Goal: Task Accomplishment & Management: Manage account settings

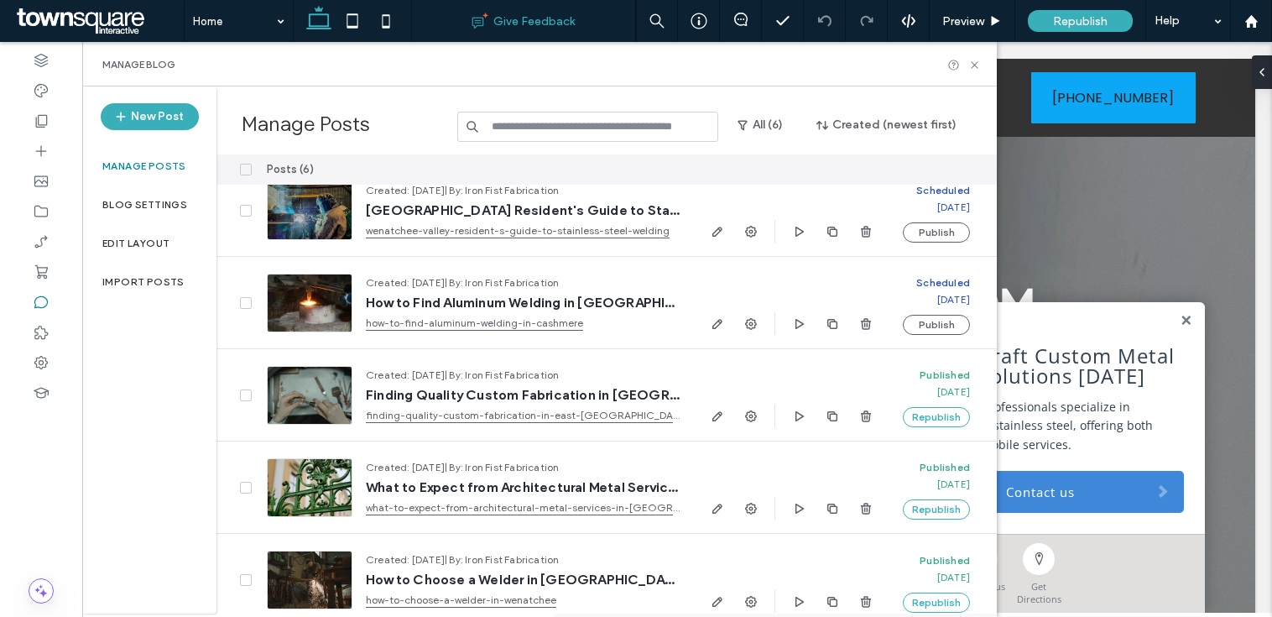
scroll to position [126, 0]
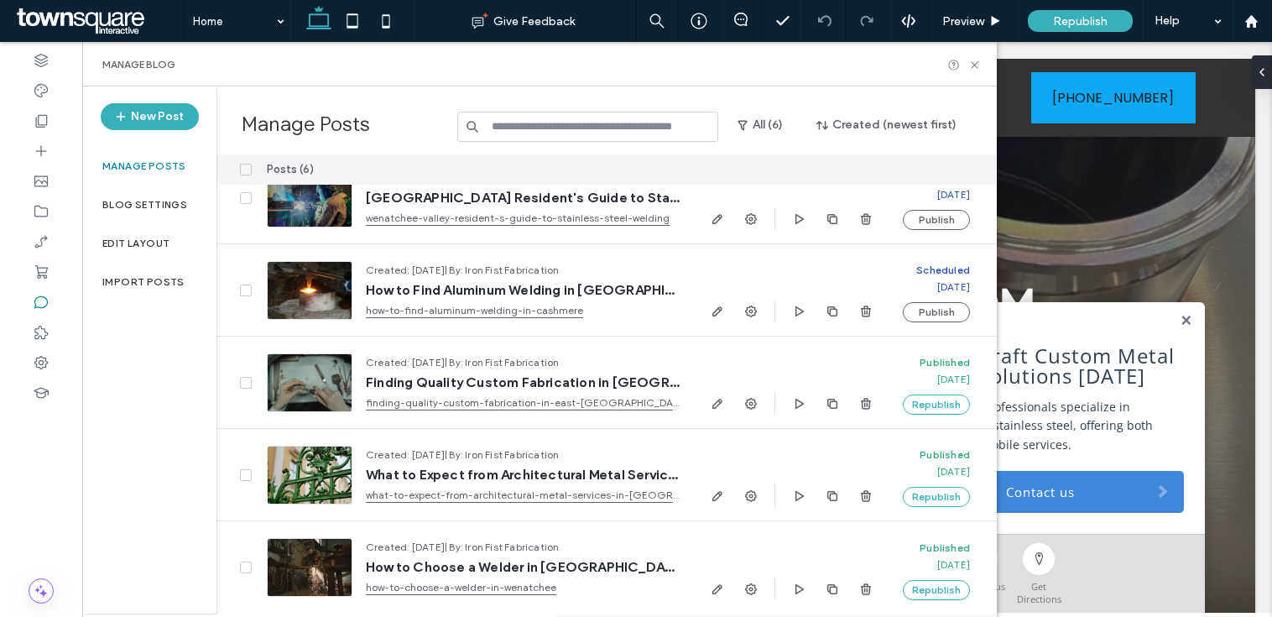
click at [243, 170] on icon at bounding box center [246, 169] width 7 height 5
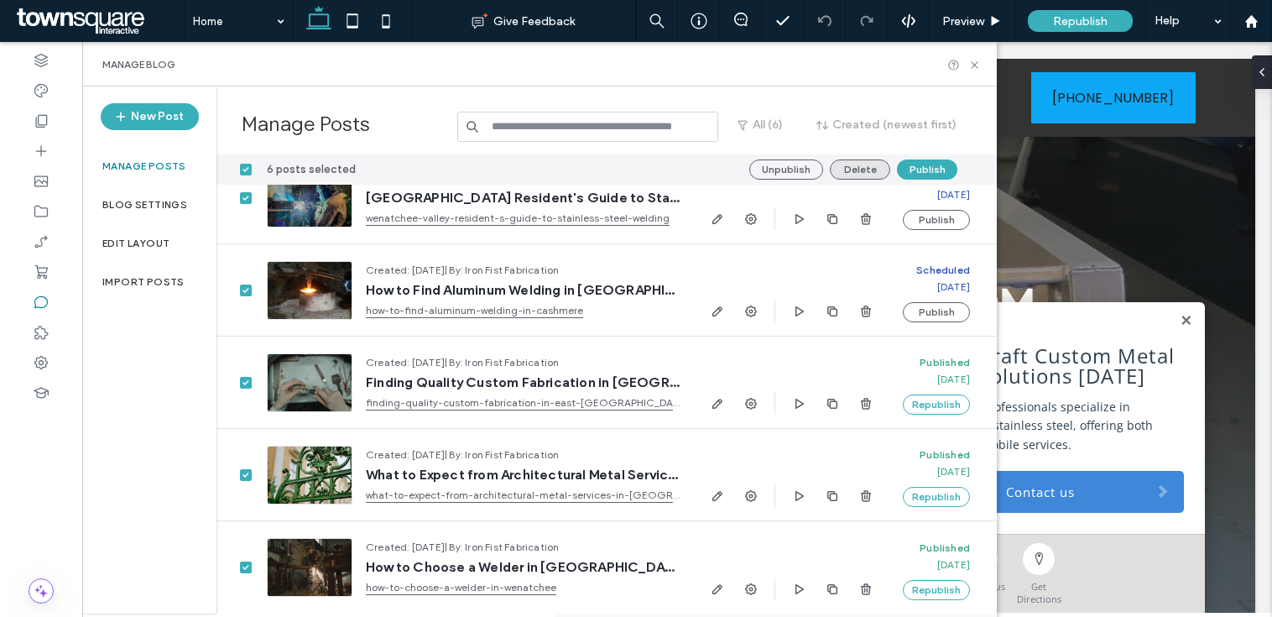
click at [857, 172] on button "Delete" at bounding box center [860, 169] width 60 height 20
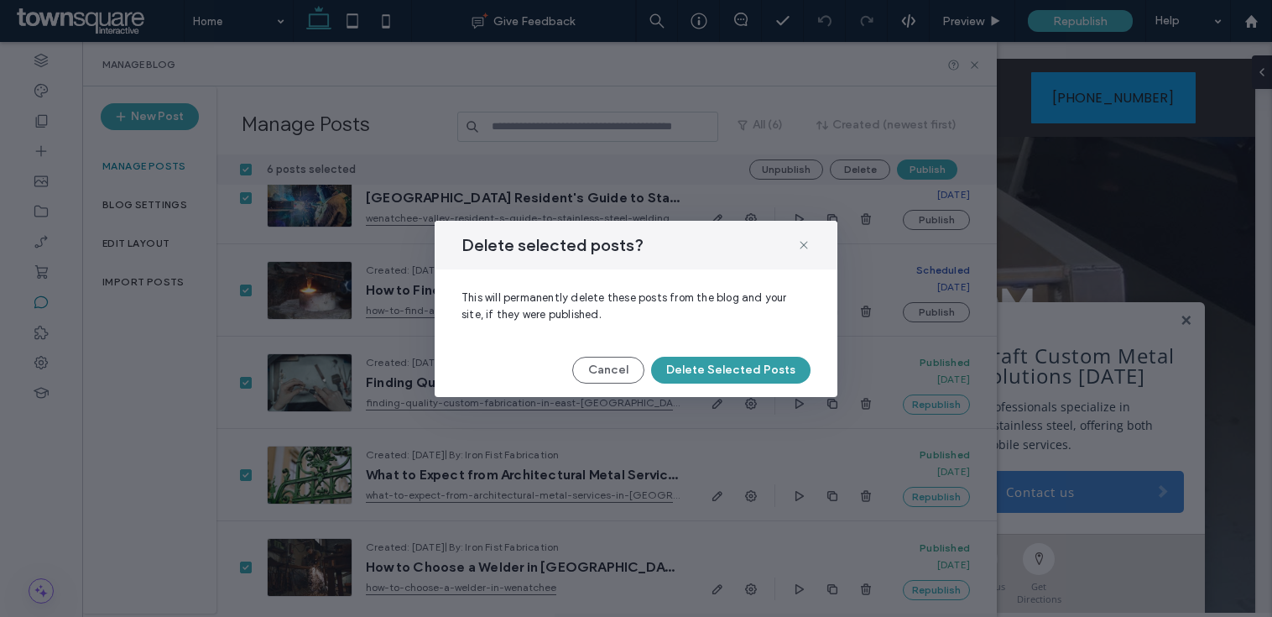
click at [722, 370] on button "Delete Selected Posts" at bounding box center [730, 370] width 159 height 27
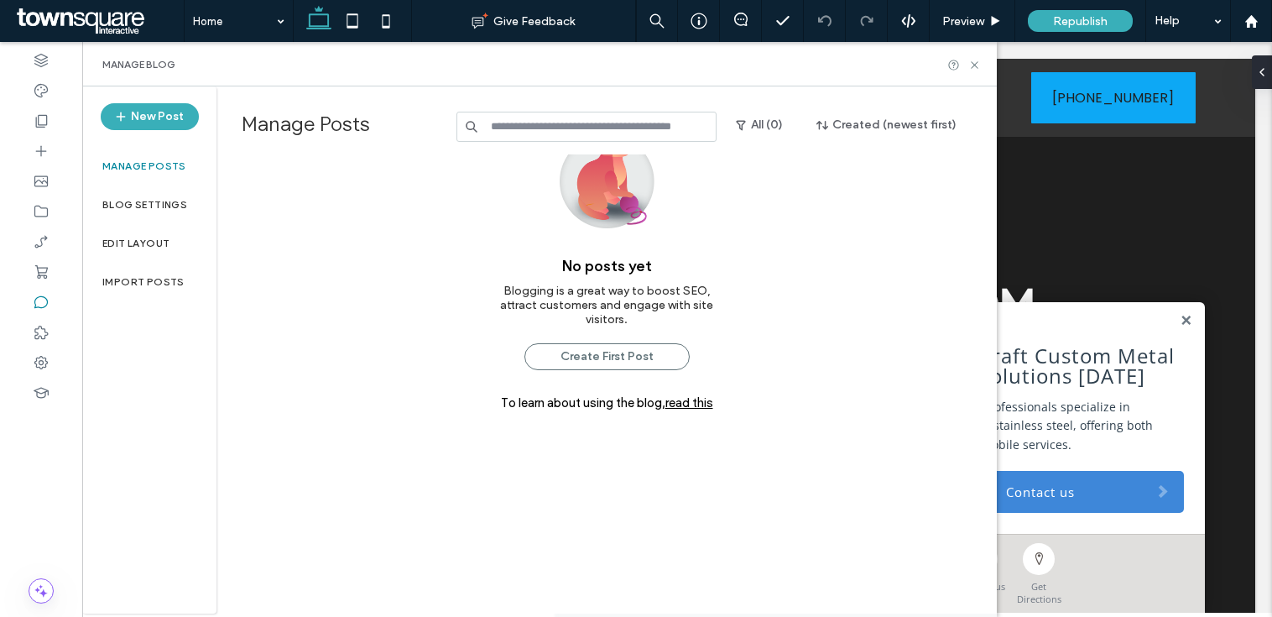
scroll to position [74, 0]
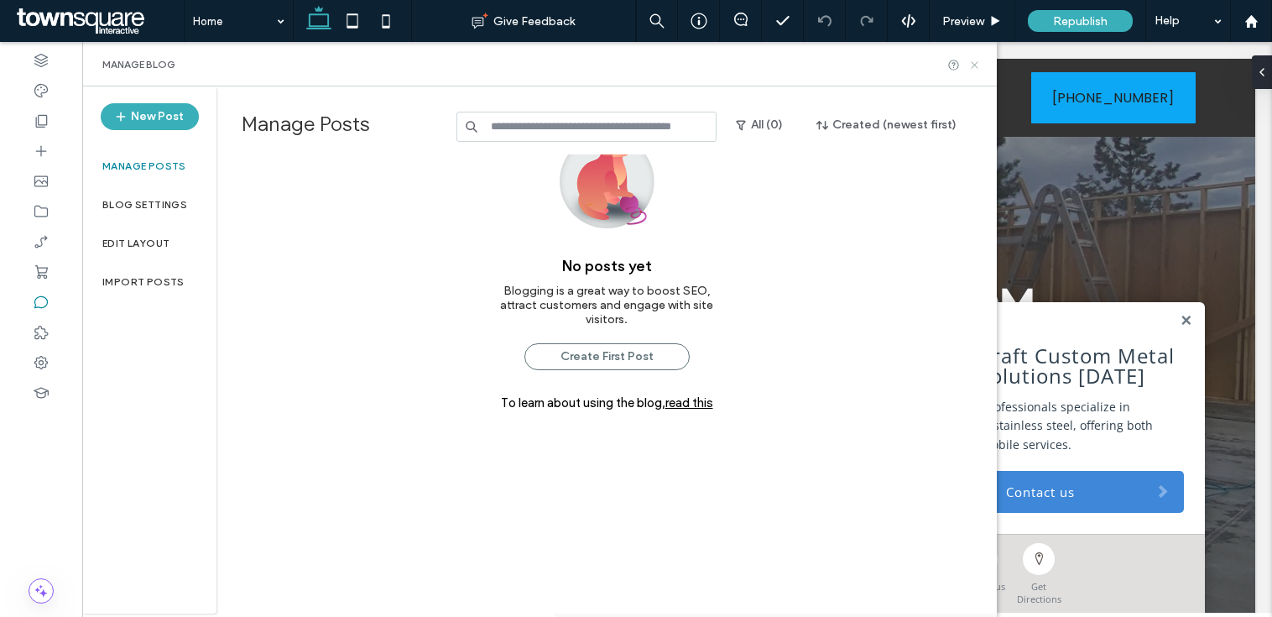
click at [977, 60] on icon at bounding box center [975, 65] width 13 height 13
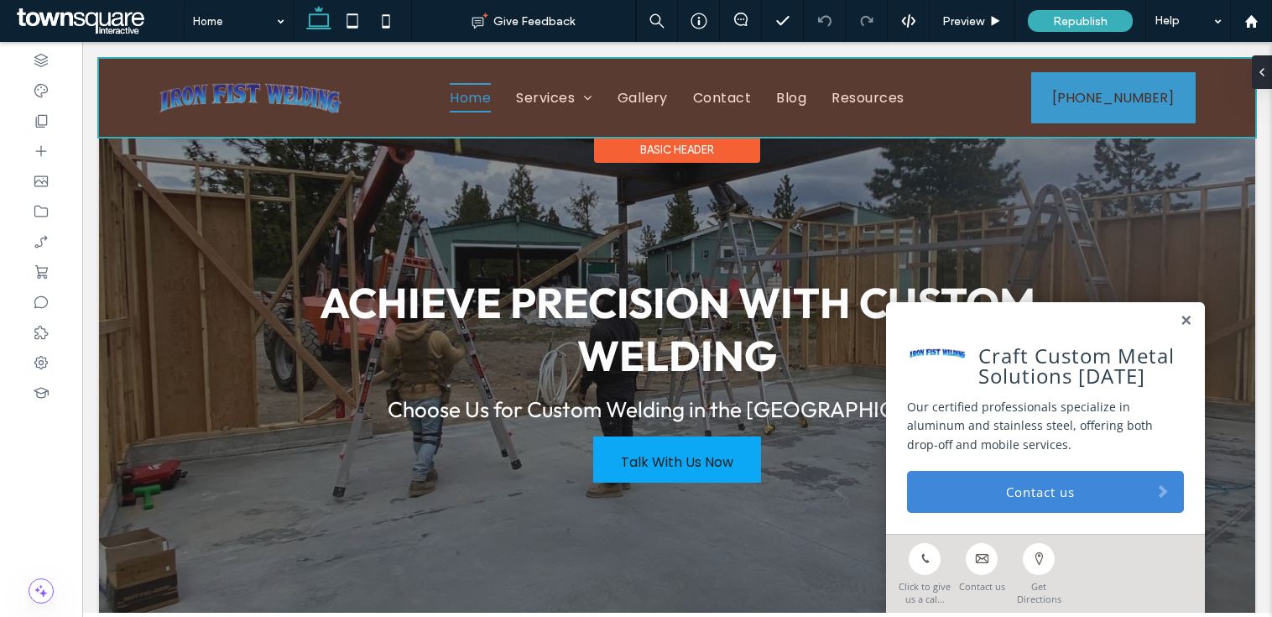
click at [854, 102] on div at bounding box center [677, 98] width 1157 height 78
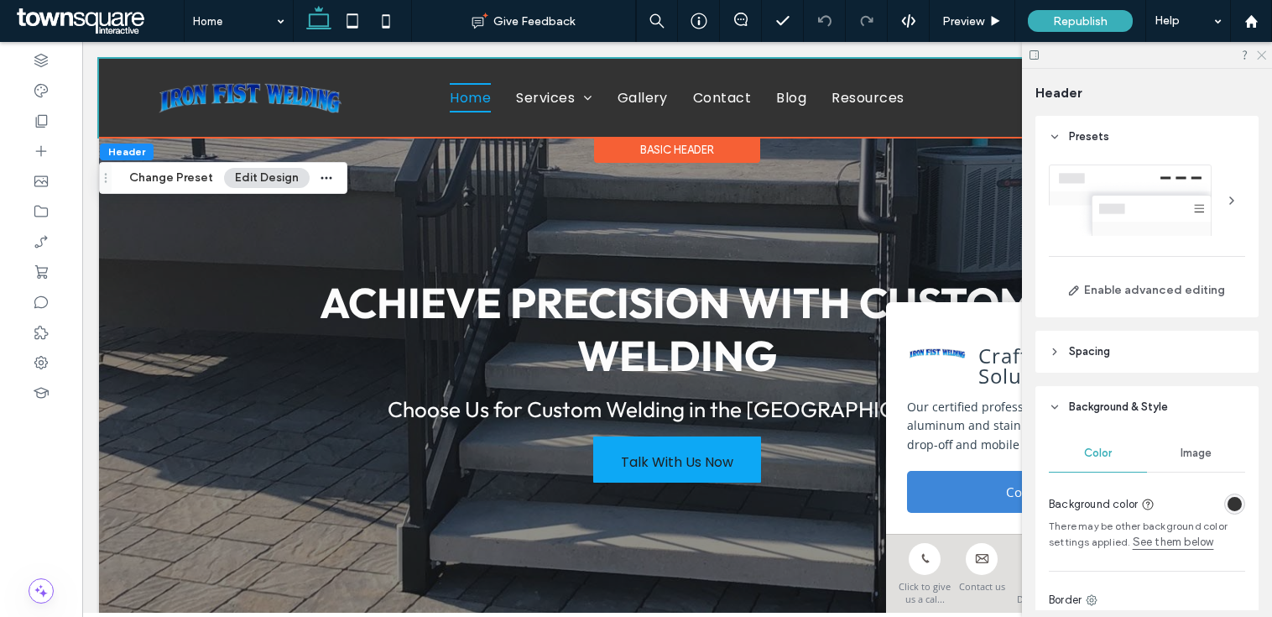
click at [1256, 54] on icon at bounding box center [1261, 54] width 11 height 11
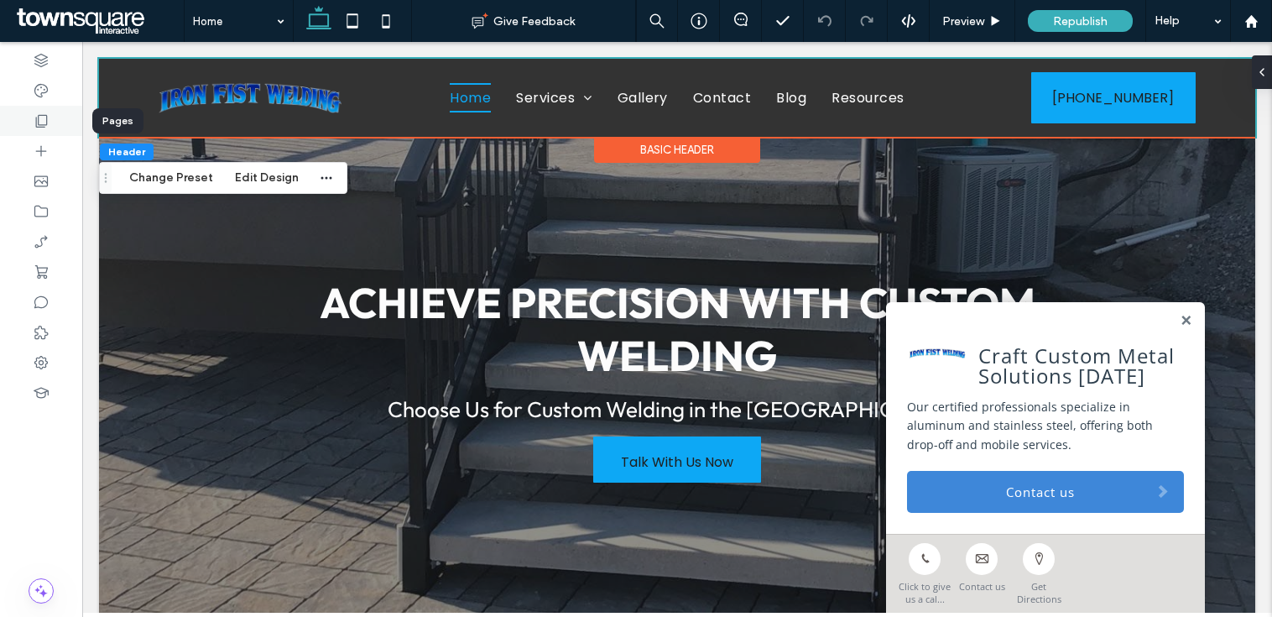
click at [57, 120] on div at bounding box center [41, 121] width 82 height 30
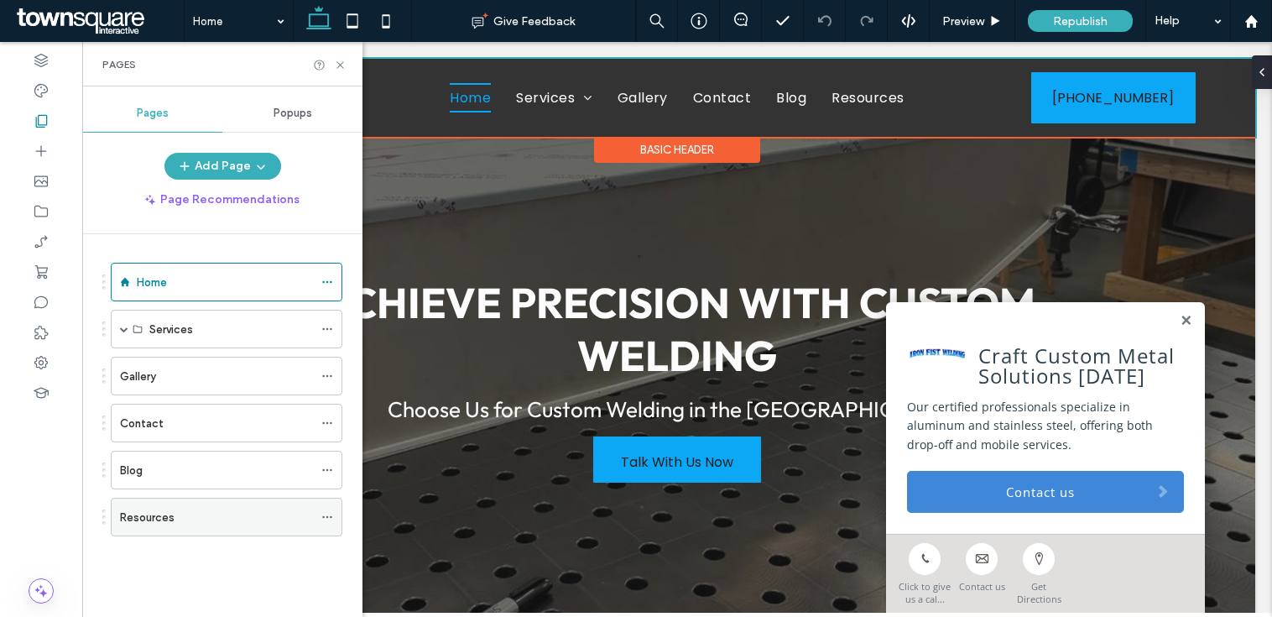
click at [212, 520] on div "Resources" at bounding box center [216, 518] width 193 height 18
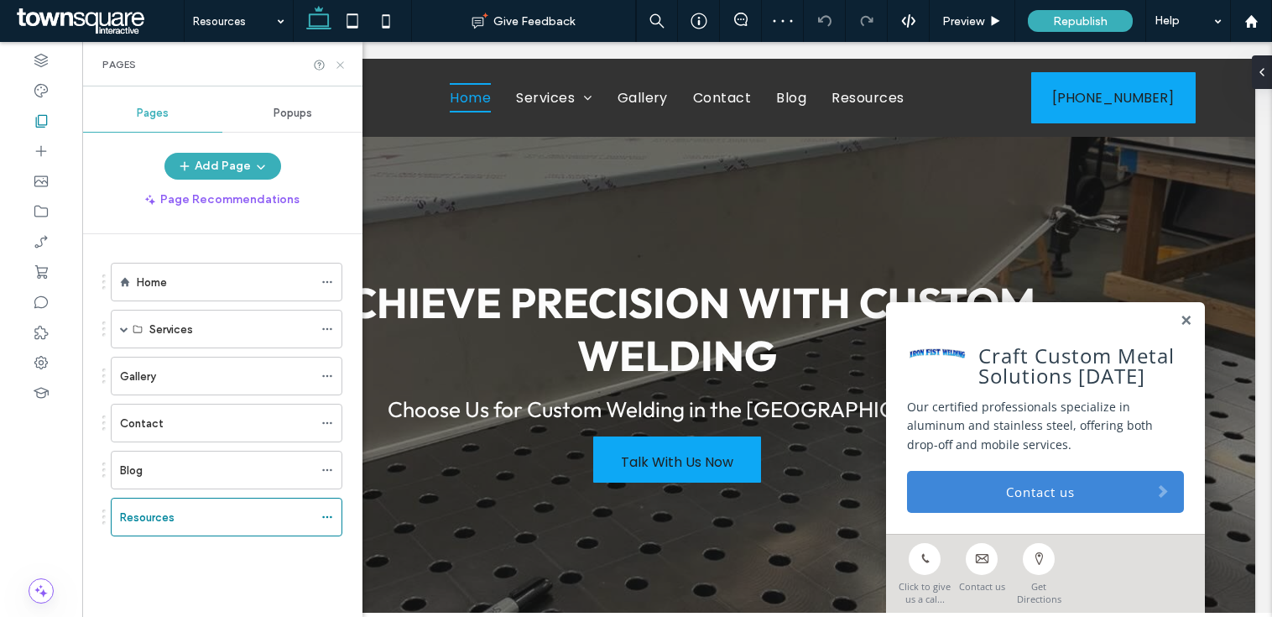
click at [341, 65] on use at bounding box center [340, 64] width 7 height 7
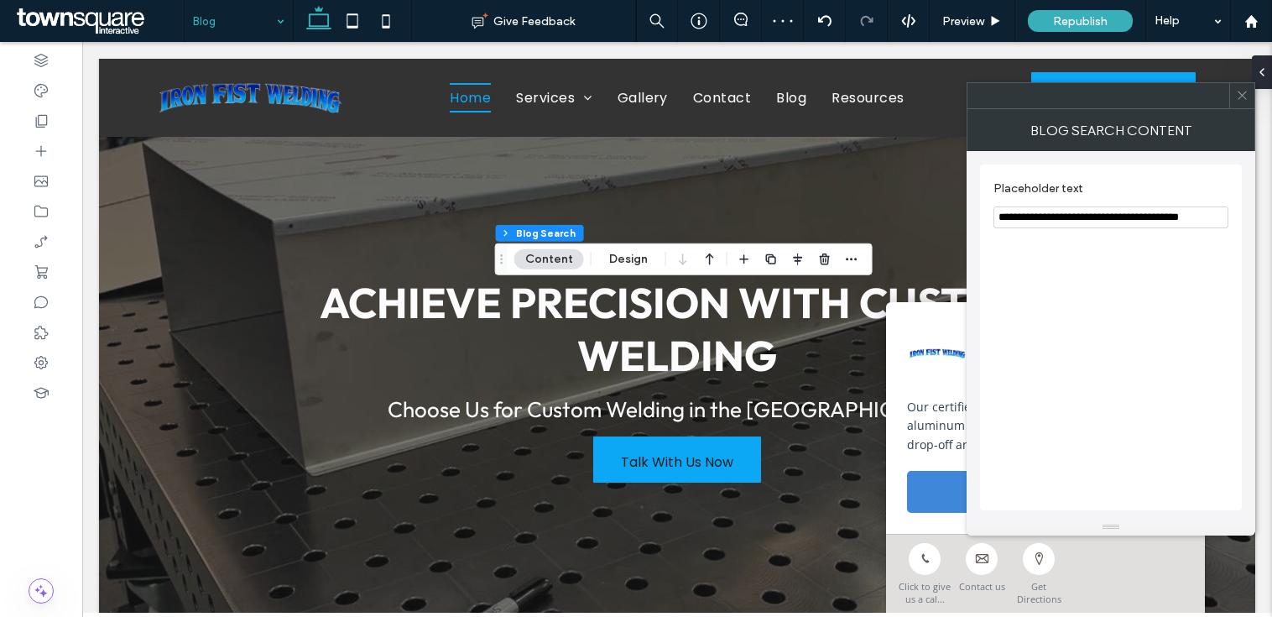
drag, startPoint x: 1038, startPoint y: 216, endPoint x: 1235, endPoint y: 231, distance: 197.8
click at [1235, 231] on div "**********" at bounding box center [1111, 338] width 262 height 346
type input "**********"
click at [1238, 102] on span at bounding box center [1242, 95] width 13 height 25
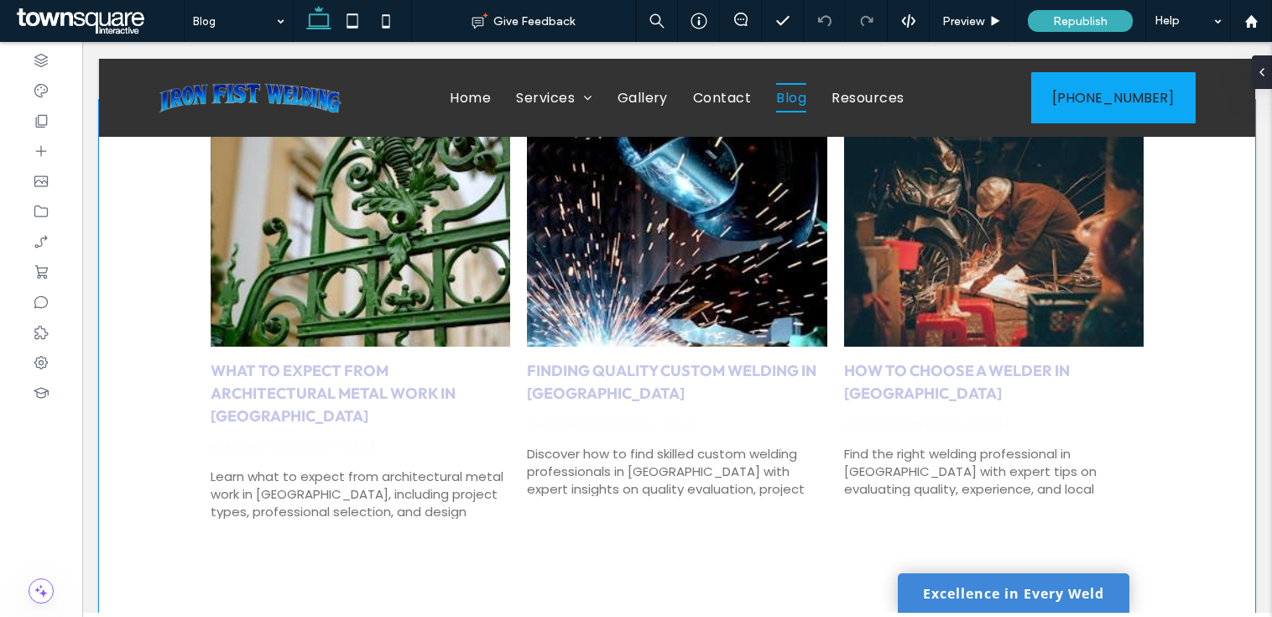
scroll to position [427, 0]
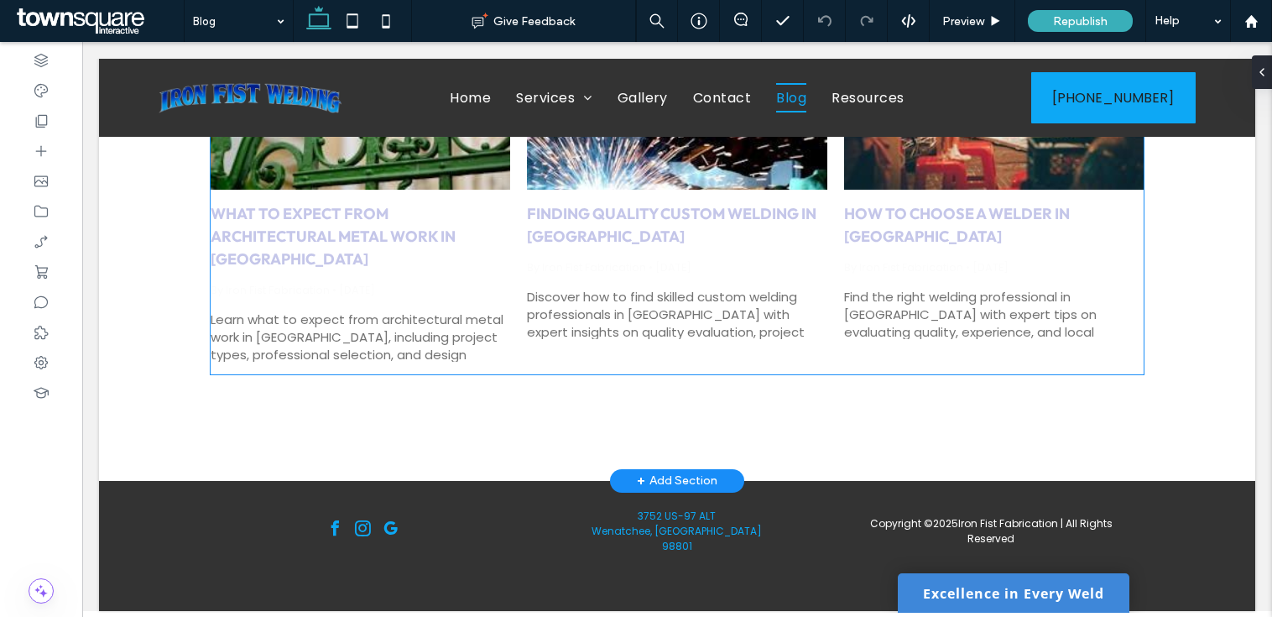
click at [275, 290] on span "By Iron Fist Fabrication" at bounding box center [270, 290] width 119 height 14
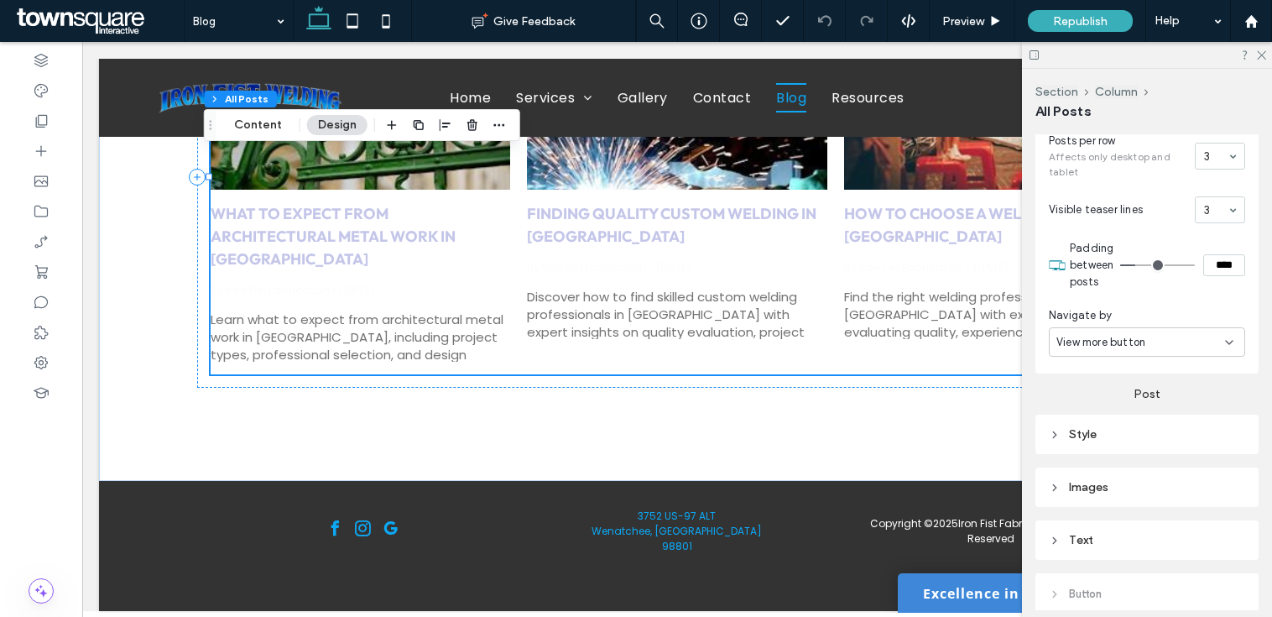
scroll to position [644, 0]
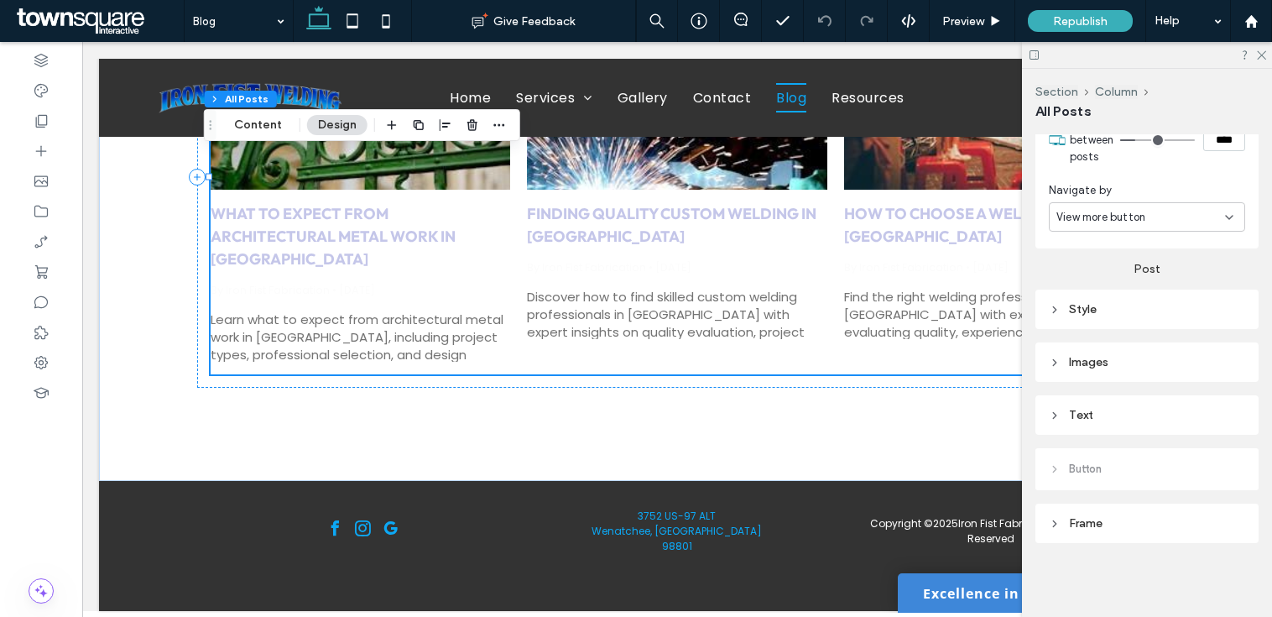
click at [1093, 436] on div "Post Style Images Text Button" at bounding box center [1147, 369] width 223 height 242
click at [1084, 412] on div "Text" at bounding box center [1147, 415] width 196 height 14
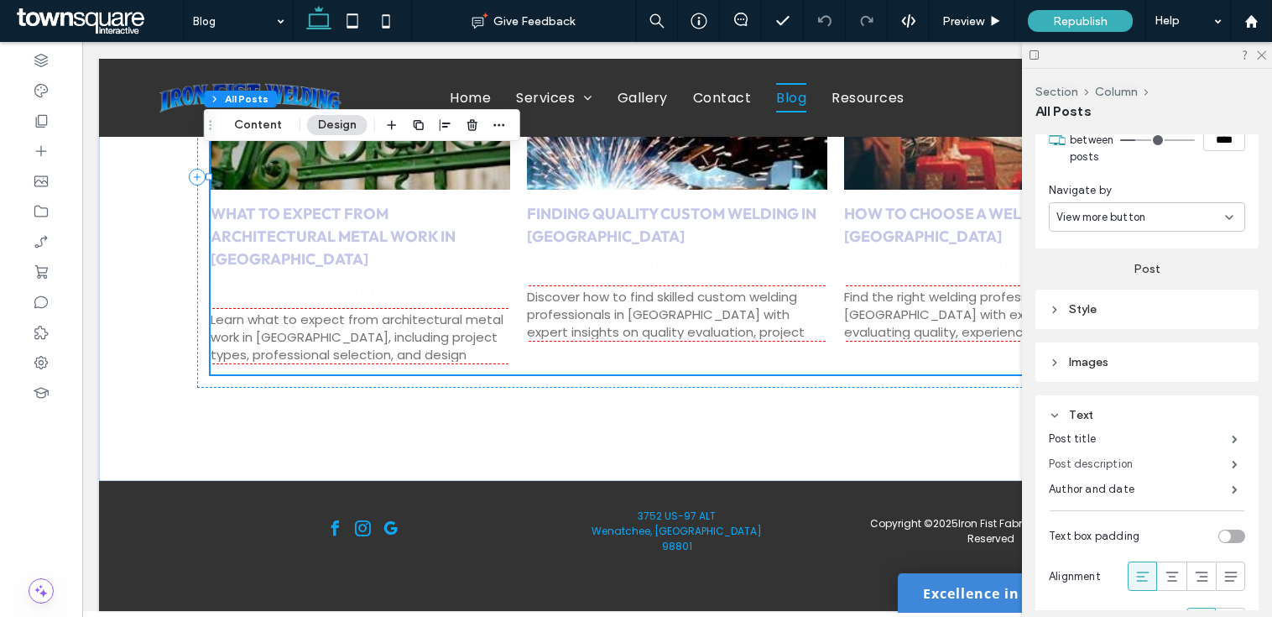
click at [1156, 462] on label "Post description" at bounding box center [1140, 464] width 183 height 34
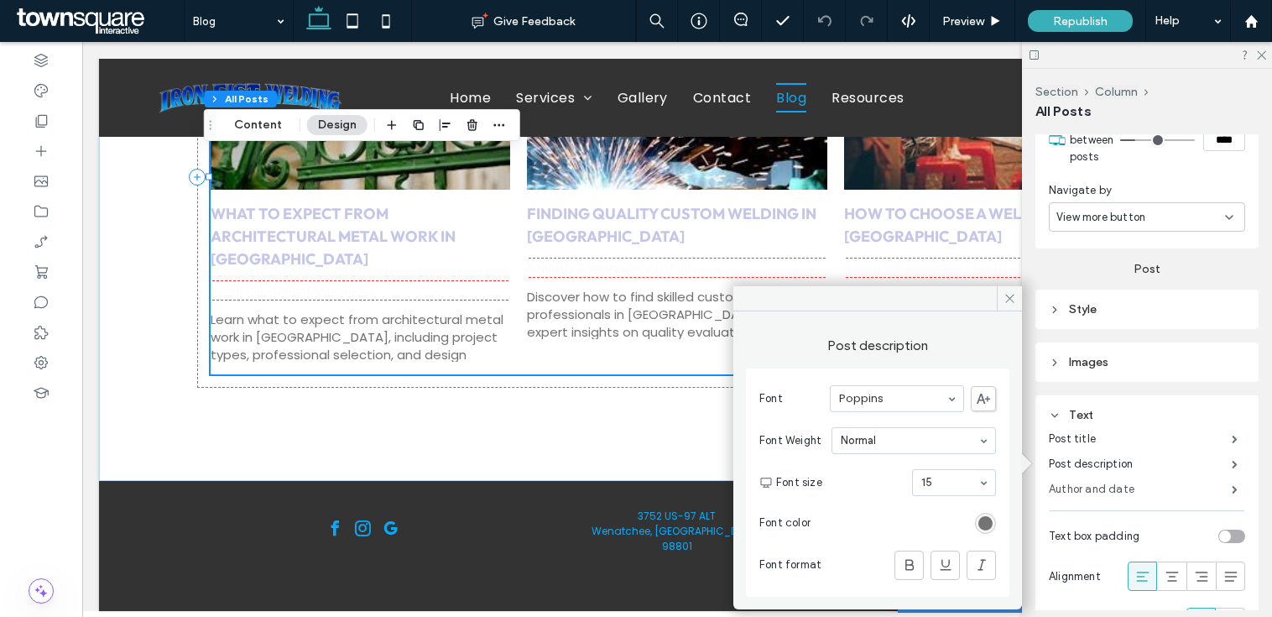
click at [1140, 484] on label "Author and date" at bounding box center [1140, 490] width 183 height 34
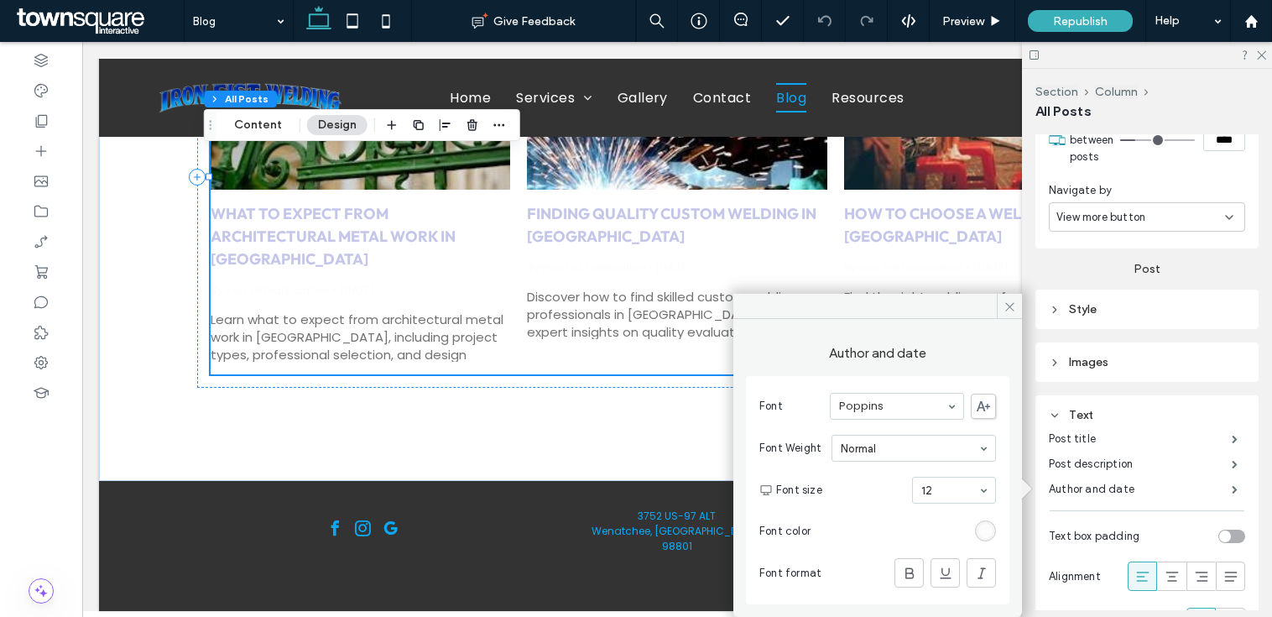
click at [982, 536] on section "Font color" at bounding box center [878, 531] width 237 height 38
click at [981, 539] on div "rgb(252, 252, 252)" at bounding box center [985, 530] width 21 height 21
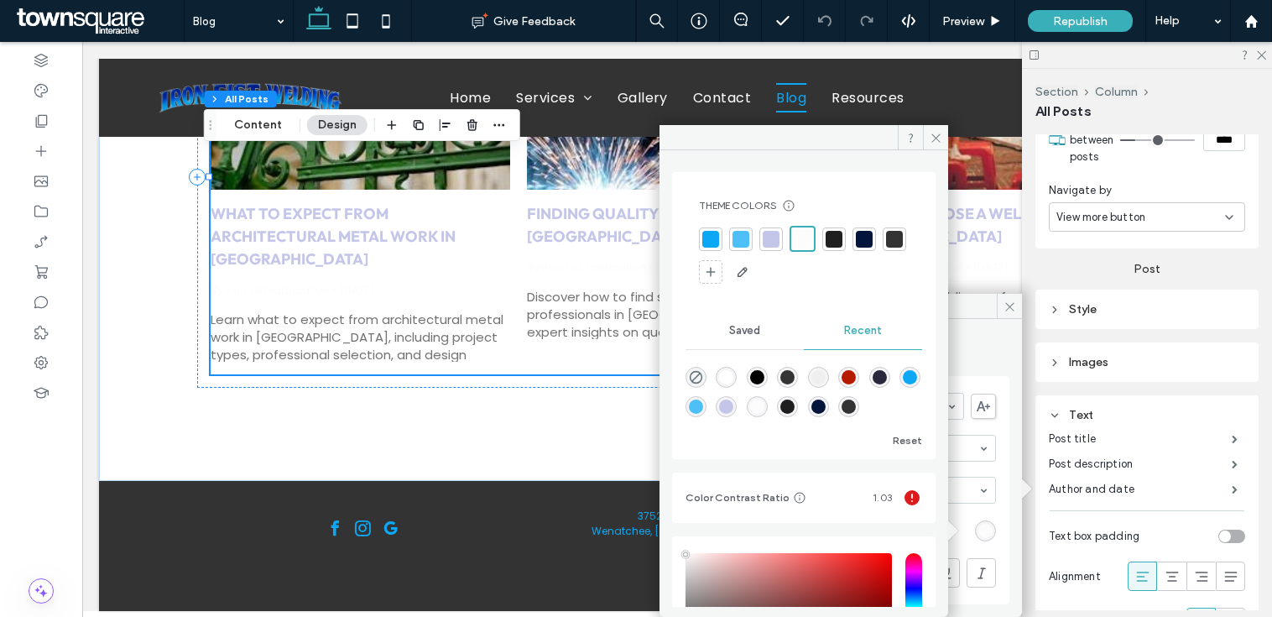
click at [861, 237] on div at bounding box center [864, 239] width 17 height 17
click at [933, 128] on span at bounding box center [935, 137] width 25 height 25
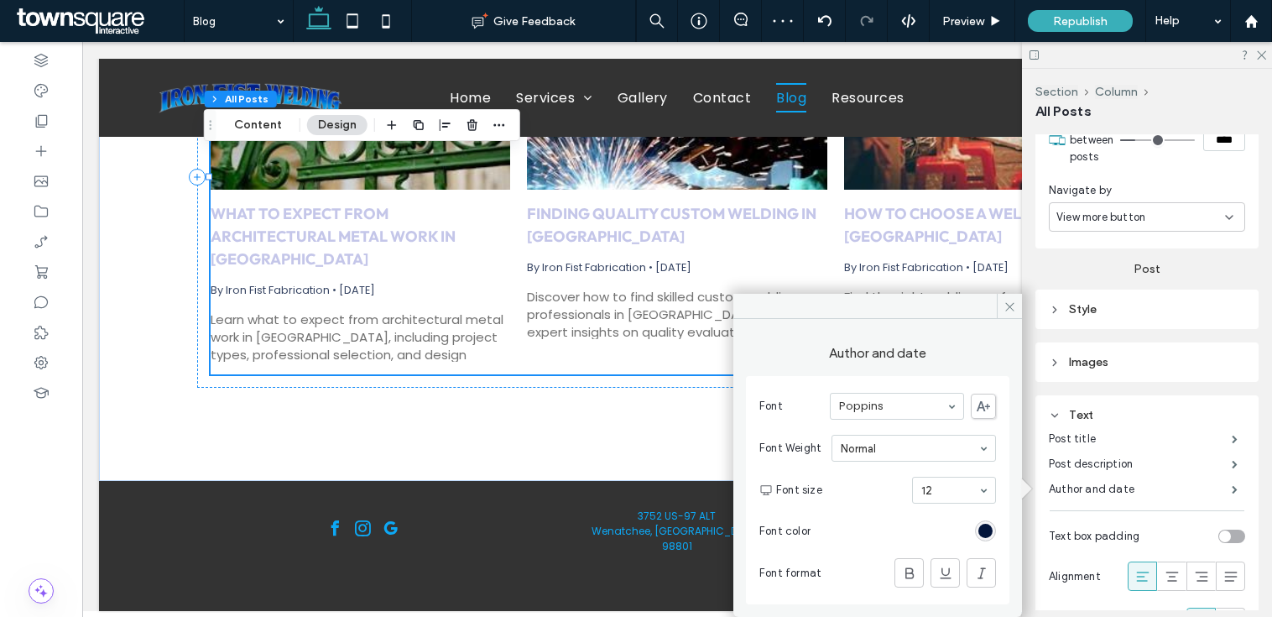
click at [1267, 54] on div at bounding box center [1147, 55] width 250 height 26
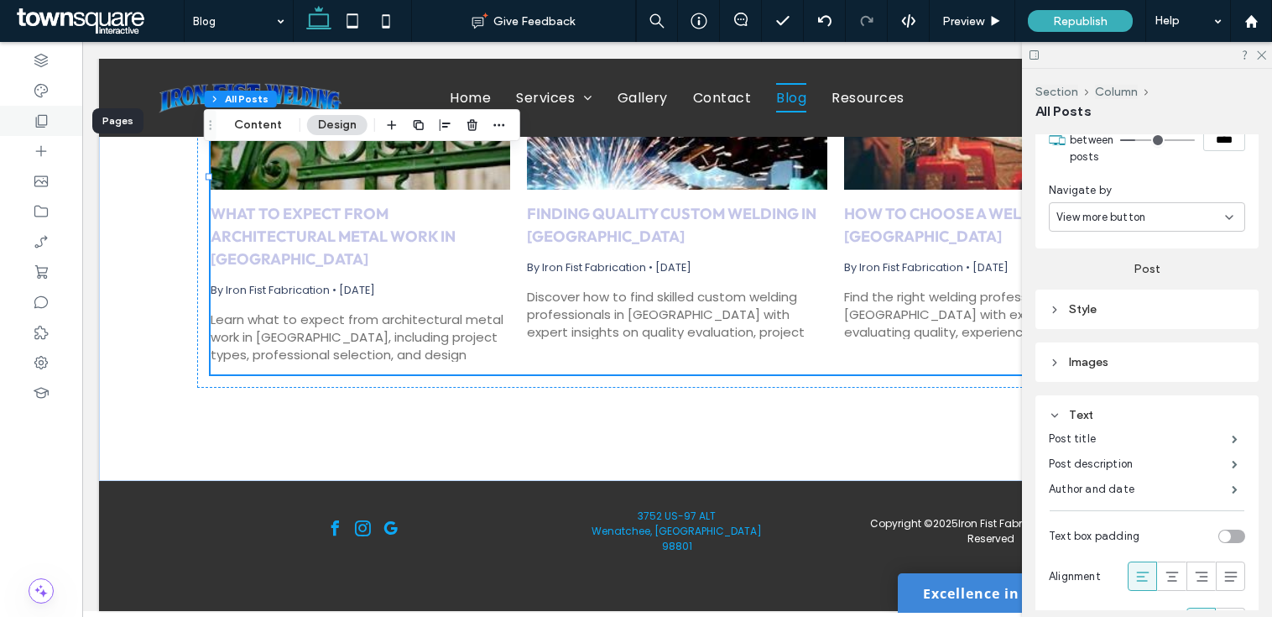
click at [44, 123] on icon at bounding box center [41, 120] width 17 height 17
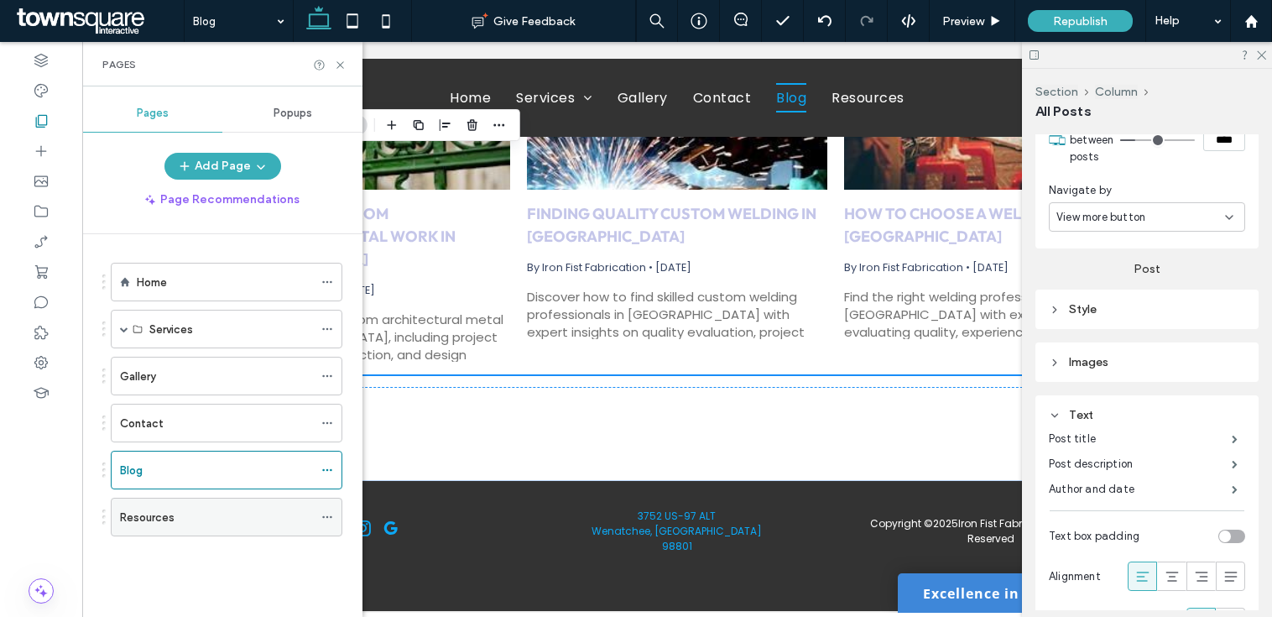
click at [148, 515] on label "Resources" at bounding box center [147, 517] width 55 height 29
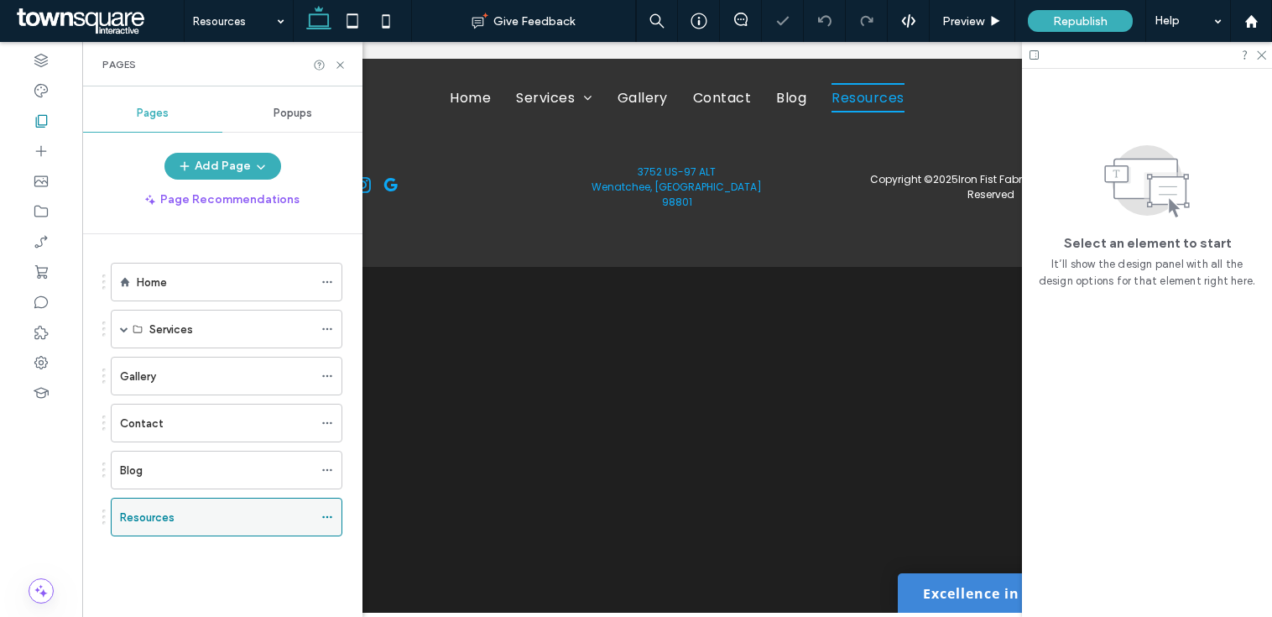
click at [320, 517] on div "Resources" at bounding box center [227, 517] width 232 height 39
click at [322, 515] on icon at bounding box center [327, 517] width 12 height 12
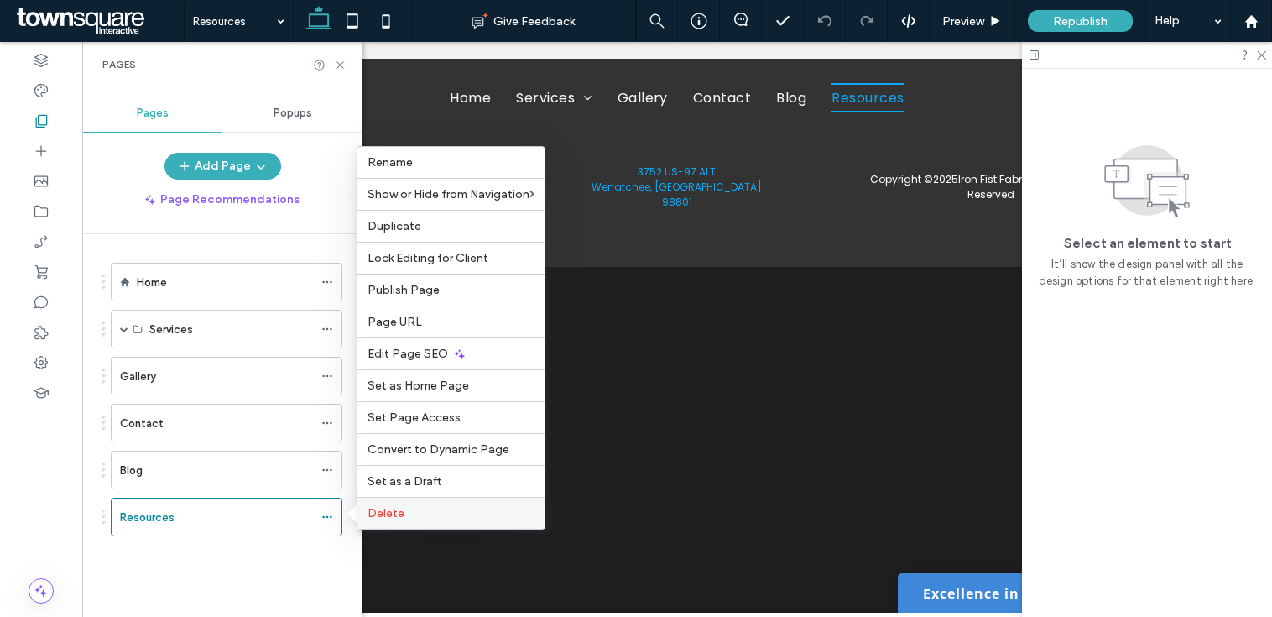
click at [450, 512] on label "Delete" at bounding box center [451, 513] width 167 height 14
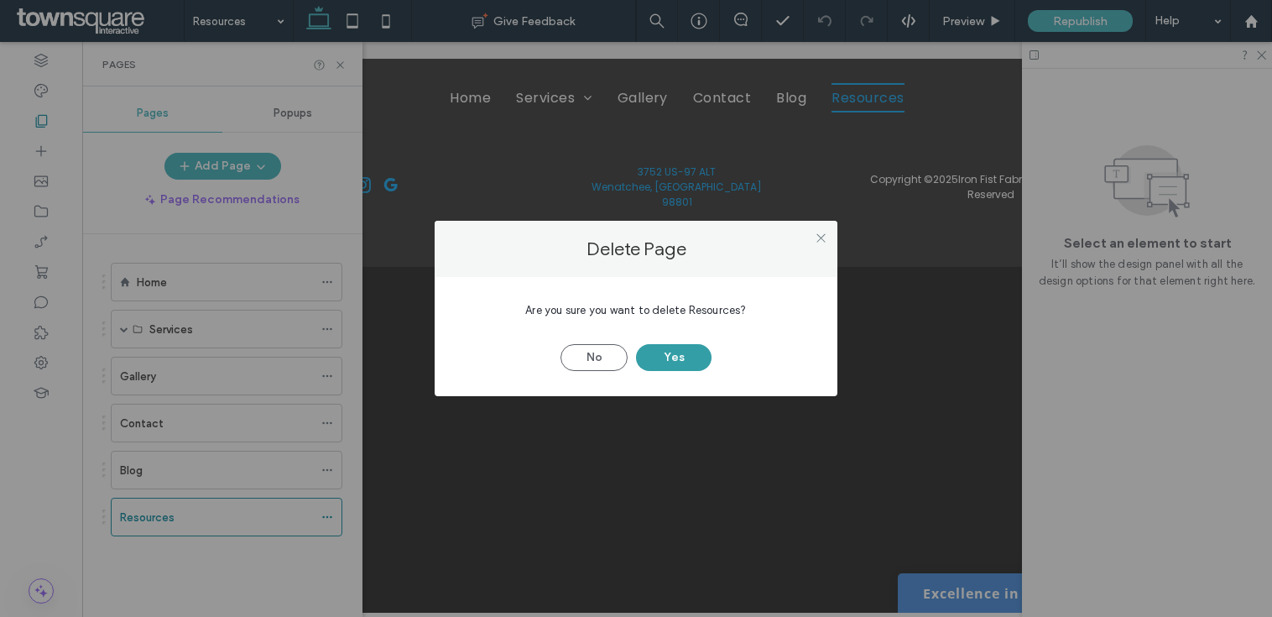
click at [665, 354] on button "Yes" at bounding box center [674, 357] width 76 height 27
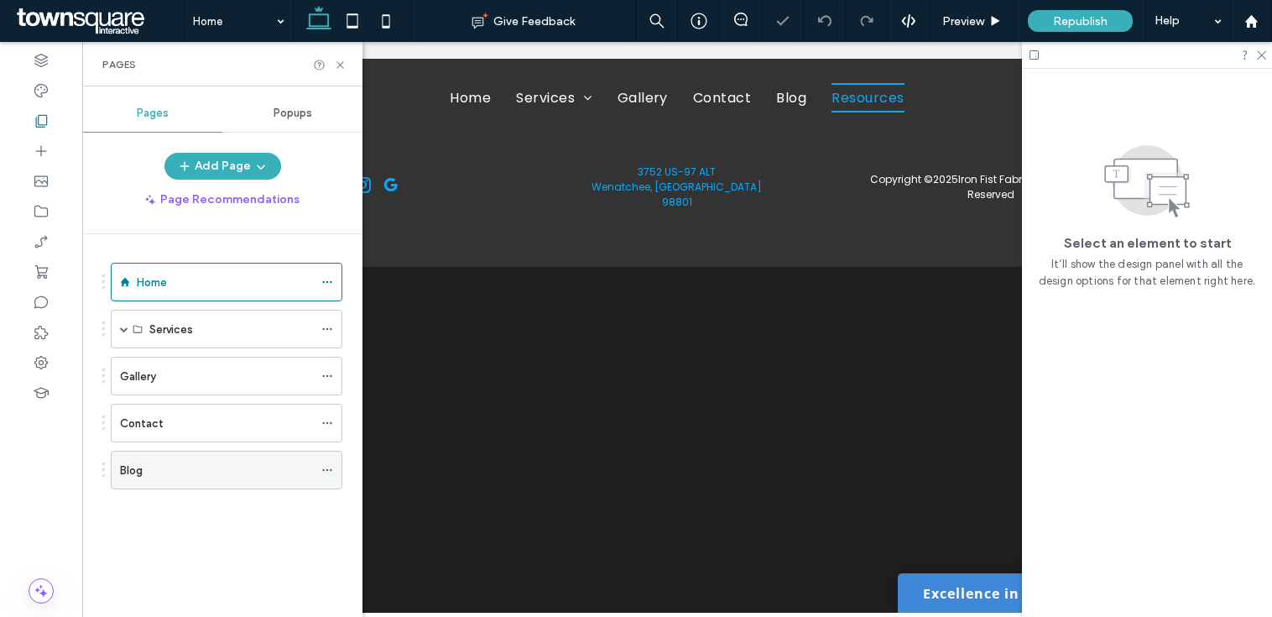
click at [329, 467] on icon at bounding box center [327, 470] width 12 height 12
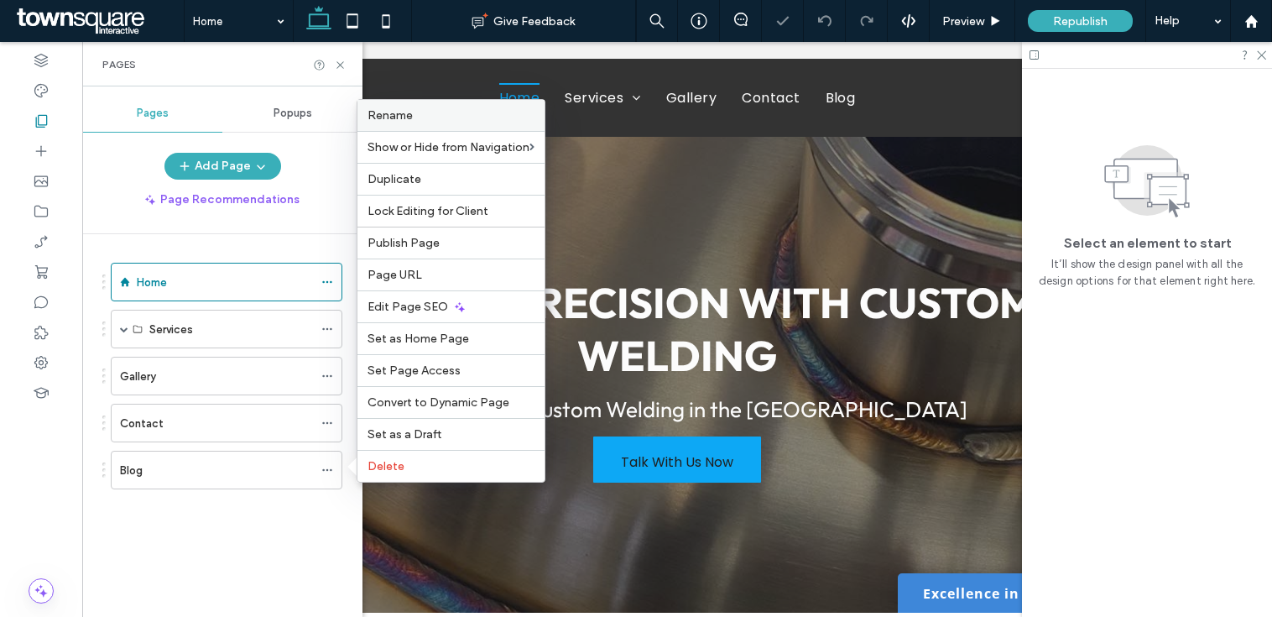
click at [431, 124] on div "Rename" at bounding box center [451, 115] width 187 height 31
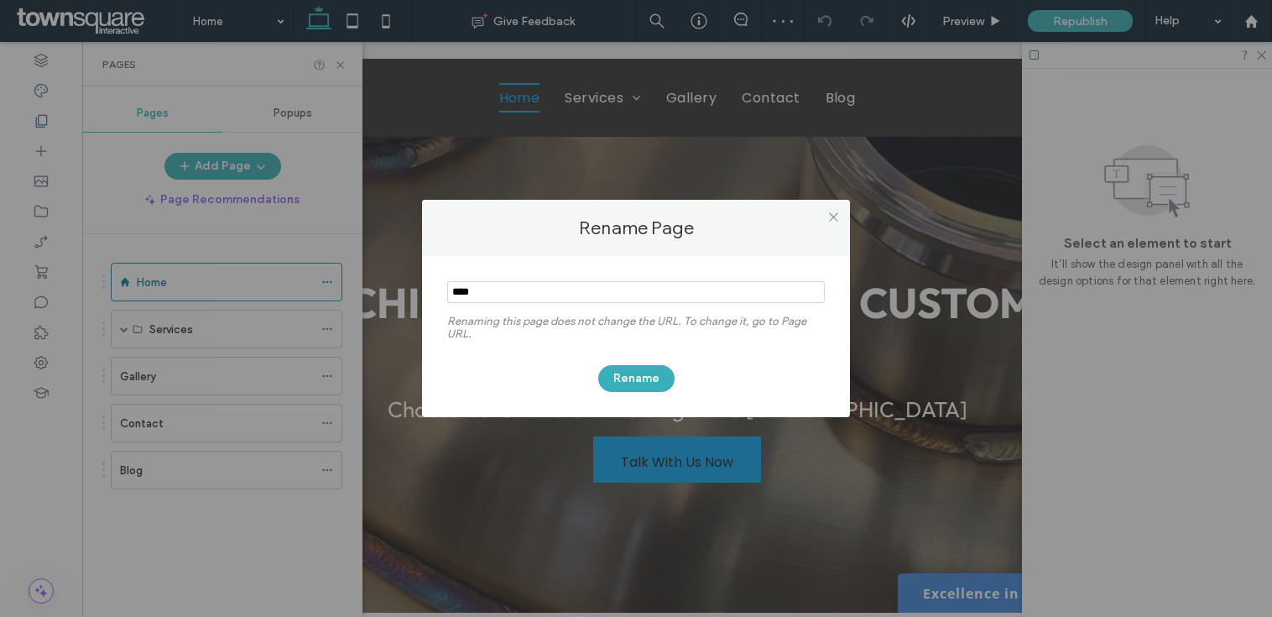
click at [572, 298] on input "notEmpty" at bounding box center [636, 292] width 378 height 22
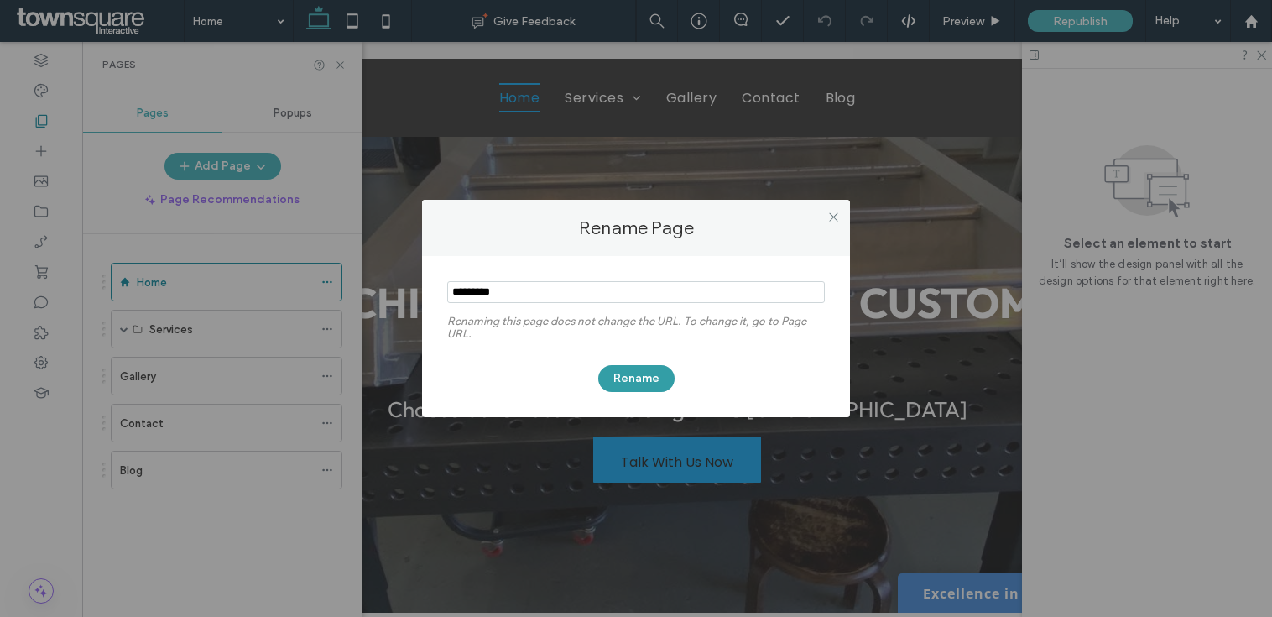
type input "*********"
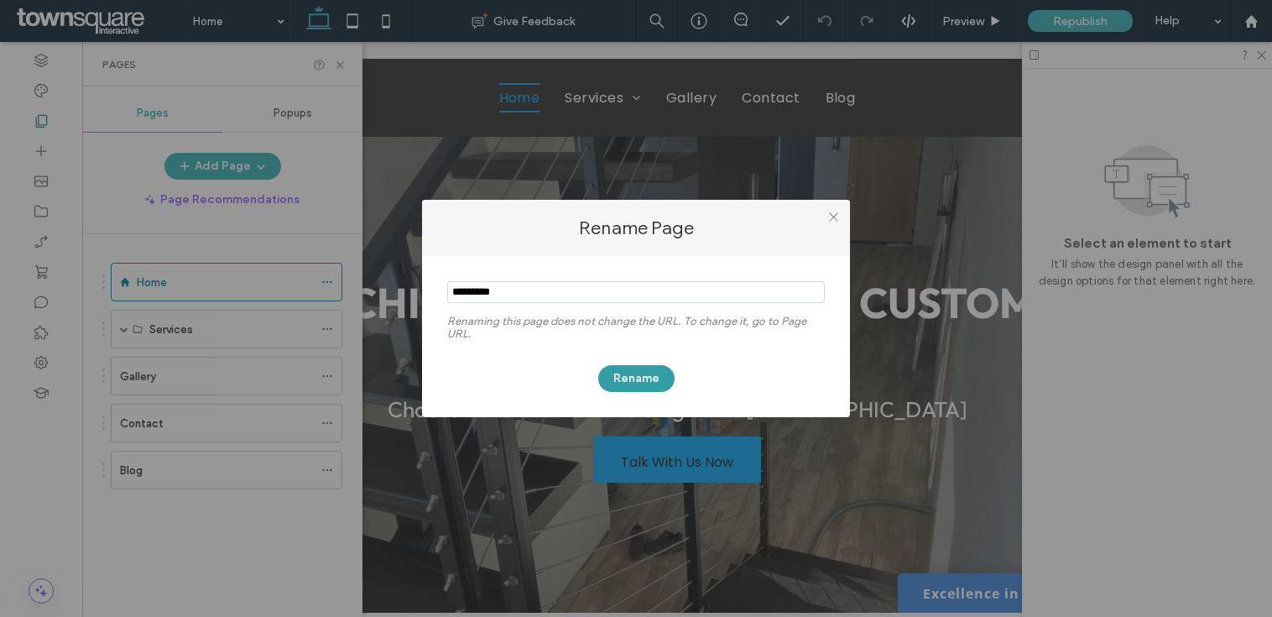
click at [611, 368] on button "Rename" at bounding box center [636, 378] width 76 height 27
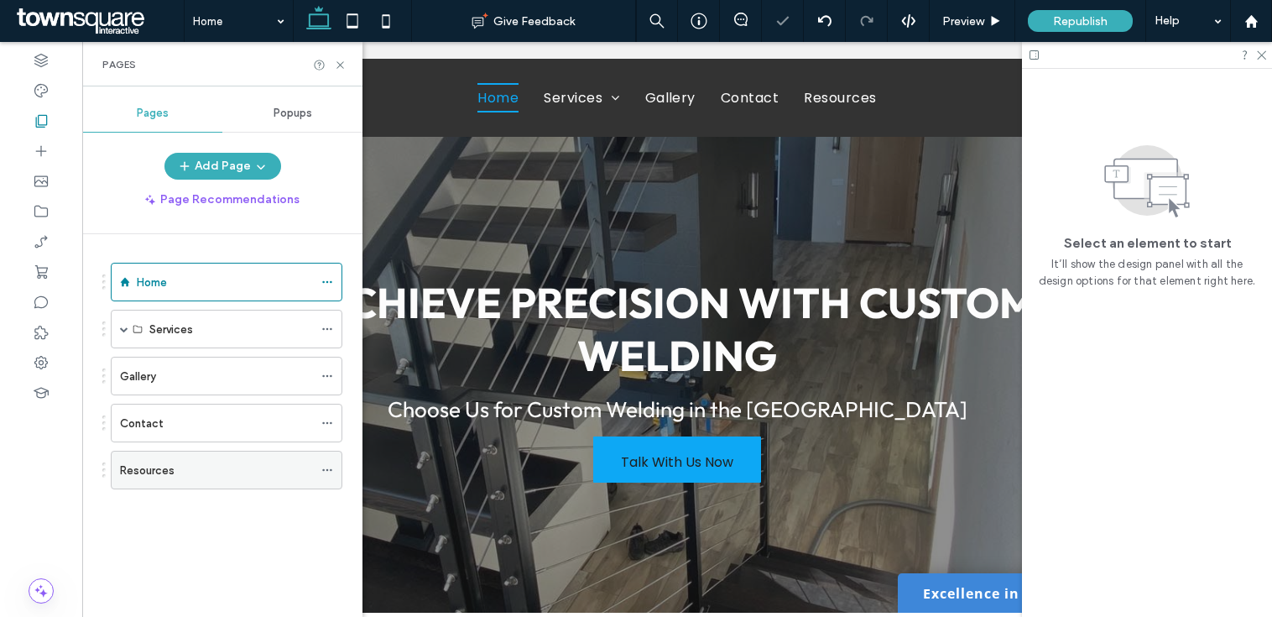
click at [331, 465] on icon at bounding box center [327, 470] width 12 height 12
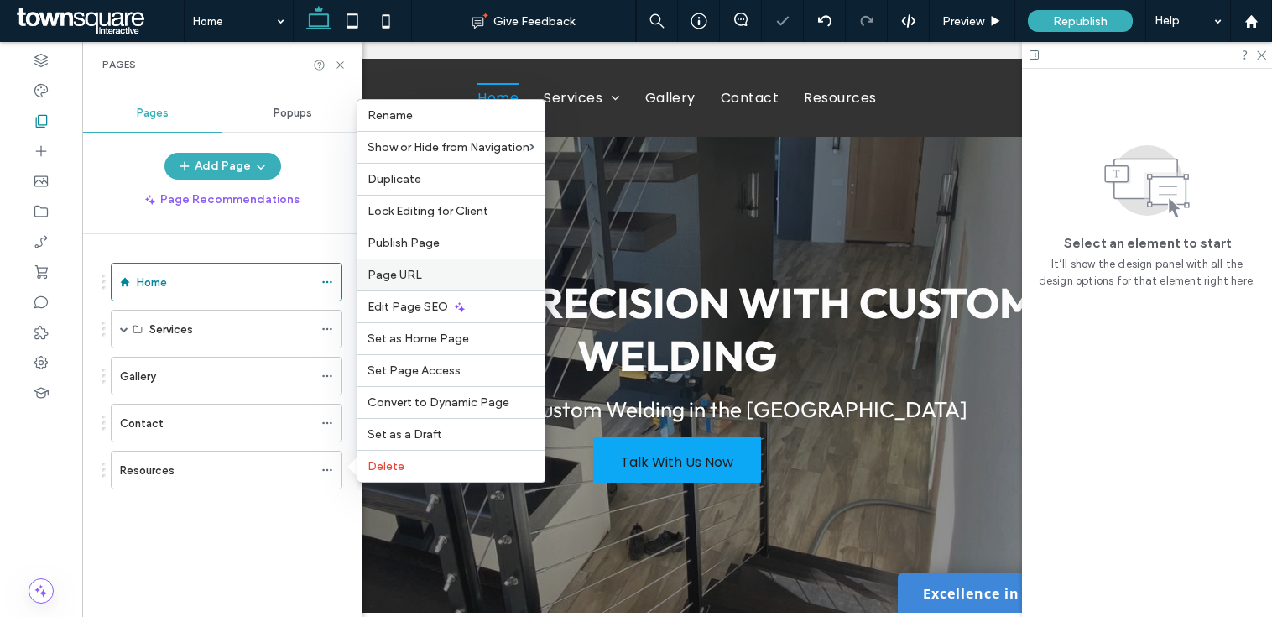
click at [393, 266] on div "Page URL" at bounding box center [451, 275] width 187 height 32
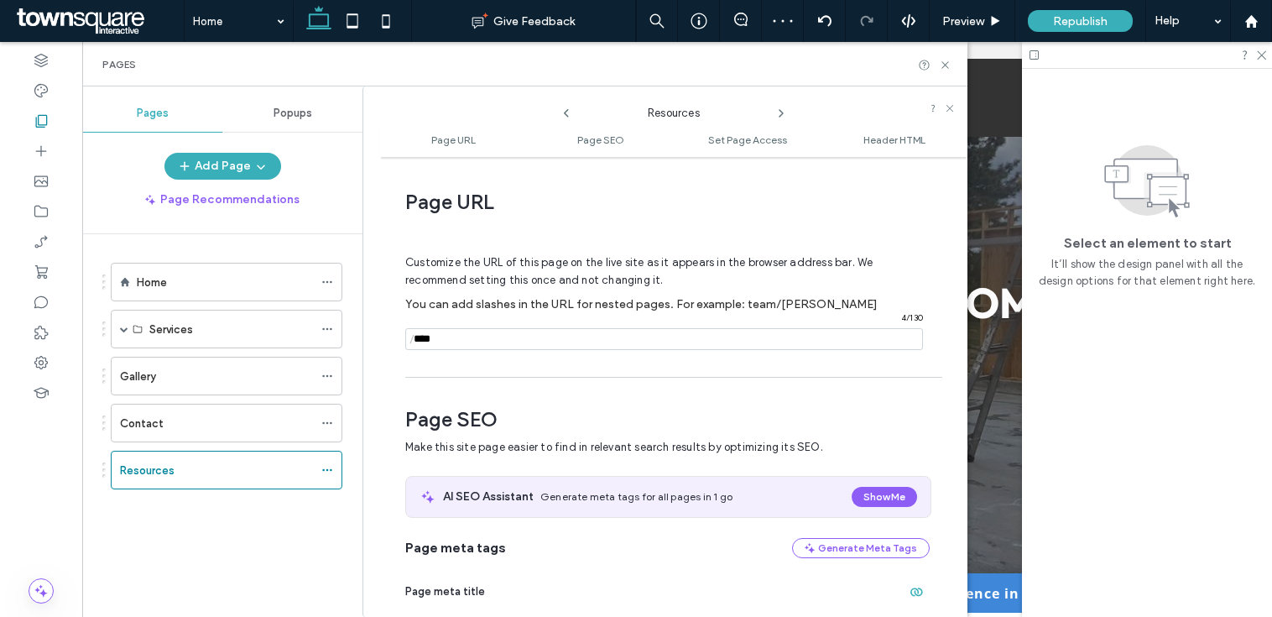
click at [501, 332] on input "notEmpty" at bounding box center [664, 339] width 518 height 22
click at [502, 332] on input "notEmpty" at bounding box center [664, 339] width 518 height 22
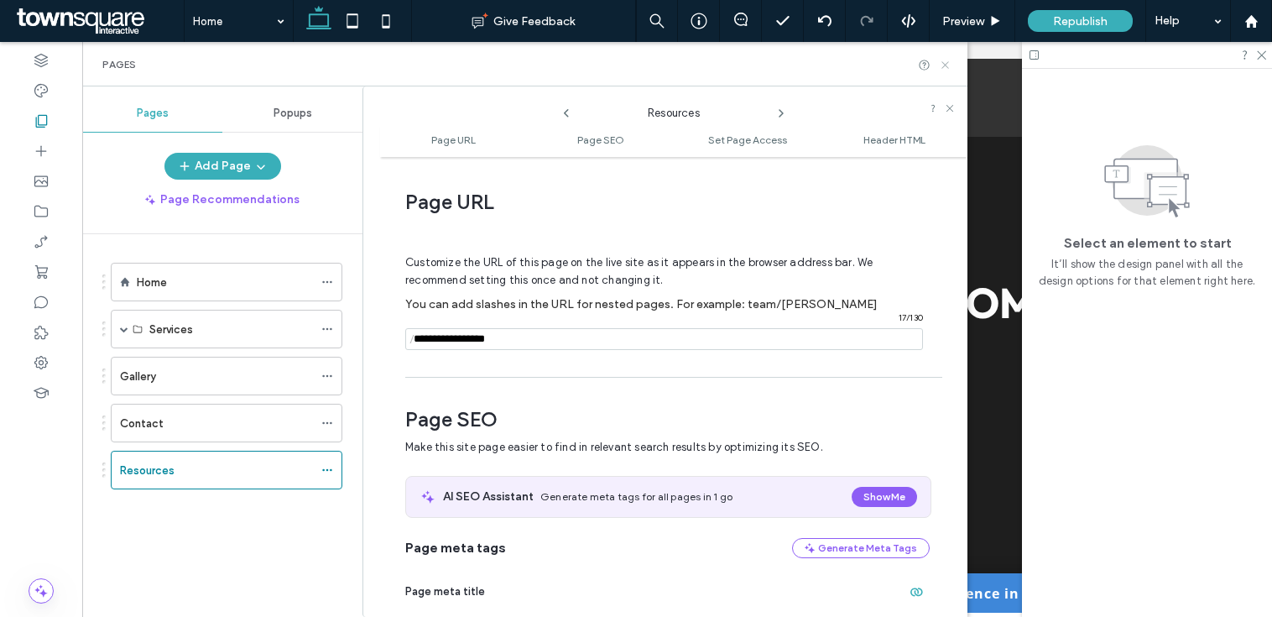
type input "**********"
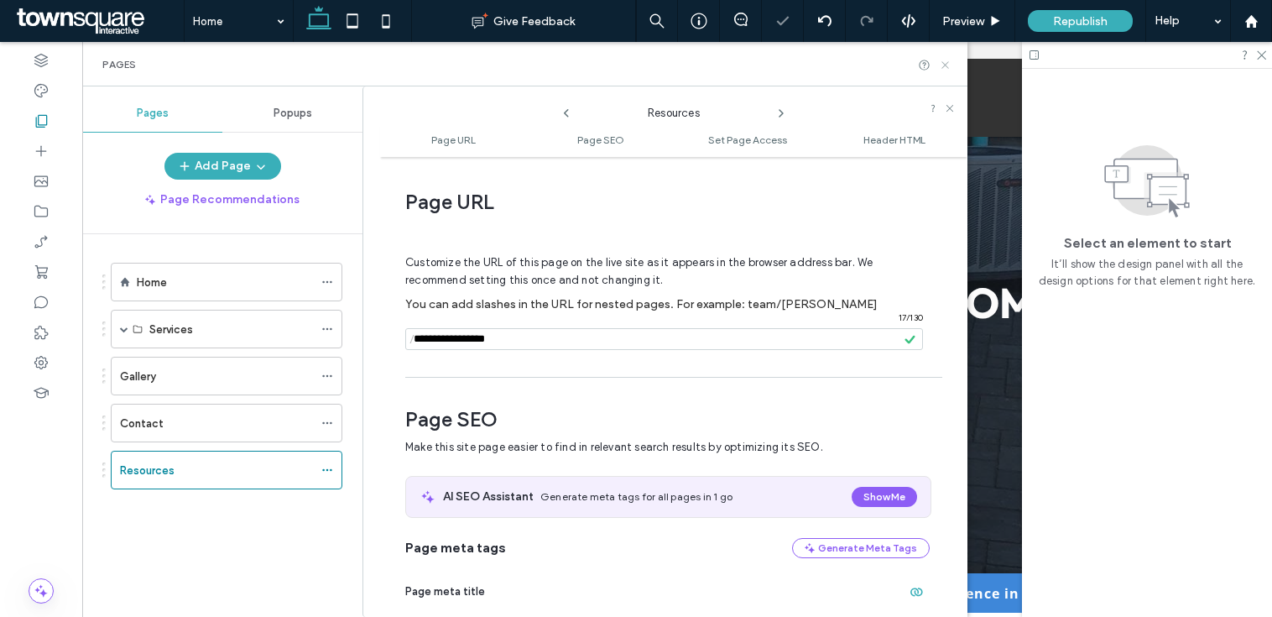
click at [946, 70] on icon at bounding box center [945, 65] width 13 height 13
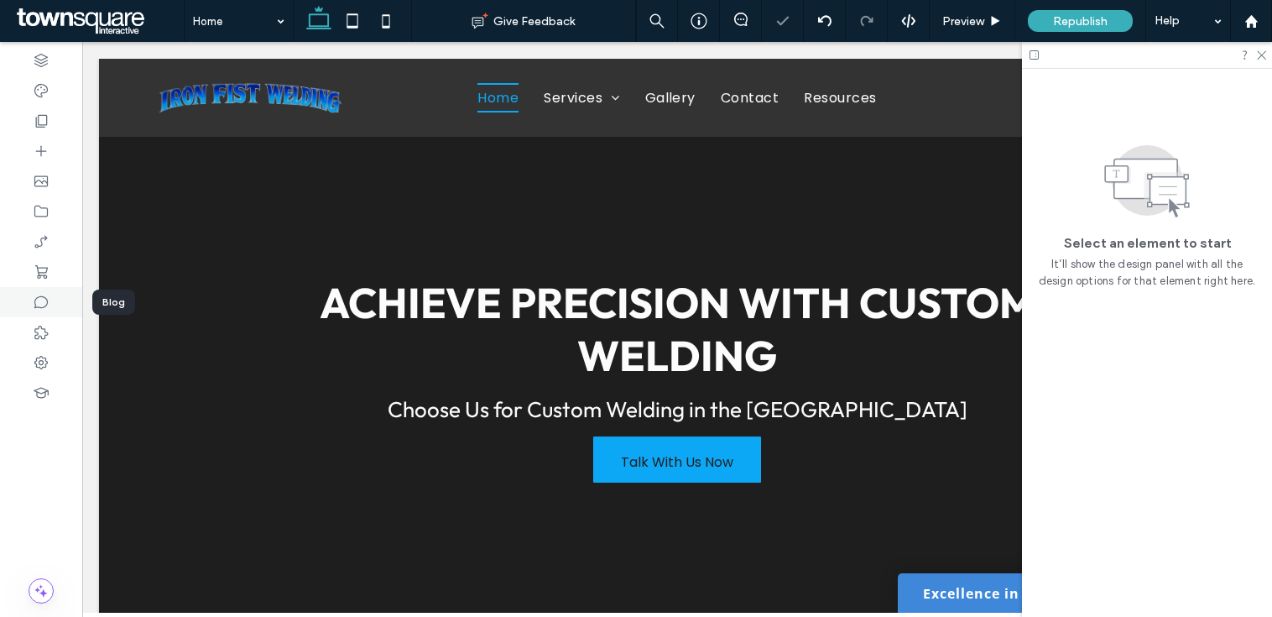
click at [44, 303] on icon at bounding box center [41, 302] width 17 height 17
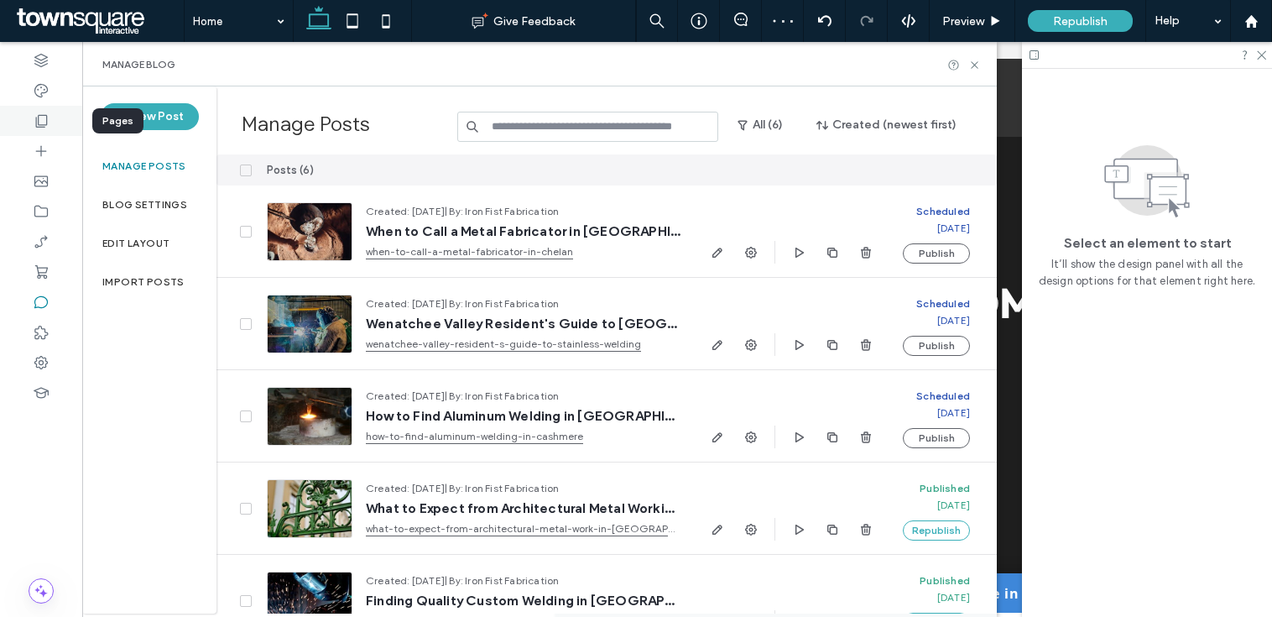
click at [52, 123] on div at bounding box center [41, 121] width 82 height 30
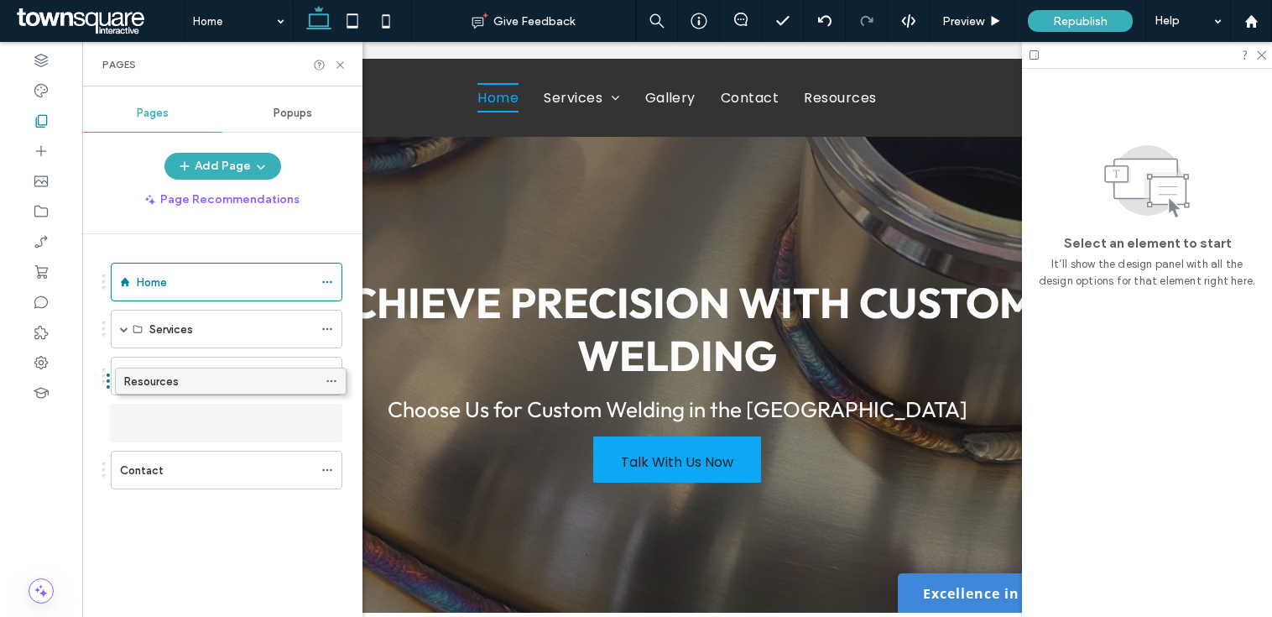
drag, startPoint x: 160, startPoint y: 467, endPoint x: 159, endPoint y: 398, distance: 68.8
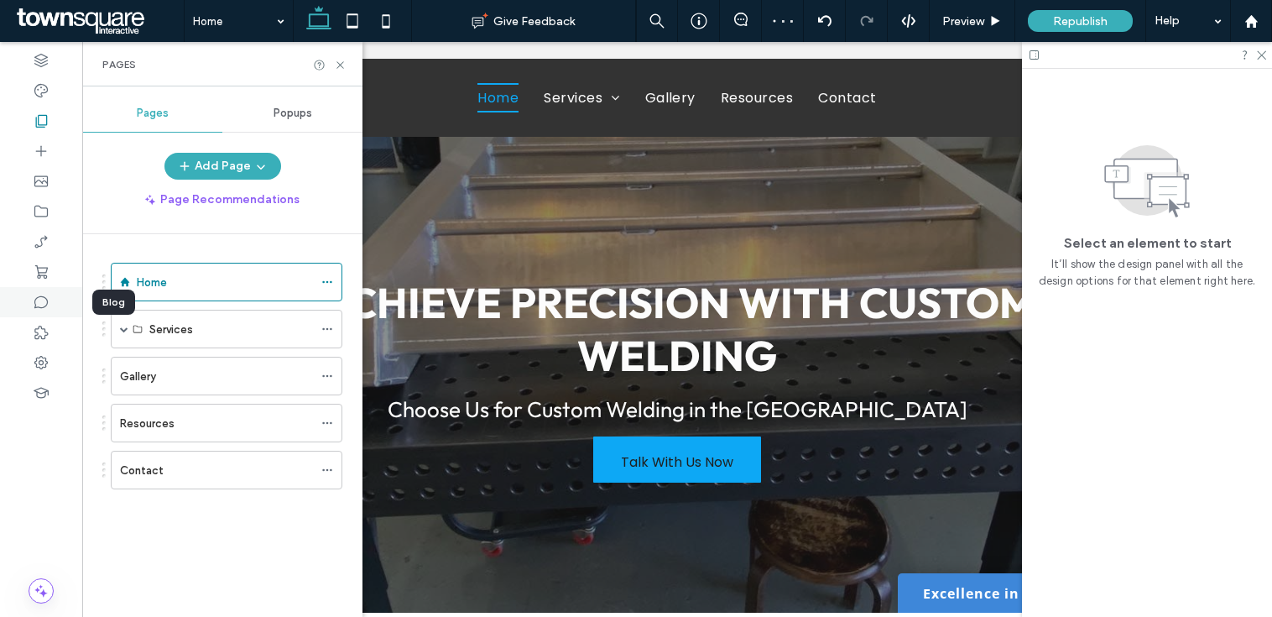
click at [36, 303] on icon at bounding box center [41, 302] width 17 height 17
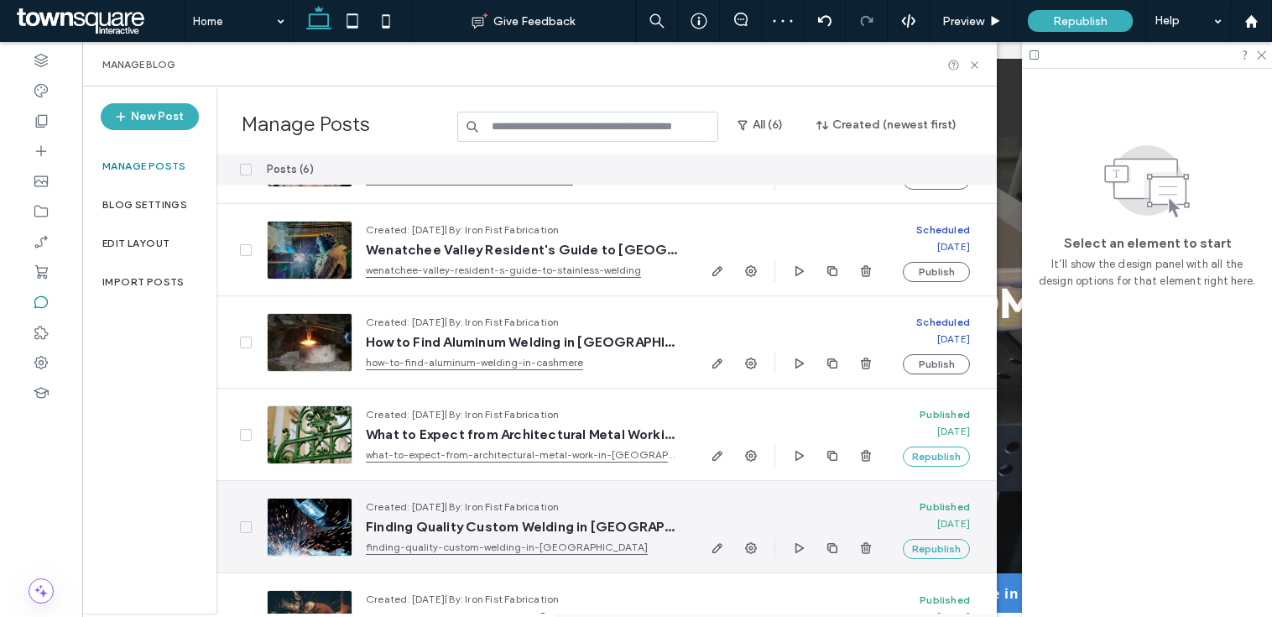
scroll to position [126, 0]
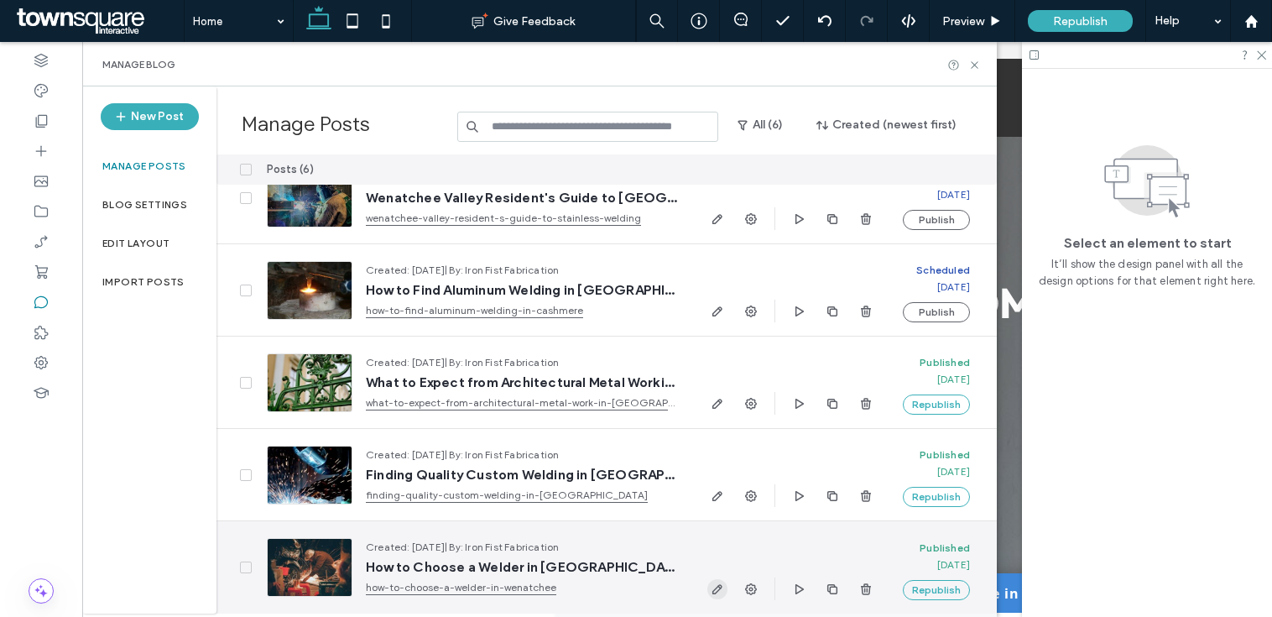
click at [719, 588] on icon "button" at bounding box center [717, 588] width 13 height 13
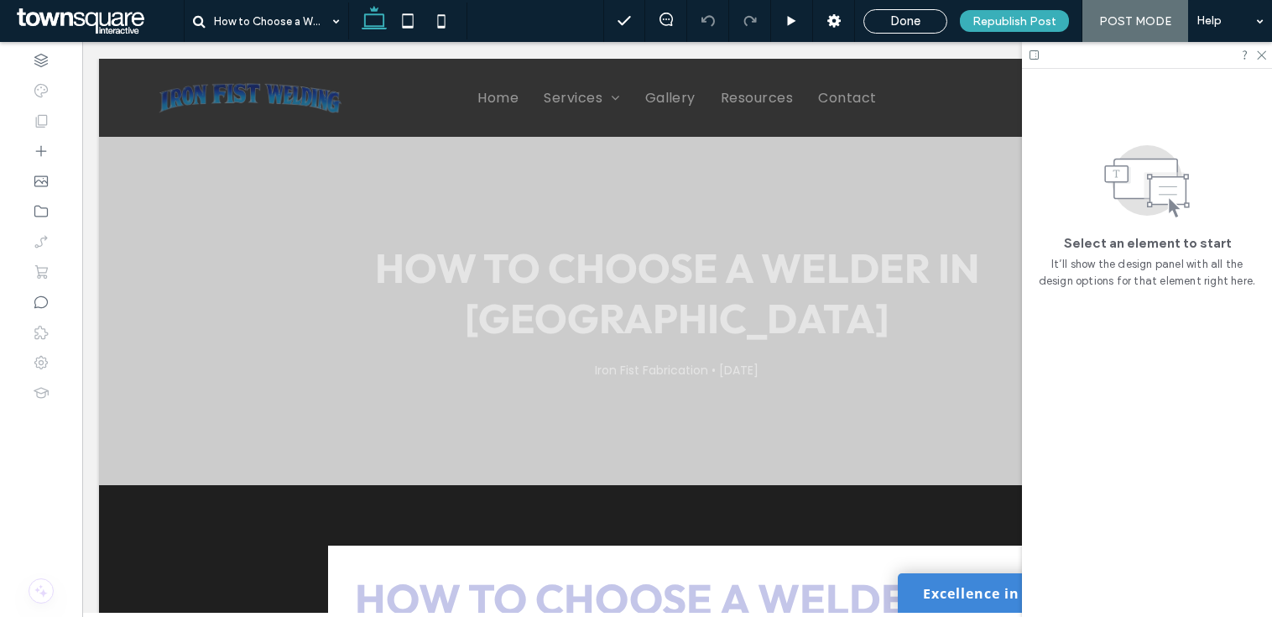
scroll to position [310, 0]
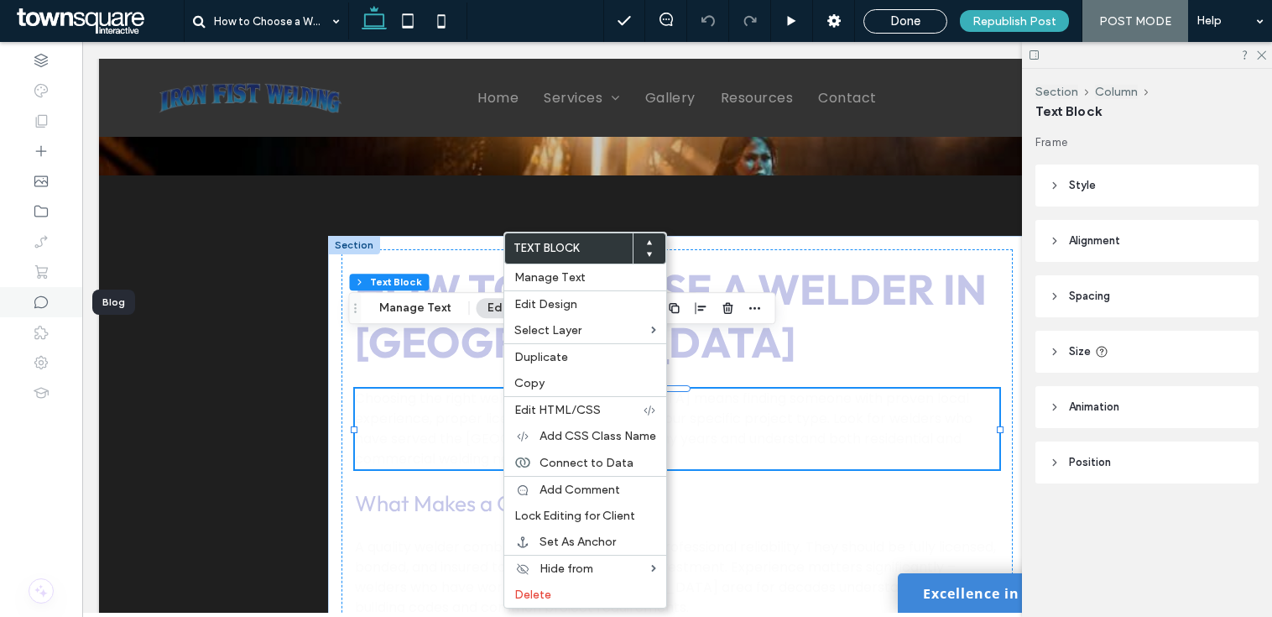
click at [55, 304] on div at bounding box center [41, 302] width 82 height 30
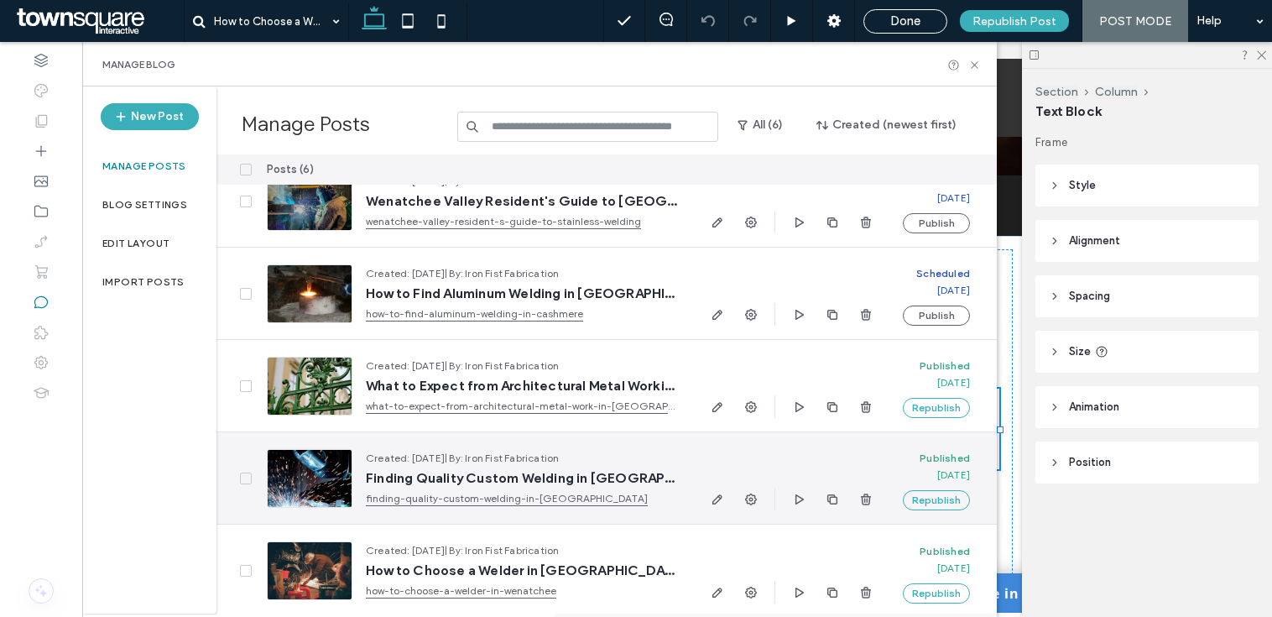
scroll to position [126, 0]
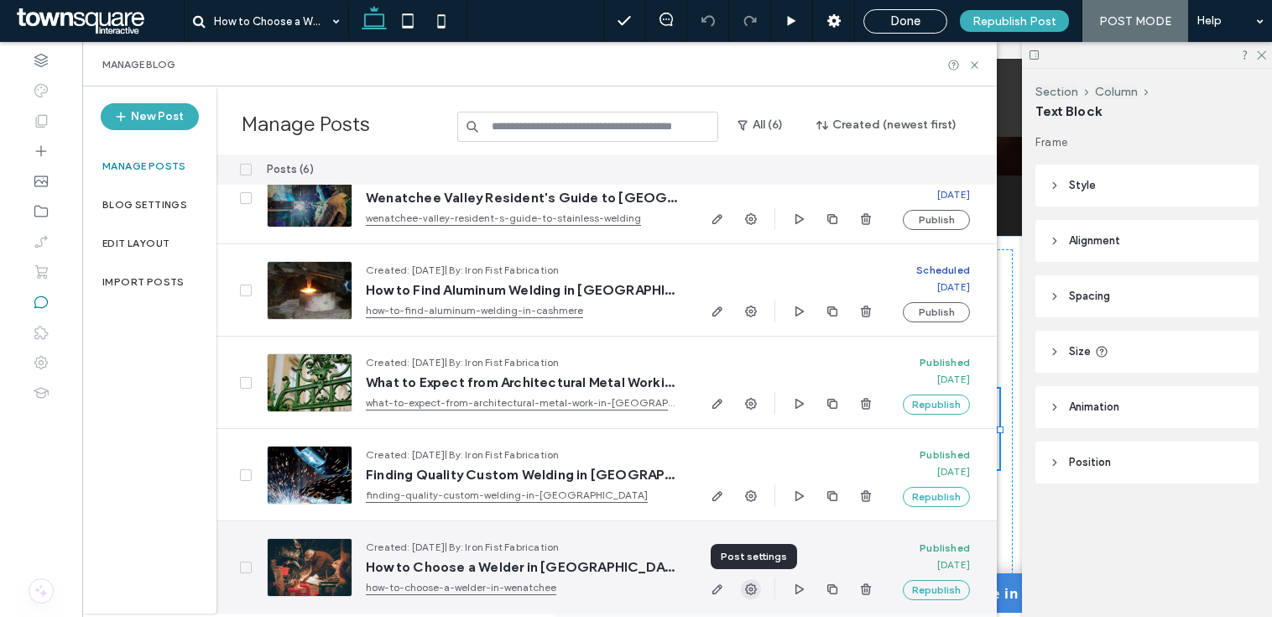
click at [751, 585] on icon "button" at bounding box center [750, 588] width 13 height 13
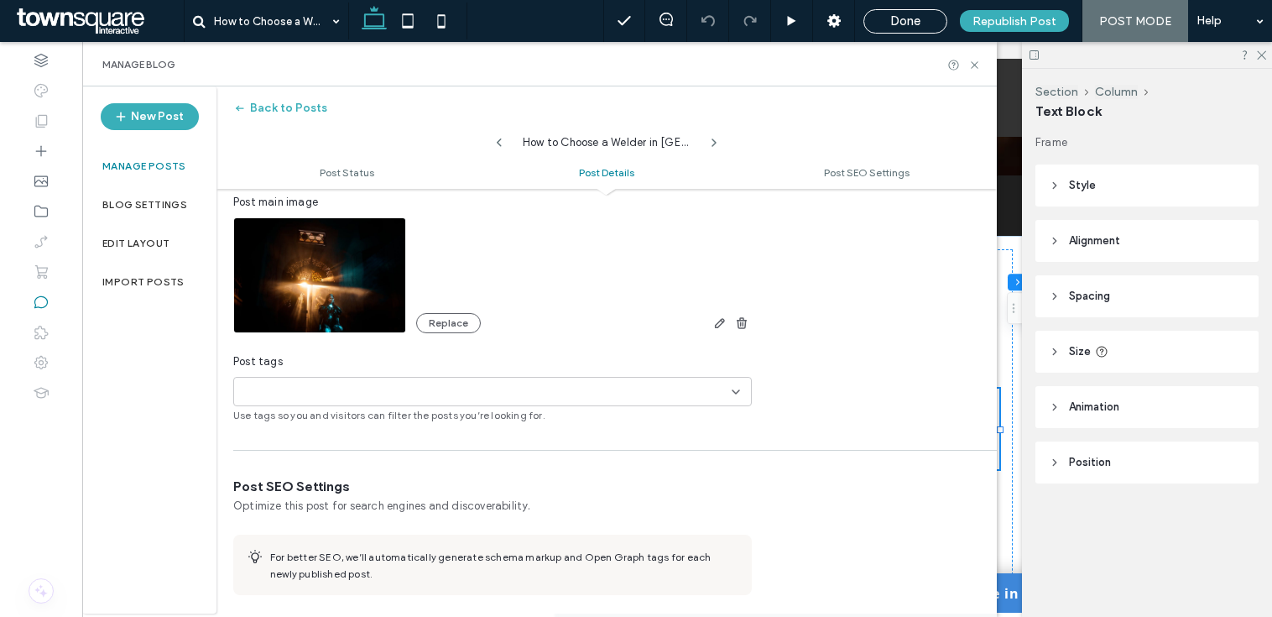
scroll to position [530, 0]
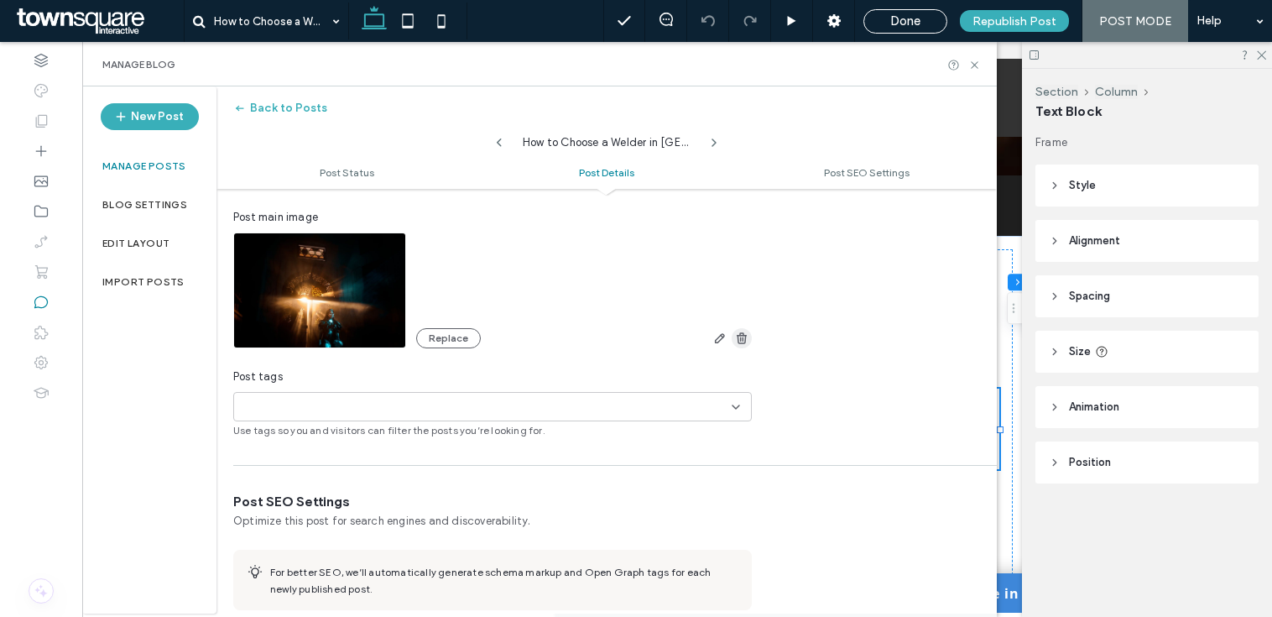
click at [747, 337] on icon "button" at bounding box center [741, 338] width 13 height 13
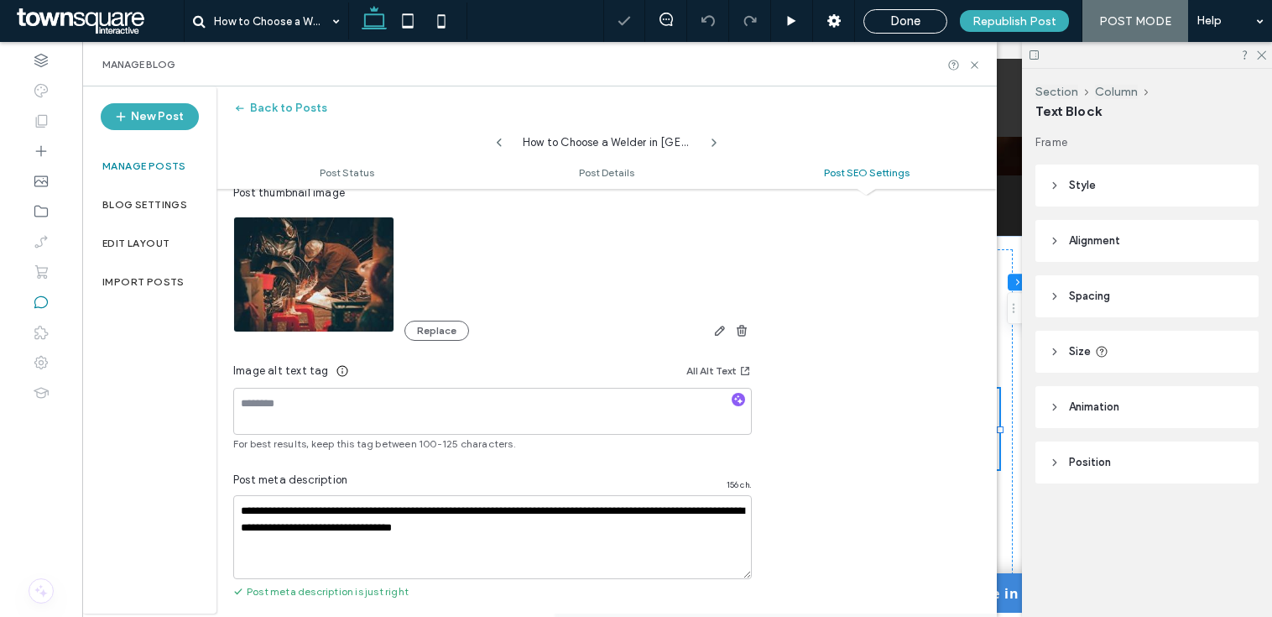
scroll to position [1074, 0]
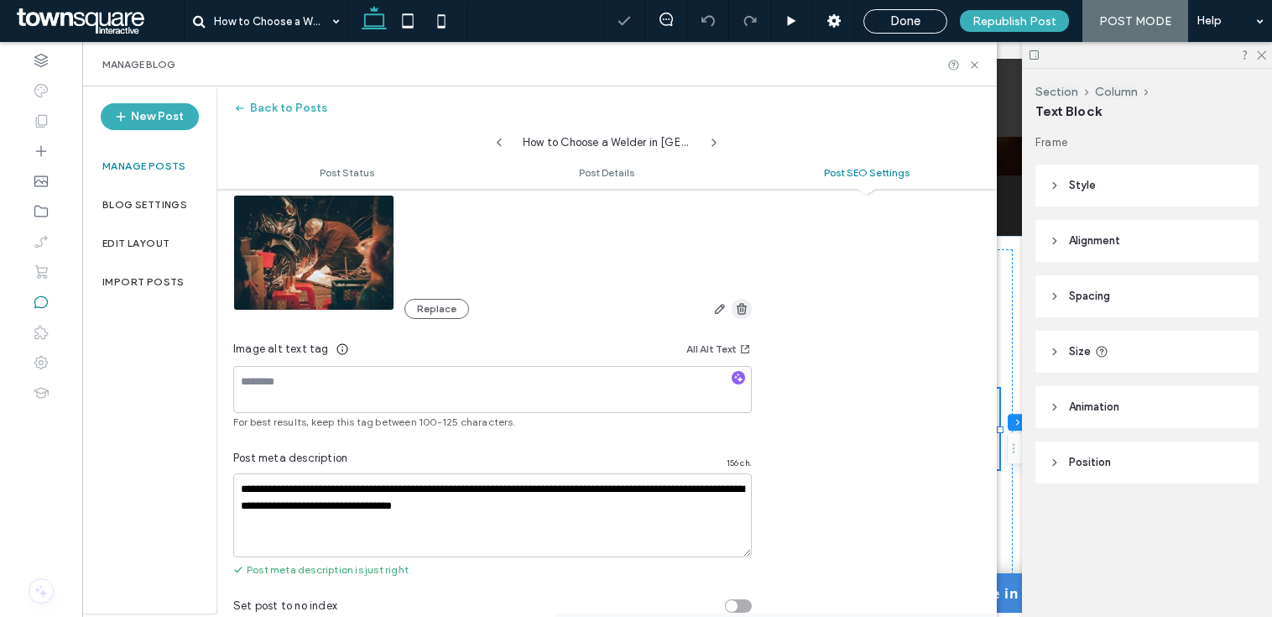
click at [737, 306] on use "button" at bounding box center [742, 308] width 10 height 11
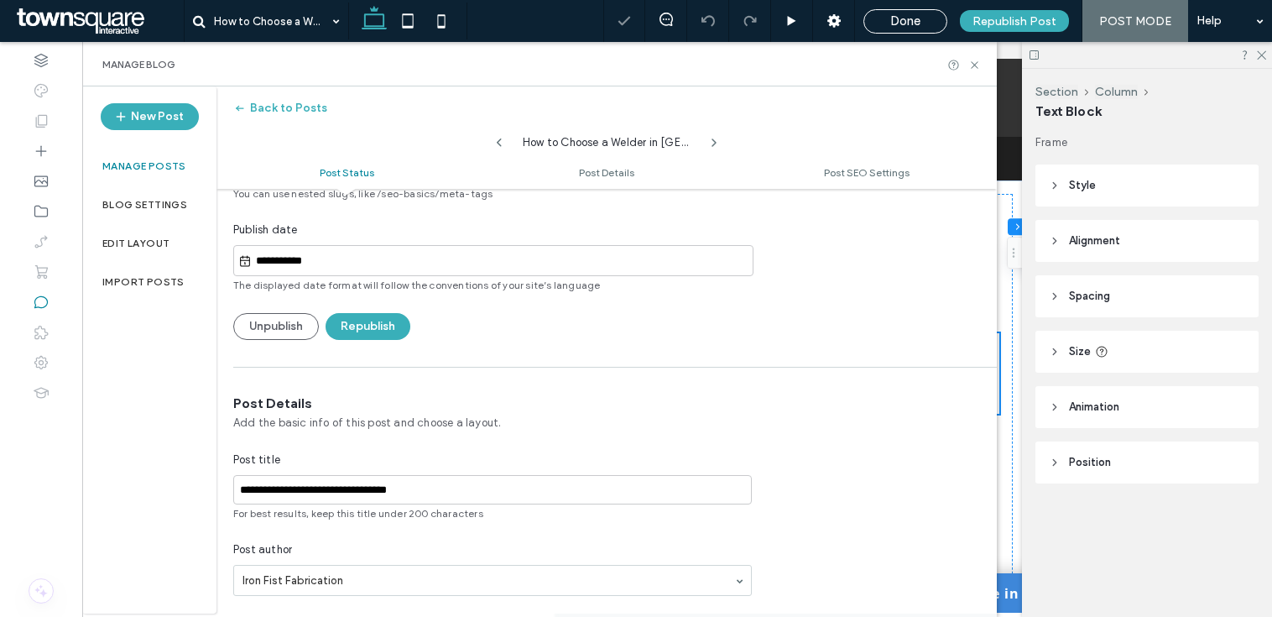
scroll to position [0, 0]
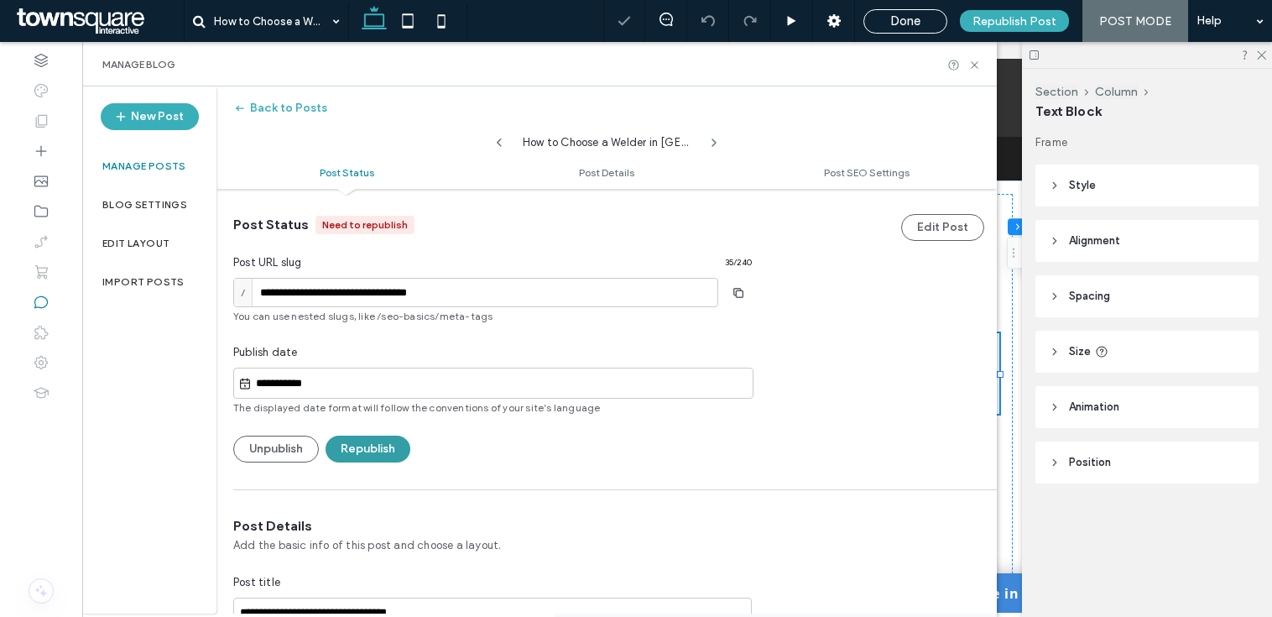
click at [369, 445] on button "Republish" at bounding box center [368, 449] width 85 height 27
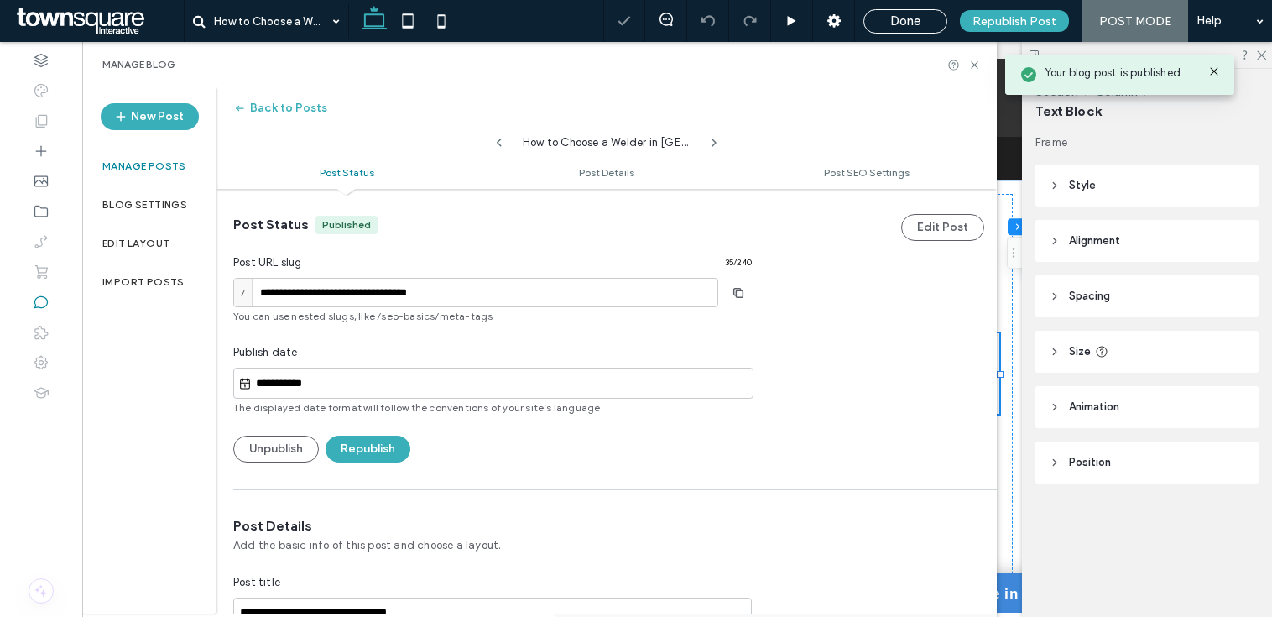
click at [502, 138] on icon at bounding box center [499, 142] width 13 height 13
type input "**********"
type textarea "**********"
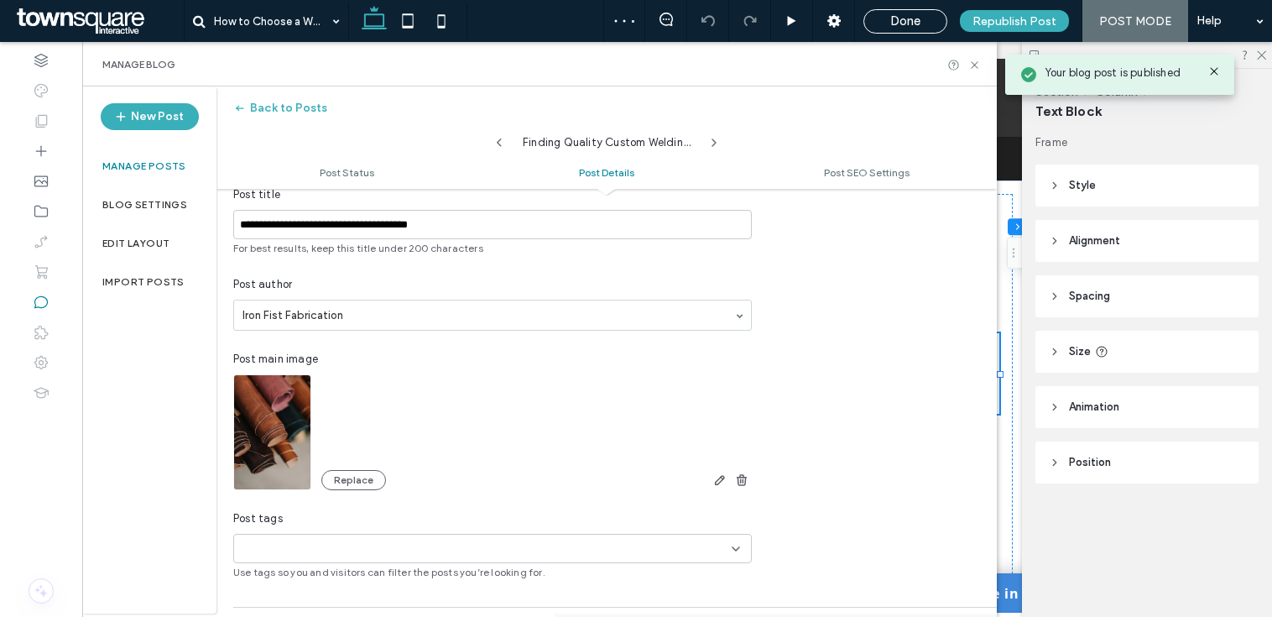
scroll to position [401, 0]
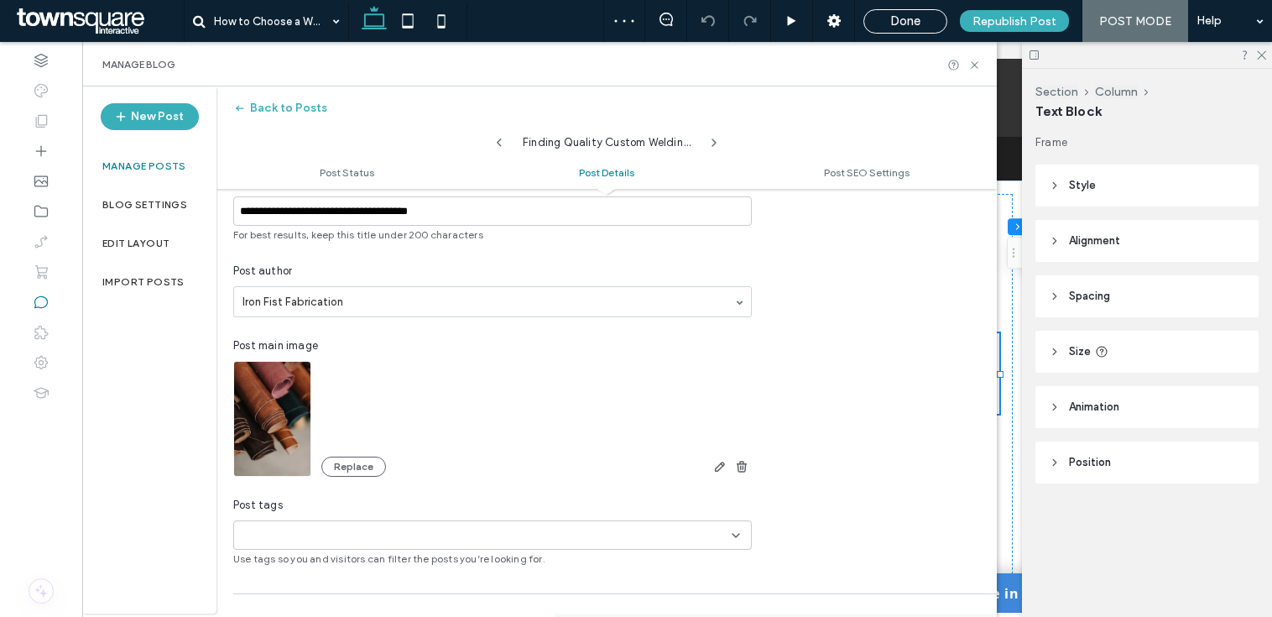
click at [747, 473] on span "button" at bounding box center [742, 467] width 20 height 20
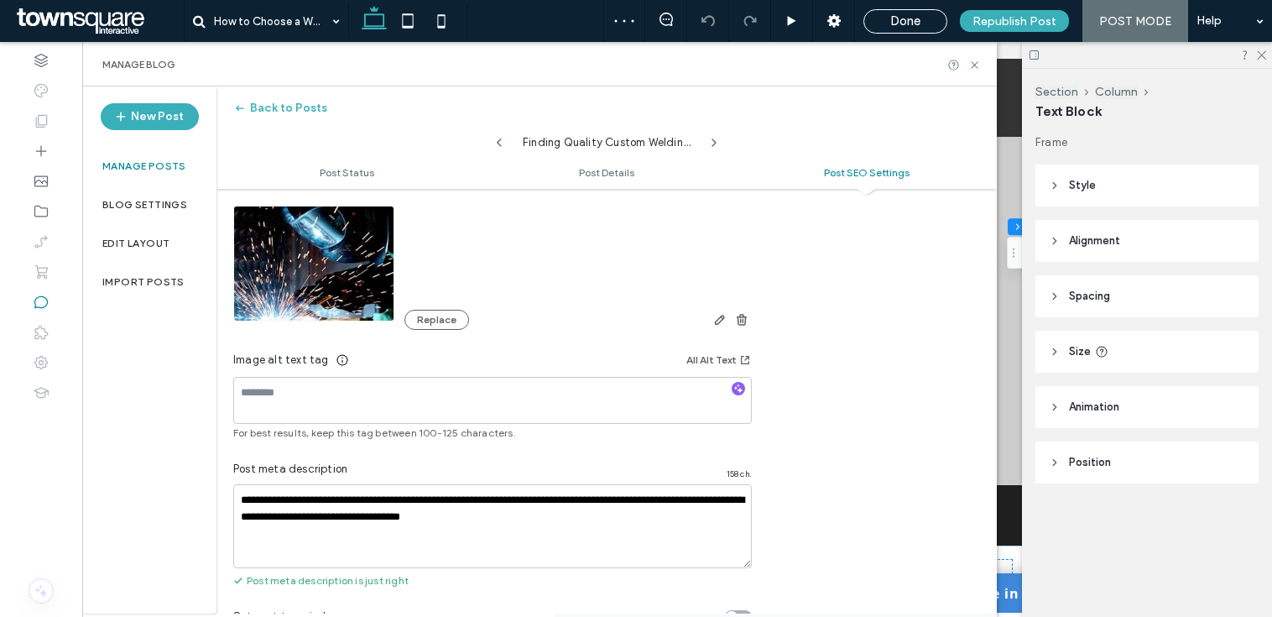
scroll to position [365, 0]
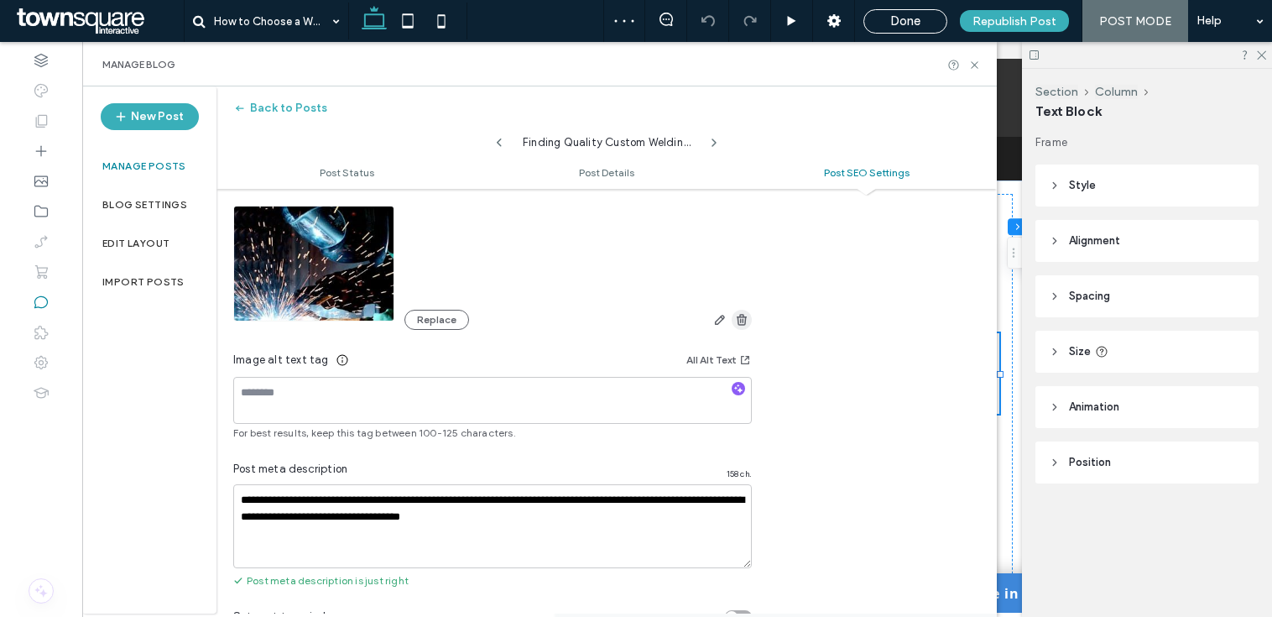
click at [739, 320] on icon "button" at bounding box center [741, 319] width 13 height 13
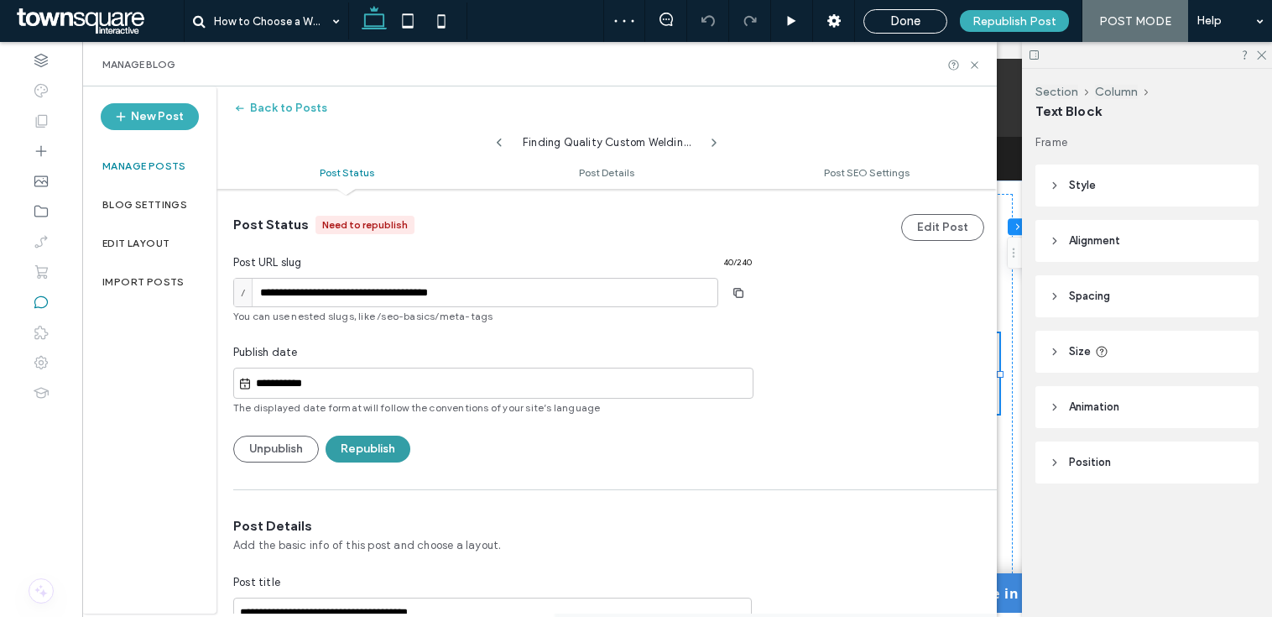
click at [401, 453] on button "Republish" at bounding box center [368, 449] width 85 height 27
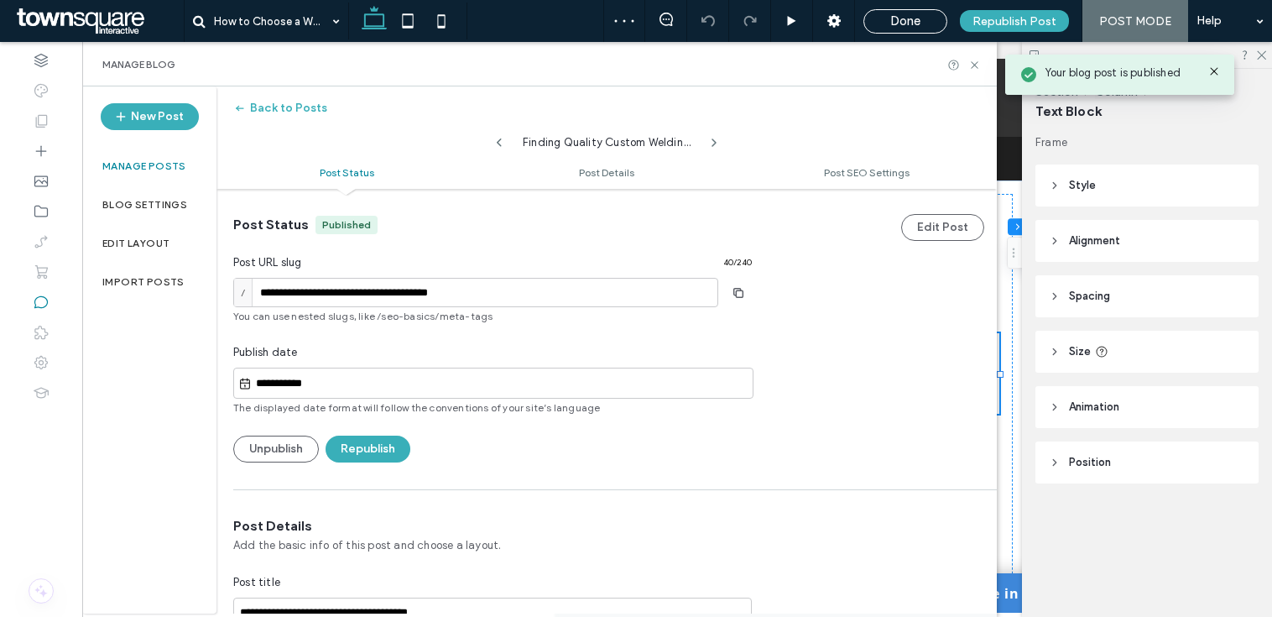
click at [500, 142] on icon at bounding box center [499, 142] width 13 height 13
type input "**********"
type textarea "**********"
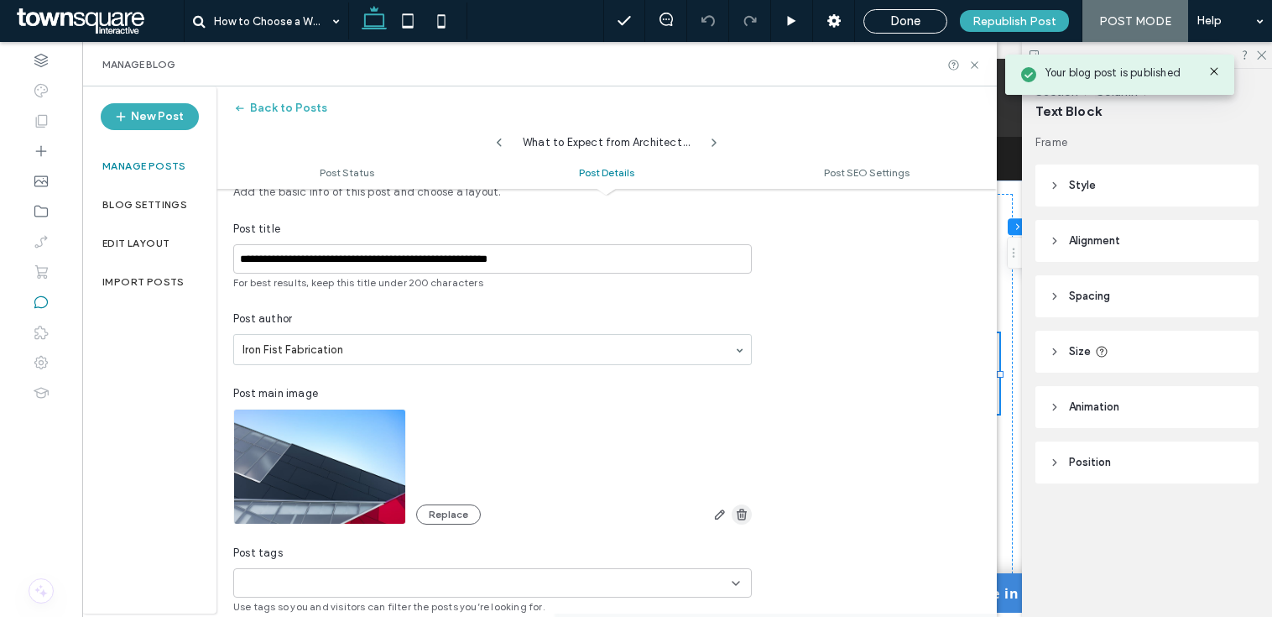
click at [739, 513] on icon "button" at bounding box center [741, 514] width 13 height 13
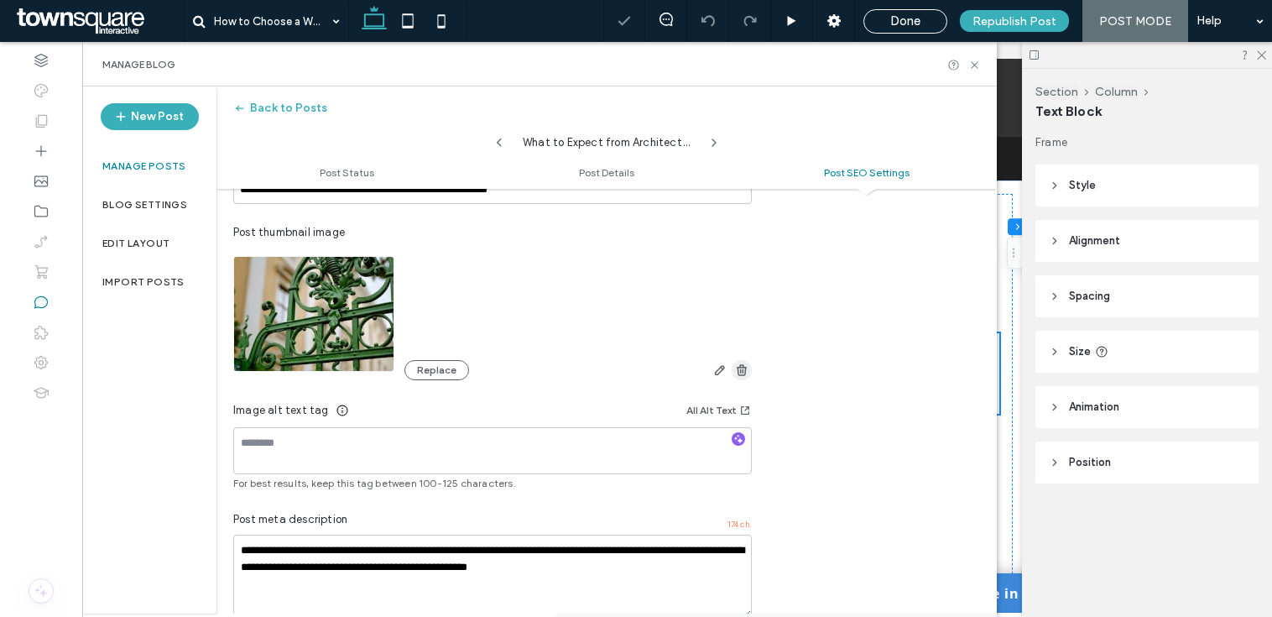
click at [745, 367] on use "button" at bounding box center [742, 369] width 10 height 11
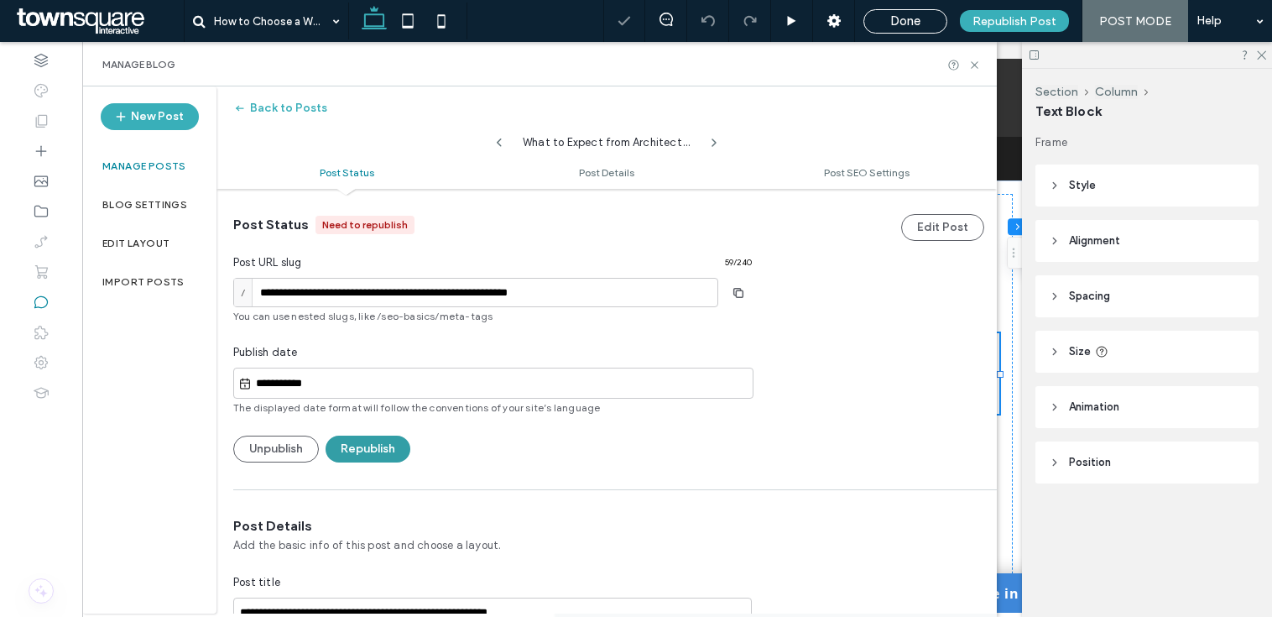
click at [389, 449] on button "Republish" at bounding box center [368, 449] width 85 height 27
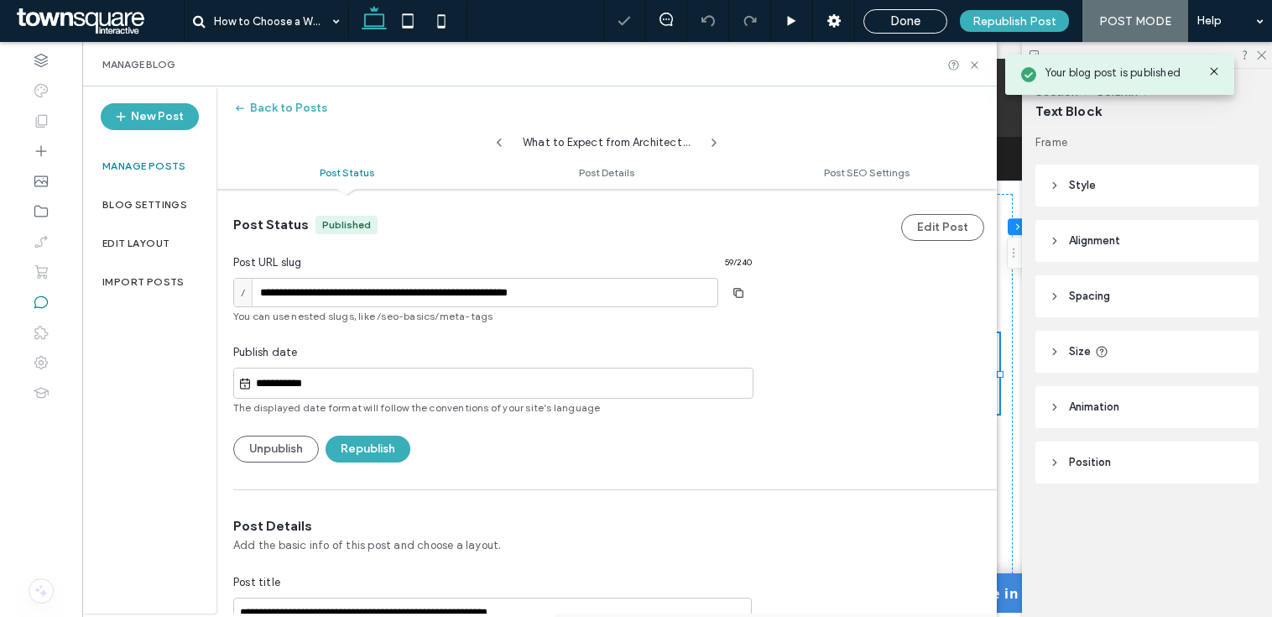
click at [499, 148] on icon at bounding box center [499, 142] width 13 height 13
type input "**********"
type textarea "**********"
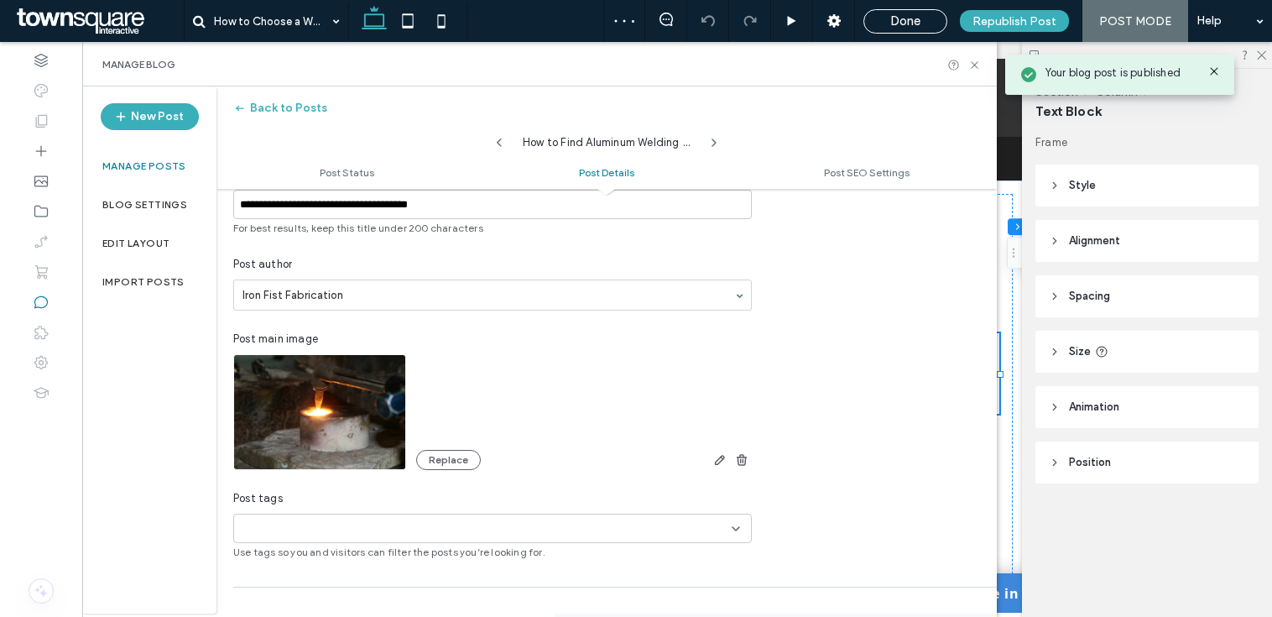
scroll to position [438, 0]
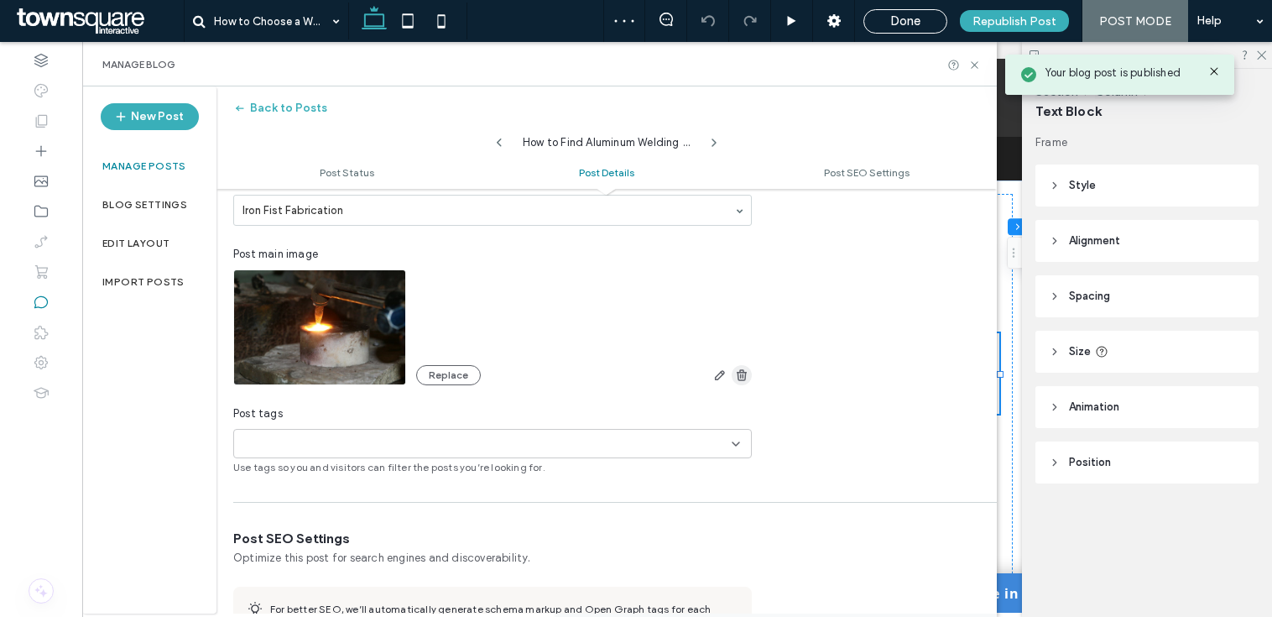
click at [749, 377] on span "button" at bounding box center [742, 375] width 20 height 20
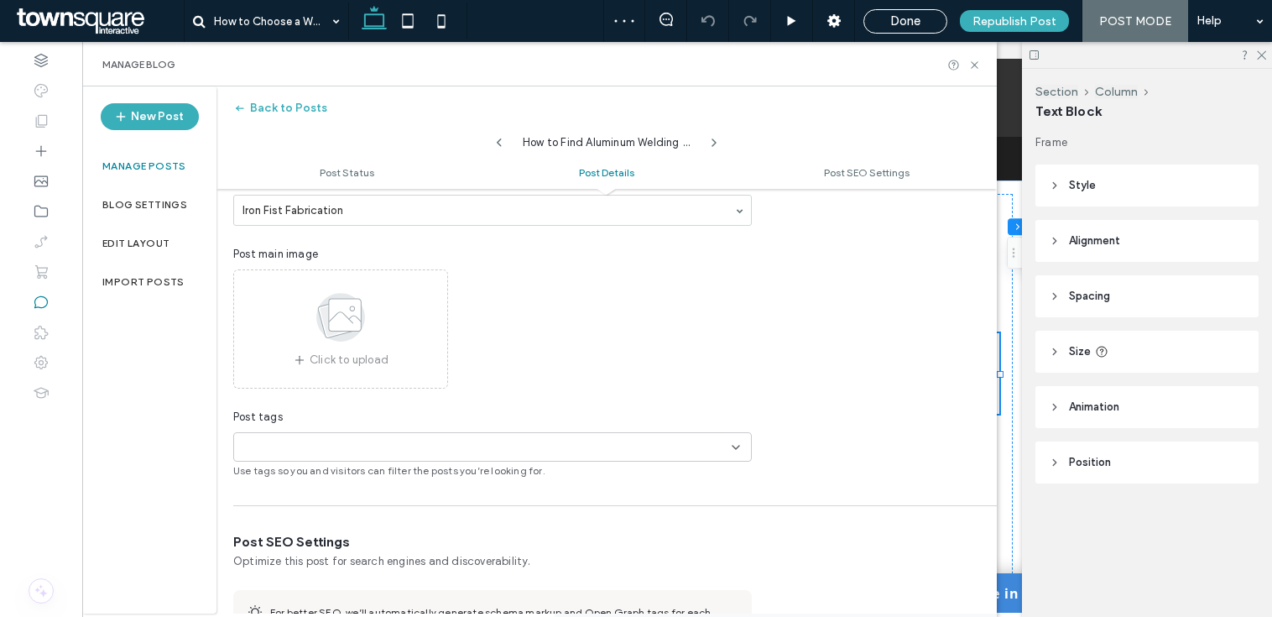
scroll to position [989, 0]
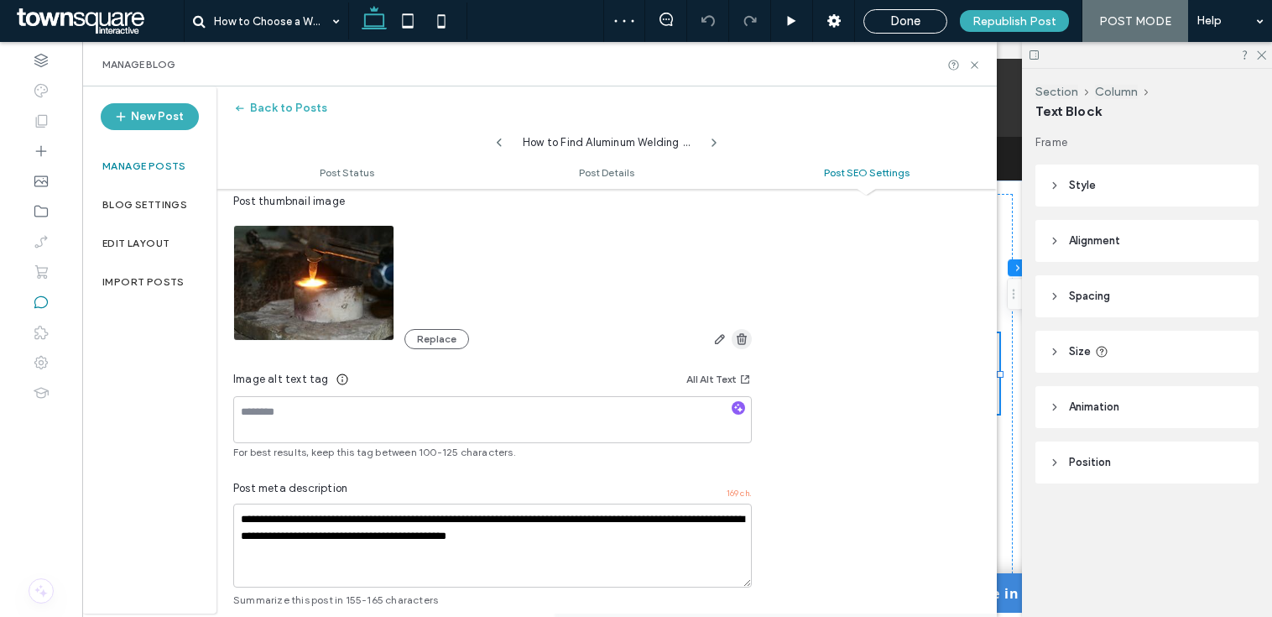
click at [741, 341] on use "button" at bounding box center [742, 338] width 10 height 11
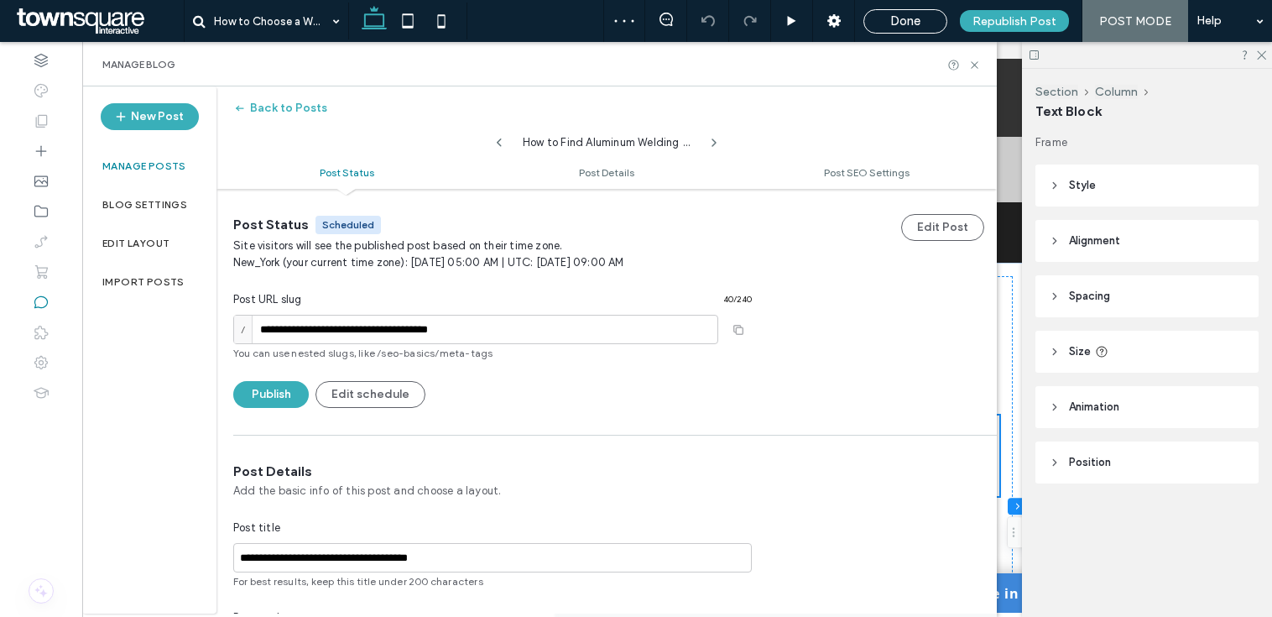
scroll to position [365, 0]
click at [498, 138] on icon at bounding box center [499, 142] width 13 height 13
type input "**********"
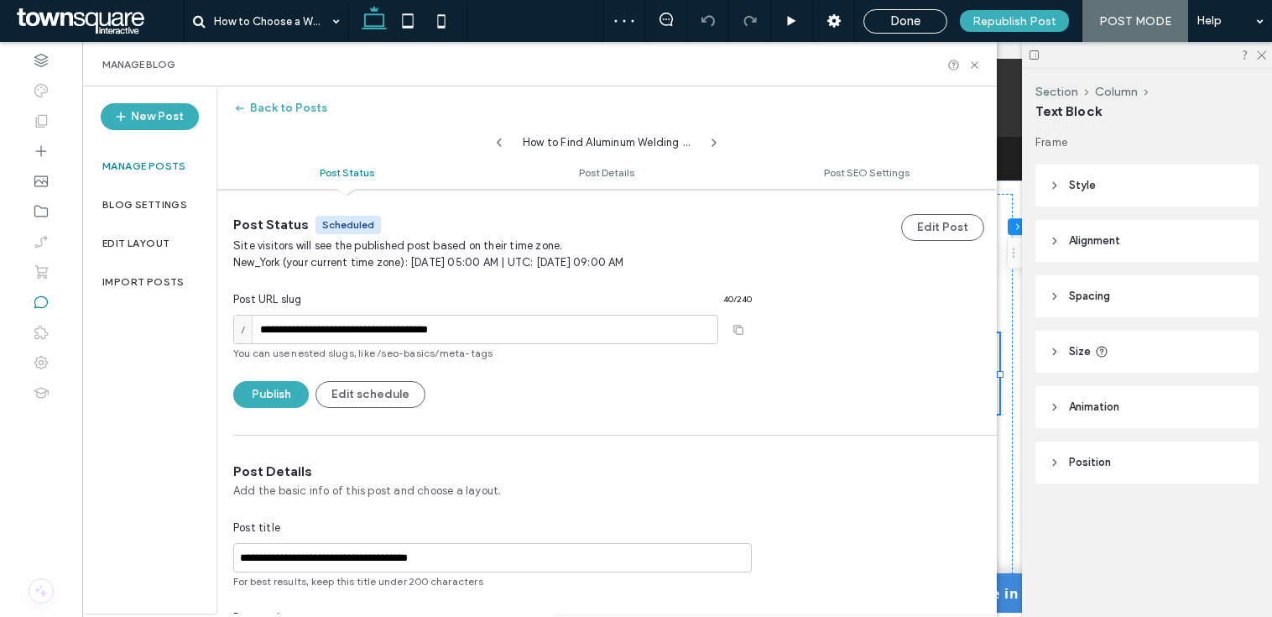
type textarea "**********"
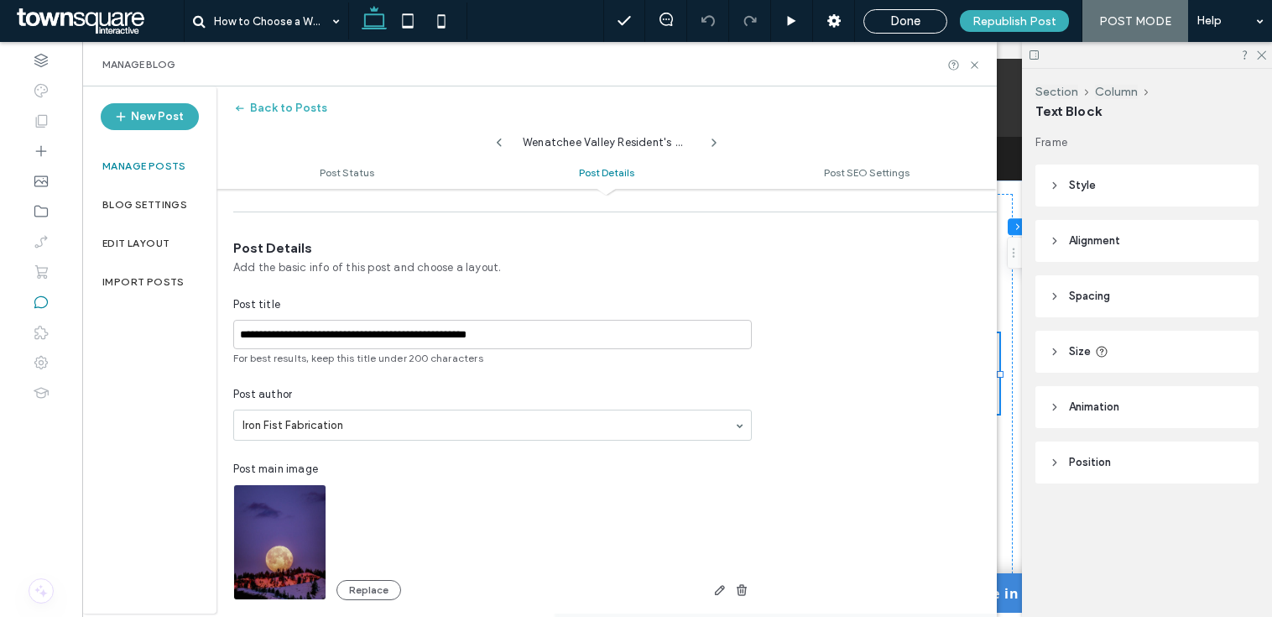
scroll to position [0, 0]
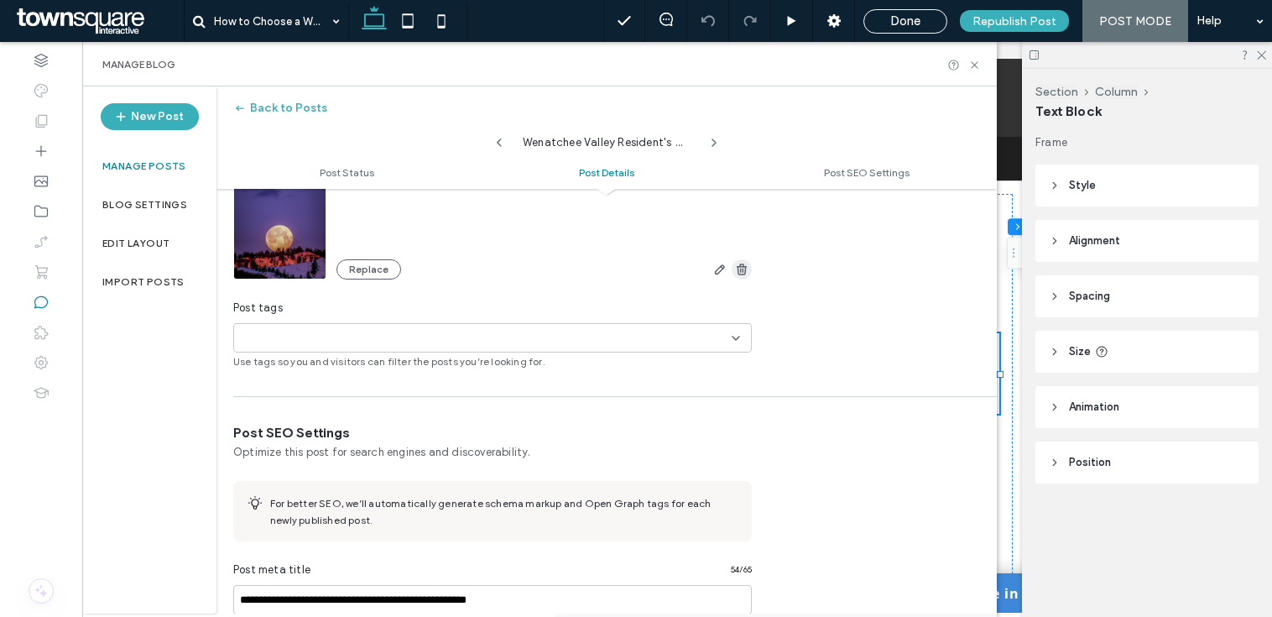
click at [742, 269] on use "button" at bounding box center [742, 269] width 10 height 11
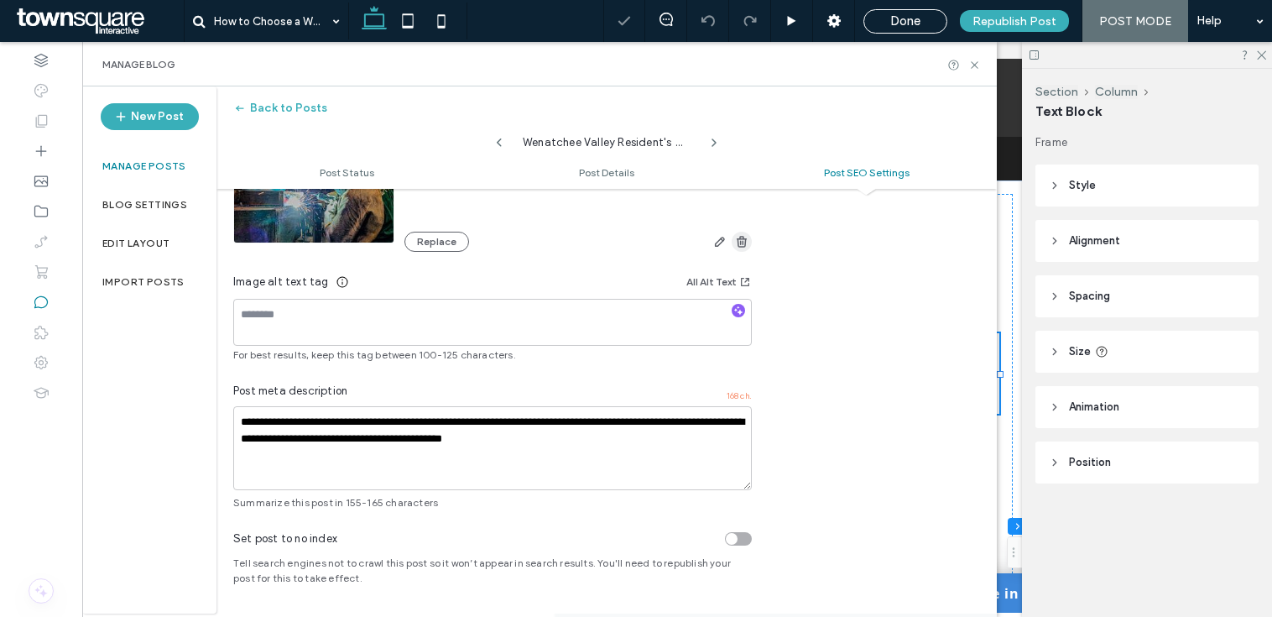
click at [749, 238] on span "button" at bounding box center [742, 242] width 20 height 20
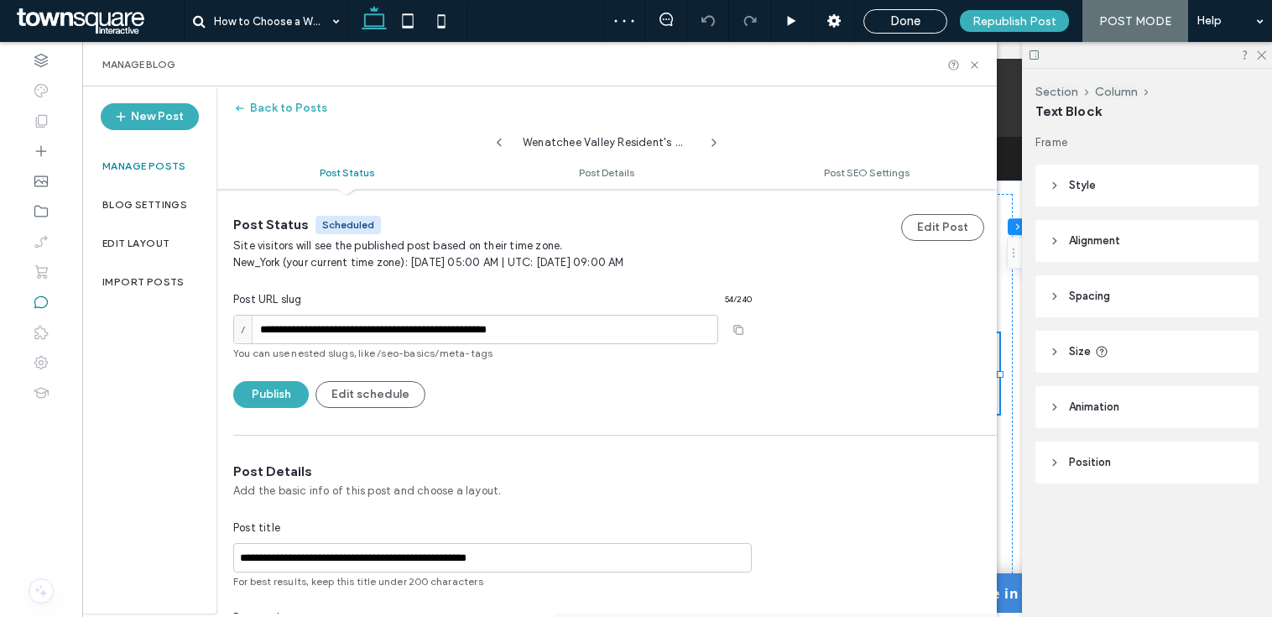
click at [501, 142] on icon at bounding box center [499, 142] width 13 height 13
type input "**********"
type textarea "**********"
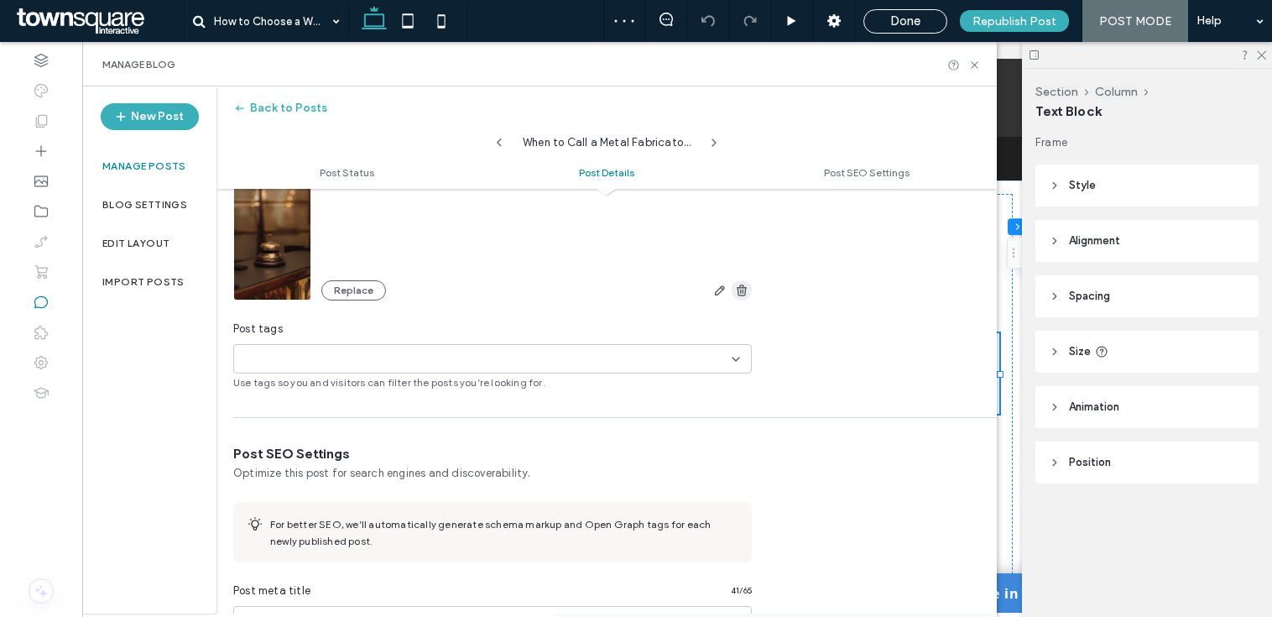
click at [744, 285] on icon "button" at bounding box center [741, 290] width 13 height 13
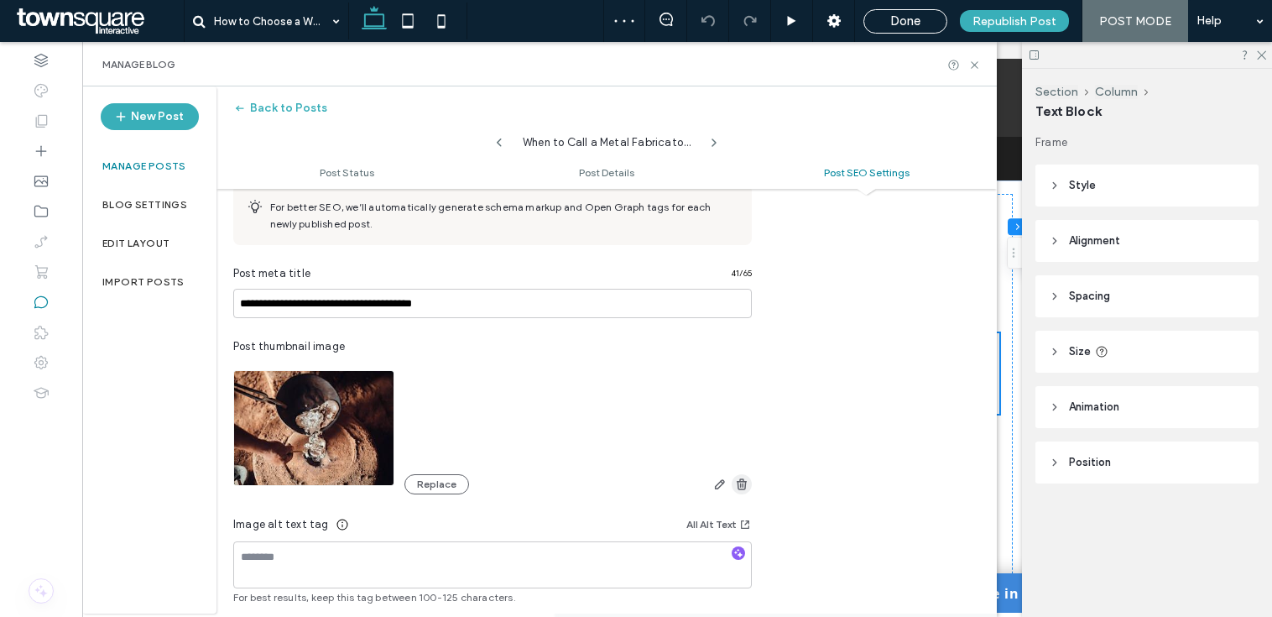
click at [744, 483] on icon "button" at bounding box center [741, 484] width 13 height 13
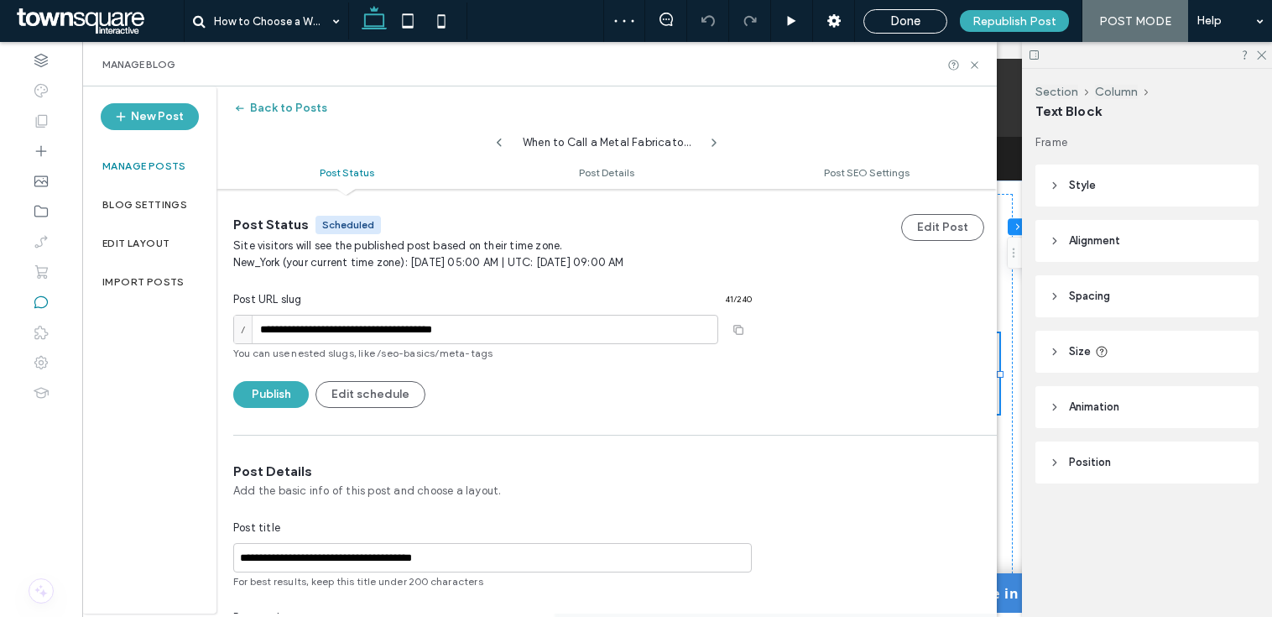
click at [292, 100] on button "Back to Posts" at bounding box center [280, 108] width 94 height 27
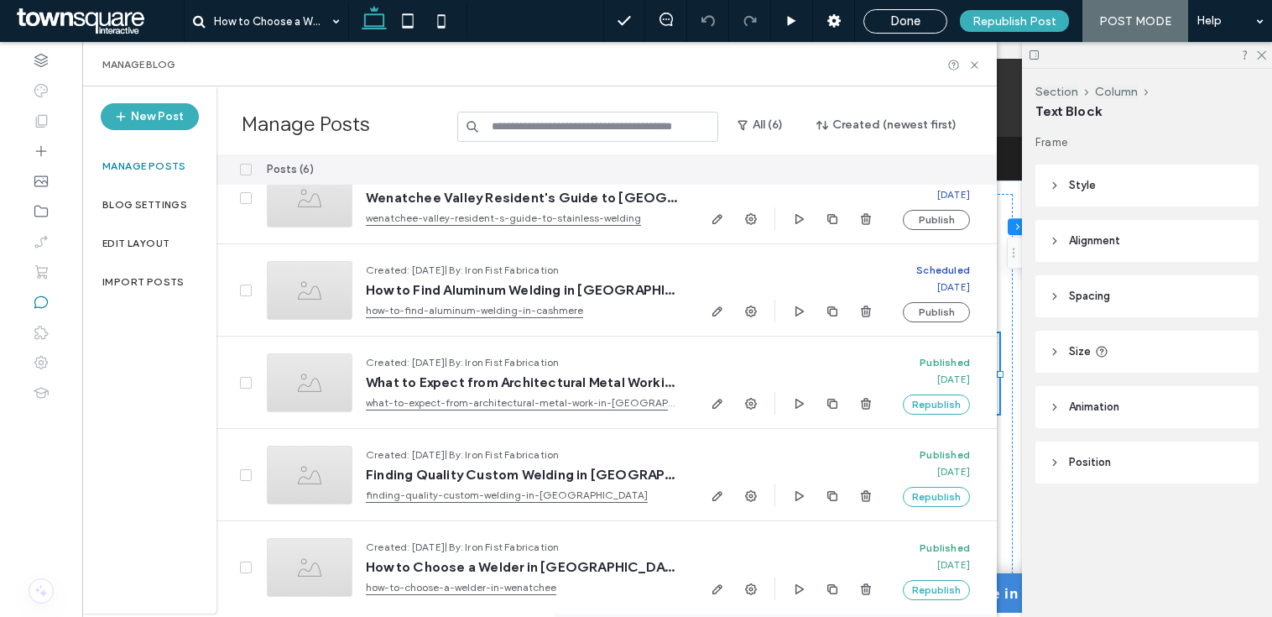
click at [165, 243] on label "Edit Layout" at bounding box center [135, 244] width 67 height 12
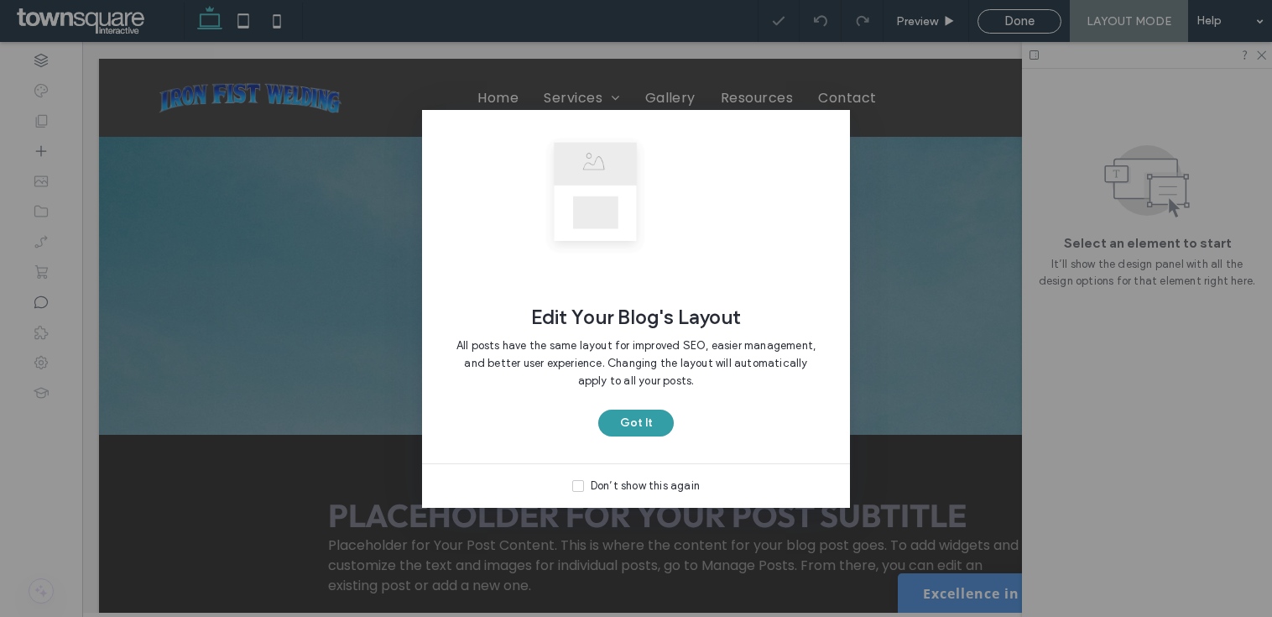
click at [641, 415] on button "Got It" at bounding box center [636, 423] width 76 height 27
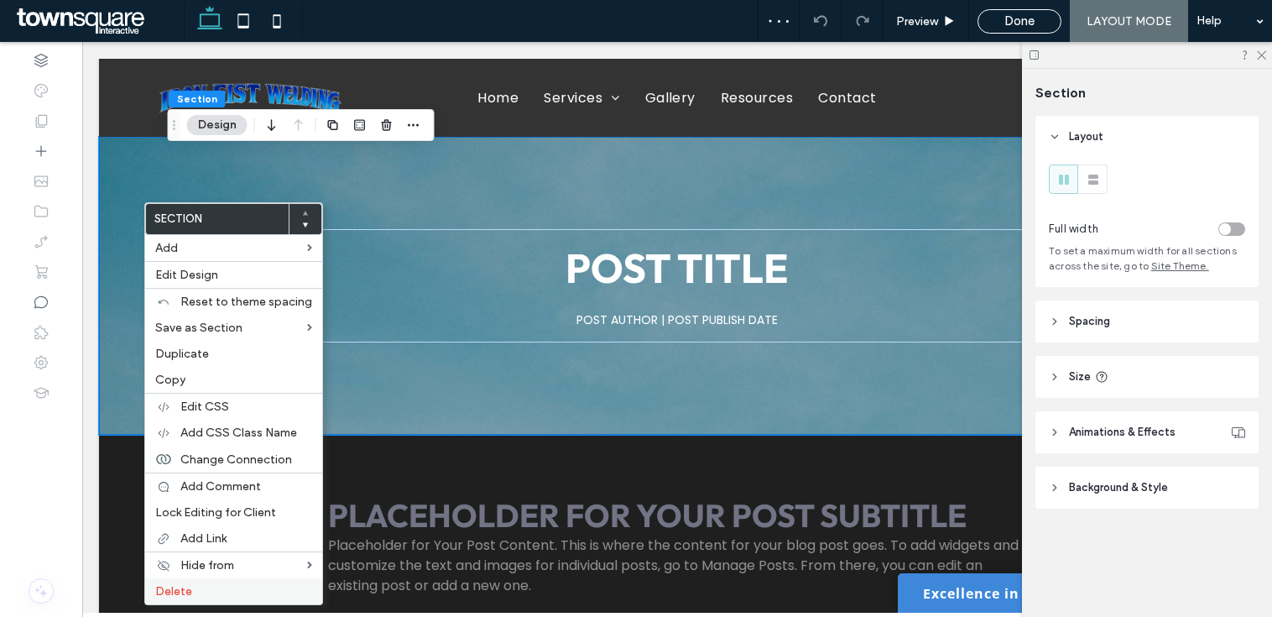
click at [178, 590] on span "Delete" at bounding box center [173, 591] width 37 height 14
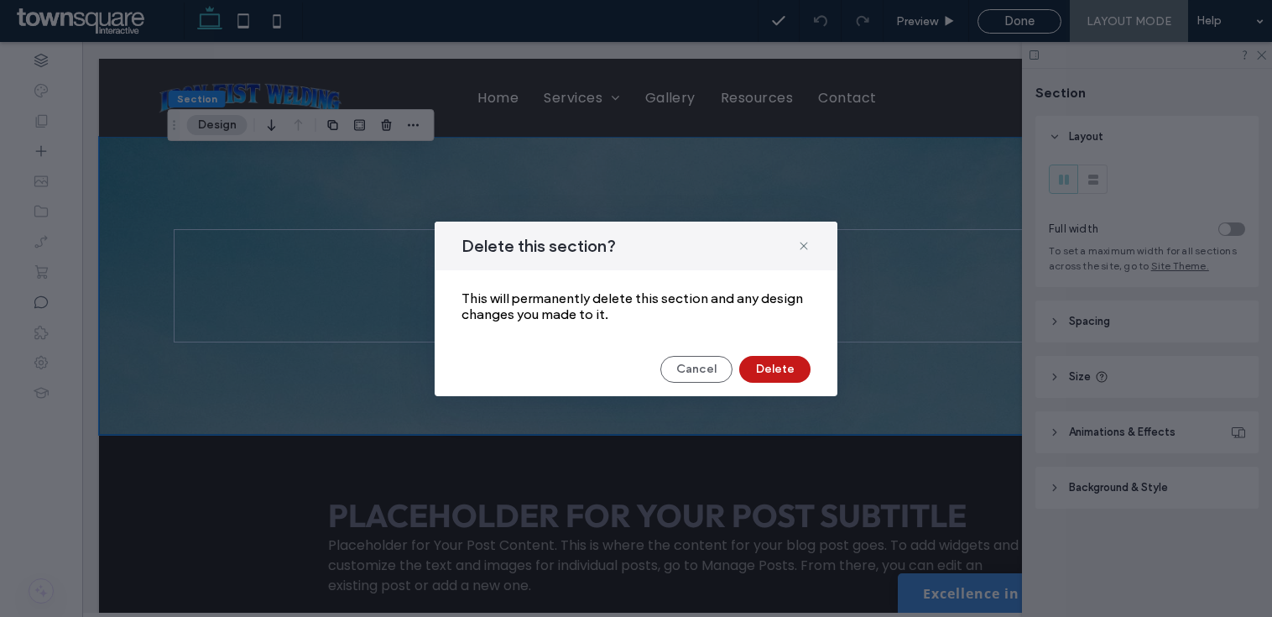
click at [775, 368] on button "Delete" at bounding box center [774, 369] width 71 height 27
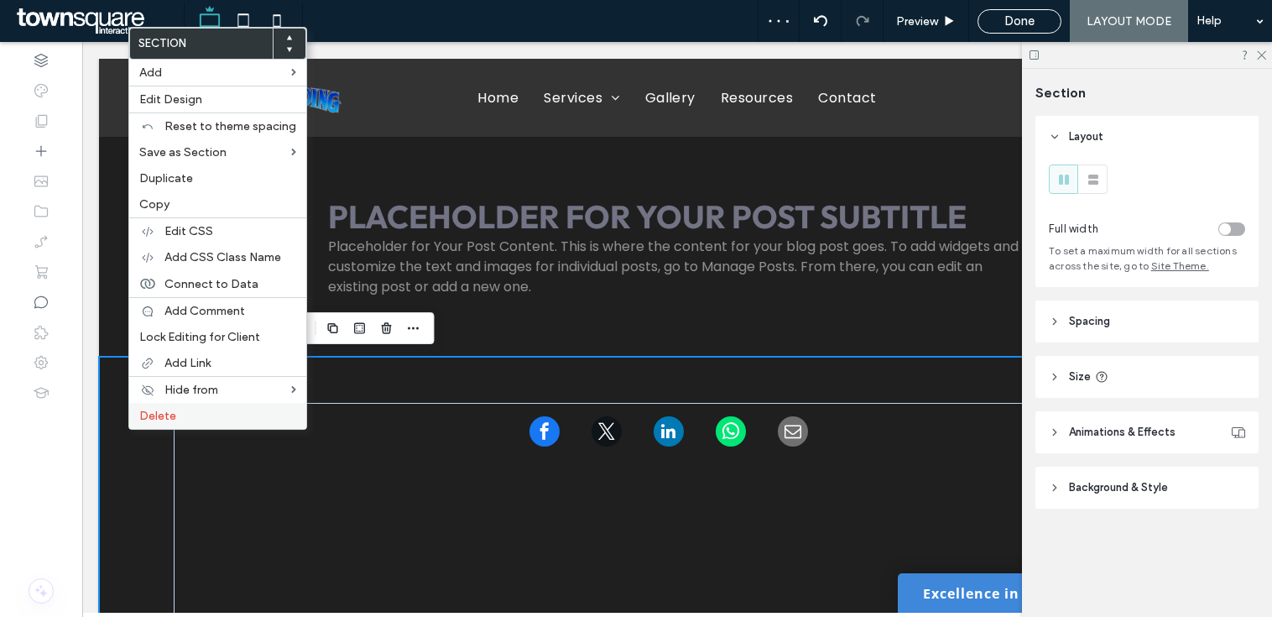
click at [196, 416] on label "Delete" at bounding box center [217, 416] width 157 height 14
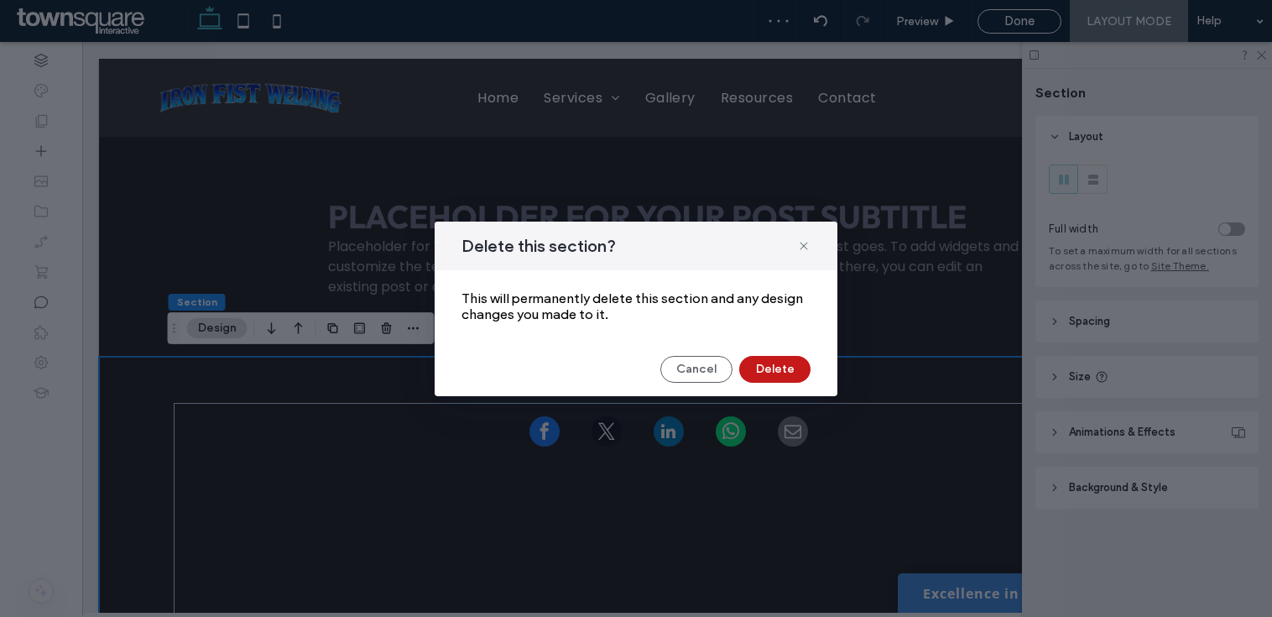
click at [802, 366] on button "Delete" at bounding box center [774, 369] width 71 height 27
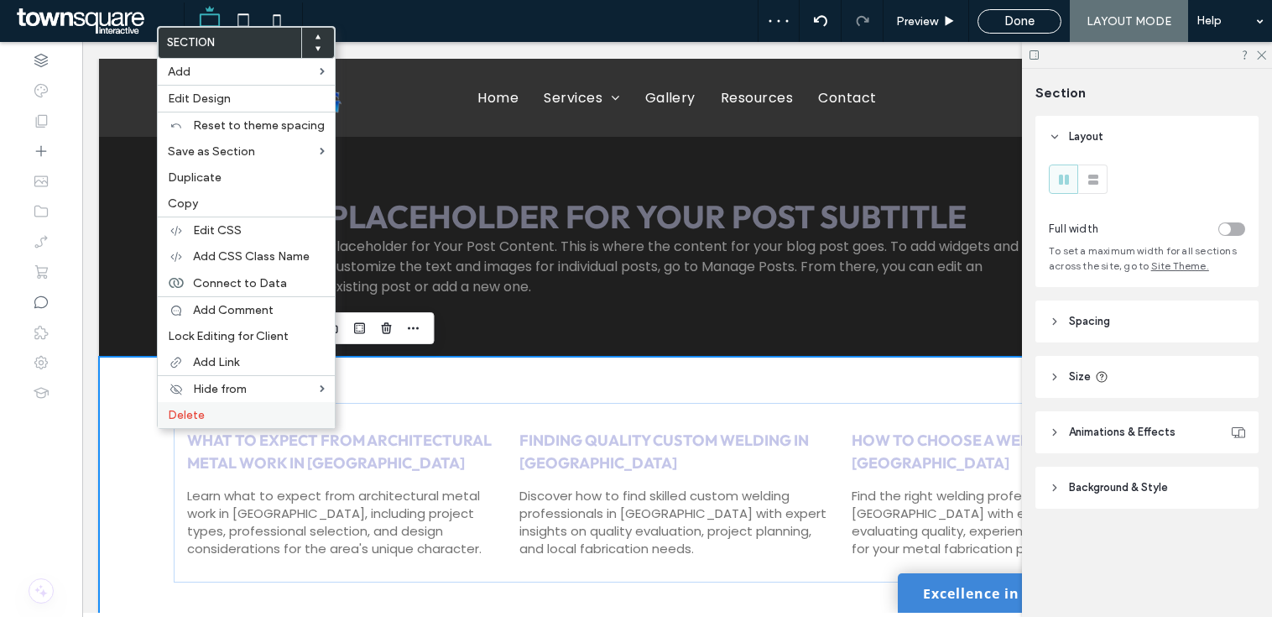
click at [204, 415] on label "Delete" at bounding box center [246, 415] width 157 height 14
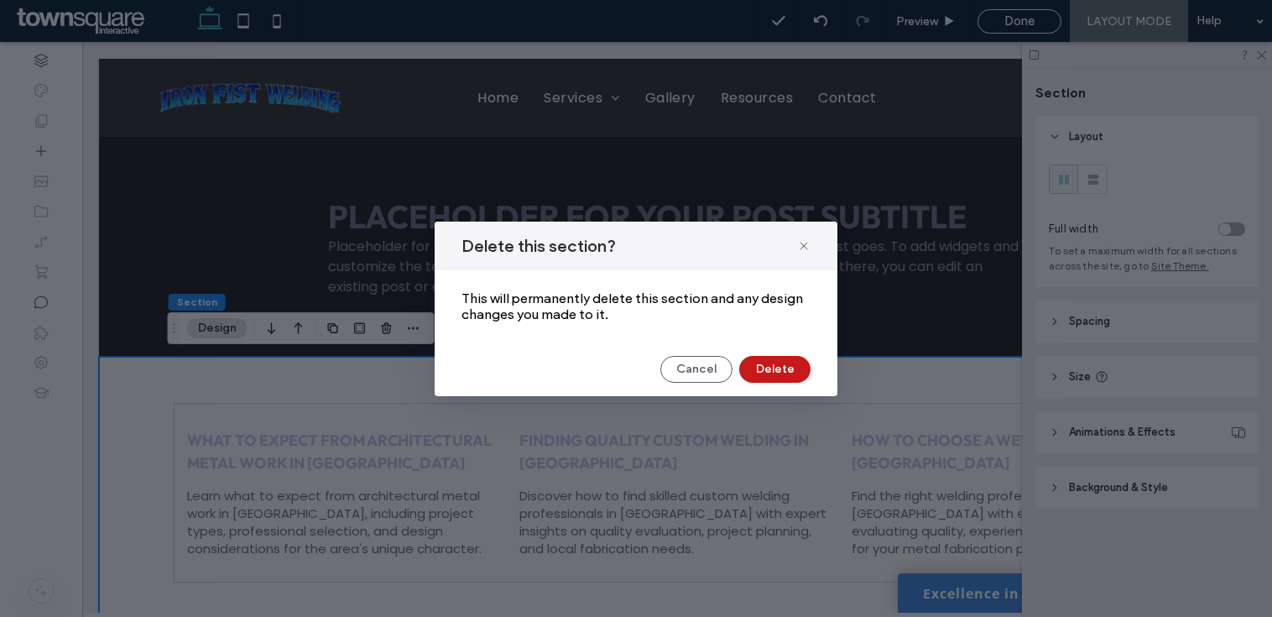
click at [796, 369] on button "Delete" at bounding box center [774, 369] width 71 height 27
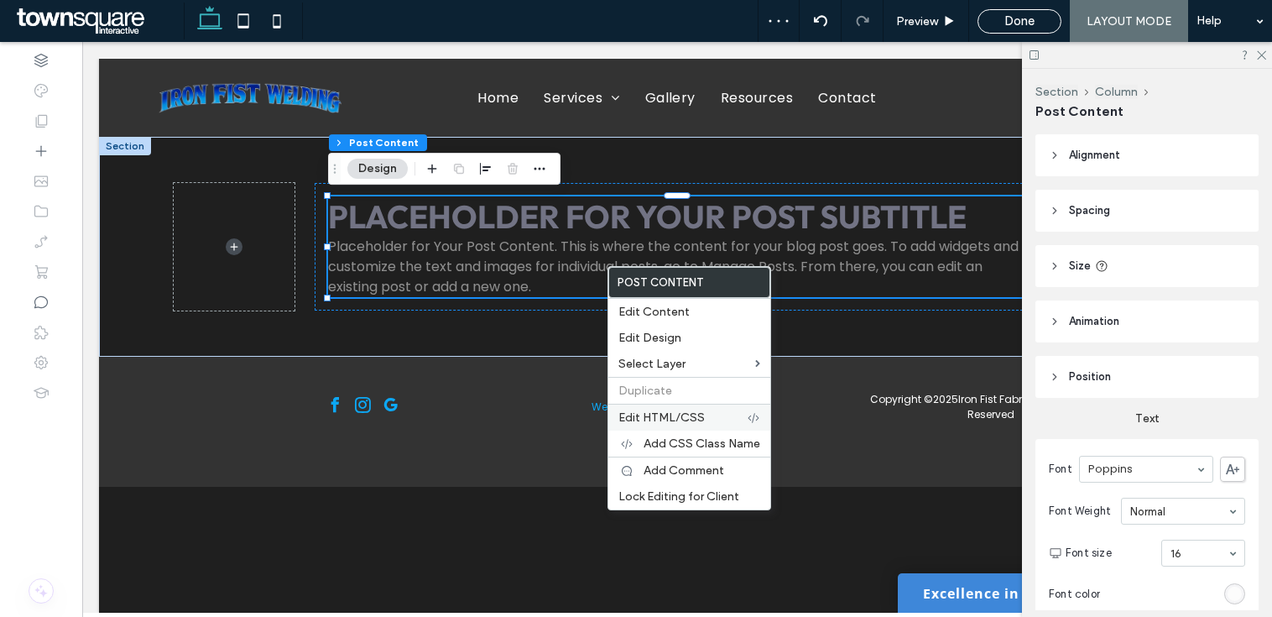
click at [683, 416] on span "Edit HTML/CSS" at bounding box center [662, 417] width 86 height 14
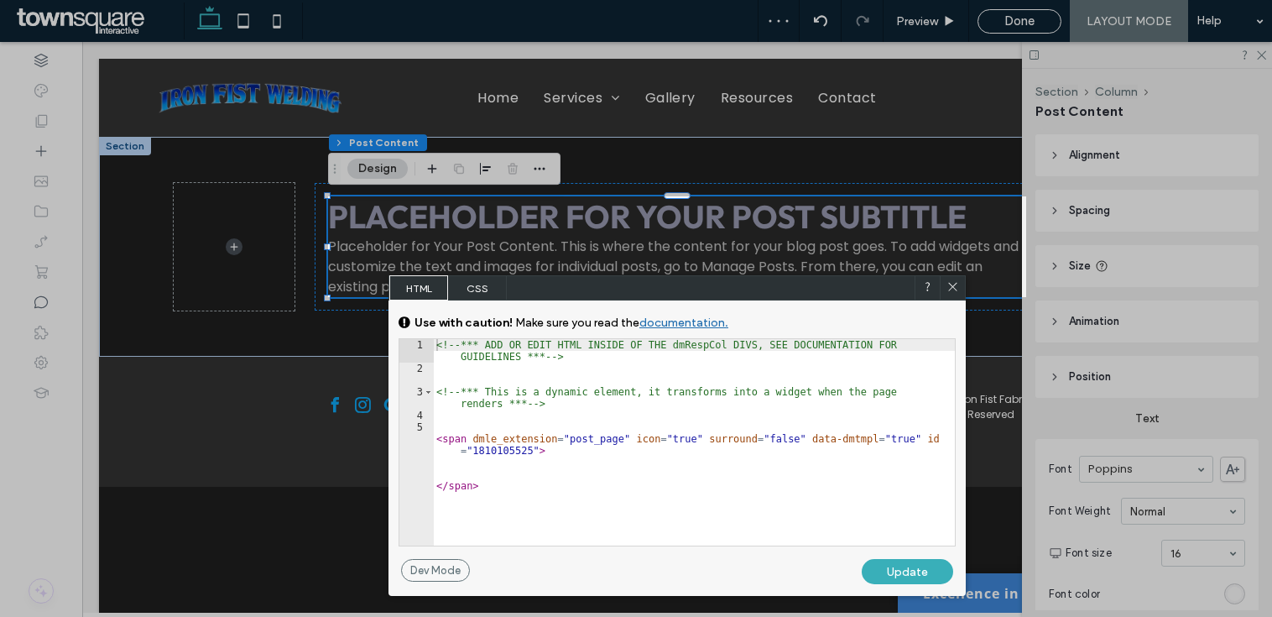
click at [475, 285] on span "CSS" at bounding box center [477, 287] width 59 height 25
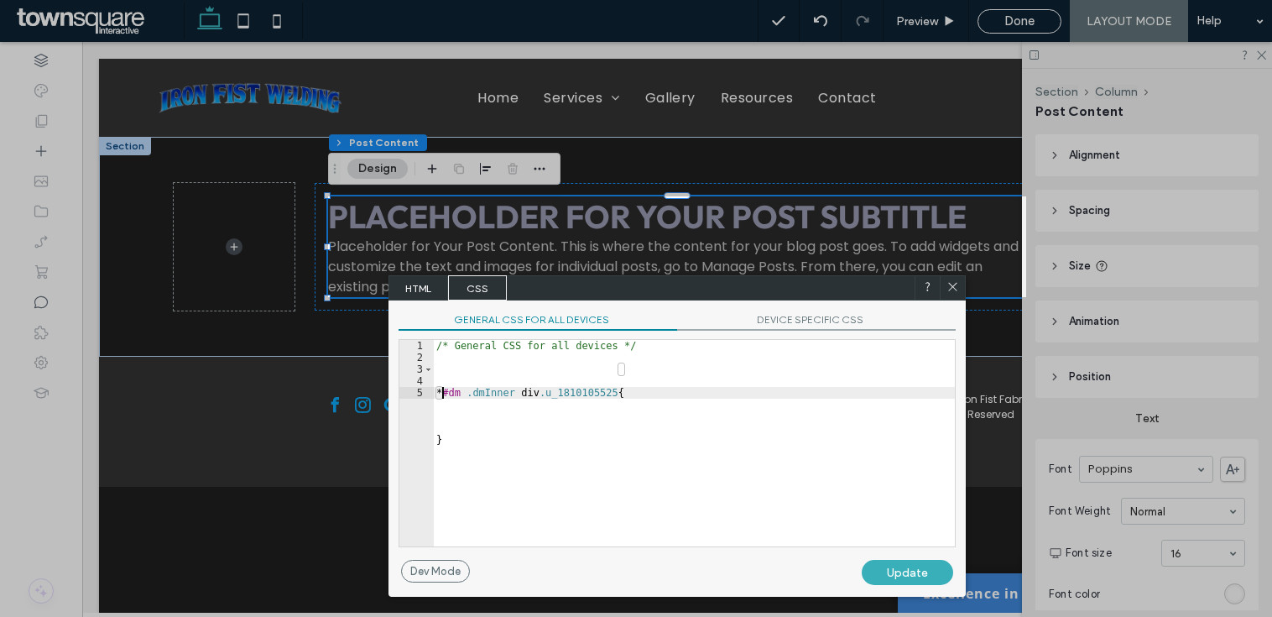
drag, startPoint x: 637, startPoint y: 394, endPoint x: 438, endPoint y: 400, distance: 199.0
click at [439, 400] on div "/* General CSS for all devices */ * #dm .dmInner div .u_1810105525 { }" at bounding box center [694, 455] width 522 height 230
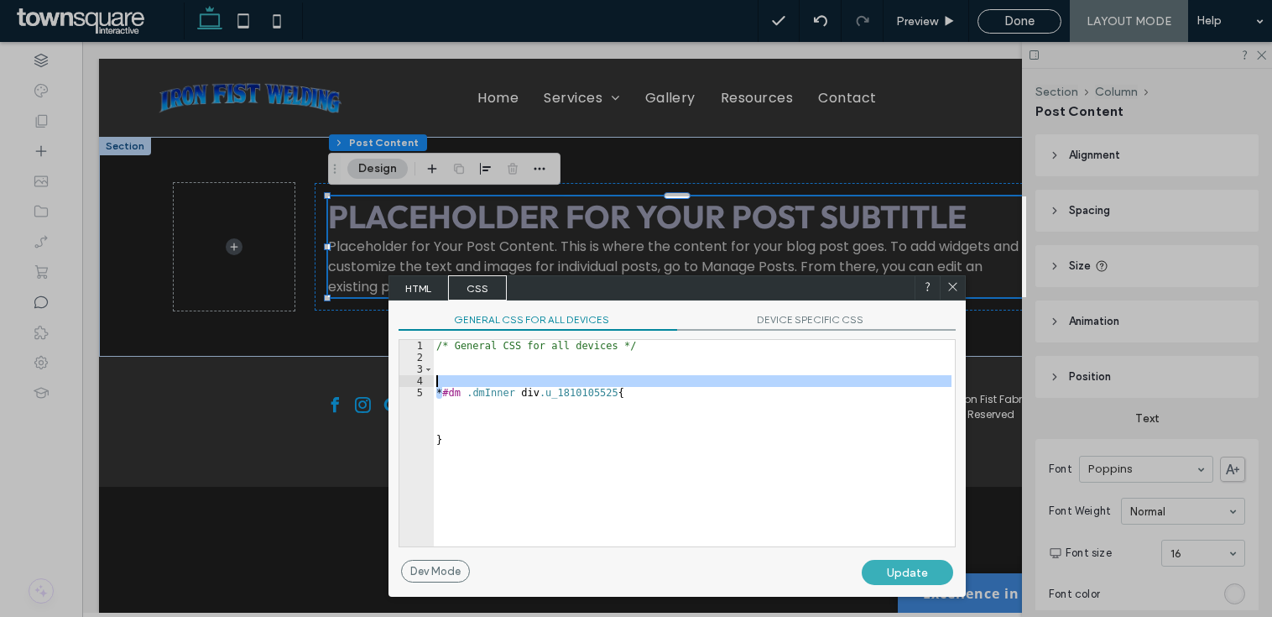
drag, startPoint x: 465, startPoint y: 431, endPoint x: 429, endPoint y: 375, distance: 66.8
click at [429, 375] on div "* 1 2 3 4 5 /* General CSS for all devices */ * #dm .dmInner div .u_1810105525 …" at bounding box center [677, 443] width 557 height 208
type textarea "*"
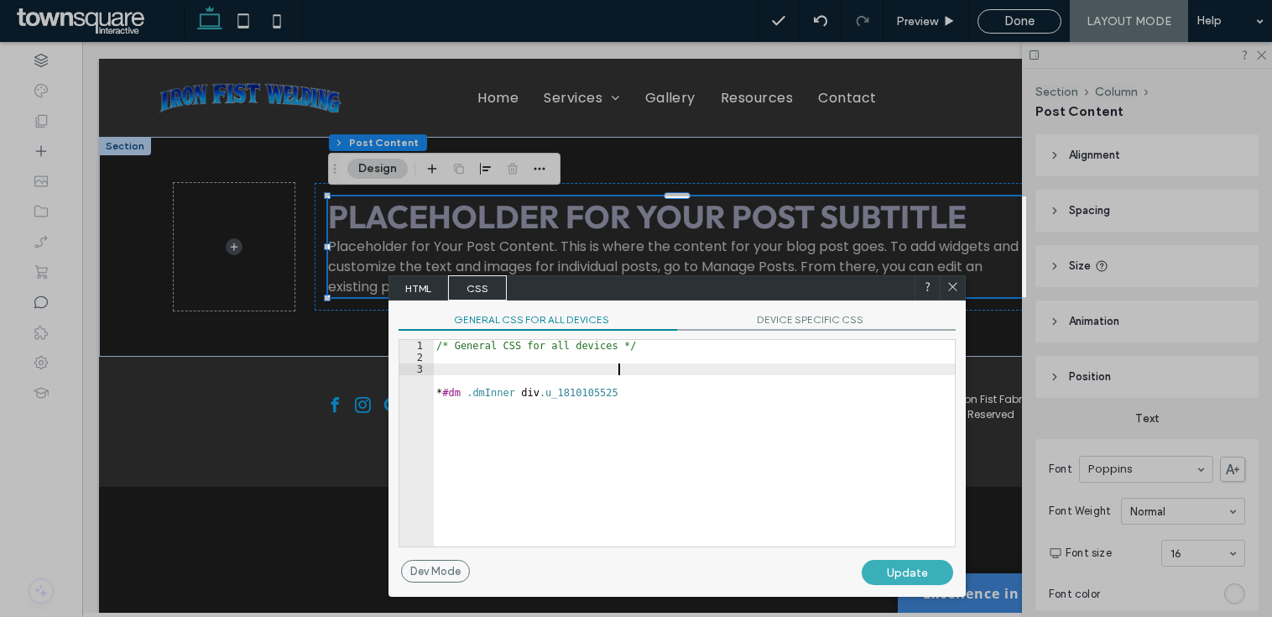
click at [582, 398] on div "/* General CSS for all devices */ * #dm .dmInner div .u_1810105525" at bounding box center [694, 455] width 522 height 230
click at [634, 393] on div "/* General CSS for all devices */ * #dm .dmInner div .u_1810105525" at bounding box center [694, 455] width 522 height 230
drag, startPoint x: 662, startPoint y: 383, endPoint x: 468, endPoint y: 381, distance: 194.7
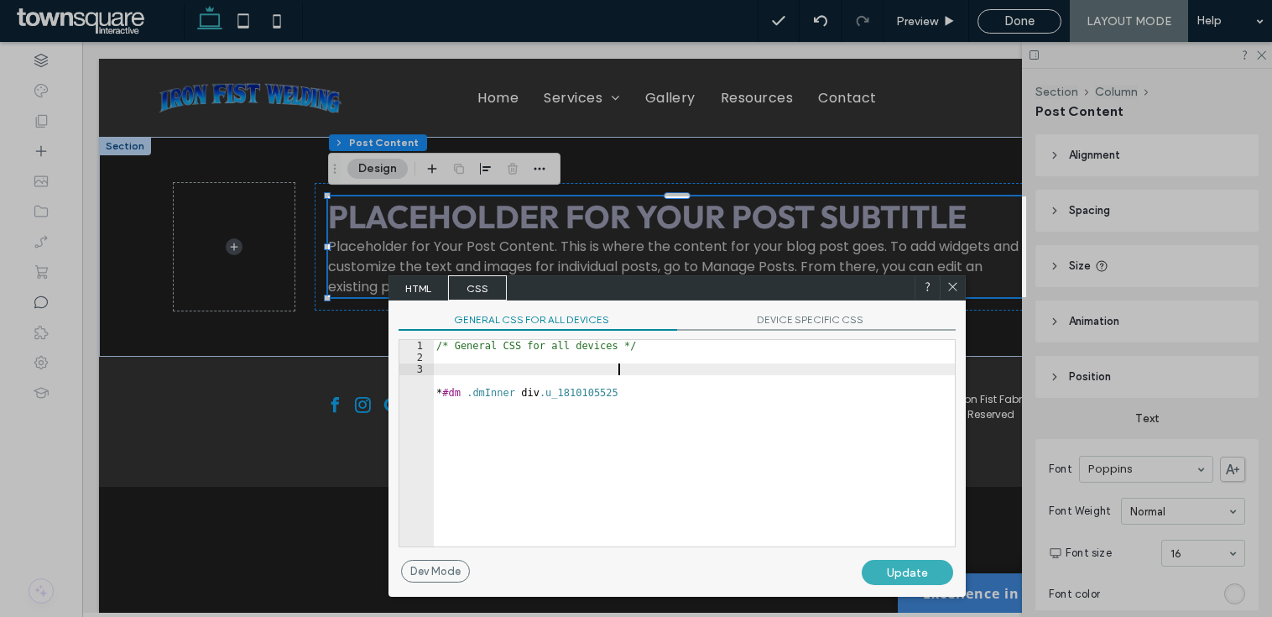
click at [421, 376] on div "**********" at bounding box center [677, 443] width 557 height 208
click at [959, 293] on span at bounding box center [953, 287] width 13 height 15
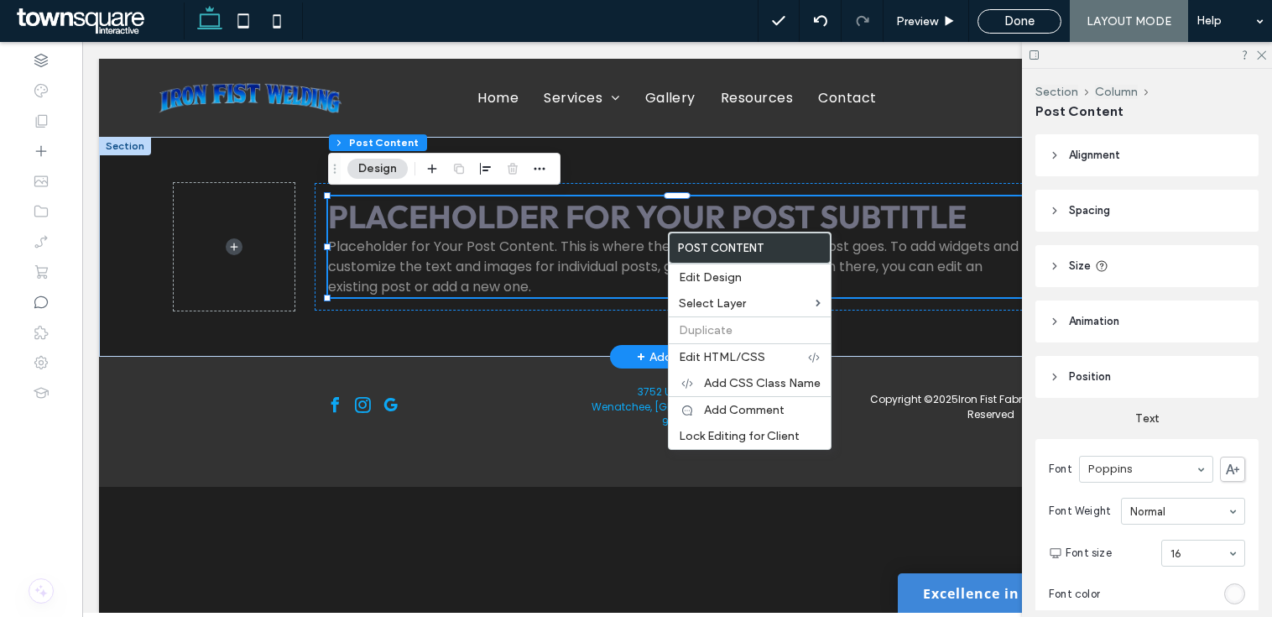
drag, startPoint x: 666, startPoint y: 232, endPoint x: 755, endPoint y: 278, distance: 99.5
click at [736, 351] on span "Edit HTML/CSS" at bounding box center [722, 357] width 86 height 14
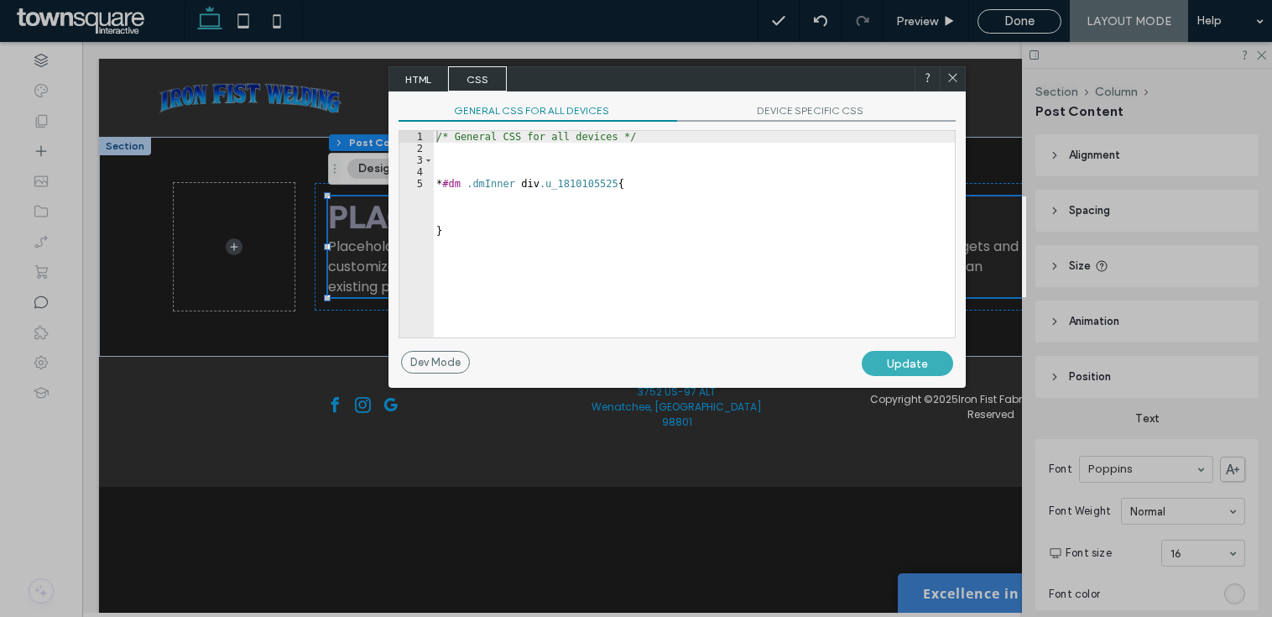
click at [479, 157] on div "/* General CSS for all devices */ * #dm .dmInner div .u_1810105525 { }" at bounding box center [694, 246] width 522 height 230
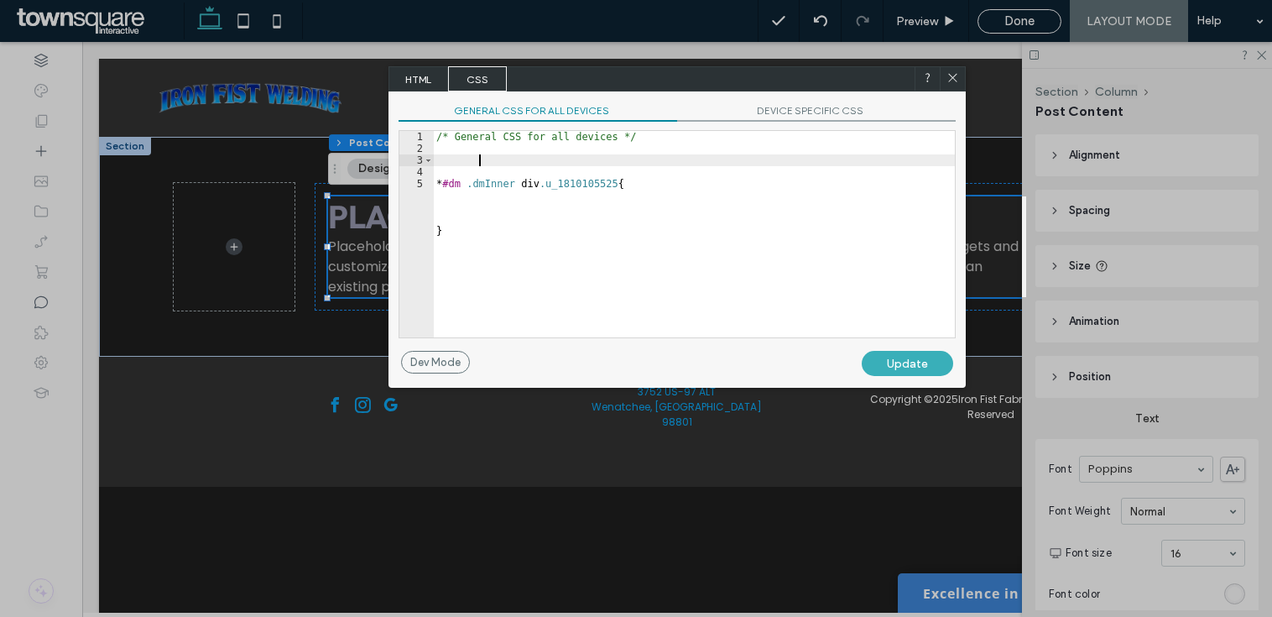
paste textarea "**********"
type textarea "**********"
drag, startPoint x: 616, startPoint y: 154, endPoint x: 405, endPoint y: 151, distance: 210.7
click at [405, 151] on div "**********" at bounding box center [677, 234] width 557 height 208
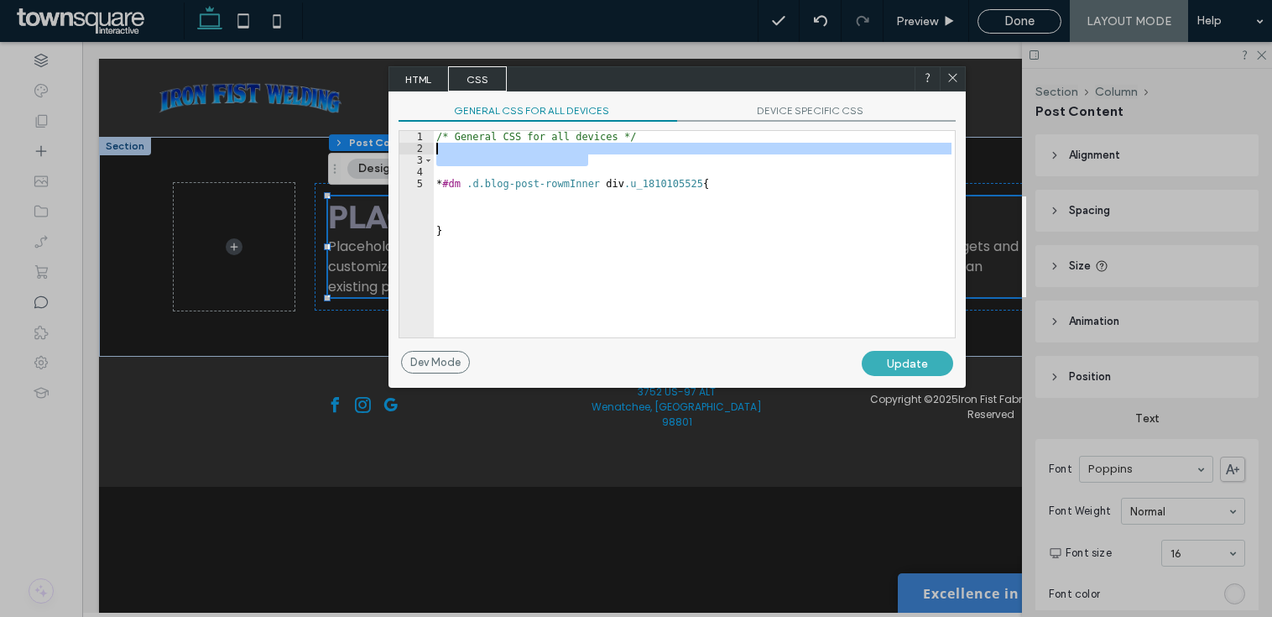
drag, startPoint x: 586, startPoint y: 162, endPoint x: 407, endPoint y: 151, distance: 179.1
click at [407, 151] on div "1 2 3 4 5 /* General CSS for all devices */ * #dm .d.blog-post-rowmInner div .u…" at bounding box center [677, 234] width 557 height 208
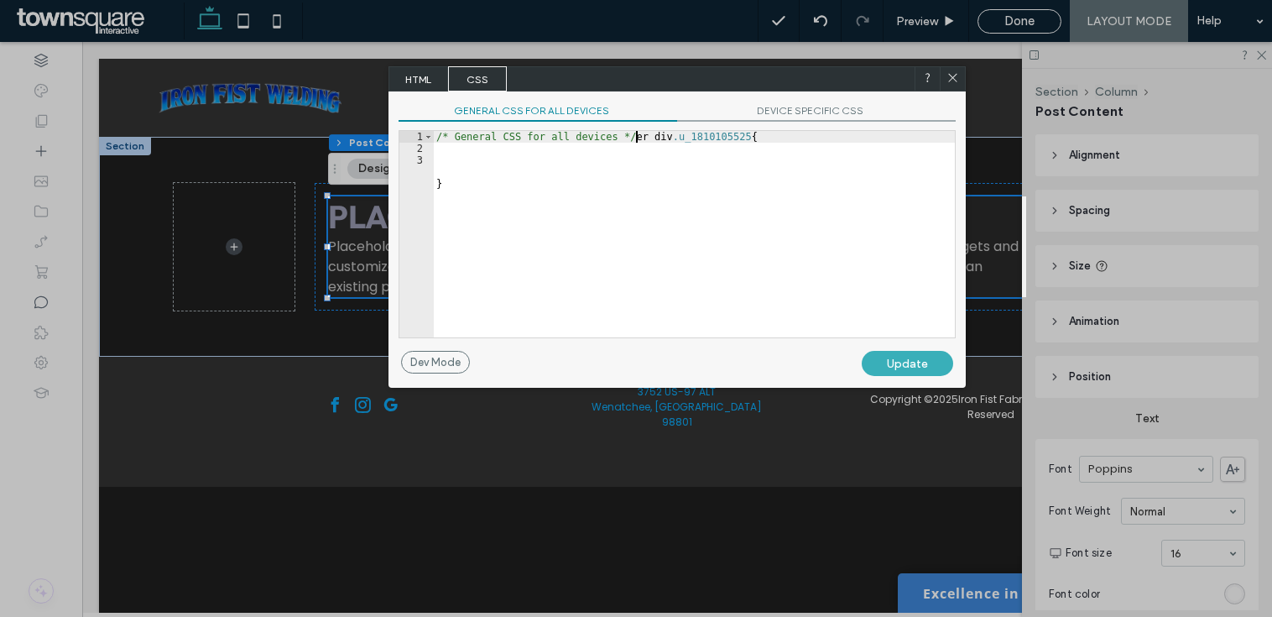
scroll to position [0, 17]
click at [949, 75] on use at bounding box center [952, 78] width 8 height 8
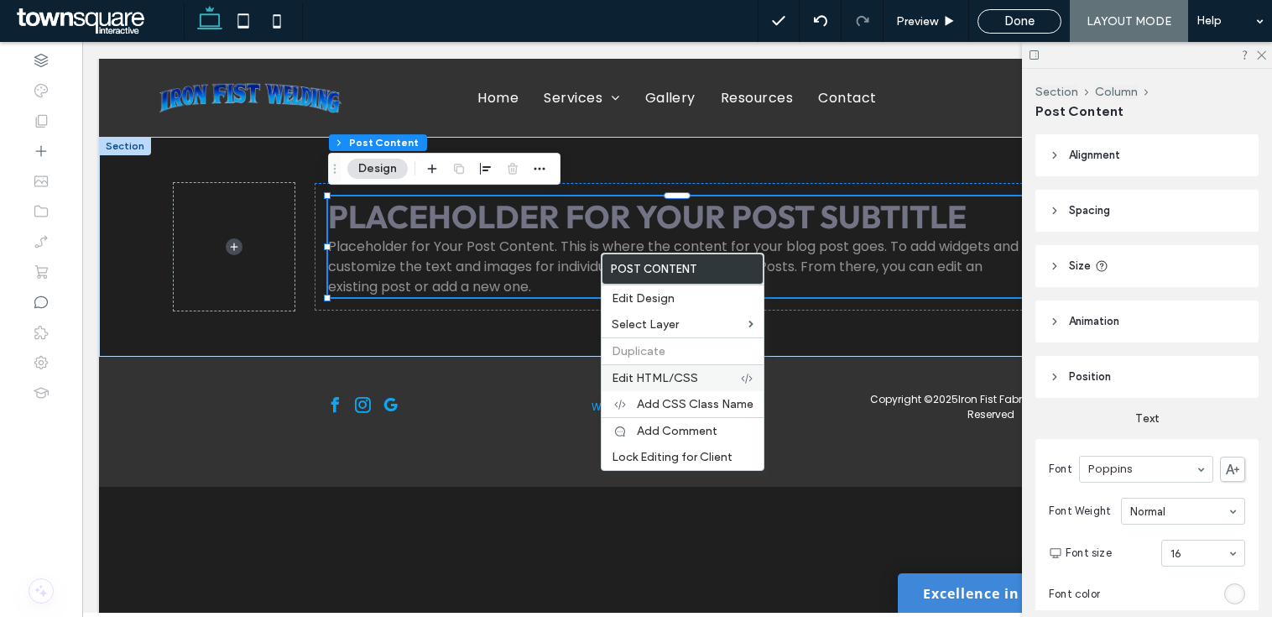
click at [662, 369] on div "Edit HTML/CSS" at bounding box center [683, 377] width 162 height 27
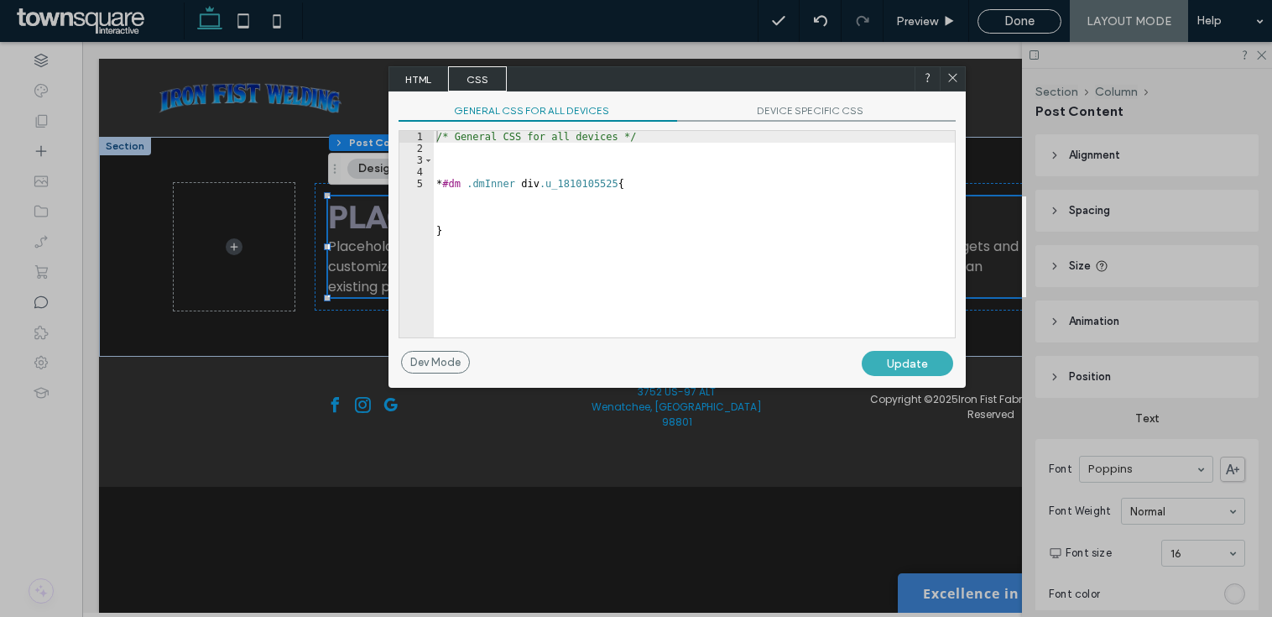
type textarea "*"
click at [551, 231] on div "/* General CSS for all devices */ * #dm .dmInner div .u_1810105525 { }" at bounding box center [694, 246] width 522 height 230
click at [561, 238] on div "/* General CSS for all devices */ * #dm .dmInner div .u_1810105525 { }" at bounding box center [694, 246] width 522 height 230
click at [675, 206] on div "/* General CSS for all devices */ * #dm .dmInner div .u_1810105525 { }" at bounding box center [694, 246] width 522 height 230
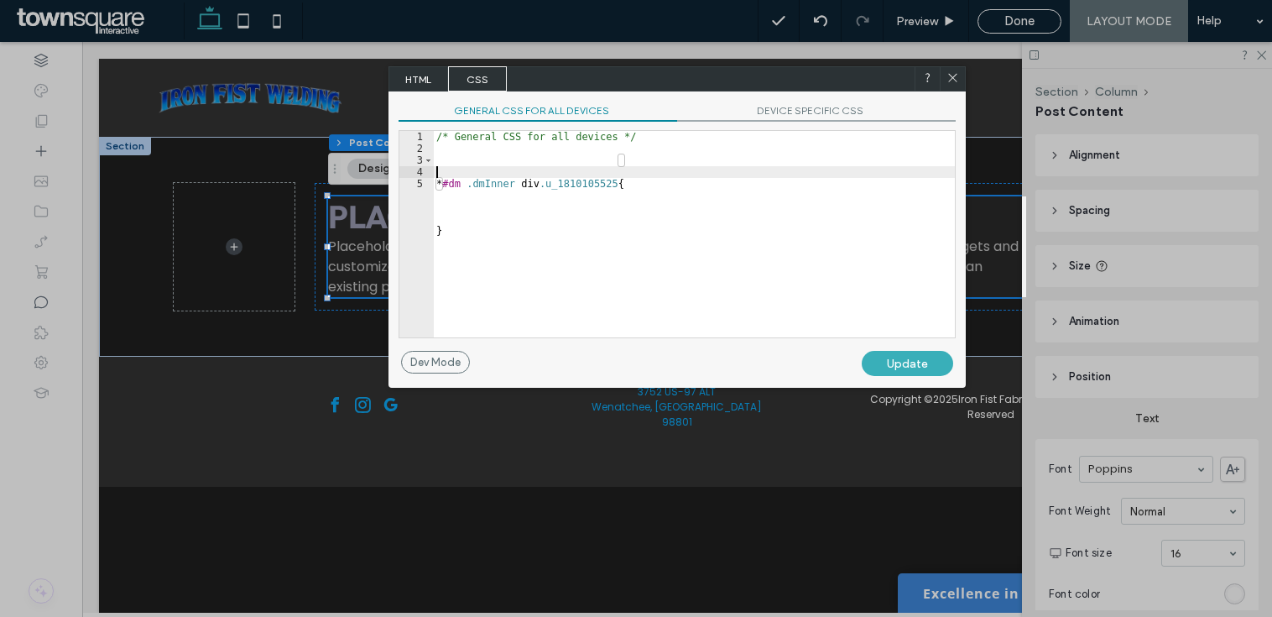
click at [650, 175] on div "/* General CSS for all devices */ * #dm .dmInner div .u_1810105525 { }" at bounding box center [694, 246] width 522 height 230
click at [614, 186] on div "/* General CSS for all devices */ * #dm .dmInner div .u_1810105525 { }" at bounding box center [694, 246] width 522 height 230
type textarea "*"
click at [621, 185] on div "/* General CSS for all devices */ * #dm .dmInner div .u_1810105525 { }" at bounding box center [694, 246] width 522 height 230
click at [609, 181] on div "/* General CSS for all devices */ * #dm .dmInner div .u_1810105525 { }" at bounding box center [694, 246] width 522 height 230
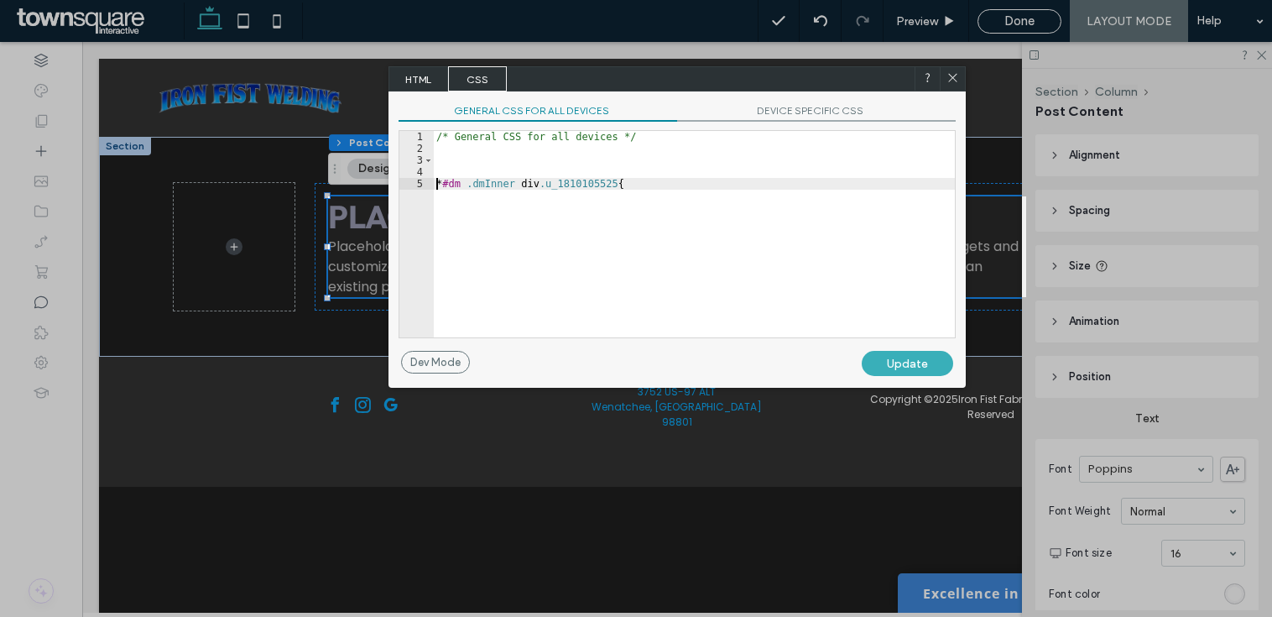
paste textarea "**********"
type textarea "*"
click at [963, 72] on div at bounding box center [952, 78] width 25 height 25
click at [957, 76] on icon at bounding box center [953, 77] width 13 height 13
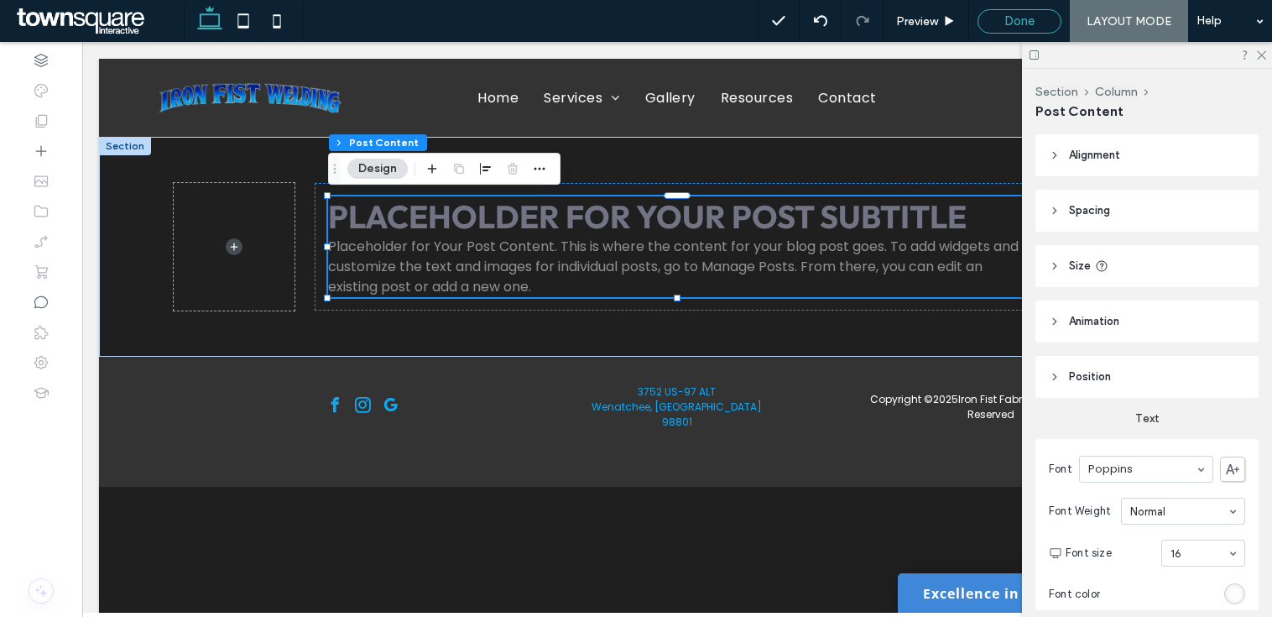
click at [1034, 19] on span "Done" at bounding box center [1020, 20] width 30 height 15
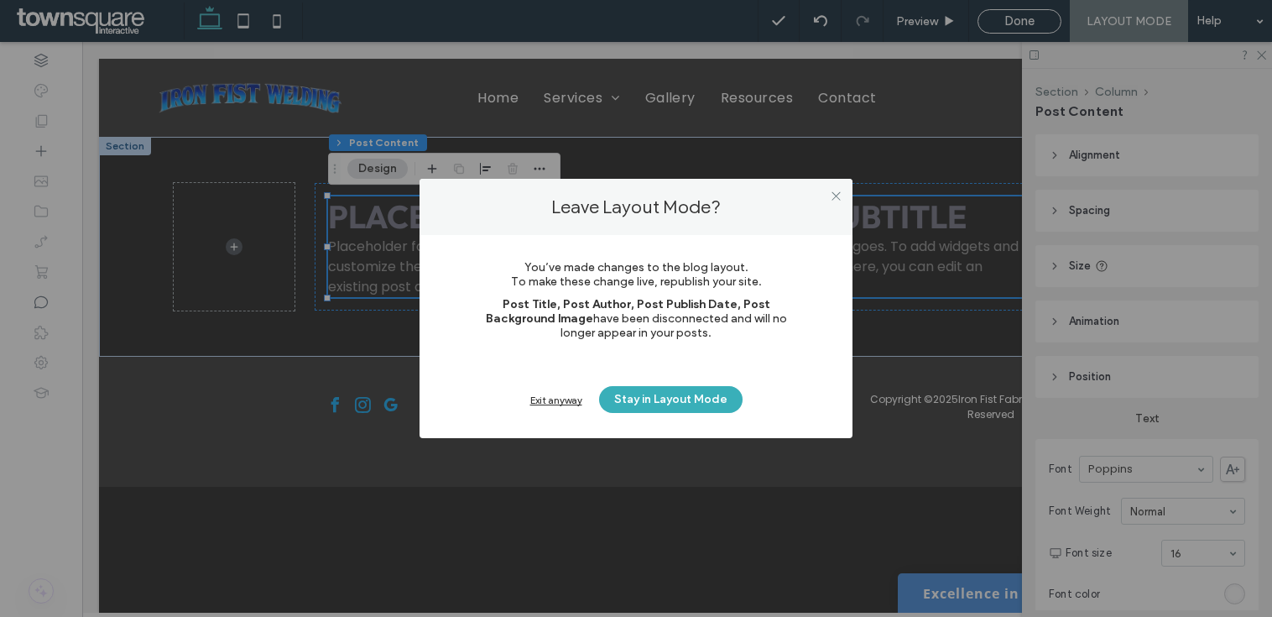
click at [553, 400] on div "Exit anyway" at bounding box center [556, 400] width 52 height 13
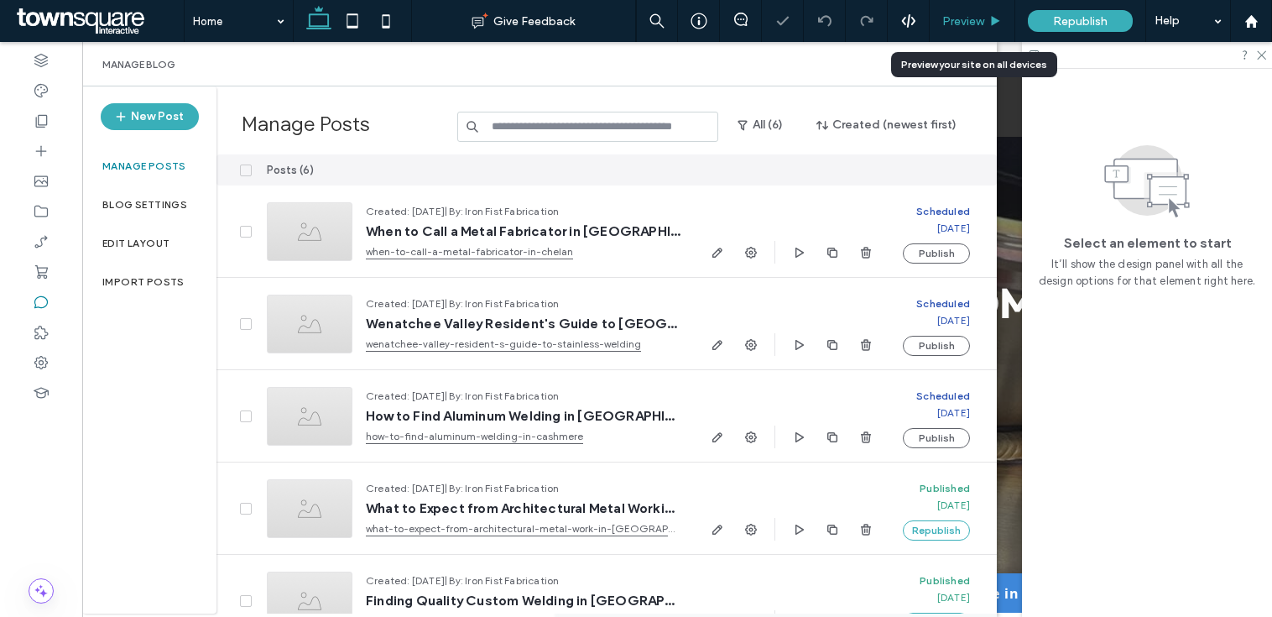
click at [973, 18] on span "Preview" at bounding box center [964, 21] width 42 height 14
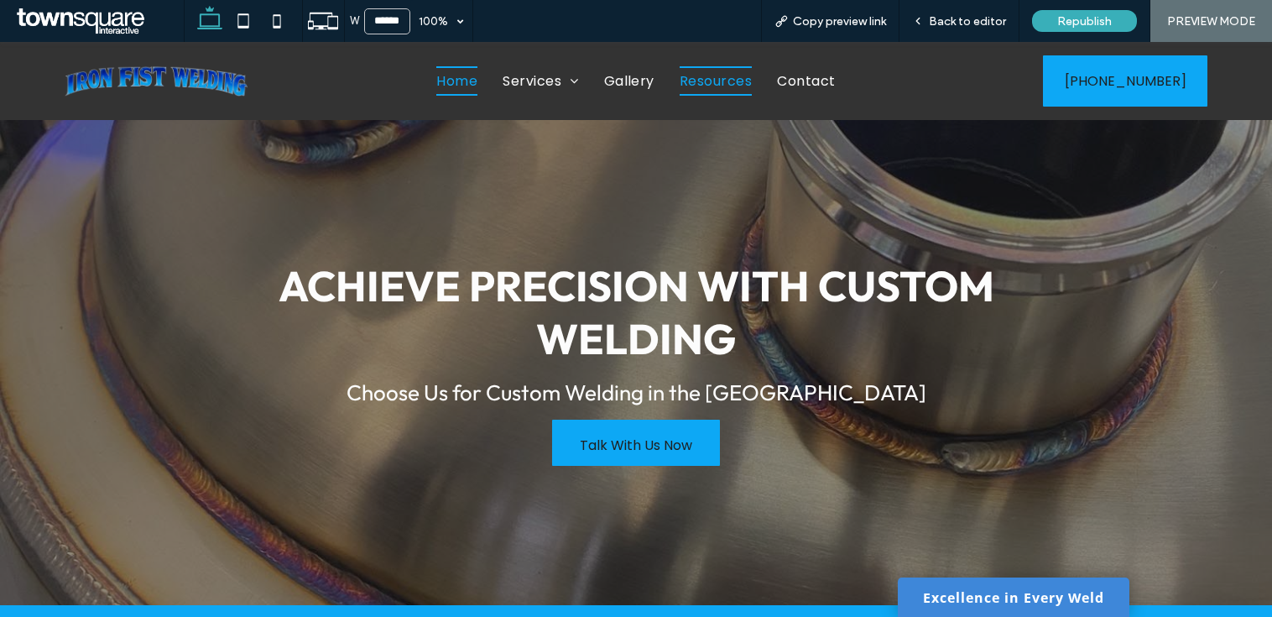
click at [718, 87] on span "Resources" at bounding box center [716, 80] width 72 height 29
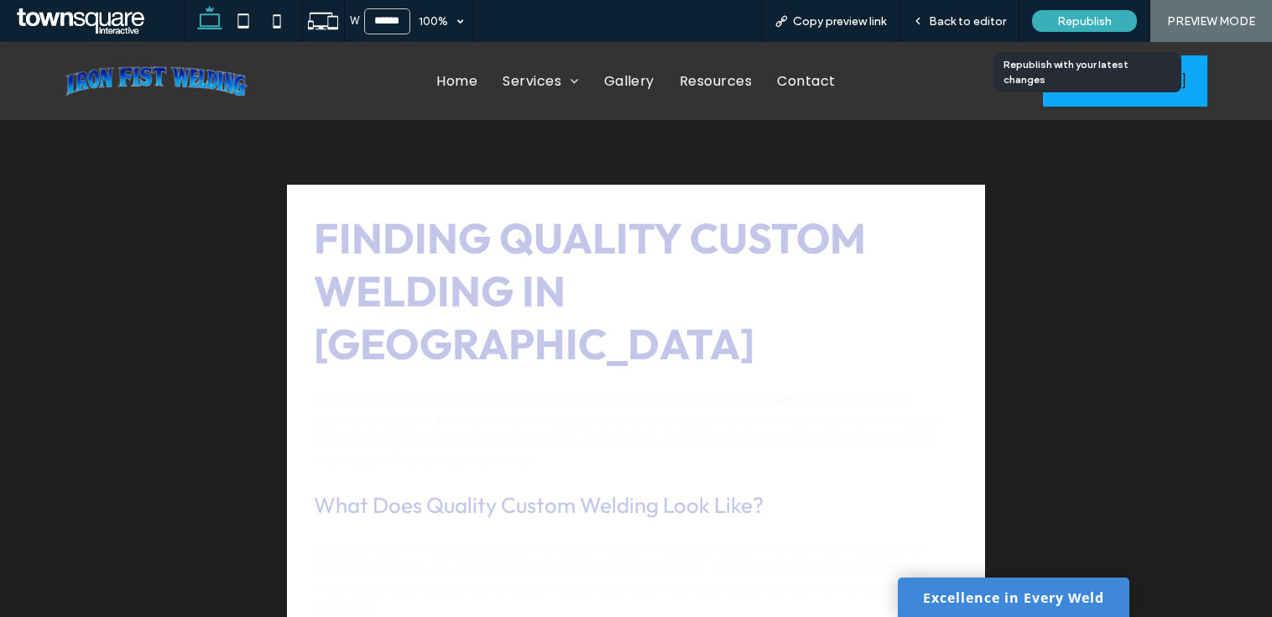
click at [1077, 20] on span "Republish" at bounding box center [1085, 21] width 55 height 14
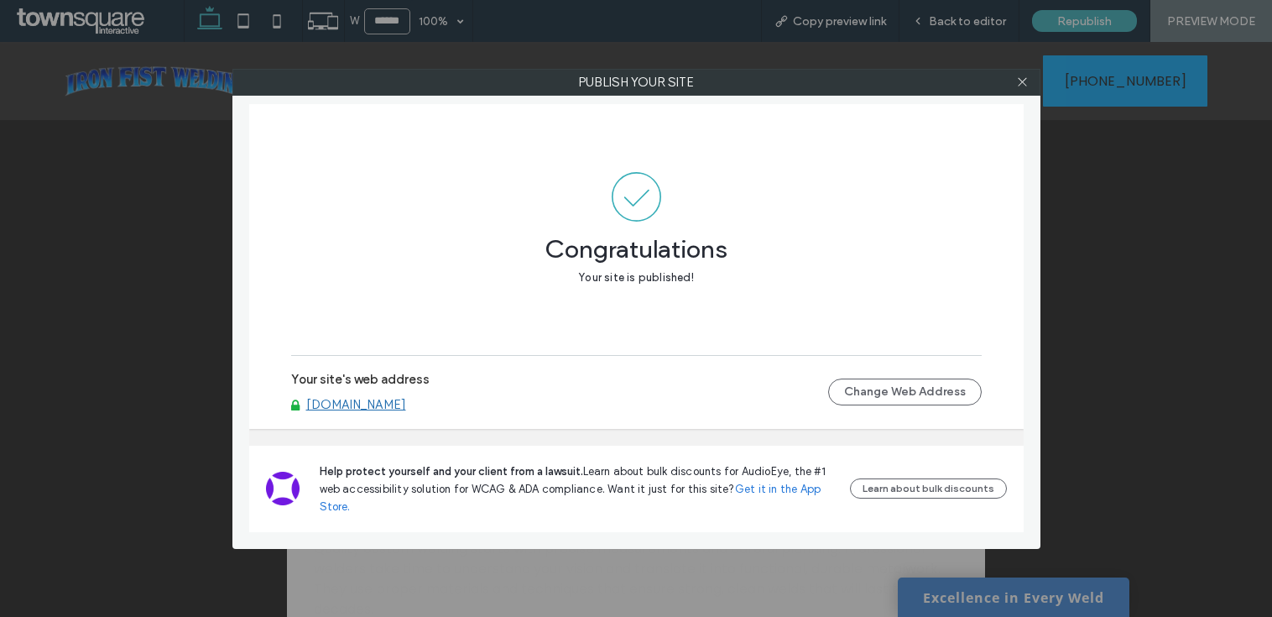
click at [387, 397] on link "www.ironfistfabrication.net" at bounding box center [356, 404] width 100 height 15
click at [1027, 81] on icon at bounding box center [1022, 82] width 13 height 13
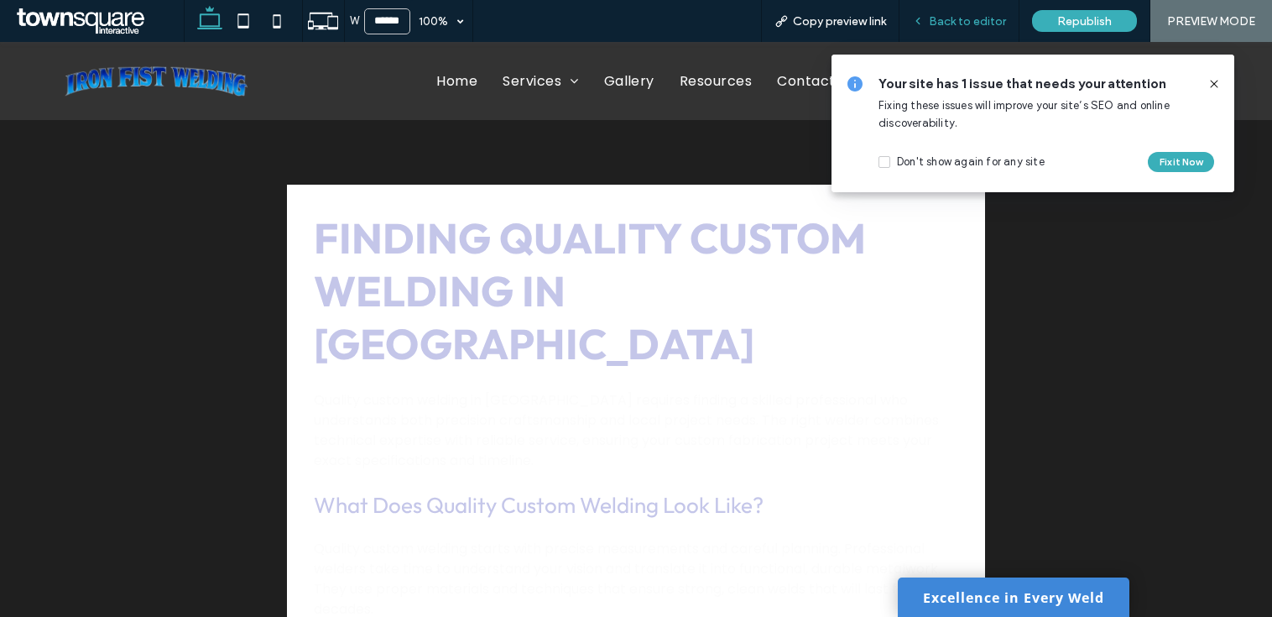
click at [963, 18] on span "Back to editor" at bounding box center [967, 21] width 77 height 14
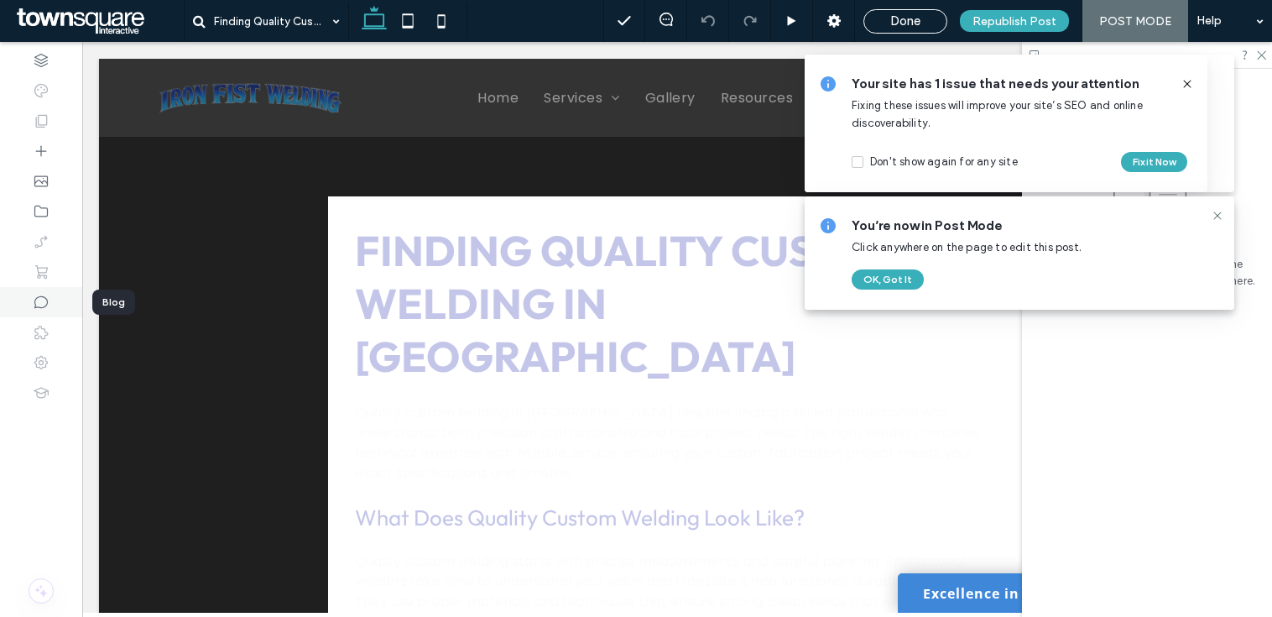
click at [34, 304] on use at bounding box center [40, 302] width 13 height 13
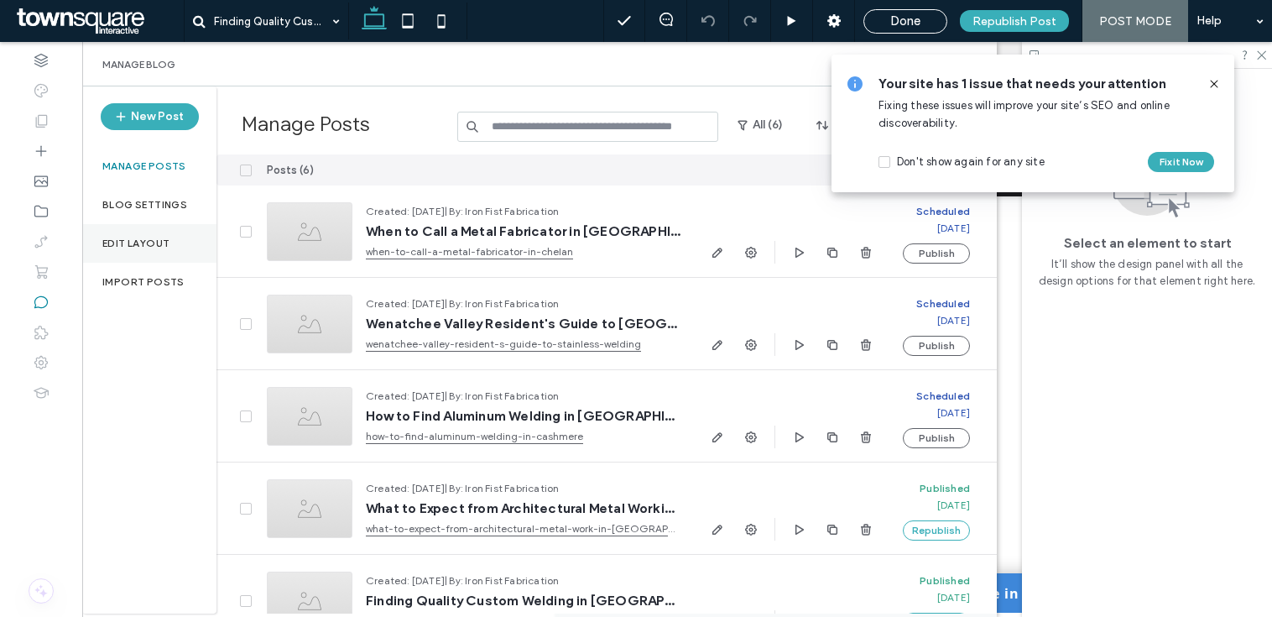
click at [116, 231] on div "Edit Layout" at bounding box center [149, 243] width 134 height 39
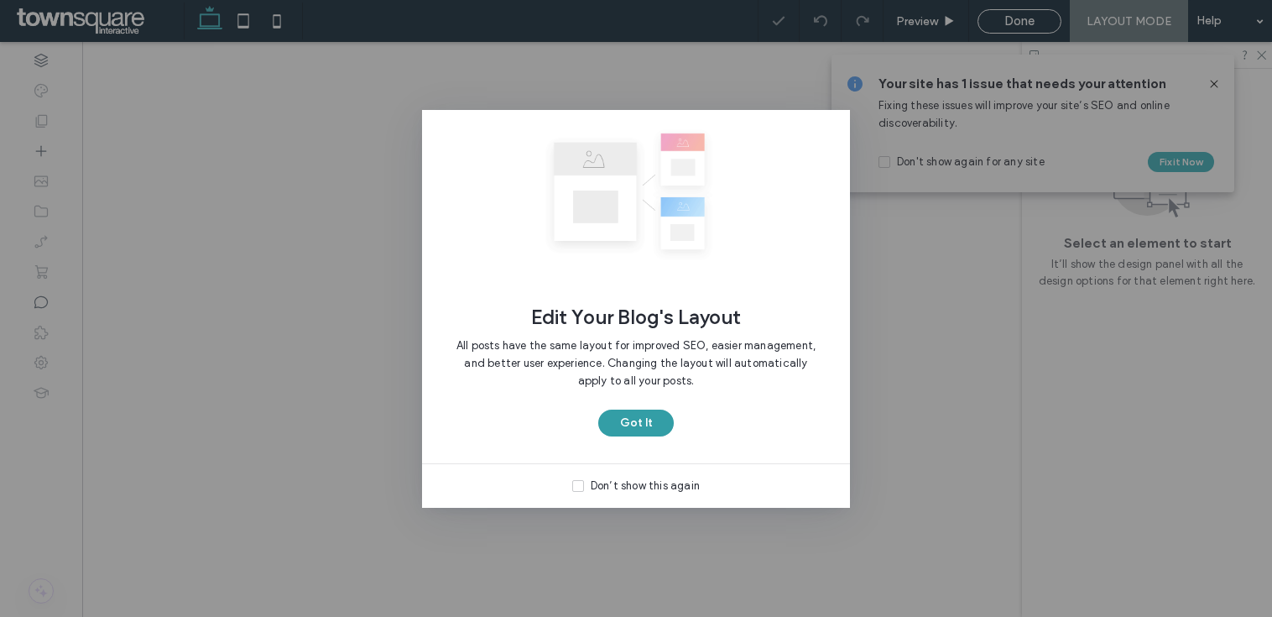
click at [655, 424] on button "Got It" at bounding box center [636, 423] width 76 height 27
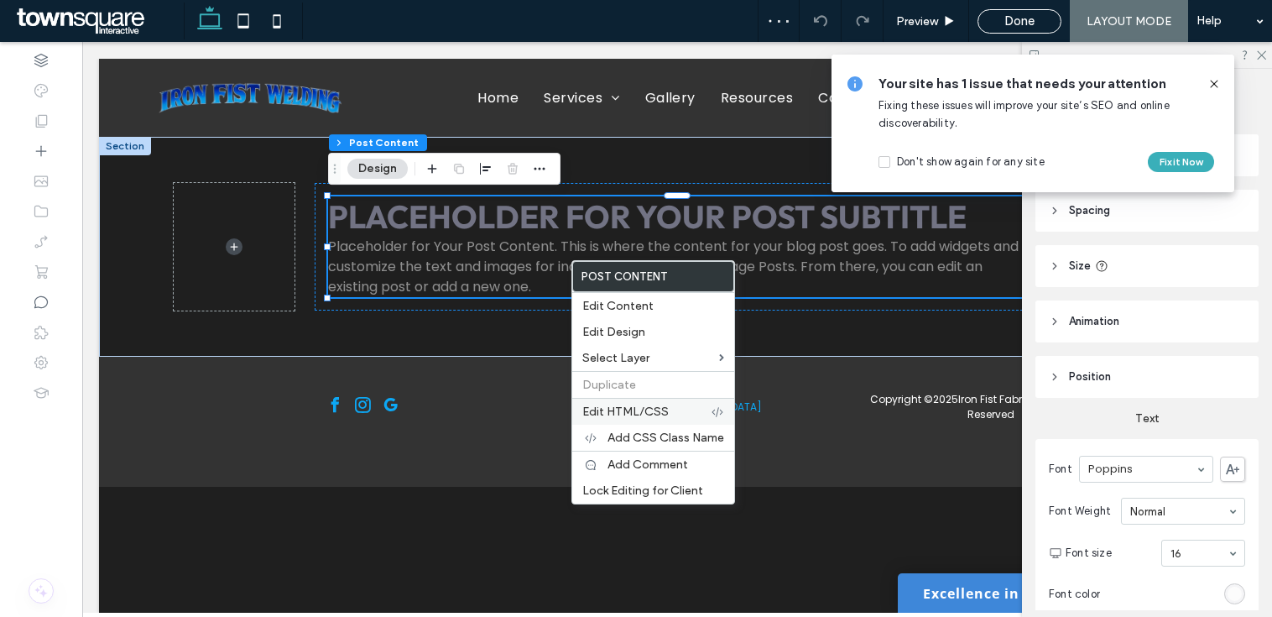
click at [630, 416] on span "Edit HTML/CSS" at bounding box center [625, 412] width 86 height 14
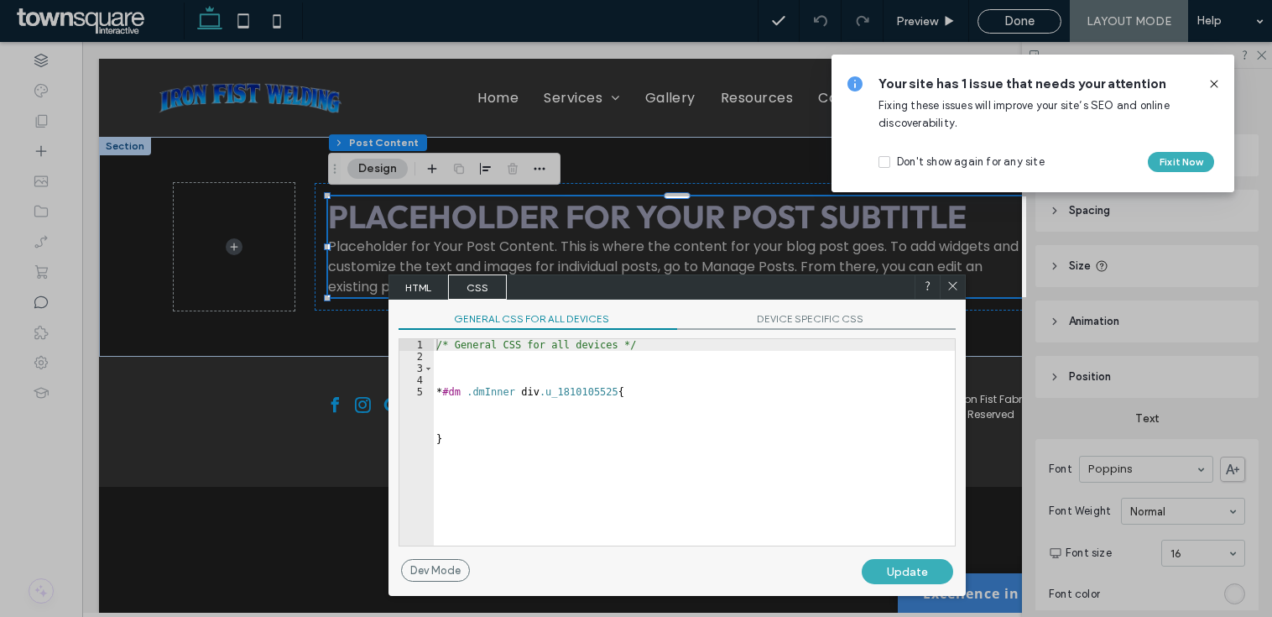
click at [504, 373] on div "/* General CSS for all devices */ * #dm .dmInner div .u_1810105525 { }" at bounding box center [694, 454] width 522 height 230
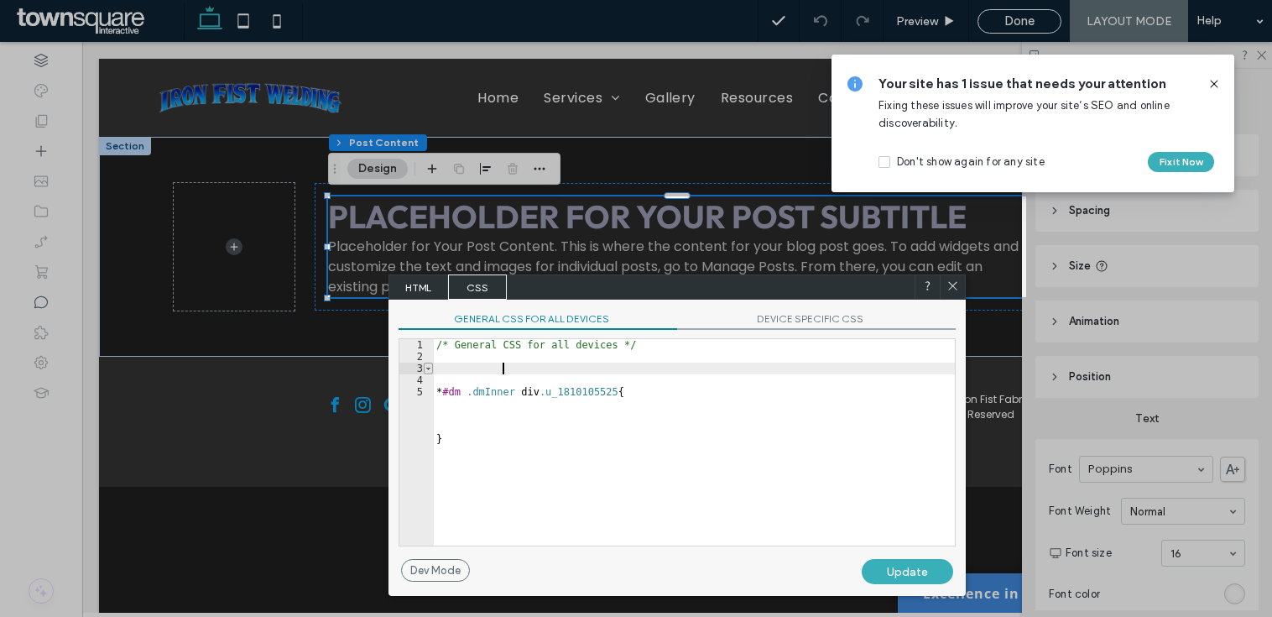
click at [427, 368] on span "Toggle code folding, rows 3 through 5" at bounding box center [428, 369] width 9 height 12
click at [428, 368] on span "Toggle code folding, rows 3 through 5" at bounding box center [428, 369] width 9 height 12
click at [692, 385] on div "/* General CSS for all devices */ * #dm .dmInner div .u_1810105525 { ... }" at bounding box center [694, 454] width 522 height 230
drag, startPoint x: 669, startPoint y: 394, endPoint x: 451, endPoint y: 385, distance: 218.4
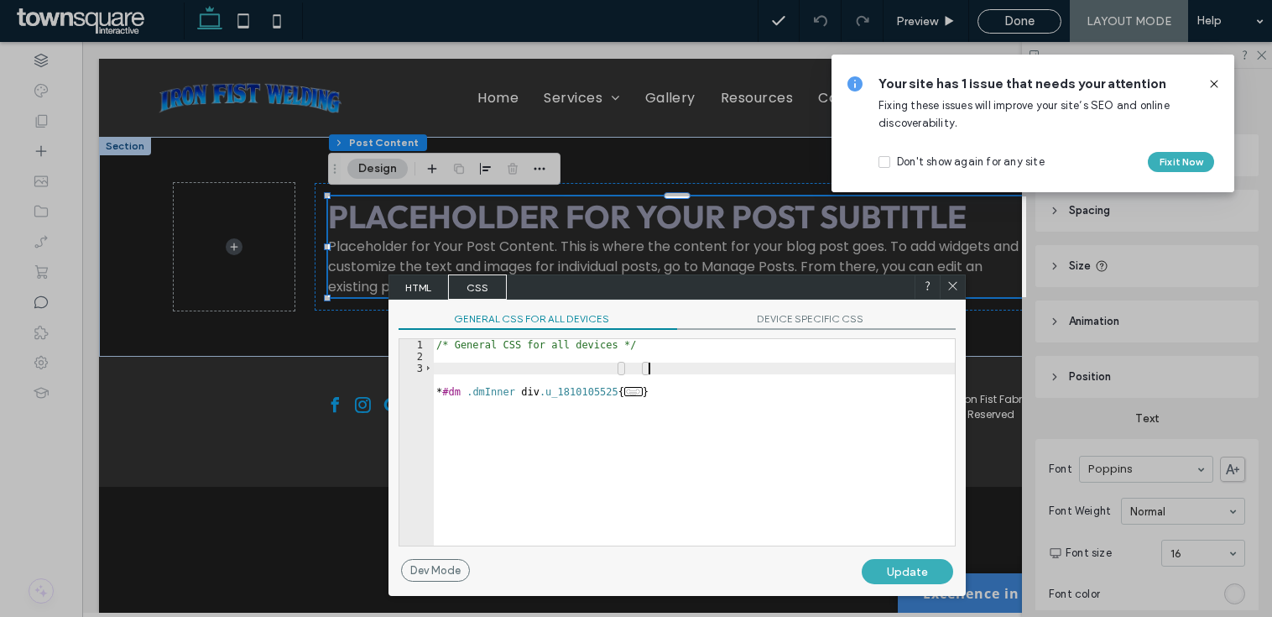
click at [451, 386] on div "/* General CSS for all devices */ * #dm .dmInner div .u_1810105525 { ... }" at bounding box center [694, 454] width 522 height 230
click at [483, 363] on div "/* General CSS for all devices */ * #dm .dmInner div .u_1810105525 { ... }" at bounding box center [694, 454] width 522 height 230
type textarea "**********"
click at [453, 358] on div "/* General CSS for all devices */ * #dm .dmInner div .u_1810105525 { ... }" at bounding box center [694, 454] width 522 height 230
paste textarea "**********"
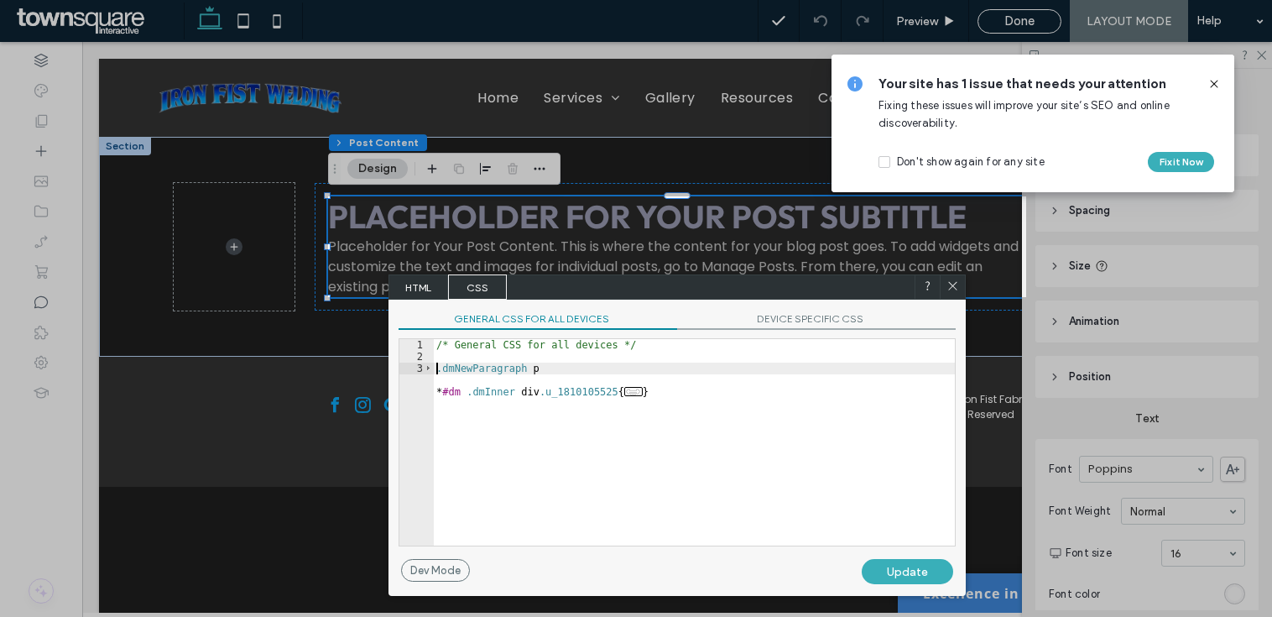
click at [434, 367] on div "/* General CSS for all devices */ .dmNewParagraph p * #dm .dmInner div .u_18101…" at bounding box center [694, 454] width 522 height 230
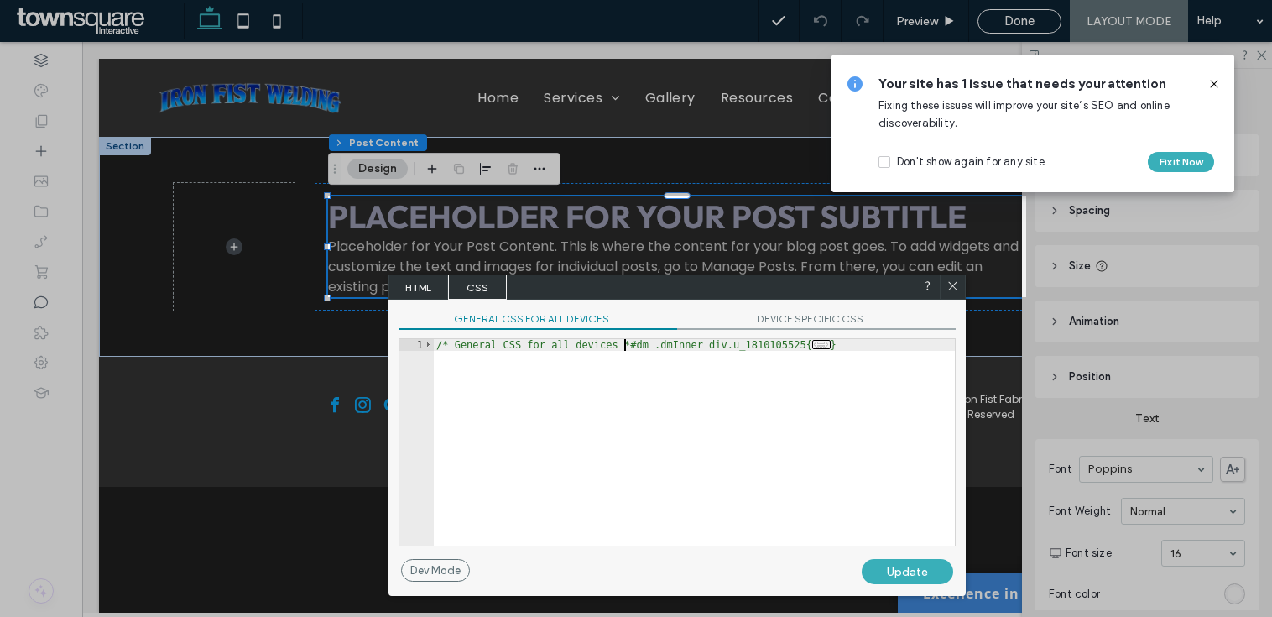
click at [955, 277] on div at bounding box center [952, 286] width 25 height 25
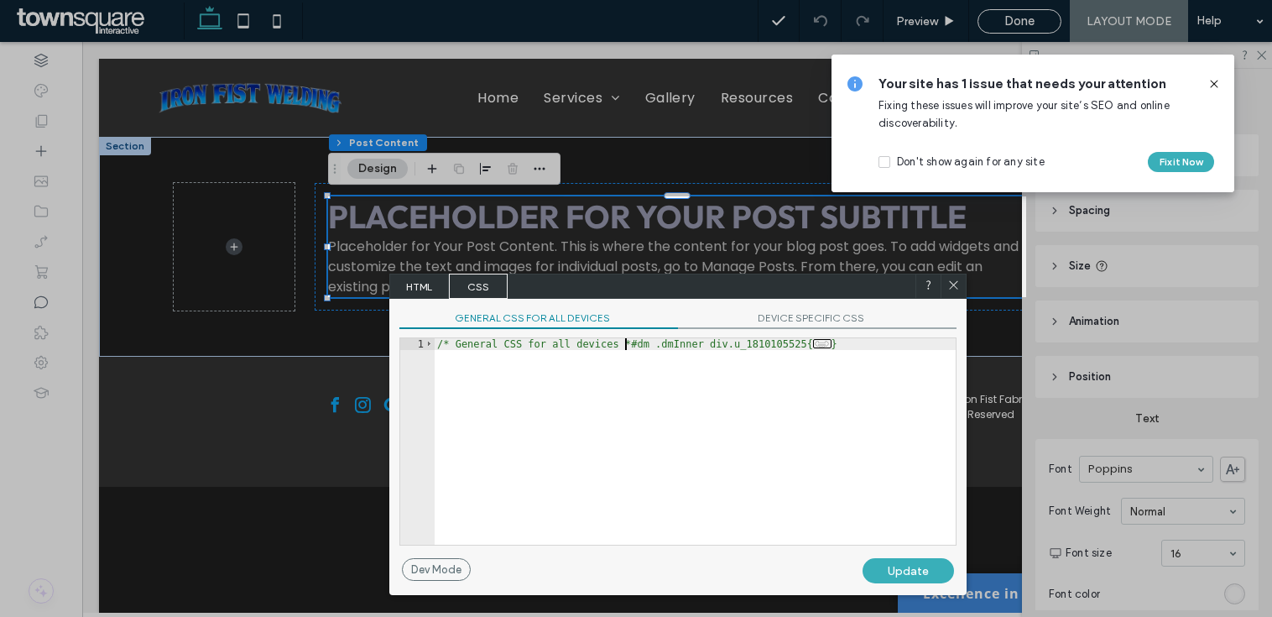
click at [958, 286] on icon at bounding box center [954, 285] width 13 height 13
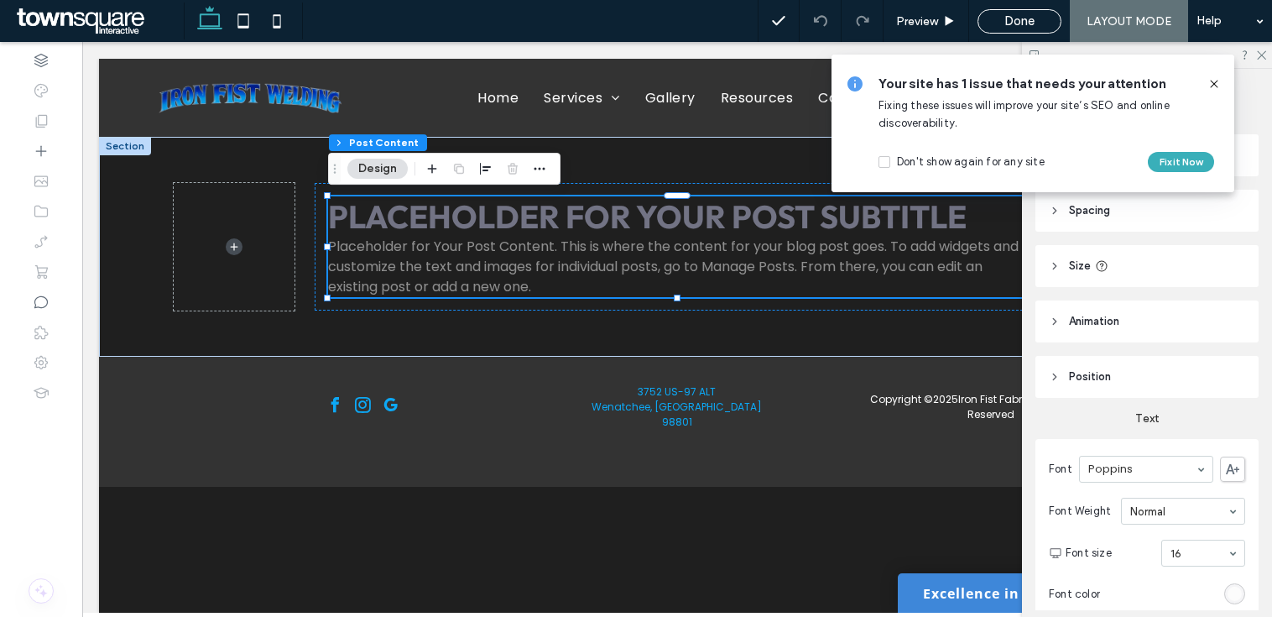
click at [1212, 81] on icon at bounding box center [1214, 83] width 13 height 13
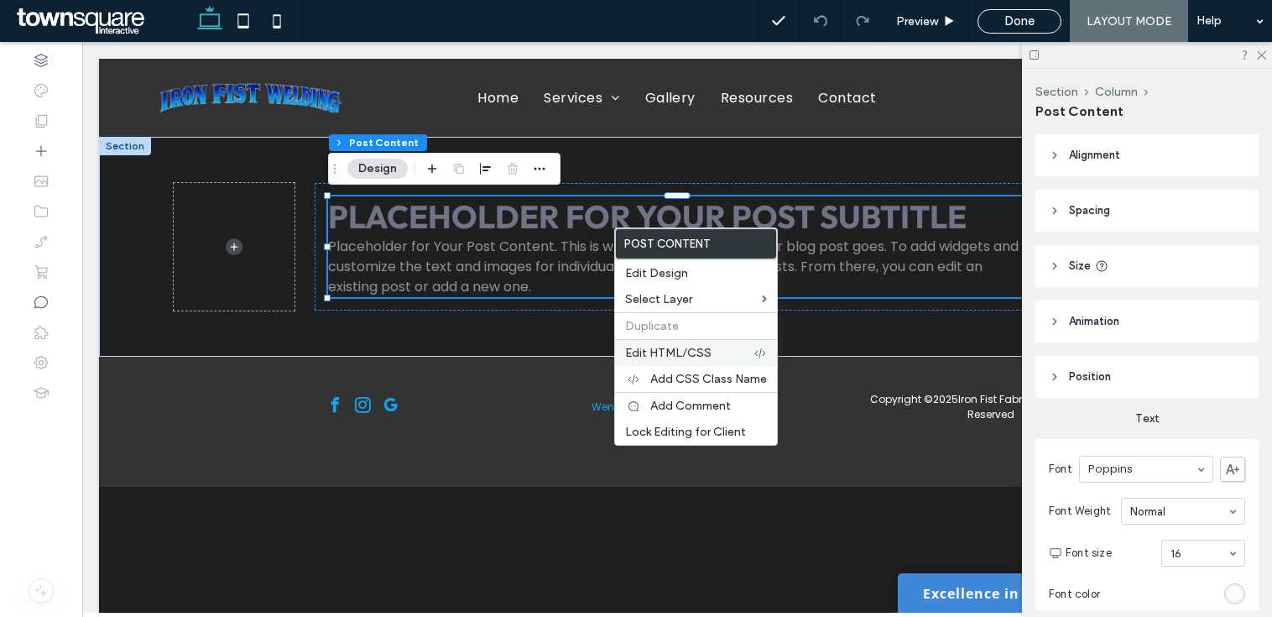
click at [687, 350] on span "Edit HTML/CSS" at bounding box center [668, 353] width 86 height 14
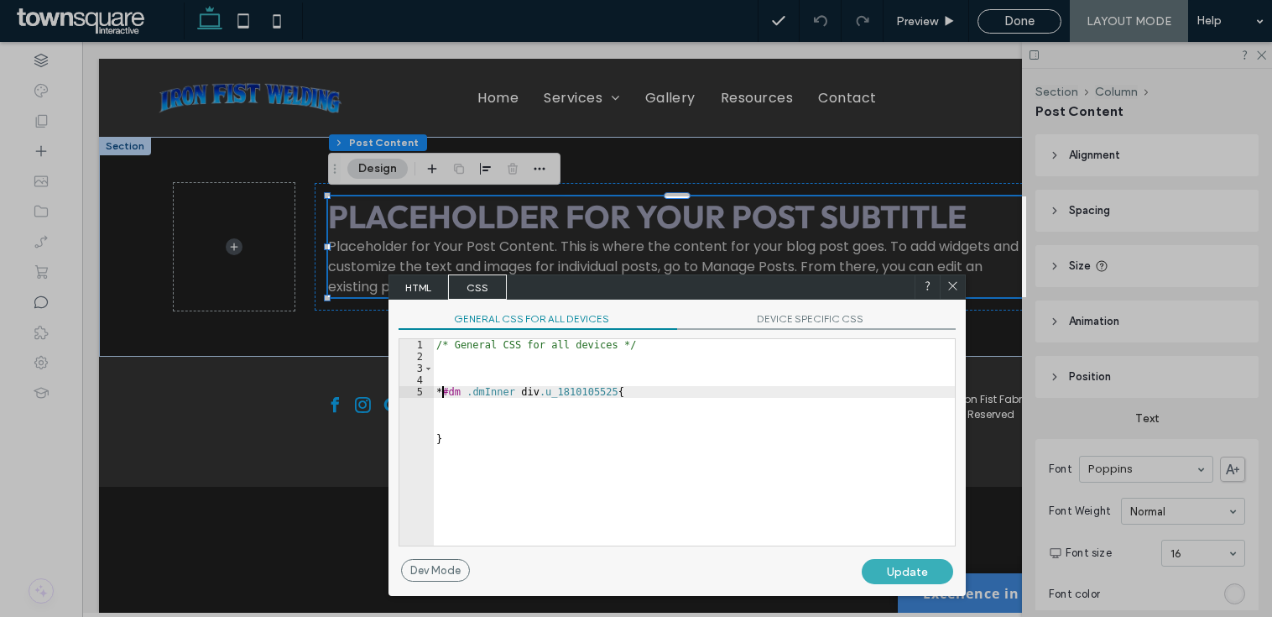
click at [580, 433] on div "/* General CSS for all devices */ * #dm .dmInner div .u_1810105525 { }" at bounding box center [694, 454] width 522 height 230
click at [483, 286] on span "CSS" at bounding box center [477, 286] width 59 height 25
click at [544, 426] on div "/* General CSS for all devices */ * #dm .dmInner div .u_1810105525 { }" at bounding box center [694, 454] width 522 height 230
click at [637, 388] on div "/* General CSS for all devices */ * #dm .dmInner div .u_1810105525 { }" at bounding box center [694, 454] width 522 height 230
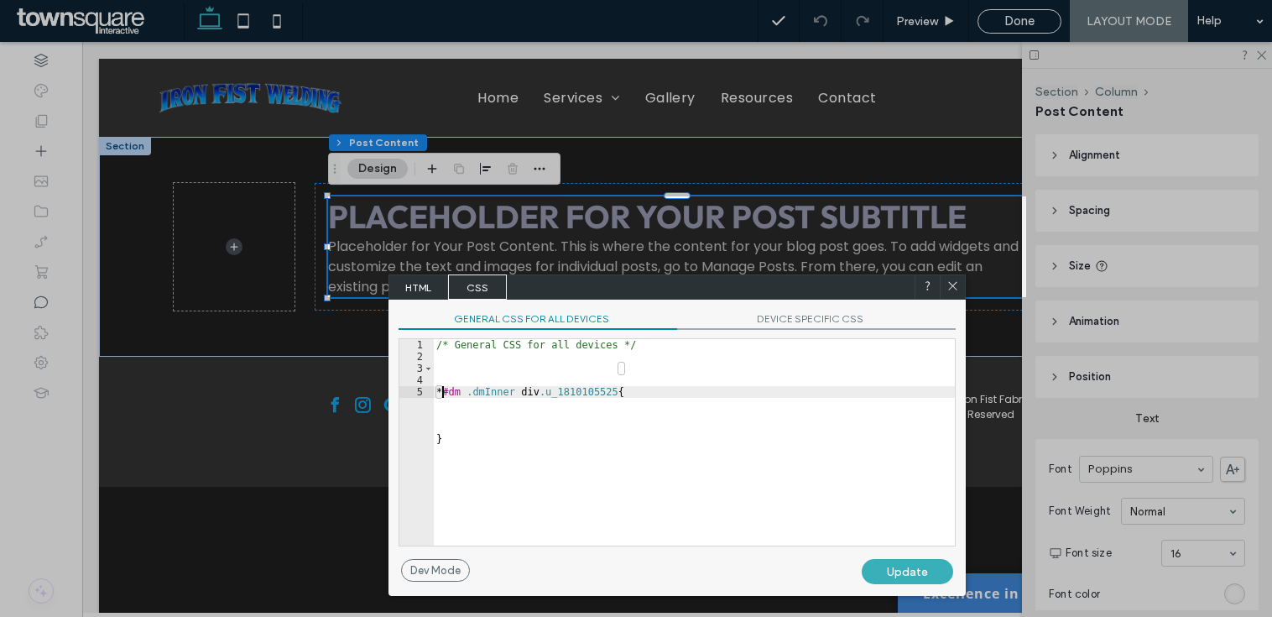
click at [524, 435] on div "/* General CSS for all devices */ * #dm .dmInner div .u_1810105525 { }" at bounding box center [694, 454] width 522 height 230
click at [455, 438] on div "/* General CSS for all devices */ * #dm .dmInner div .u_1810105525 { }" at bounding box center [694, 454] width 522 height 230
click at [430, 388] on div "5" at bounding box center [417, 392] width 34 height 12
click at [439, 389] on div "/* General CSS for all devices */ * #dm .dmInner div .u_1810105525 { }" at bounding box center [694, 454] width 522 height 230
click at [455, 406] on div "/* General CSS for all devices */ * #dm .dmInner div .u_1810105525 { }" at bounding box center [694, 454] width 522 height 230
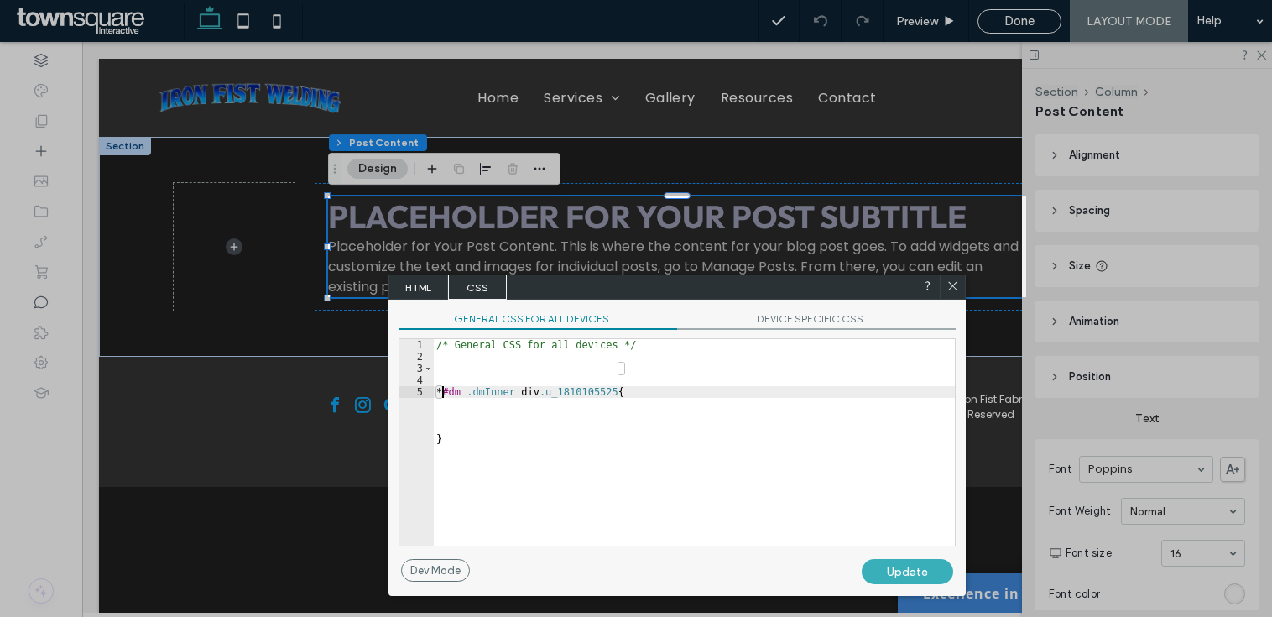
click at [483, 419] on div "/* General CSS for all devices */ * #dm .dmInner div .u_1810105525 { }" at bounding box center [694, 454] width 522 height 230
click at [490, 369] on div "/* General CSS for all devices */ * #dm .dmInner div .u_1810105525 { }" at bounding box center [694, 454] width 522 height 230
paste textarea "**********"
click at [537, 405] on div "/* General CSS for all devices */ * #dm .dmInner div .u_1810105525 { }" at bounding box center [694, 454] width 522 height 230
click at [619, 391] on div "/* General CSS for all devices */ * #dm .dmInner div .u_1810105525 { }" at bounding box center [694, 454] width 522 height 230
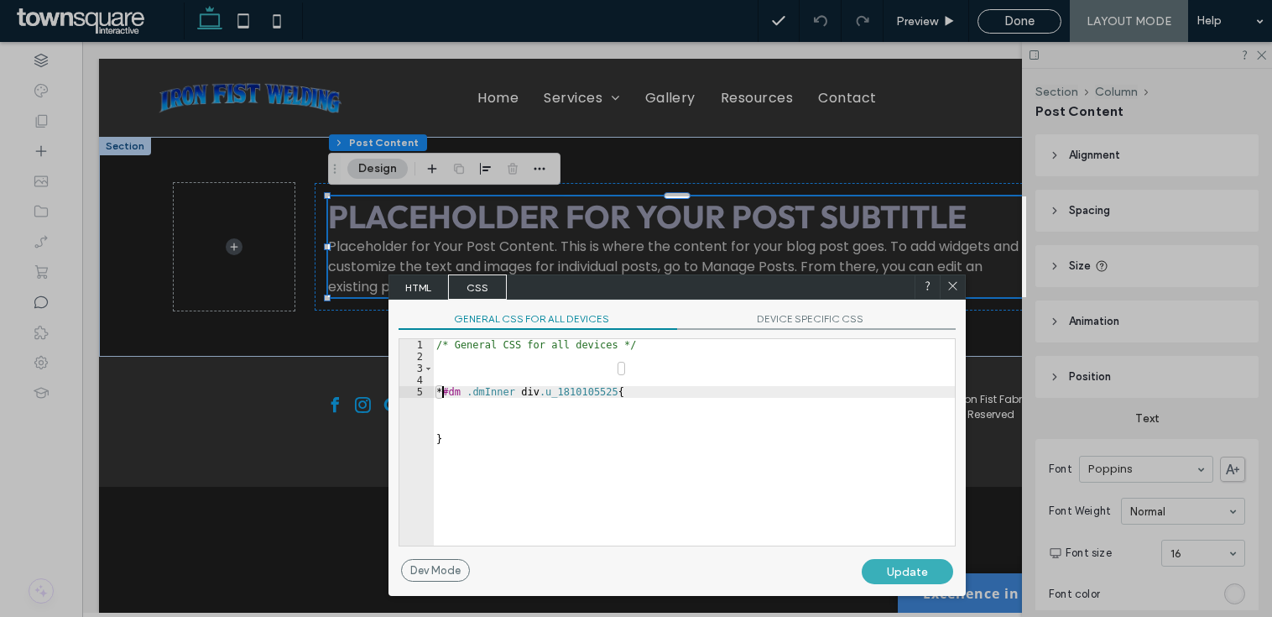
click at [624, 393] on div "/* General CSS for all devices */ * #dm .dmInner div .u_1810105525 { }" at bounding box center [694, 454] width 522 height 230
click at [617, 393] on div "/* General CSS for all devices */ * #dm .dmInner div .u_1810105525 { }" at bounding box center [694, 454] width 522 height 230
click at [611, 390] on div "/* General CSS for all devices */ * #dm .dmInner div .u_1810105525 { }" at bounding box center [694, 454] width 522 height 230
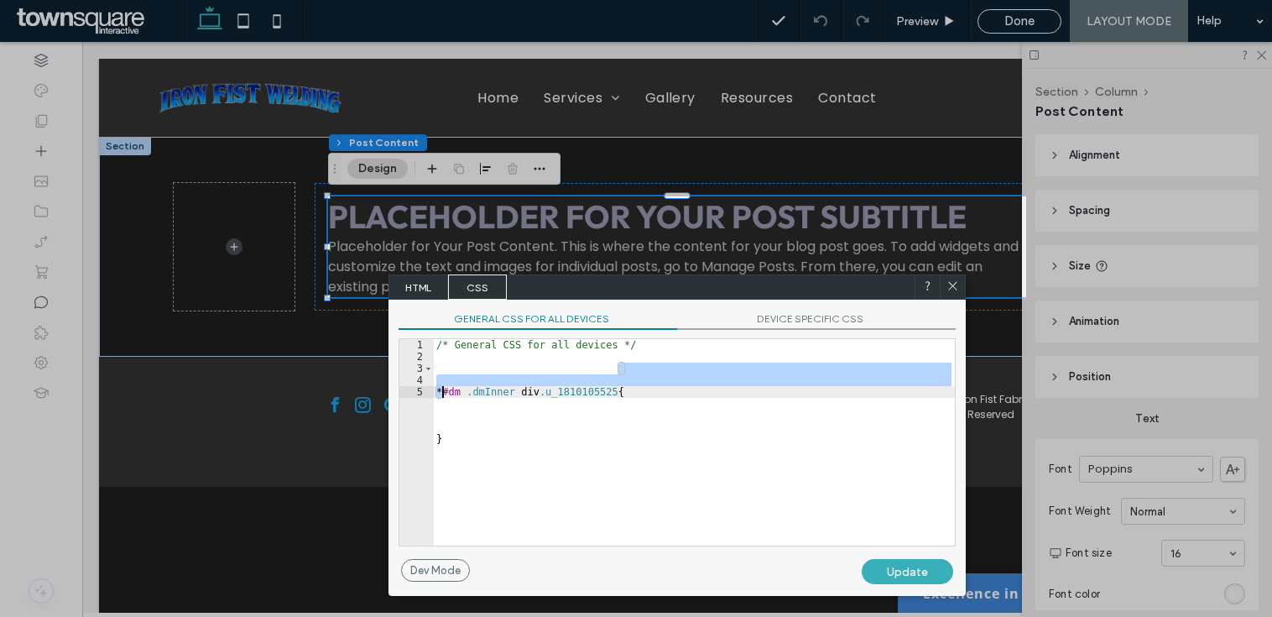
click at [610, 390] on div "/* General CSS for all devices */ * #dm .dmInner div .u_1810105525 { }" at bounding box center [694, 454] width 522 height 230
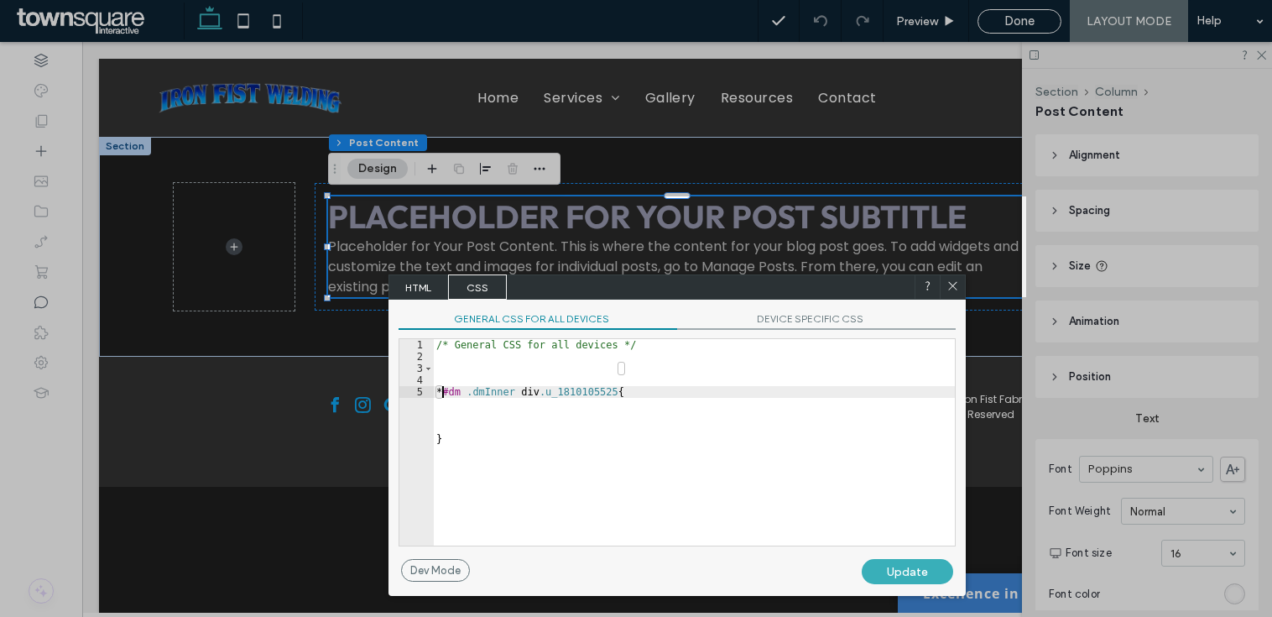
click at [604, 400] on div "/* General CSS for all devices */ * #dm .dmInner div .u_1810105525 { }" at bounding box center [694, 454] width 522 height 230
click at [578, 429] on div "/* General CSS for all devices */ * #dm .dmInner div .u_1810105525 { }" at bounding box center [694, 454] width 522 height 230
drag, startPoint x: 550, startPoint y: 468, endPoint x: 542, endPoint y: 474, distance: 10.1
click at [550, 468] on div "/* General CSS for all devices */ * #dm .dmInner div .u_1810105525 { }" at bounding box center [694, 454] width 522 height 230
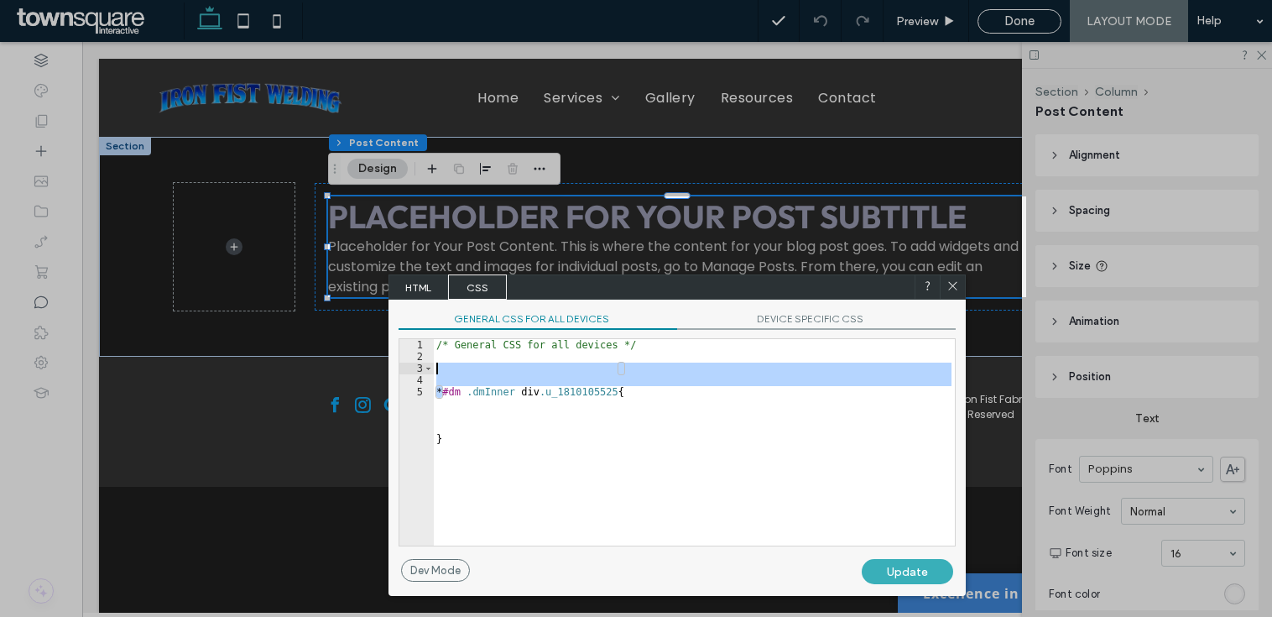
drag, startPoint x: 490, startPoint y: 499, endPoint x: 441, endPoint y: 405, distance: 105.9
click at [418, 357] on div "* 1 2 3 4 5 /* General CSS for all devices */ * #dm .dmInner div .u_1810105525 …" at bounding box center [677, 442] width 557 height 208
type textarea "**********"
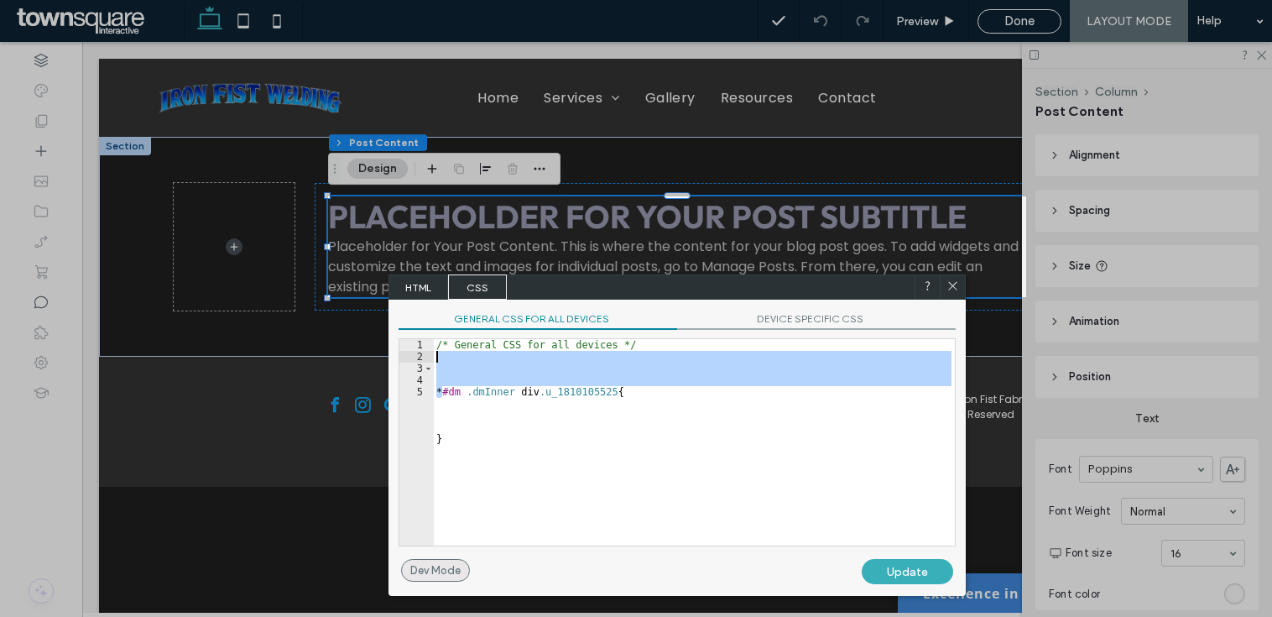
click at [457, 562] on div "Dev Mode" at bounding box center [435, 570] width 69 height 23
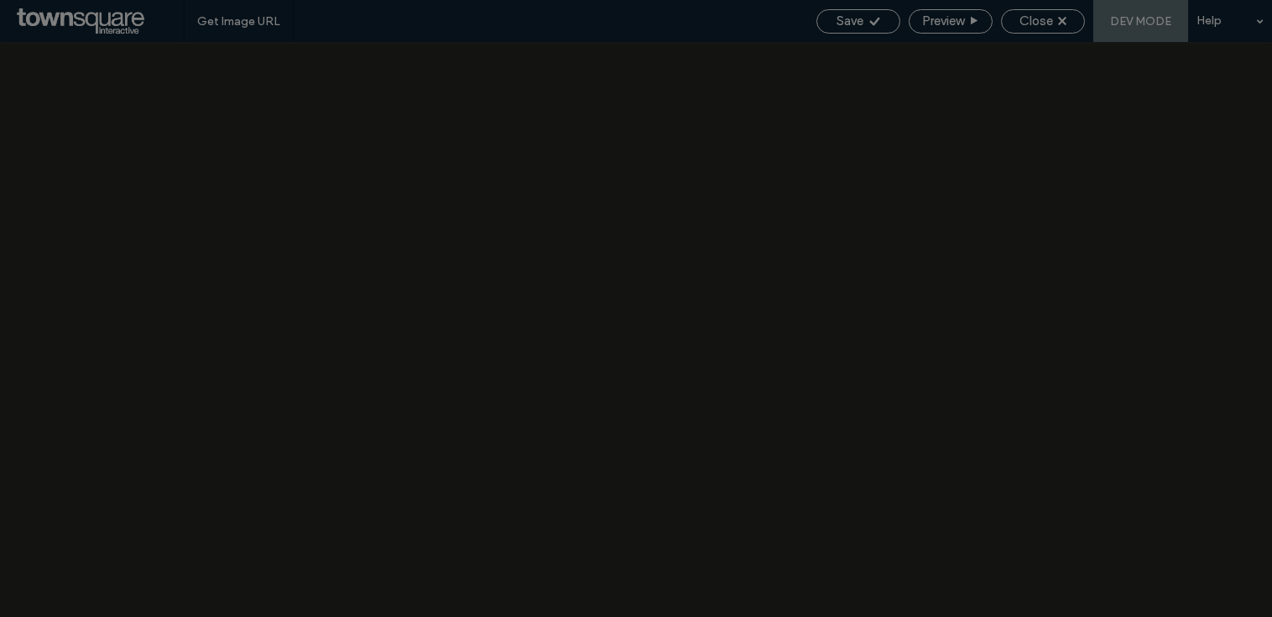
click at [935, 185] on div at bounding box center [636, 308] width 1272 height 617
click at [1067, 22] on div at bounding box center [636, 308] width 1272 height 617
drag, startPoint x: 196, startPoint y: 42, endPoint x: 165, endPoint y: 29, distance: 33.5
click at [197, 42] on div at bounding box center [636, 308] width 1272 height 617
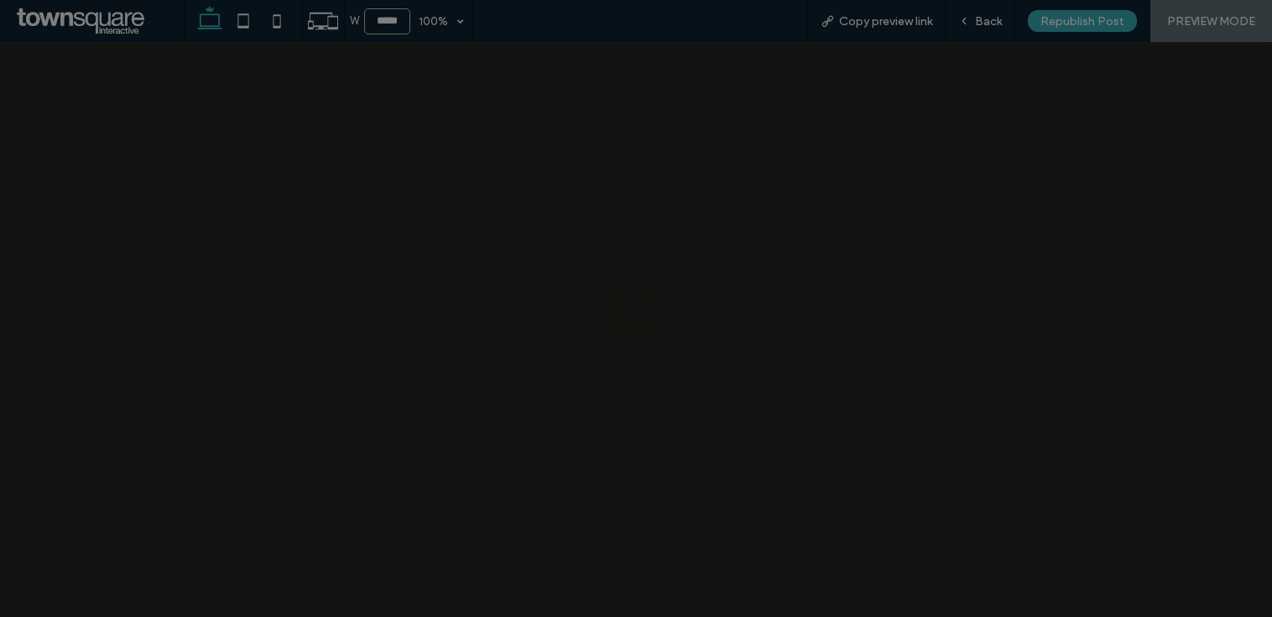
click at [295, 104] on div at bounding box center [636, 308] width 1272 height 617
click at [1005, 22] on div at bounding box center [636, 308] width 1272 height 617
click at [990, 24] on div at bounding box center [636, 308] width 1272 height 617
drag, startPoint x: 633, startPoint y: 153, endPoint x: 904, endPoint y: 159, distance: 271.2
click at [633, 153] on div at bounding box center [636, 308] width 1272 height 617
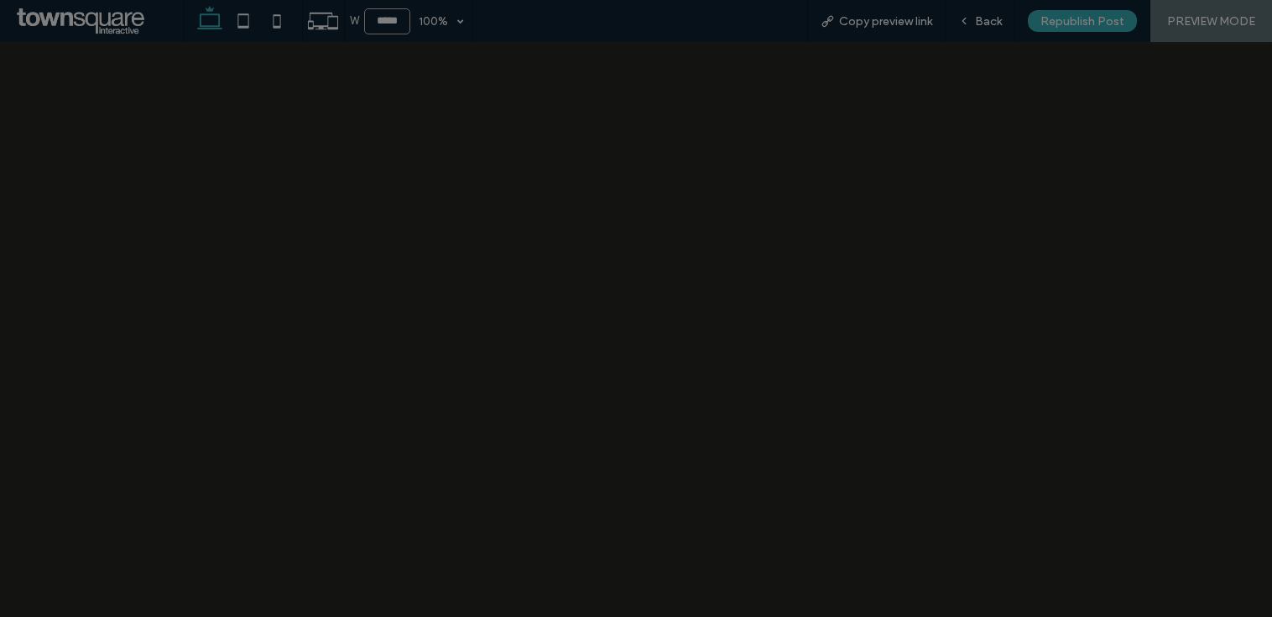
click at [976, 145] on div at bounding box center [636, 308] width 1272 height 617
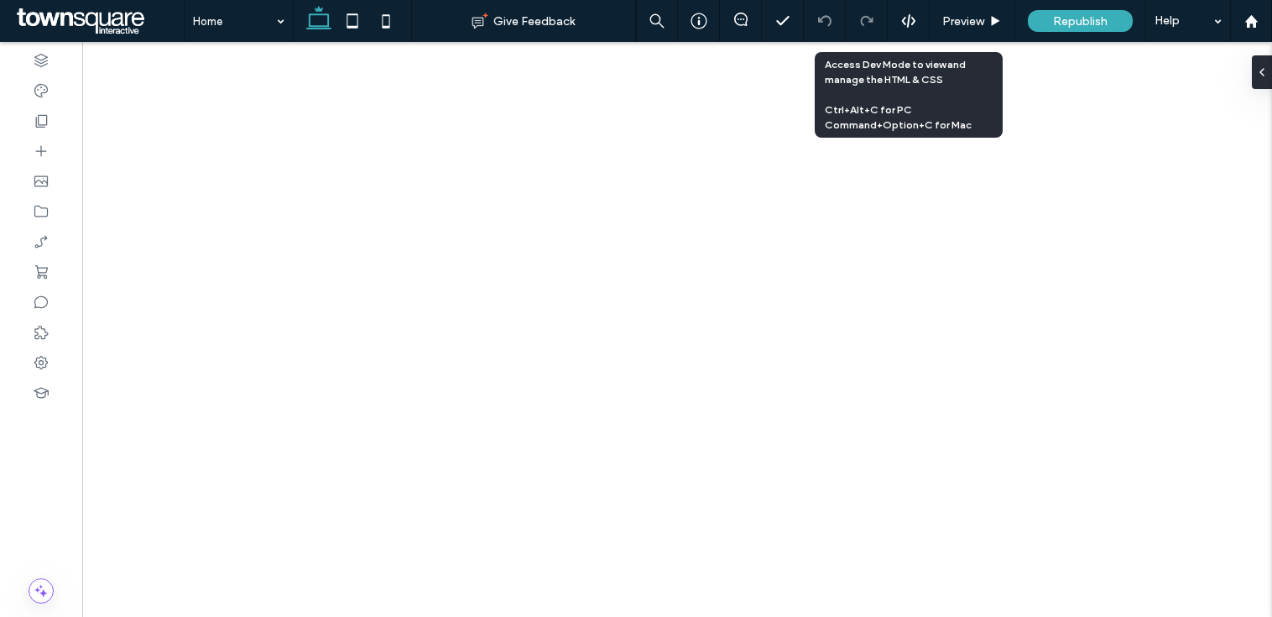
click at [916, 16] on icon at bounding box center [908, 20] width 15 height 15
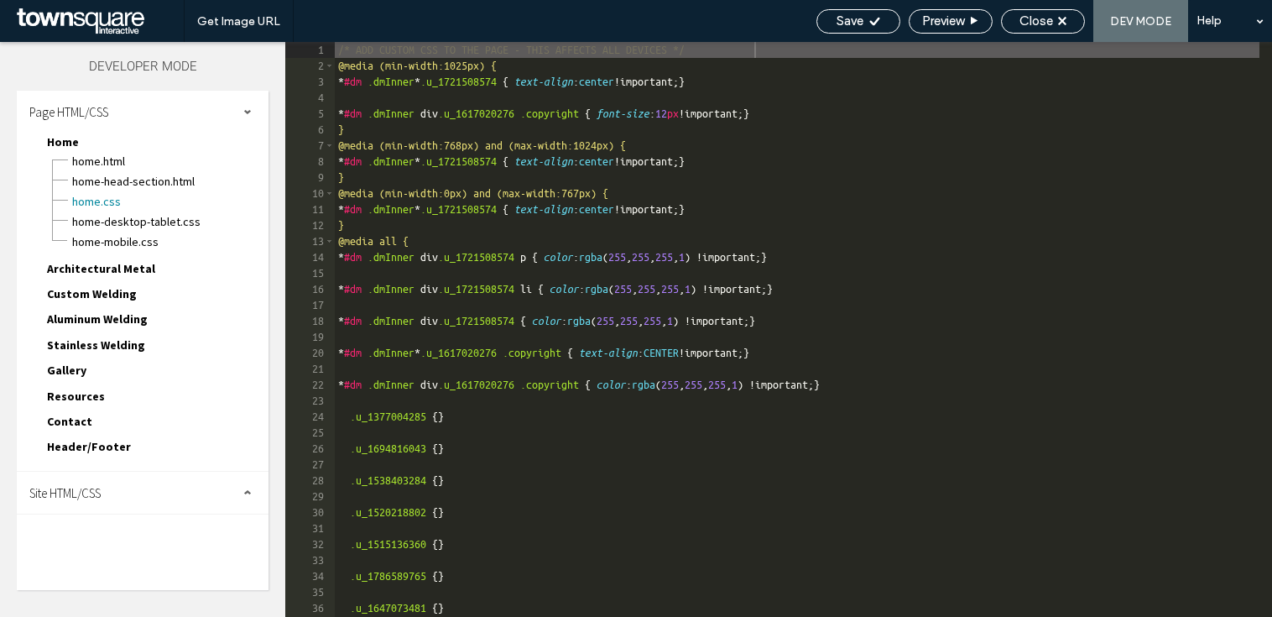
click at [63, 494] on span "Site HTML/CSS" at bounding box center [64, 493] width 71 height 16
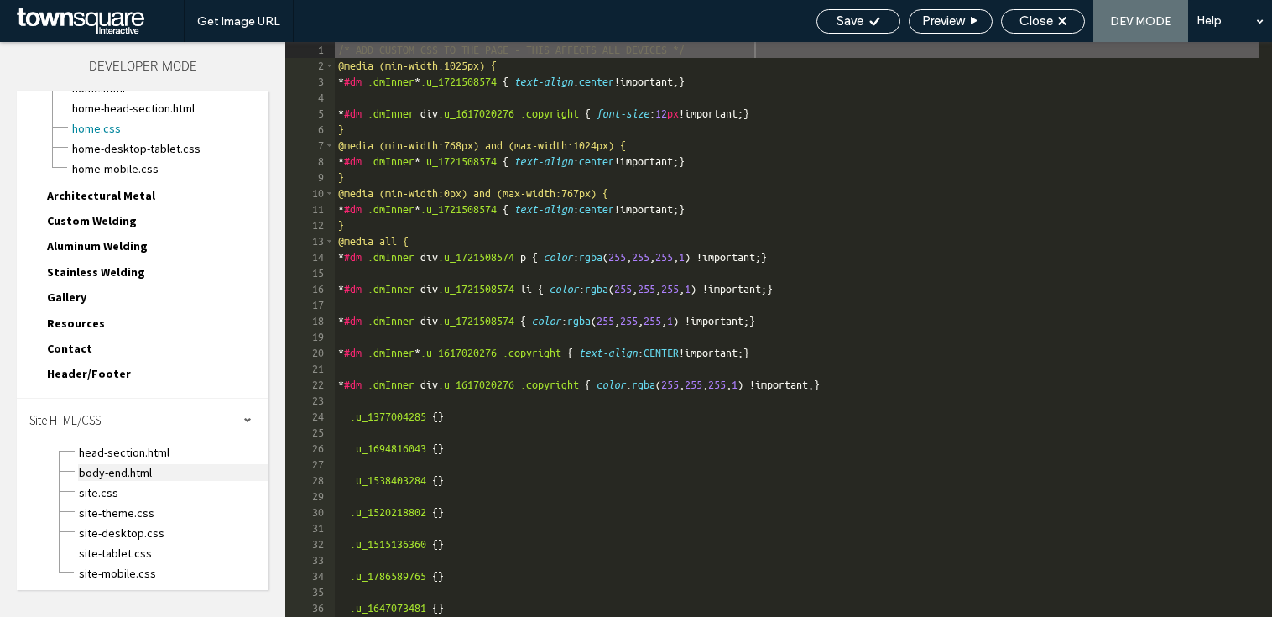
scroll to position [76, 0]
click at [124, 511] on span "site-theme.css" at bounding box center [173, 510] width 191 height 17
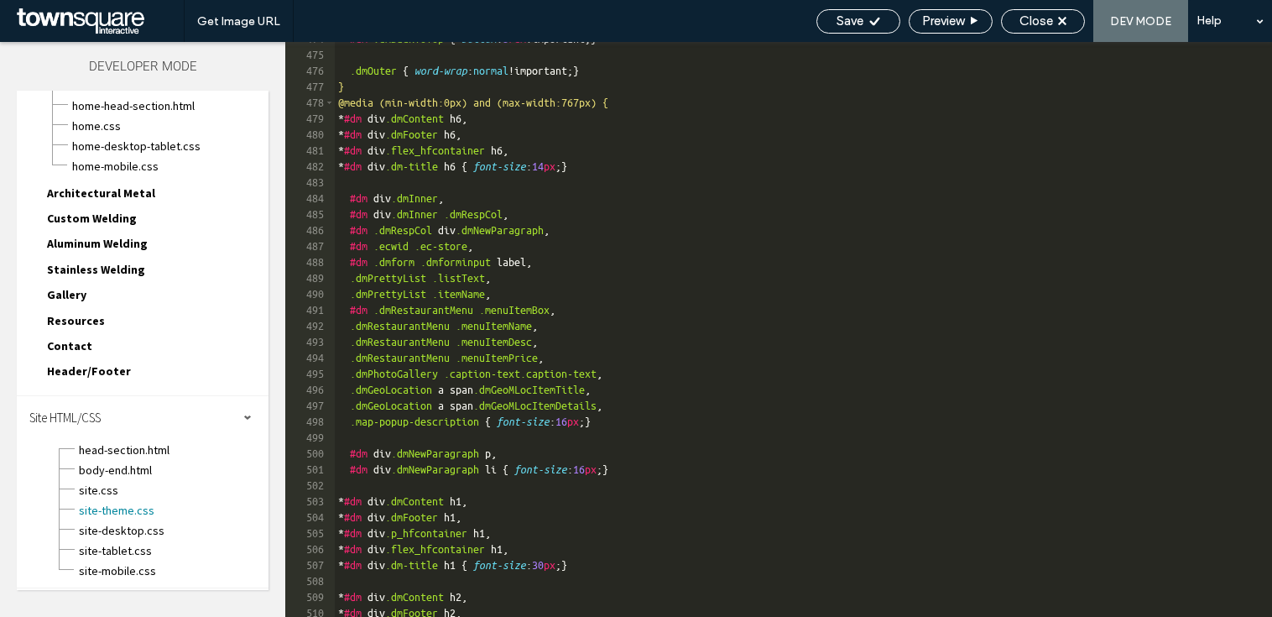
scroll to position [8132, 0]
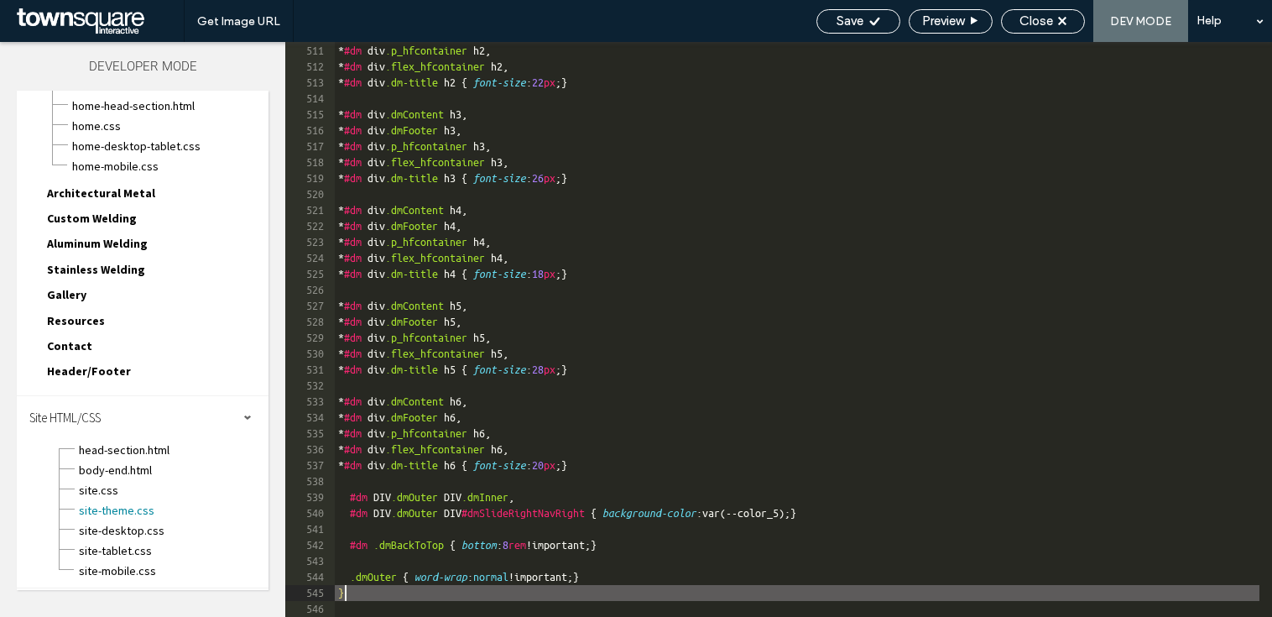
click at [454, 599] on div "* #dm div .dmFooter h2 , * #dm div .p_hfcontainer h2 , * #dm div .flex_hfcontai…" at bounding box center [797, 330] width 925 height 607
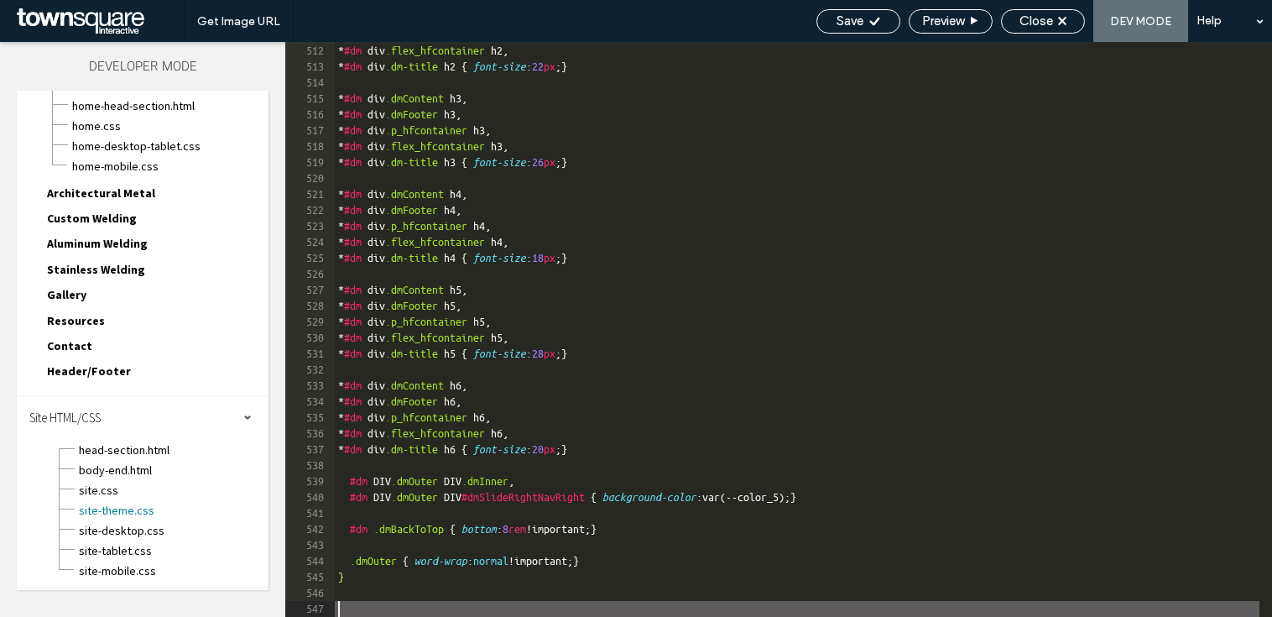
scroll to position [8148, 0]
paste textarea
click at [576, 610] on div "* #dm div .p_hfcontainer h2 , * #dm div .flex_hfcontainer h2 , * #dm div .dm-ti…" at bounding box center [797, 330] width 925 height 607
type textarea "**"
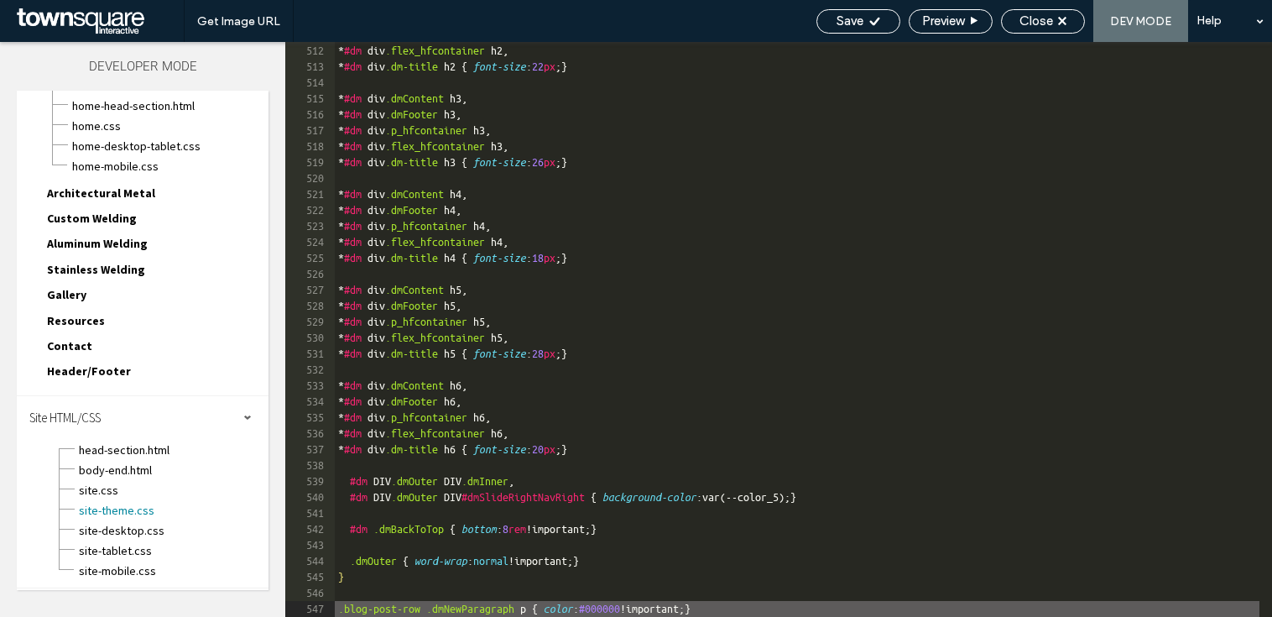
drag, startPoint x: 633, startPoint y: 607, endPoint x: 754, endPoint y: 609, distance: 120.9
click at [633, 607] on div "* #dm div .p_hfcontainer h2 , * #dm div .flex_hfcontainer h2 , * #dm div .dm-ti…" at bounding box center [797, 330] width 925 height 607
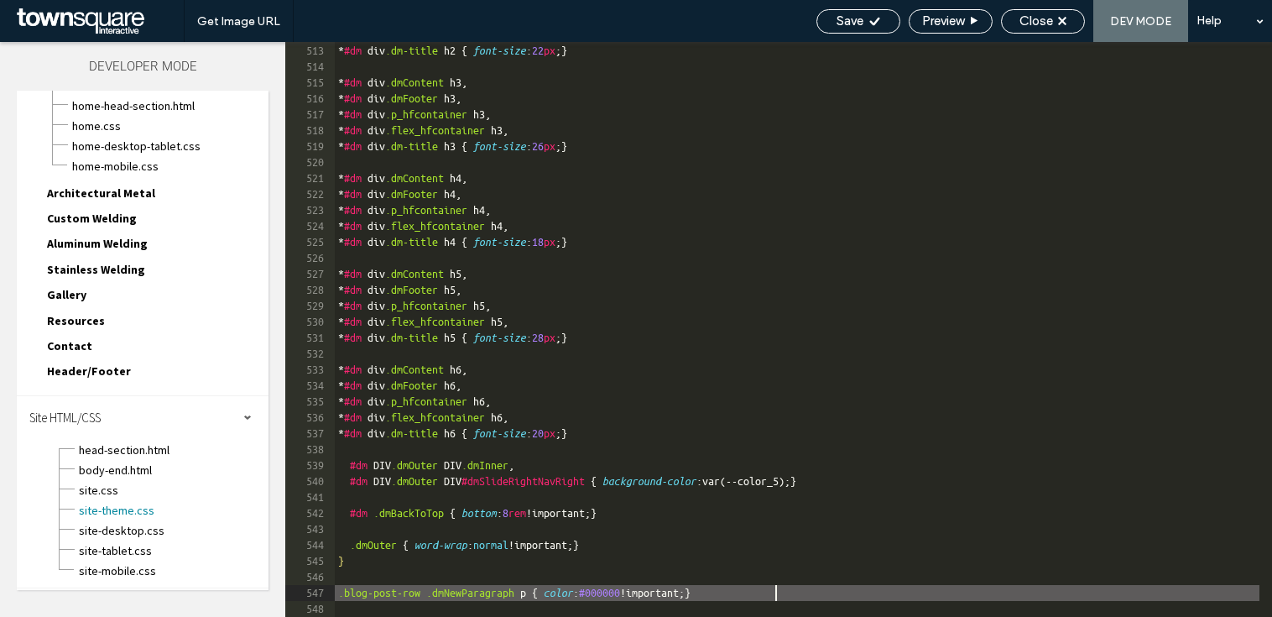
drag, startPoint x: 884, startPoint y: 593, endPoint x: 935, endPoint y: 566, distance: 57.8
click at [884, 593] on div "* #dm div .flex_hfcontainer h2 , * #dm div .dm-title h2 { font-size : 22 px ; }…" at bounding box center [797, 330] width 925 height 607
click at [843, 28] on span "Save" at bounding box center [850, 20] width 27 height 15
click at [869, 23] on icon at bounding box center [875, 21] width 13 height 13
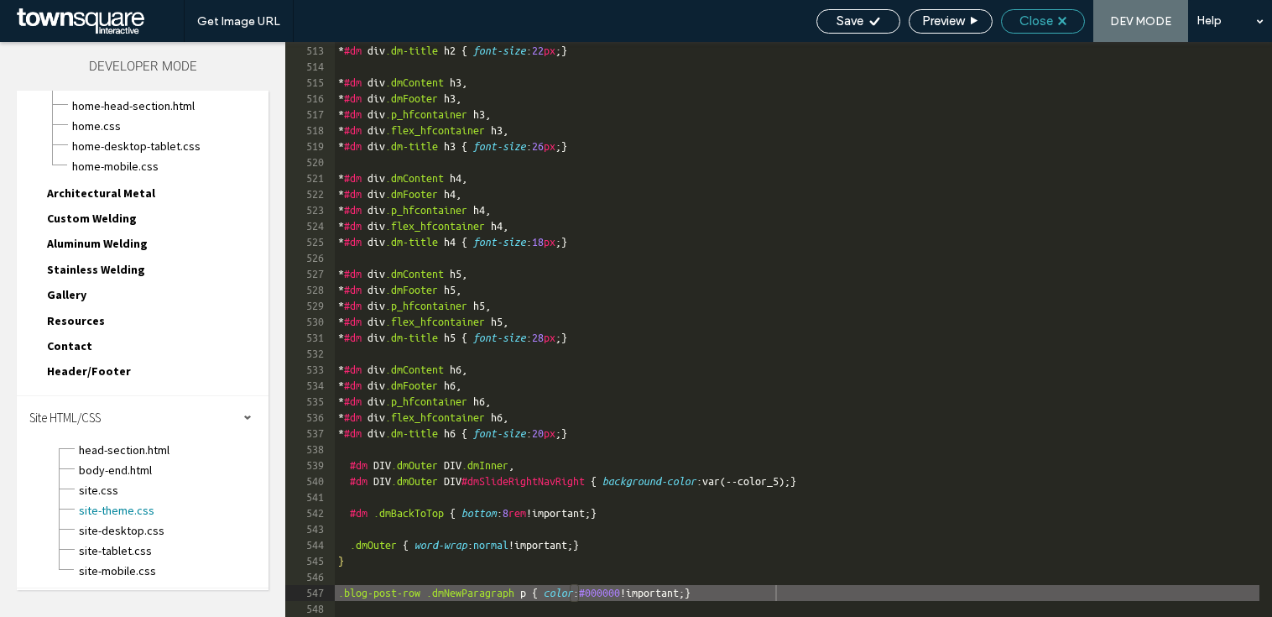
click at [1058, 25] on div "Close" at bounding box center [1043, 20] width 82 height 15
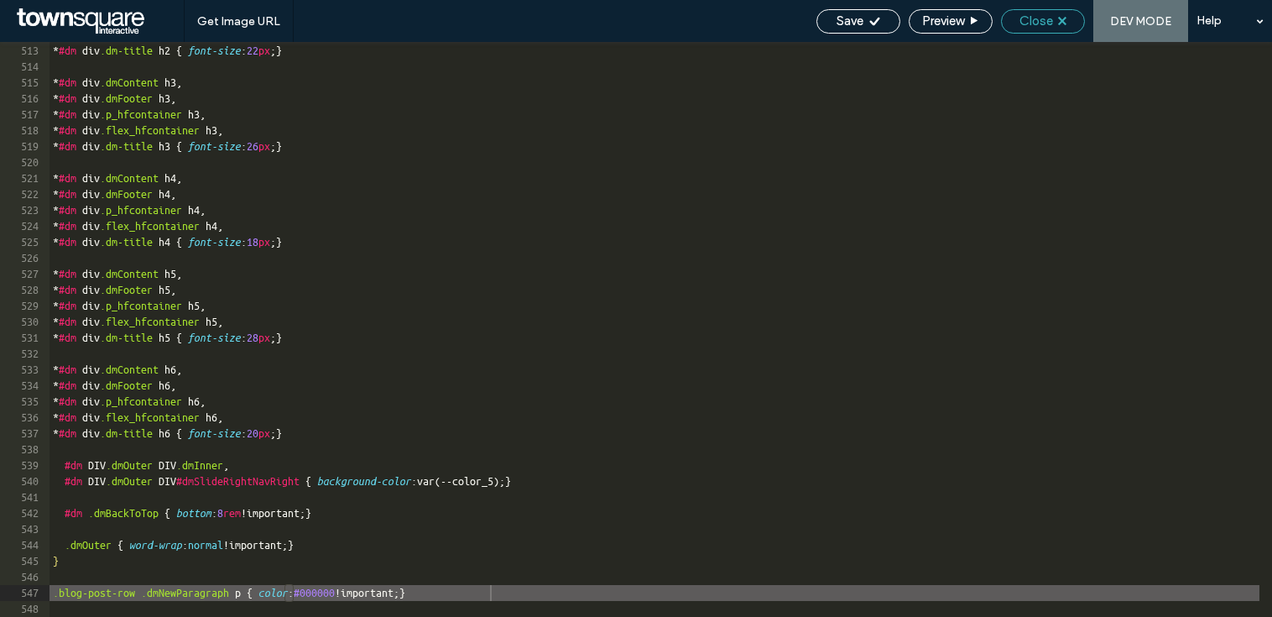
scroll to position [8122, 0]
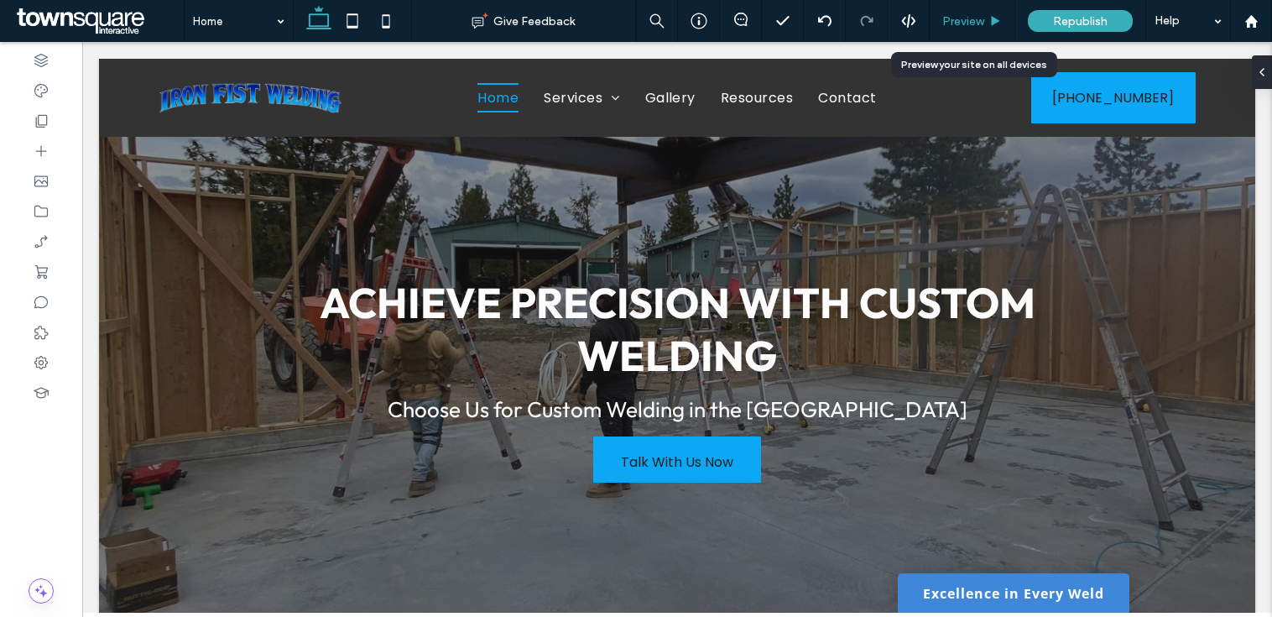
click at [969, 23] on span "Preview" at bounding box center [964, 21] width 42 height 14
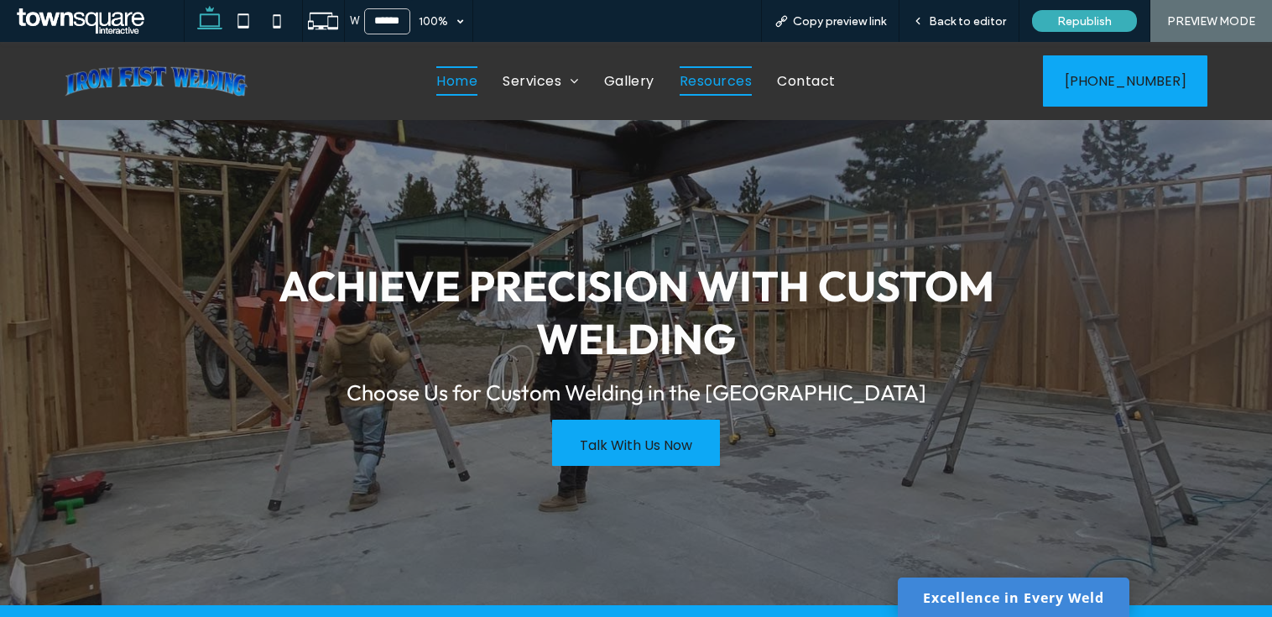
click at [715, 73] on span "Resources" at bounding box center [716, 80] width 72 height 29
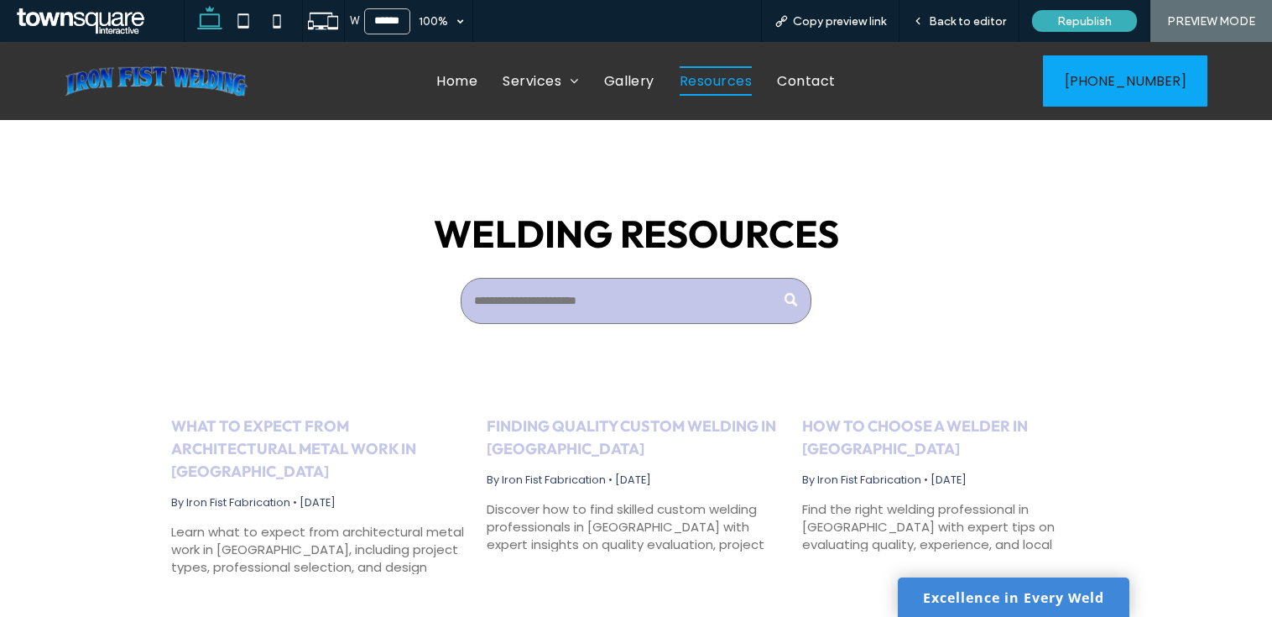
click at [651, 429] on link "Finding Quality Custom Welding in Quincy" at bounding box center [636, 437] width 299 height 45
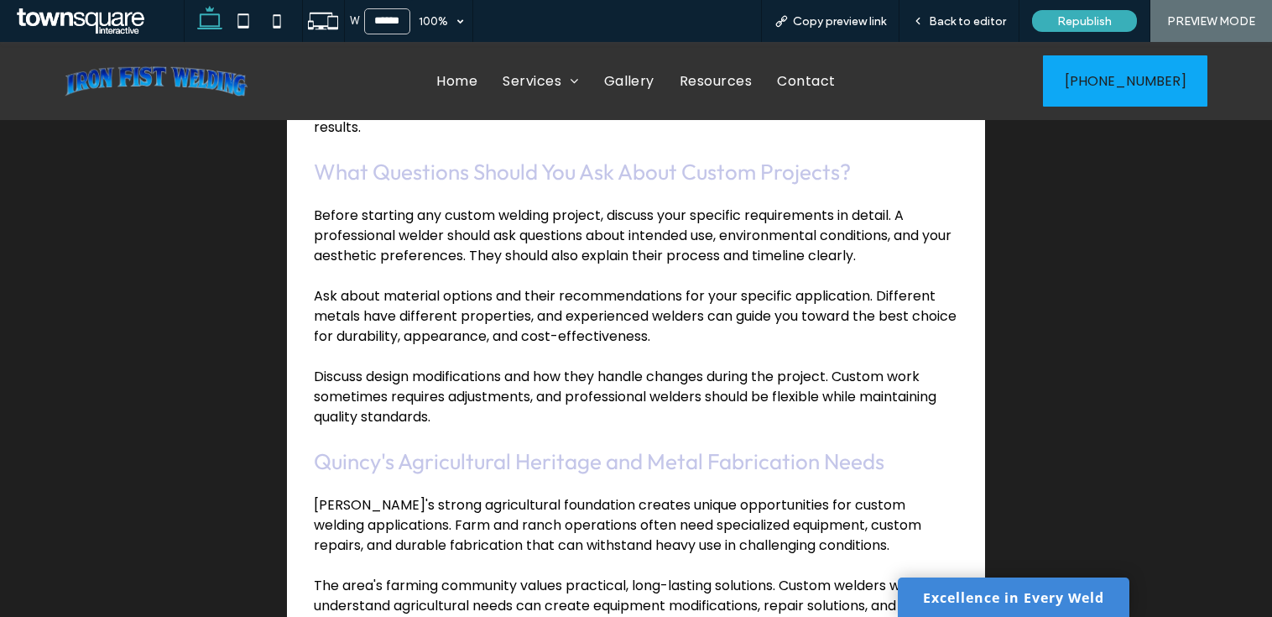
scroll to position [1288, 0]
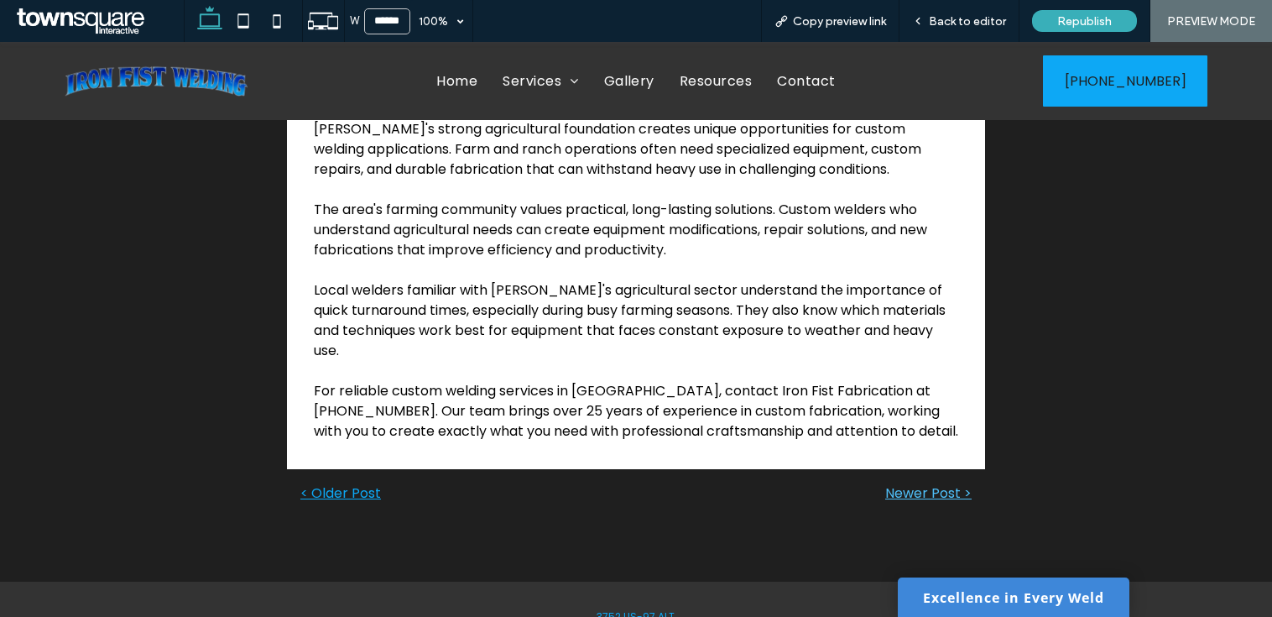
click at [887, 483] on link "Newer Post >" at bounding box center [804, 493] width 336 height 21
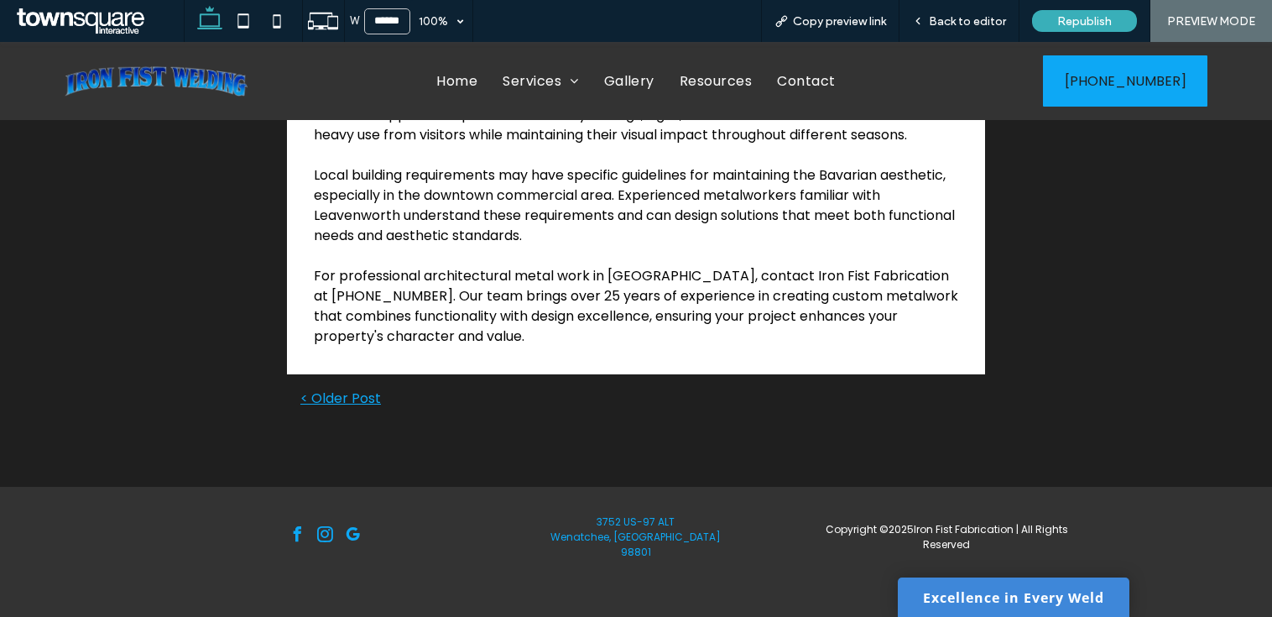
scroll to position [1442, 0]
click at [321, 389] on link "< Older Post" at bounding box center [635, 398] width 671 height 21
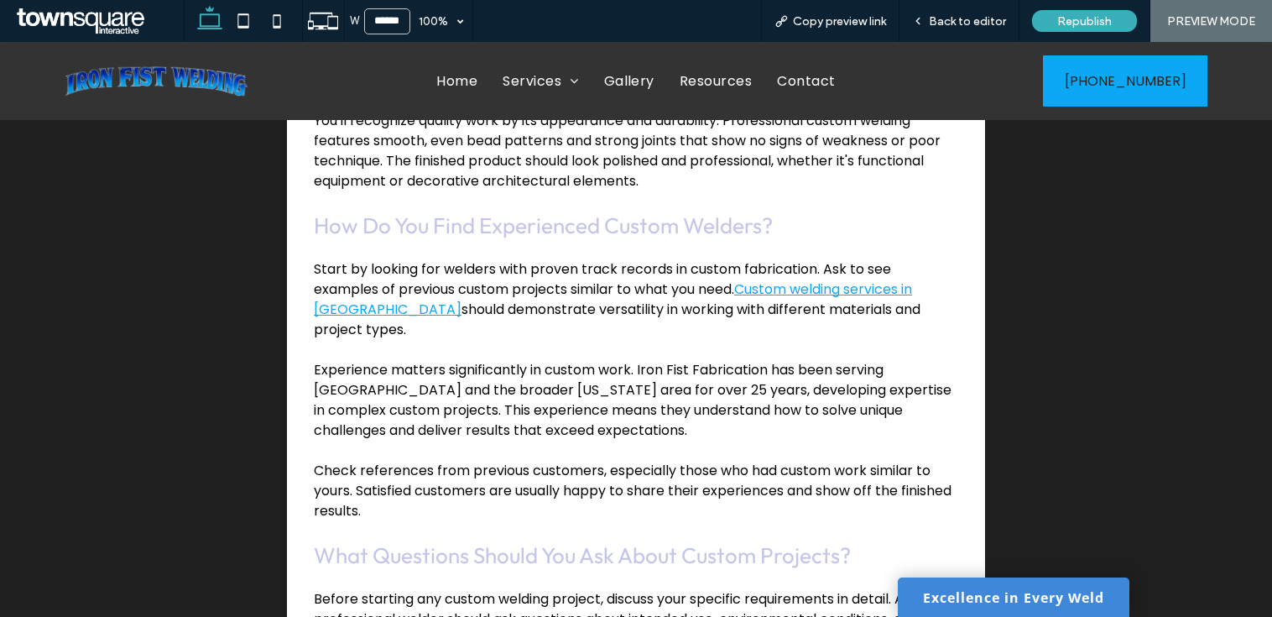
scroll to position [532, 0]
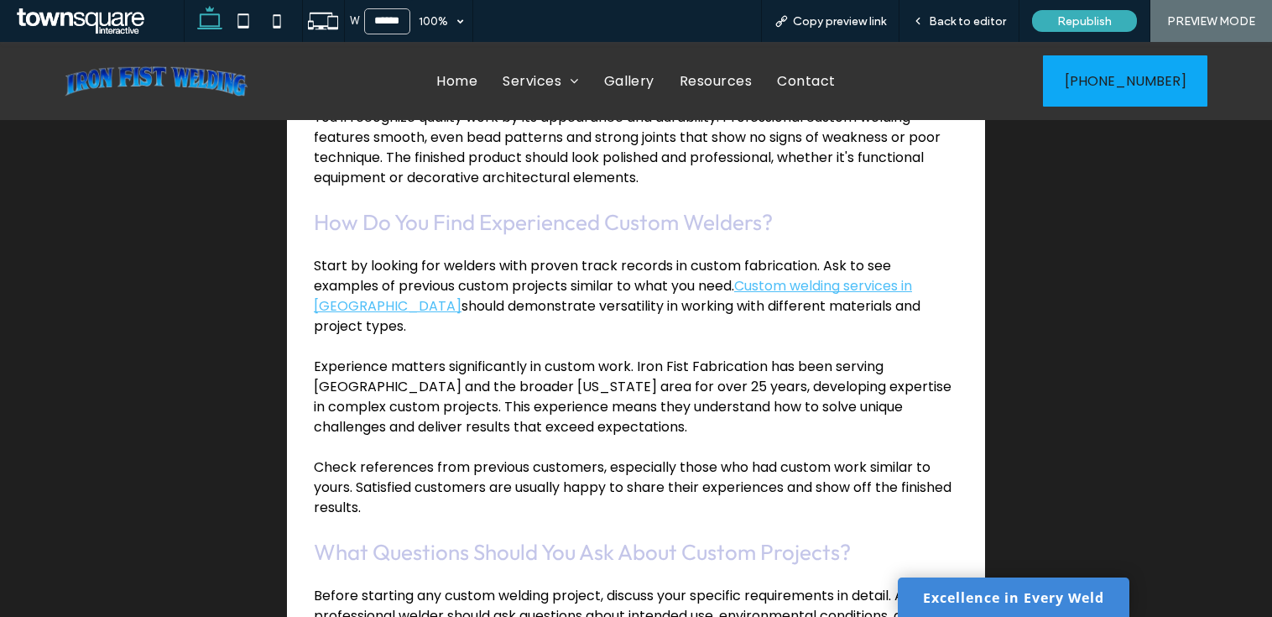
click at [782, 276] on link "Custom welding services in Quincy" at bounding box center [613, 295] width 598 height 39
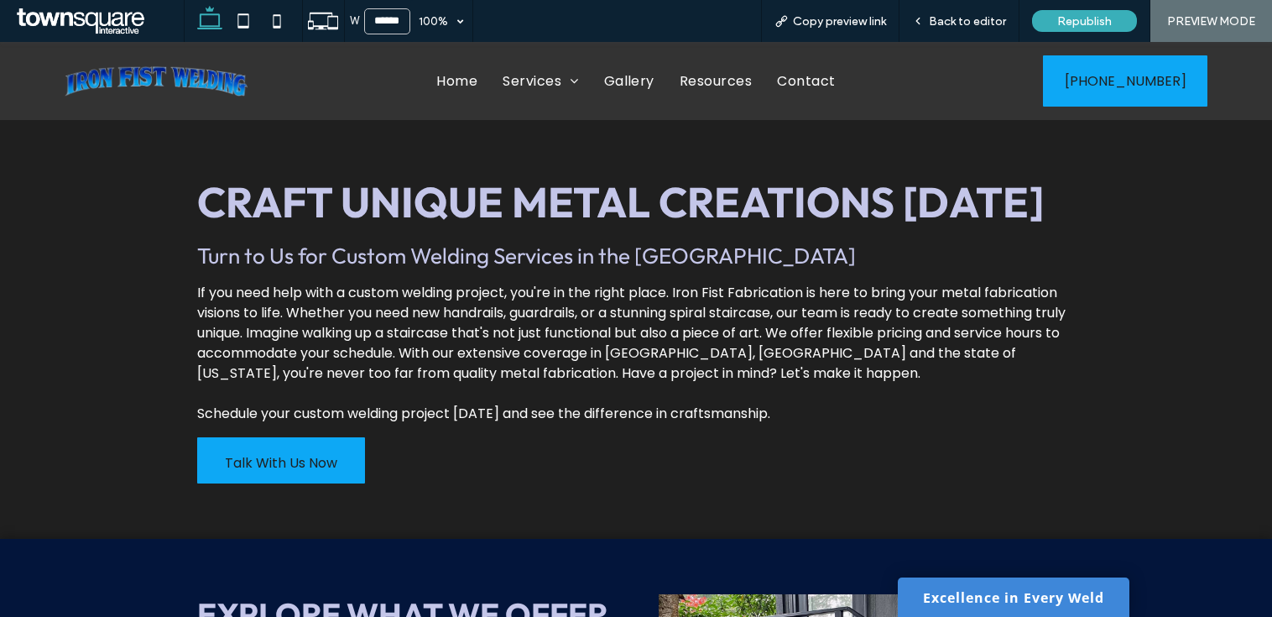
click at [480, 232] on div "Craft Unique Metal Creations Today Turn to Us for Custom Welding Services in th…" at bounding box center [637, 329] width 906 height 335
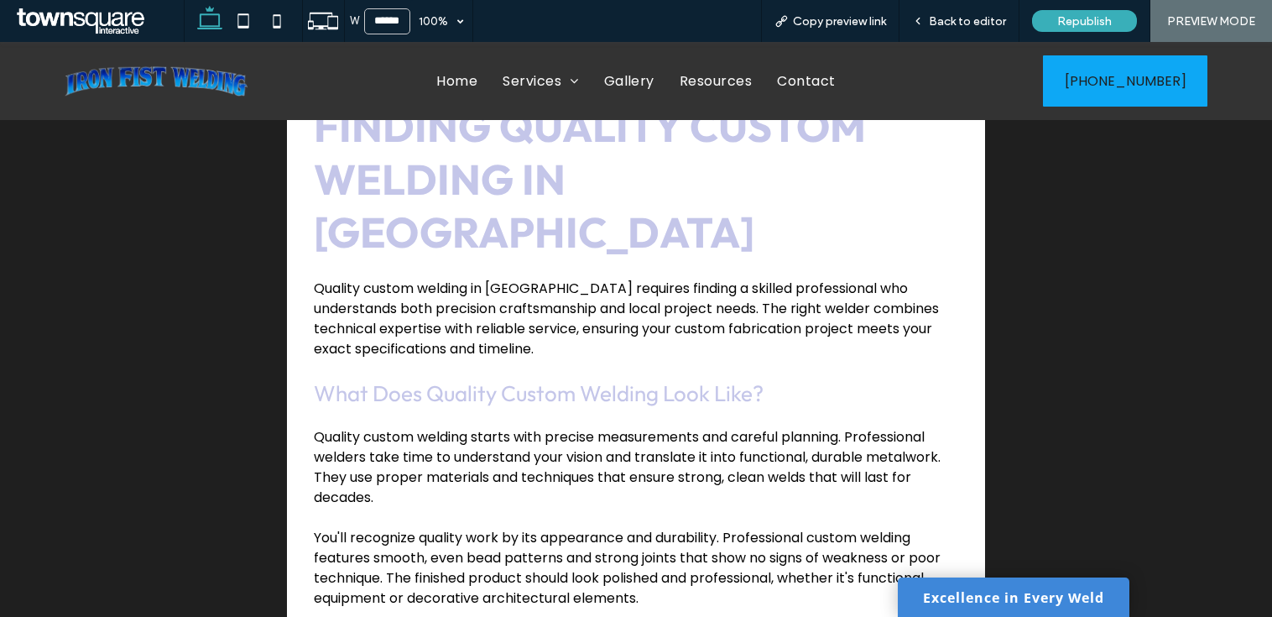
scroll to position [329, 0]
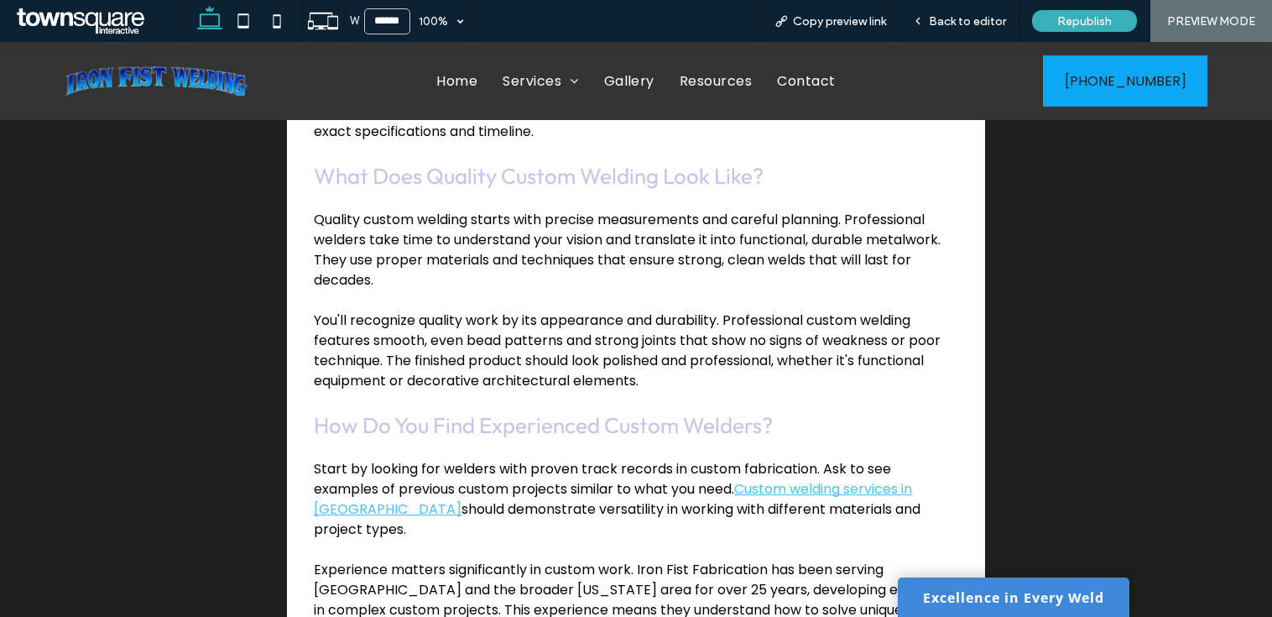
click at [808, 479] on link "Custom welding services in Quincy" at bounding box center [613, 498] width 598 height 39
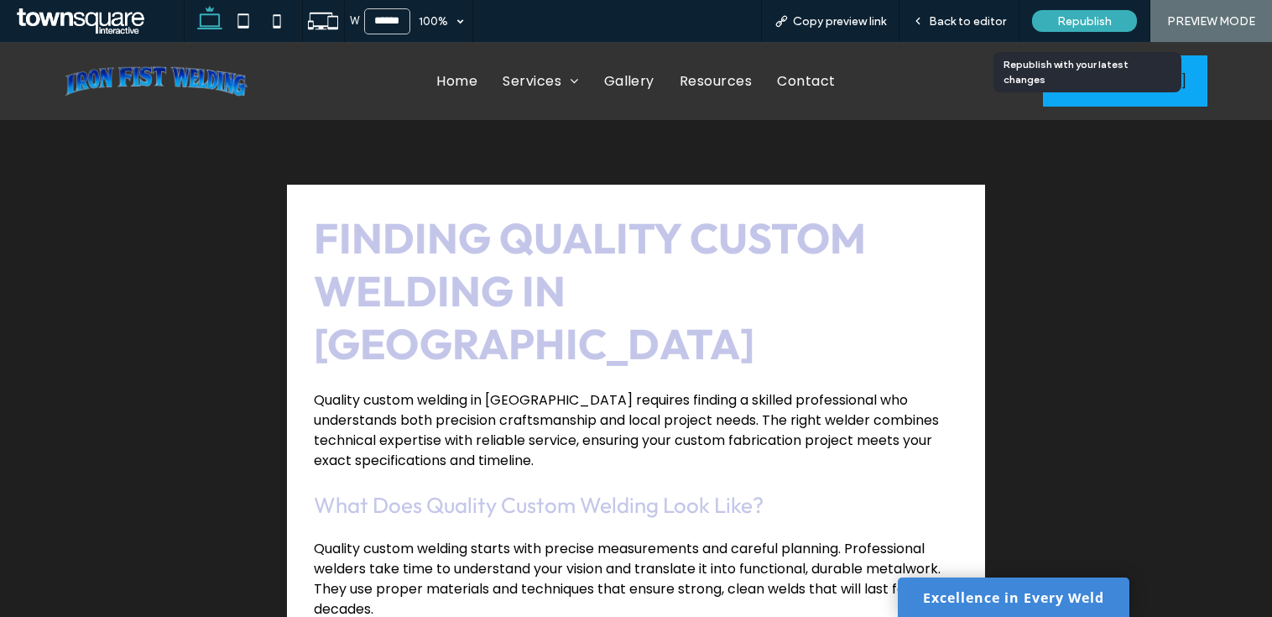
click at [1071, 15] on span "Republish" at bounding box center [1085, 21] width 55 height 14
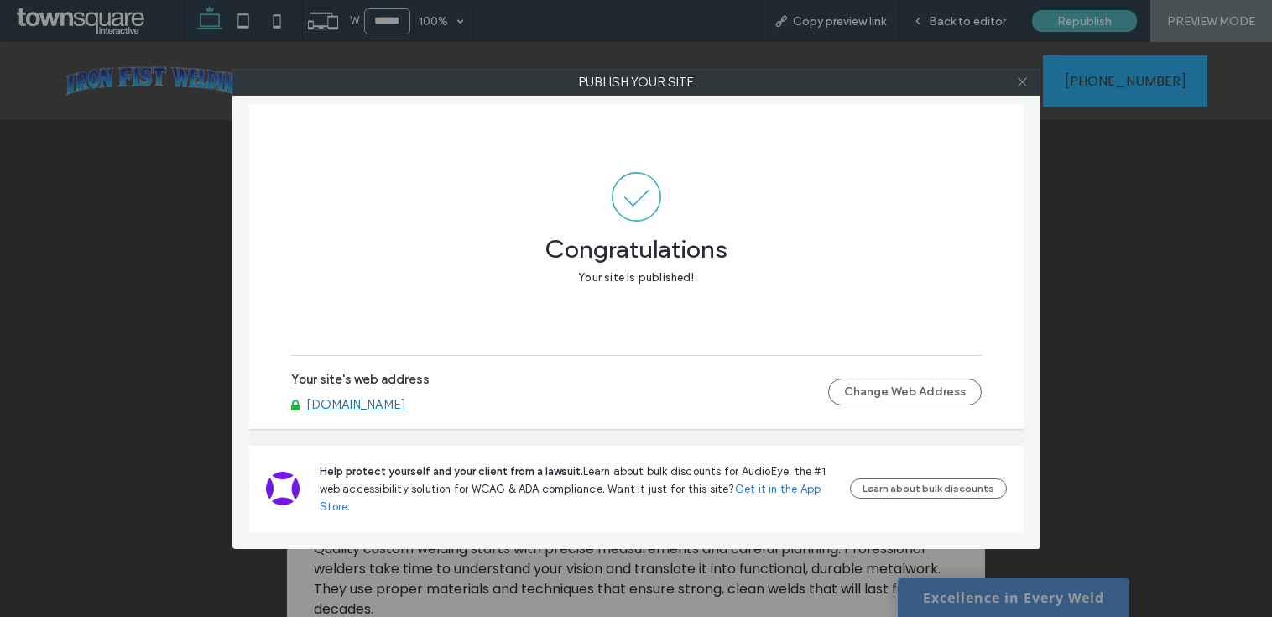
click at [1027, 83] on icon at bounding box center [1022, 82] width 13 height 13
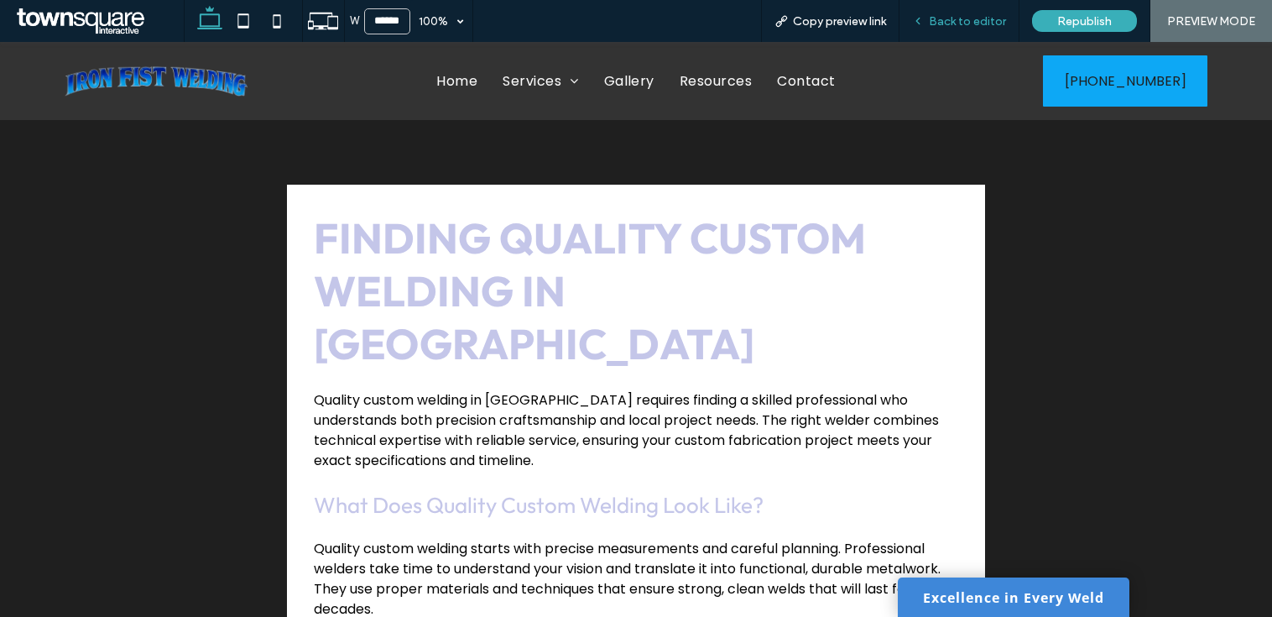
click at [924, 19] on icon at bounding box center [918, 21] width 12 height 12
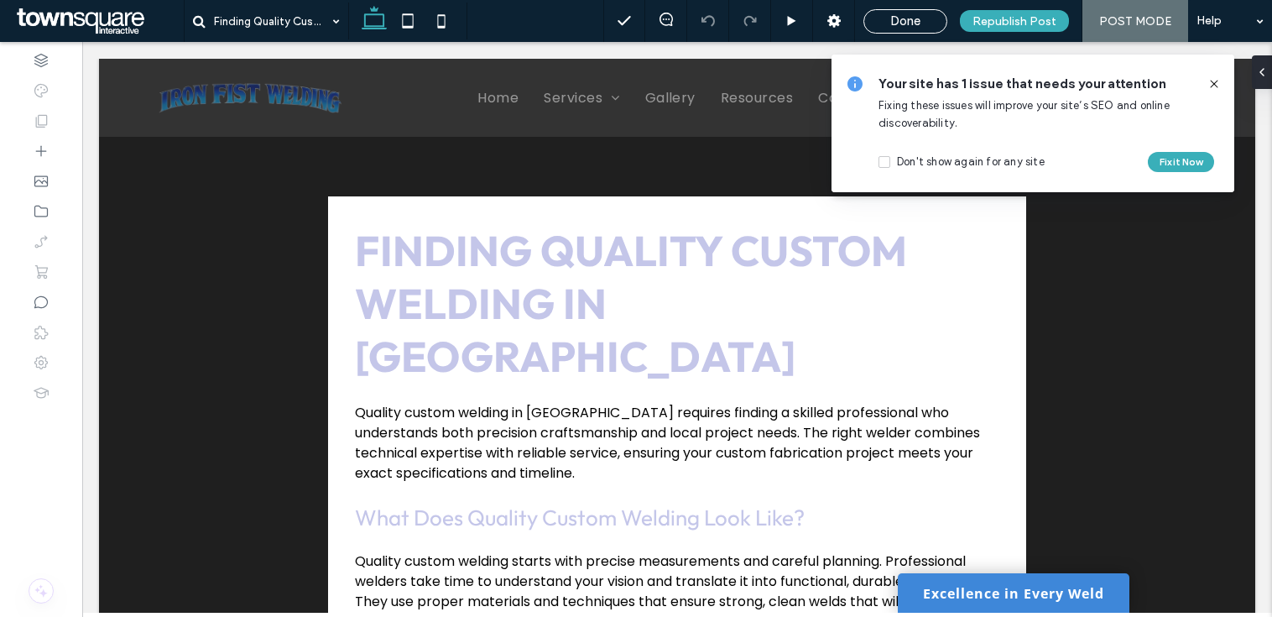
click at [1213, 86] on icon at bounding box center [1214, 83] width 13 height 13
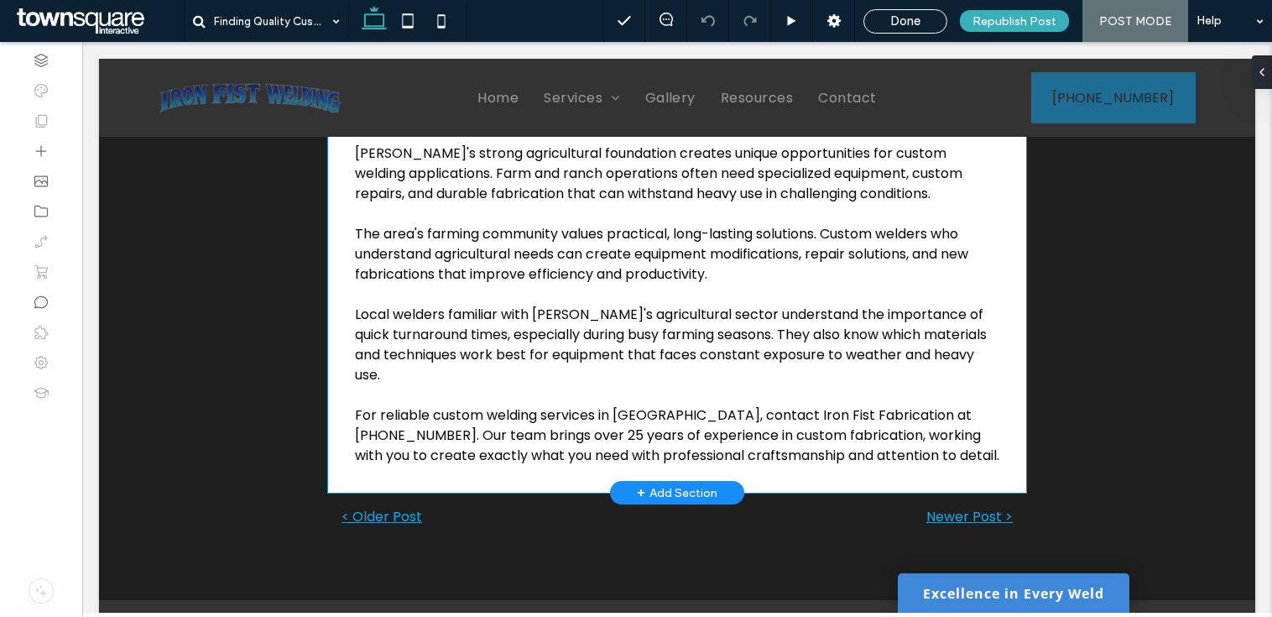
scroll to position [1304, 0]
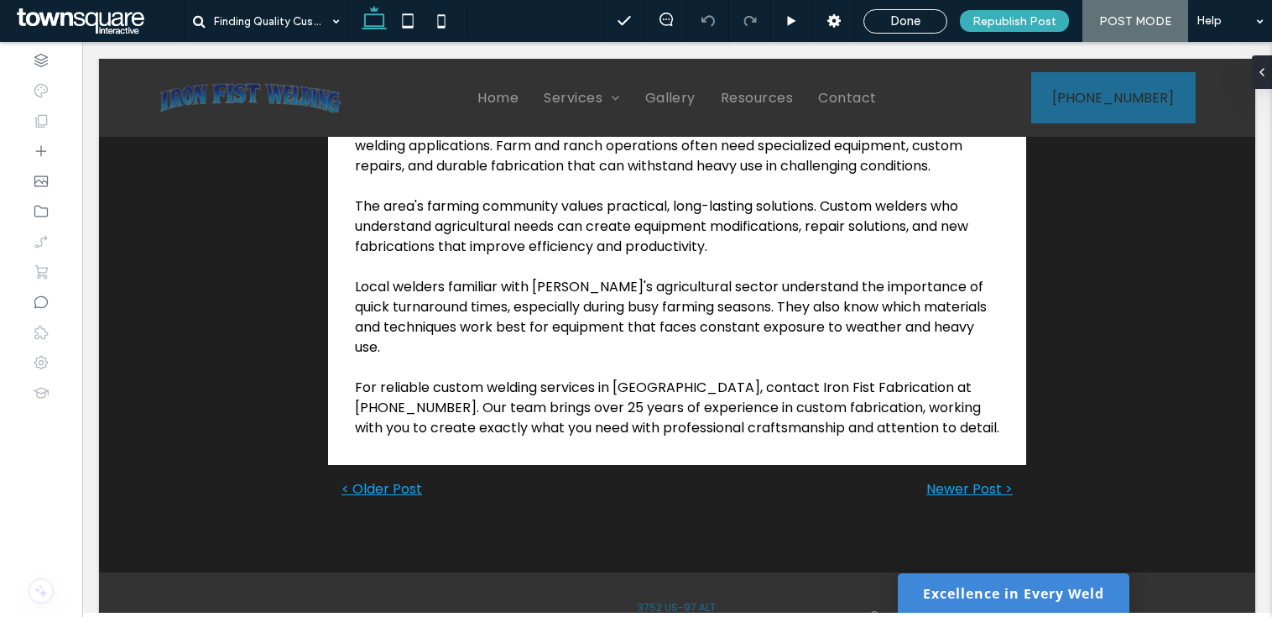
click at [922, 36] on div "Done Republish Post POST MODE Help" at bounding box center [937, 21] width 669 height 42
click at [921, 22] on span "Done" at bounding box center [906, 20] width 30 height 15
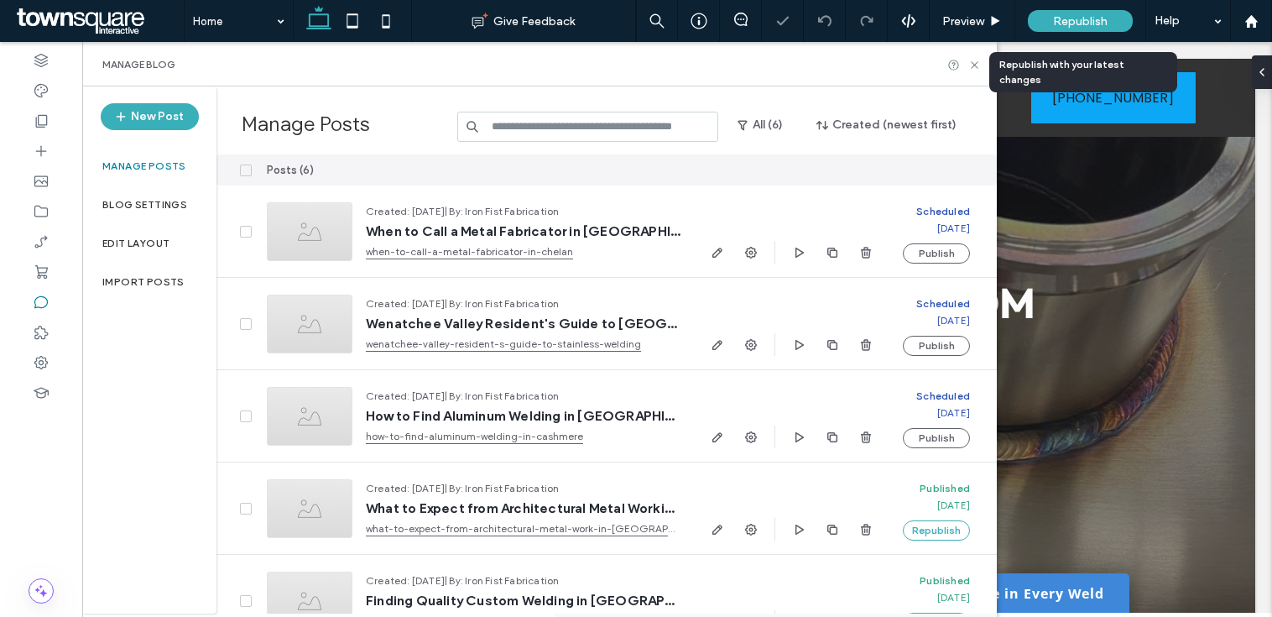
click at [1072, 25] on span "Republish" at bounding box center [1080, 21] width 55 height 14
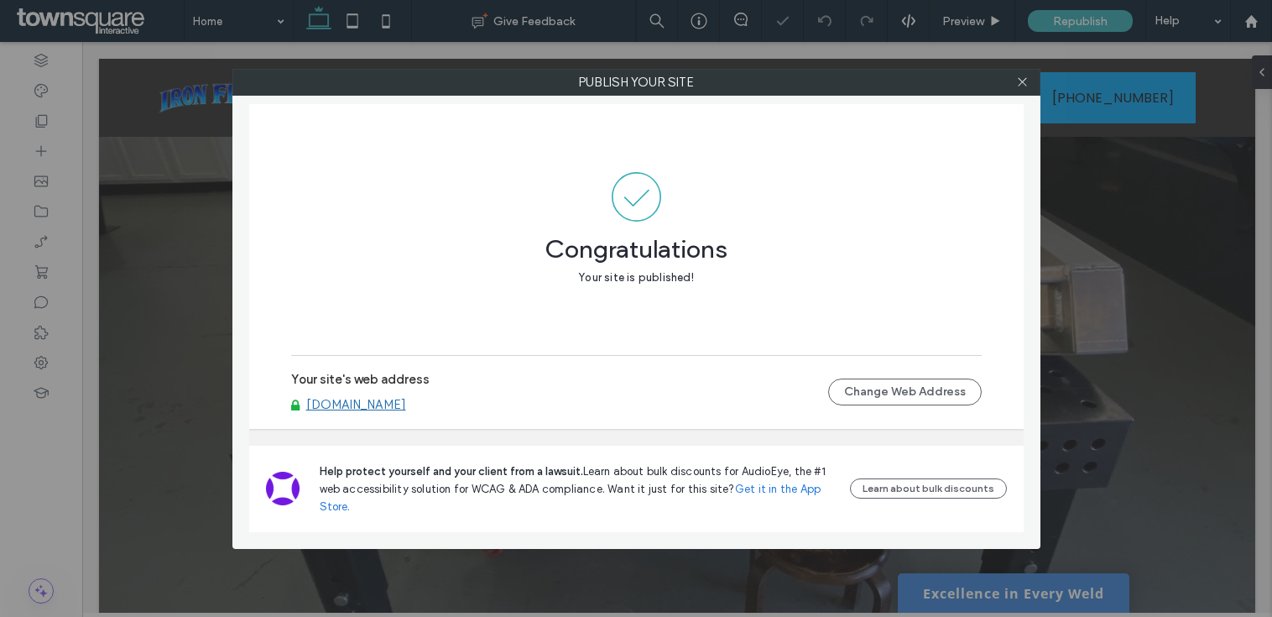
click at [404, 411] on link "www.ironfistfabrication.net" at bounding box center [356, 404] width 100 height 15
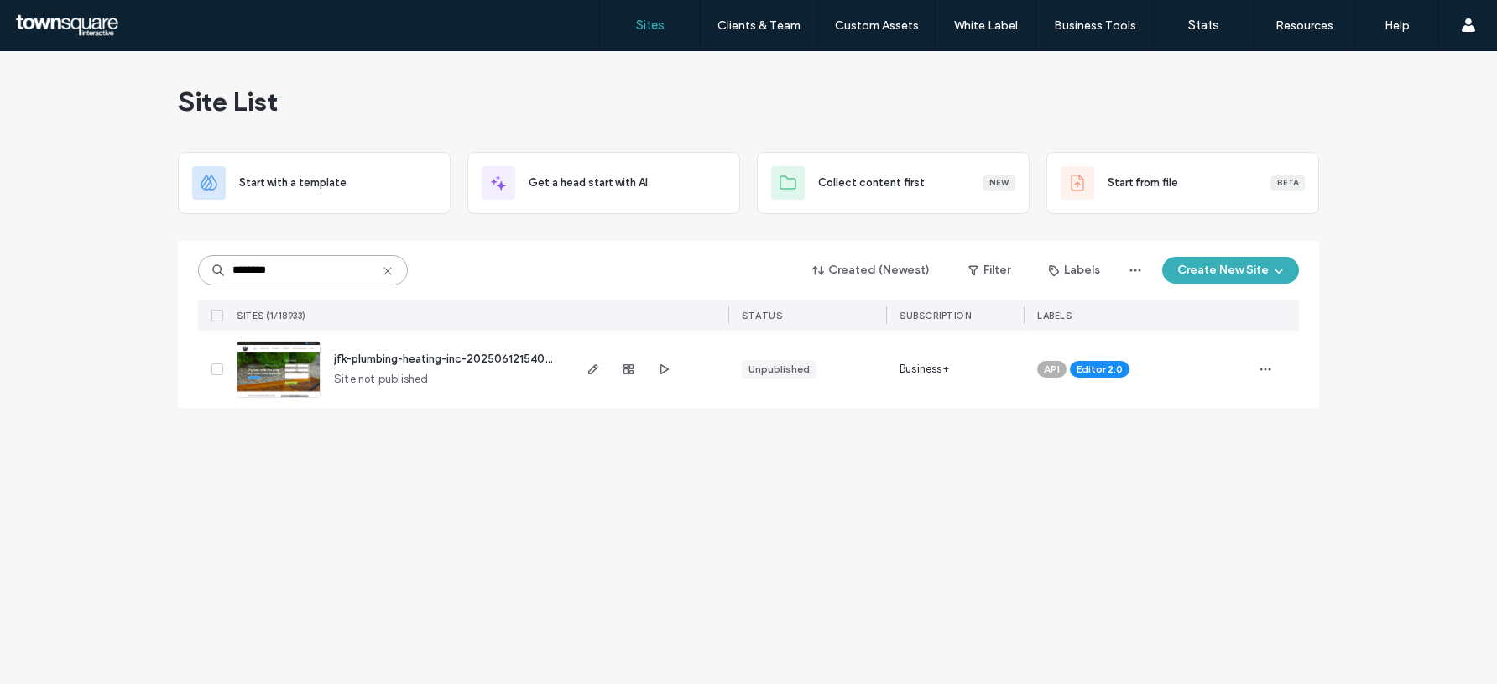
click at [332, 268] on input "********" at bounding box center [303, 270] width 210 height 30
paste input "****"
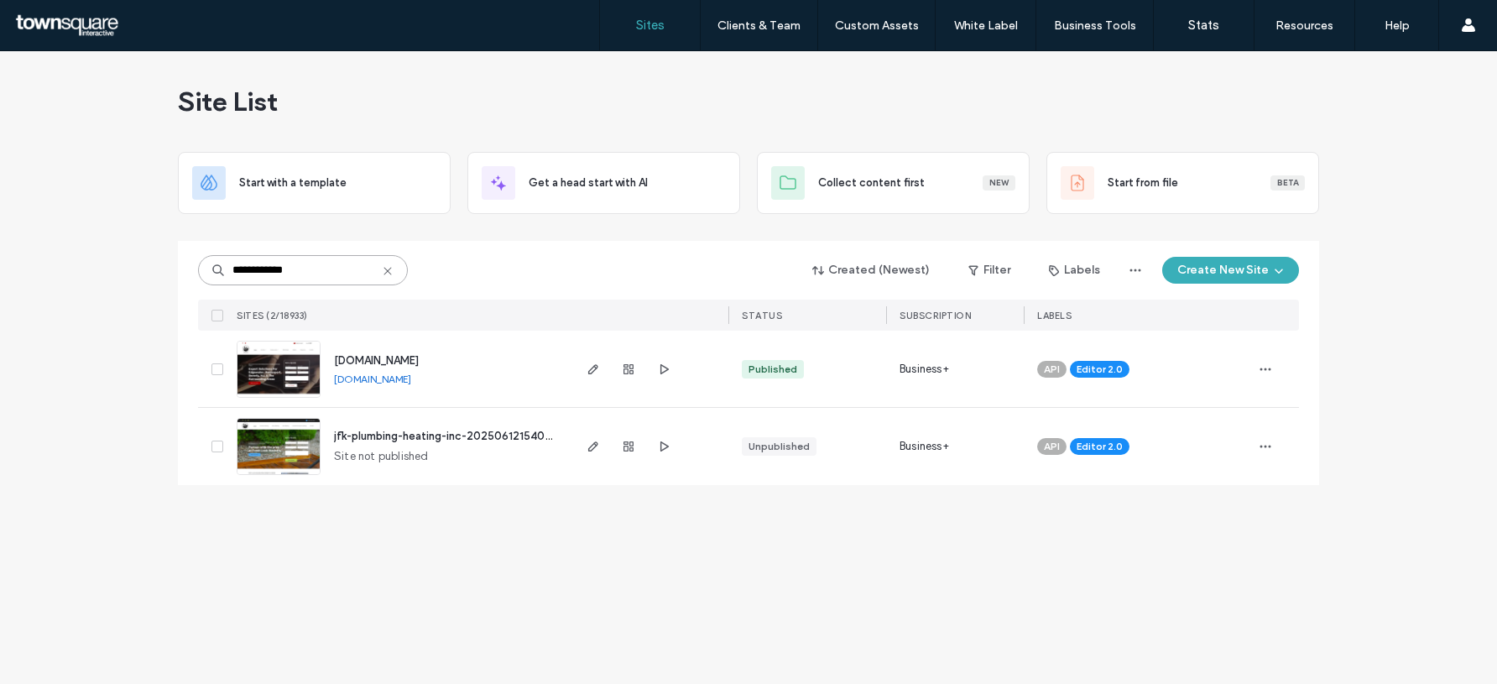
type input "**********"
click at [405, 354] on span "www.jfkplumbingnj.com" at bounding box center [376, 360] width 85 height 13
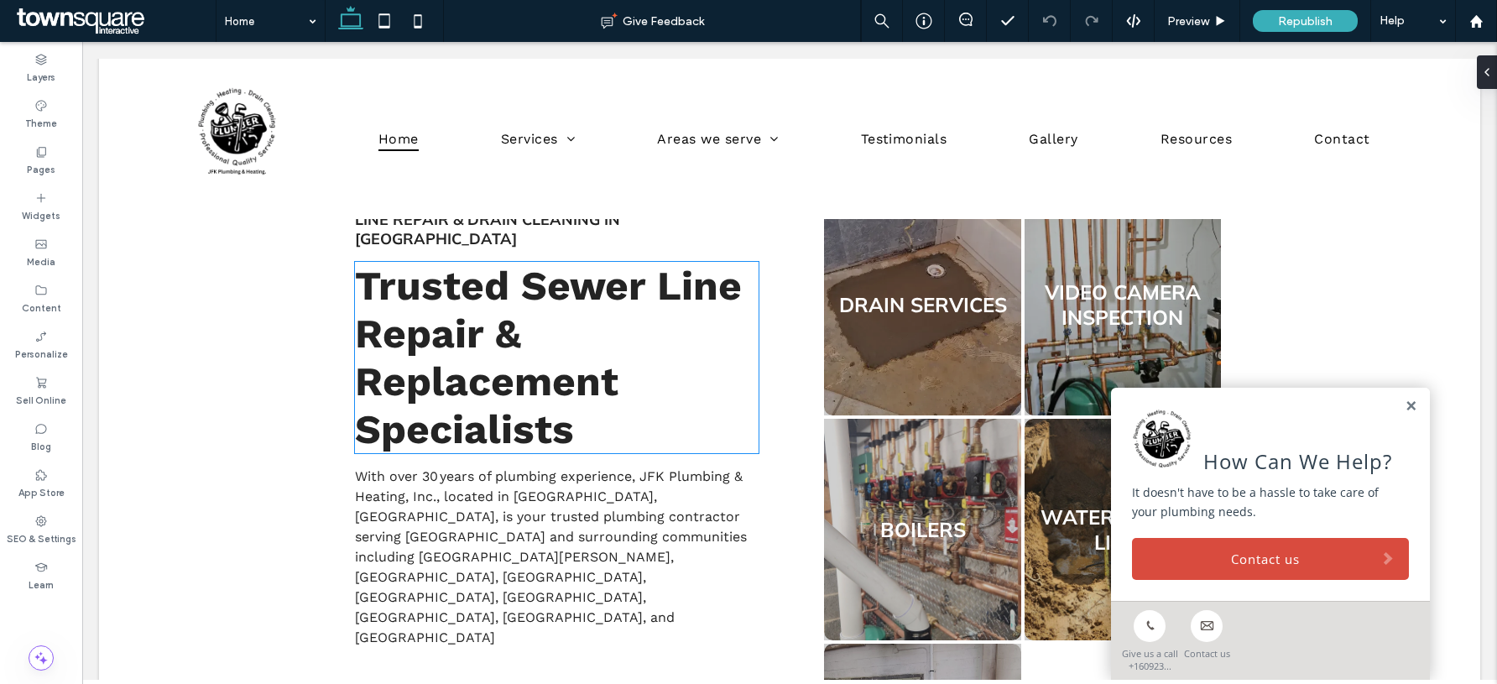
scroll to position [611, 0]
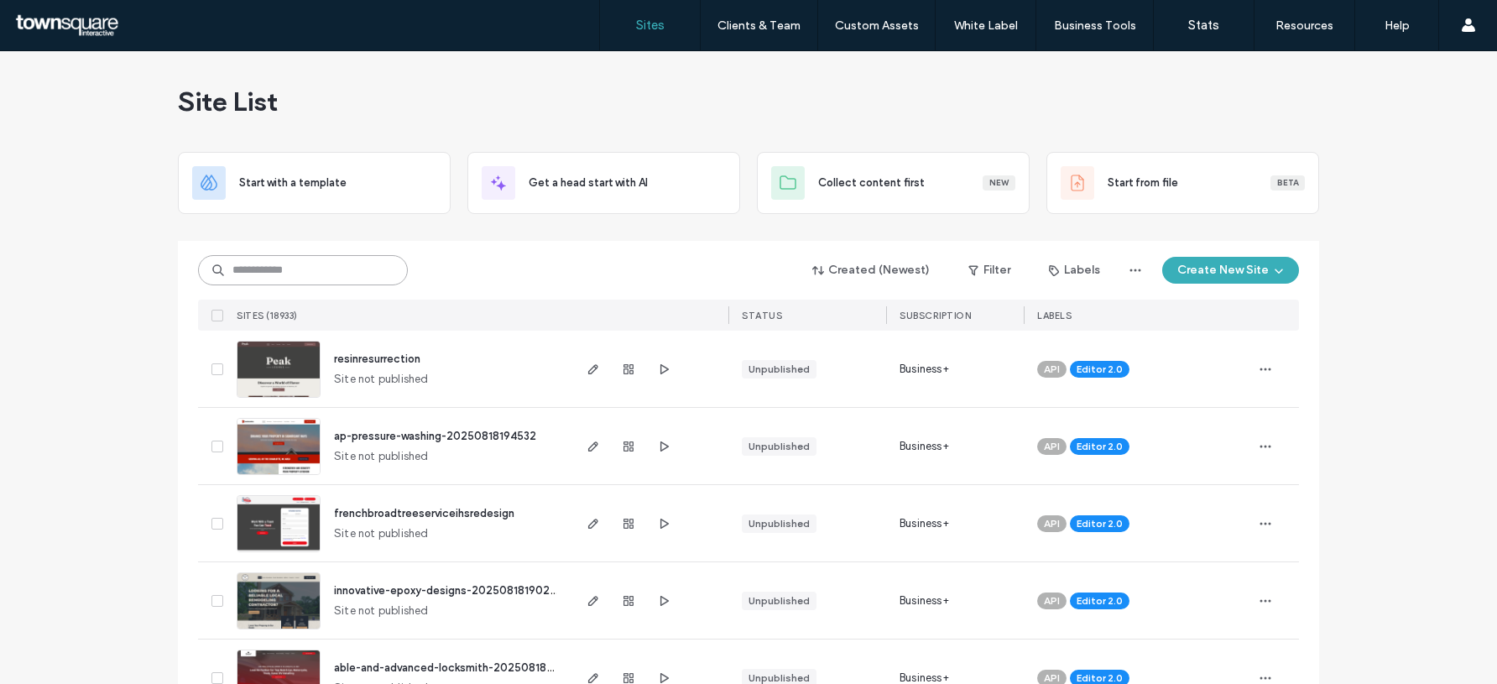
click at [319, 264] on input at bounding box center [303, 270] width 210 height 30
paste input "**********"
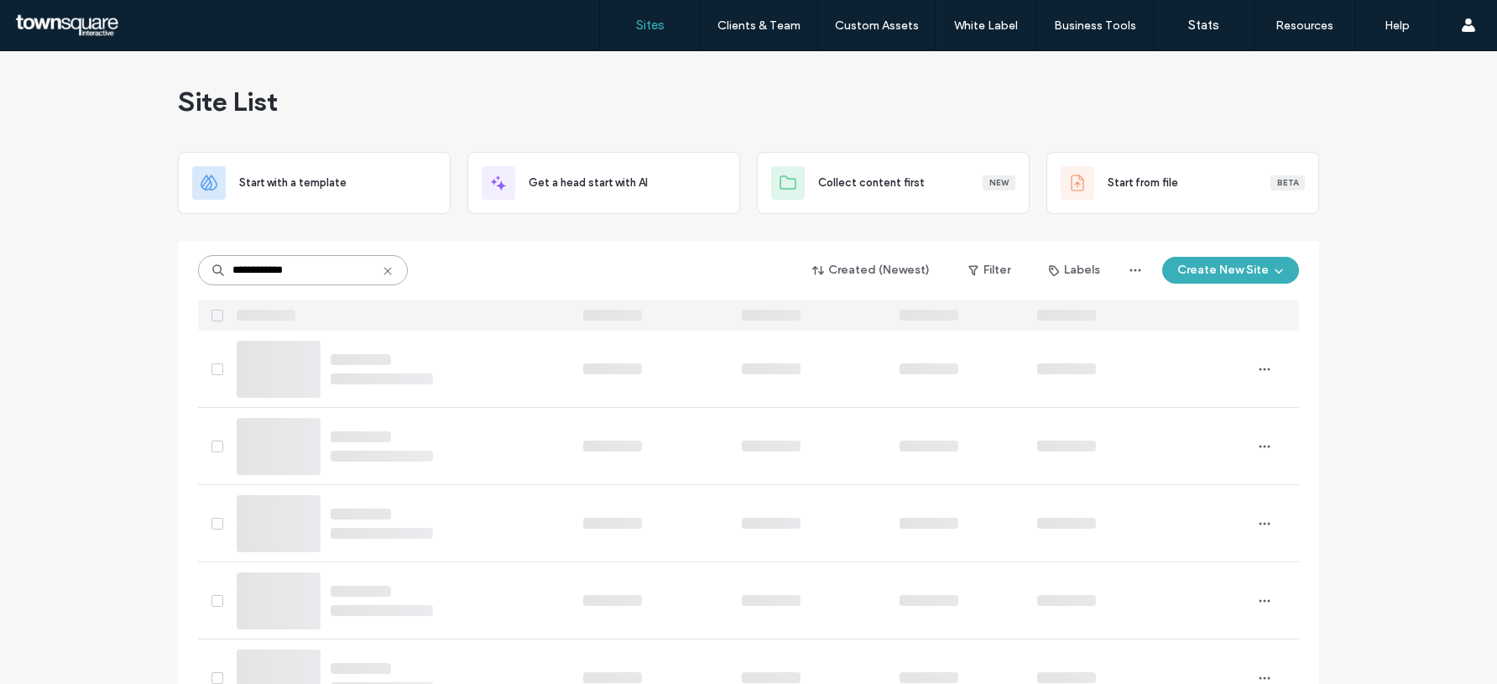
type input "**********"
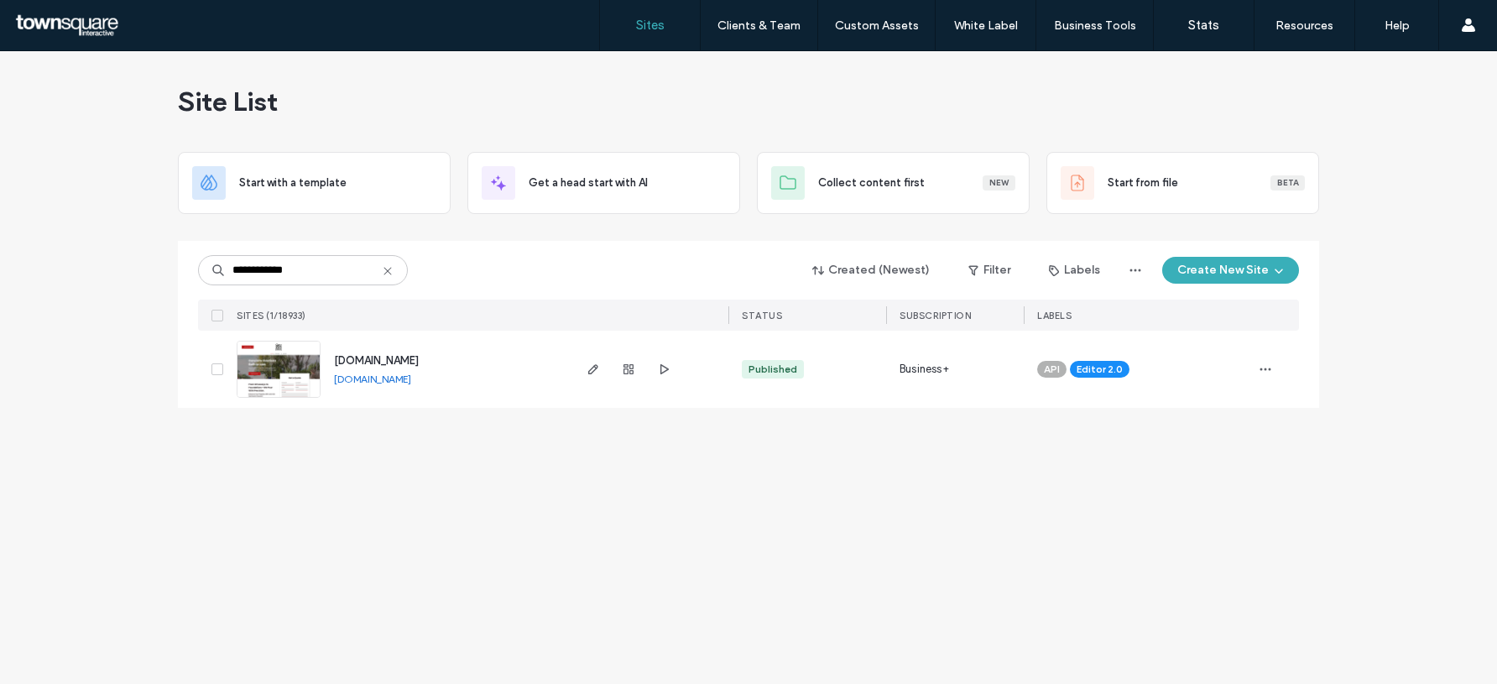
click at [373, 361] on span "[DOMAIN_NAME]" at bounding box center [376, 360] width 85 height 13
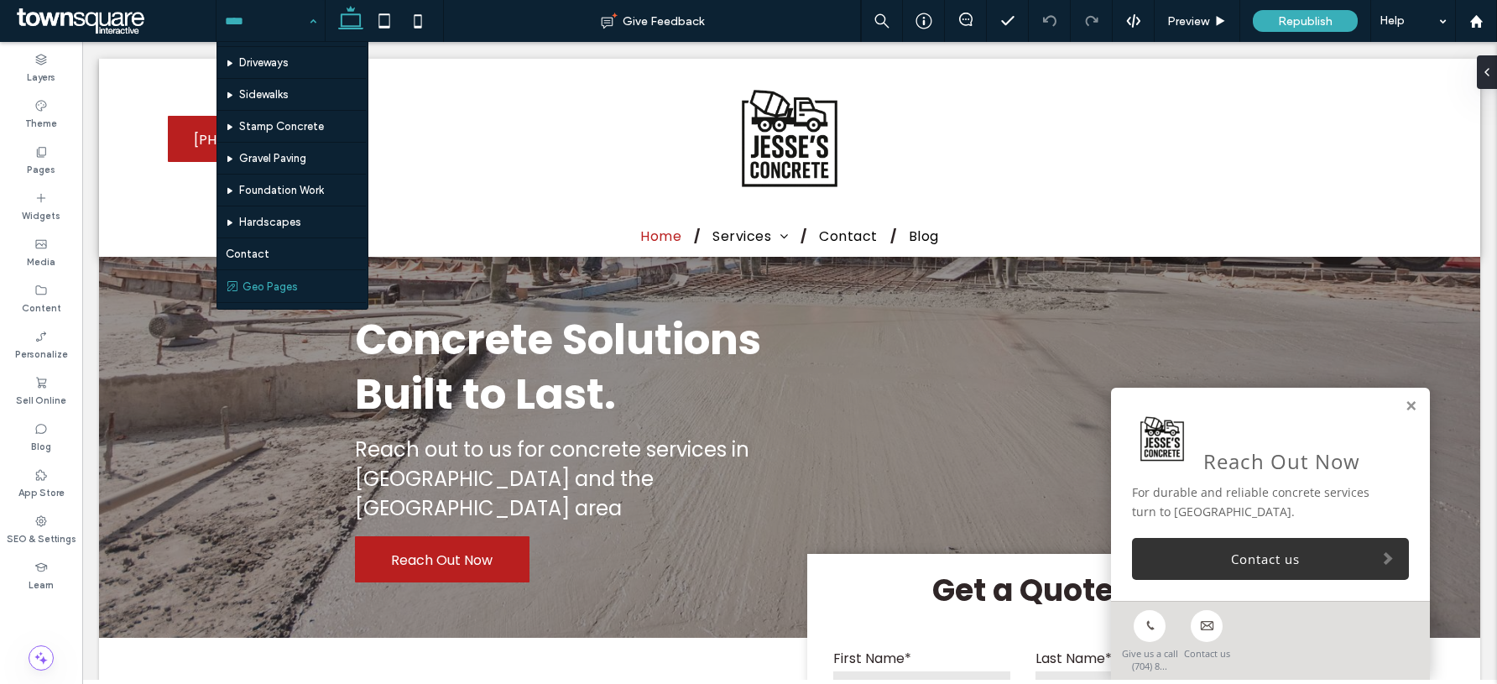
scroll to position [50, 0]
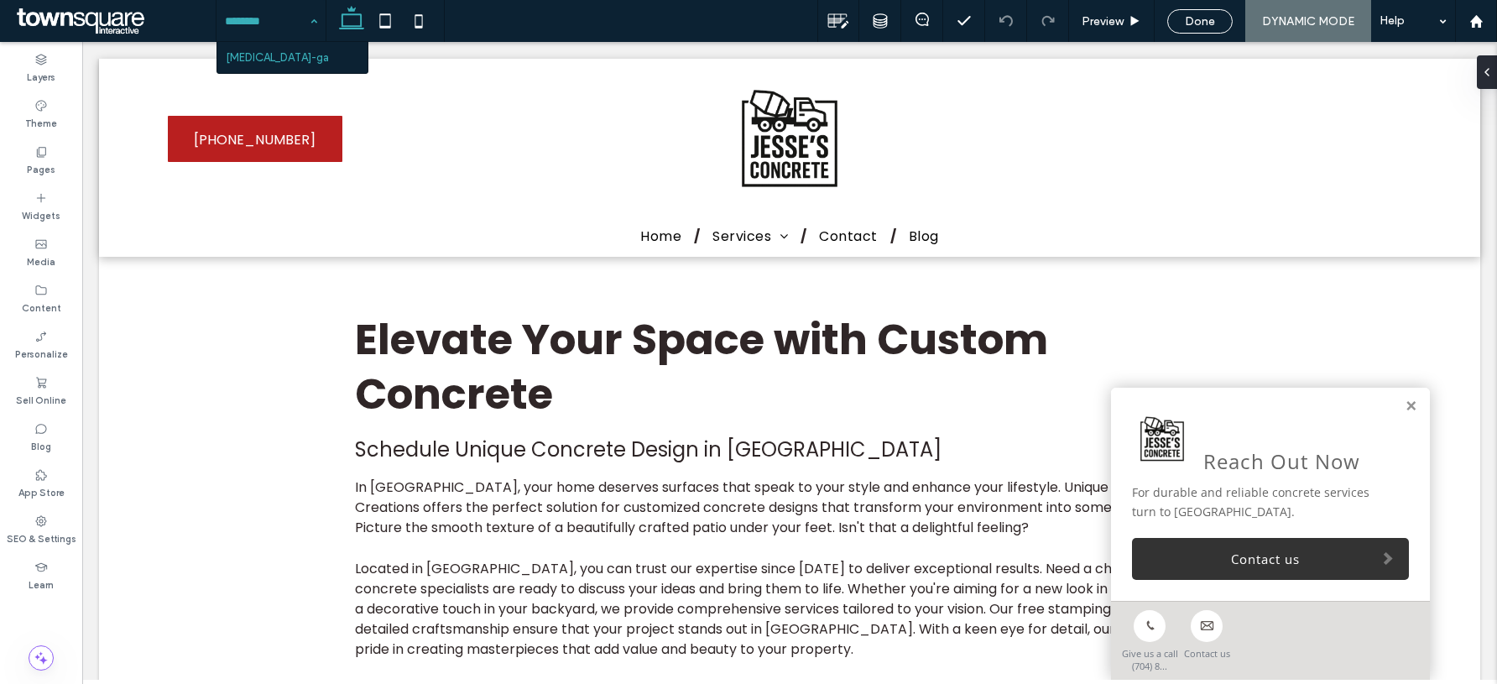
click at [316, 22] on div "[MEDICAL_DATA]-ga" at bounding box center [271, 21] width 109 height 42
click at [1177, 37] on div "Done" at bounding box center [1200, 21] width 91 height 42
click at [1208, 14] on span "Done" at bounding box center [1200, 21] width 30 height 14
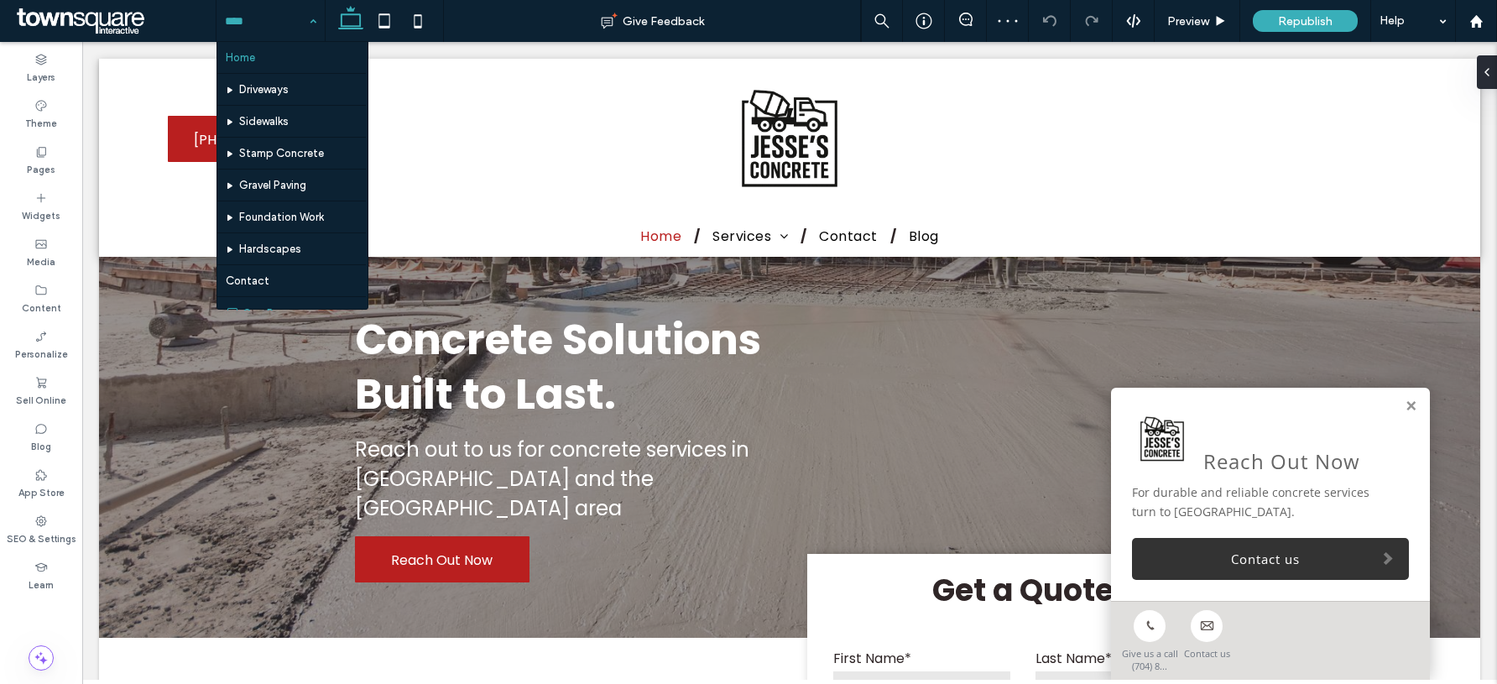
scroll to position [50, 0]
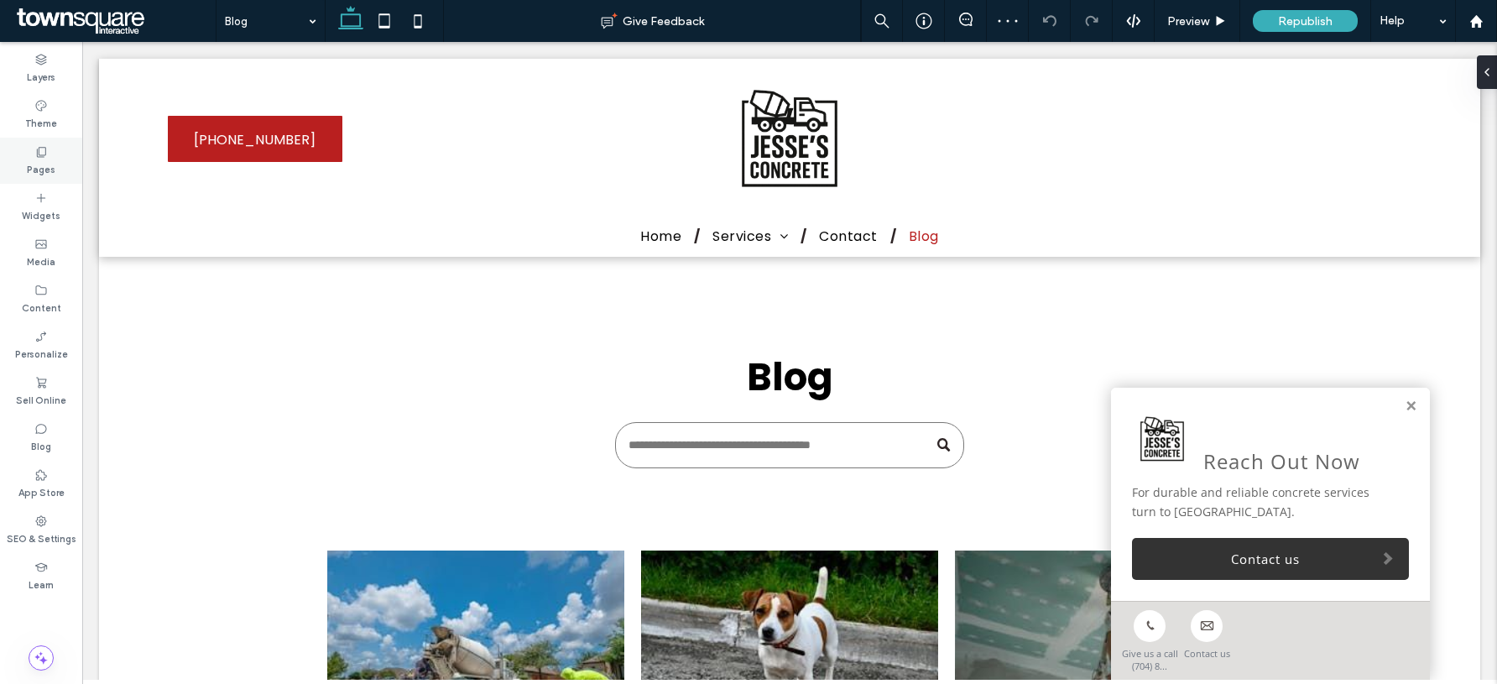
click at [40, 153] on icon at bounding box center [40, 151] width 13 height 13
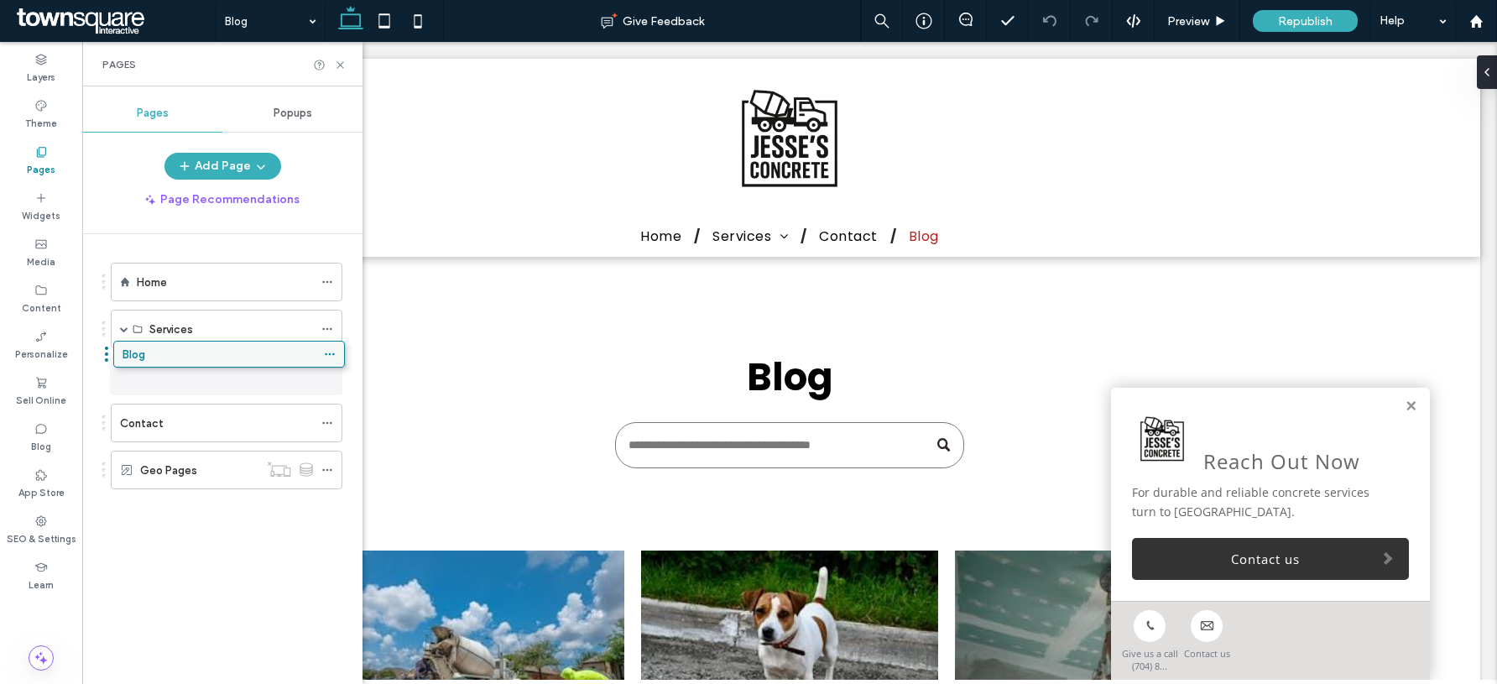
drag, startPoint x: 251, startPoint y: 472, endPoint x: 253, endPoint y: 362, distance: 110.0
click at [326, 373] on icon at bounding box center [327, 376] width 12 height 12
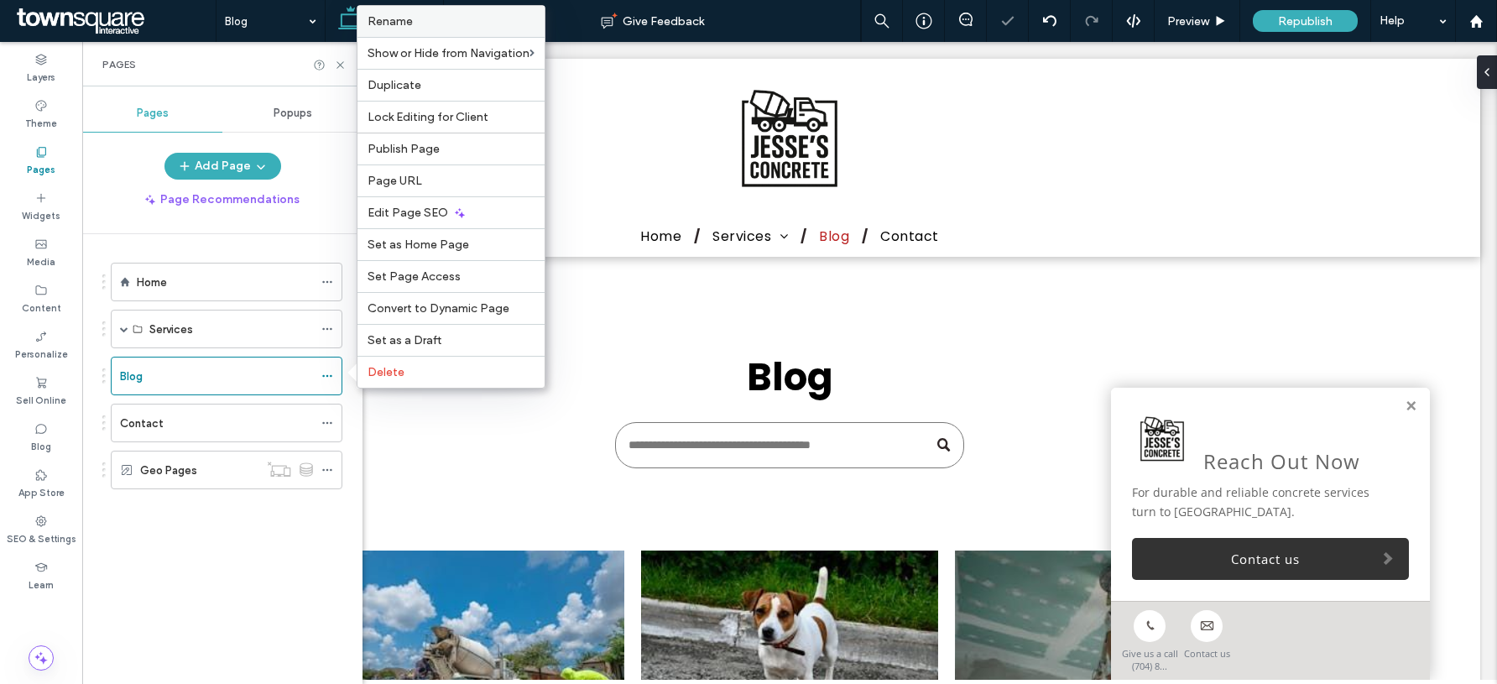
click at [429, 24] on label "Rename" at bounding box center [451, 21] width 167 height 14
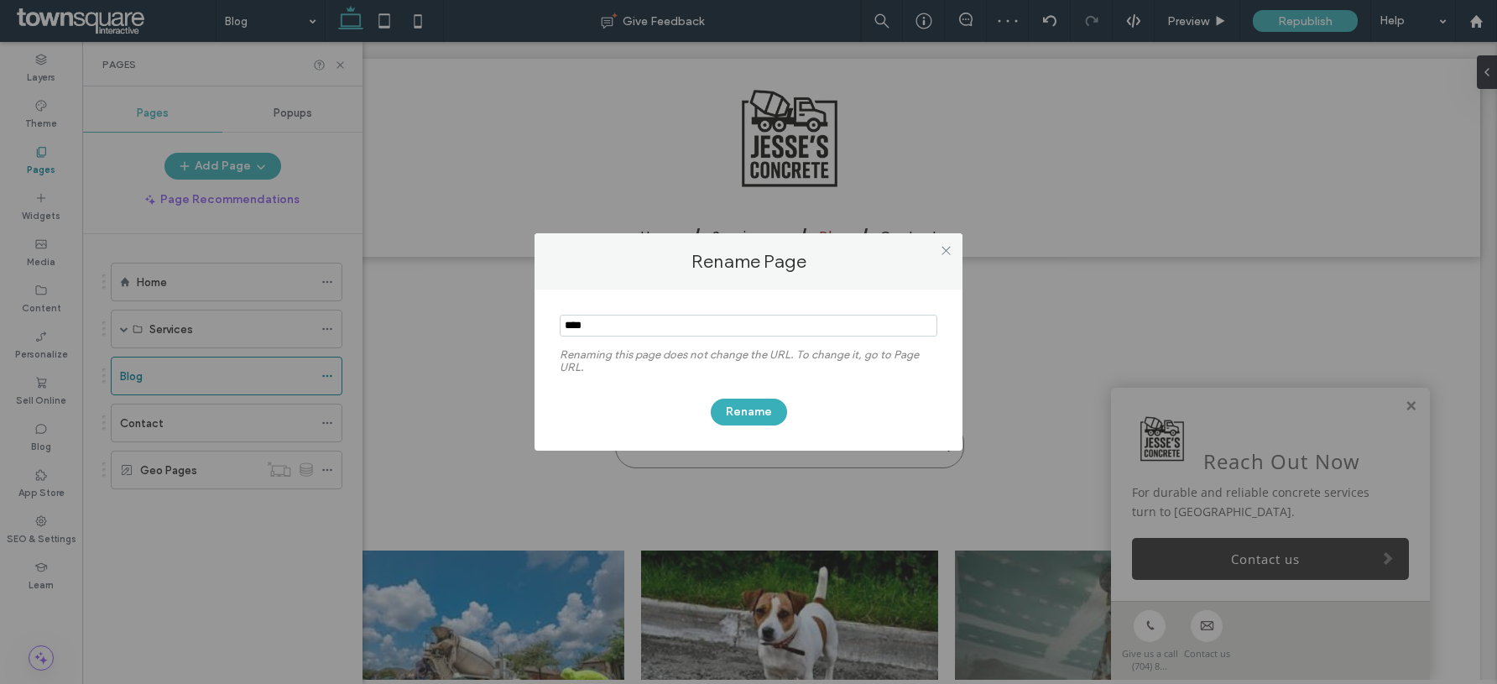
click at [633, 321] on input "notEmpty" at bounding box center [749, 326] width 378 height 22
type input "*********"
click at [753, 410] on button "Rename" at bounding box center [749, 412] width 76 height 27
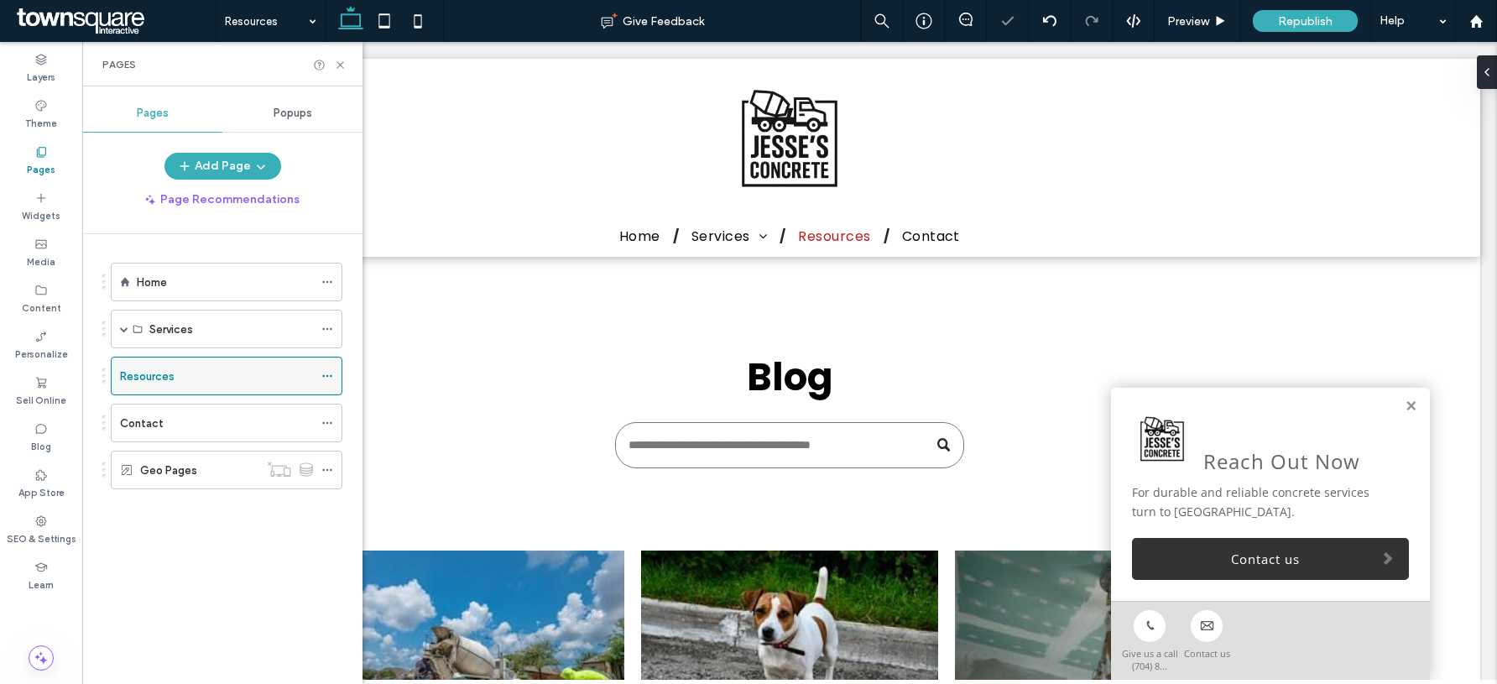
click at [321, 375] on icon at bounding box center [327, 376] width 12 height 12
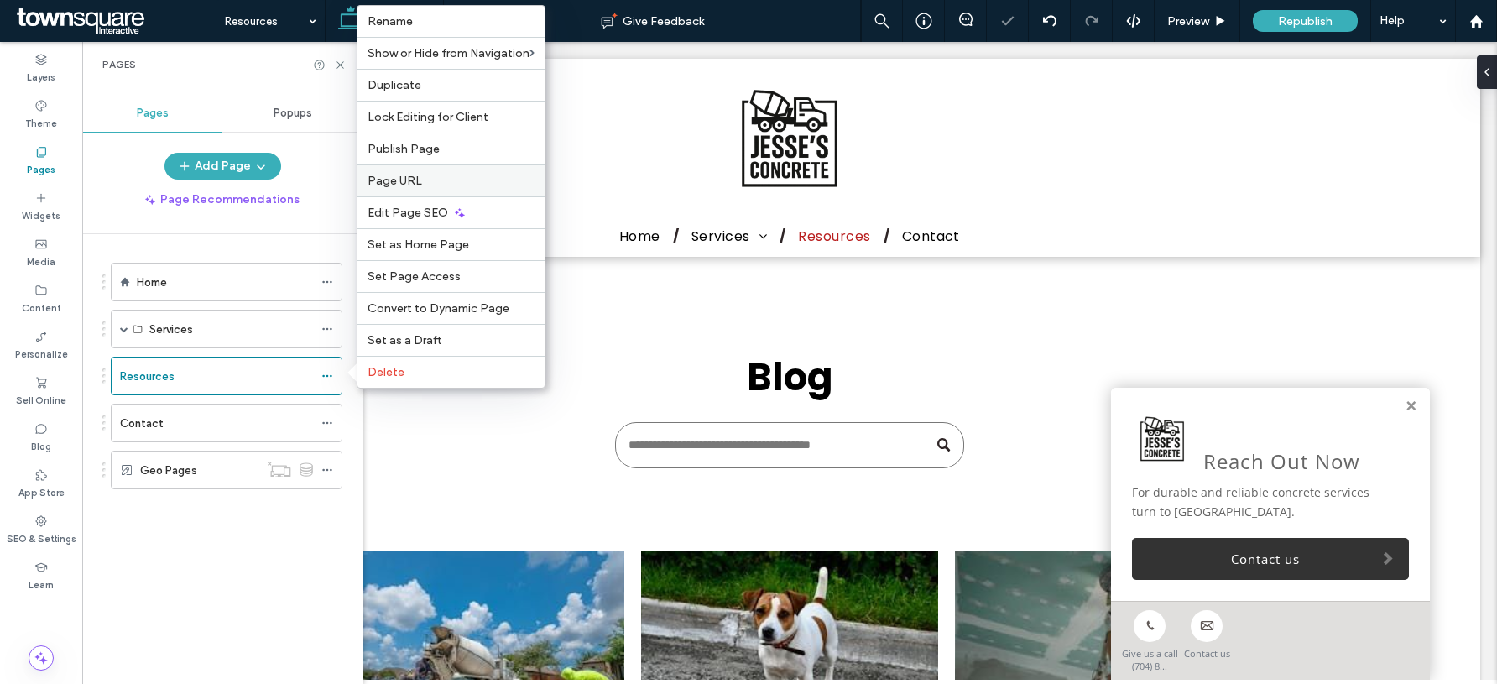
click at [425, 166] on div "Page URL" at bounding box center [451, 181] width 187 height 32
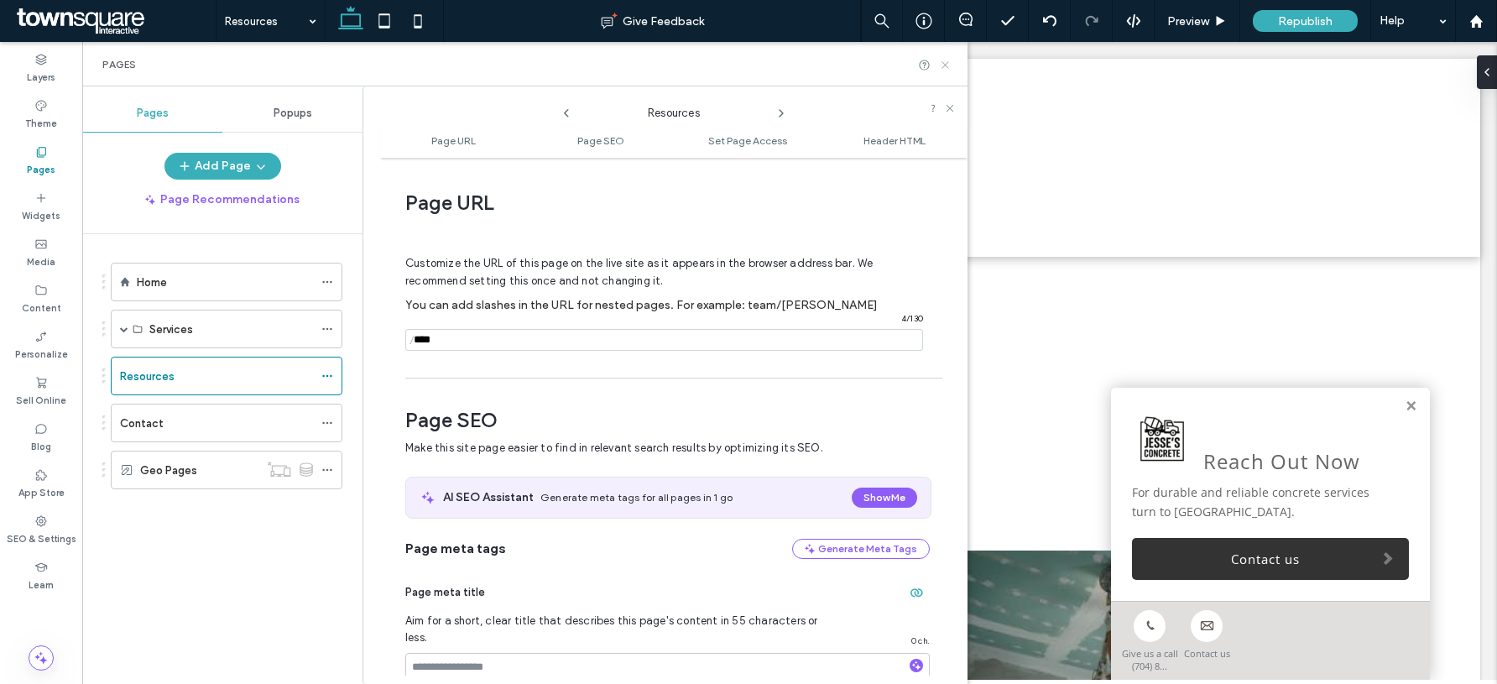
click at [951, 64] on icon at bounding box center [945, 65] width 13 height 13
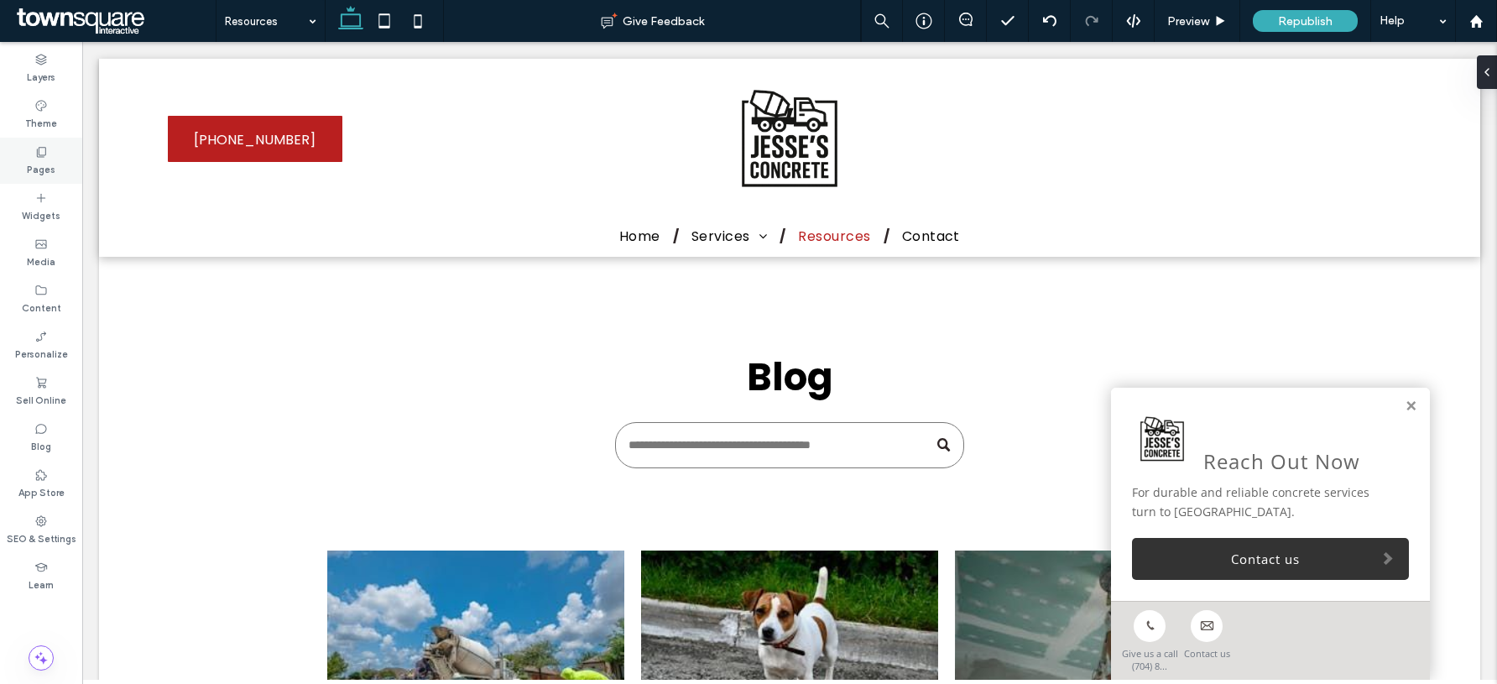
click at [41, 154] on icon at bounding box center [40, 151] width 13 height 13
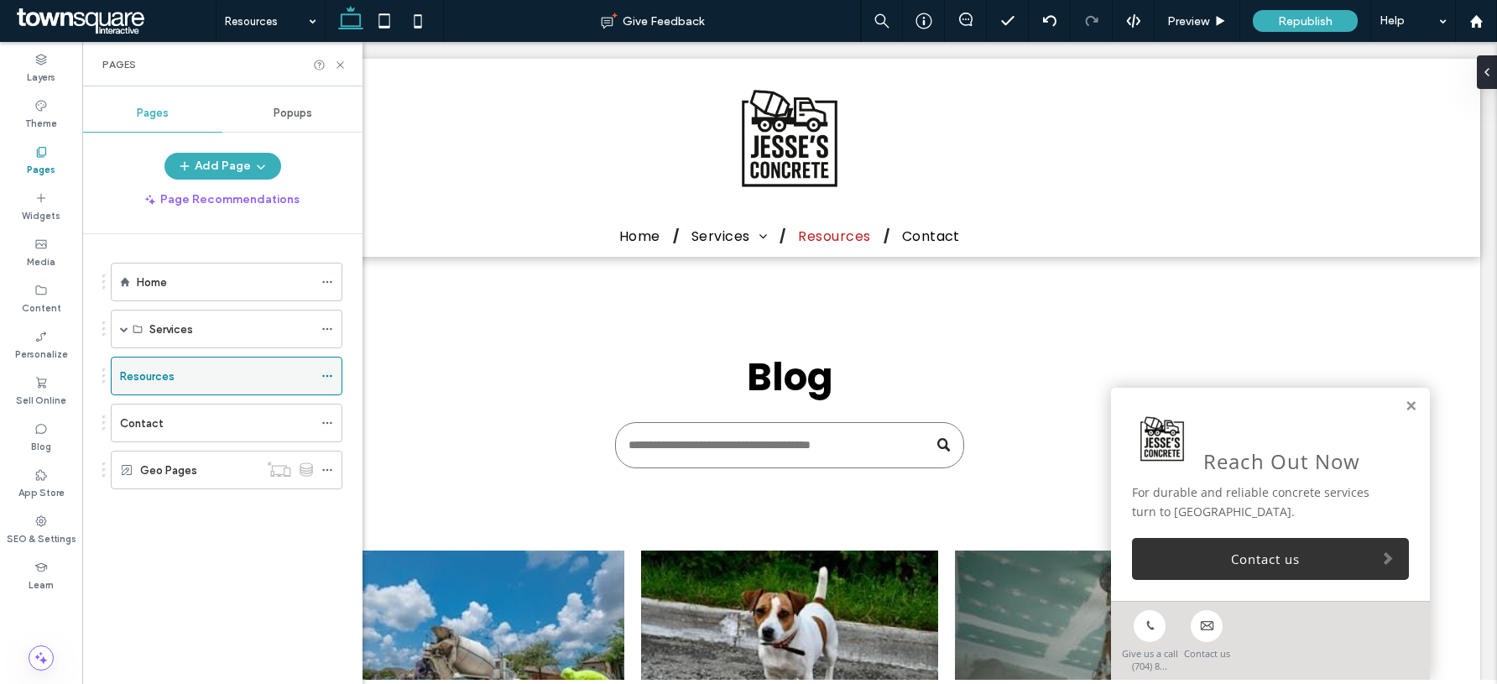
click at [327, 372] on icon at bounding box center [327, 376] width 12 height 12
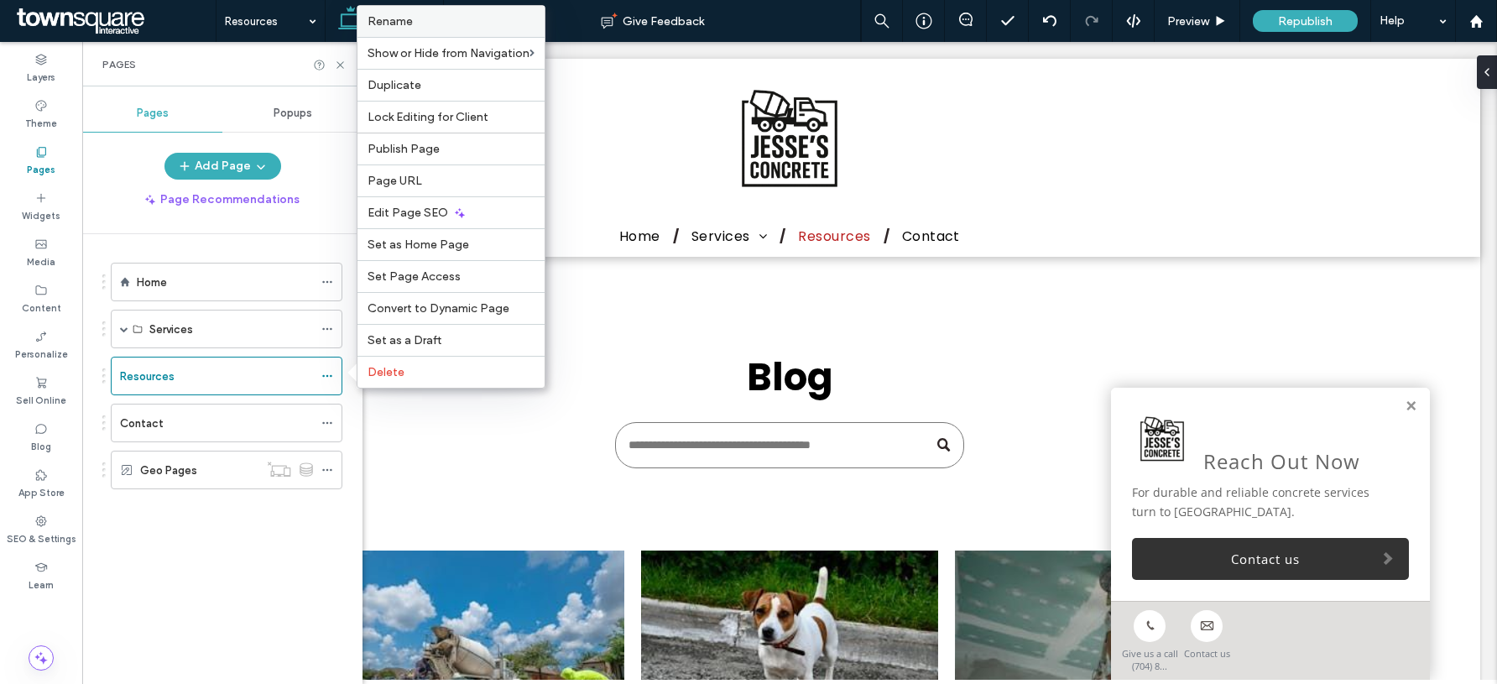
click at [426, 29] on div "Rename" at bounding box center [451, 21] width 187 height 31
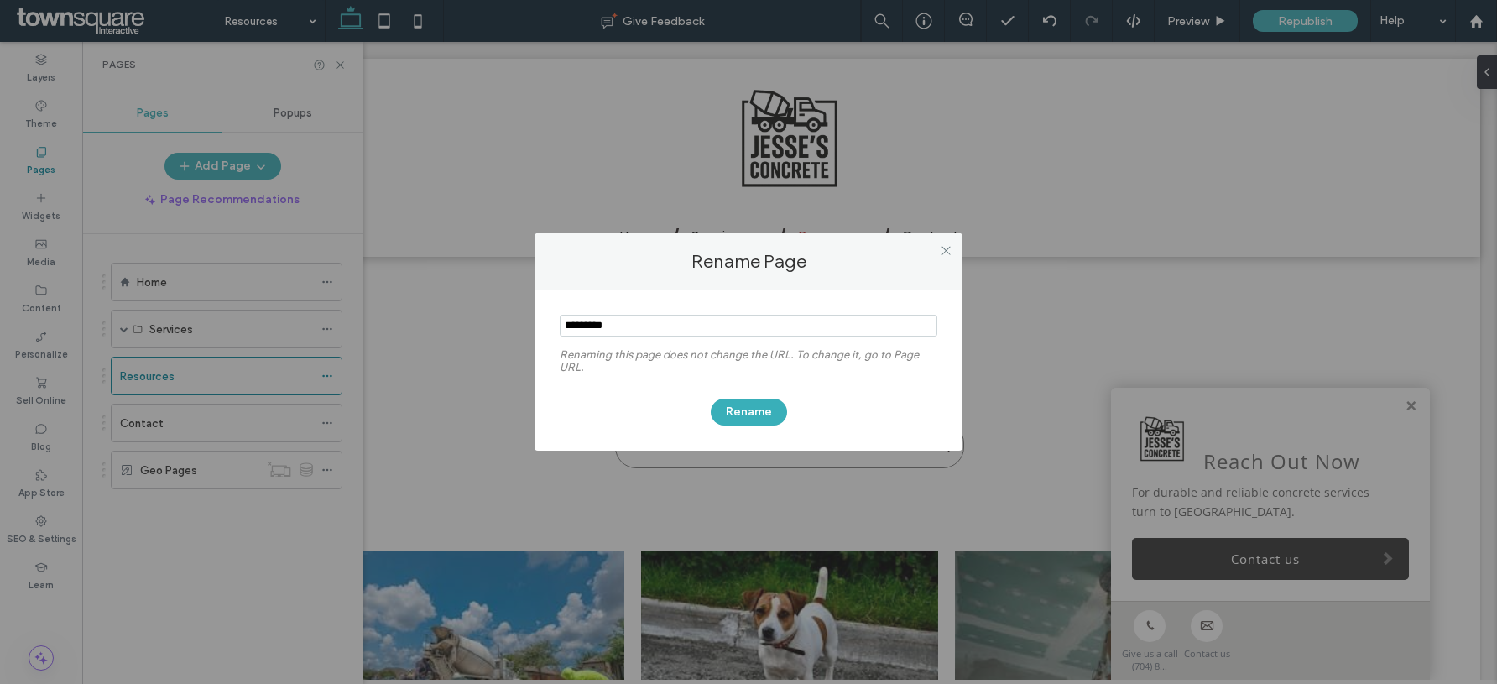
click at [689, 337] on section at bounding box center [749, 327] width 378 height 42
click at [692, 327] on input "notEmpty" at bounding box center [749, 326] width 378 height 22
type input "*"
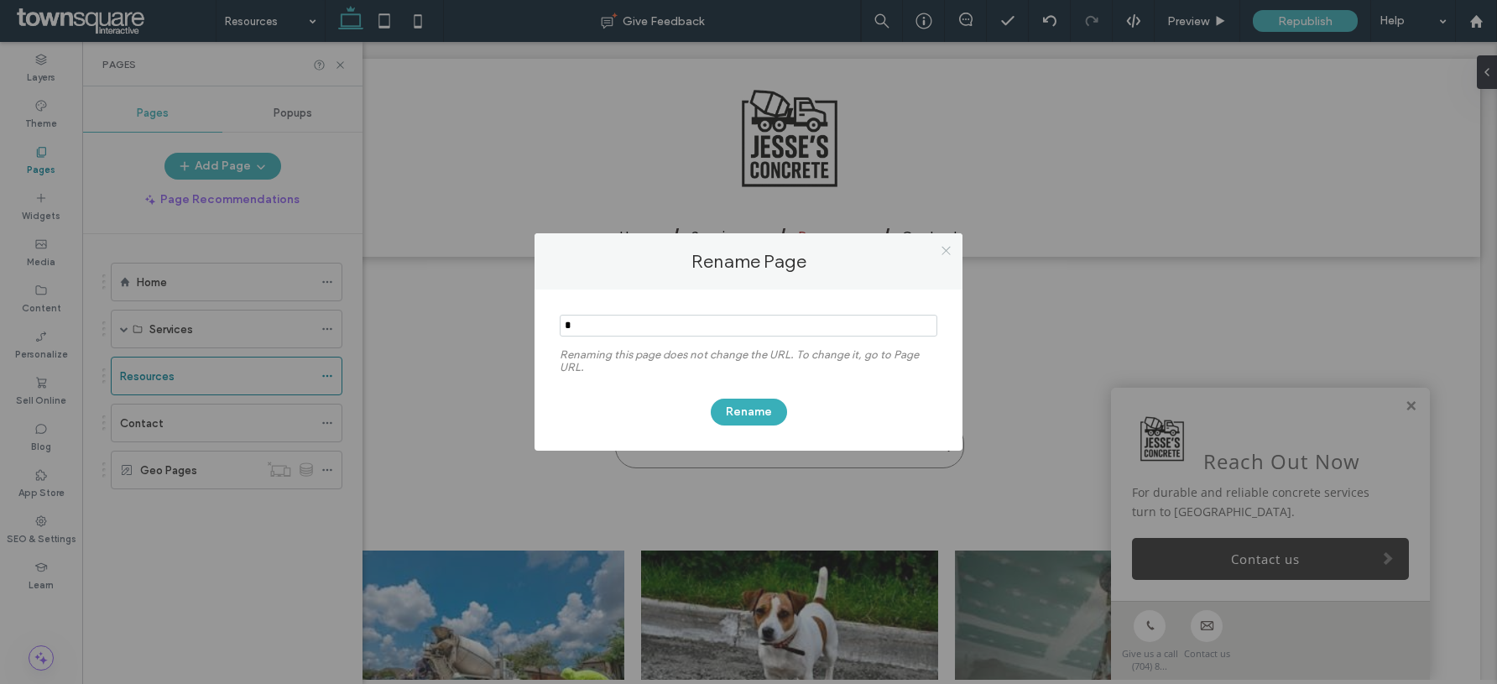
click at [951, 248] on icon at bounding box center [946, 250] width 13 height 13
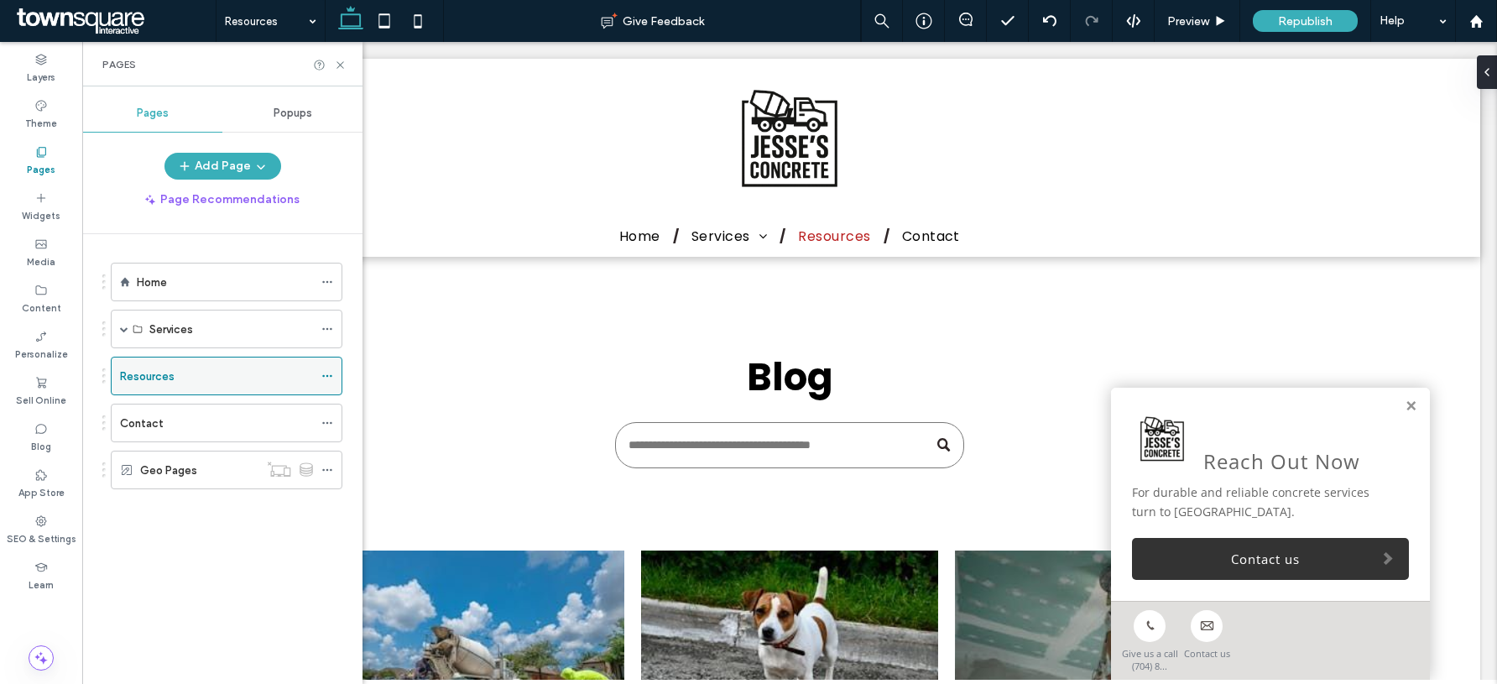
click at [329, 371] on icon at bounding box center [327, 376] width 12 height 12
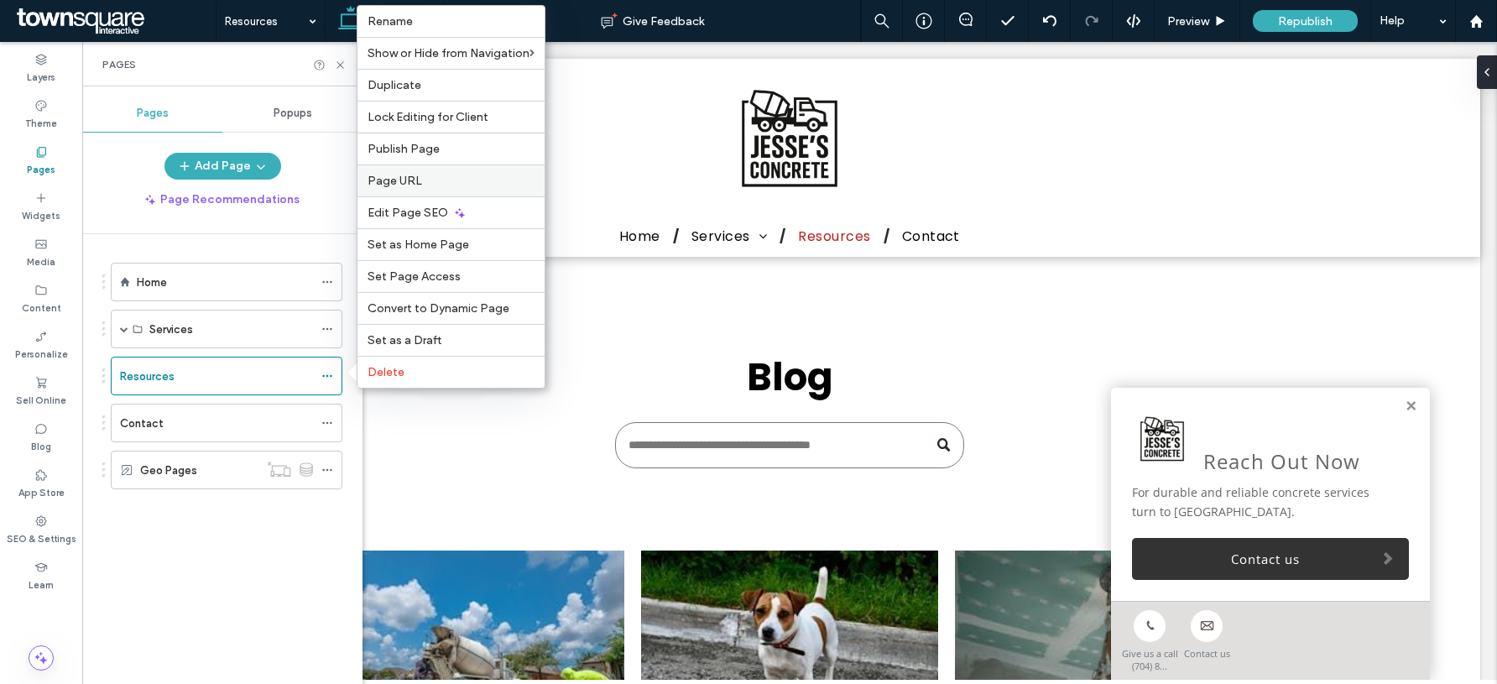
click at [448, 174] on label "Page URL" at bounding box center [451, 181] width 167 height 14
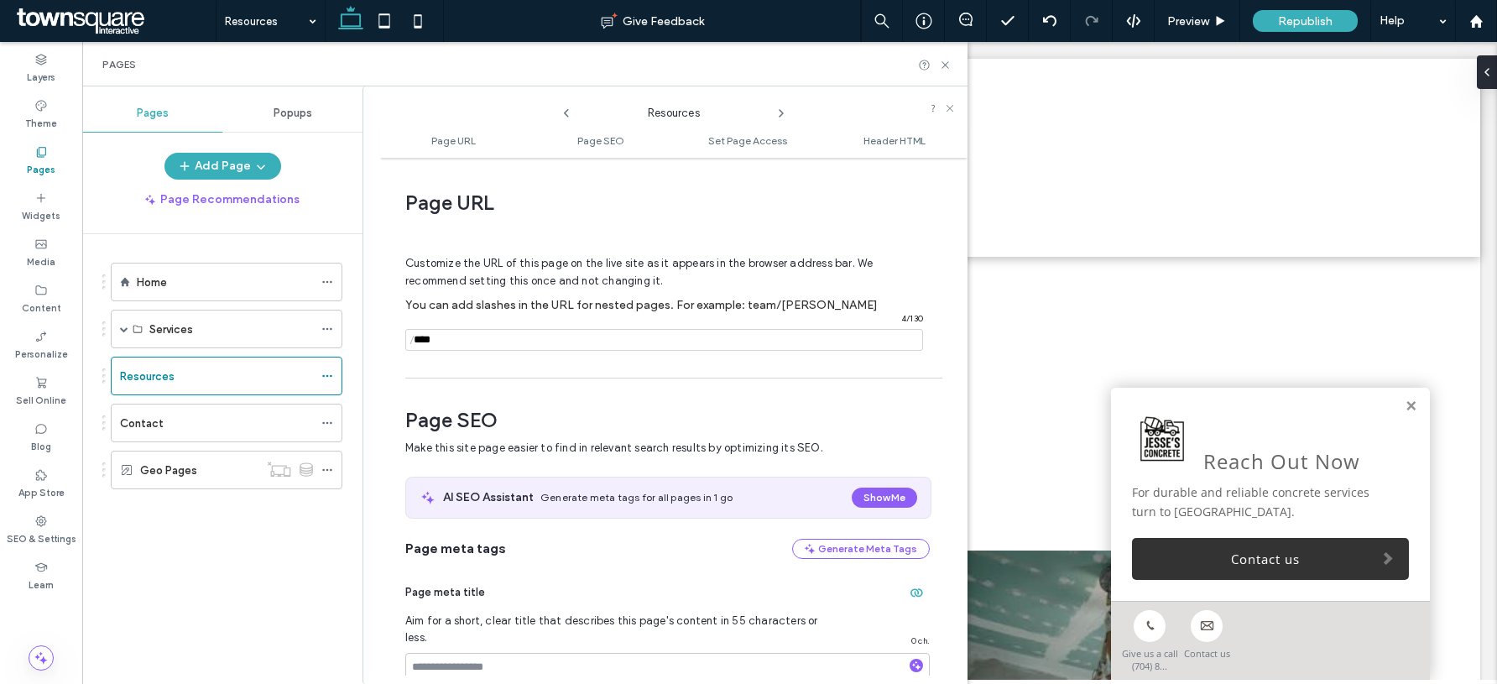
click at [519, 337] on input "notEmpty" at bounding box center [664, 340] width 518 height 22
click at [520, 337] on input "notEmpty" at bounding box center [664, 340] width 518 height 22
type input "**********"
click at [949, 69] on icon at bounding box center [945, 65] width 13 height 13
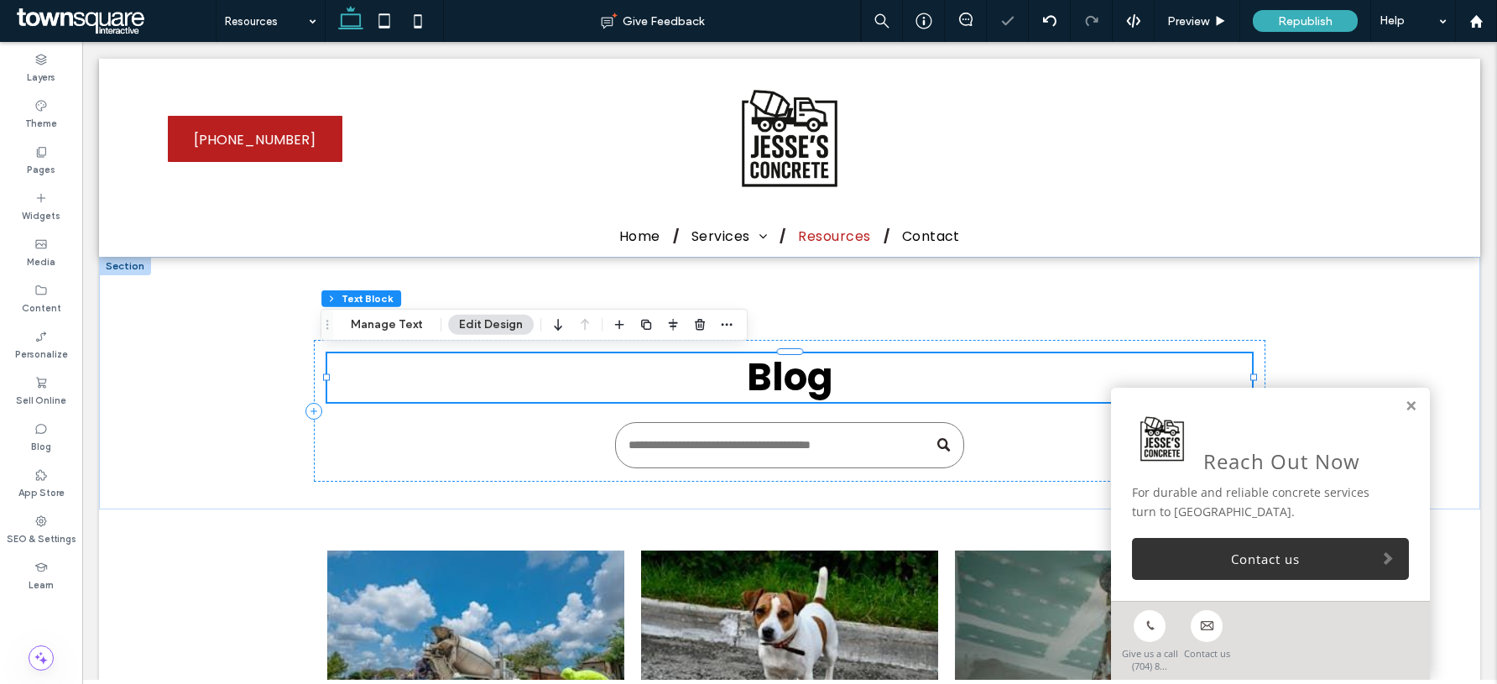
click at [786, 387] on span "Blog" at bounding box center [790, 377] width 86 height 53
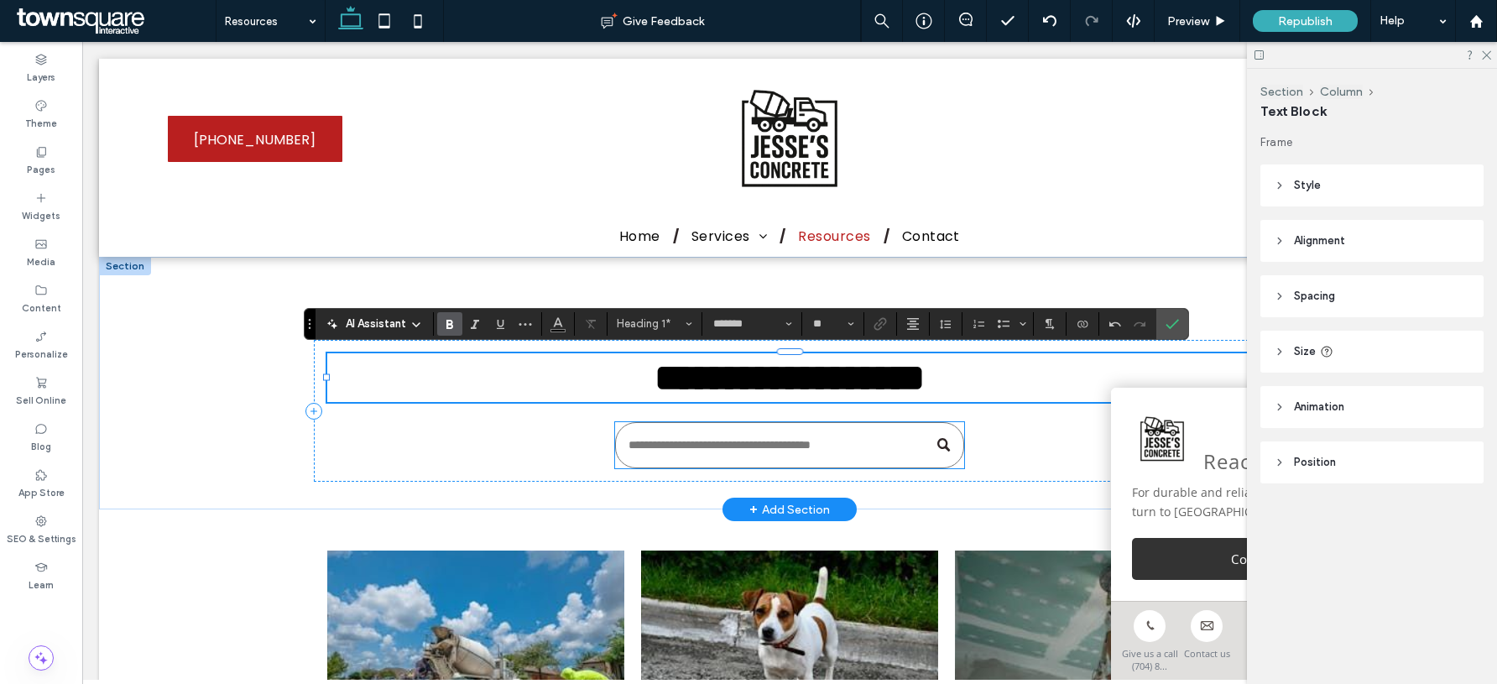
click at [760, 460] on input "Search" at bounding box center [789, 445] width 349 height 46
click at [760, 459] on input "Search" at bounding box center [789, 445] width 349 height 46
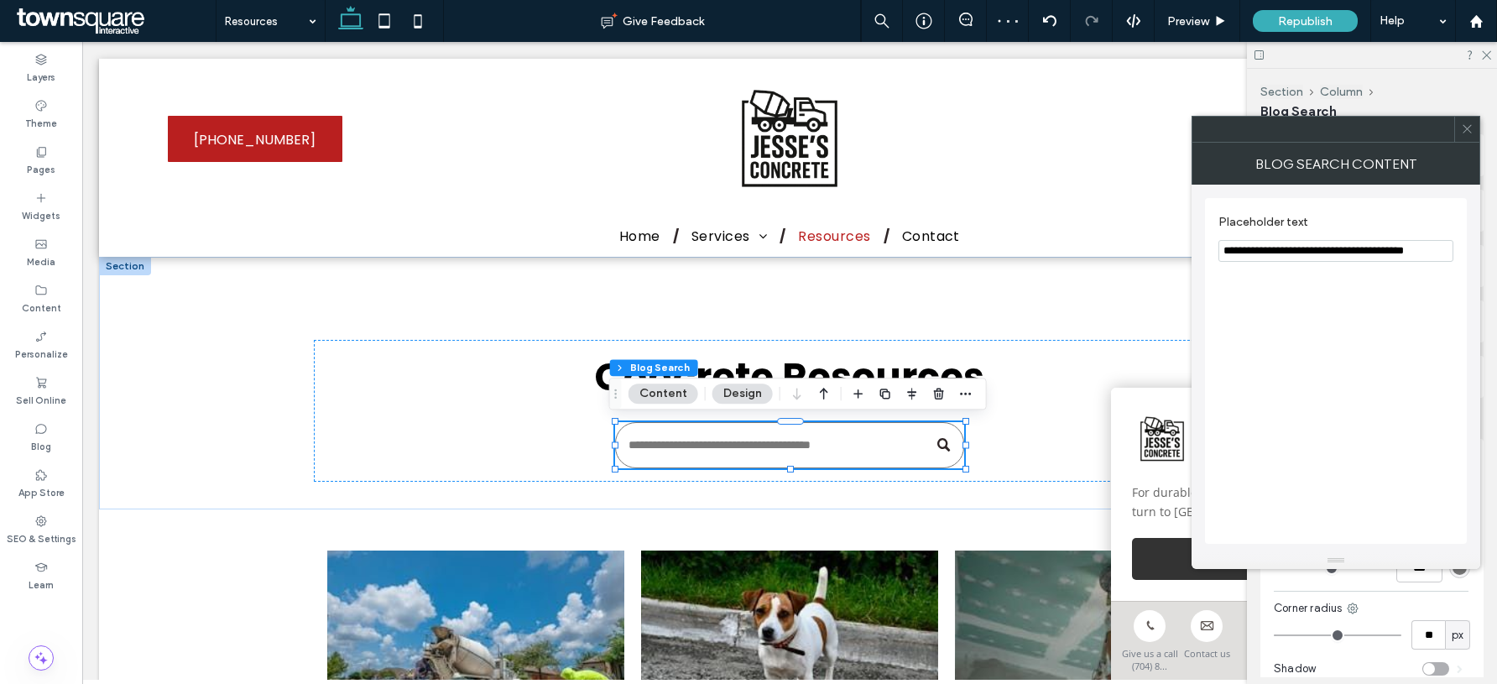
drag, startPoint x: 1262, startPoint y: 247, endPoint x: 1448, endPoint y: 249, distance: 186.3
click at [1448, 249] on input "**********" at bounding box center [1336, 251] width 235 height 22
type input "**********"
click at [1461, 125] on icon at bounding box center [1467, 129] width 13 height 13
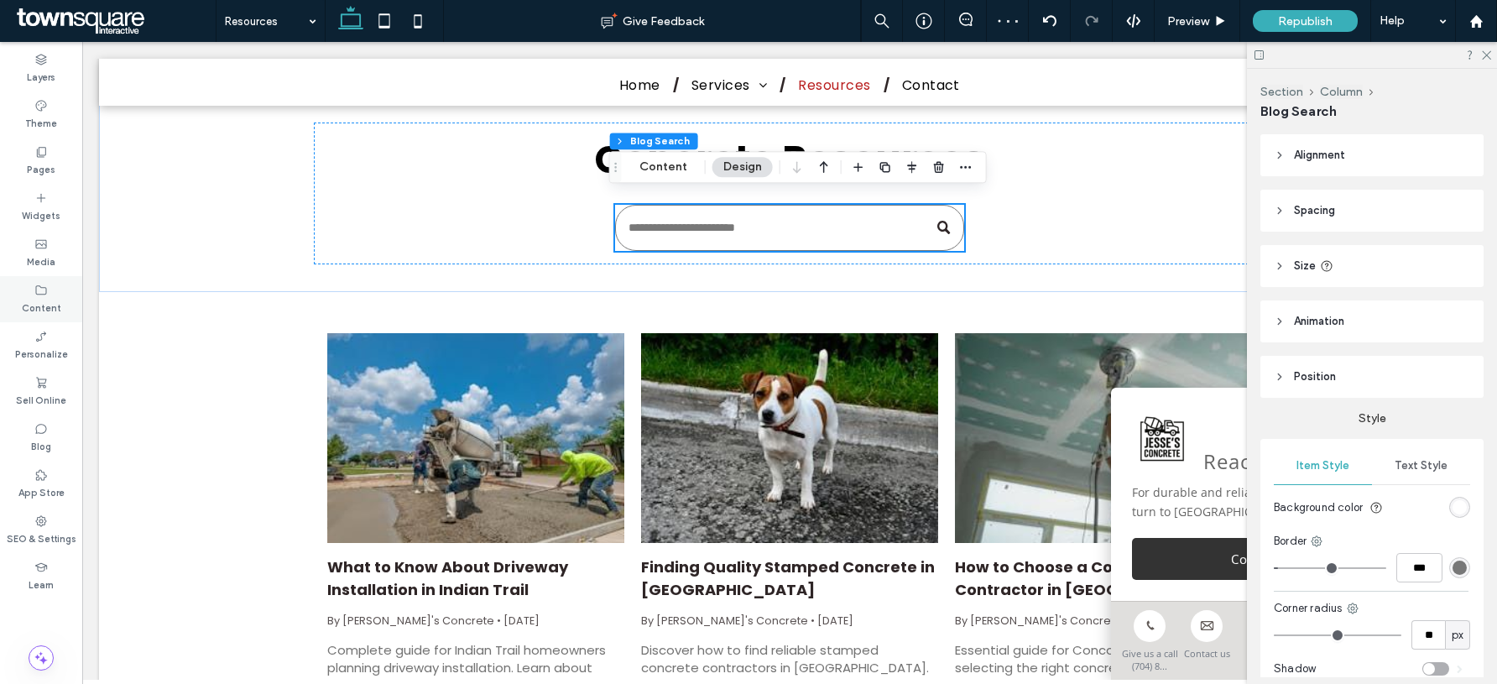
scroll to position [228, 0]
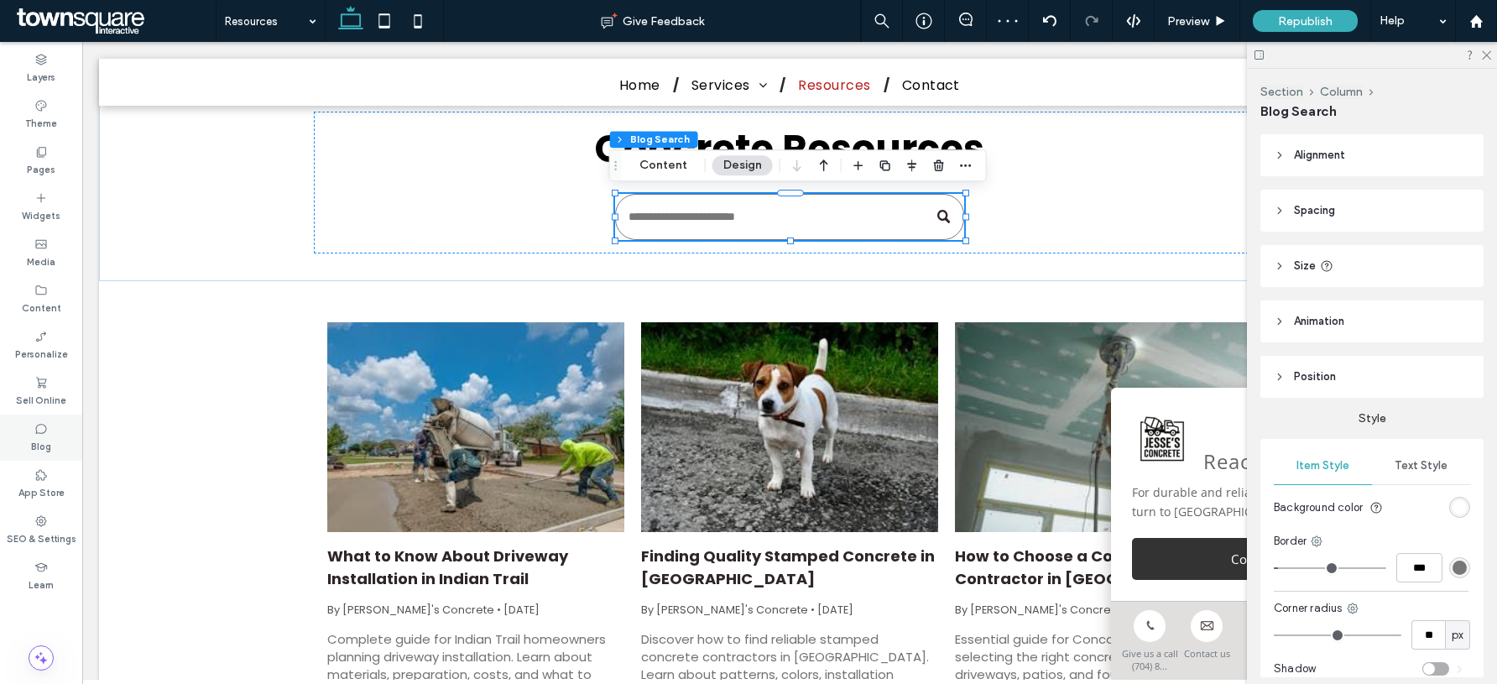
click at [44, 434] on icon at bounding box center [40, 428] width 13 height 13
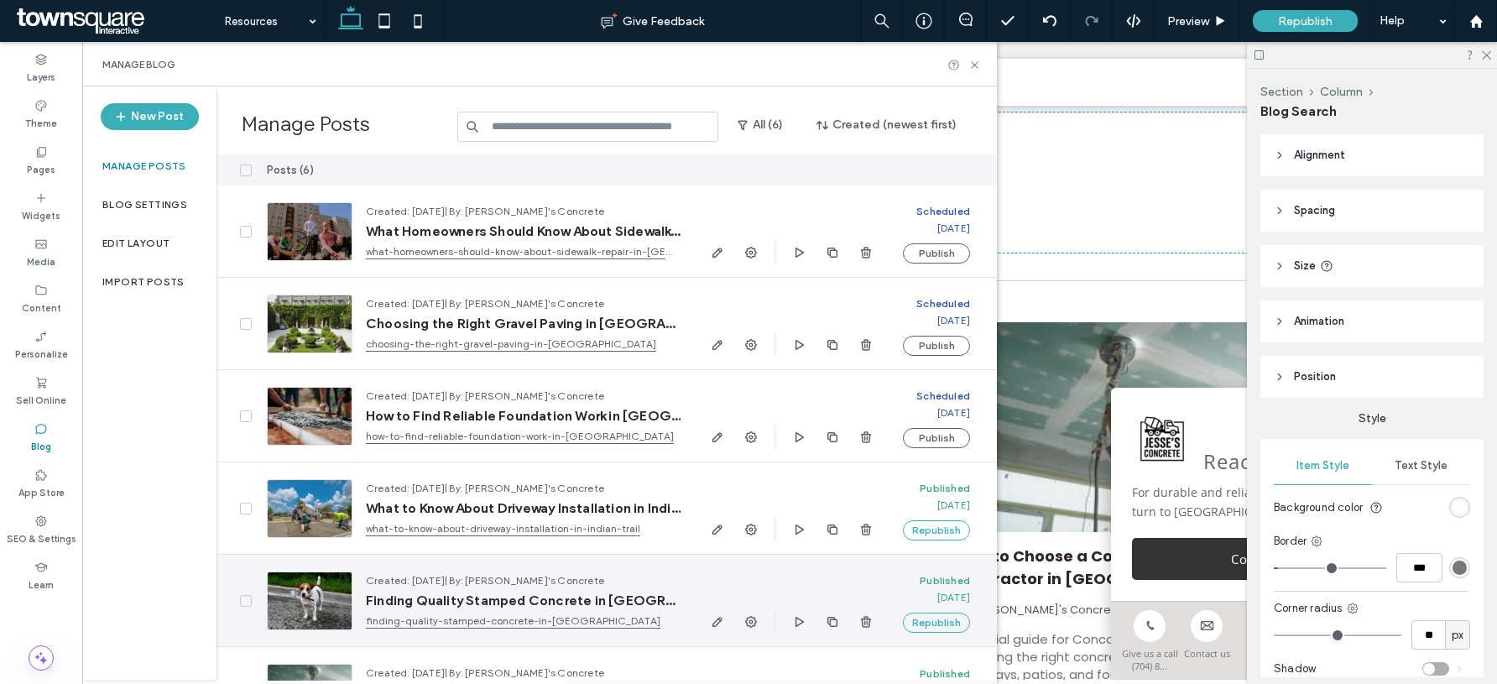
scroll to position [59, 0]
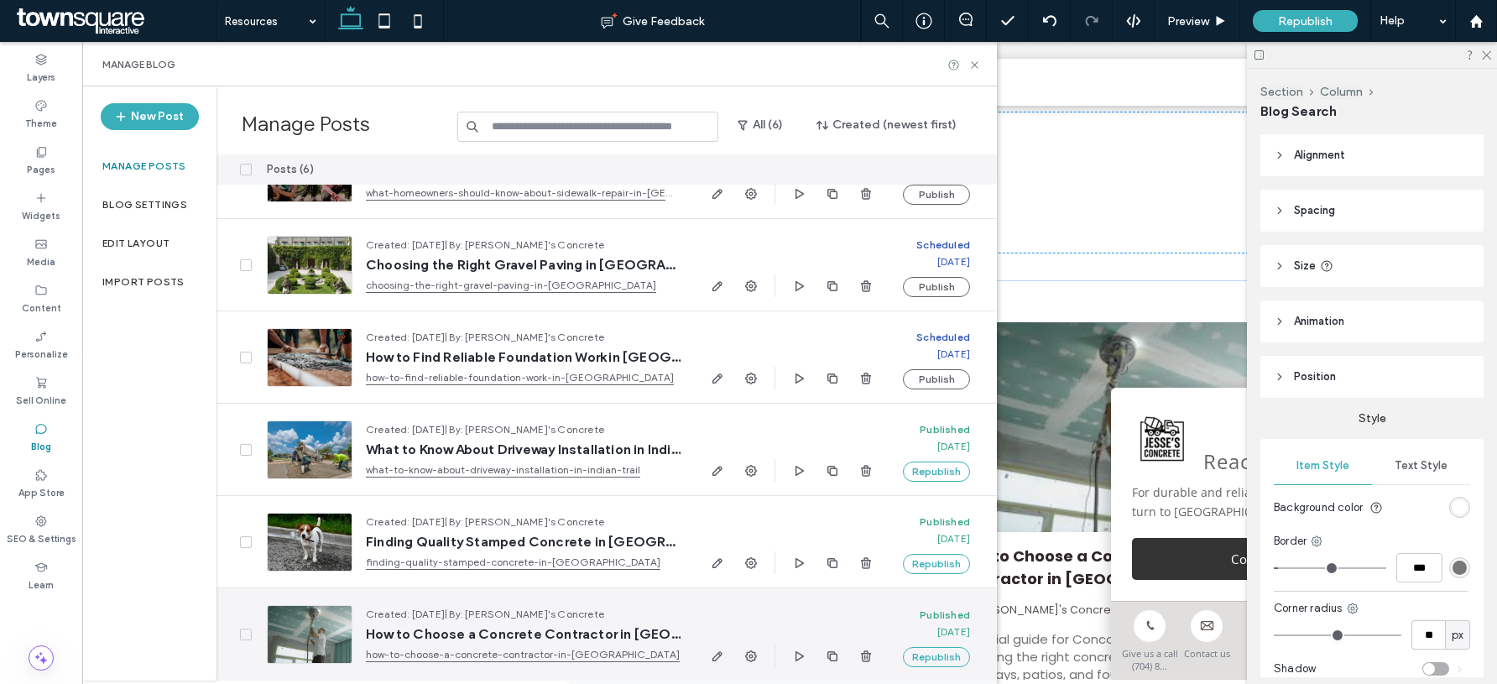
click at [720, 656] on use "button" at bounding box center [718, 656] width 10 height 10
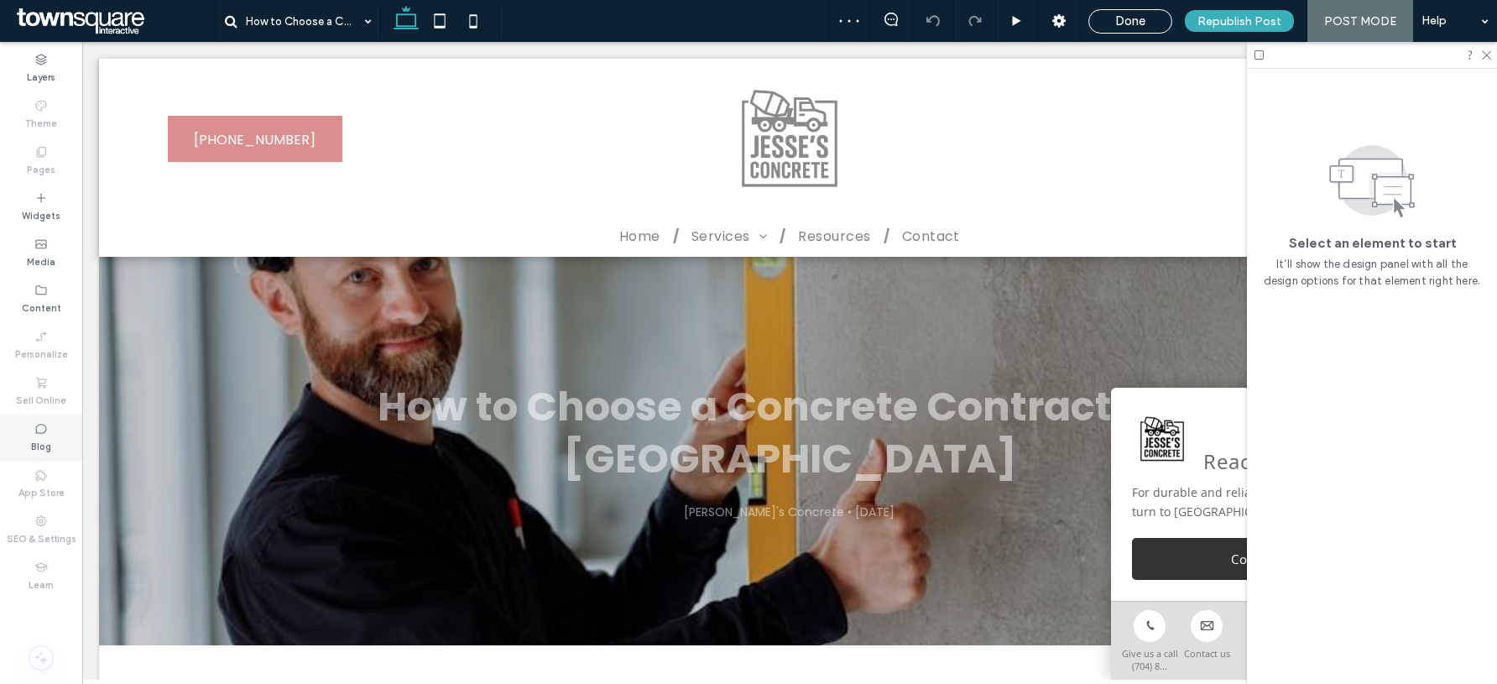
click at [51, 449] on div "Blog" at bounding box center [41, 438] width 82 height 46
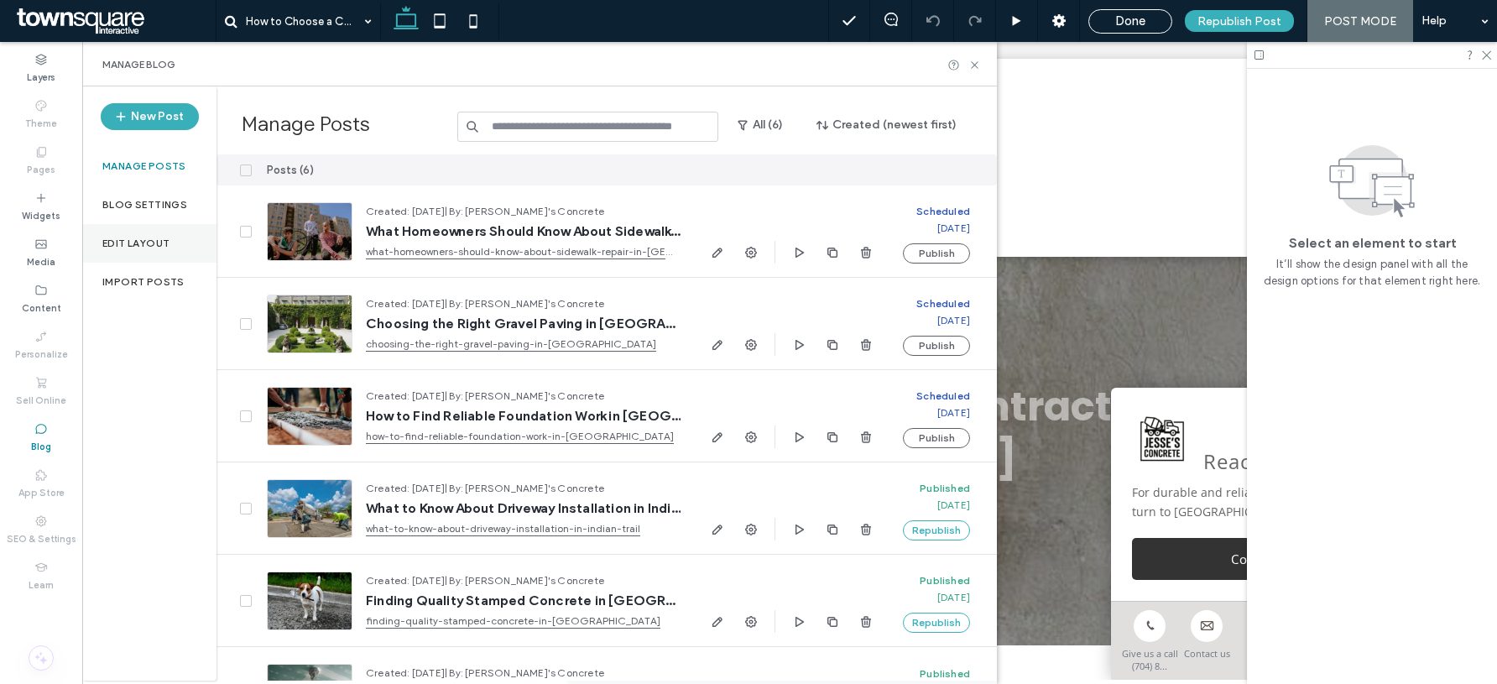
click at [137, 242] on label "Edit Layout" at bounding box center [135, 244] width 67 height 12
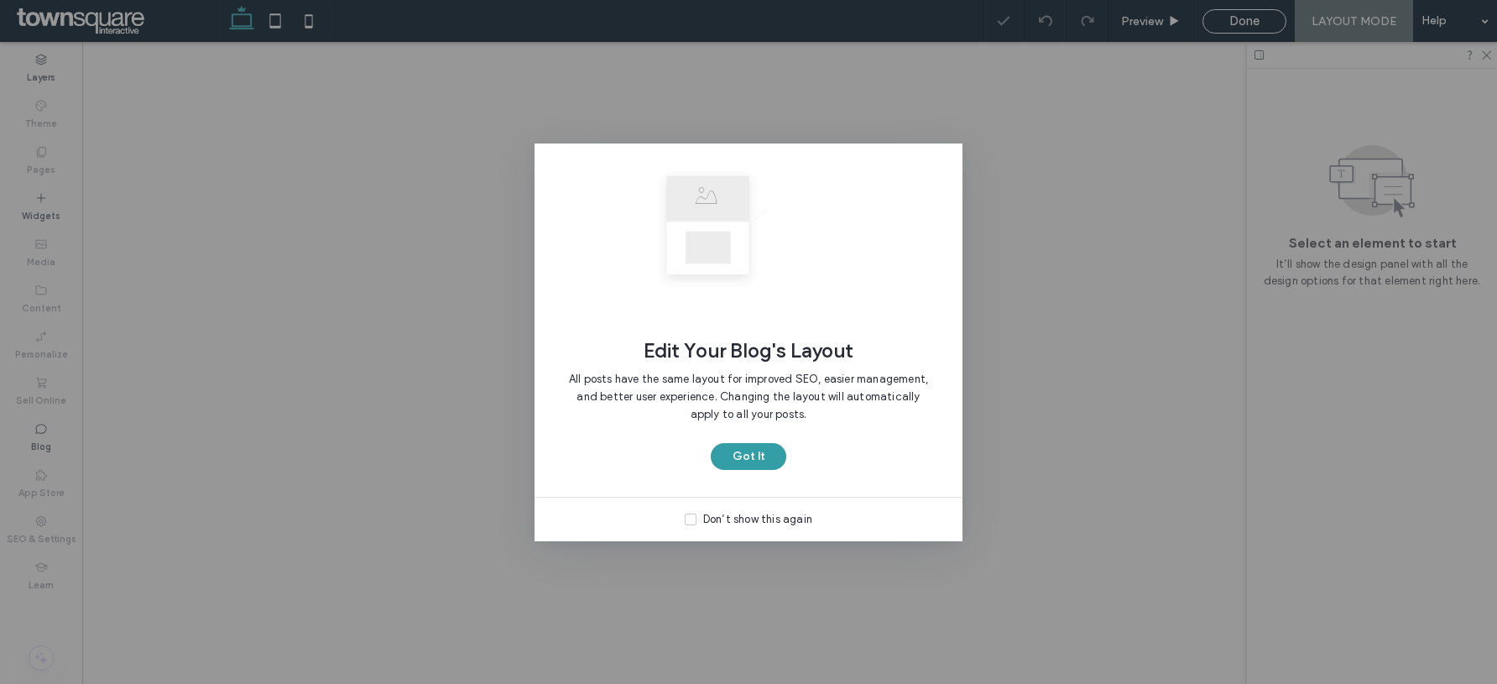
click at [781, 454] on button "Got It" at bounding box center [749, 456] width 76 height 27
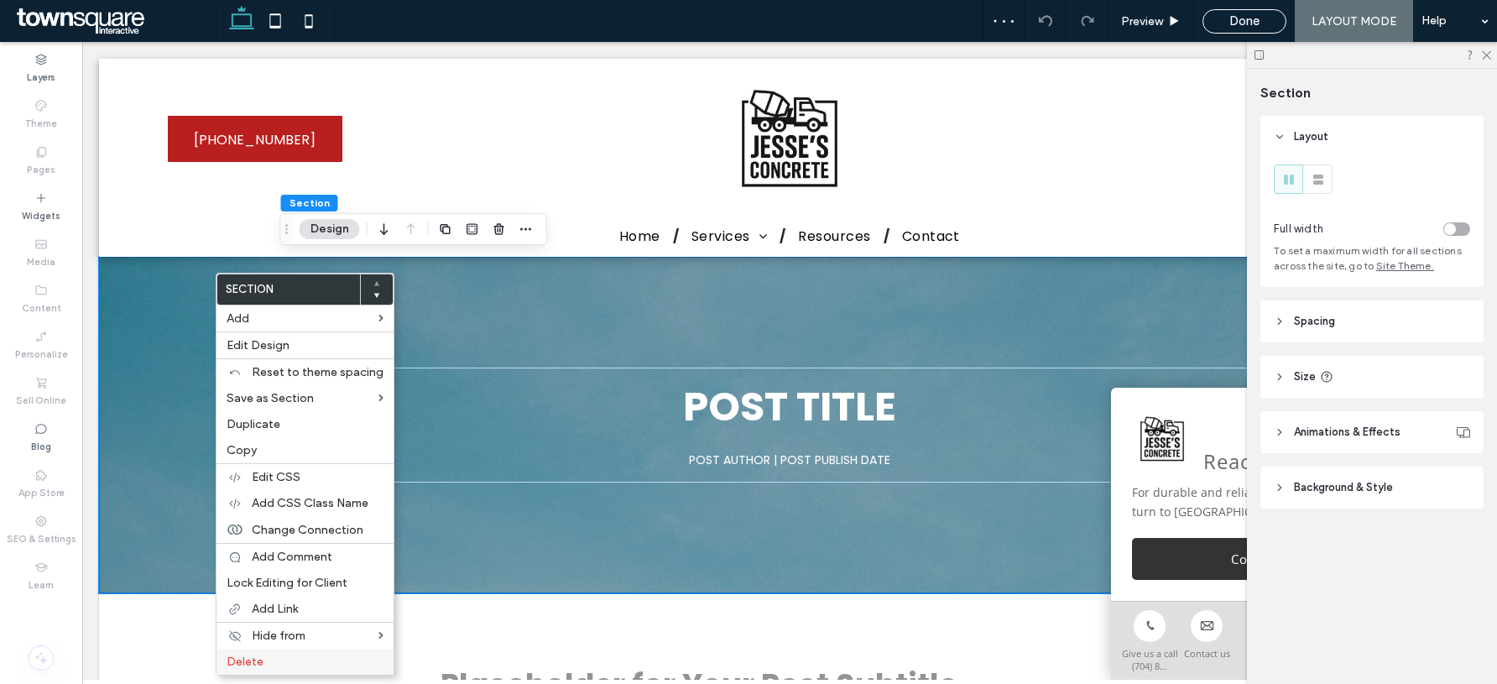
click at [270, 658] on label "Delete" at bounding box center [305, 662] width 157 height 14
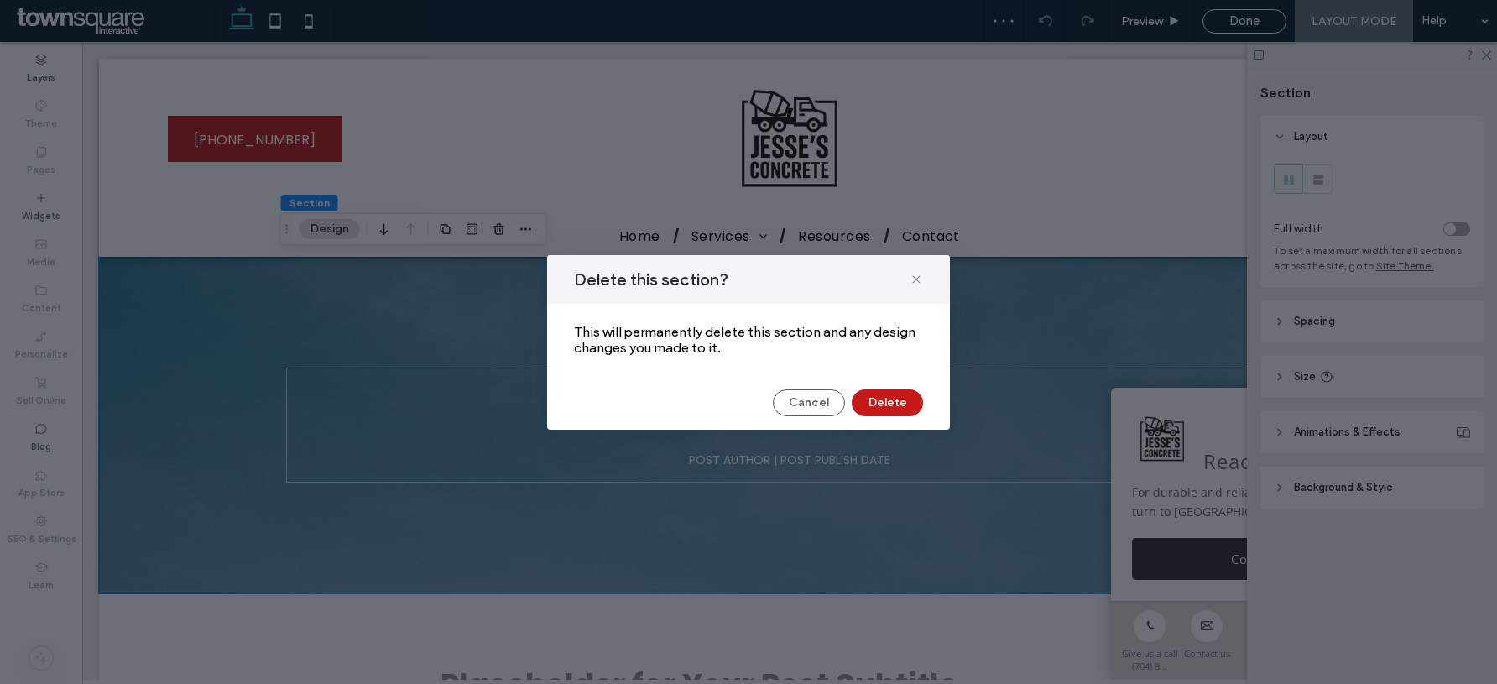
click at [887, 404] on button "Delete" at bounding box center [887, 402] width 71 height 27
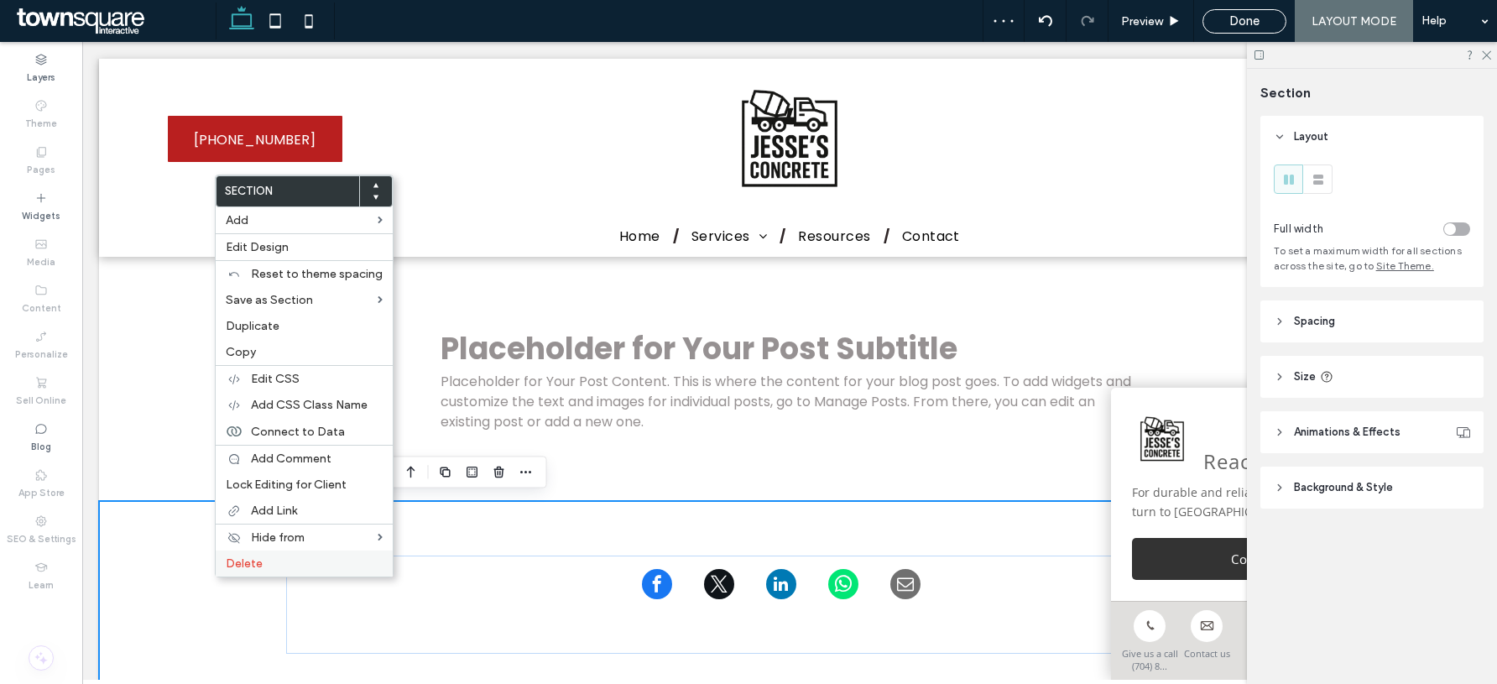
click at [301, 565] on label "Delete" at bounding box center [304, 563] width 157 height 14
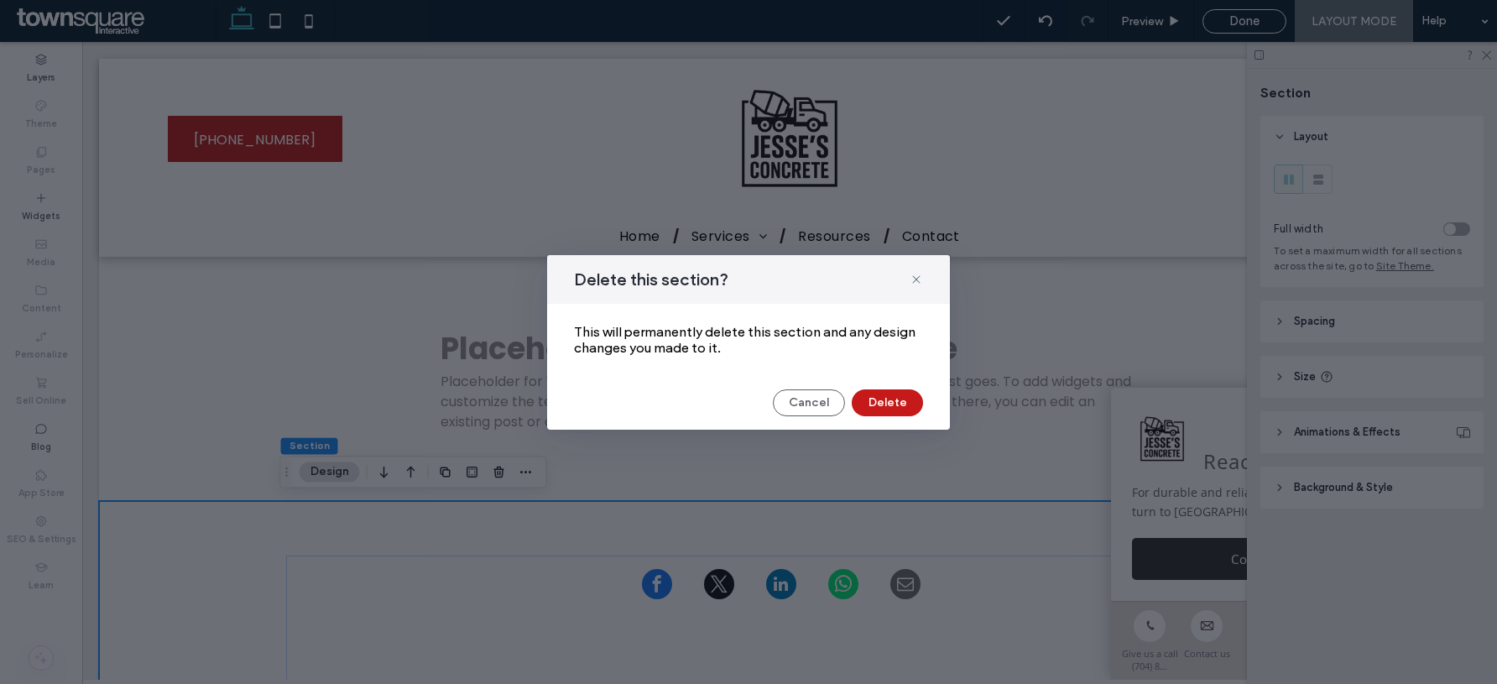
drag, startPoint x: 866, startPoint y: 407, endPoint x: 784, endPoint y: 365, distance: 92.3
click at [866, 407] on button "Delete" at bounding box center [887, 402] width 71 height 27
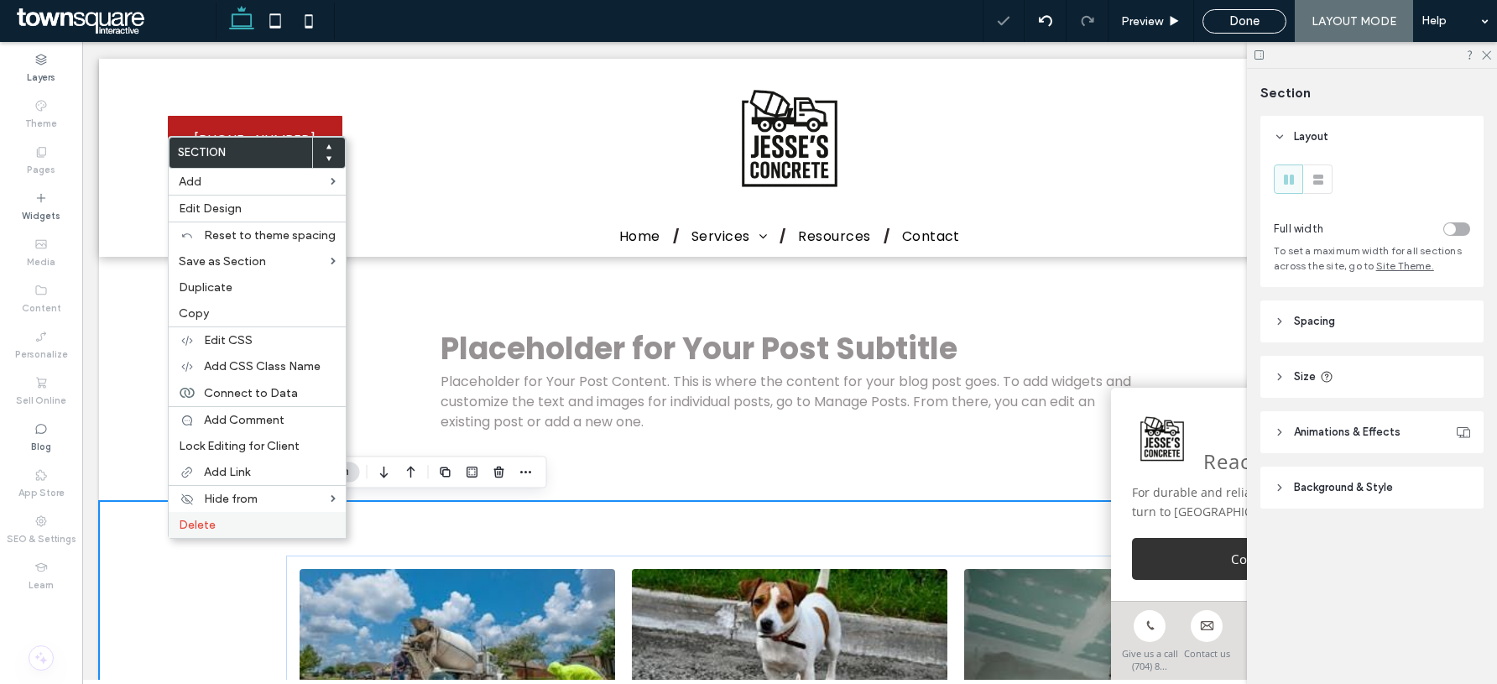
click at [251, 525] on label "Delete" at bounding box center [257, 525] width 157 height 14
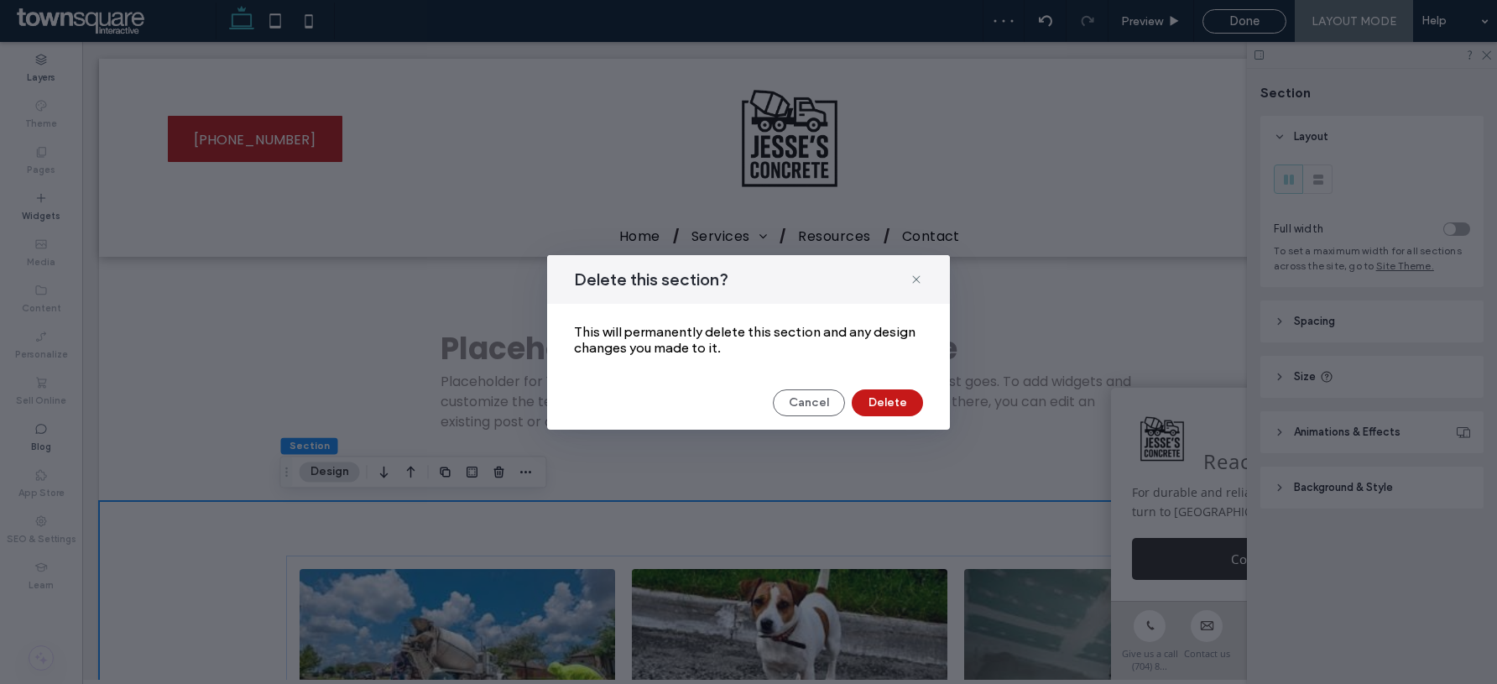
drag, startPoint x: 907, startPoint y: 405, endPoint x: 782, endPoint y: 402, distance: 125.1
click at [907, 405] on button "Delete" at bounding box center [887, 402] width 71 height 27
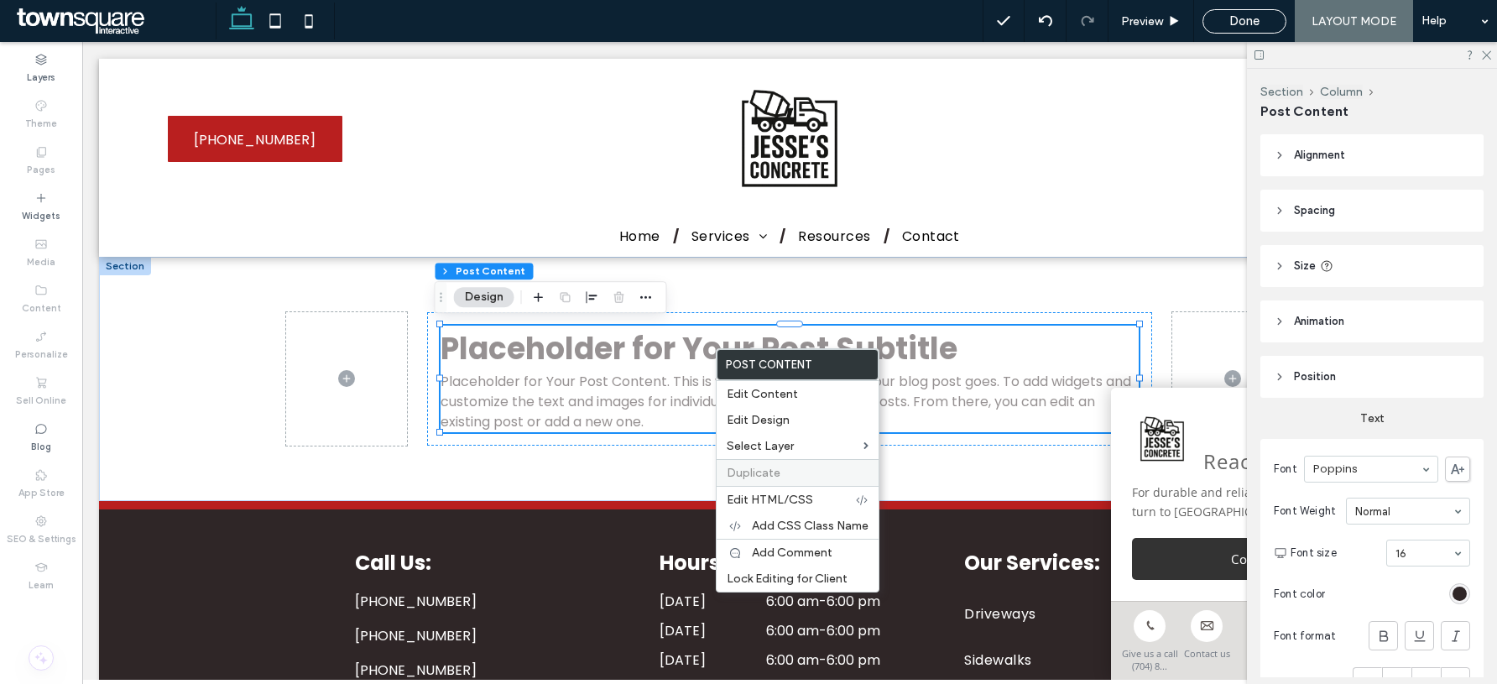
click at [786, 483] on div "Duplicate" at bounding box center [798, 472] width 162 height 27
click at [788, 496] on span "Edit HTML/CSS" at bounding box center [770, 500] width 86 height 14
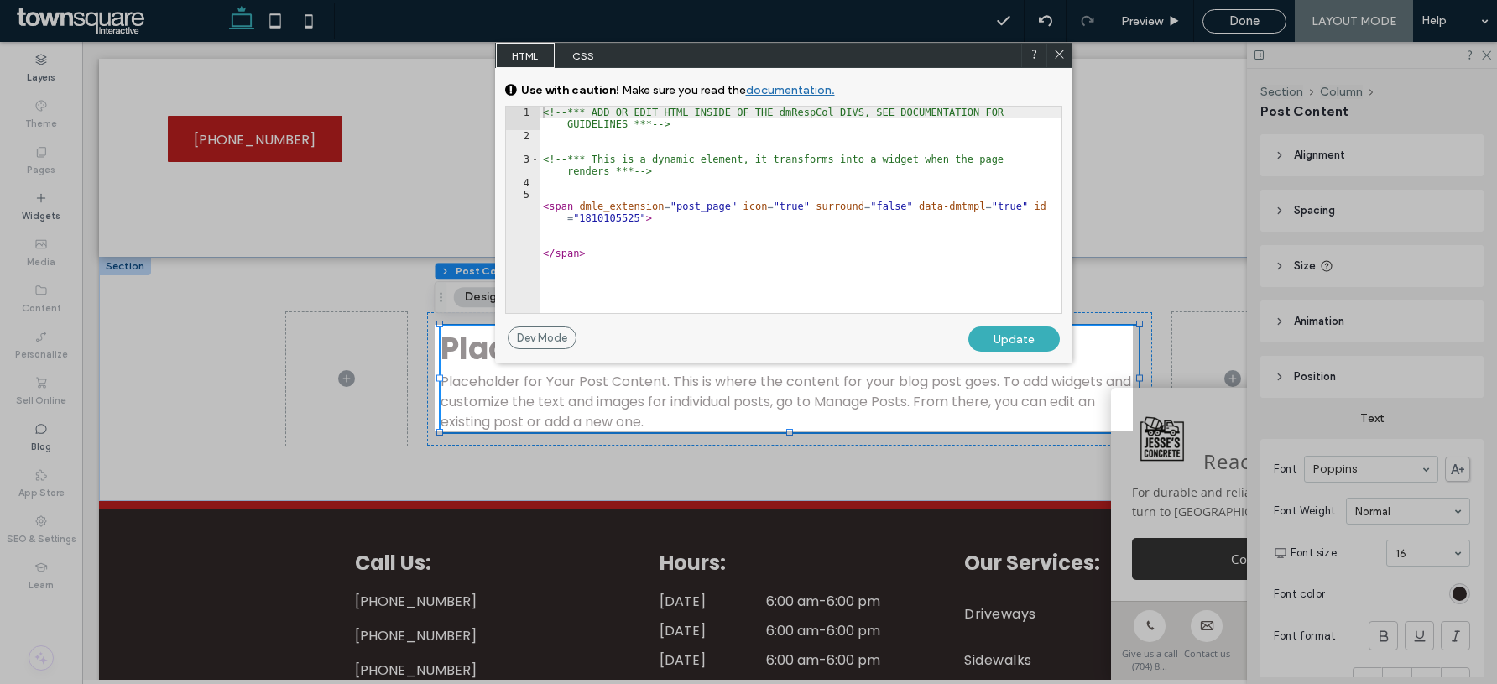
click at [781, 264] on div "<!-- *** ADD OR EDIT HTML INSIDE OF THE dmRespCol DIVS, SEE DOCUMENTATION FOR G…" at bounding box center [801, 228] width 522 height 242
click at [577, 61] on span "CSS" at bounding box center [584, 55] width 59 height 25
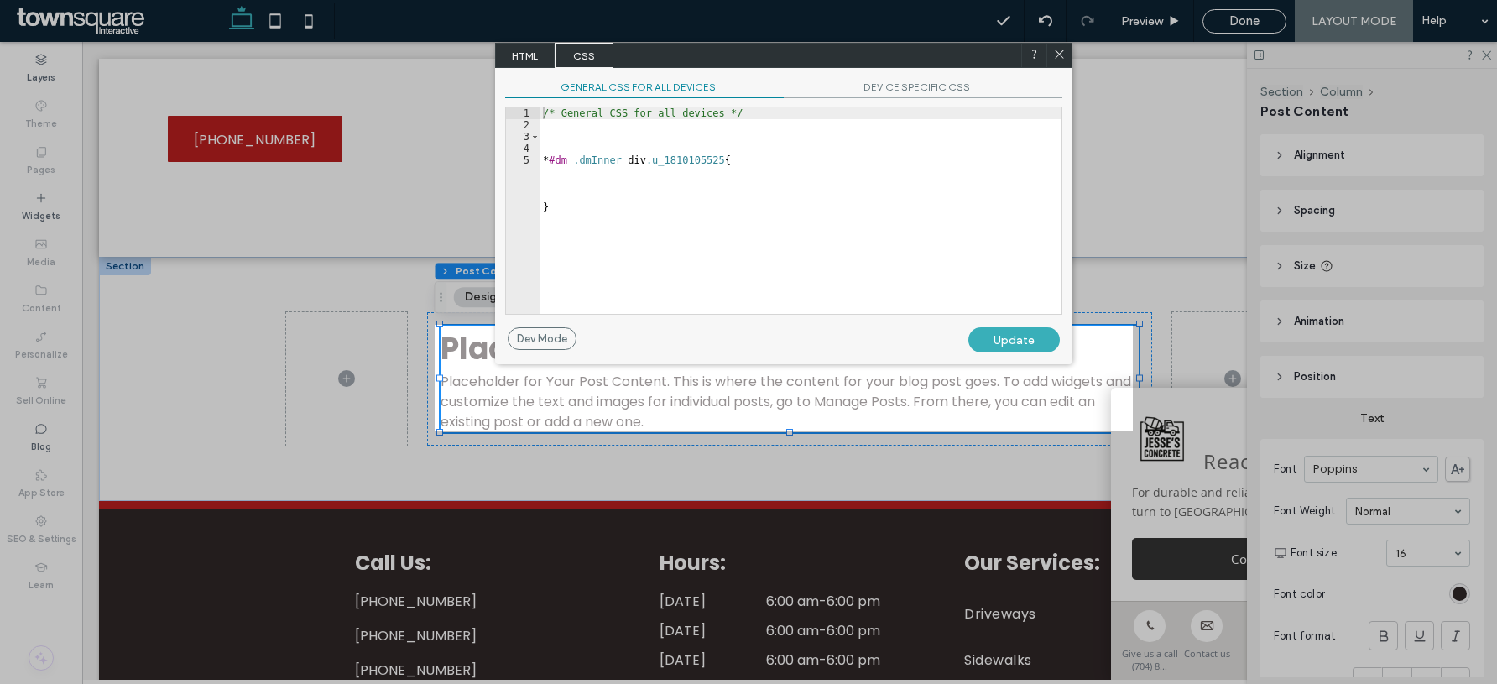
type textarea "*"
click at [668, 197] on div "/* General CSS for all devices */ * #dm .dmInner div .u_1810105525 { }" at bounding box center [801, 222] width 522 height 230
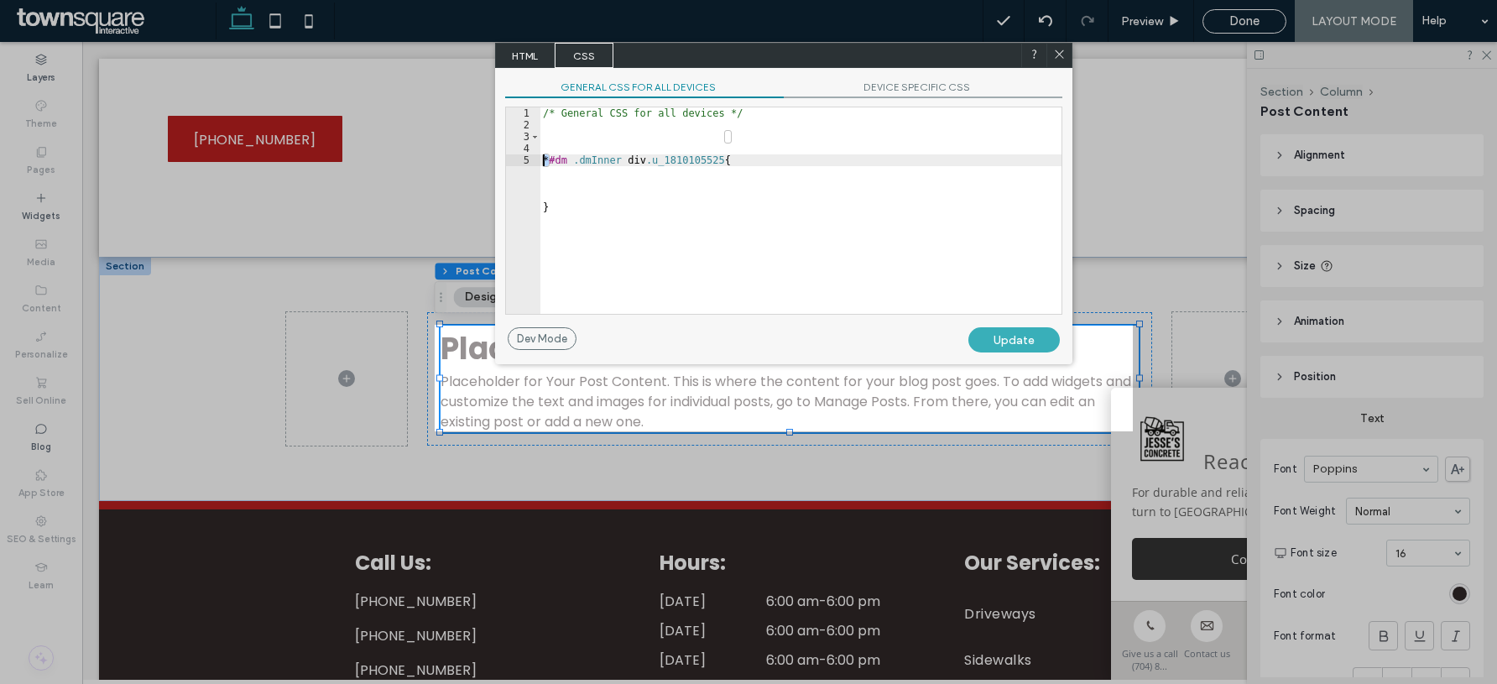
drag, startPoint x: 631, startPoint y: 237, endPoint x: 541, endPoint y: 155, distance: 121.8
click at [540, 155] on div "* 1 2 3 4 5 /* General CSS for all devices */ * #dm .dmInner div .u_1810105525 …" at bounding box center [783, 211] width 557 height 208
click at [556, 148] on div "/* General CSS for all devices */ * #dm .dmInner div .u_1810105525 { }" at bounding box center [801, 222] width 522 height 230
click at [571, 133] on div "/* General CSS for all devices */ * #dm .dmInner div .u_1810105525 { }" at bounding box center [801, 222] width 522 height 230
type textarea "**********"
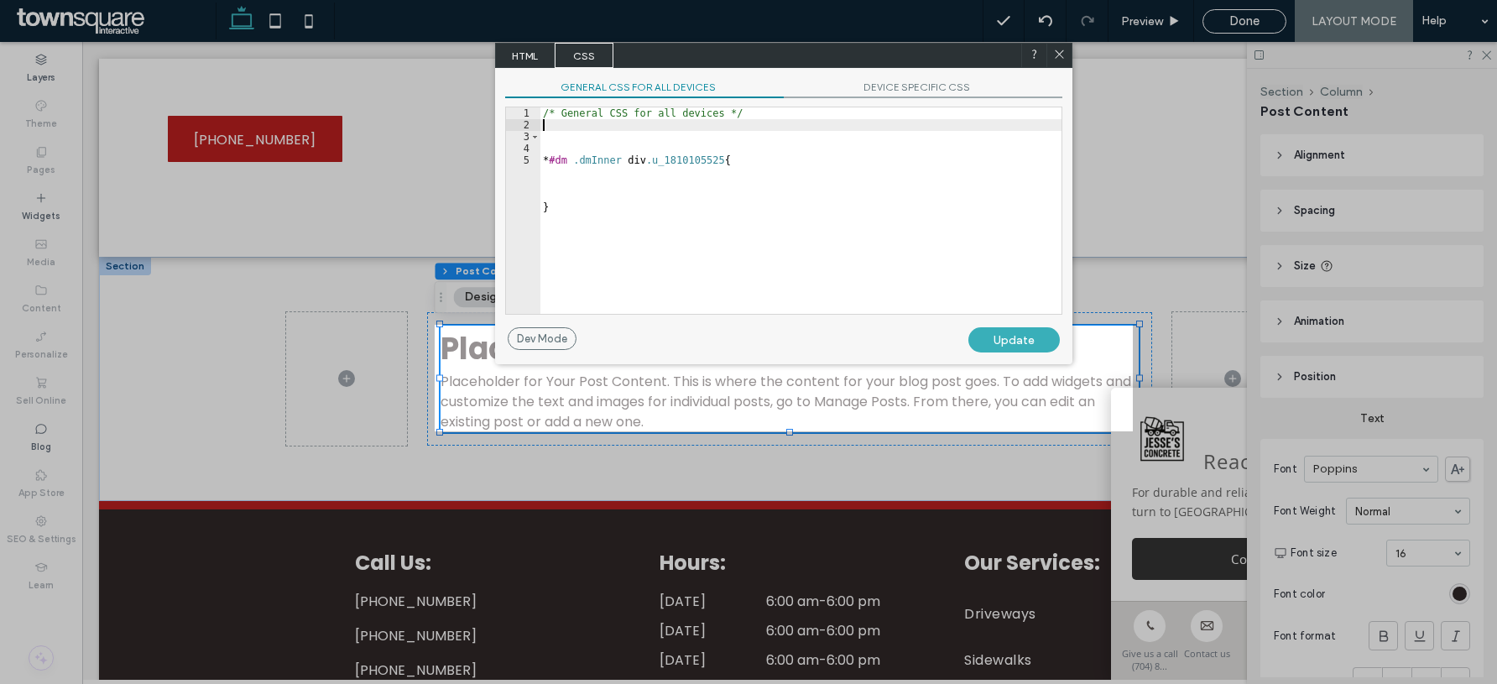
click at [572, 130] on div "/* General CSS for all devices */ * #dm .dmInner div .u_1810105525 { }" at bounding box center [801, 222] width 522 height 230
paste textarea "**********"
type textarea "**********"
paste textarea "**********"
type textarea "**********"
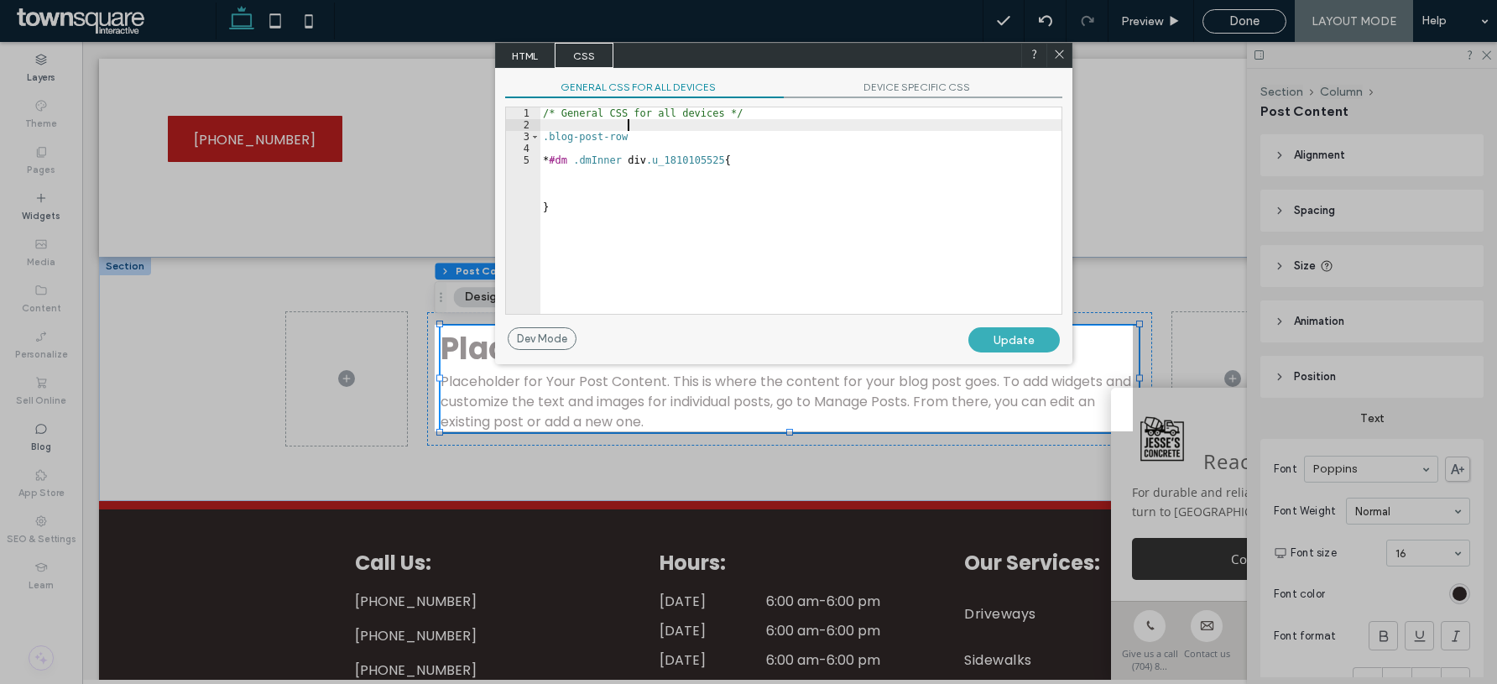
click at [664, 144] on div "/* General CSS for all devices */ .blog-post-row * #dm .dmInner div .u_18101055…" at bounding box center [801, 222] width 522 height 230
click at [661, 133] on div "/* General CSS for all devices */ .blog-post-row * #dm .dmInner div .u_18101055…" at bounding box center [801, 222] width 522 height 230
click at [635, 138] on div "/* General CSS for all devices */ .blog-post-row * #dm .dmInner div .u_18101055…" at bounding box center [801, 222] width 522 height 230
click at [630, 136] on div "/* General CSS for all devices */ .blog-post-row * #dm .dmInner div .u_18101055…" at bounding box center [801, 222] width 522 height 230
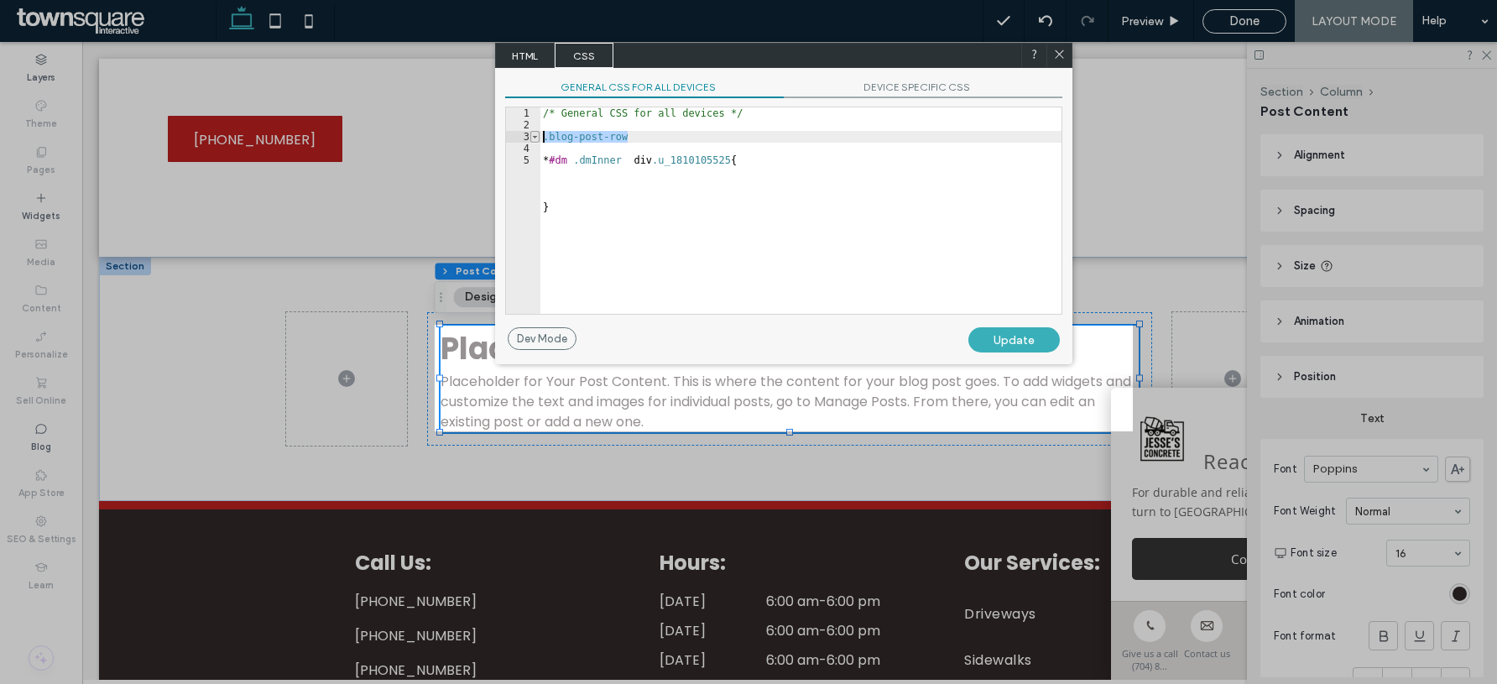
drag, startPoint x: 626, startPoint y: 138, endPoint x: 531, endPoint y: 133, distance: 95.0
click at [531, 133] on div "**********" at bounding box center [783, 211] width 557 height 208
paste textarea "**********"
click at [606, 140] on div "/* General CSS for all devices */ .blog-post-row .blog-post-row h2 , .blog-post…" at bounding box center [801, 222] width 522 height 230
drag, startPoint x: 649, startPoint y: 138, endPoint x: 541, endPoint y: 137, distance: 108.3
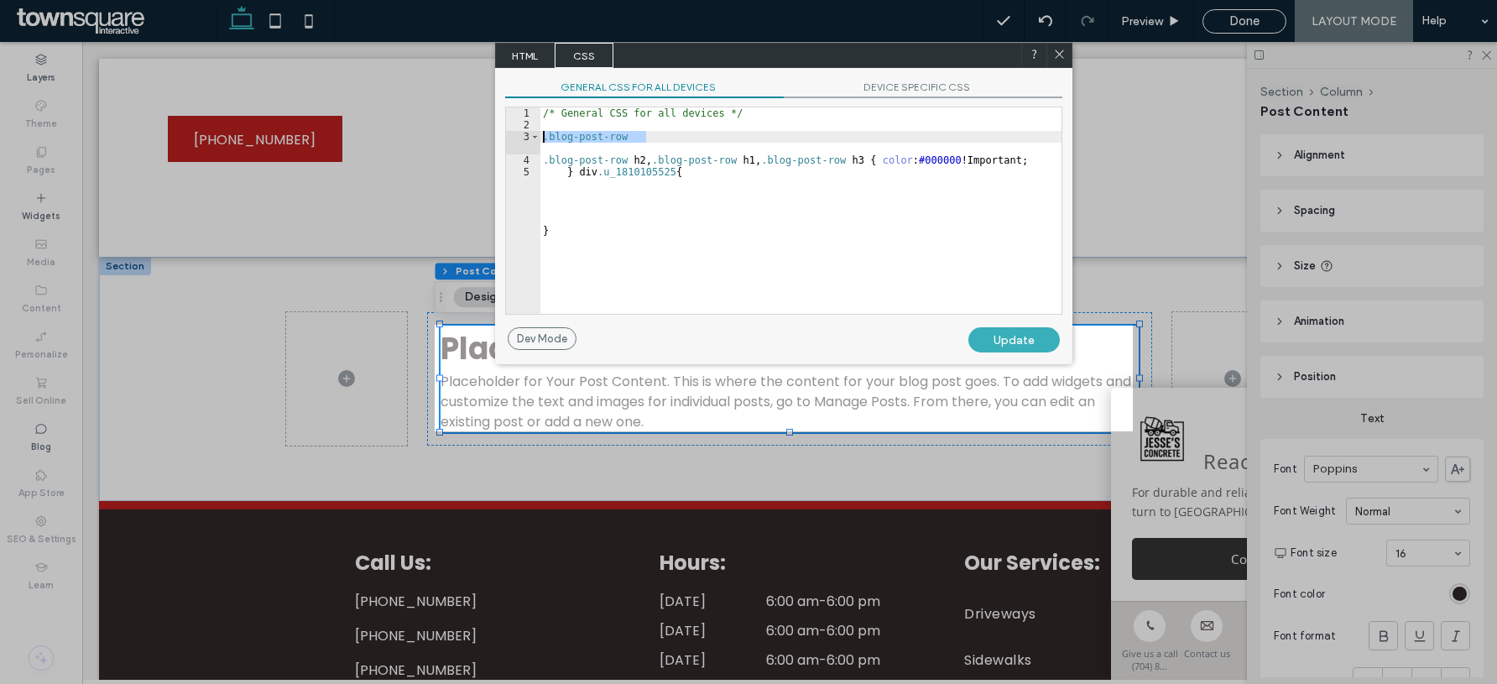
click at [541, 137] on div "/* General CSS for all devices */ .blog-post-row .blog-post-row h2 , .blog-post…" at bounding box center [801, 222] width 522 height 230
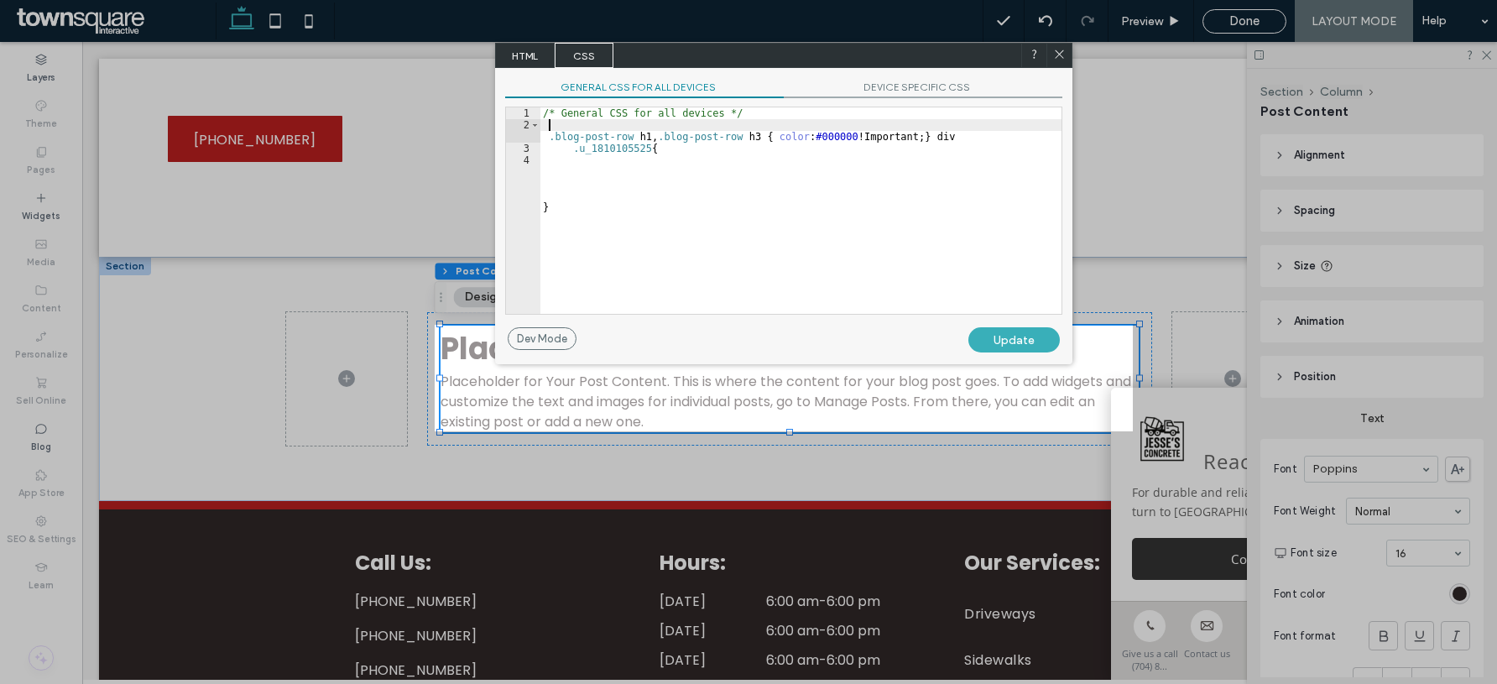
type textarea "**********"
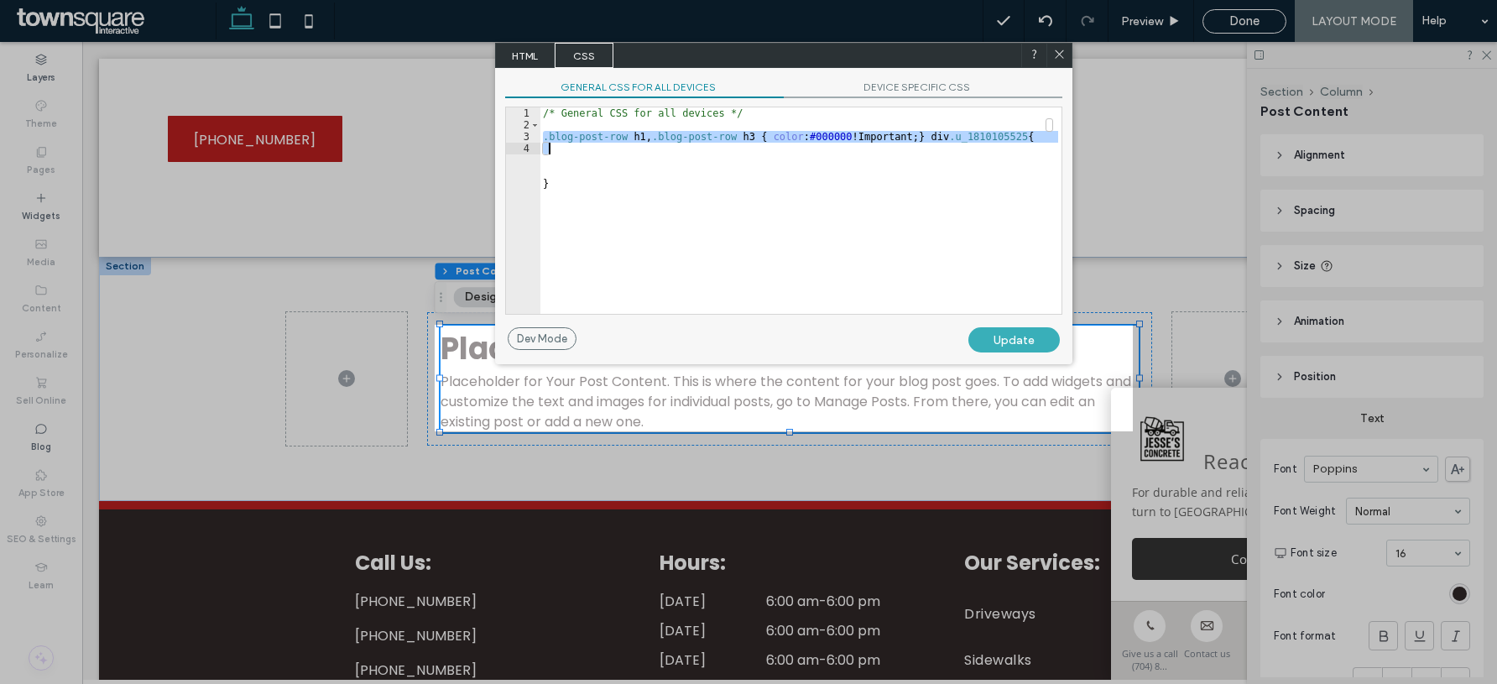
drag, startPoint x: 946, startPoint y: 133, endPoint x: 1012, endPoint y: 148, distance: 68.0
click at [1012, 148] on div "/* General CSS for all devices */ .blog-post-row h1 , .blog-post-row h3 { color…" at bounding box center [801, 222] width 522 height 230
type textarea "*"
click at [952, 137] on div "/* General CSS for all devices */ .blog-post-row h1 , .blog-post-row h3 { color…" at bounding box center [801, 222] width 522 height 230
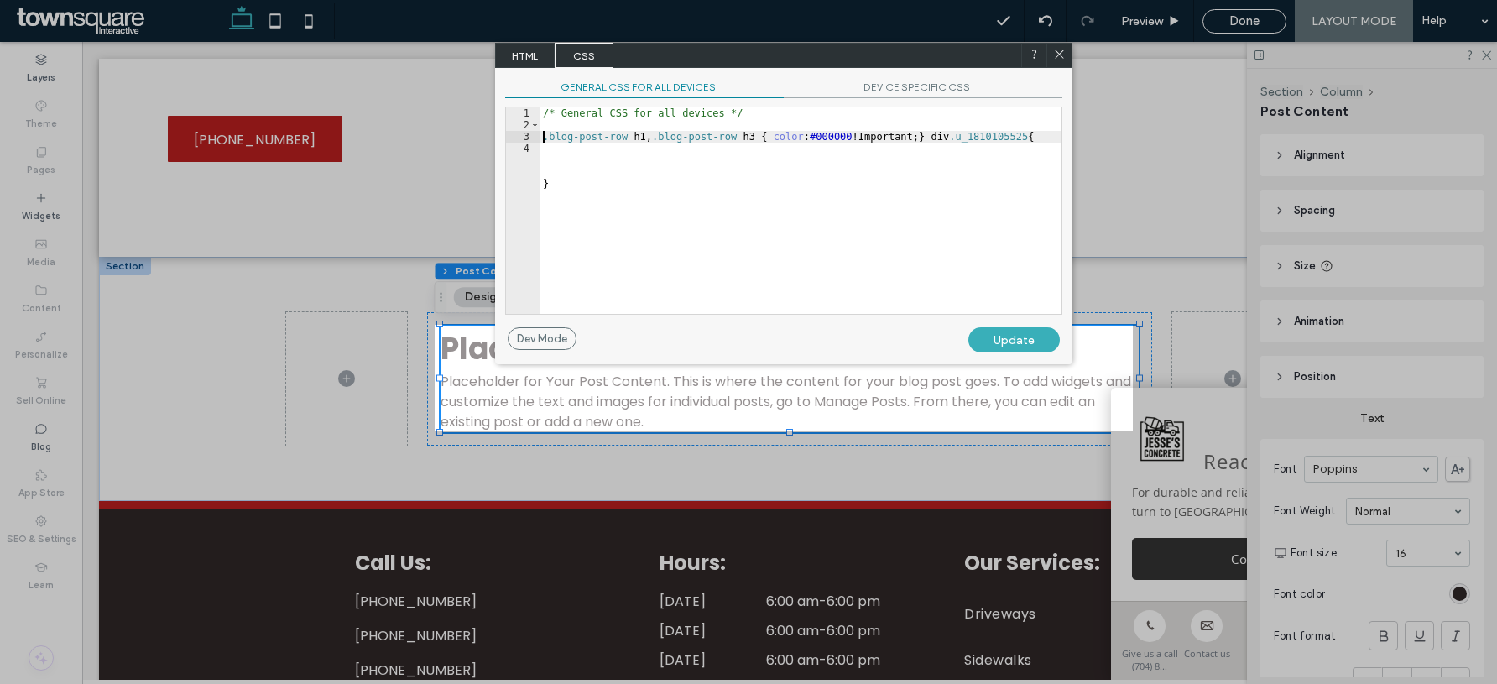
click at [951, 136] on div "/* General CSS for all devices */ .blog-post-row h1 , .blog-post-row h3 { color…" at bounding box center [801, 222] width 522 height 230
click at [939, 136] on div "/* General CSS for all devices */ .blog-post-row h1 , .blog-post-row h3 { color…" at bounding box center [801, 222] width 522 height 230
click at [908, 124] on div "/* General CSS for all devices */ .blog-post-row h1 , .blog-post-row h3 { color…" at bounding box center [801, 222] width 522 height 230
type textarea "**********"
click at [910, 138] on div "/* General CSS for all devices */ .blog-post-row h1 , .blog-post-row h3 { color…" at bounding box center [801, 222] width 522 height 230
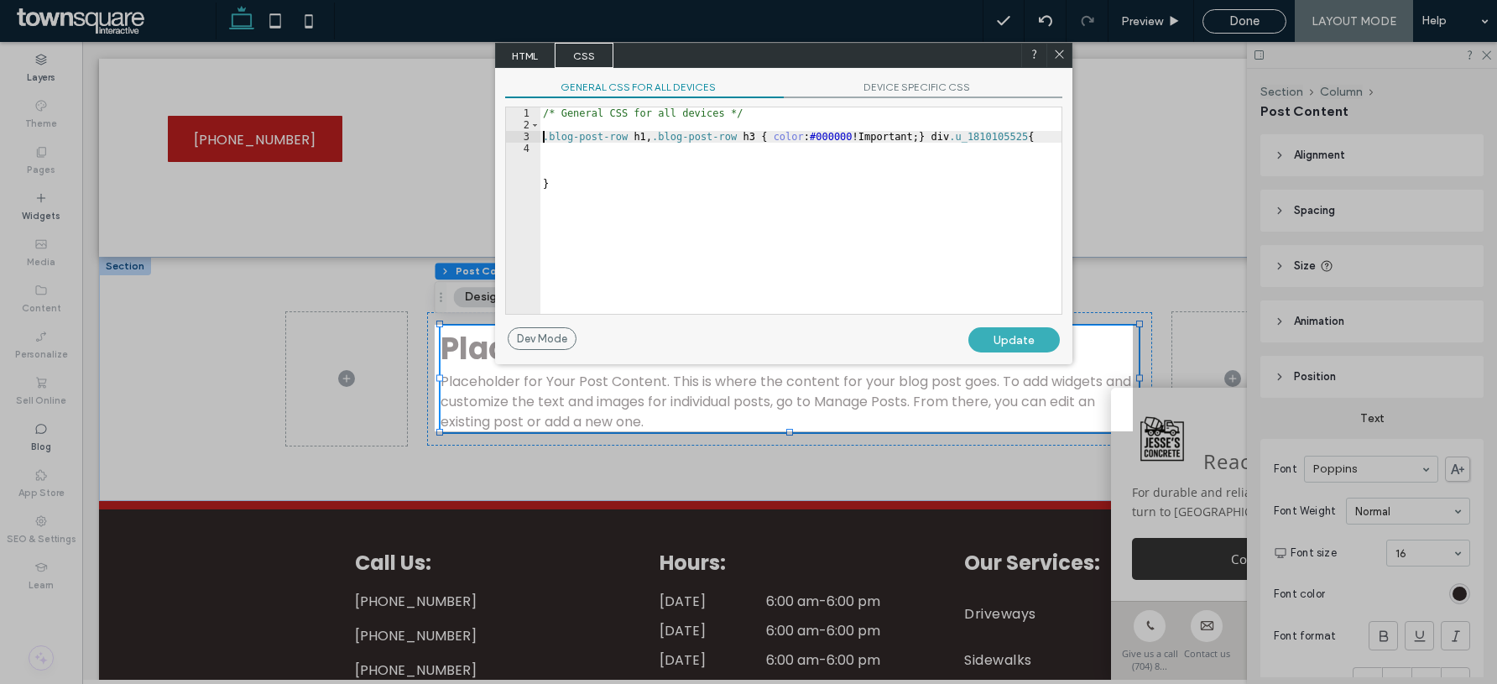
click at [960, 138] on div "/* General CSS for all devices */ .blog-post-row h1 , .blog-post-row h3 { color…" at bounding box center [801, 222] width 522 height 230
click at [952, 136] on div "/* General CSS for all devices */ .blog-post-row h1 , .blog-post-row h3 { color…" at bounding box center [801, 222] width 522 height 230
type textarea "*"
click at [1000, 203] on div "/* General CSS for all devices */ .blog-post-row h1 , .blog-post-row h3 { color…" at bounding box center [801, 222] width 522 height 230
click at [736, 123] on div "/* General CSS for all devices */ .blog-post-row h1 , .blog-post-row h3 { color…" at bounding box center [801, 222] width 522 height 230
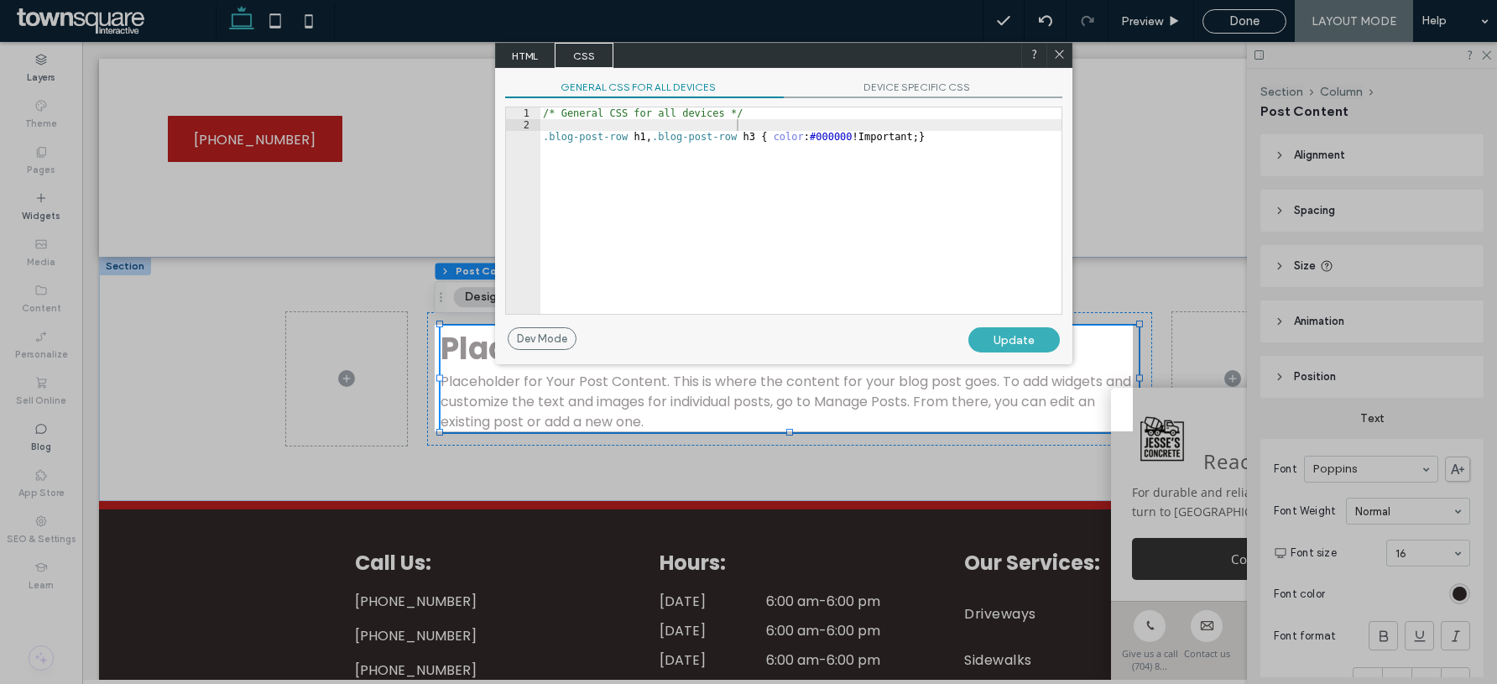
click at [1003, 347] on div "Update" at bounding box center [1014, 339] width 91 height 25
click at [867, 134] on div "/* General CSS for all devices */ .blog-post-row h1 , .blog-post-row h3 { color…" at bounding box center [801, 222] width 522 height 230
click at [870, 139] on div "/* General CSS for all devices */ .blog-post-row h1 , .blog-post-row h3 { color…" at bounding box center [801, 222] width 522 height 230
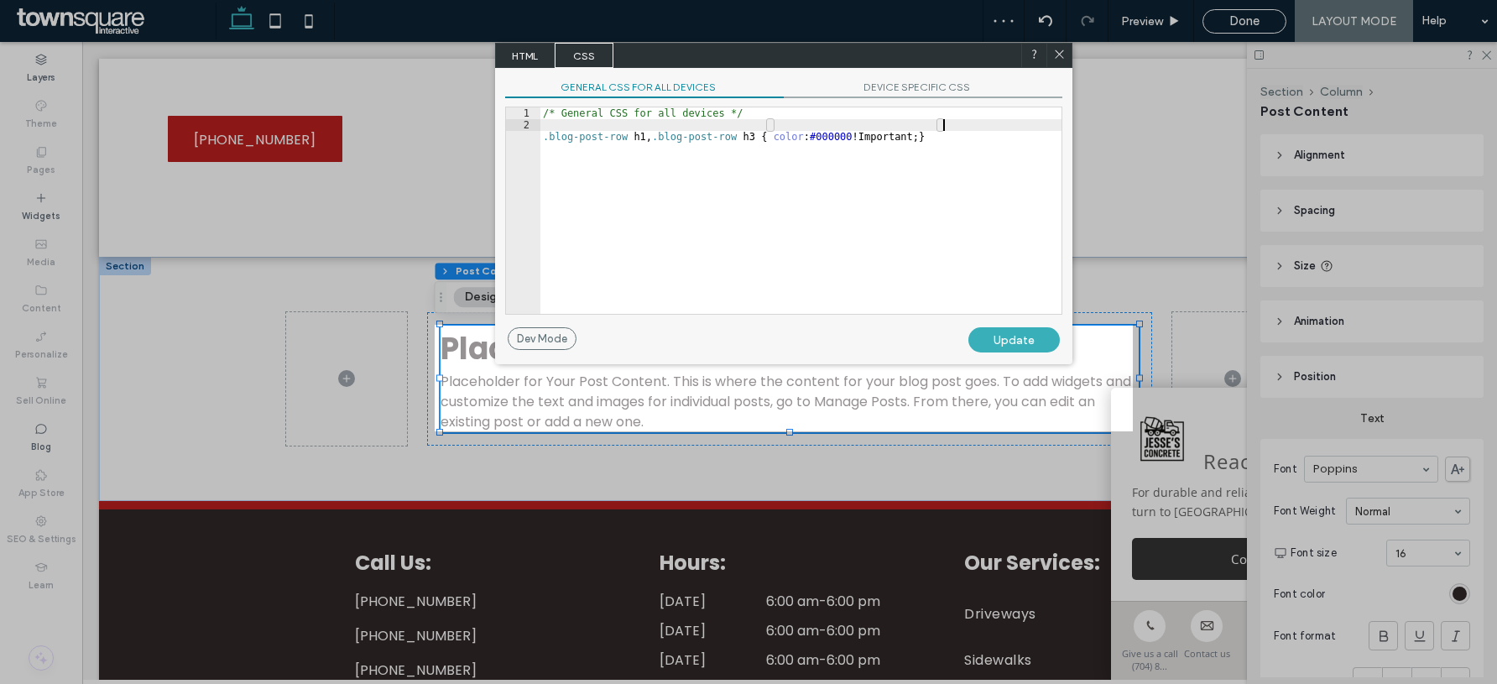
click at [870, 139] on div "/* General CSS for all devices */ .blog-post-row h1 , .blog-post-row h3 { color…" at bounding box center [801, 222] width 522 height 230
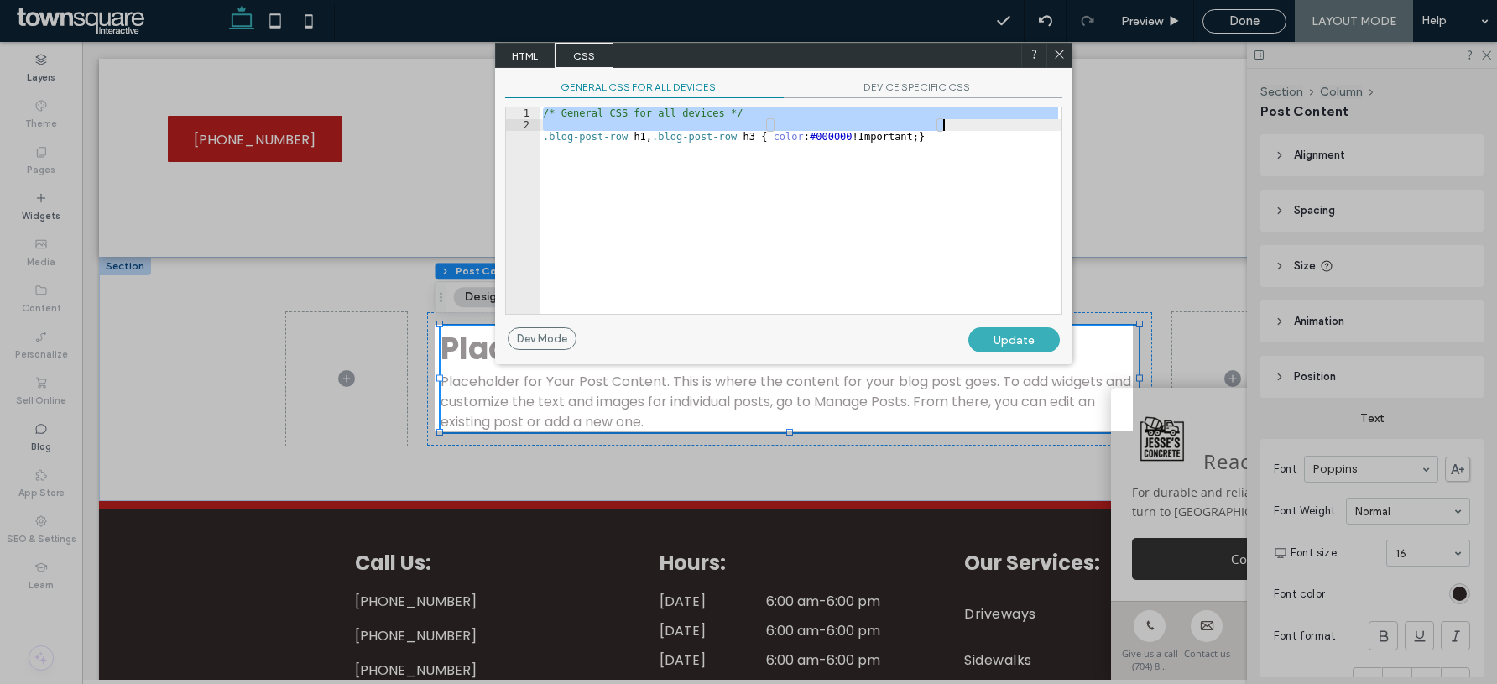
click at [964, 140] on div "/* General CSS for all devices */ .blog-post-row h1 , .blog-post-row h3 { color…" at bounding box center [801, 222] width 522 height 230
type textarea "**********"
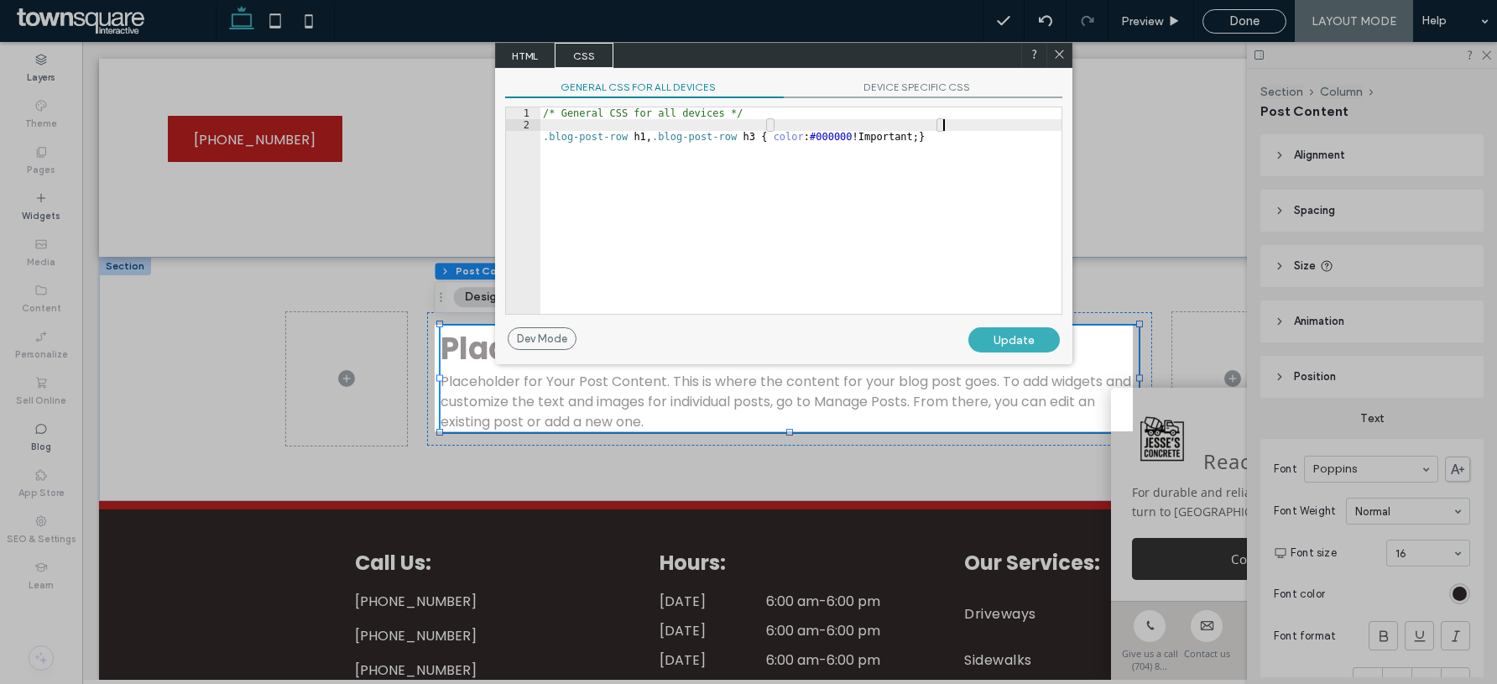
click at [1058, 54] on use at bounding box center [1059, 54] width 8 height 8
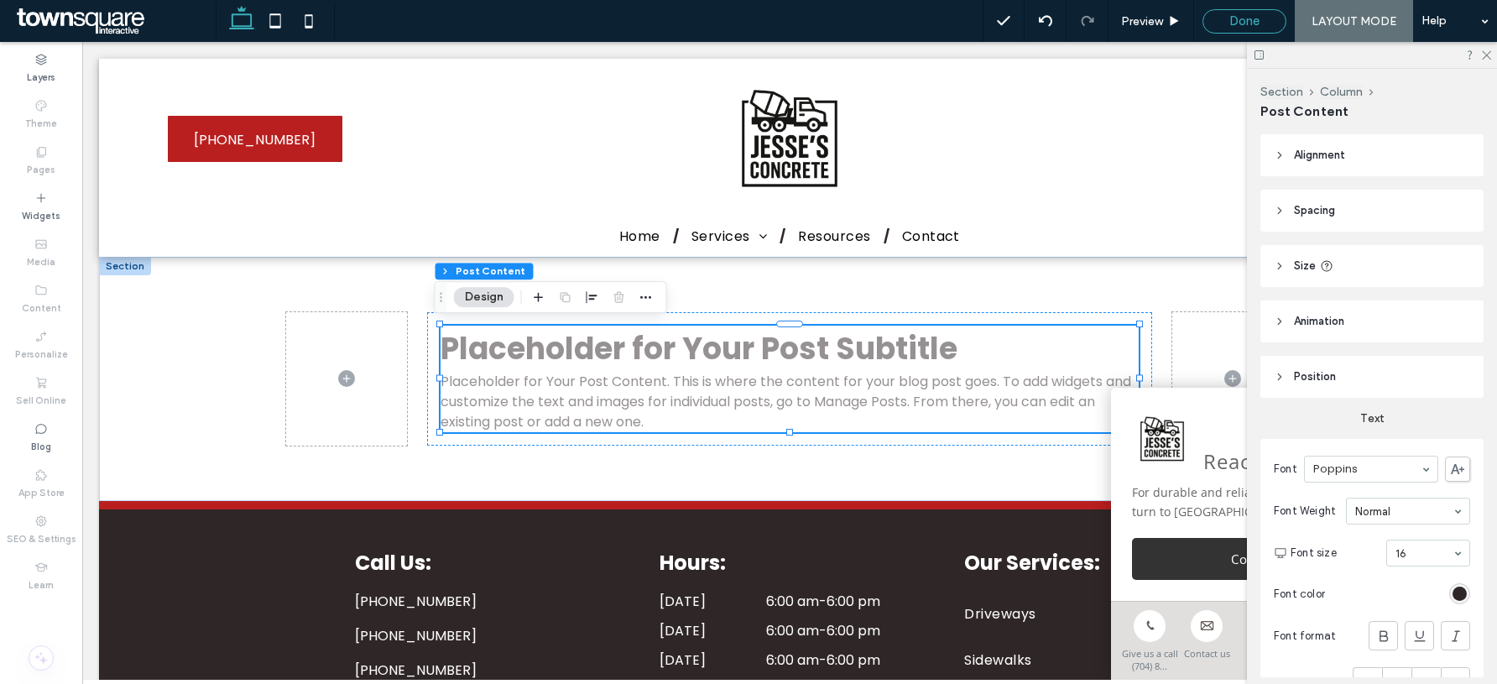
click at [1260, 22] on span "Done" at bounding box center [1245, 20] width 30 height 15
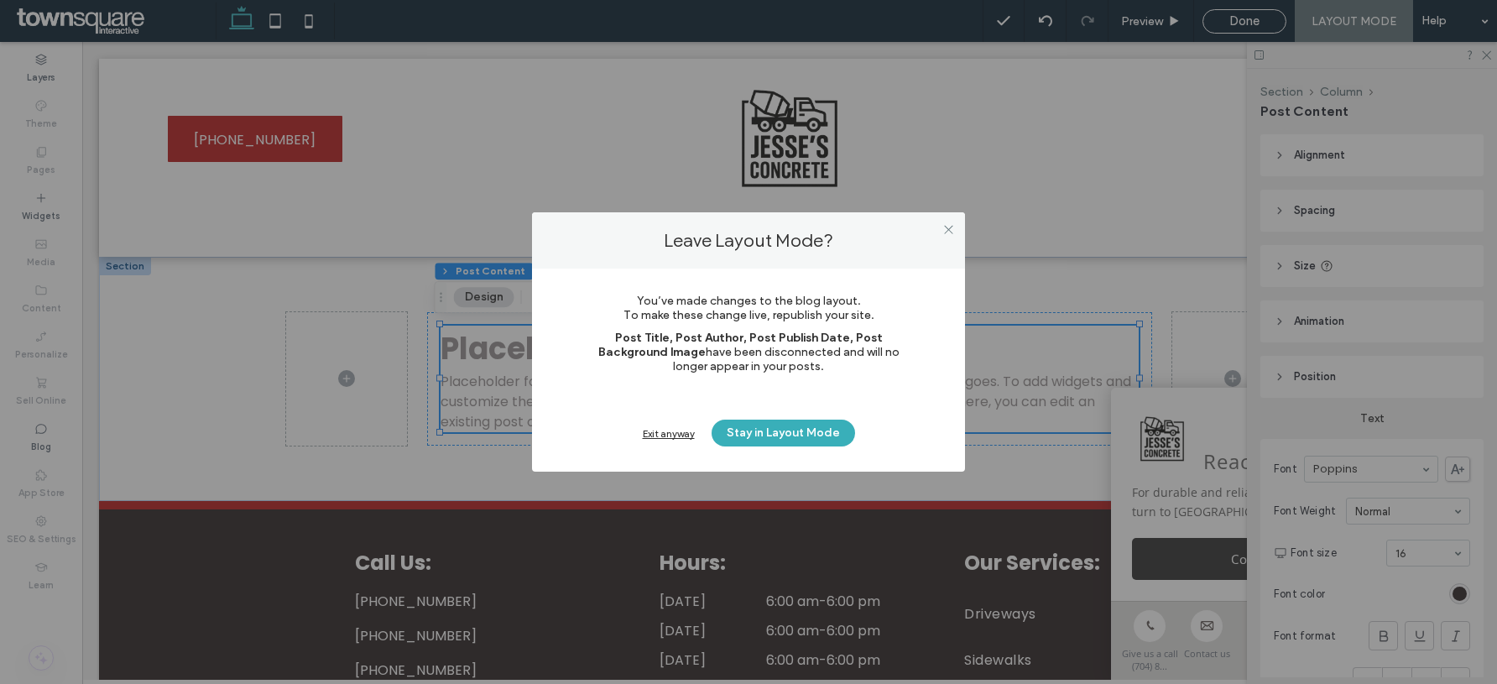
click at [666, 434] on div "Exit anyway" at bounding box center [669, 433] width 52 height 13
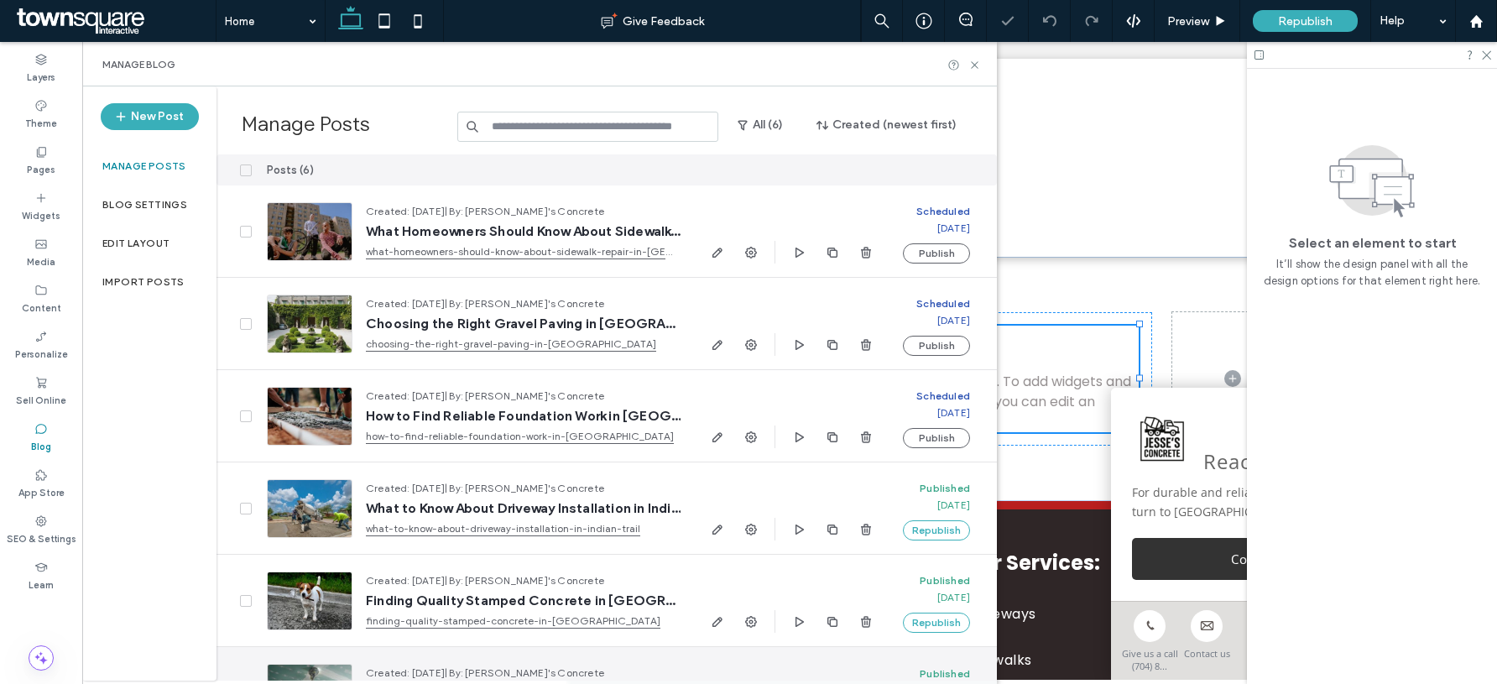
scroll to position [59, 0]
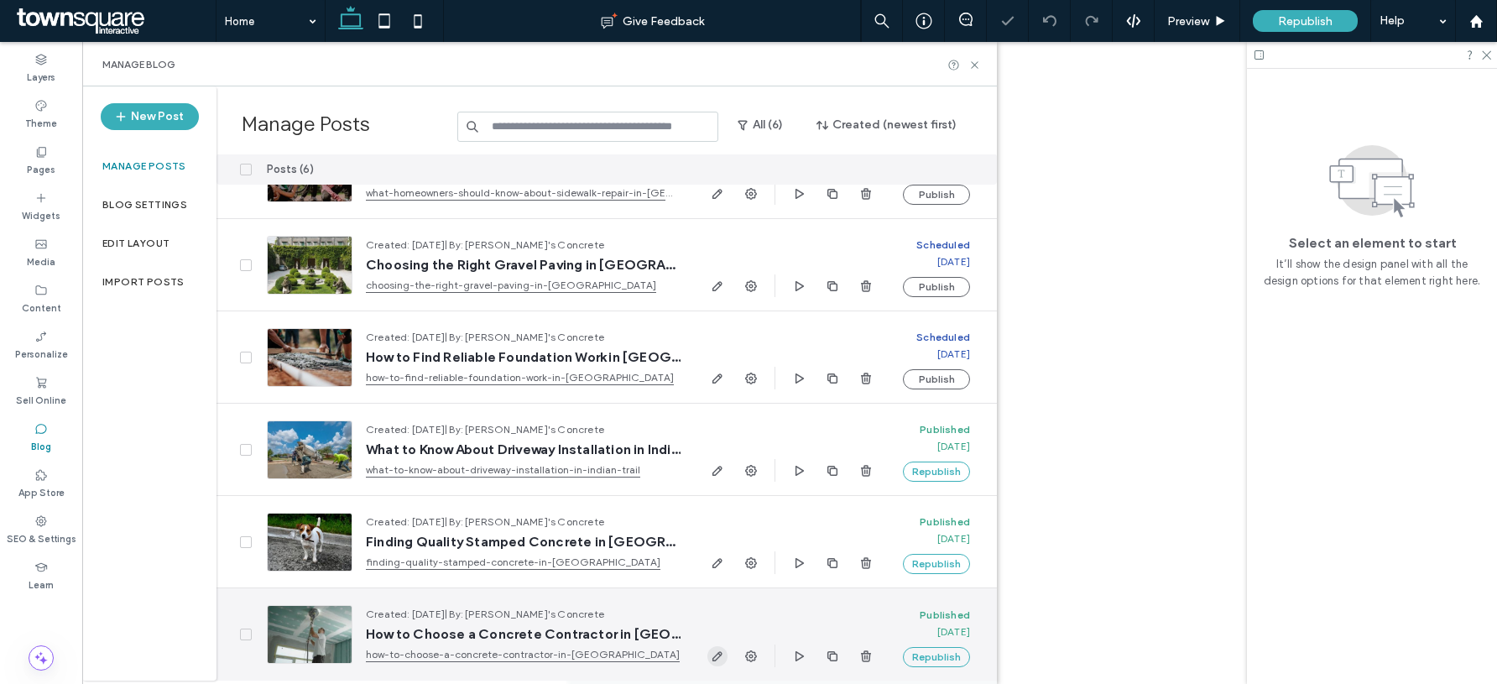
click at [716, 659] on use "button" at bounding box center [718, 656] width 10 height 10
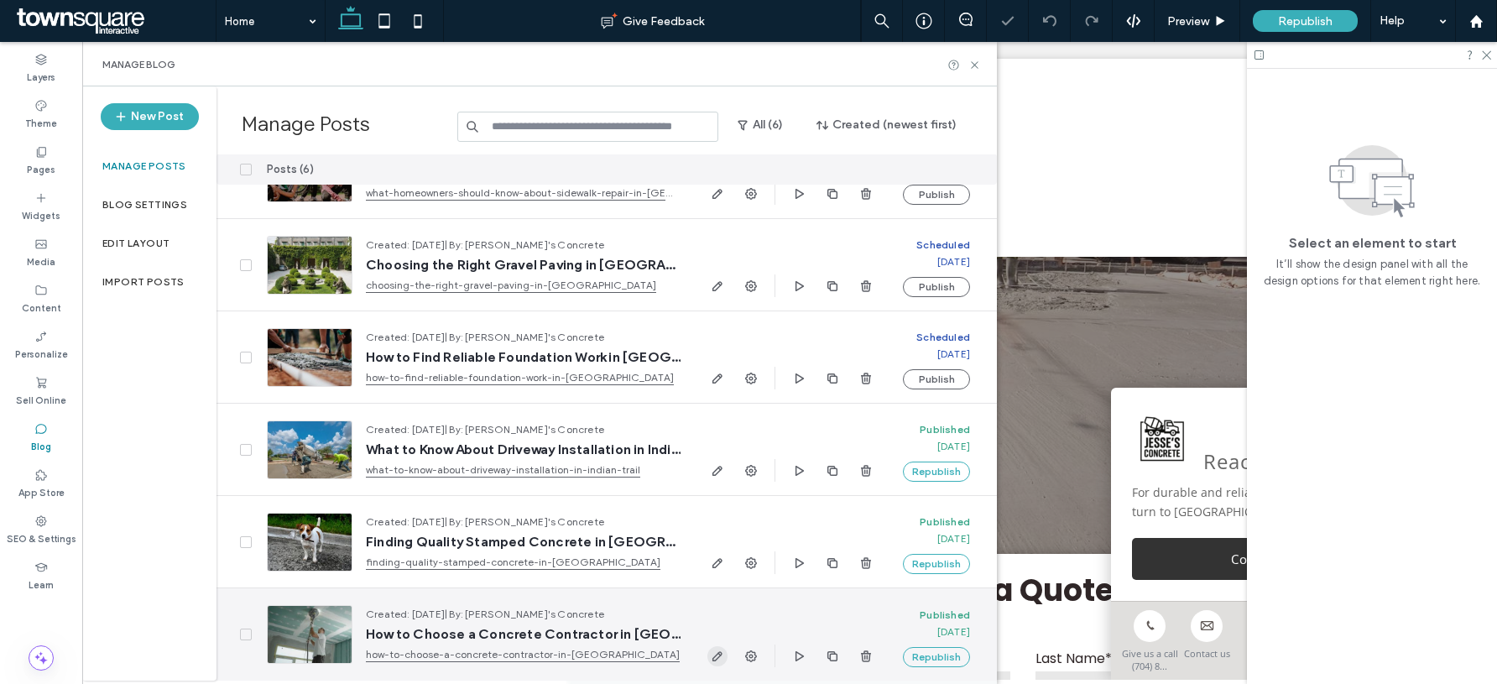
scroll to position [0, 0]
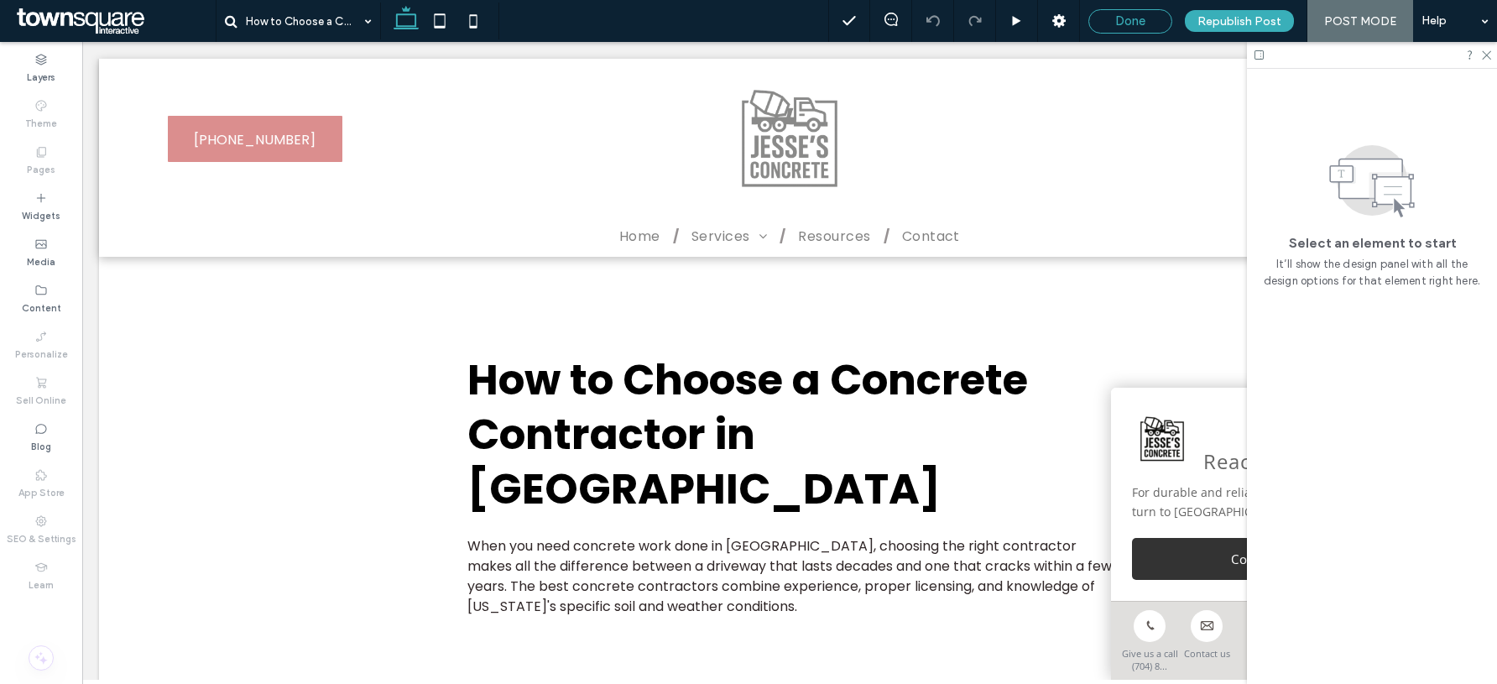
click at [1143, 12] on div "Done" at bounding box center [1131, 21] width 84 height 24
click at [1129, 17] on span "Done" at bounding box center [1130, 20] width 30 height 15
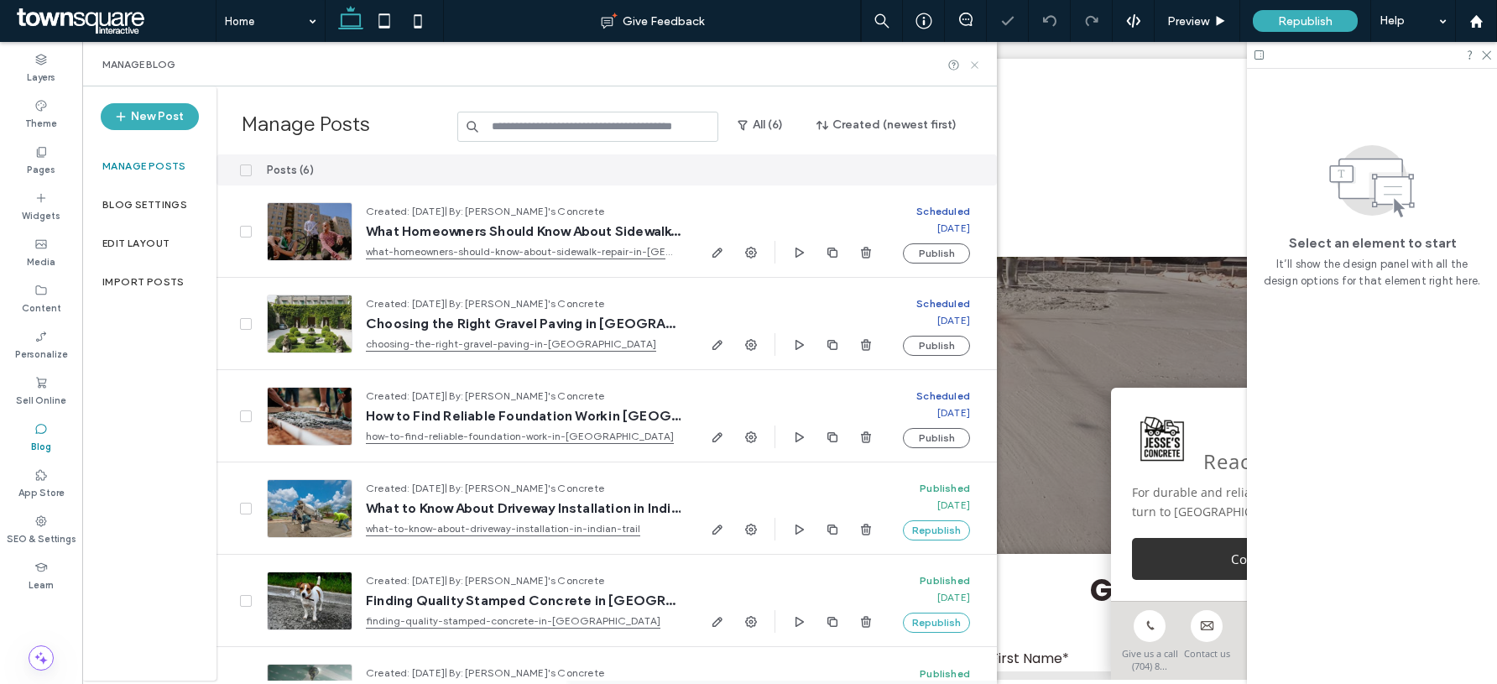
click at [978, 68] on icon at bounding box center [975, 65] width 13 height 13
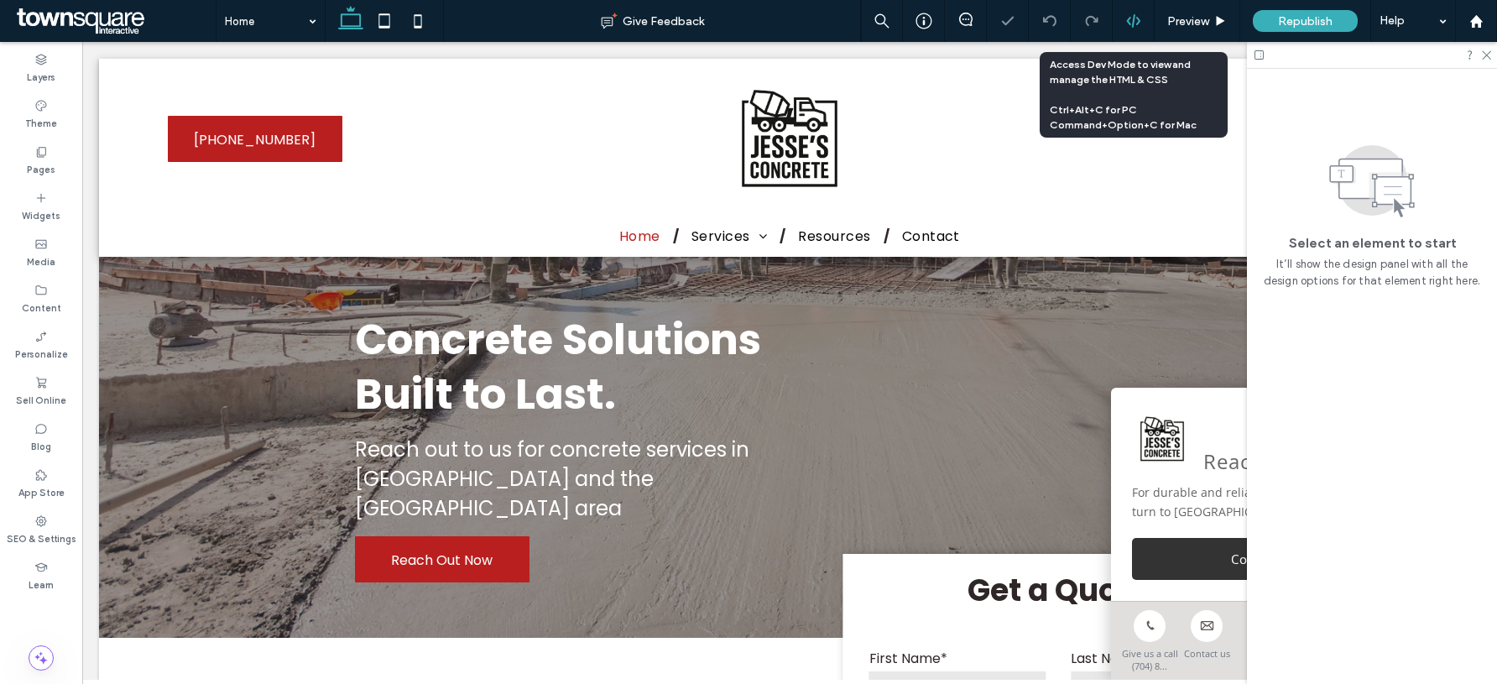
click at [1134, 21] on icon at bounding box center [1133, 20] width 15 height 15
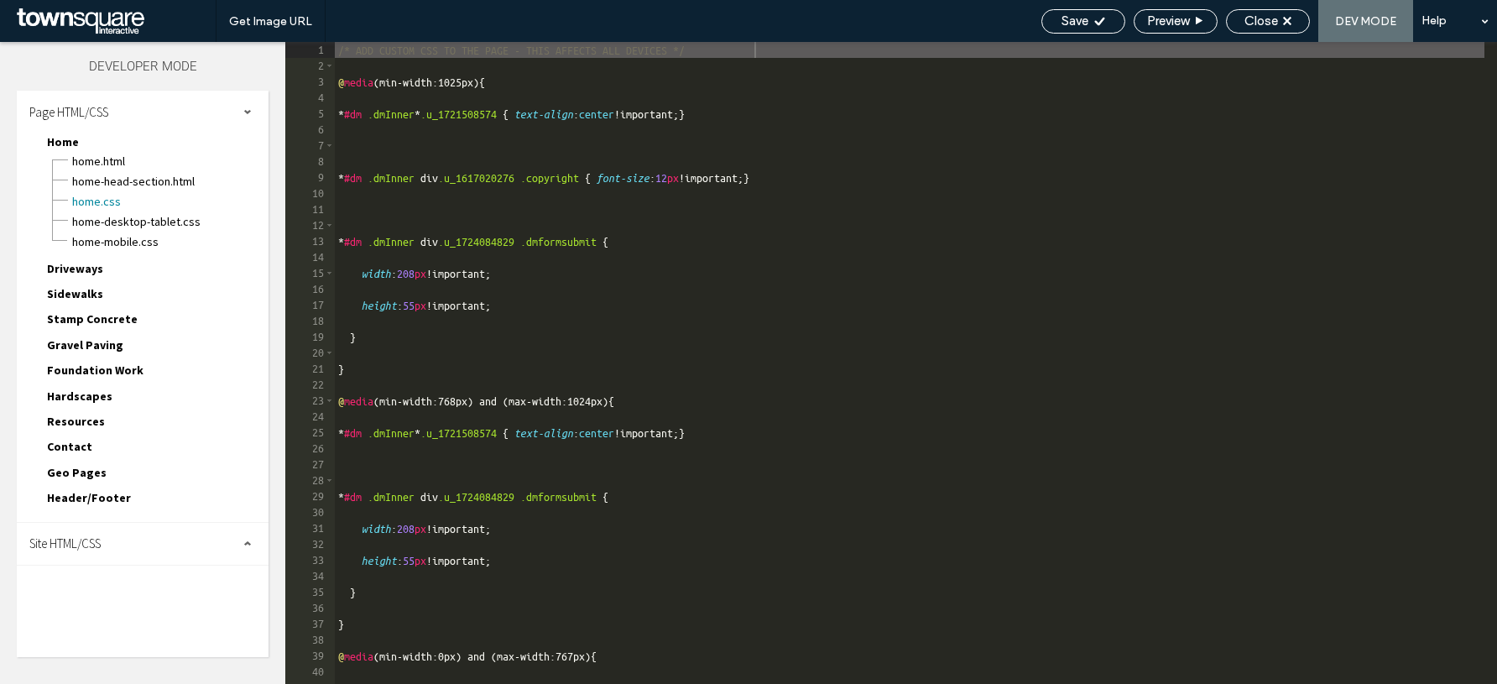
click at [83, 542] on span "Site HTML/CSS" at bounding box center [64, 543] width 71 height 16
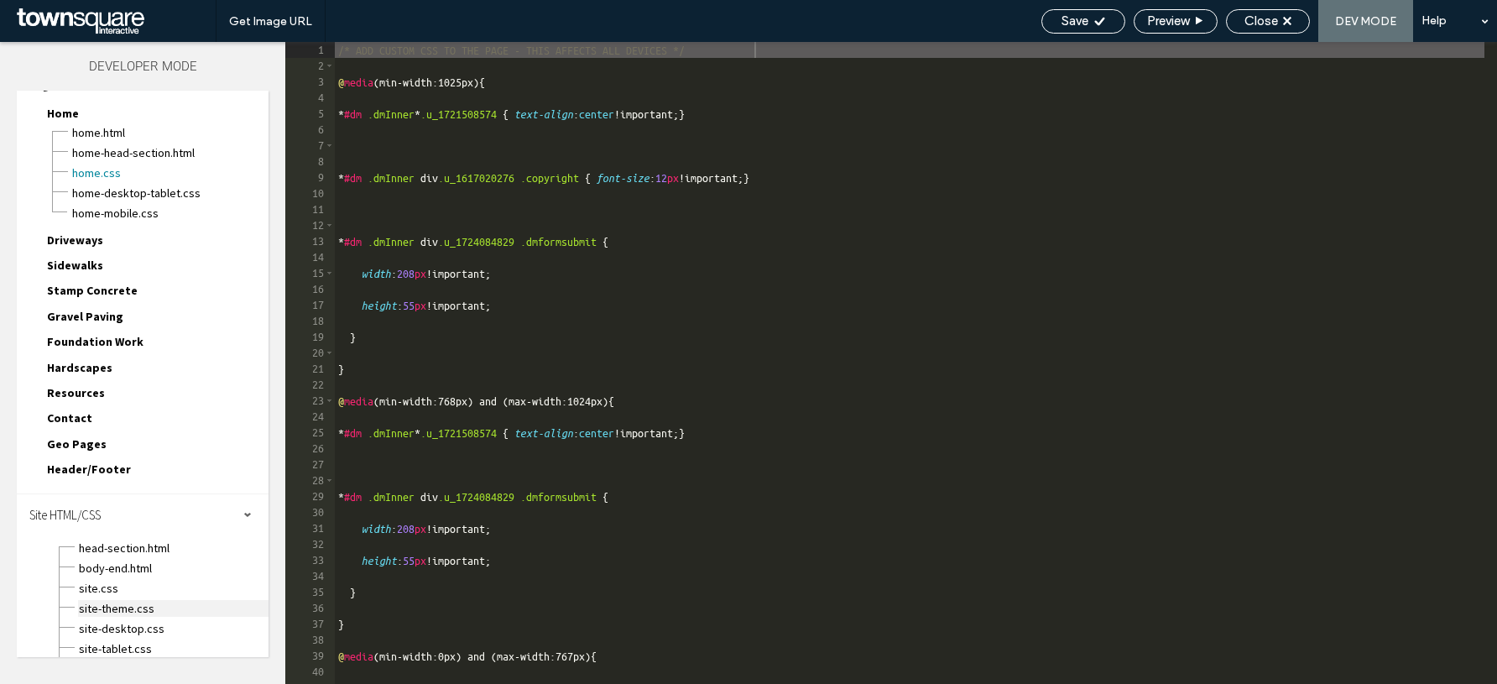
scroll to position [60, 0]
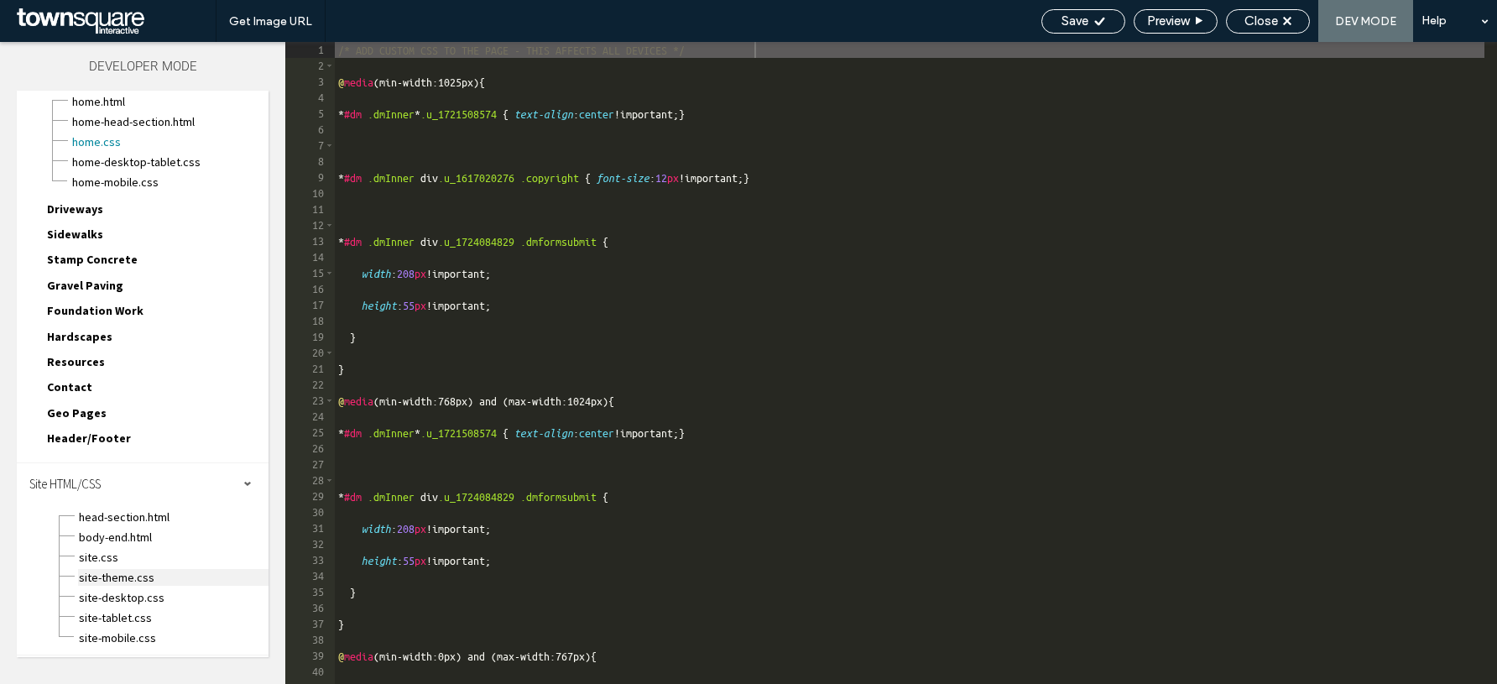
click at [120, 577] on span "site-theme.css" at bounding box center [173, 577] width 191 height 17
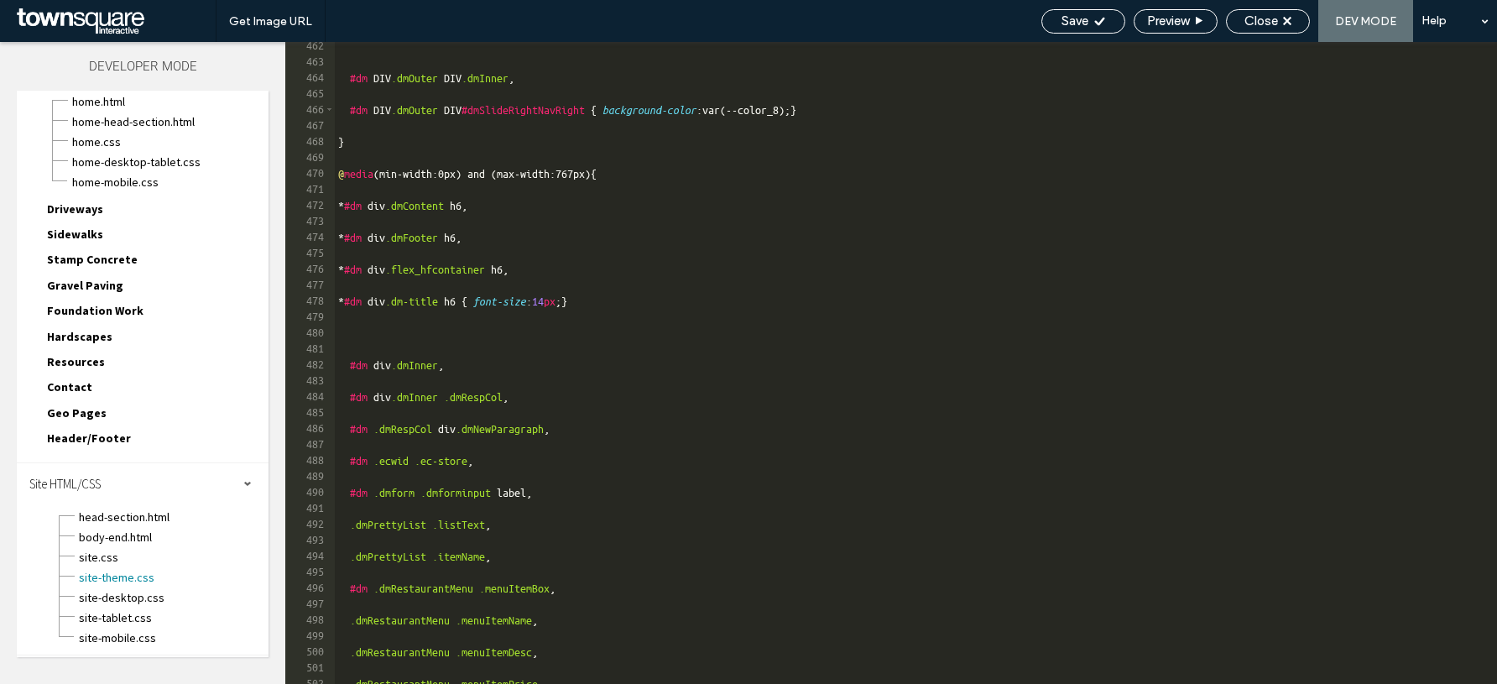
scroll to position [7810, 0]
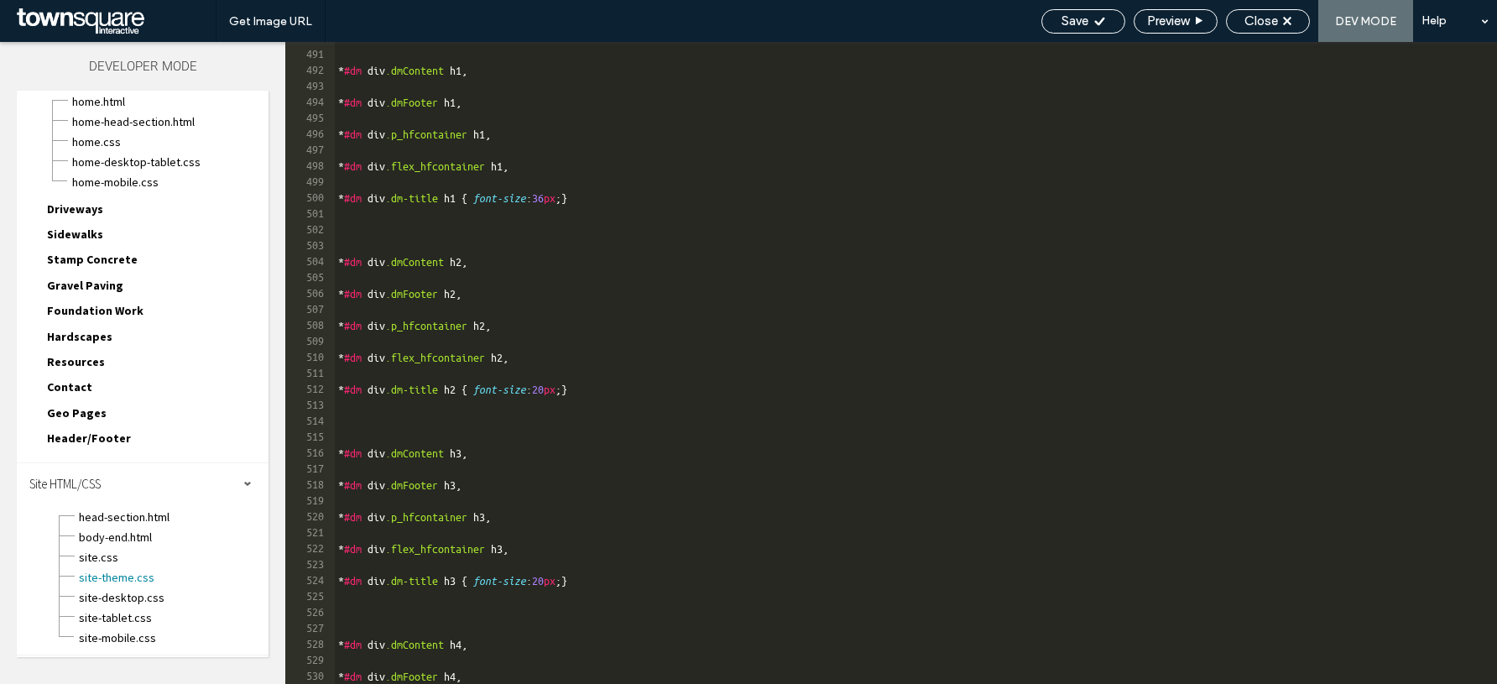
drag, startPoint x: 590, startPoint y: 635, endPoint x: 586, endPoint y: 644, distance: 9.4
click at [588, 633] on div "* #dm div .dmContent h1 , * #dm div .dmFooter h1 , * #dm div .p_hfcontainer h1 …" at bounding box center [910, 367] width 1150 height 674
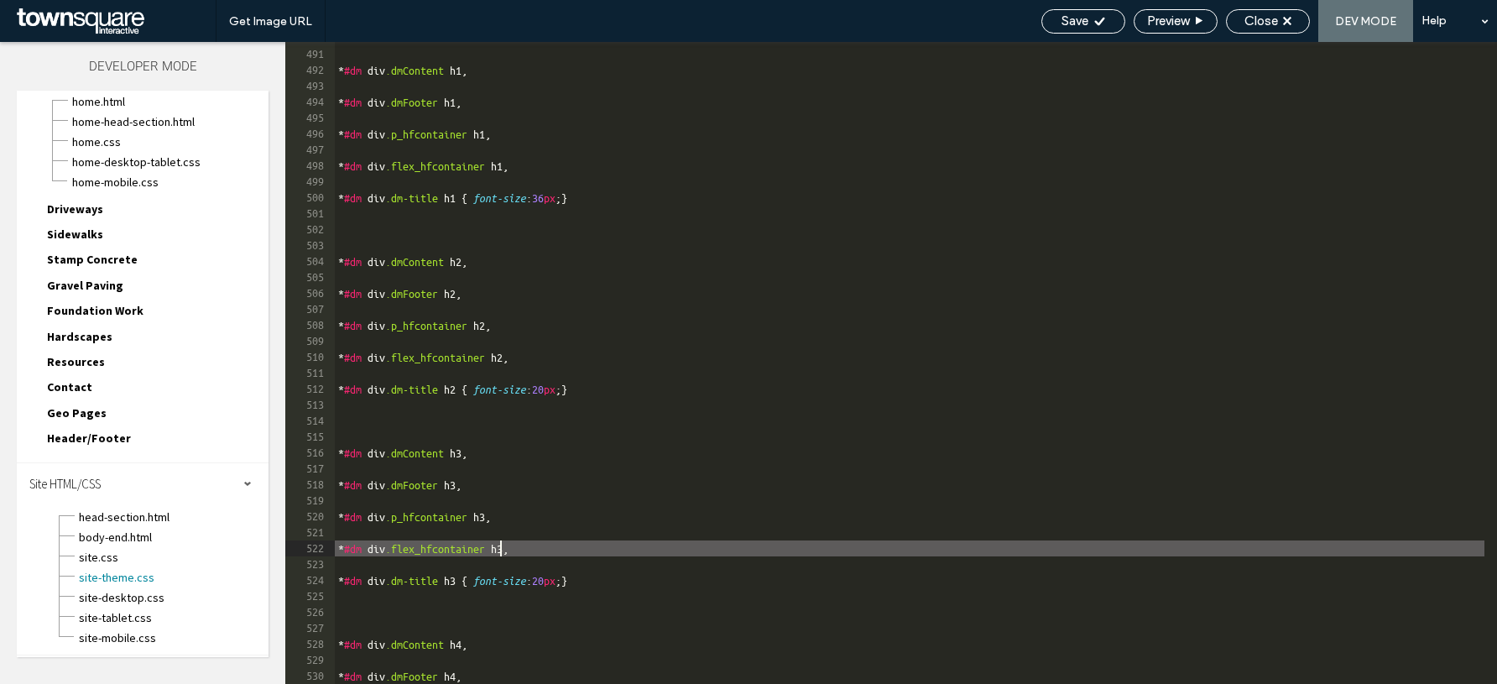
click at [1077, 549] on div "* #dm div .dmContent h1 , * #dm div .dmFooter h1 , * #dm div .p_hfcontainer h1 …" at bounding box center [910, 367] width 1150 height 674
click at [93, 558] on span "site.css" at bounding box center [173, 557] width 191 height 17
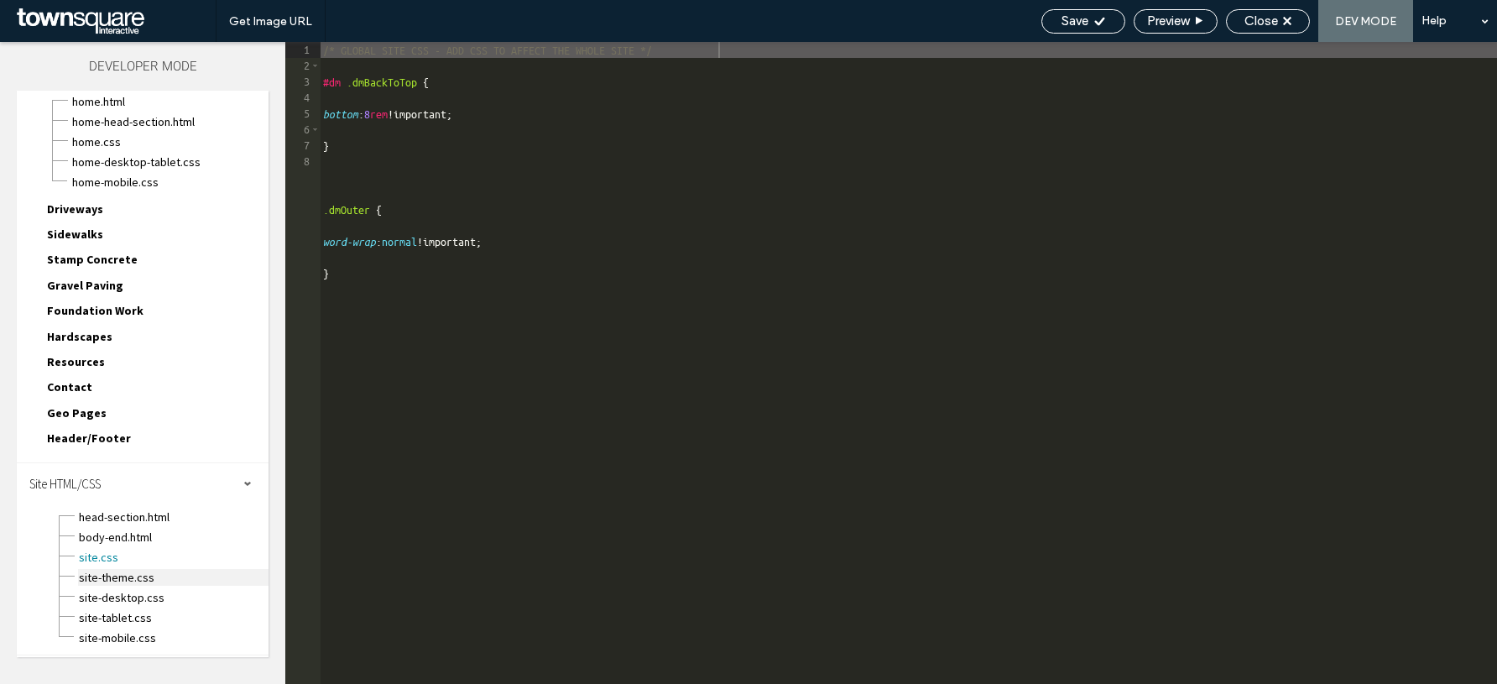
click at [93, 577] on span "site-theme.css" at bounding box center [173, 577] width 191 height 17
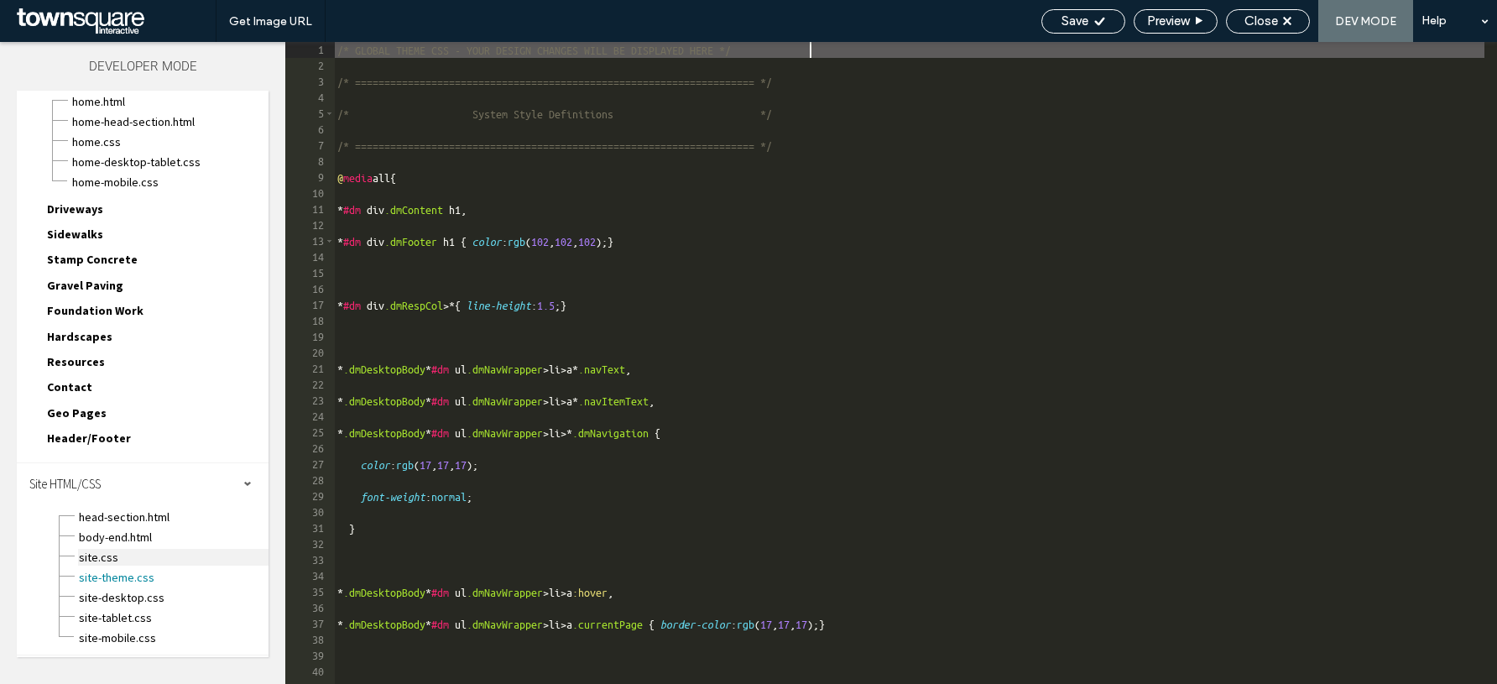
click at [97, 557] on span "site.css" at bounding box center [173, 557] width 191 height 17
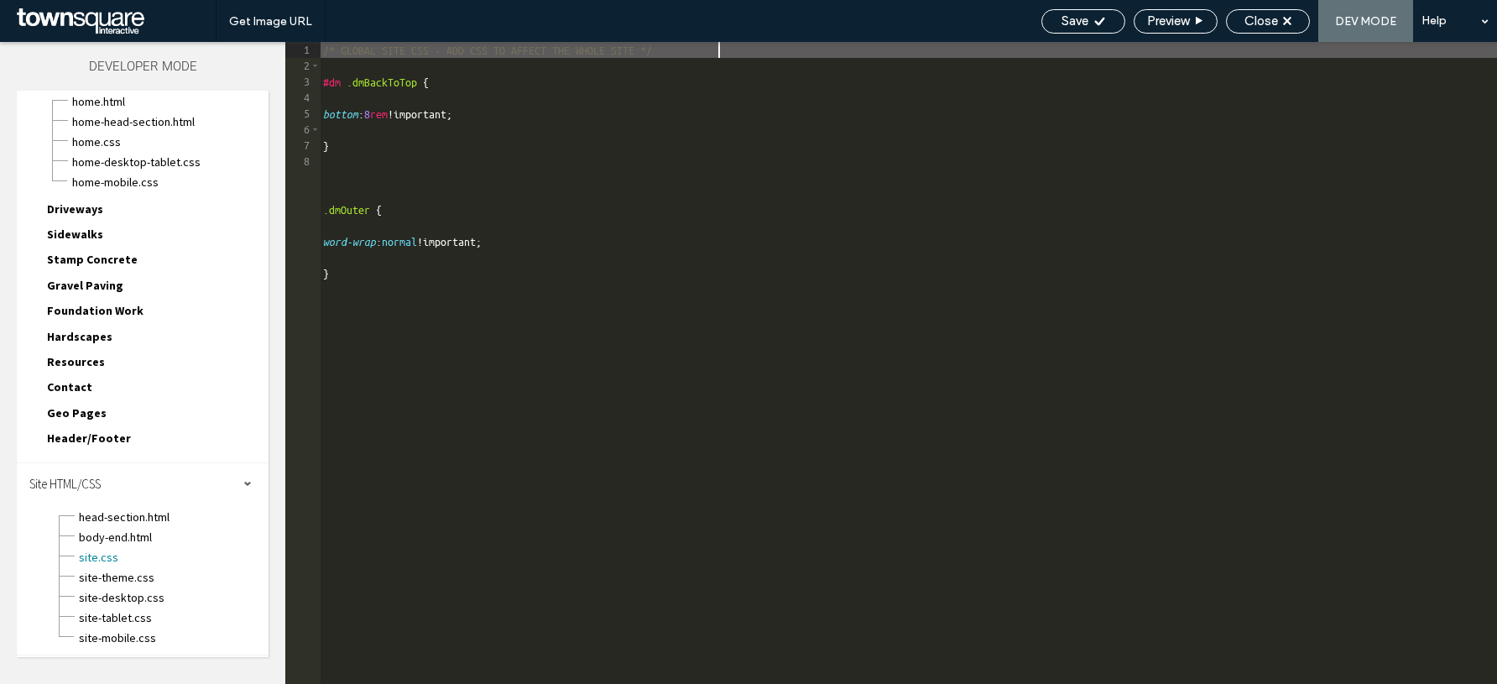
click at [98, 588] on div "site-desktop.css" at bounding box center [173, 596] width 191 height 20
click at [105, 579] on span "site-theme.css" at bounding box center [173, 577] width 191 height 17
type textarea "**********"
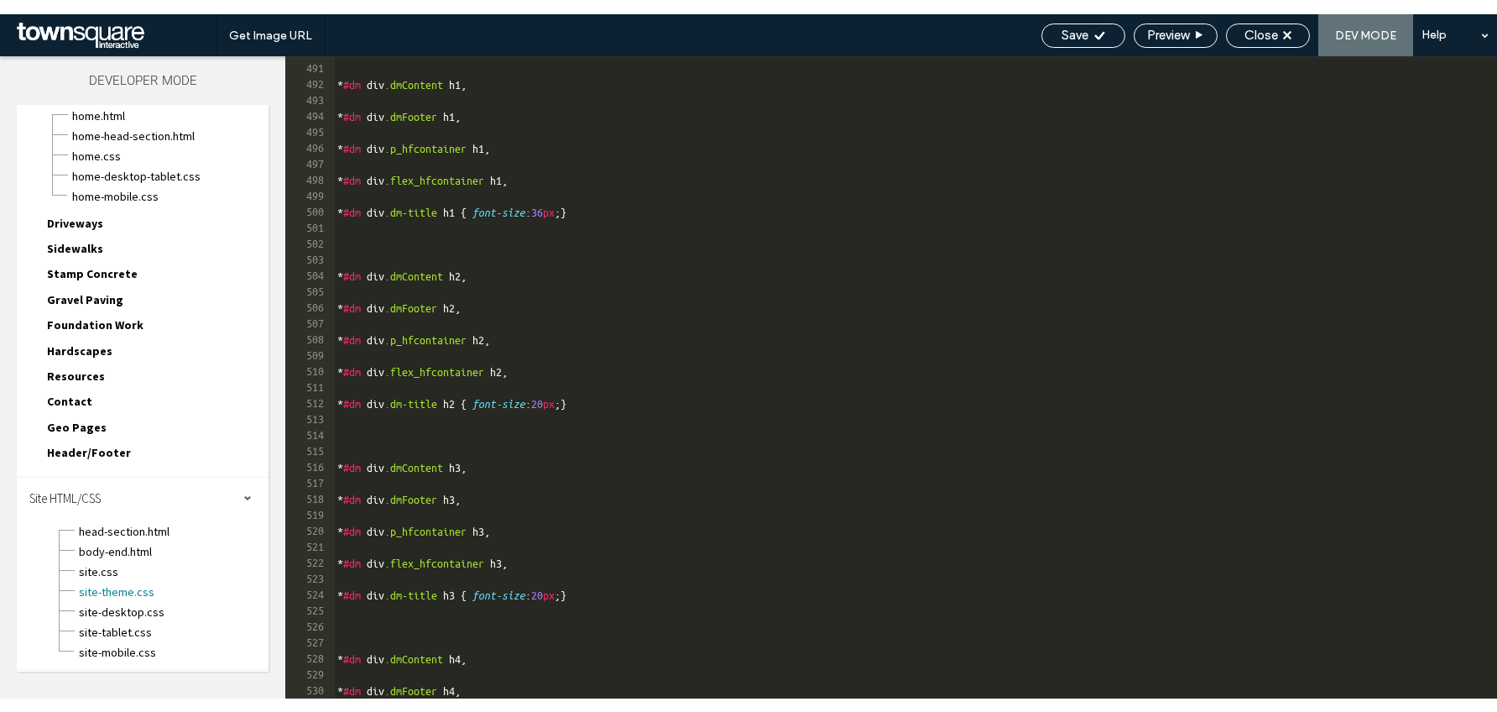
scroll to position [7810, 0]
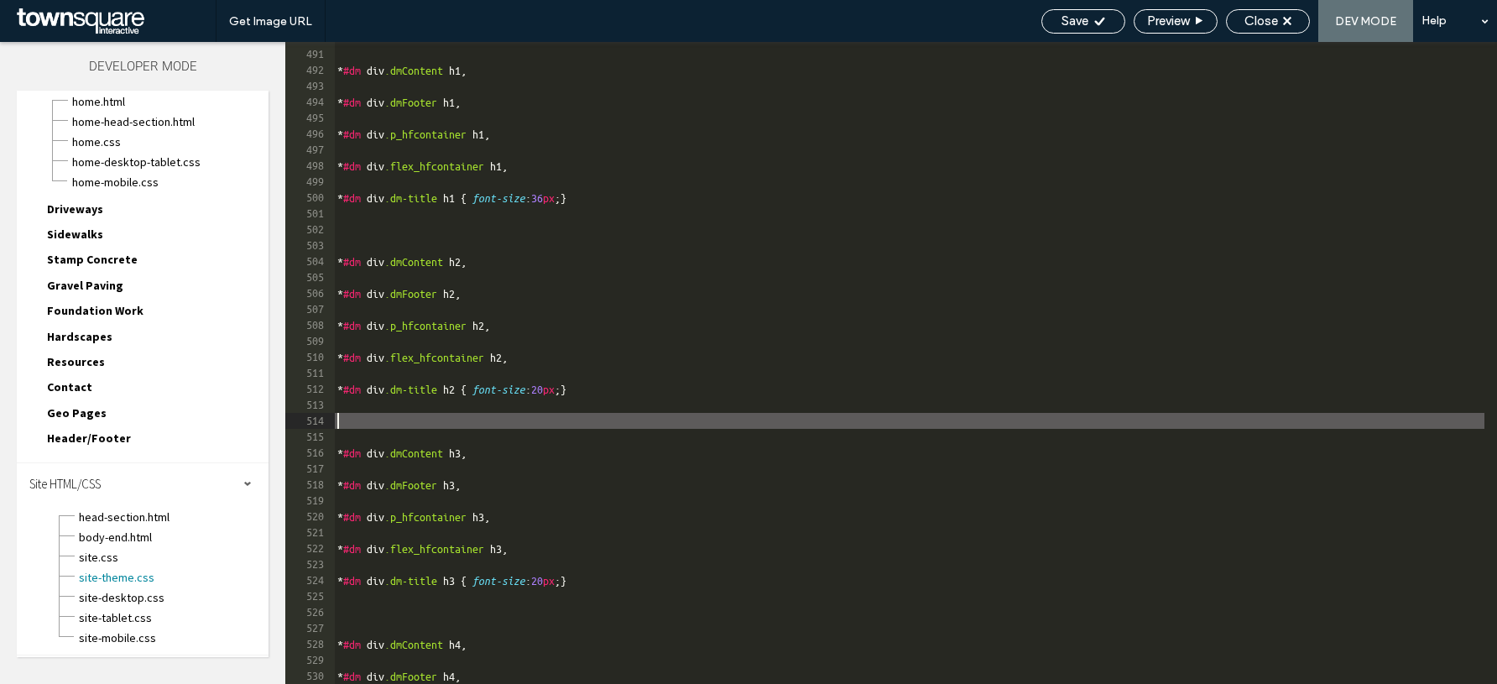
click at [859, 426] on div "* #dm div .dmContent h1 , * #dm div .dmFooter h1 , * #dm div .p_hfcontainer h1 …" at bounding box center [909, 367] width 1151 height 674
click at [627, 652] on div "* #dm div .dmContent h1 , * #dm div .dmFooter h1 , * #dm div .p_hfcontainer h1 …" at bounding box center [909, 367] width 1151 height 674
type textarea "*"
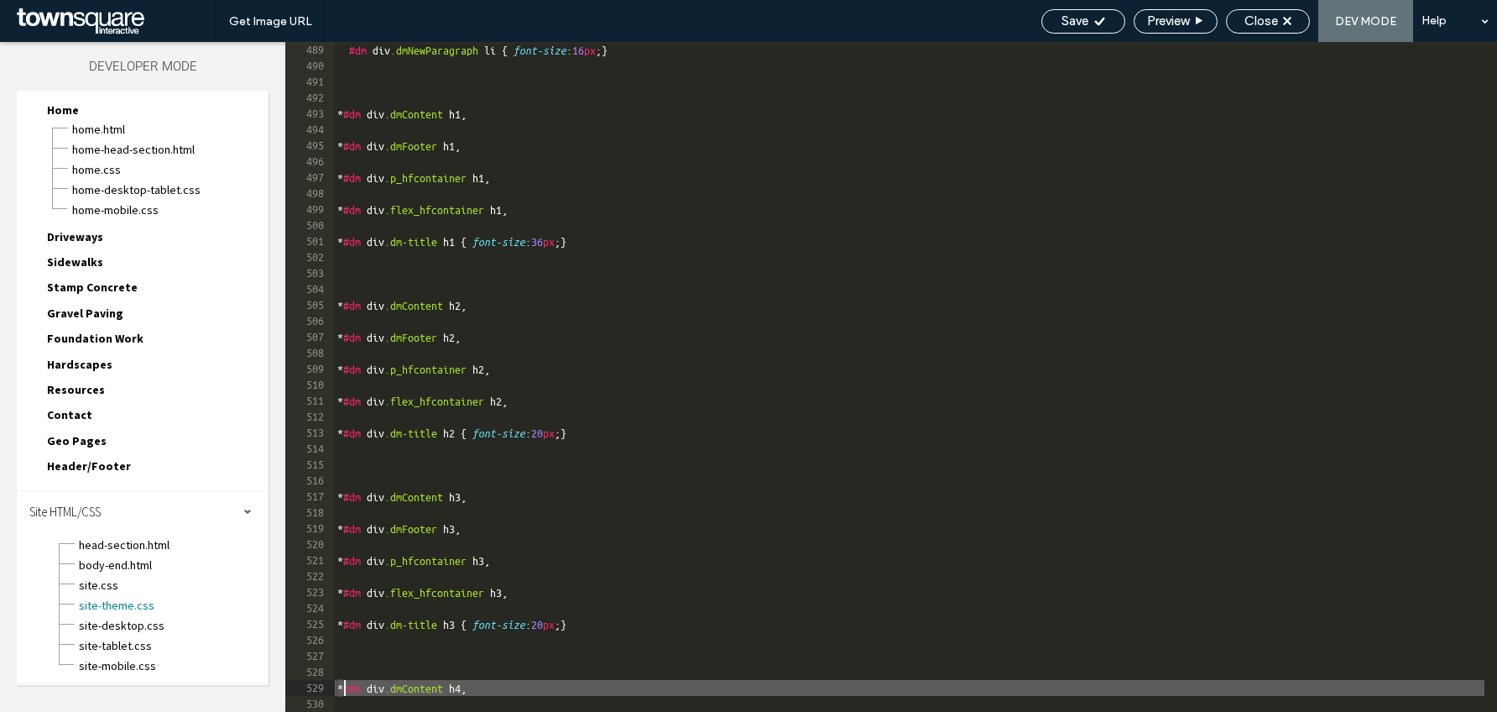
scroll to position [7782, 0]
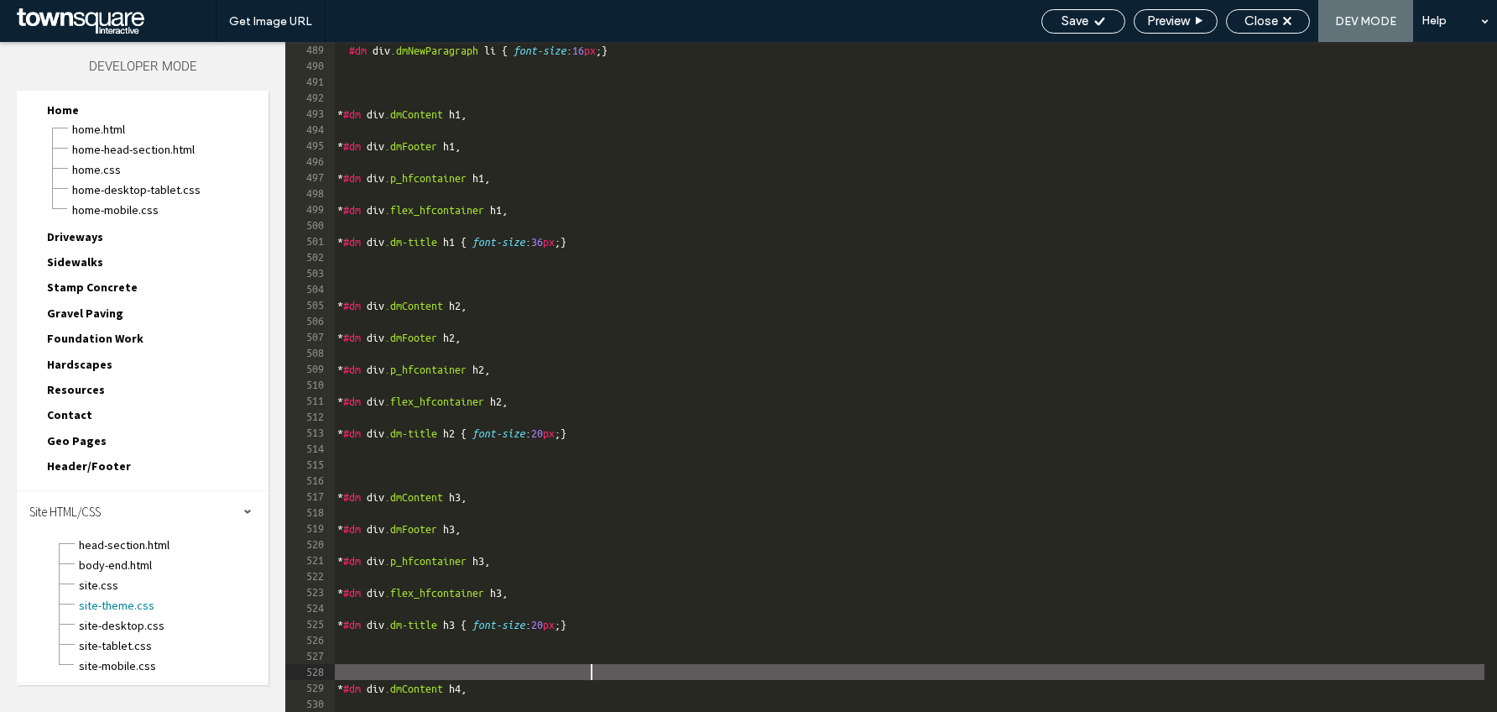
click at [593, 674] on div "#dm div .dmNewParagraph li { font-size : 16 px ; } * #dm div .dmContent h1 , * …" at bounding box center [909, 393] width 1151 height 702
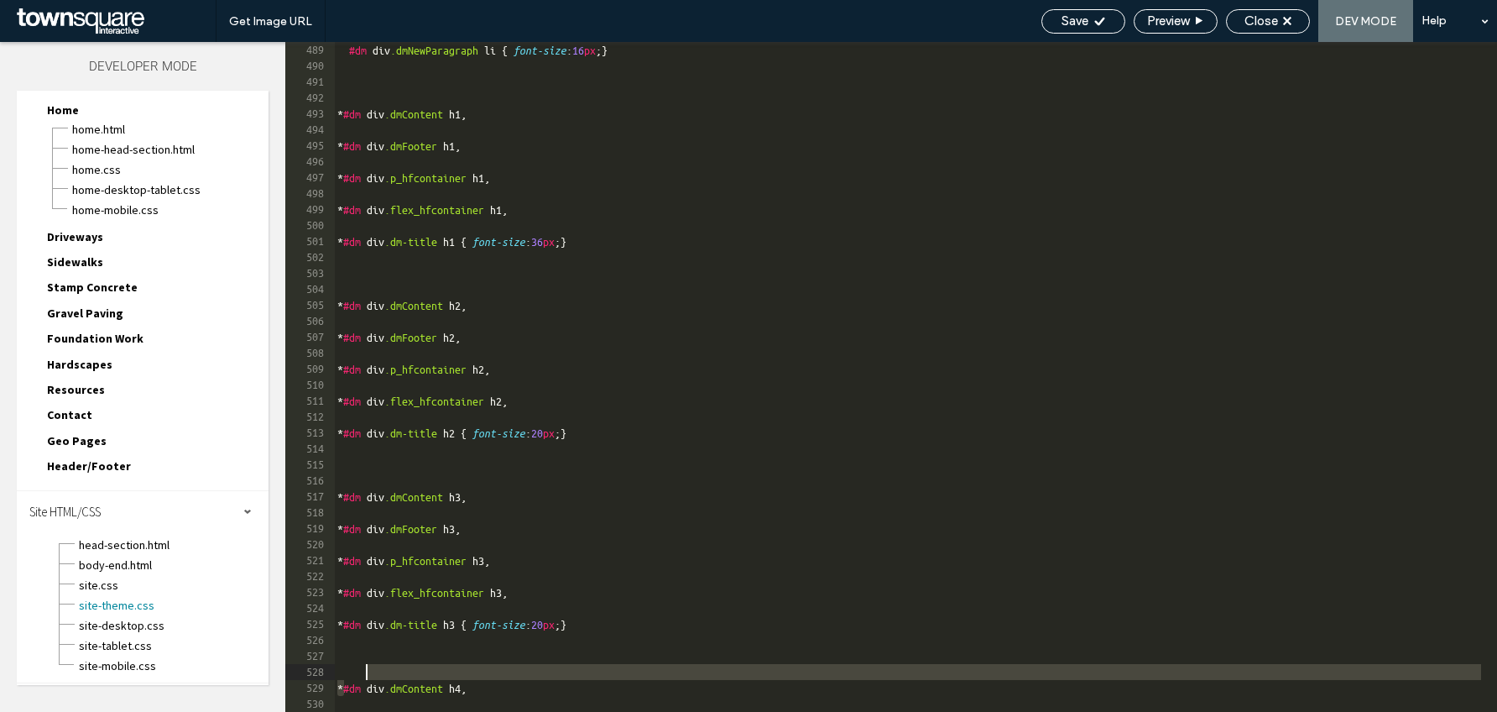
drag, startPoint x: 592, startPoint y: 688, endPoint x: 364, endPoint y: 672, distance: 228.0
click at [364, 672] on div "#dm div .dmNewParagraph li { font-size : 16 px ; } * #dm div .dmContent h1 , * …" at bounding box center [909, 393] width 1151 height 702
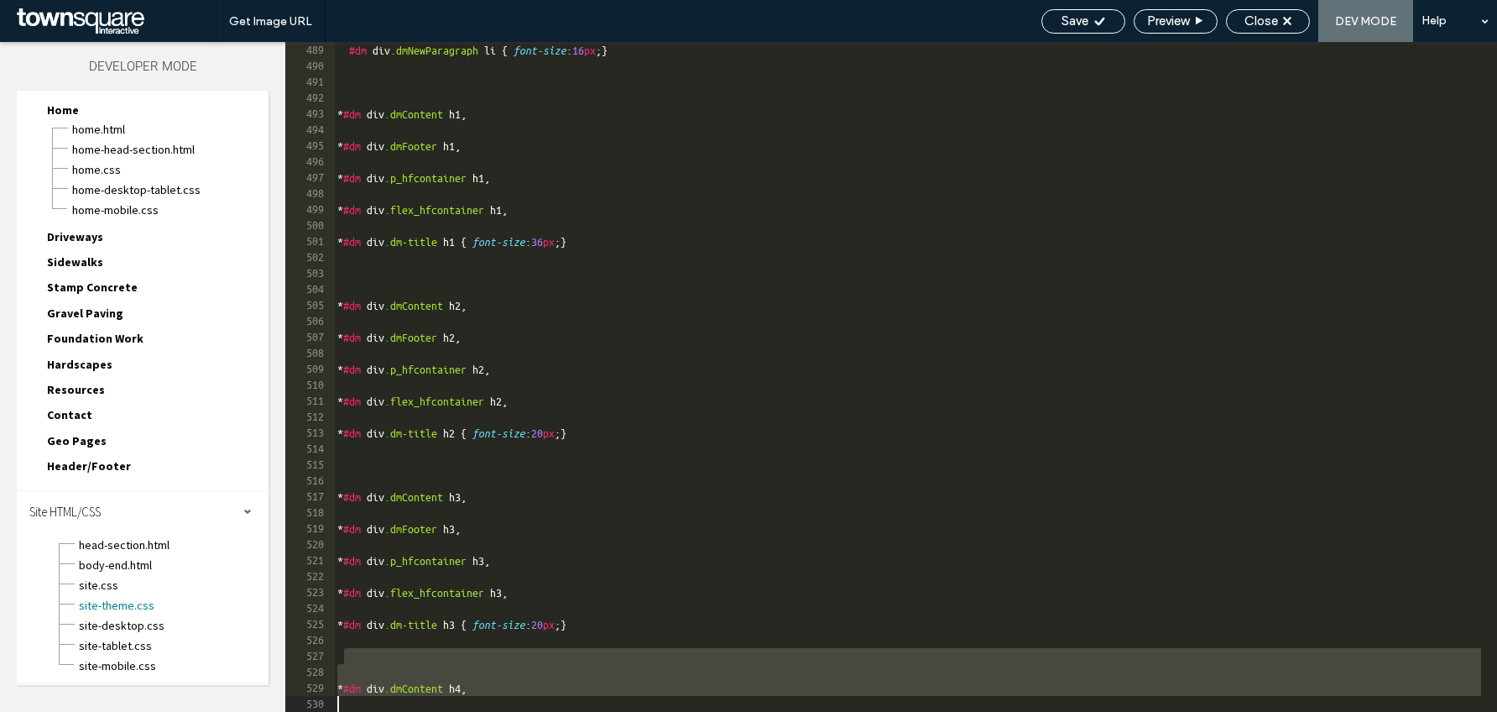
drag, startPoint x: 348, startPoint y: 660, endPoint x: 491, endPoint y: 766, distance: 178.1
click at [491, 683] on html ".wqwq-1{fill:#231f20;} .cls-1q, .cls-2q { fill-rule: evenodd; } .cls-2q { fill:…" at bounding box center [748, 356] width 1497 height 712
type textarea "*"
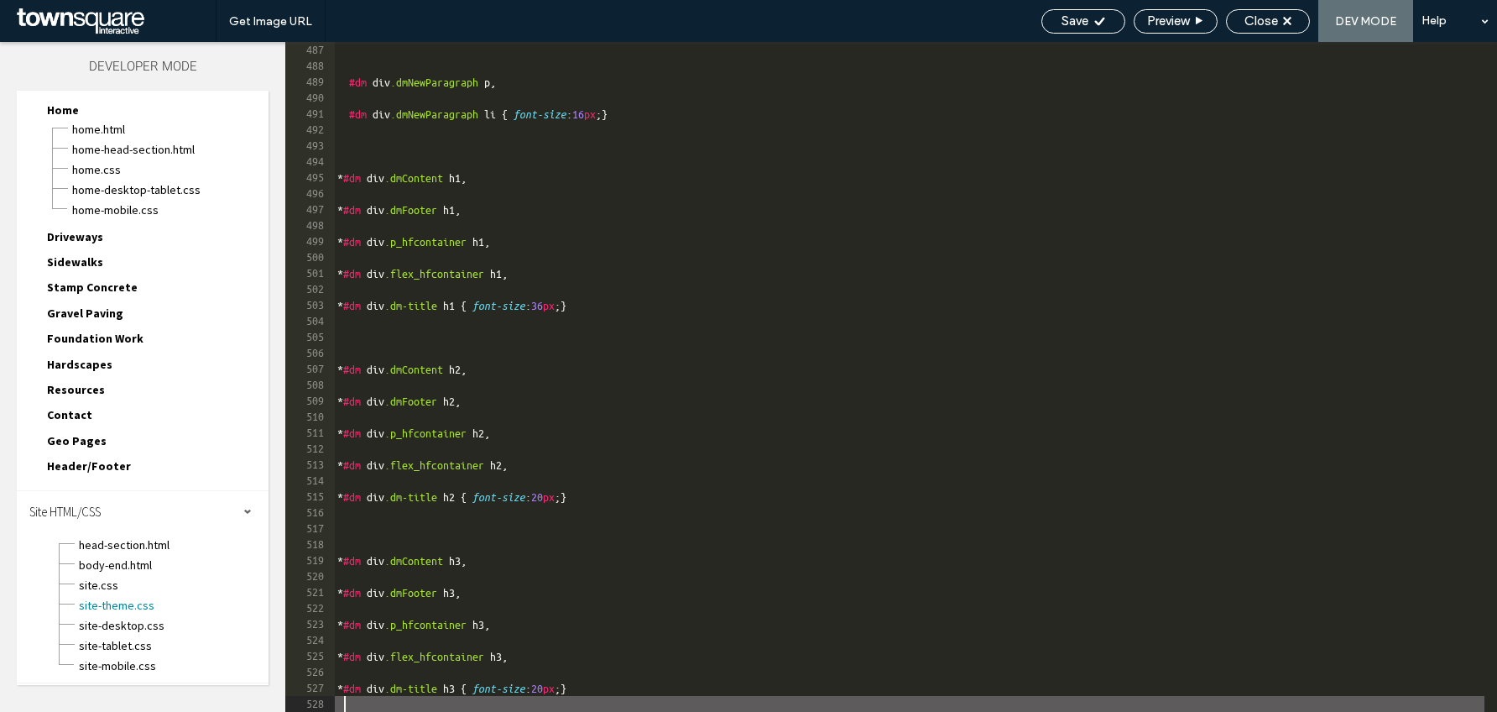
scroll to position [7766, 0]
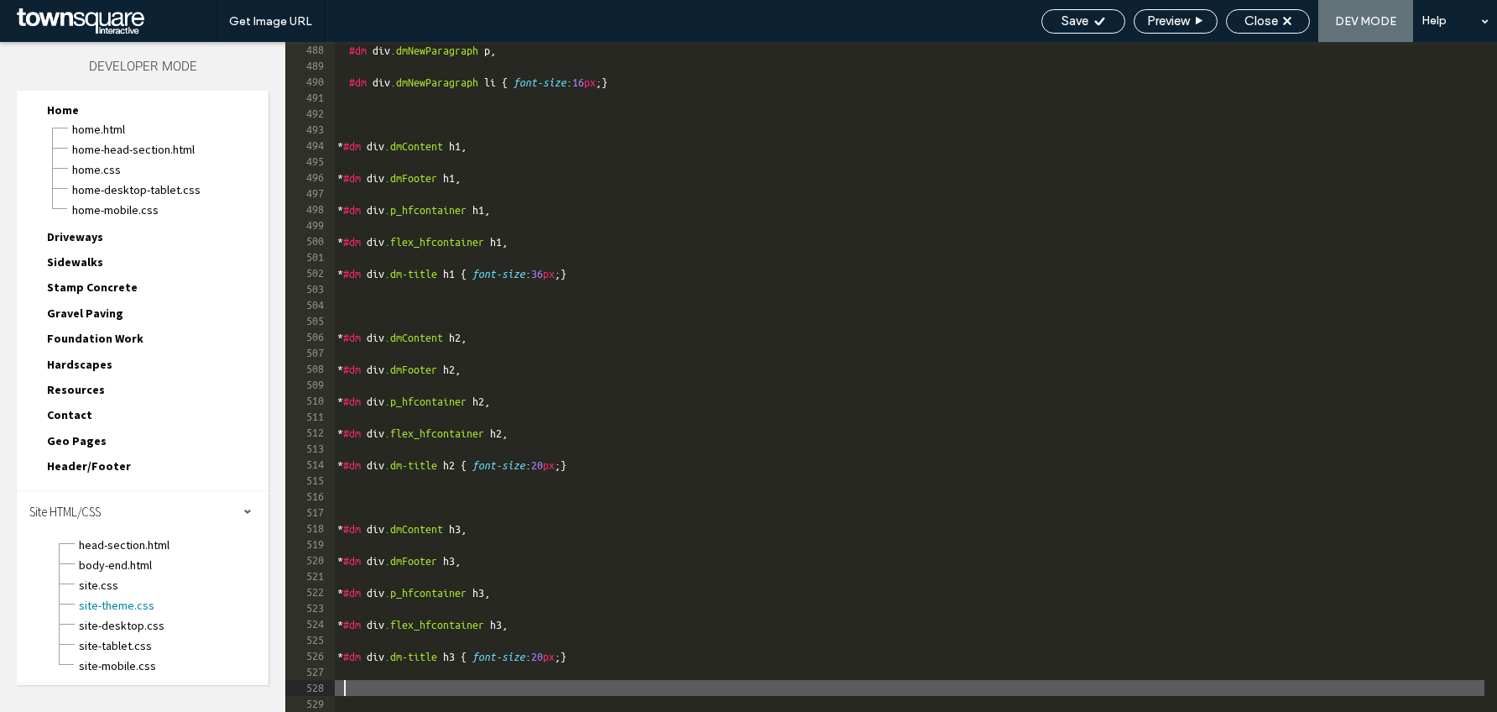
paste textarea "**********"
type textarea "**********"
drag, startPoint x: 949, startPoint y: 687, endPoint x: 339, endPoint y: 683, distance: 610.2
click at [339, 683] on div "#dm div .dmNewParagraph p , #dm div .dmNewParagraph li { font-size : 16 px ; } …" at bounding box center [909, 393] width 1151 height 702
type textarea "*"
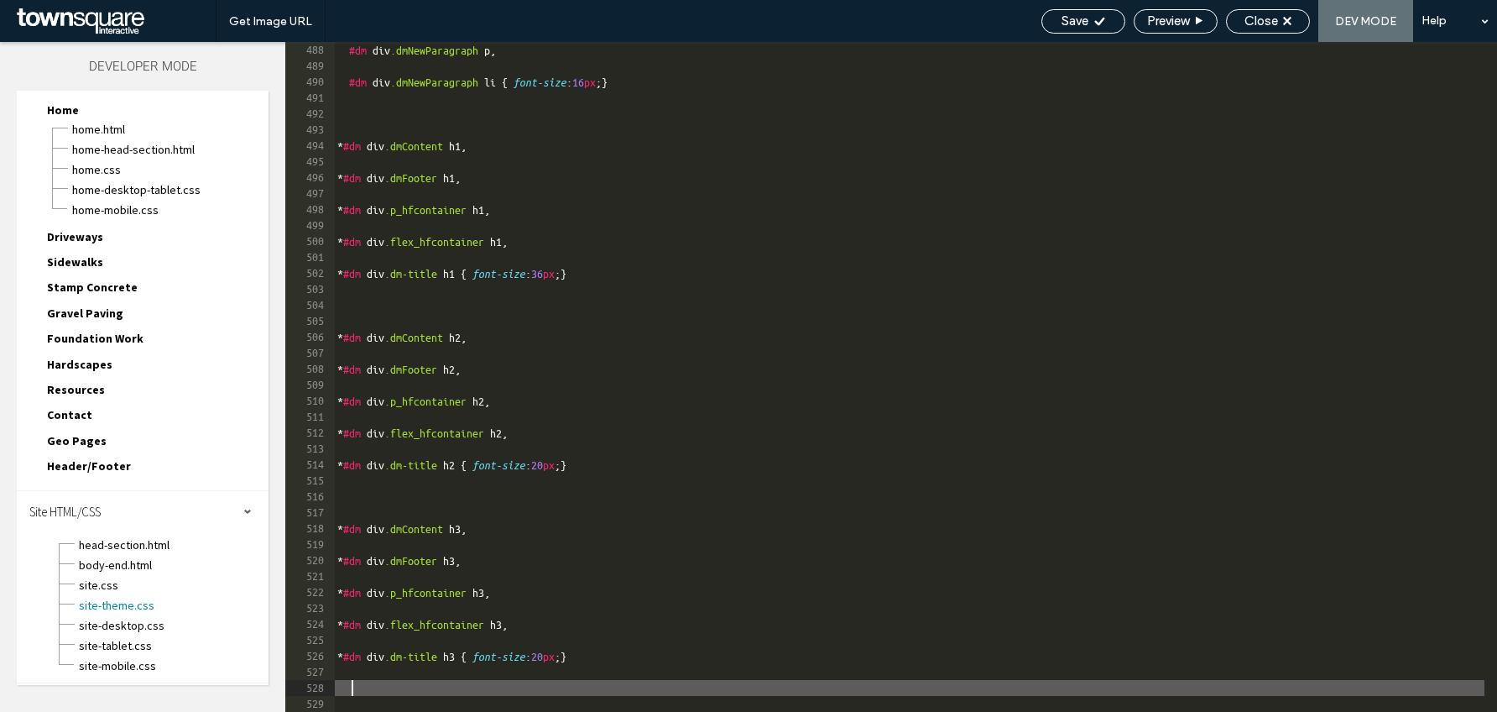
type textarea "*"
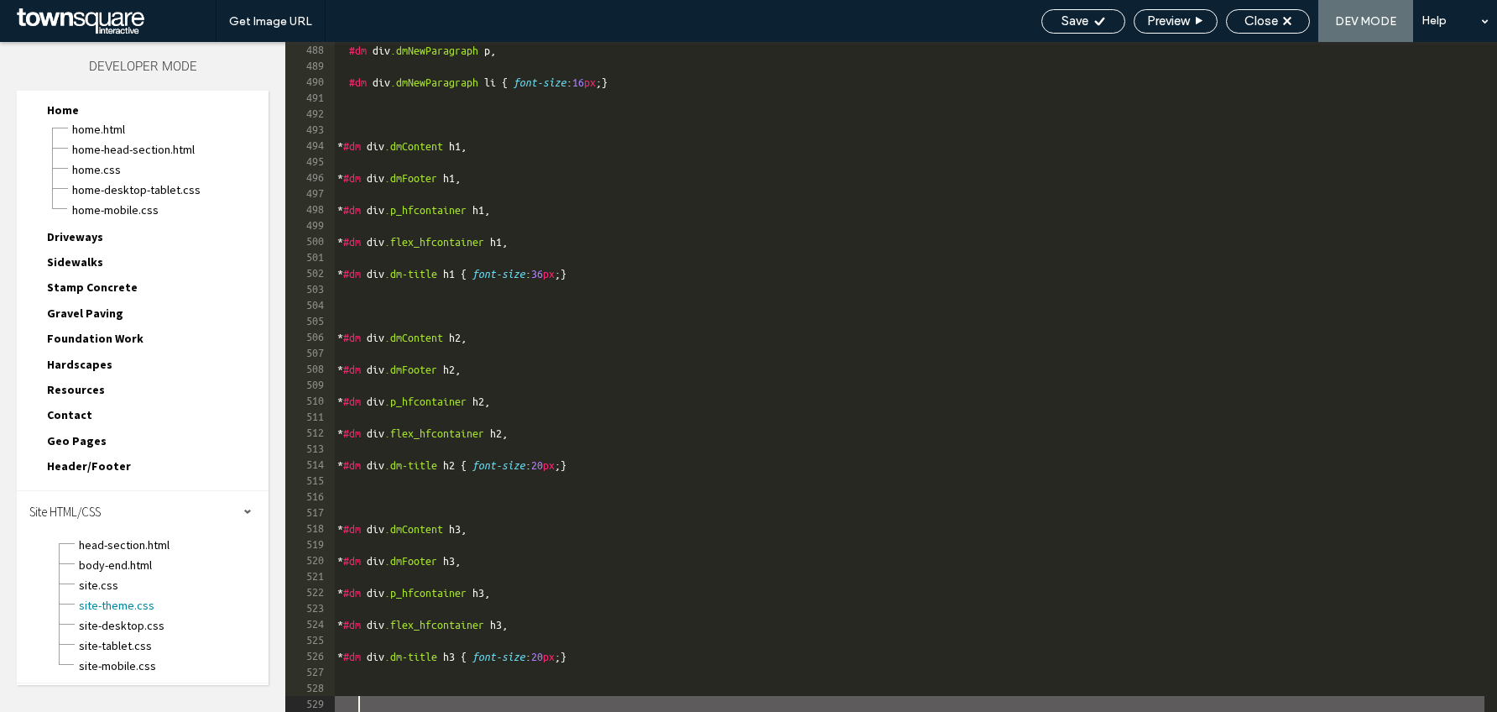
scroll to position [0, 0]
type textarea "*"
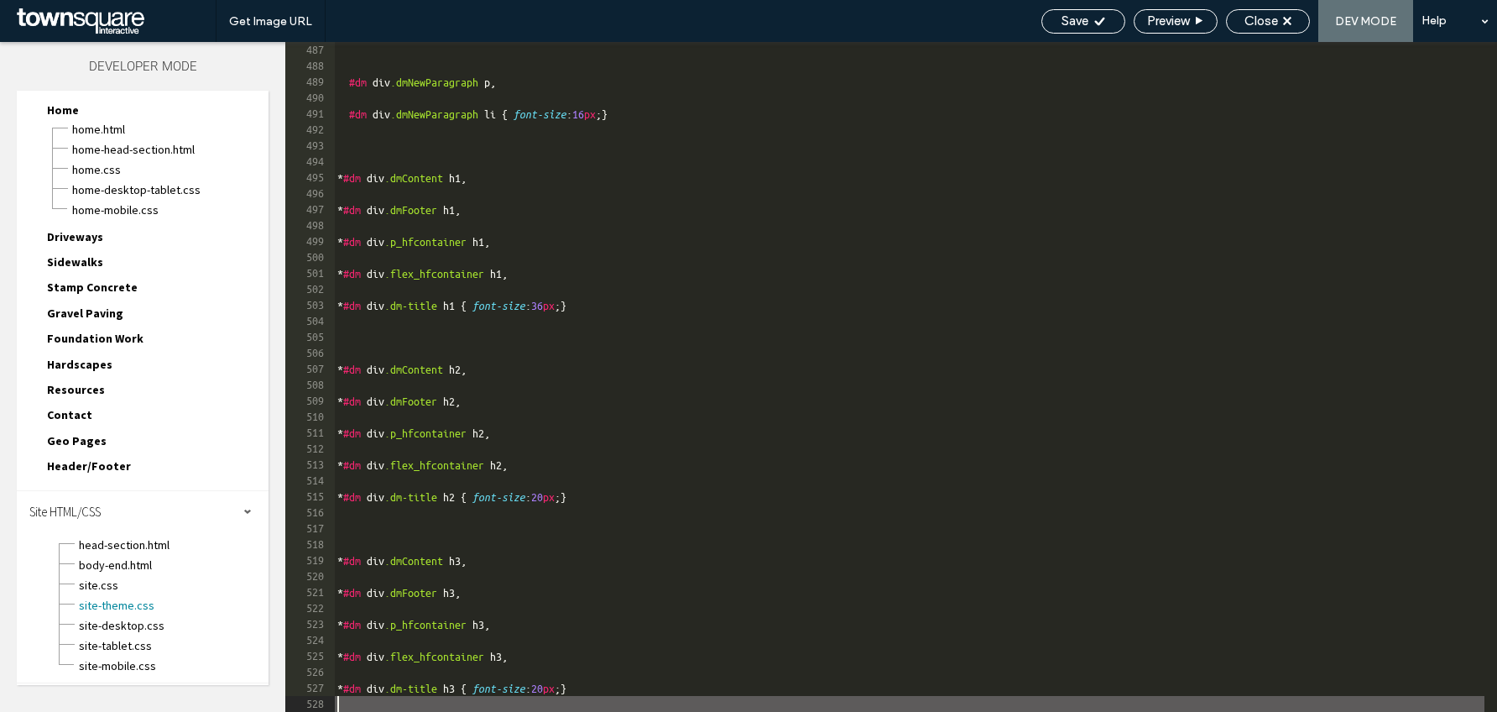
scroll to position [7750, 0]
click at [1277, 26] on span "Close" at bounding box center [1262, 20] width 34 height 15
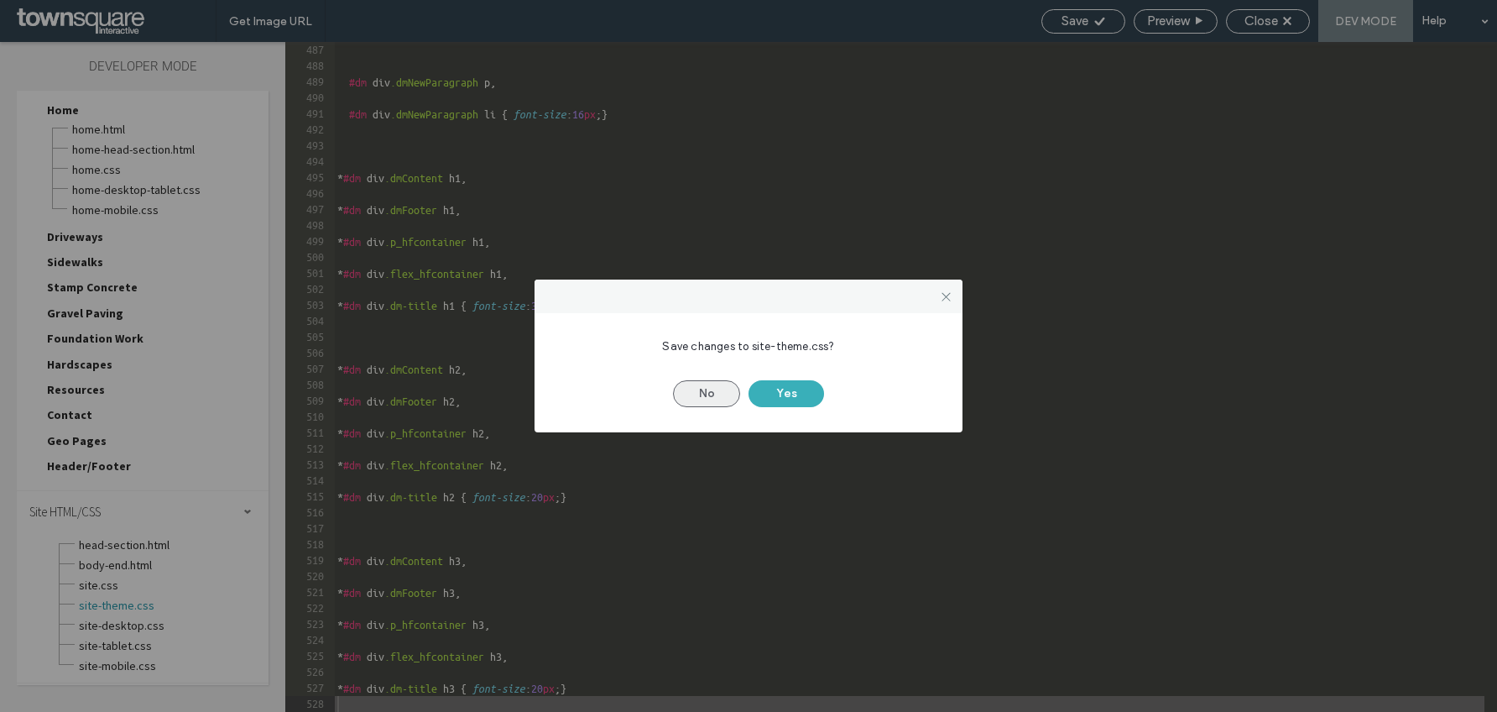
click at [720, 405] on button "No" at bounding box center [706, 393] width 67 height 27
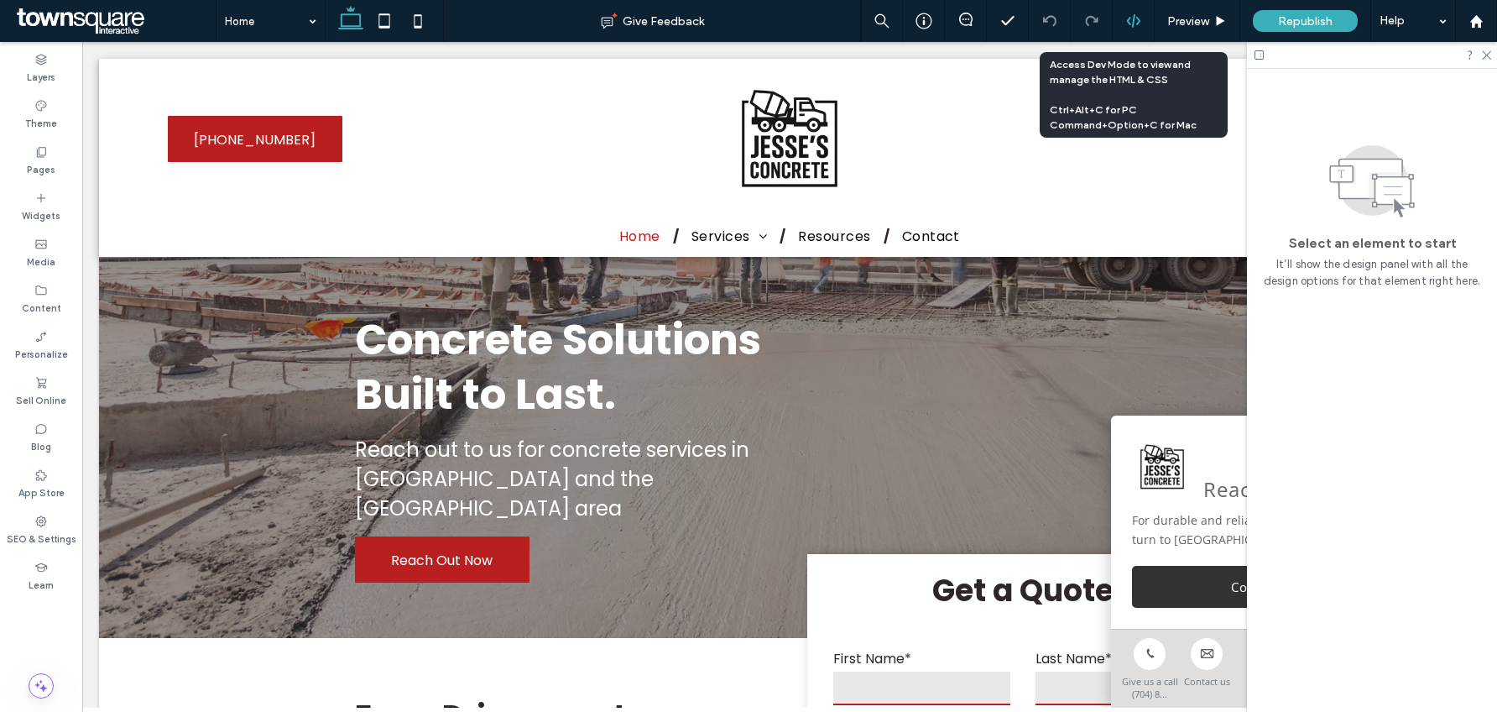
click at [1144, 29] on div at bounding box center [1134, 21] width 42 height 42
click at [1135, 24] on icon at bounding box center [1133, 20] width 15 height 15
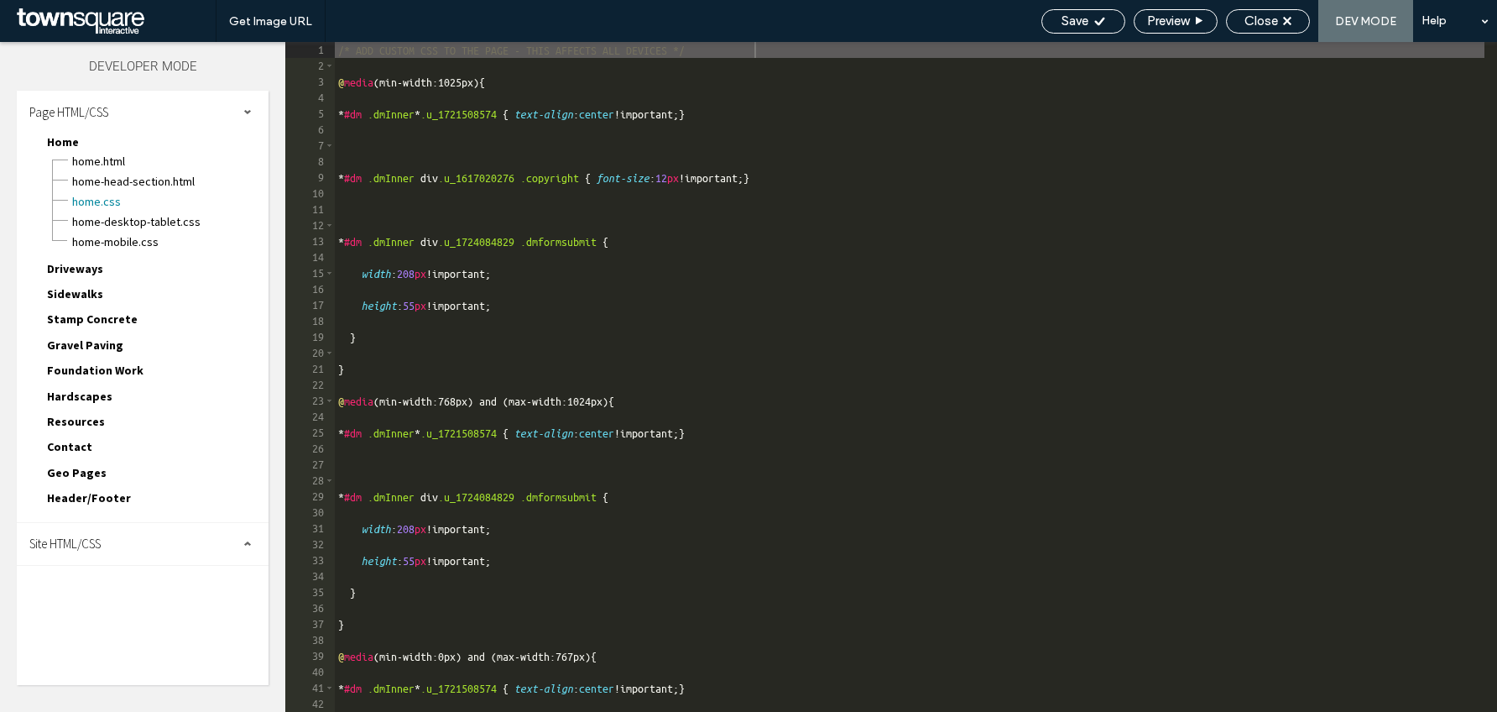
click at [70, 558] on div "Site HTML/CSS" at bounding box center [143, 544] width 252 height 42
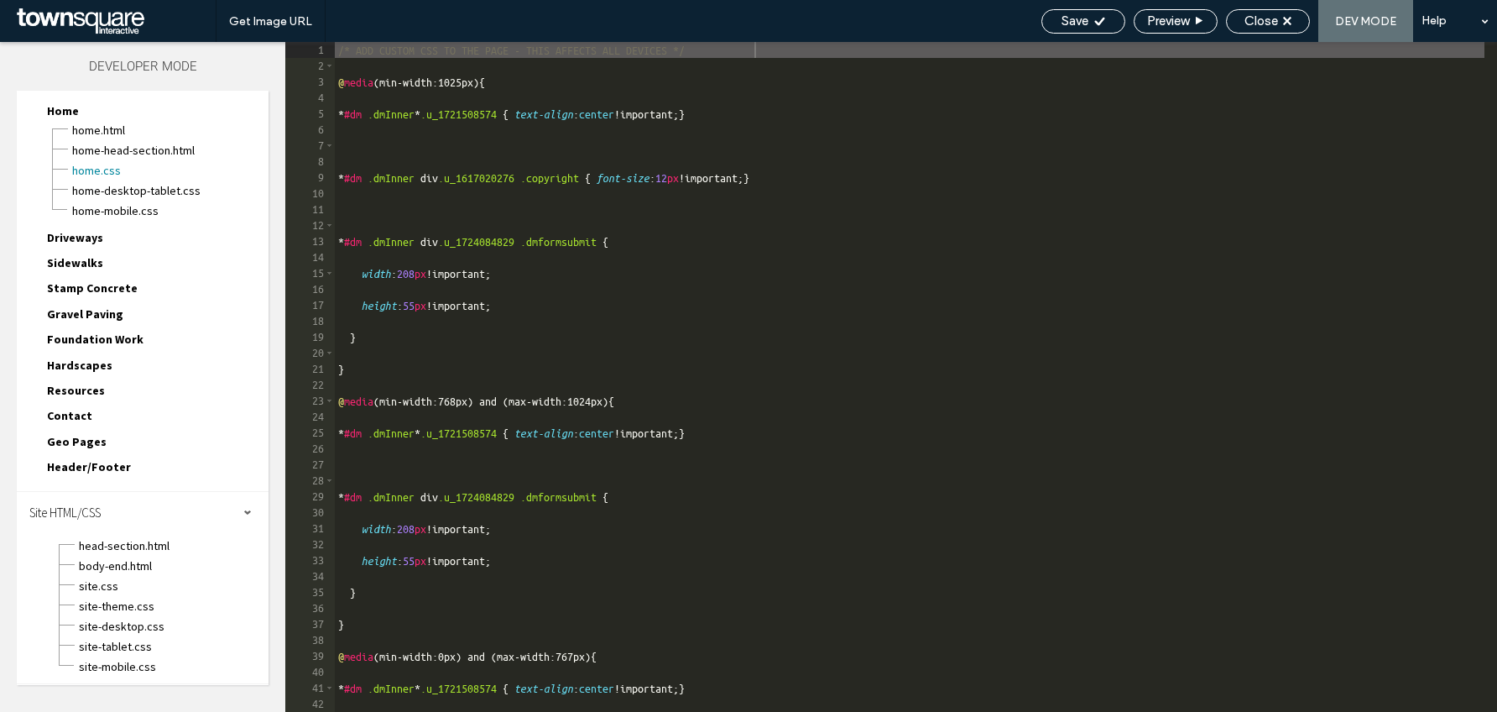
scroll to position [32, 0]
click at [112, 609] on span "site-theme.css" at bounding box center [173, 605] width 191 height 17
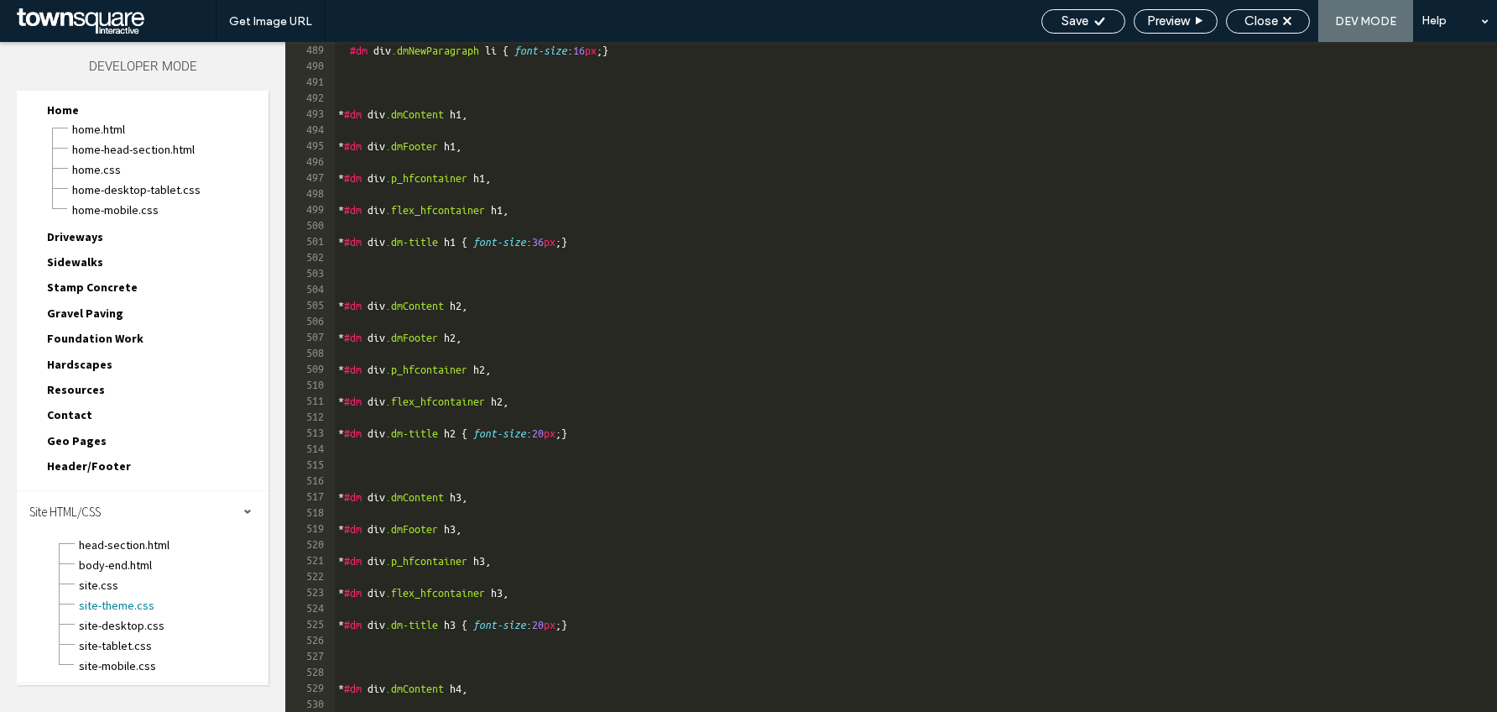
scroll to position [7782, 0]
click at [580, 665] on div "#dm div .dmNewParagraph li { font-size : 16 px ; } * #dm div .dmContent h1 , * …" at bounding box center [910, 393] width 1150 height 702
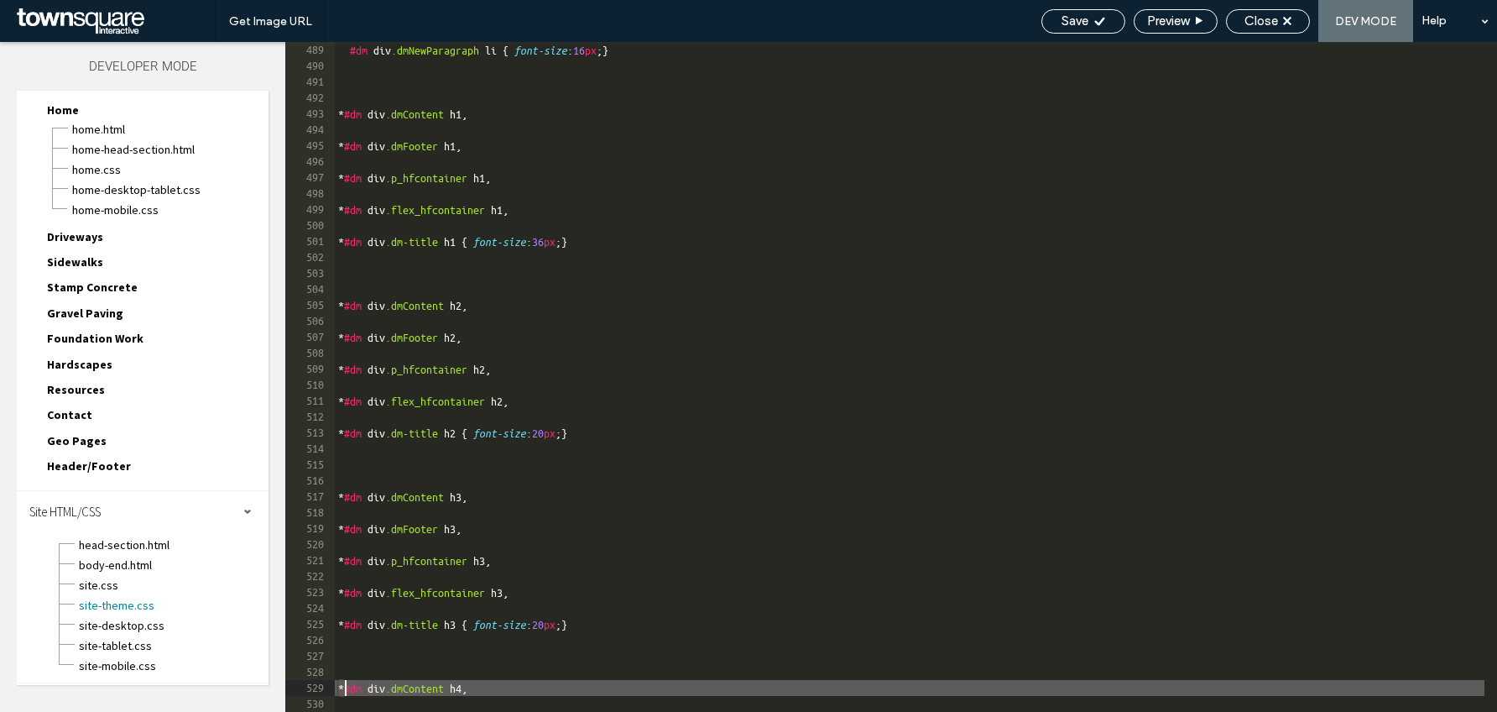
drag, startPoint x: 576, startPoint y: 687, endPoint x: 482, endPoint y: 682, distance: 94.1
click at [482, 682] on div "#dm div .dmNewParagraph li { font-size : 16 px ; } * #dm div .dmContent h1 , * …" at bounding box center [910, 393] width 1150 height 702
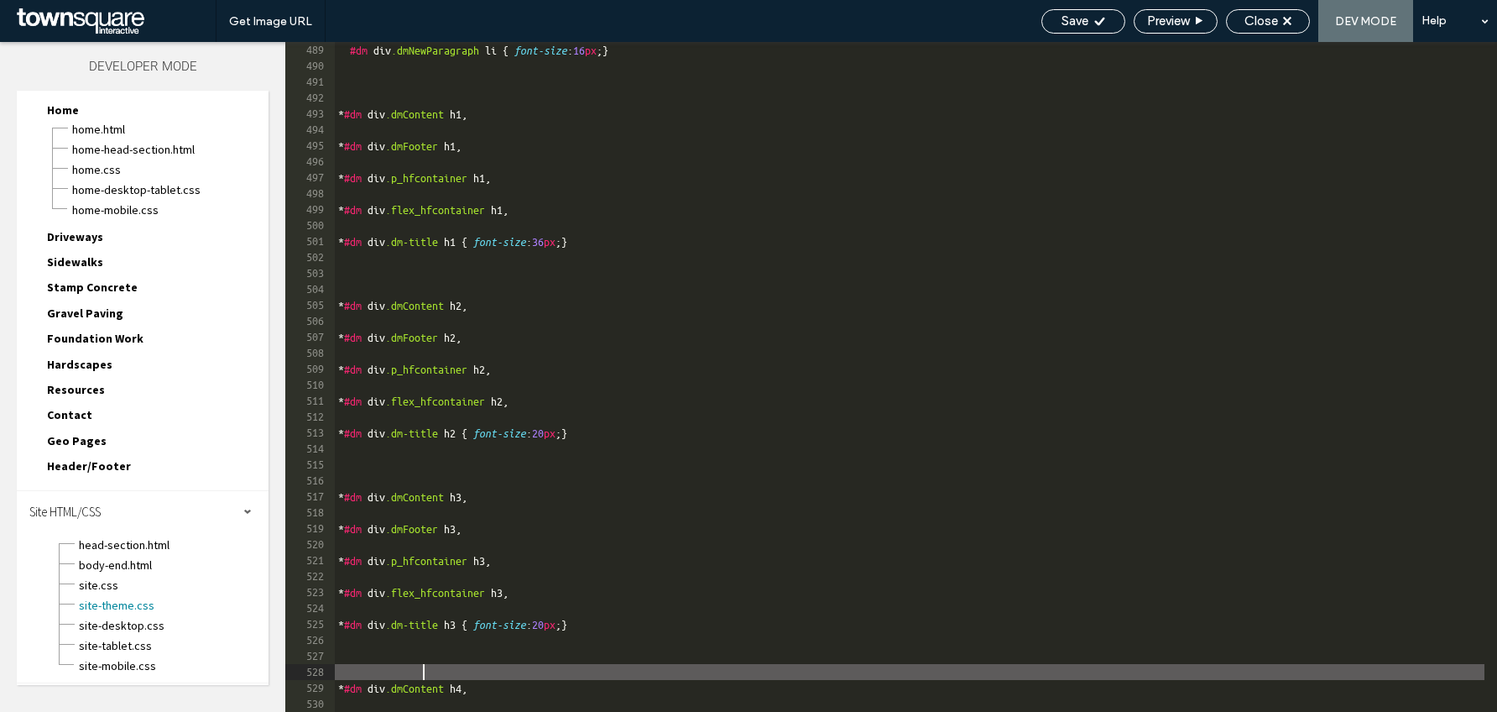
click at [426, 674] on div "#dm div .dmNewParagraph li { font-size : 16 px ; } * #dm div .dmContent h1 , * …" at bounding box center [910, 393] width 1150 height 702
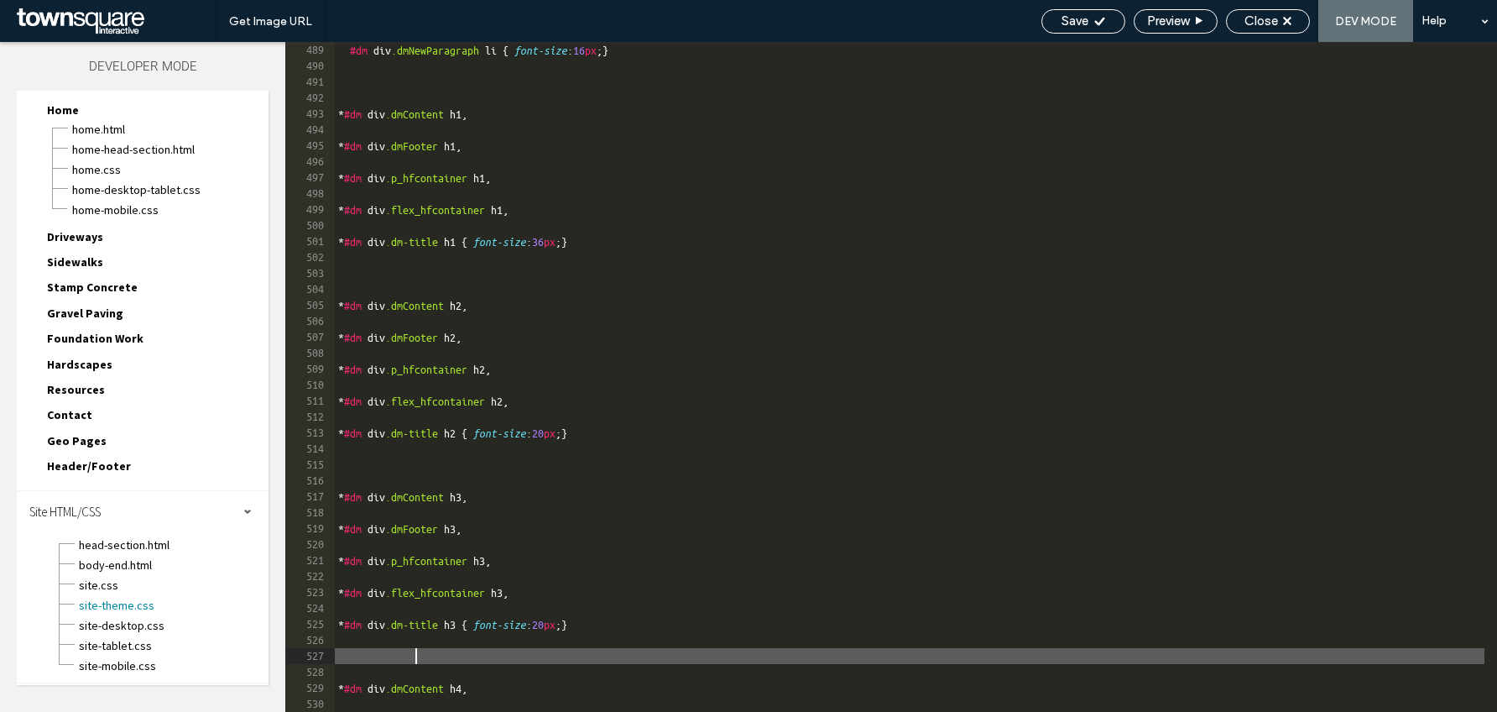
click at [419, 656] on div "#dm div .dmNewParagraph li { font-size : 16 px ; } * #dm div .dmContent h1 , * …" at bounding box center [910, 393] width 1150 height 702
drag, startPoint x: 454, startPoint y: 658, endPoint x: 282, endPoint y: 661, distance: 172.1
click at [283, 662] on div "Layers Theme Pages Widgets Media Content Personalize Sell Online Blog App Store…" at bounding box center [748, 377] width 1497 height 670
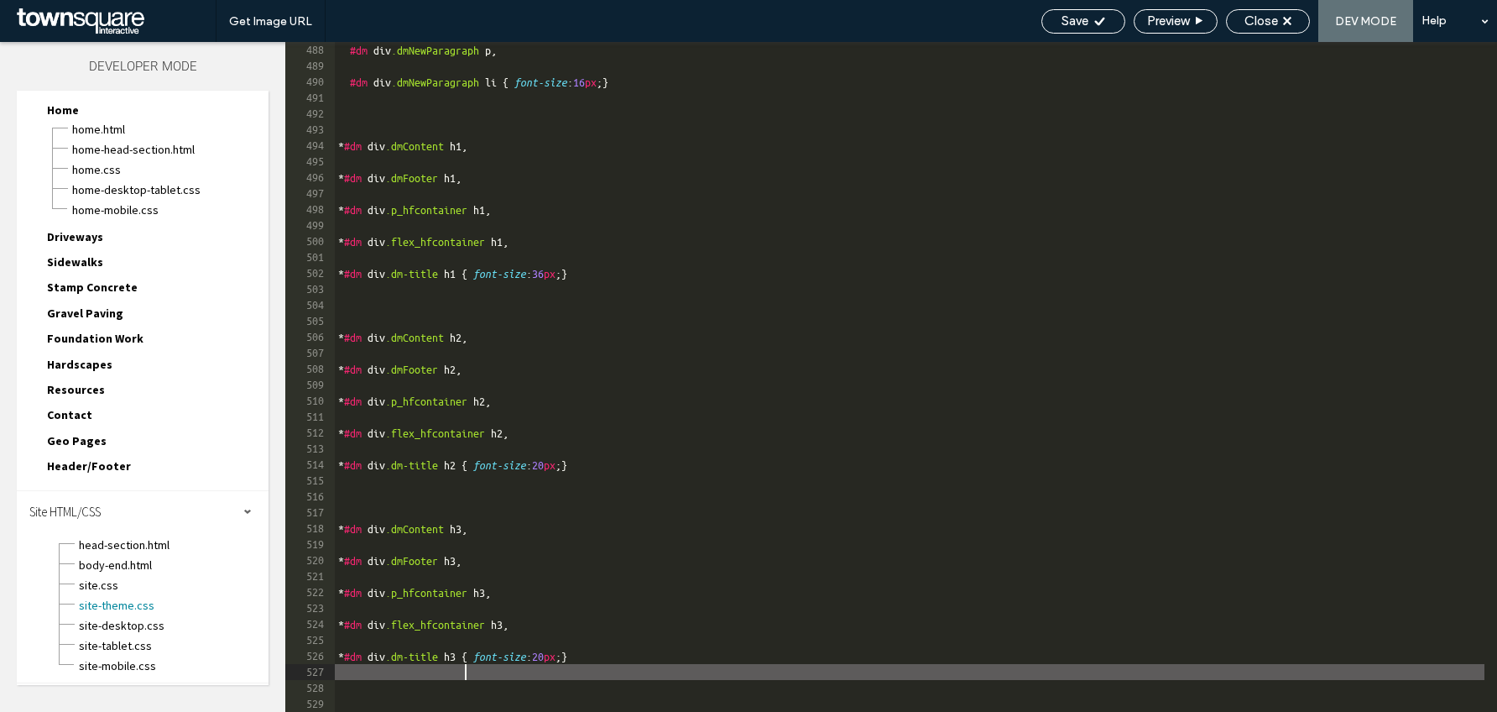
scroll to position [7766, 0]
type textarea "**********"
click at [1291, 20] on icon at bounding box center [1287, 21] width 8 height 8
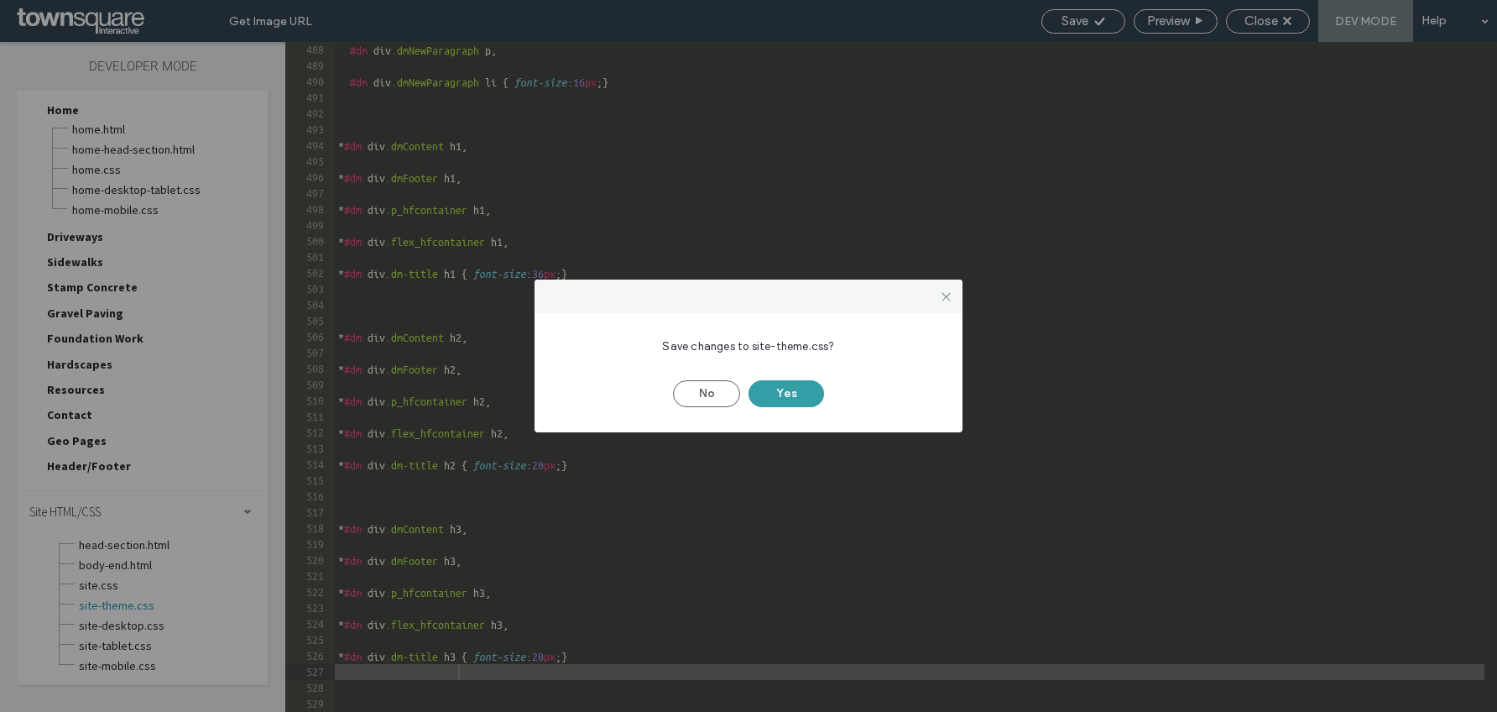
click at [762, 393] on button "Yes" at bounding box center [787, 393] width 76 height 27
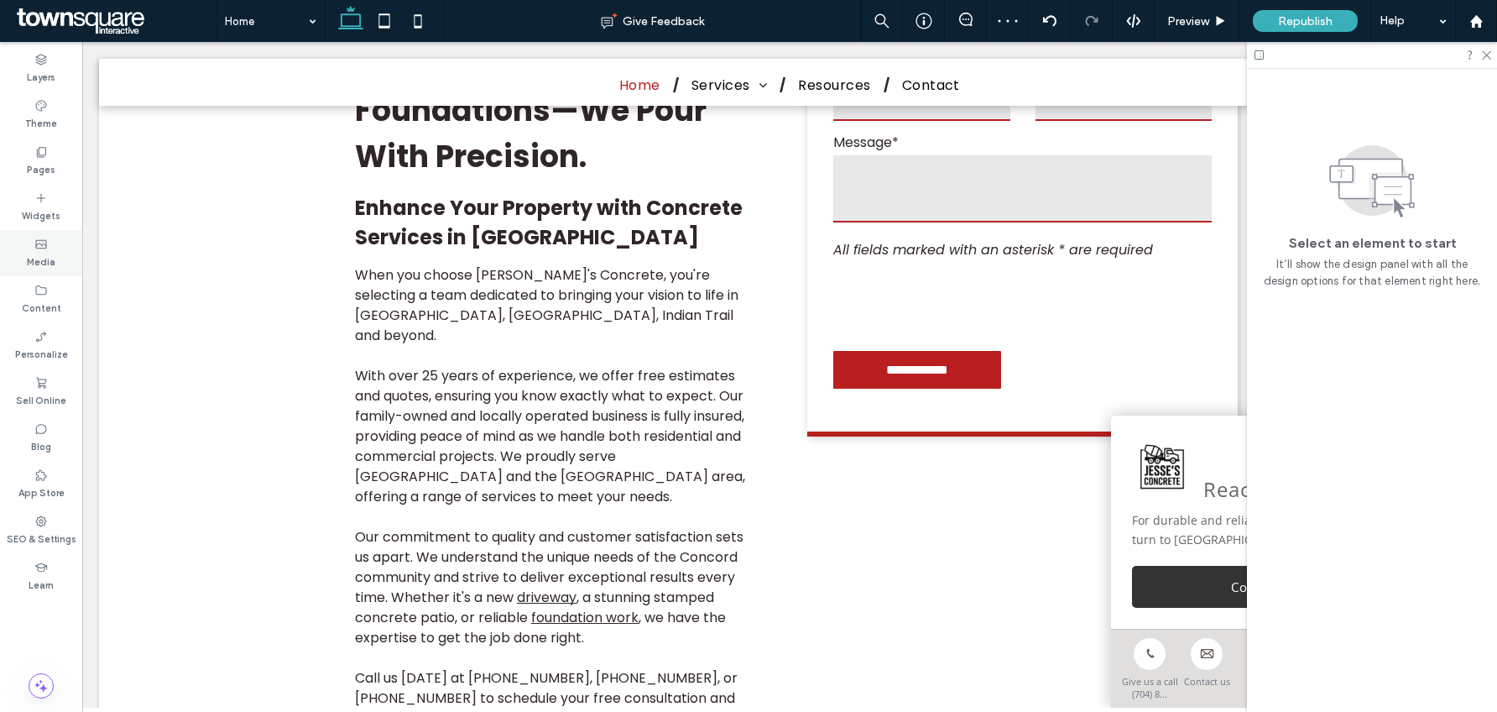
scroll to position [728, 0]
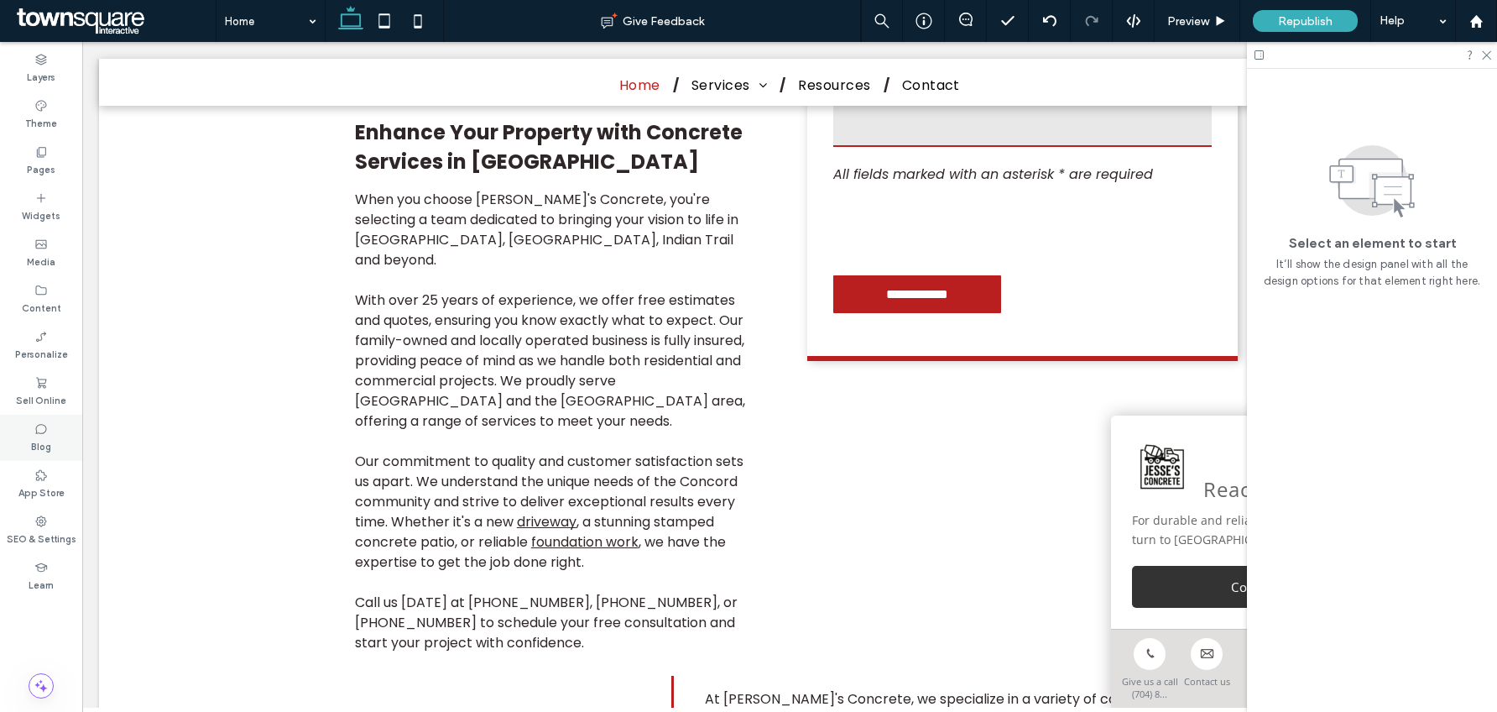
click at [40, 438] on label "Blog" at bounding box center [41, 445] width 20 height 18
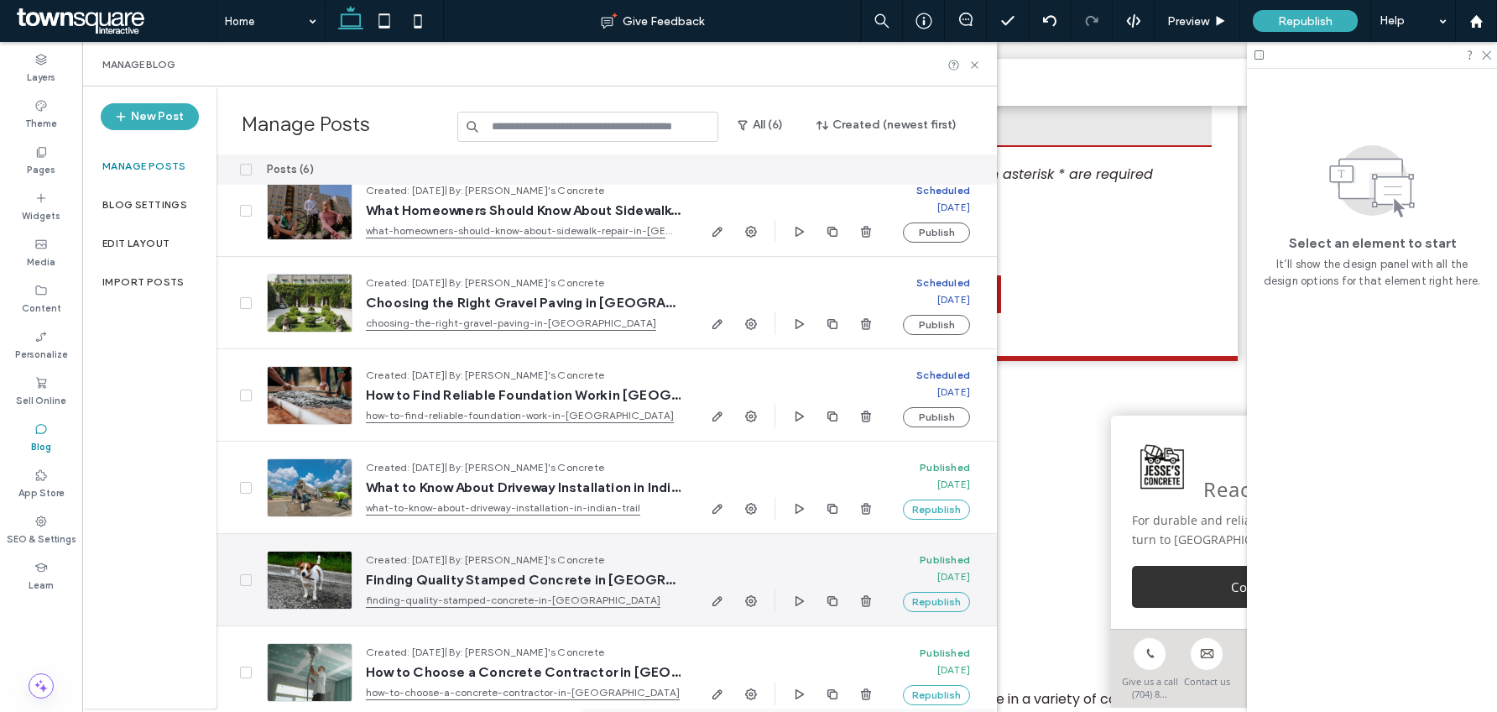
scroll to position [31, 0]
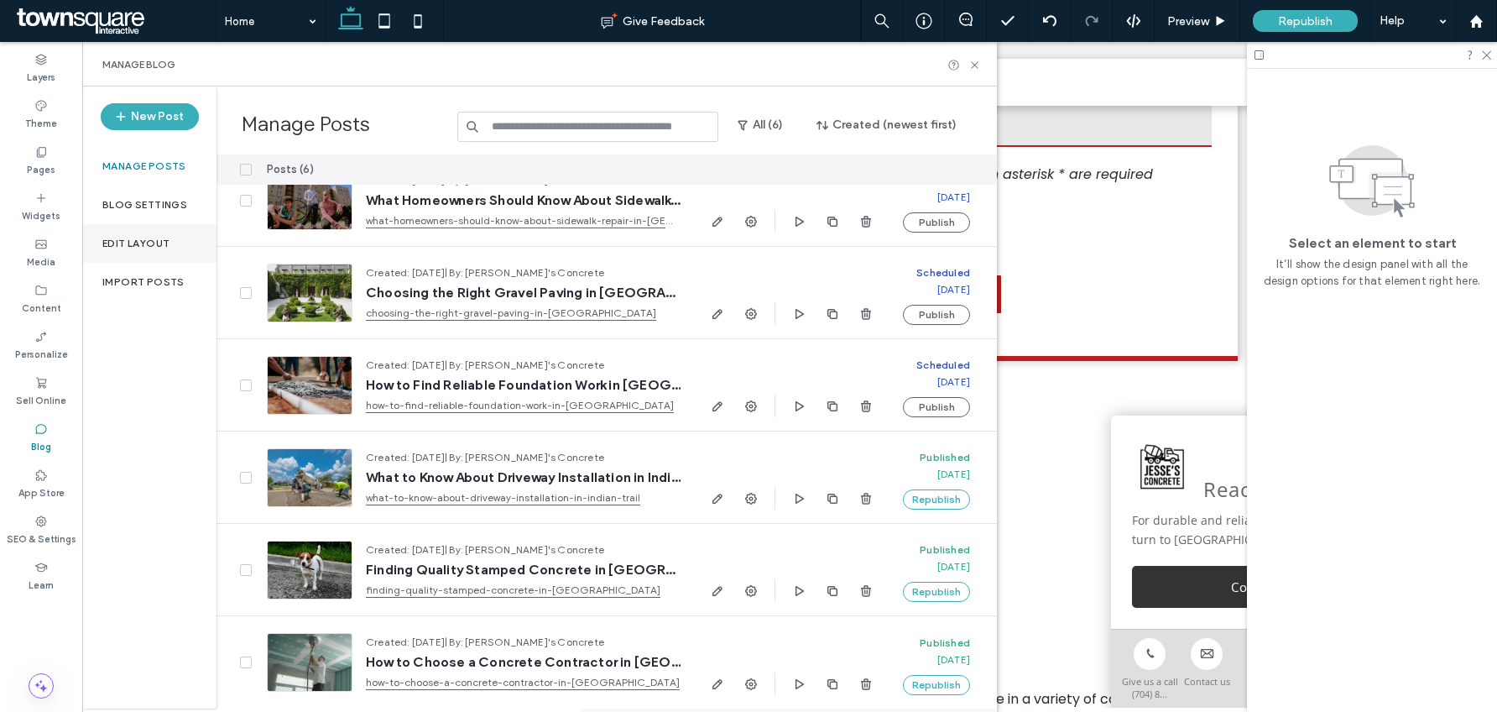
click at [146, 238] on label "Edit Layout" at bounding box center [135, 244] width 67 height 12
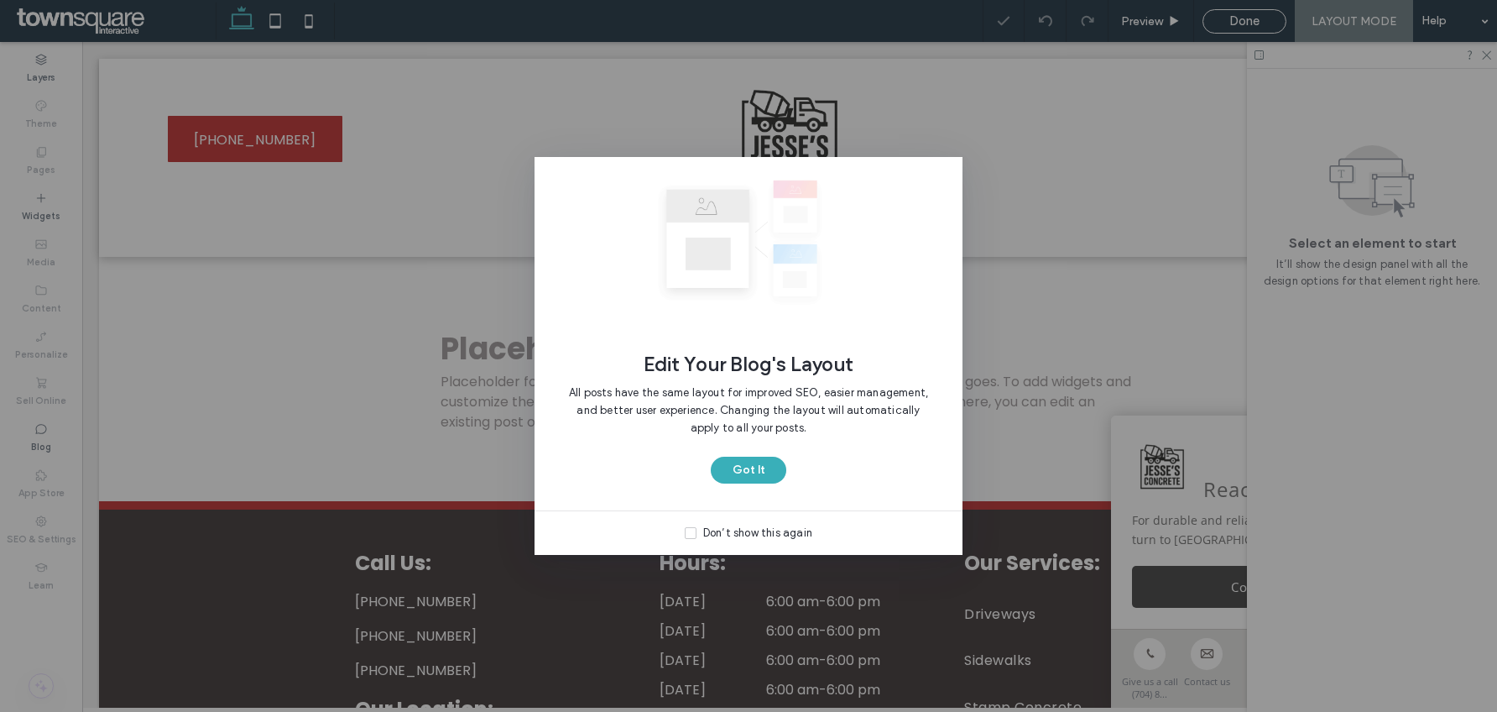
click at [731, 443] on div "All posts have the same layout for improved SEO, easier management, and better …" at bounding box center [749, 417] width 374 height 80
click at [740, 467] on button "Got It" at bounding box center [749, 470] width 76 height 27
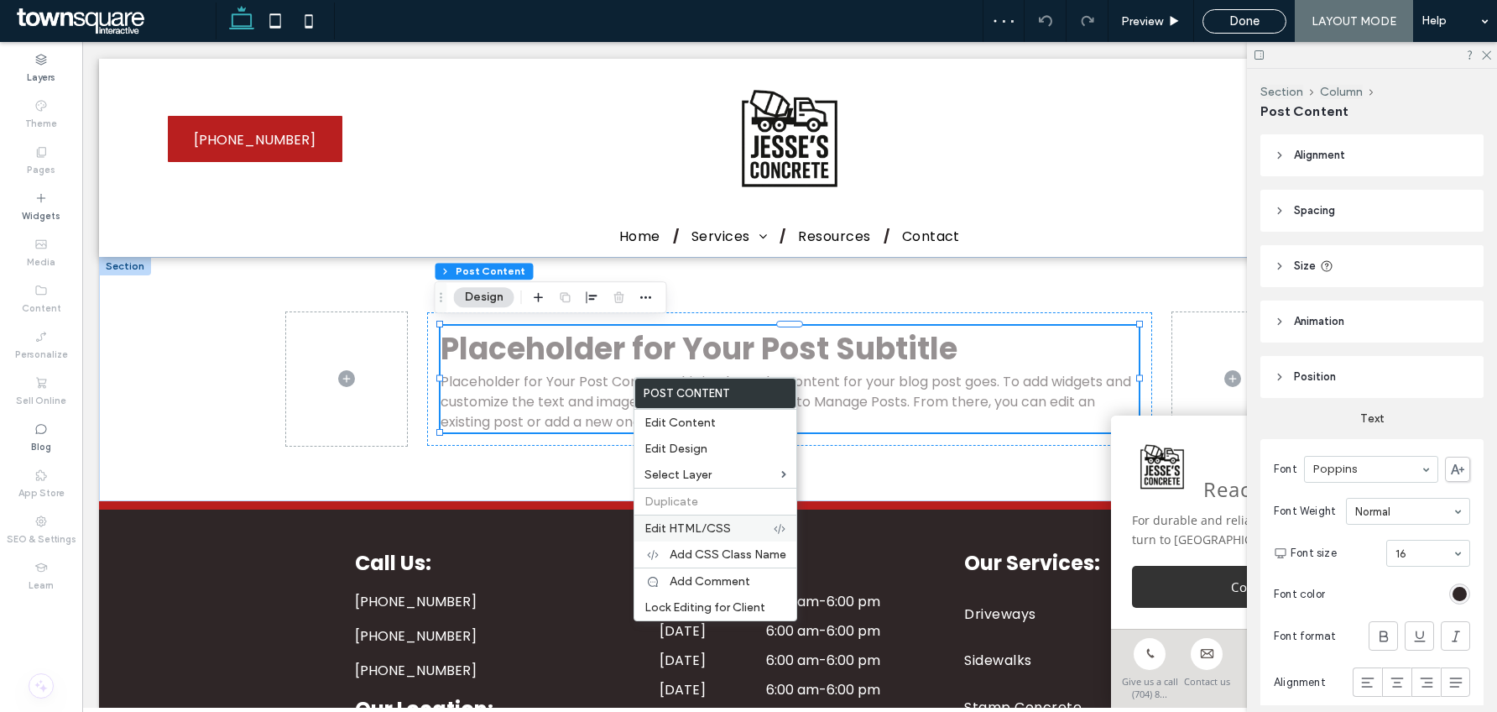
click at [698, 538] on div "Edit HTML/CSS" at bounding box center [716, 528] width 162 height 27
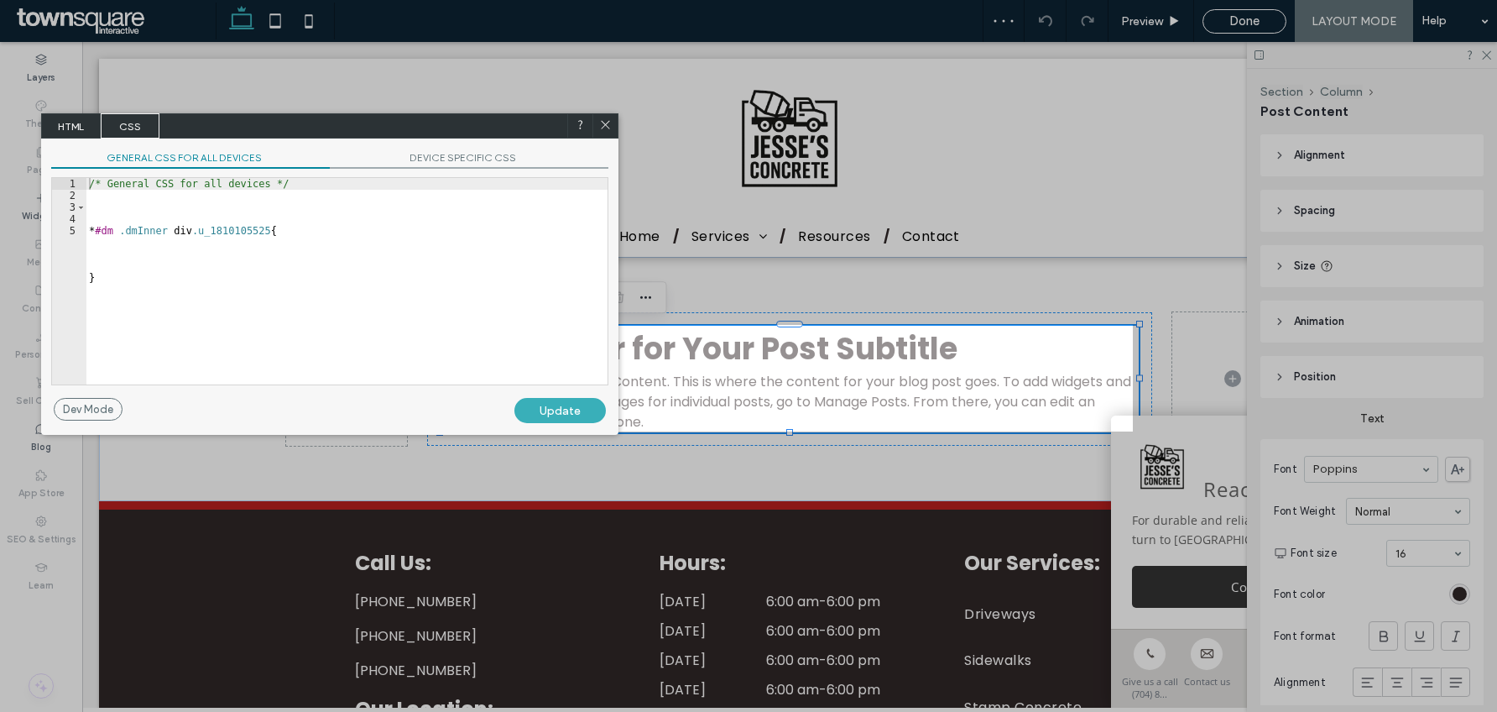
click at [112, 118] on span "CSS" at bounding box center [130, 125] width 59 height 25
click at [153, 208] on div "/* General CSS for all devices */ * #dm .dmInner div .u_1810105525 { }" at bounding box center [347, 293] width 522 height 230
paste textarea "**********"
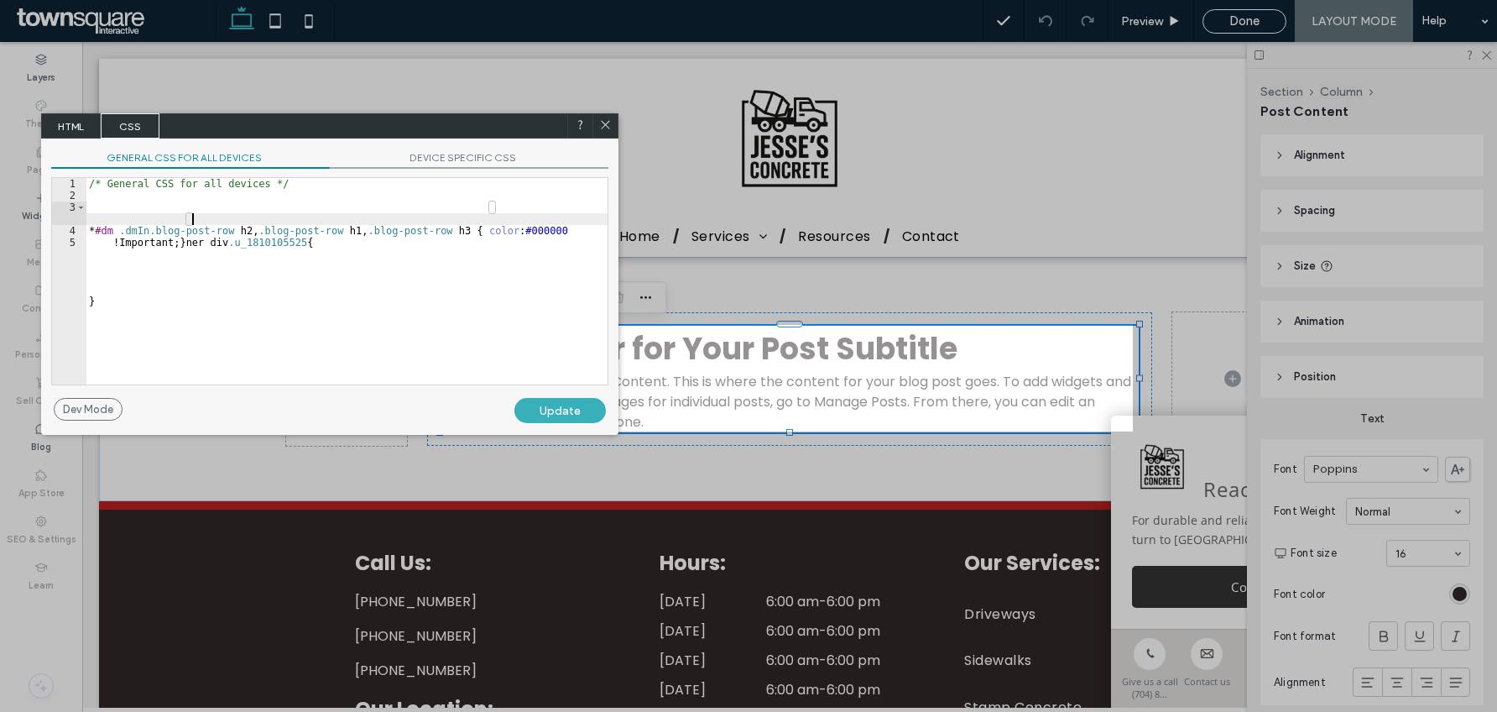
type textarea "**********"
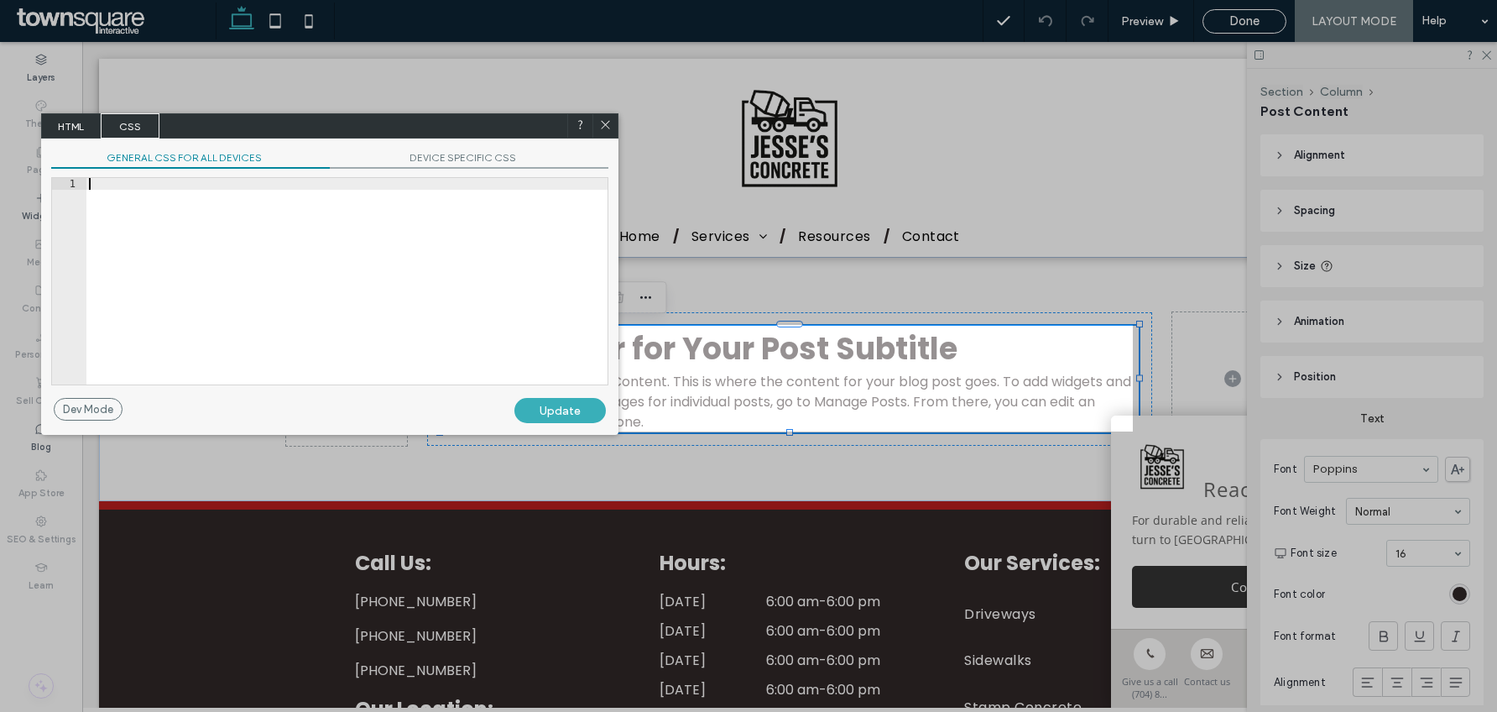
paste textarea "**********"
type textarea "**********"
click at [593, 413] on div "Update" at bounding box center [560, 410] width 91 height 25
click at [564, 416] on div "Update" at bounding box center [560, 410] width 91 height 25
drag, startPoint x: 606, startPoint y: 123, endPoint x: 528, endPoint y: 82, distance: 88.2
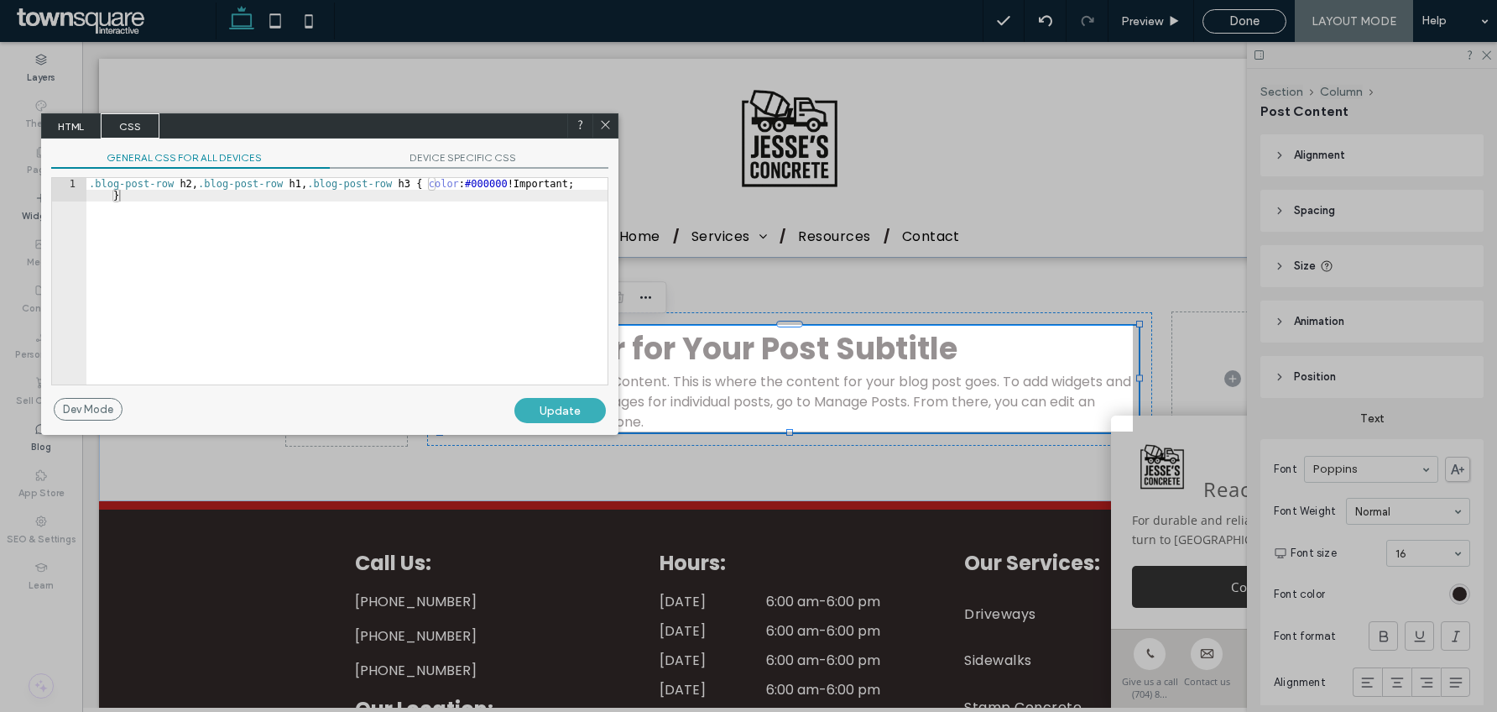
click at [606, 123] on use at bounding box center [605, 125] width 8 height 8
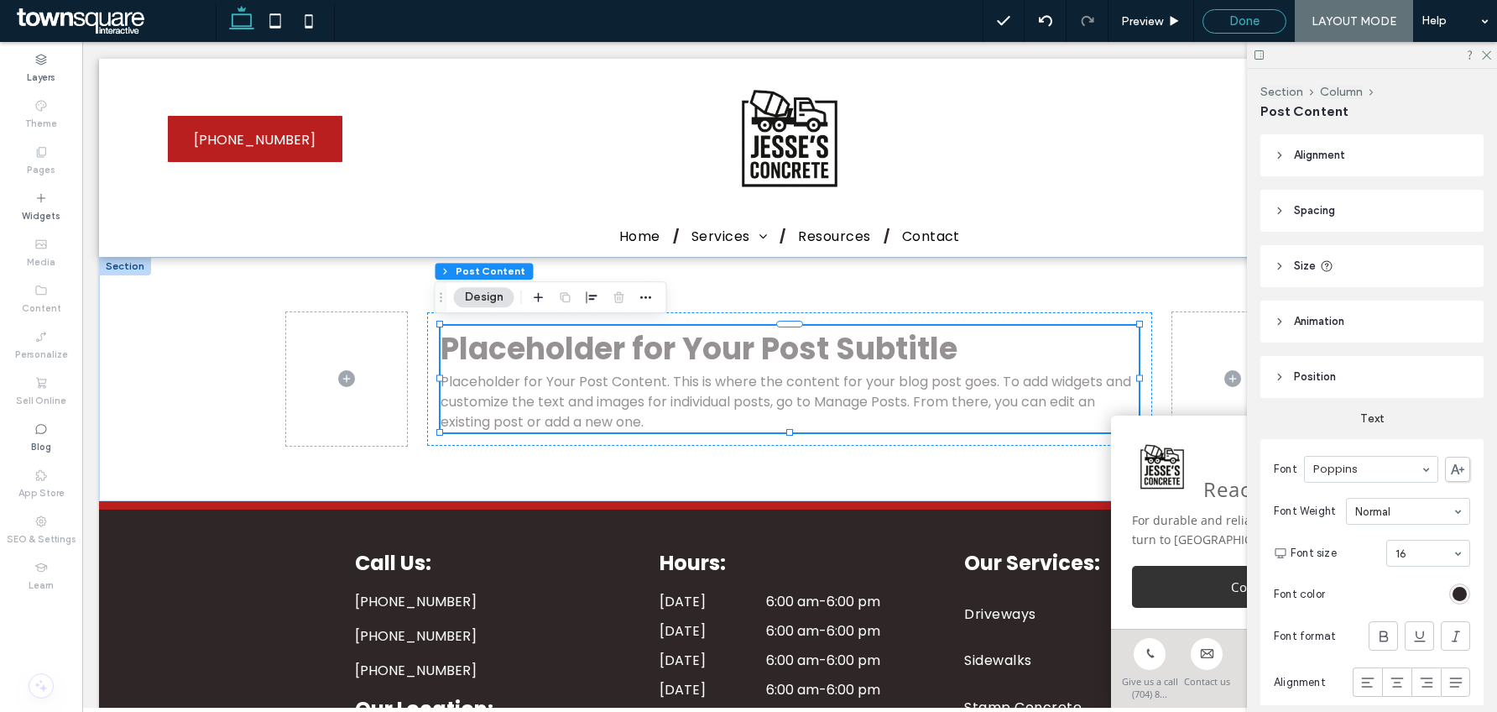
click at [1234, 26] on span "Done" at bounding box center [1245, 20] width 30 height 15
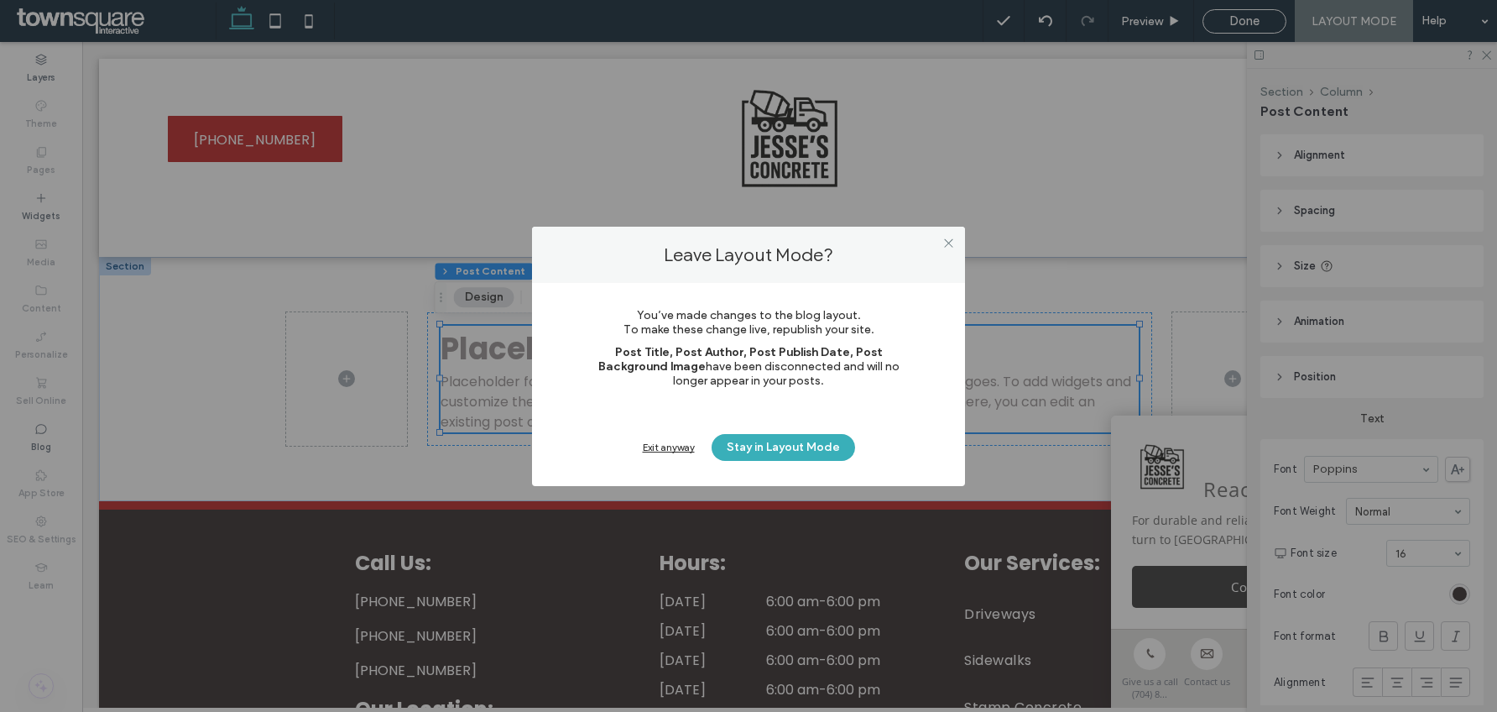
click at [671, 453] on div "Exit anyway Stay in Layout Mode" at bounding box center [748, 447] width 332 height 27
click at [671, 447] on div "Exit anyway" at bounding box center [669, 447] width 52 height 13
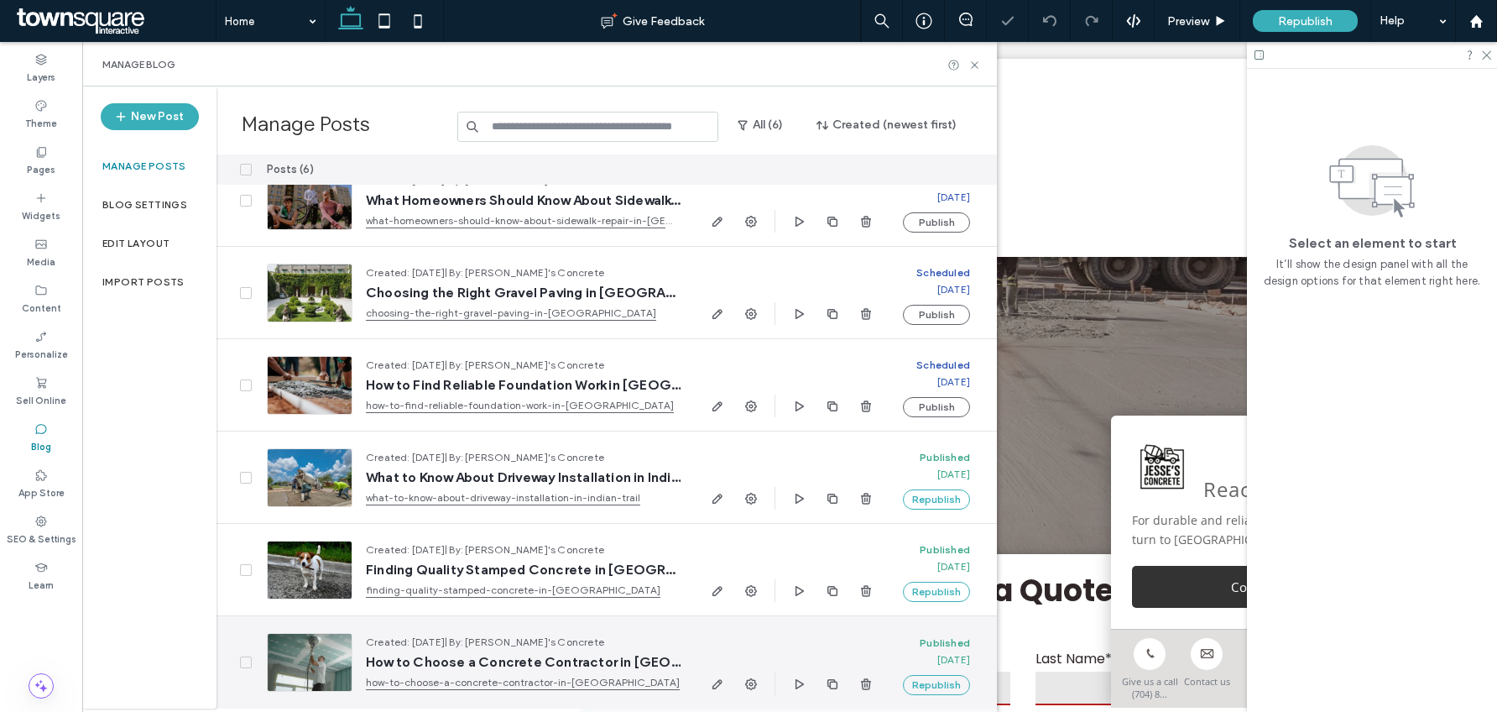
click at [719, 677] on icon "button" at bounding box center [717, 683] width 13 height 13
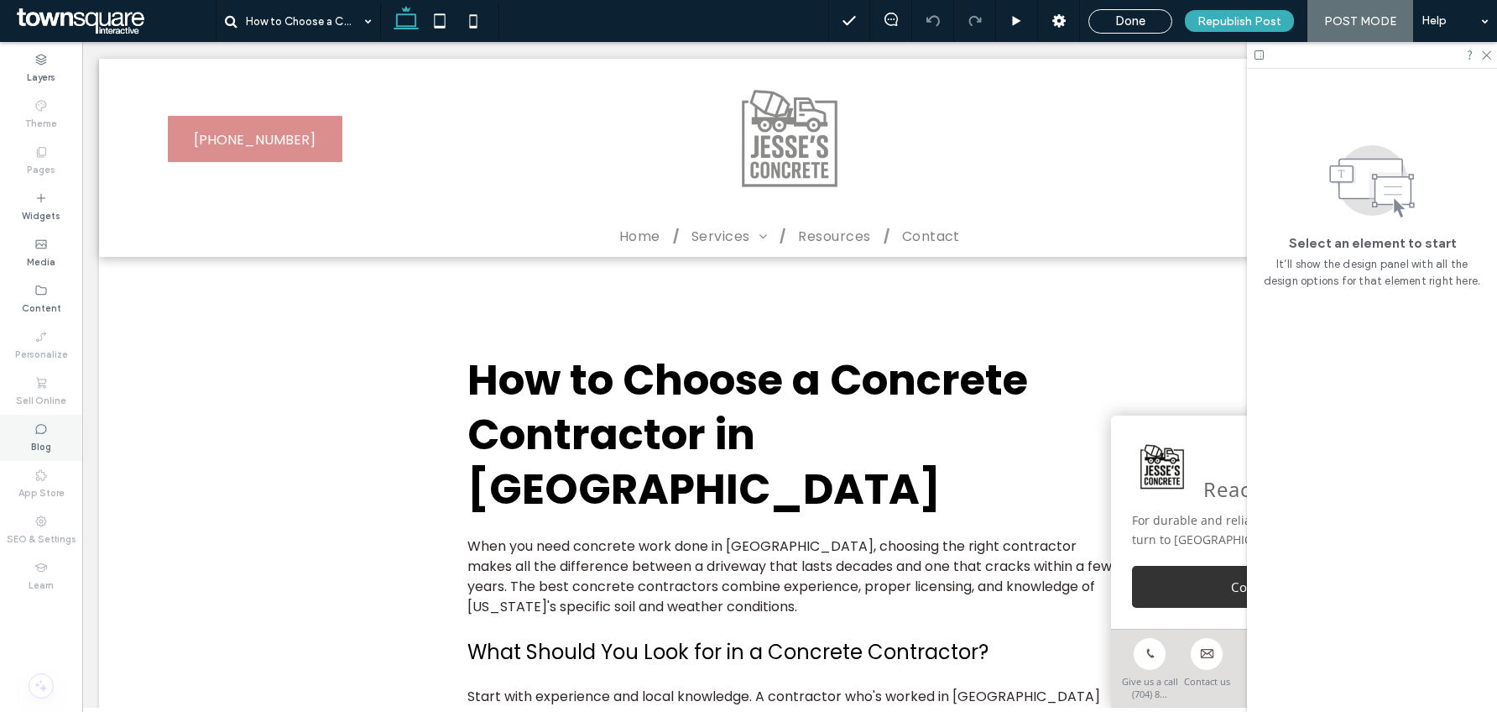
click at [54, 428] on div "Blog" at bounding box center [41, 438] width 82 height 46
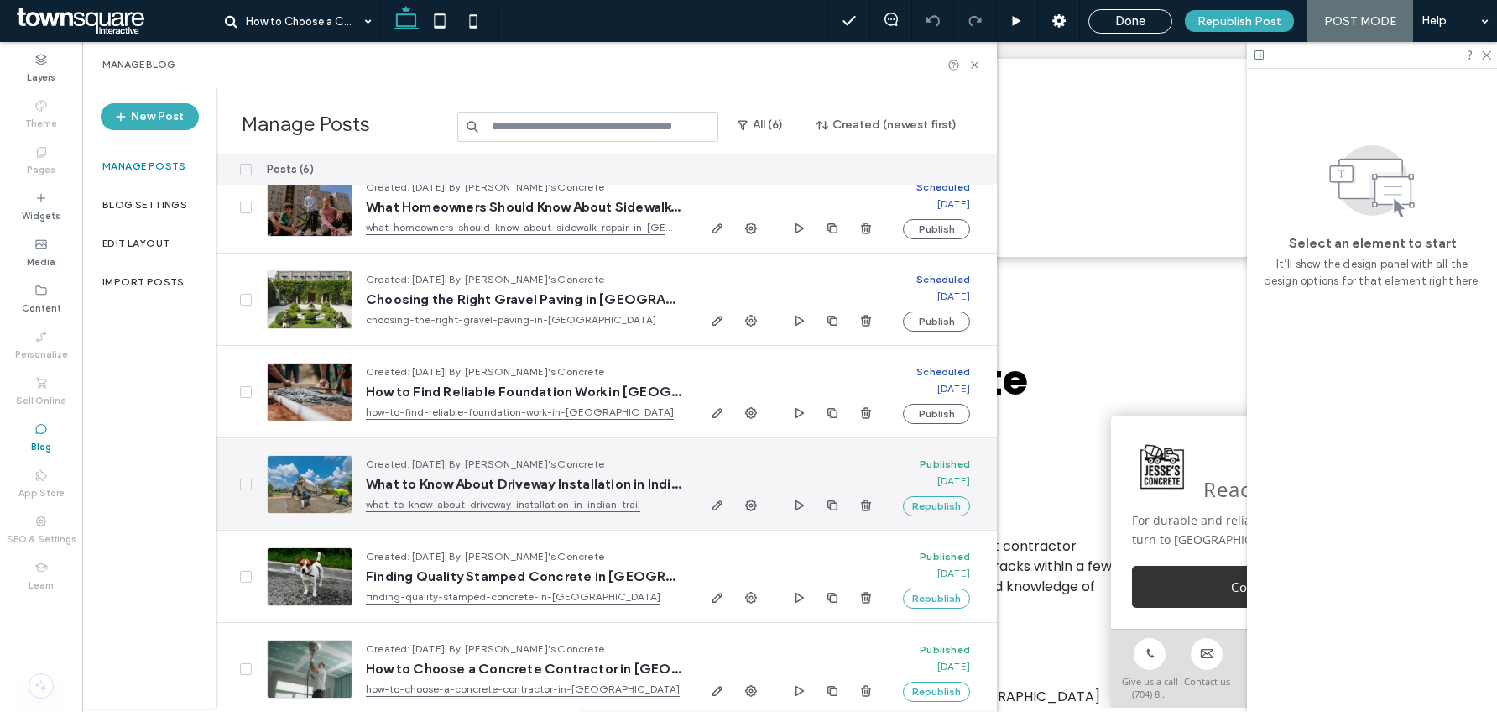
scroll to position [31, 0]
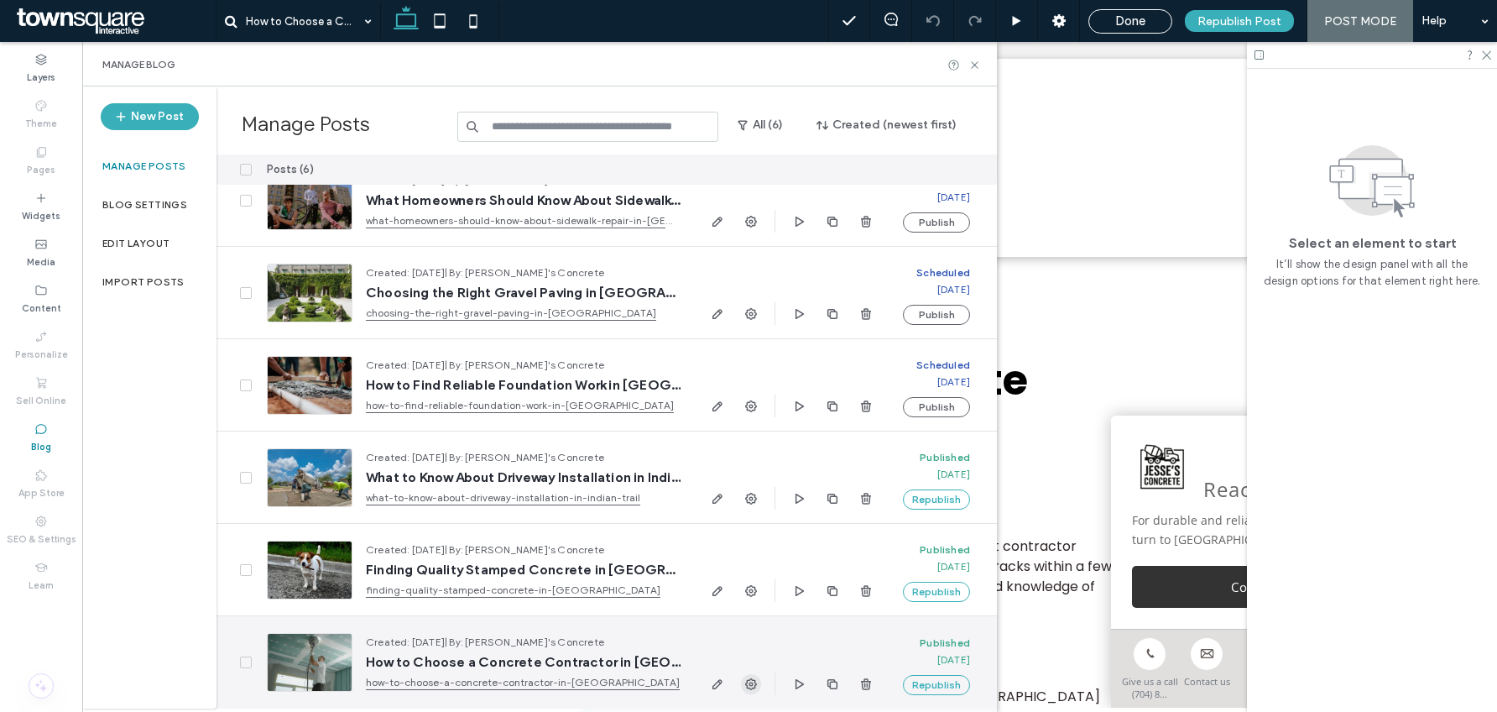
click at [750, 681] on icon "button" at bounding box center [750, 683] width 13 height 13
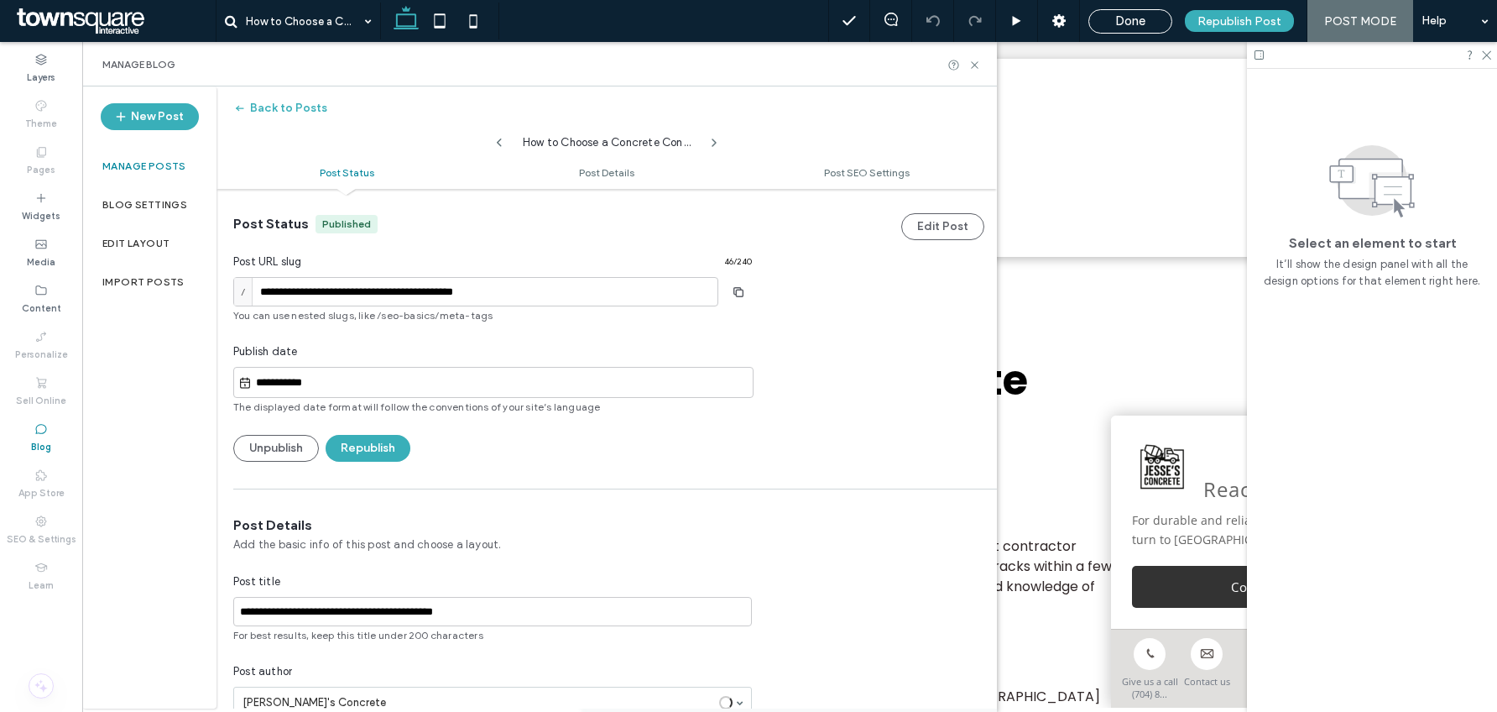
scroll to position [350, 0]
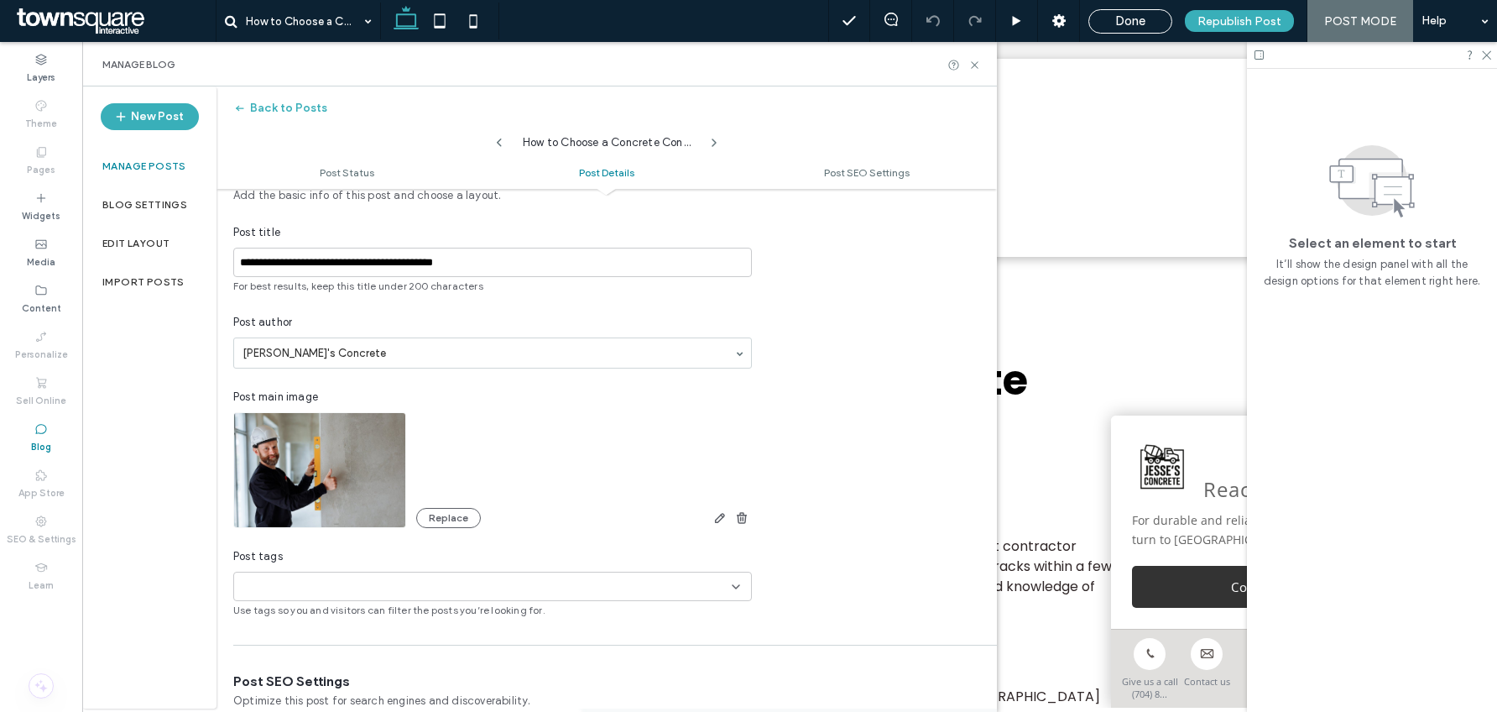
click at [748, 515] on icon "button" at bounding box center [741, 517] width 13 height 13
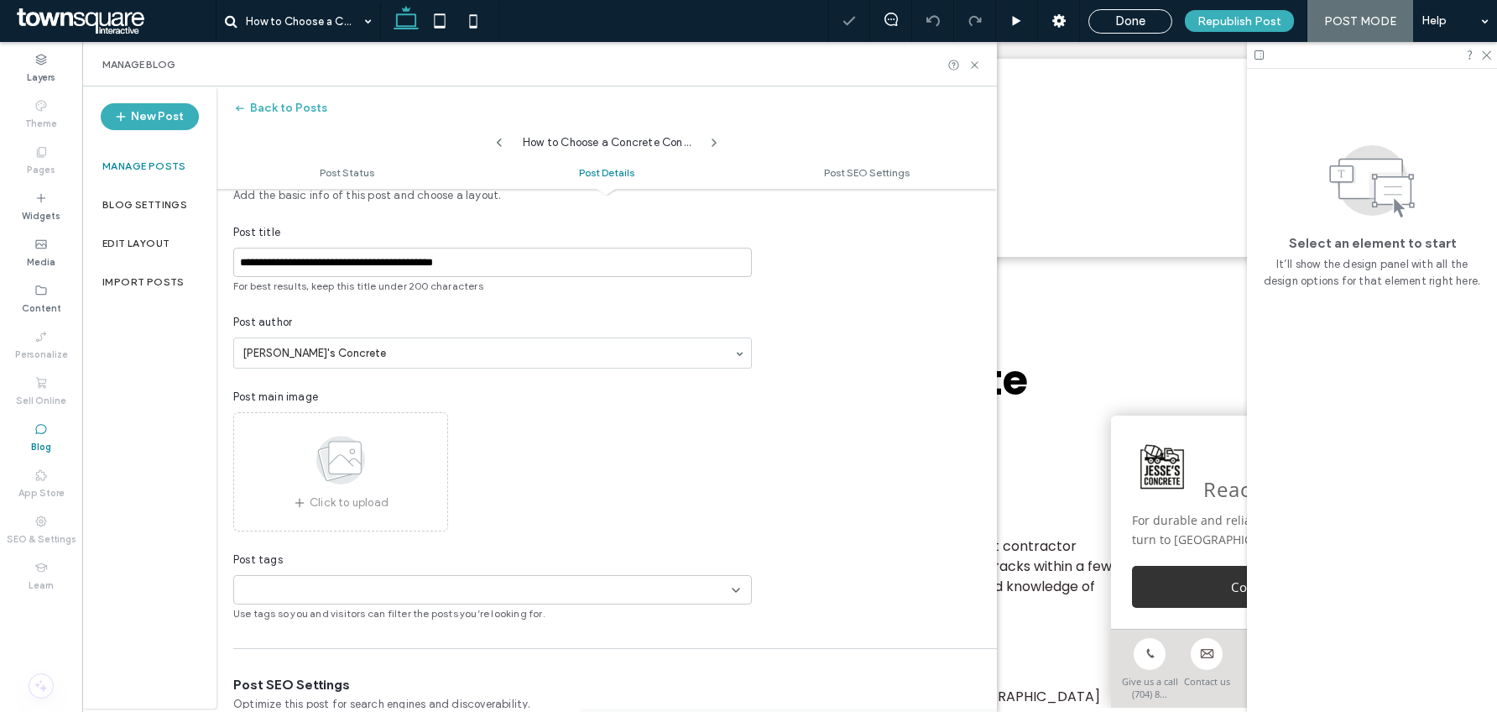
scroll to position [884, 0]
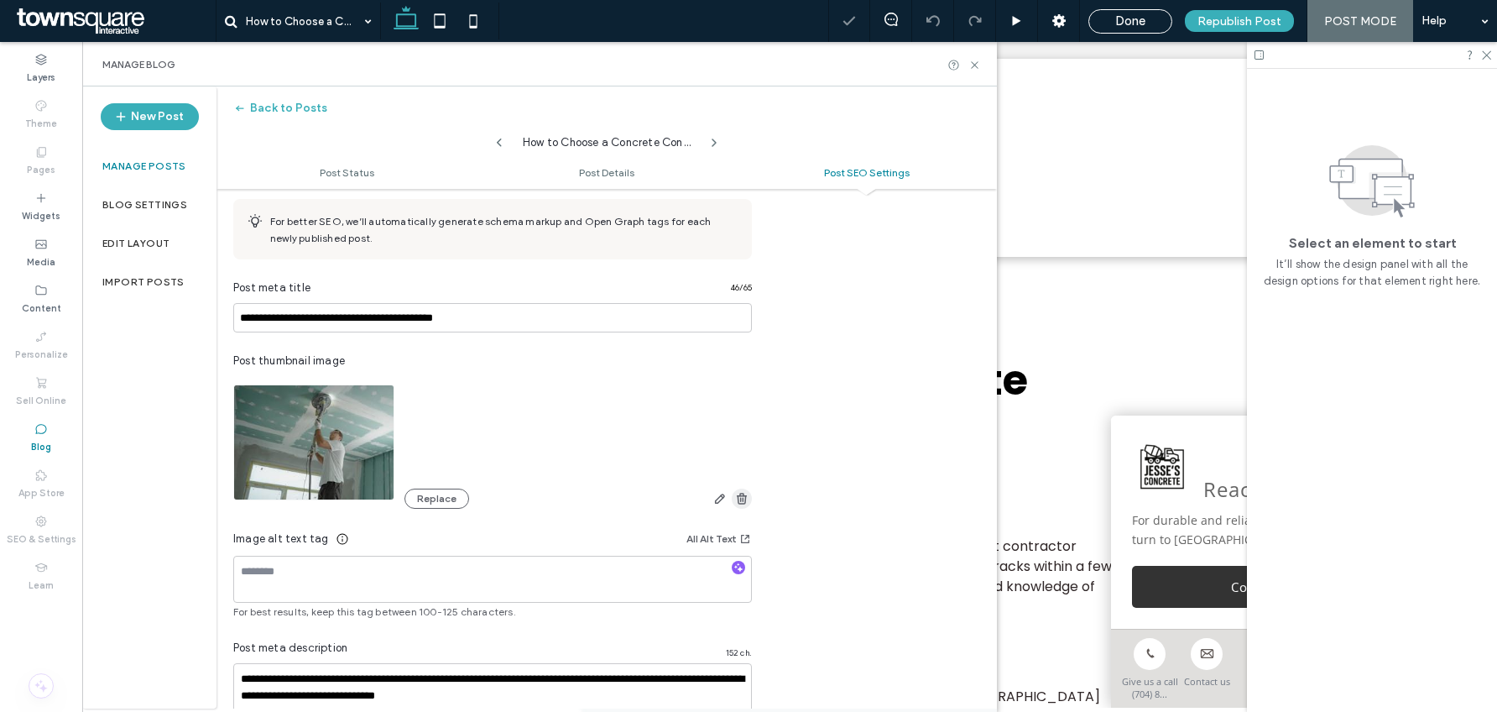
click at [747, 498] on icon "button" at bounding box center [741, 498] width 13 height 13
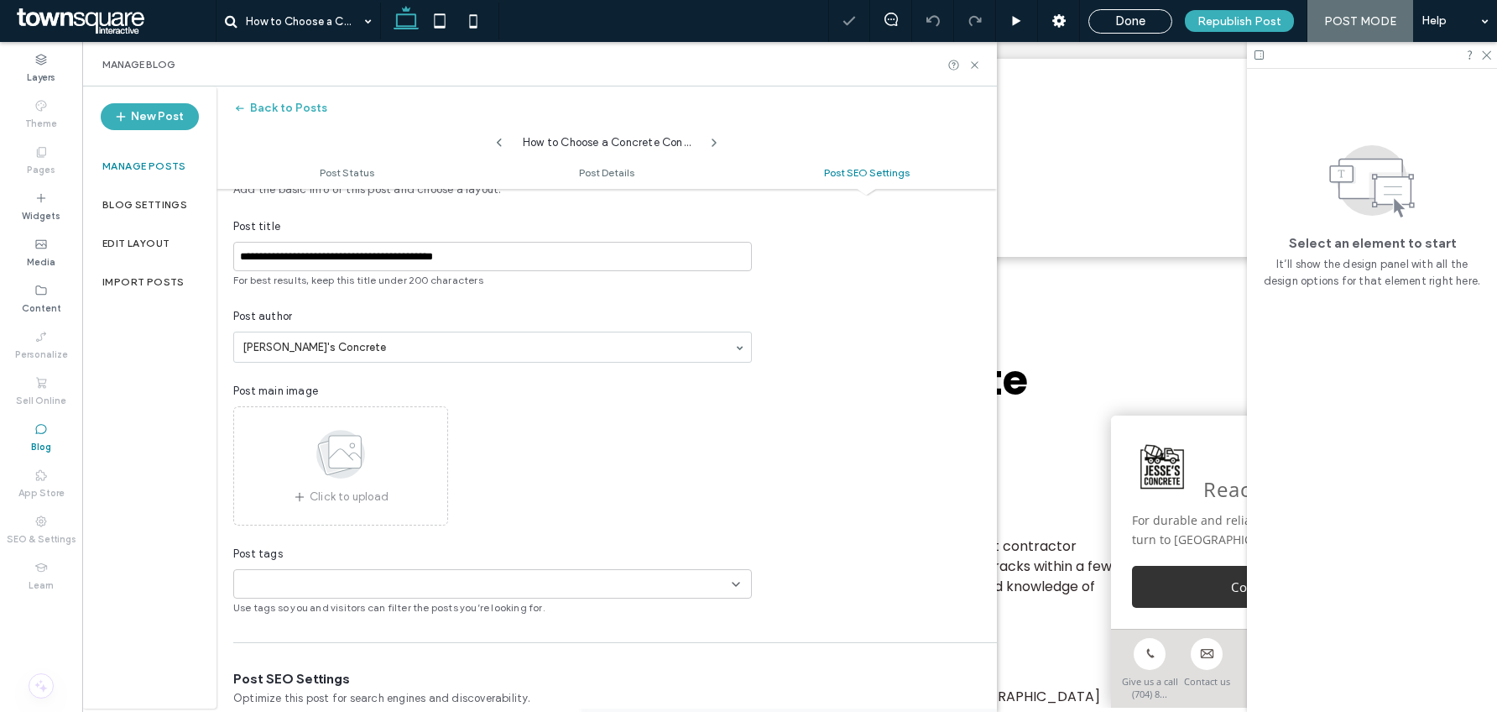
scroll to position [0, 0]
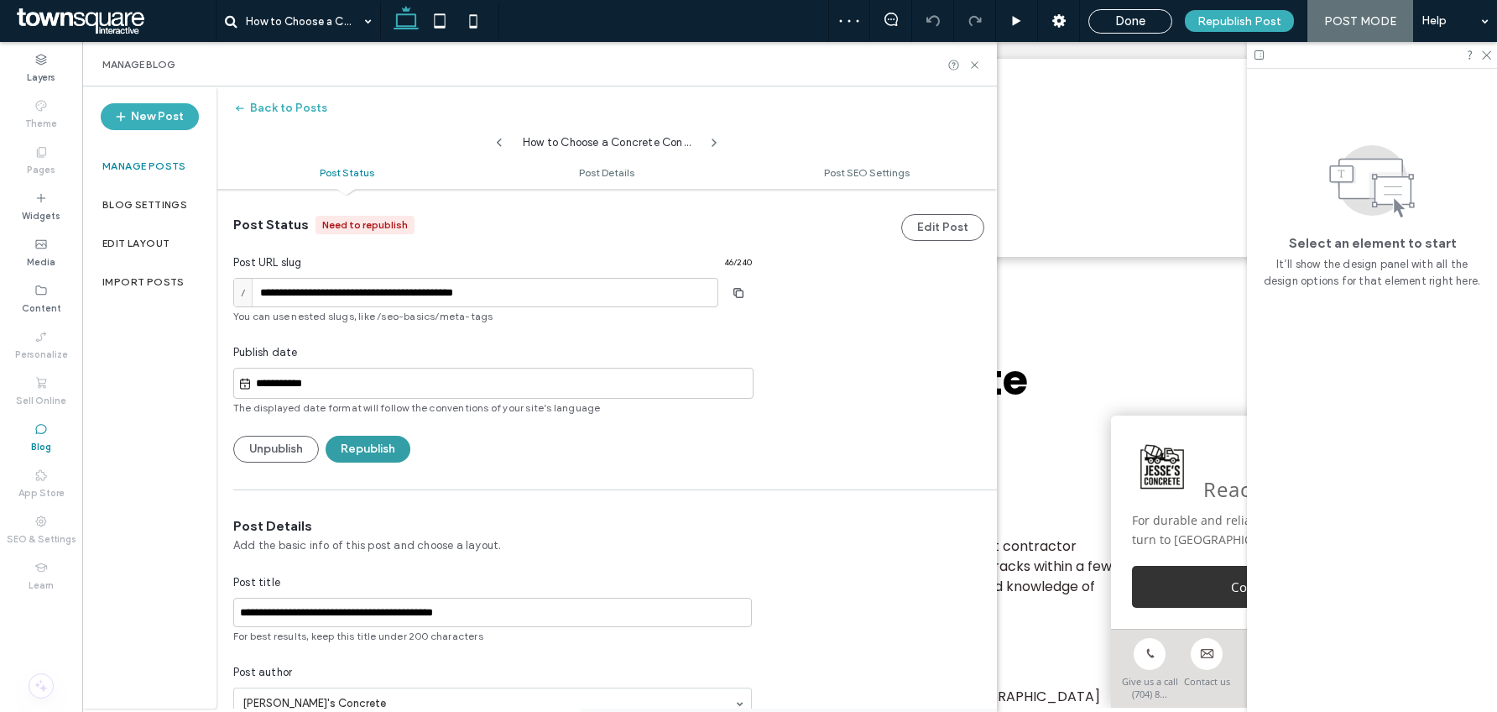
click at [375, 444] on button "Republish" at bounding box center [368, 449] width 85 height 27
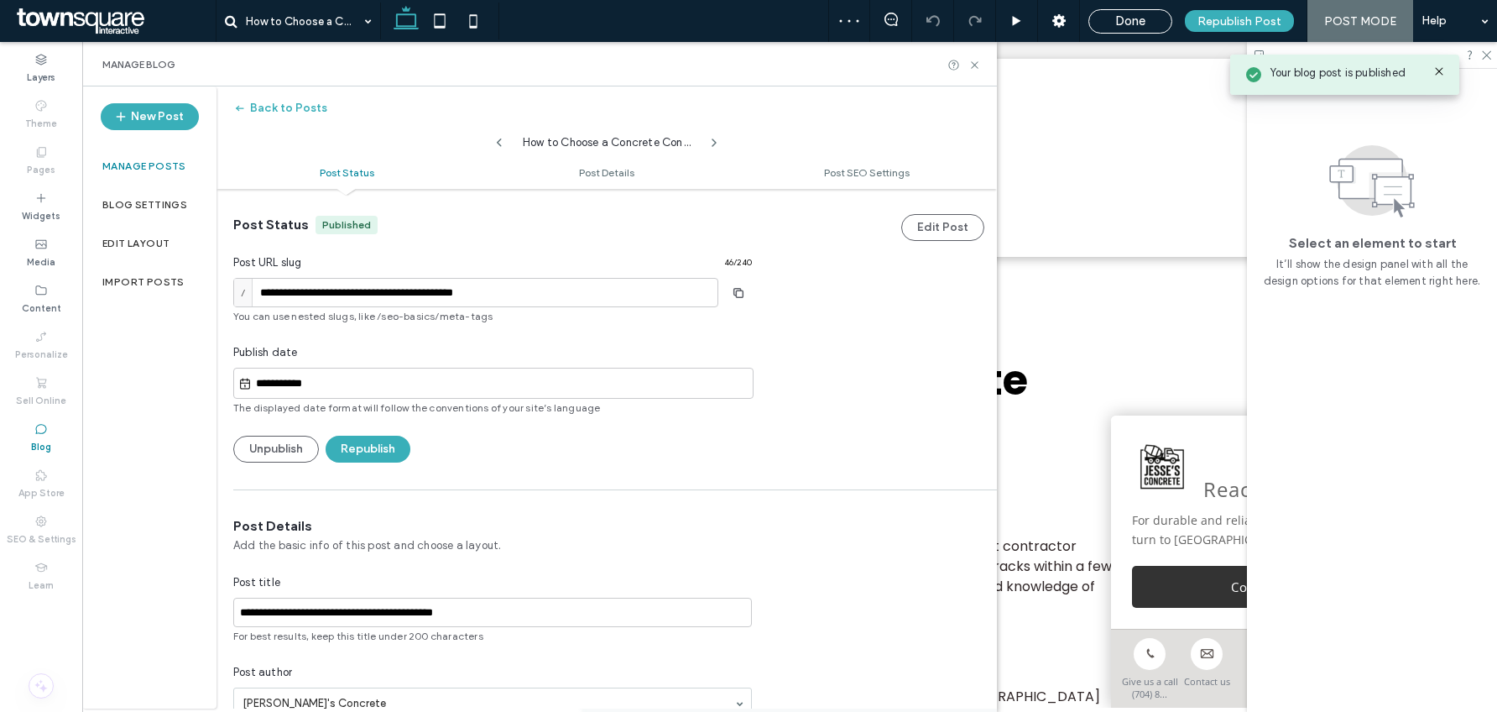
click at [498, 144] on icon at bounding box center [499, 142] width 13 height 13
type input "**********"
type textarea "**********"
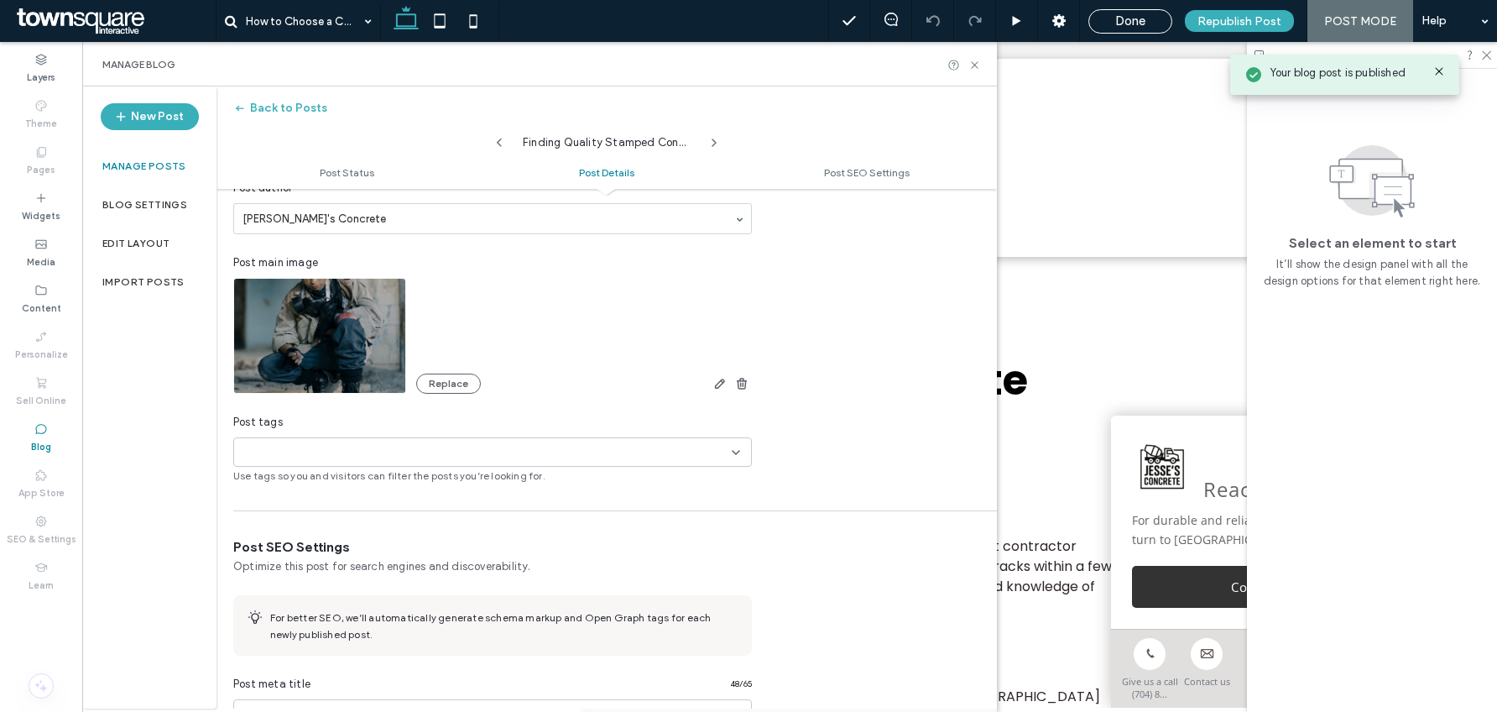
scroll to position [523, 0]
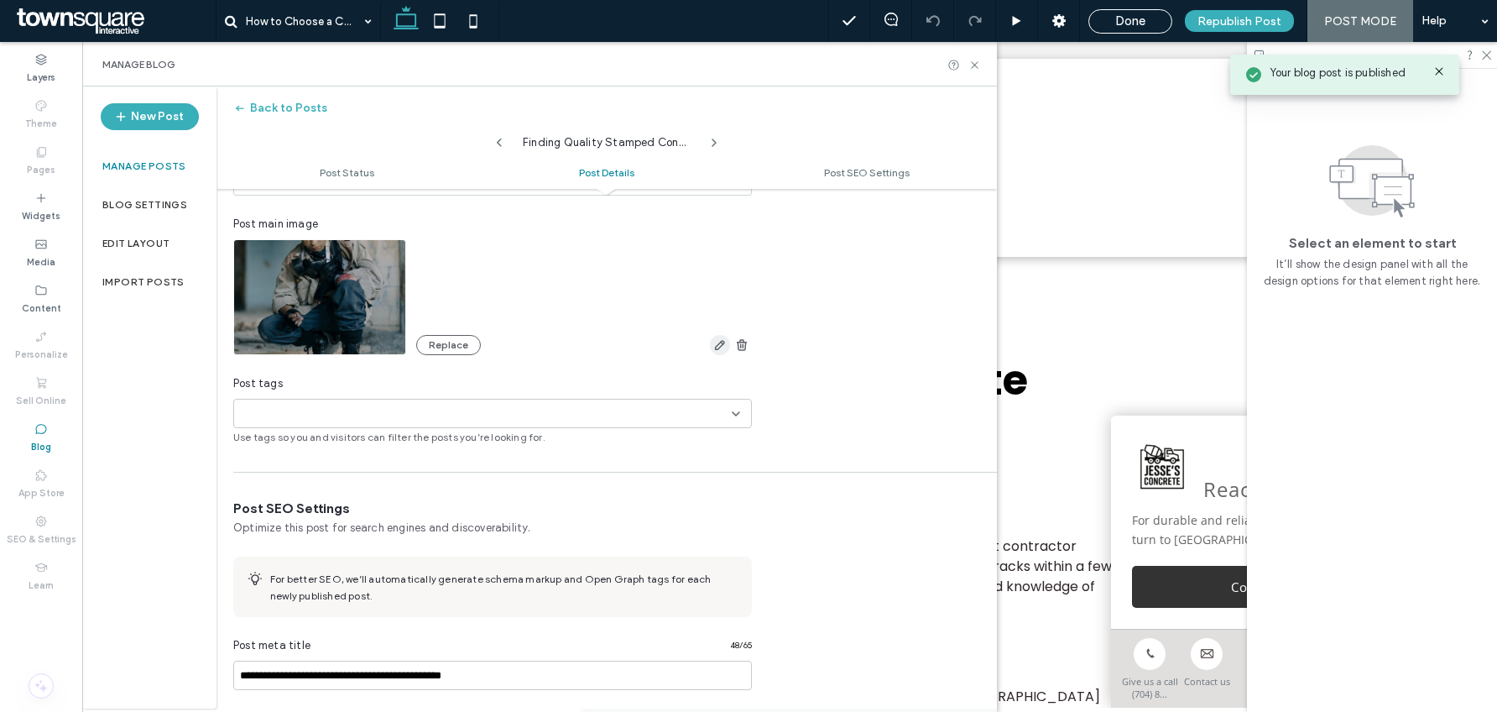
click at [726, 337] on span "button" at bounding box center [720, 345] width 20 height 20
click at [739, 340] on icon "button" at bounding box center [741, 344] width 13 height 13
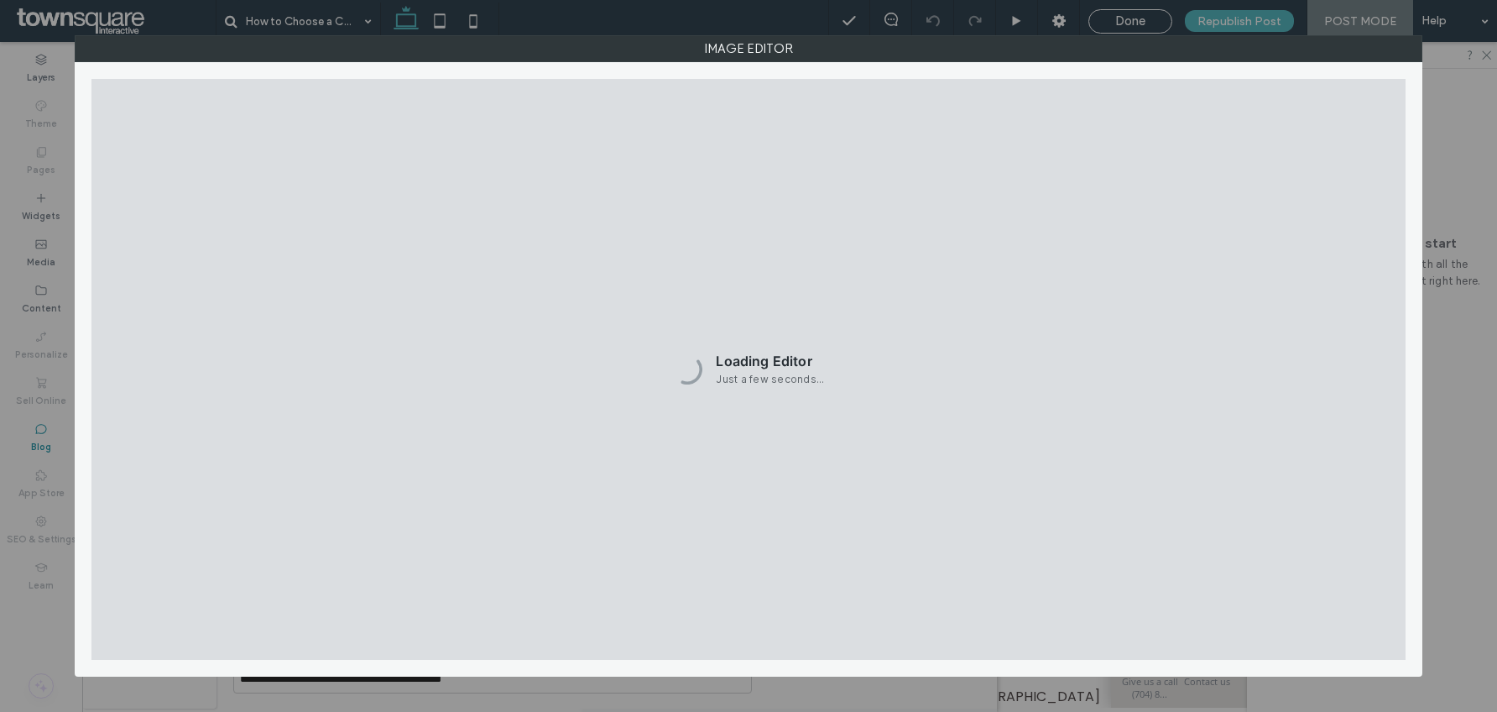
click at [780, 357] on h2 "Loading Editor" at bounding box center [770, 361] width 108 height 17
click at [781, 358] on h2 "Loading Editor" at bounding box center [770, 361] width 108 height 17
click at [783, 350] on div "Loading Editor Just a few seconds..." at bounding box center [748, 369] width 1314 height 580
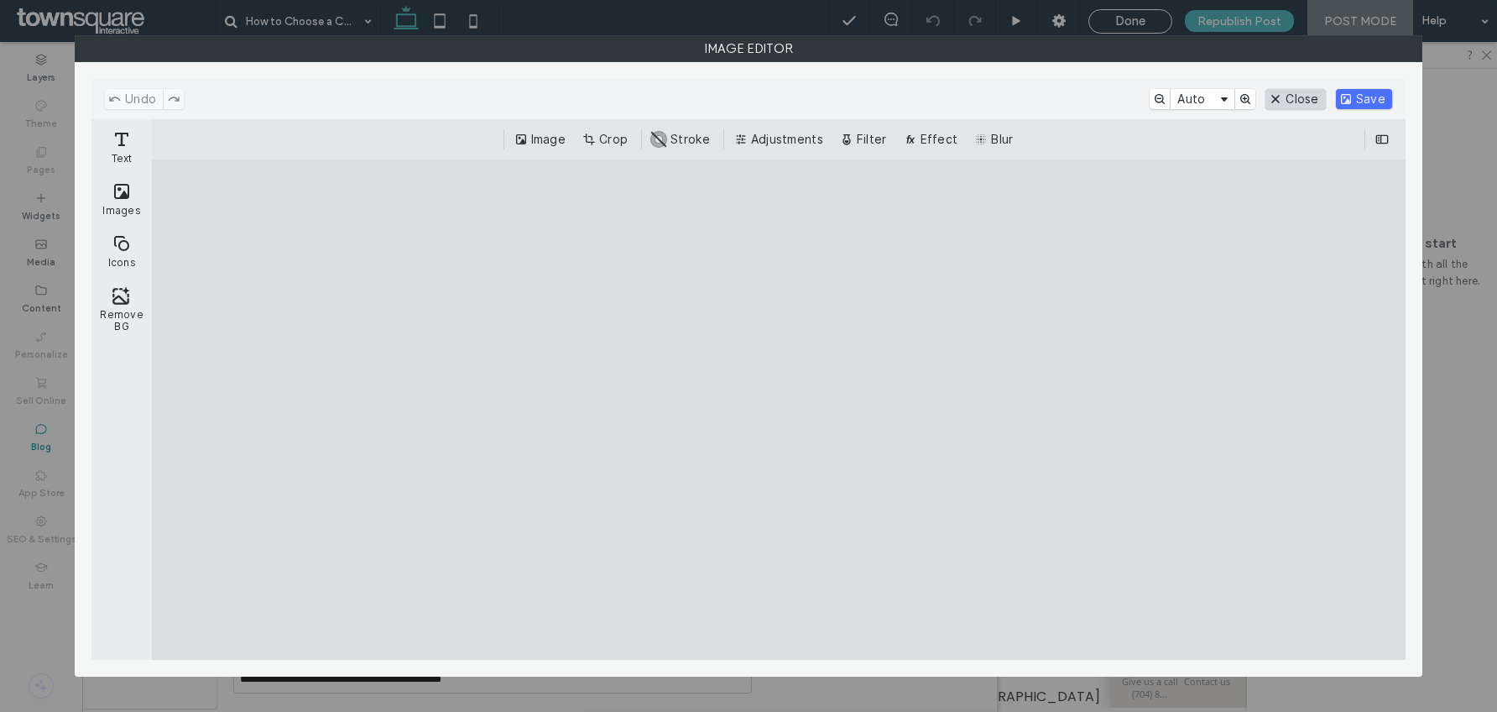
click at [1314, 98] on button "Close" at bounding box center [1296, 99] width 60 height 20
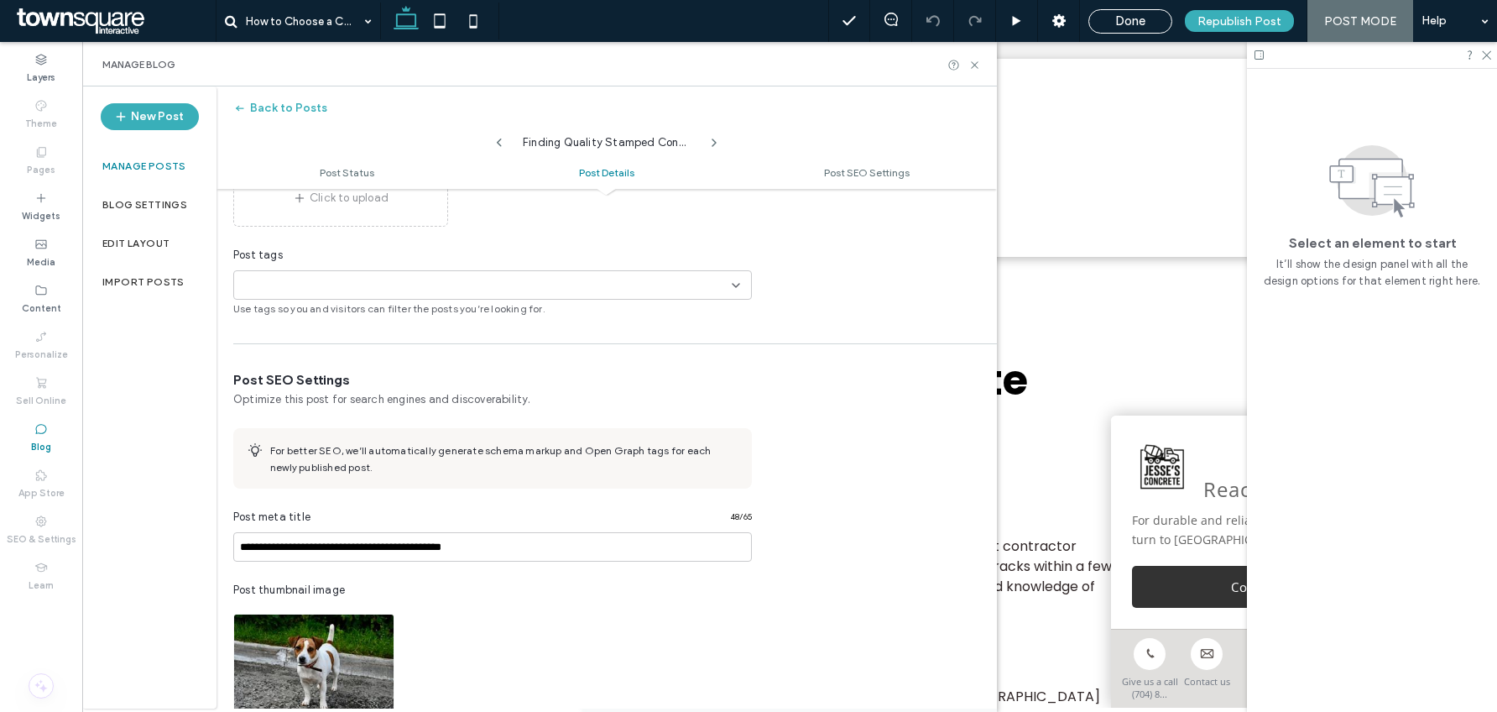
scroll to position [1047, 0]
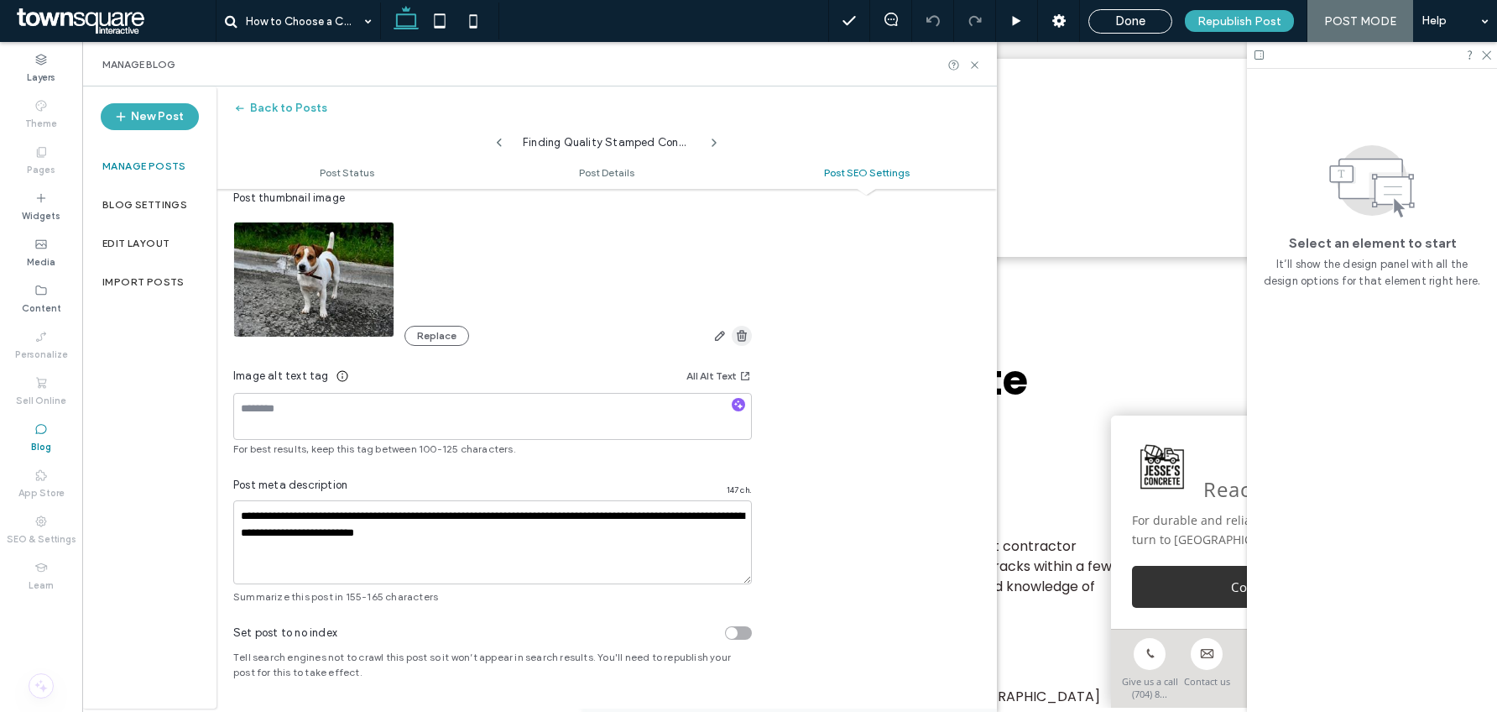
click at [740, 332] on use "button" at bounding box center [742, 335] width 10 height 11
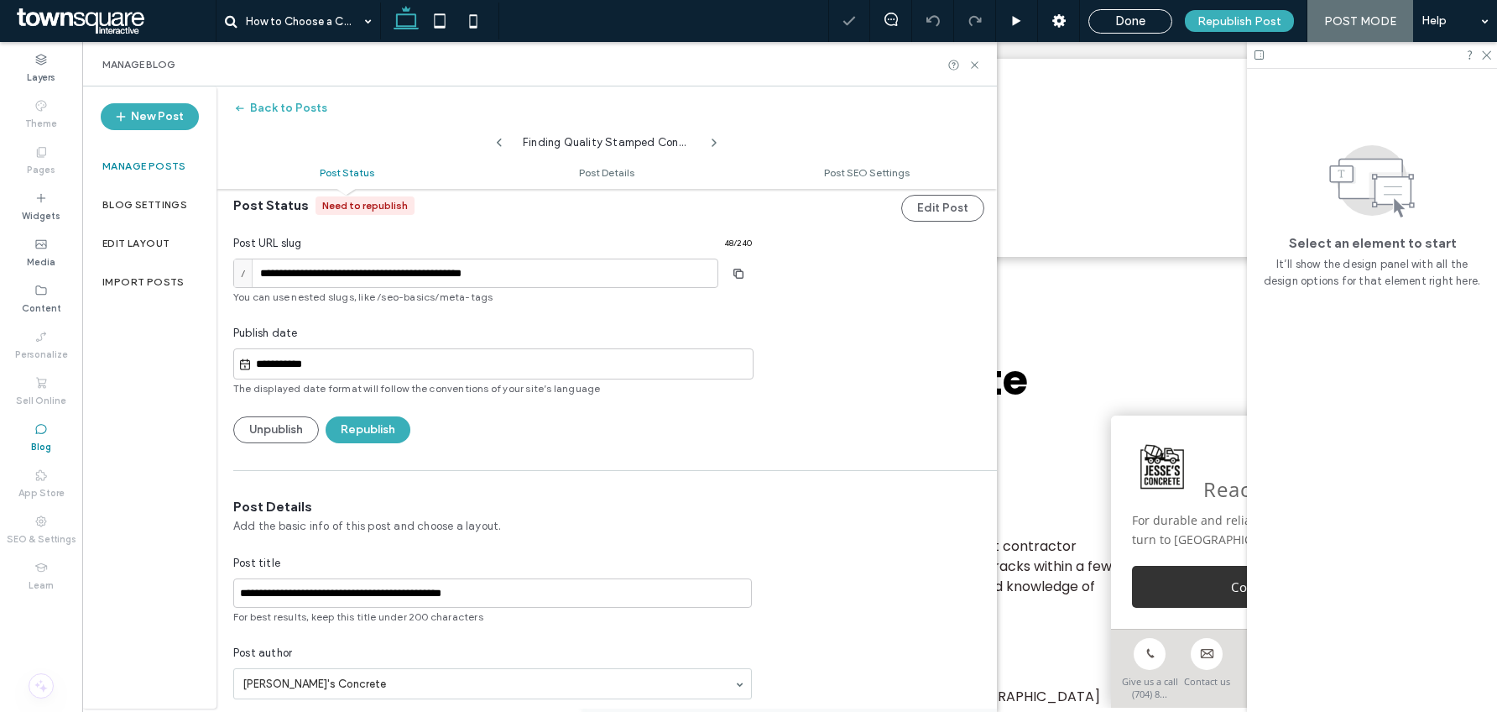
scroll to position [0, 0]
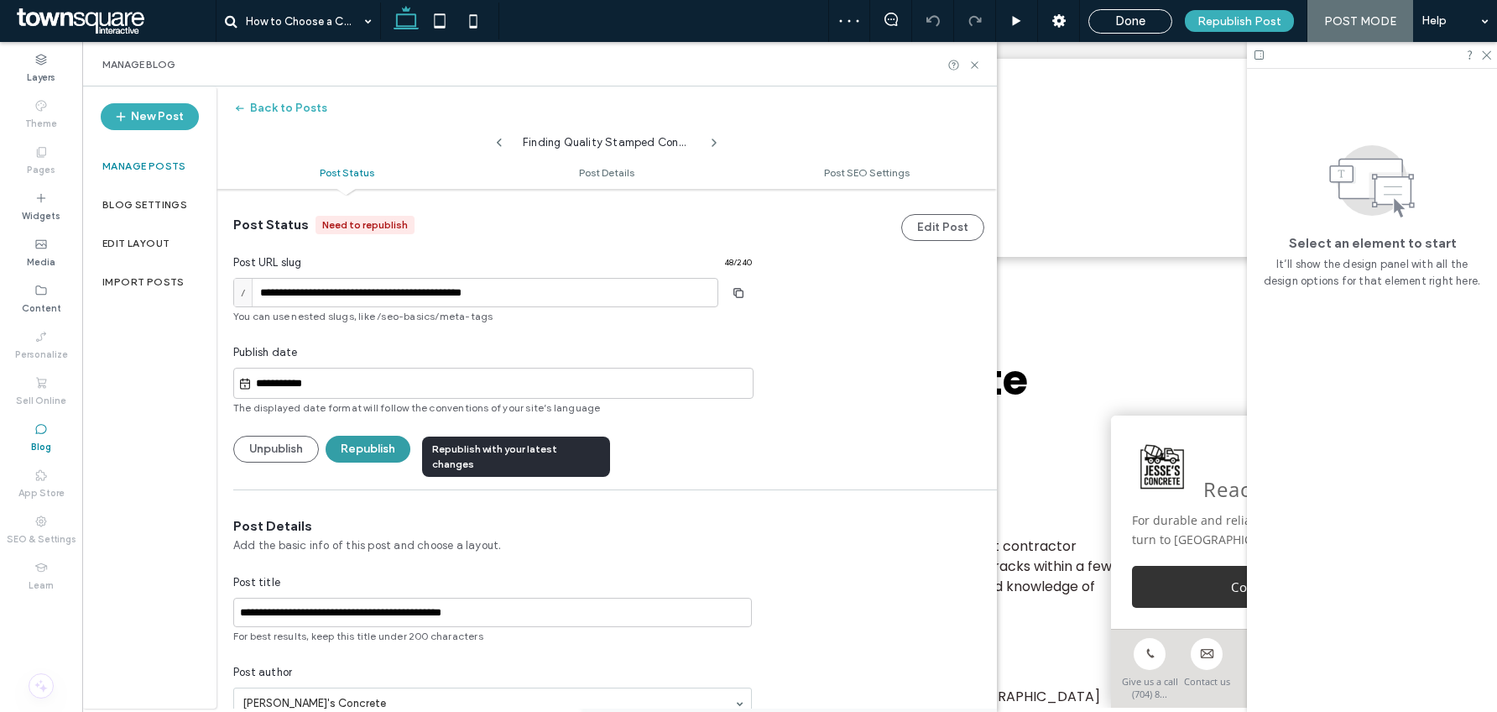
click at [372, 446] on button "Republish" at bounding box center [368, 449] width 85 height 27
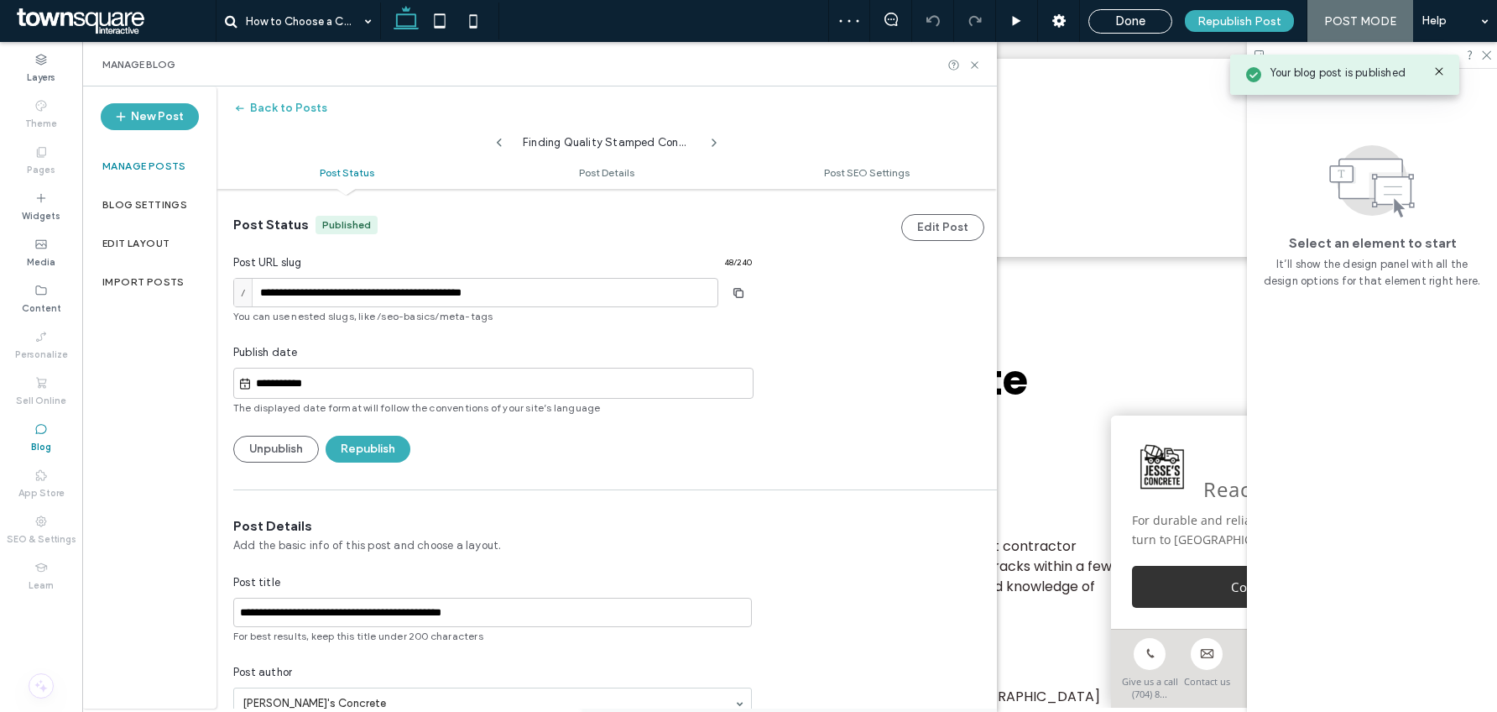
click at [499, 140] on use at bounding box center [499, 142] width 5 height 8
type input "**********"
type textarea "**********"
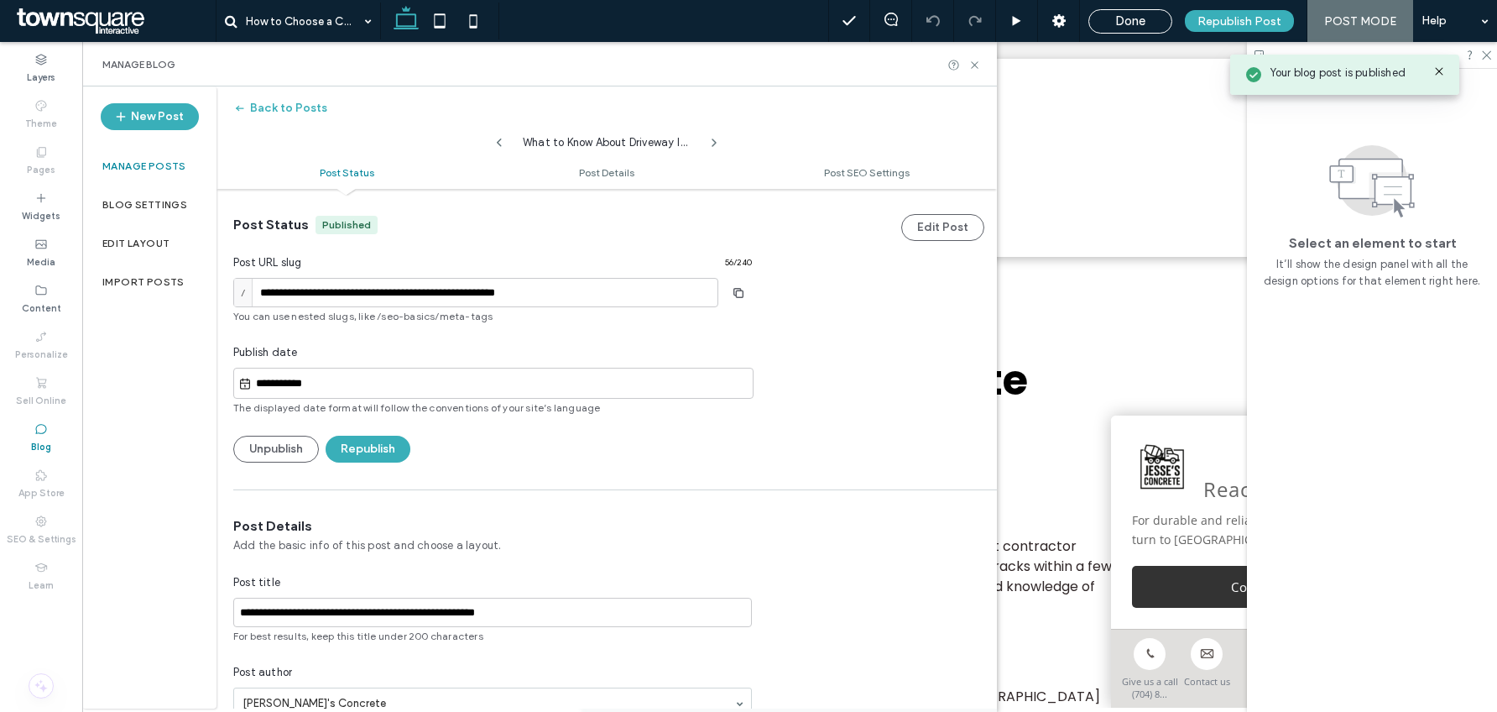
scroll to position [313, 0]
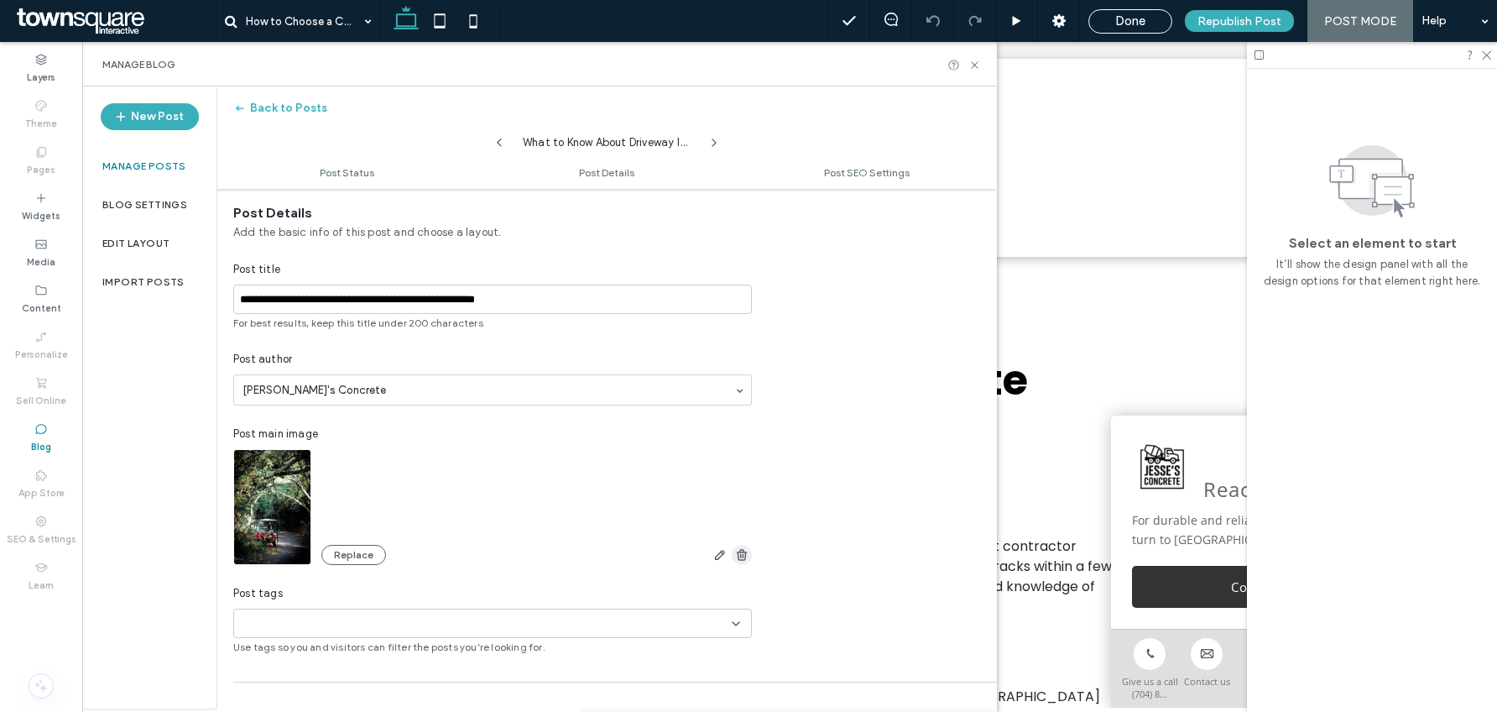
click at [743, 552] on icon "button" at bounding box center [741, 554] width 13 height 13
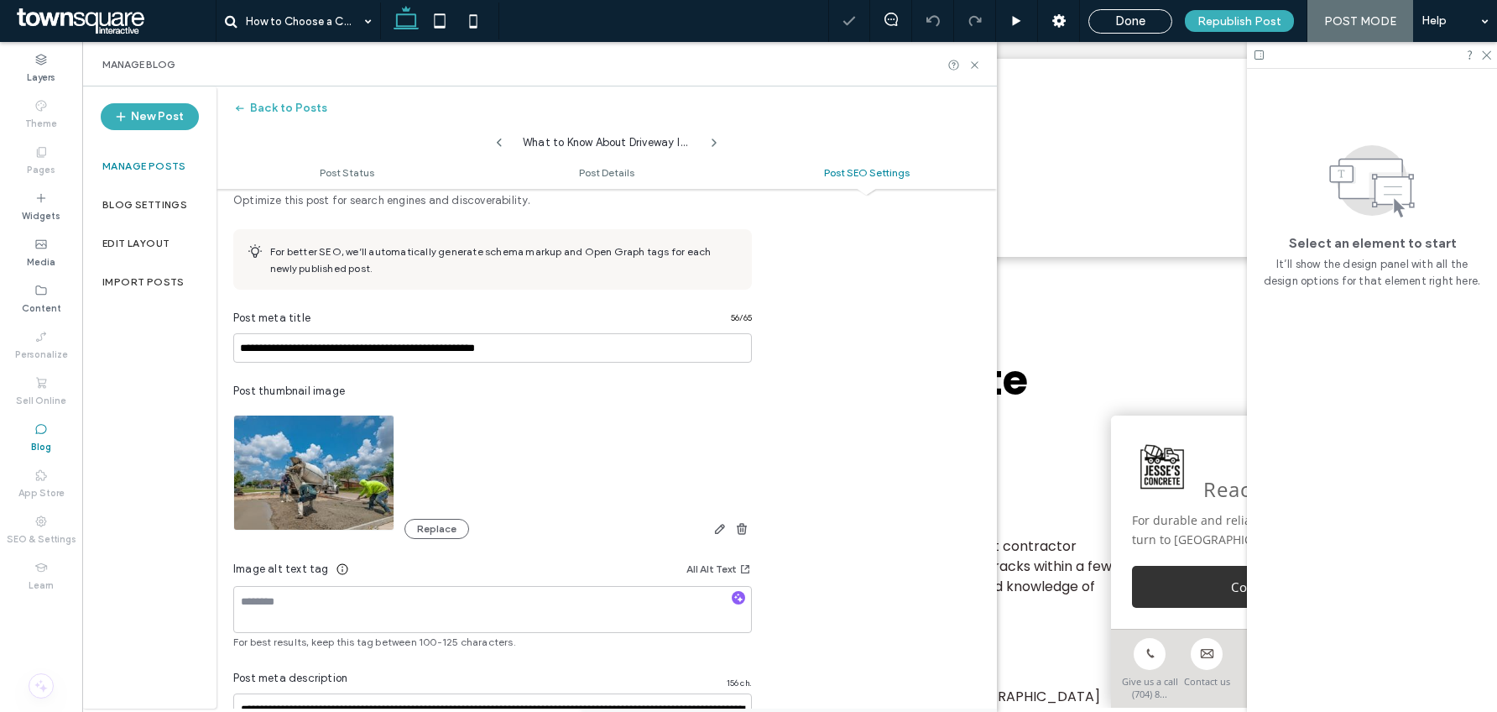
scroll to position [864, 0]
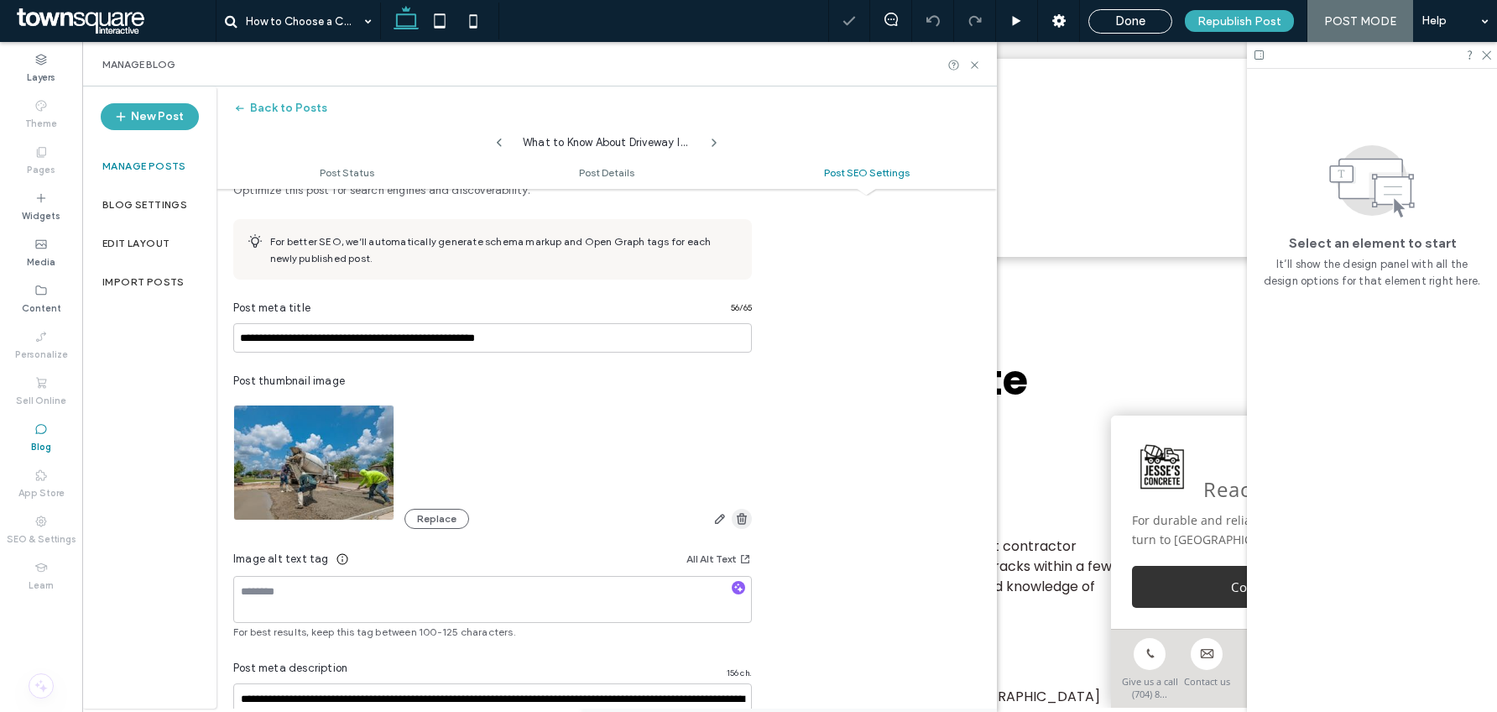
click at [736, 516] on icon "button" at bounding box center [741, 518] width 13 height 13
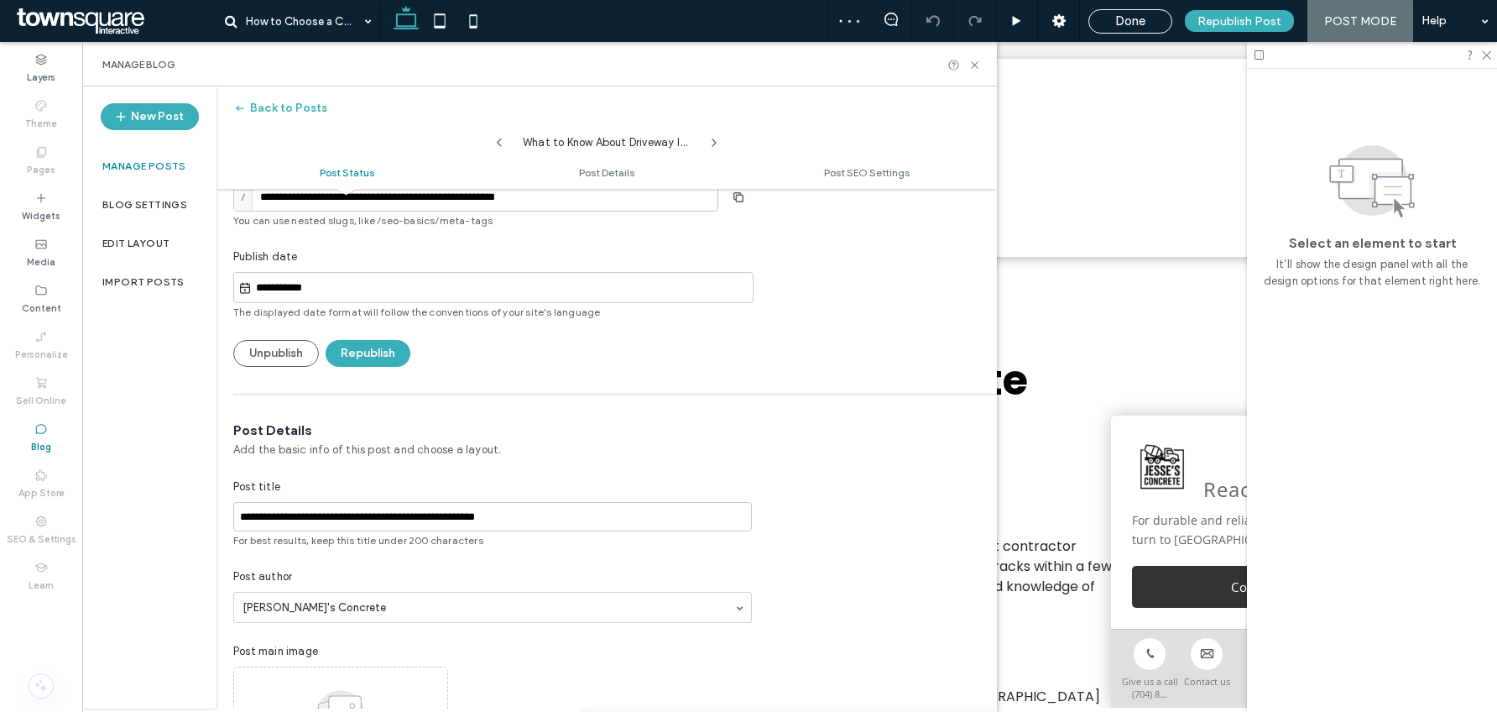
scroll to position [0, 0]
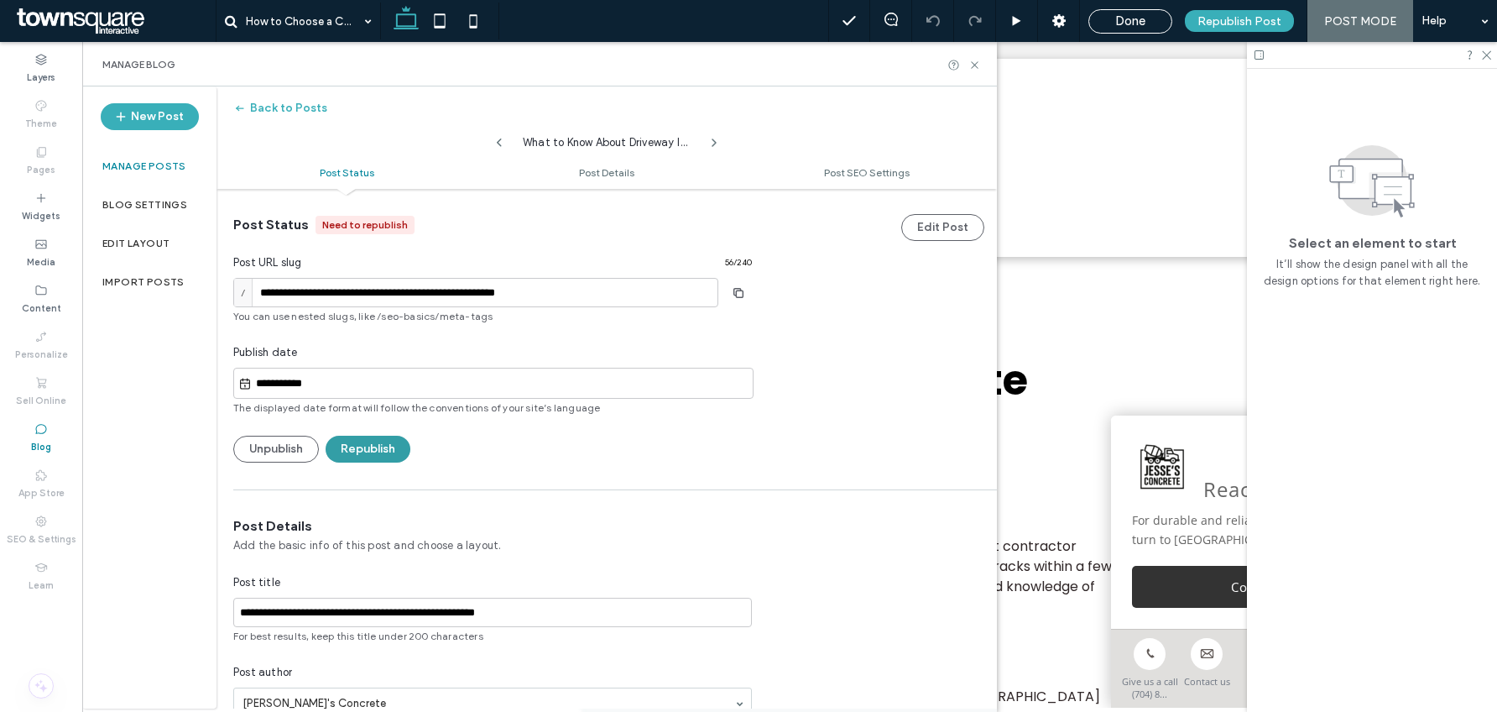
click at [371, 449] on button "Republish" at bounding box center [368, 449] width 85 height 27
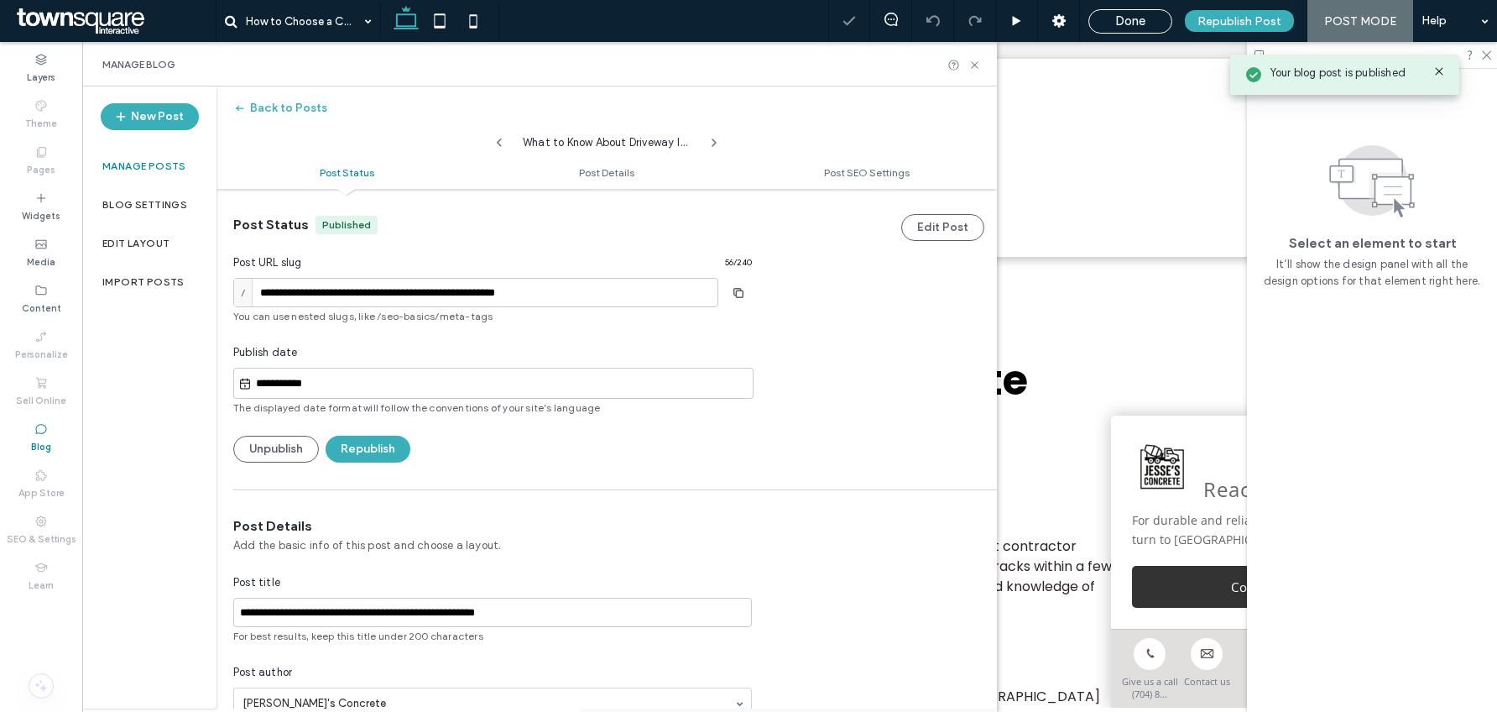
click at [499, 141] on use at bounding box center [499, 142] width 5 height 8
type input "**********"
type textarea "**********"
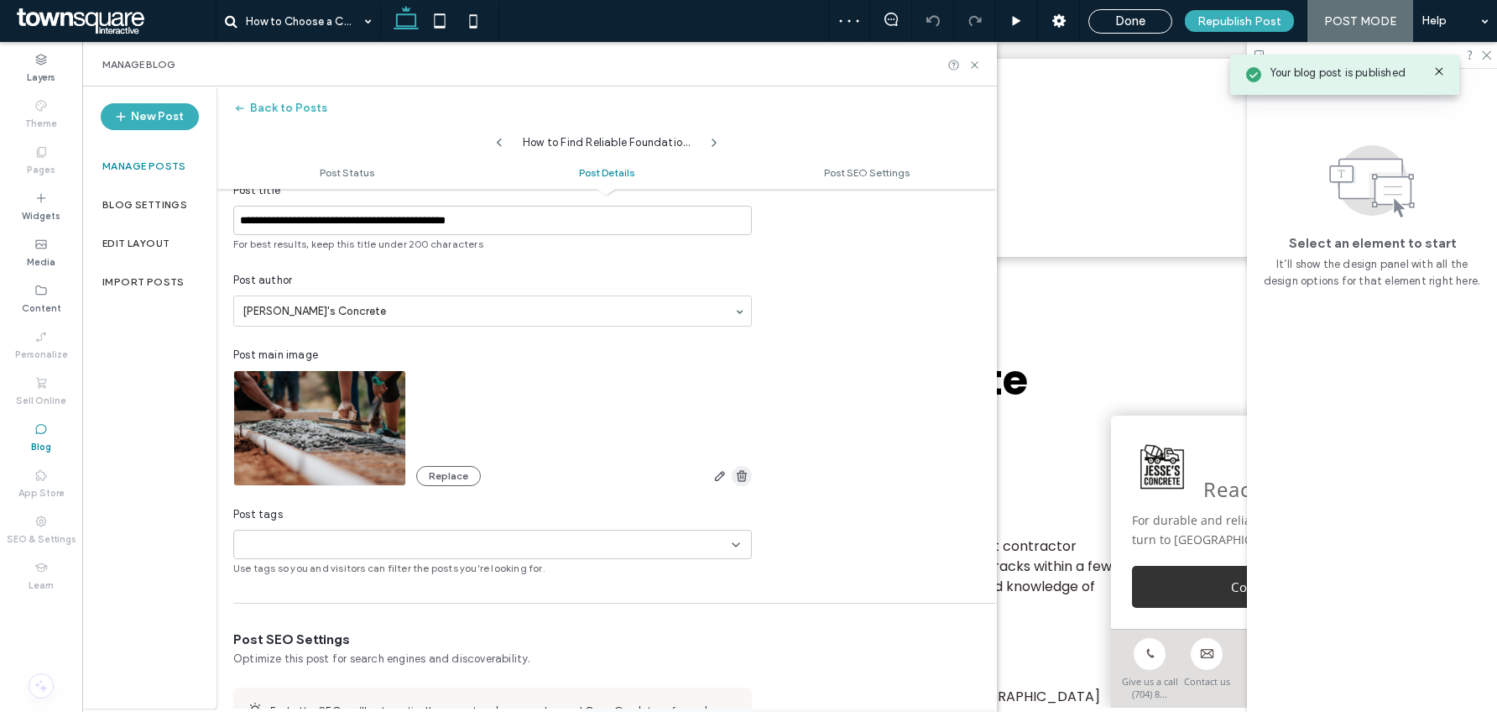
click at [742, 473] on use "button" at bounding box center [742, 475] width 10 height 11
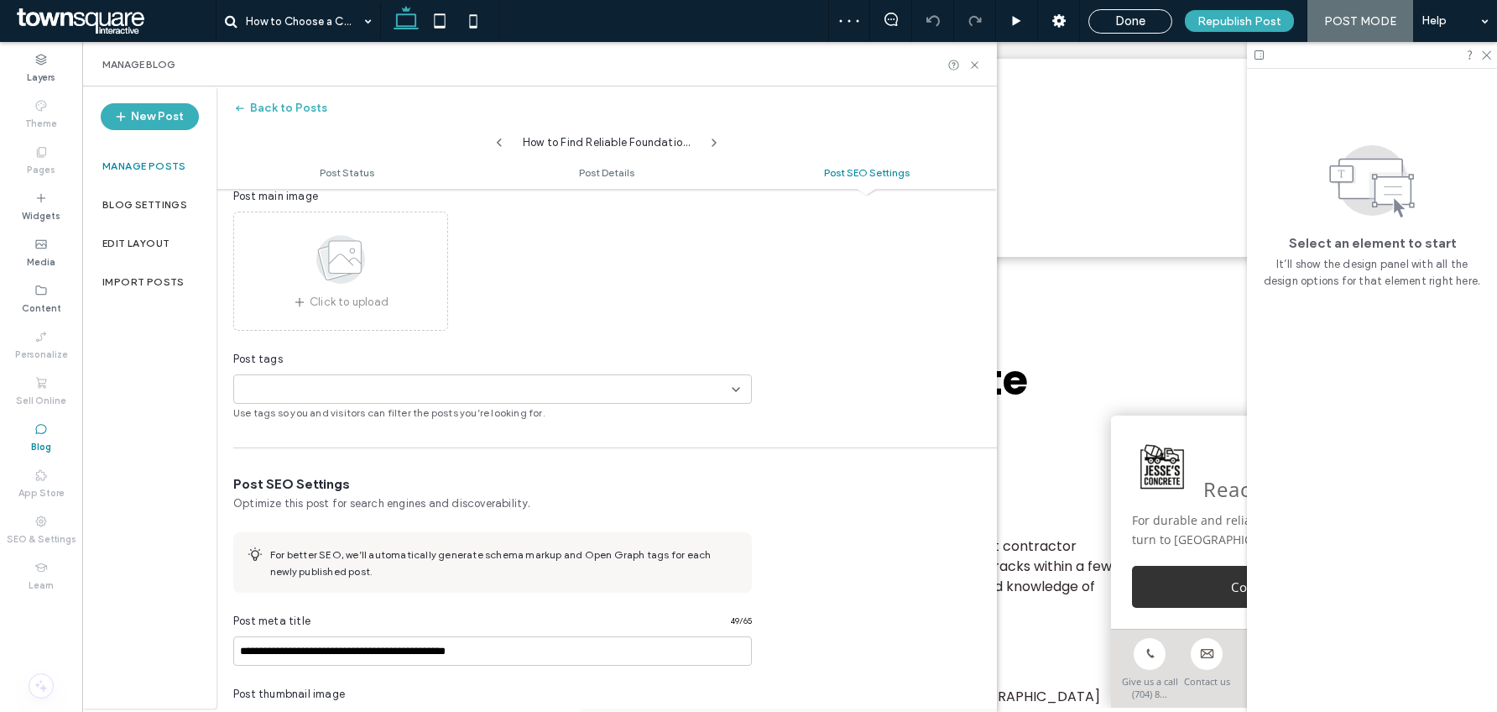
scroll to position [900, 0]
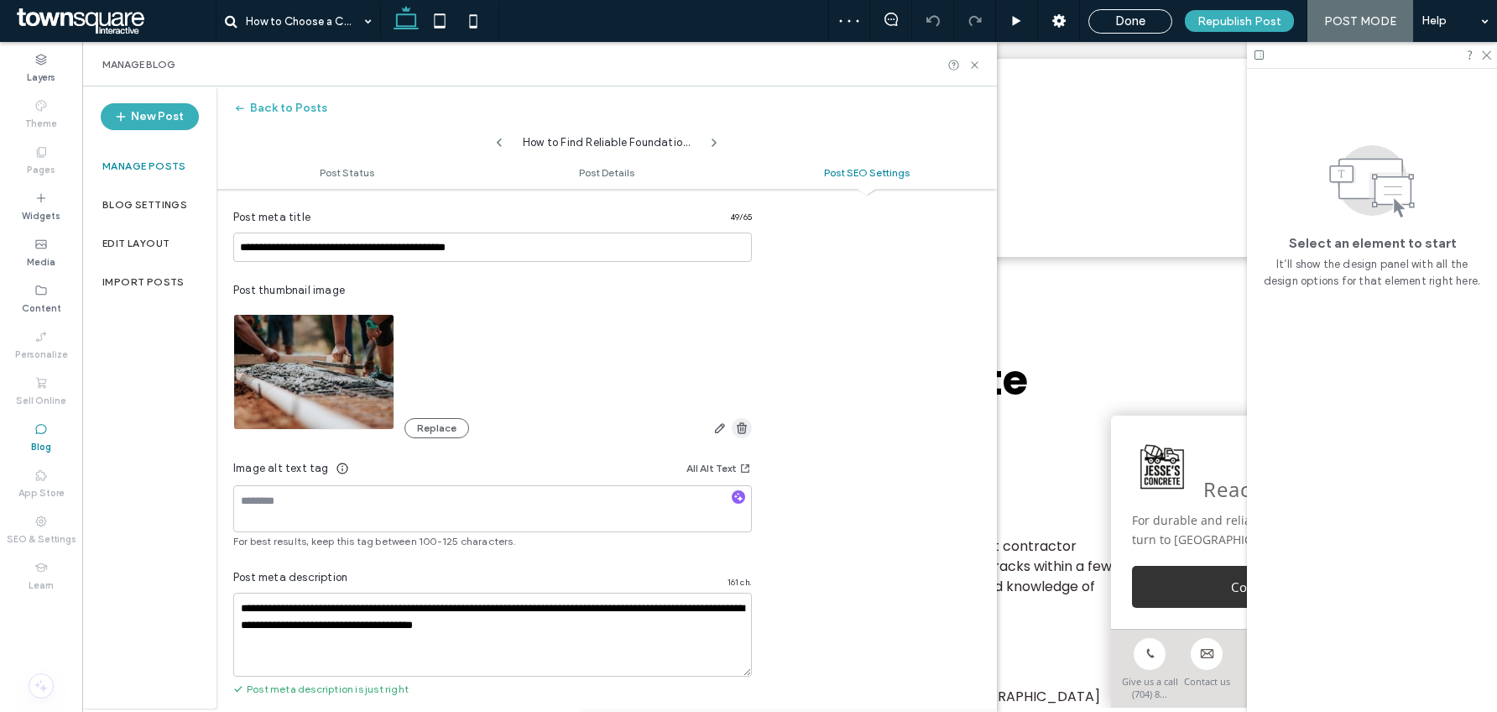
click at [746, 426] on icon "button" at bounding box center [741, 427] width 13 height 13
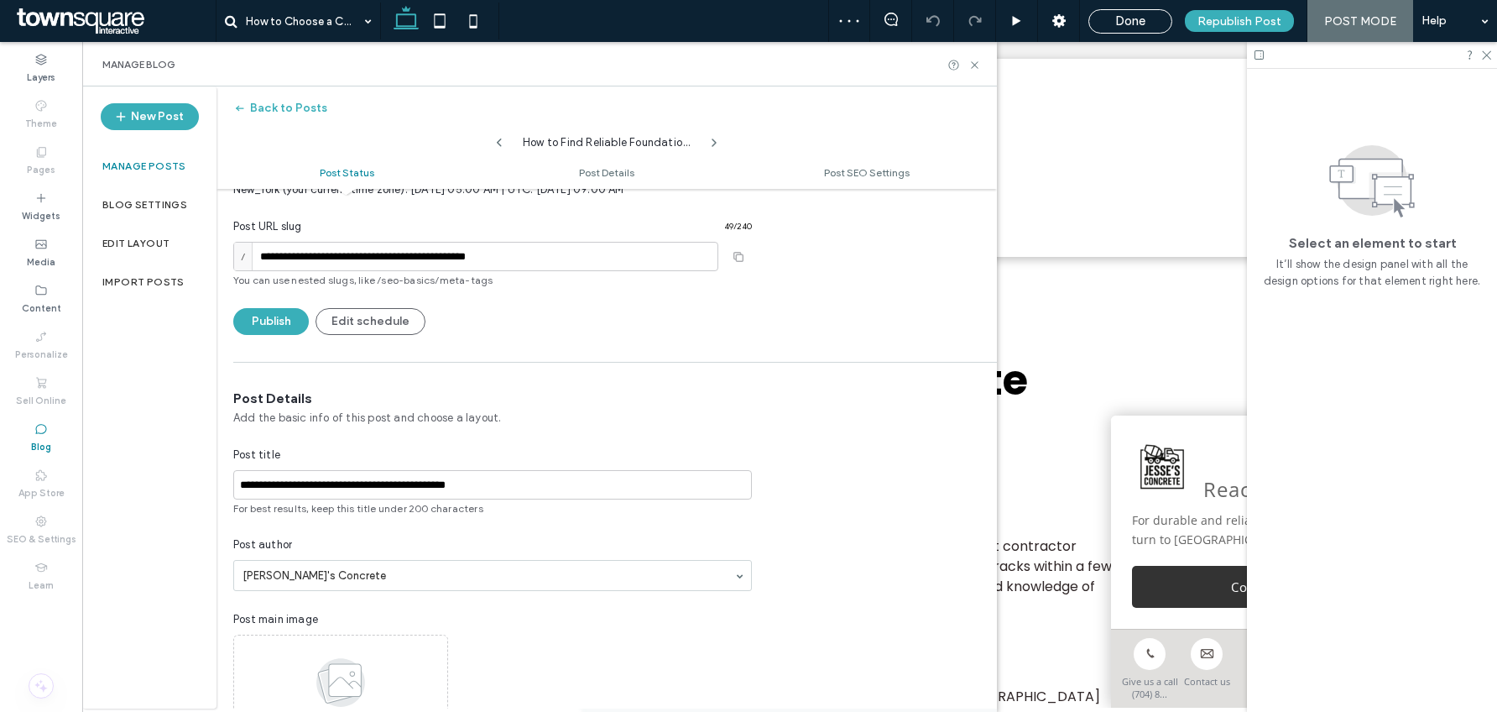
scroll to position [0, 0]
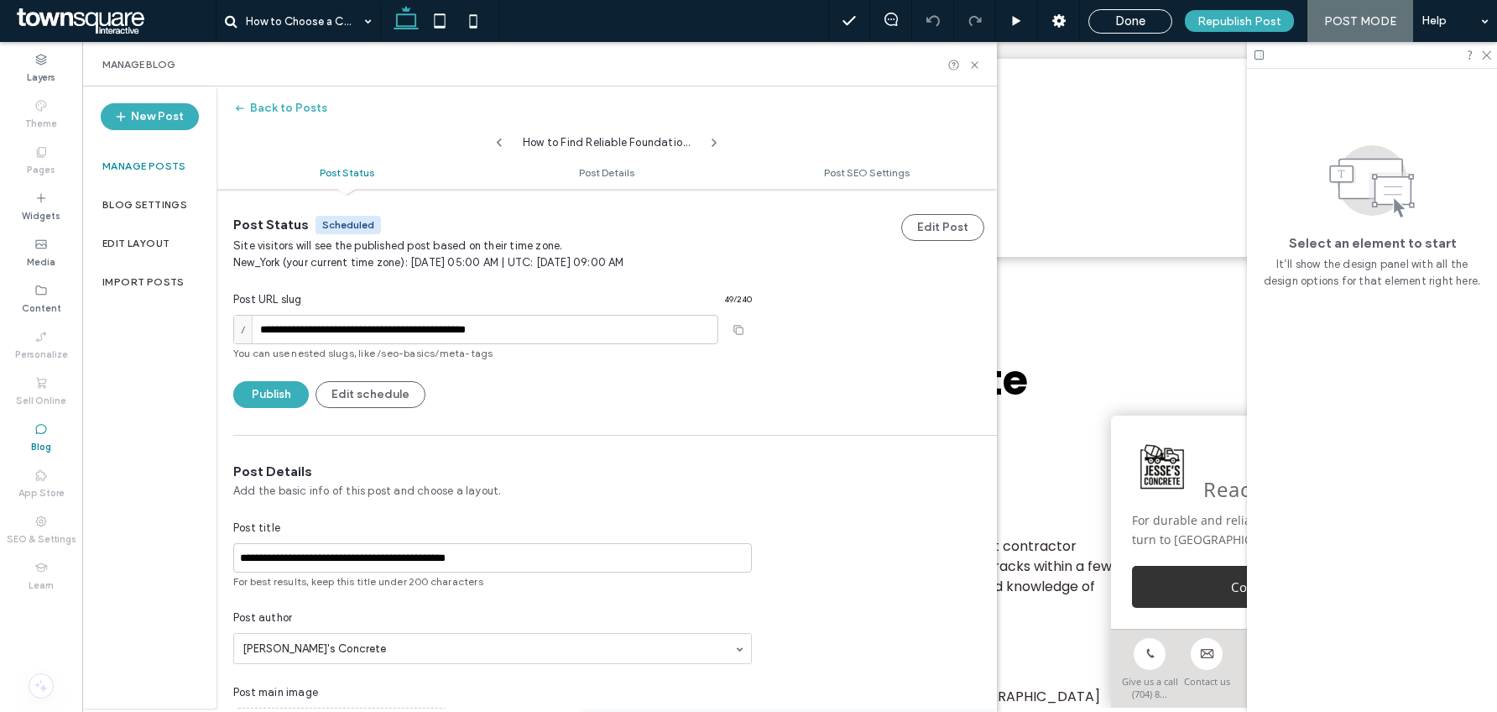
click at [506, 138] on div "How to Find Reliable Foundation Work in Charlotte" at bounding box center [606, 138] width 201 height 25
click at [502, 141] on icon at bounding box center [499, 142] width 13 height 13
type input "**********"
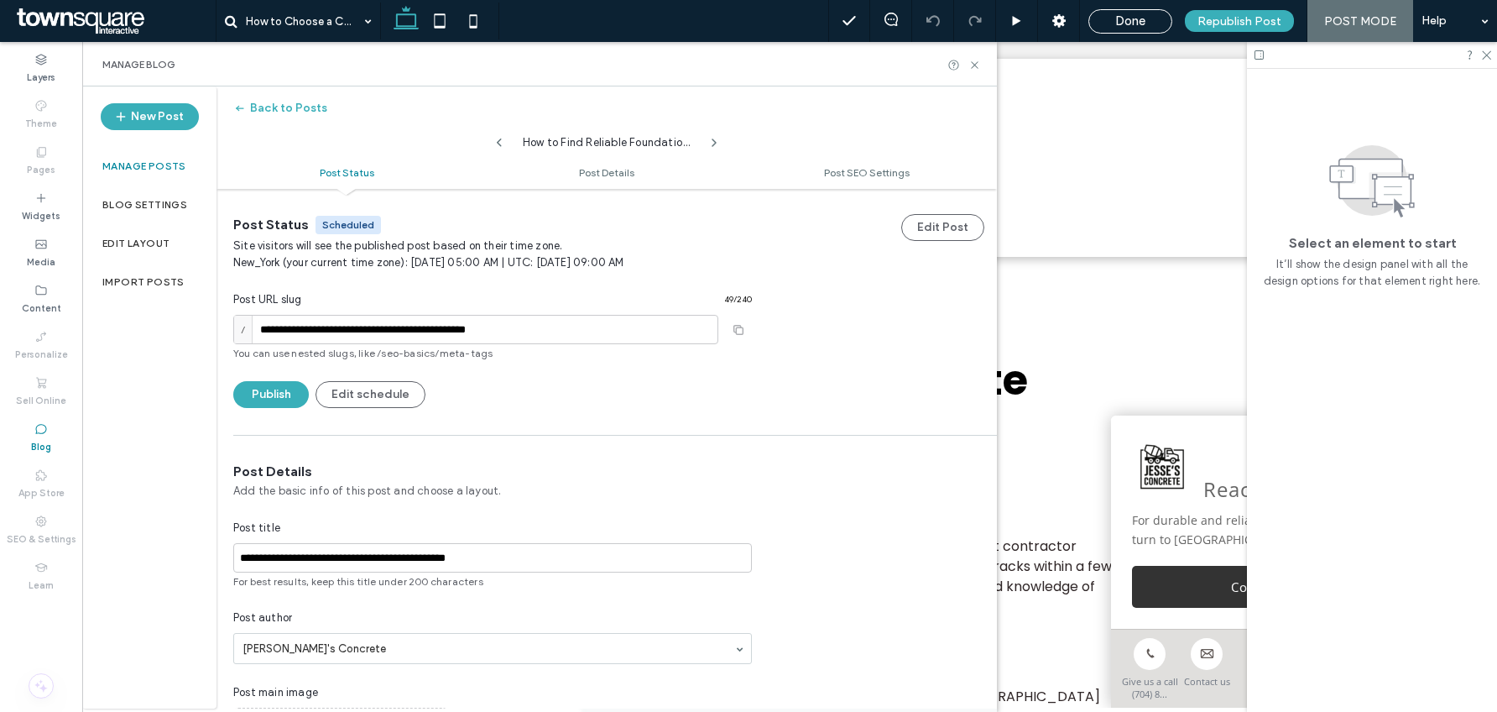
type textarea "**********"
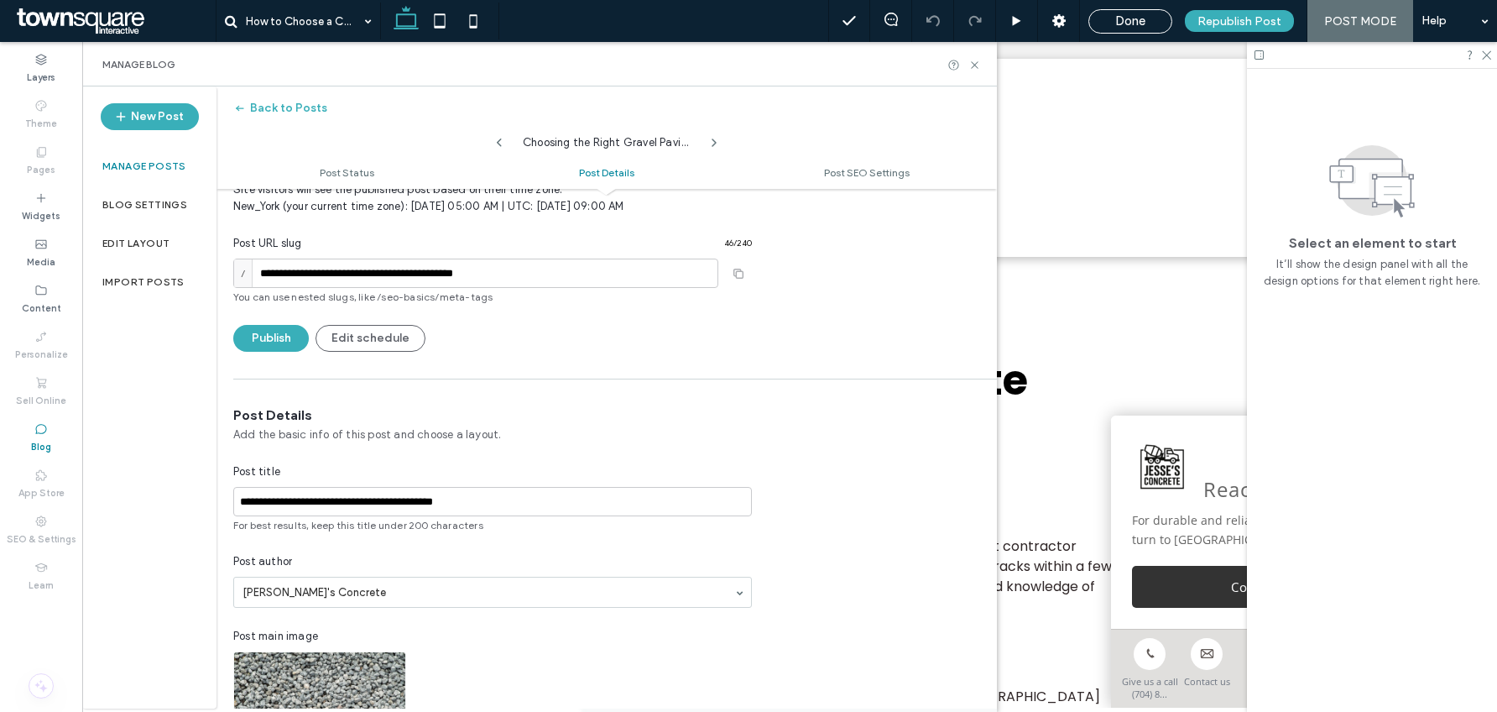
scroll to position [306, 0]
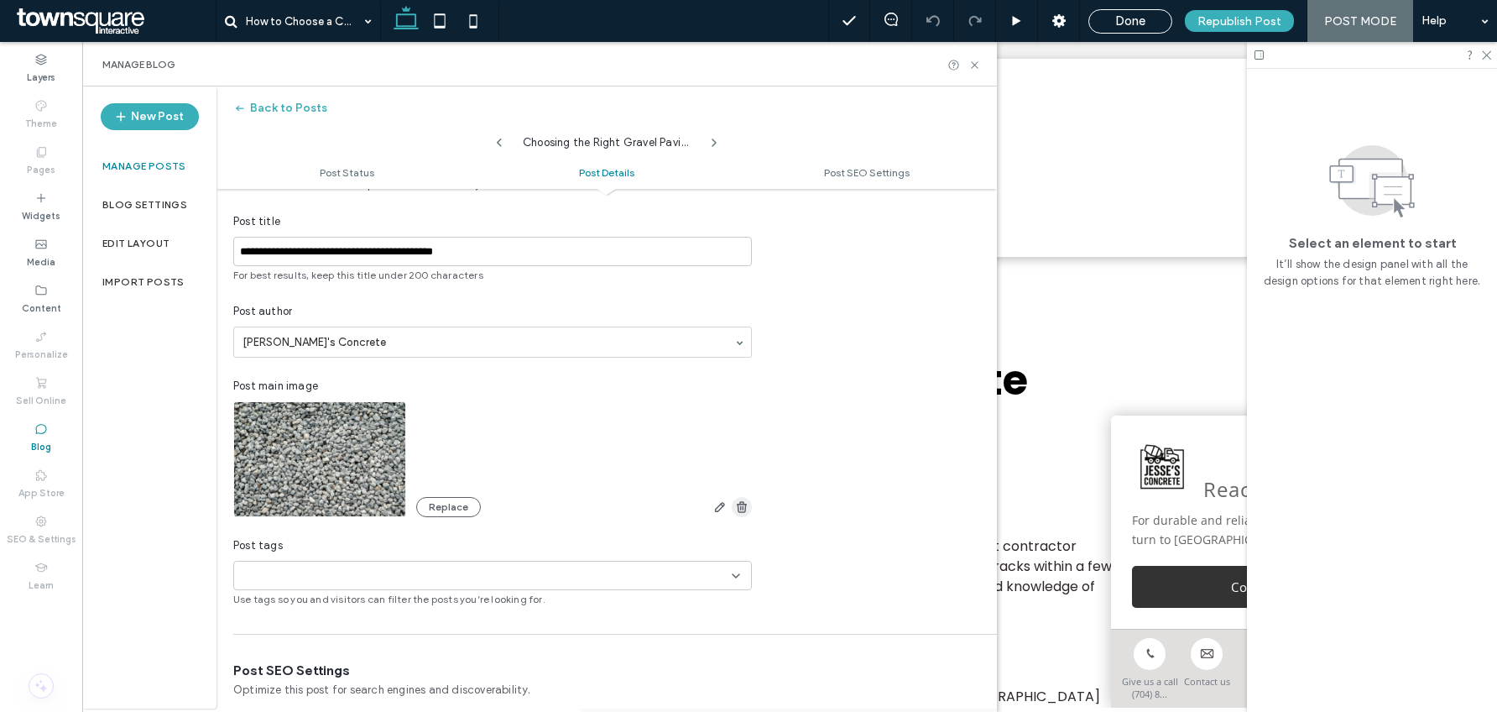
click at [737, 508] on icon "button" at bounding box center [741, 506] width 13 height 13
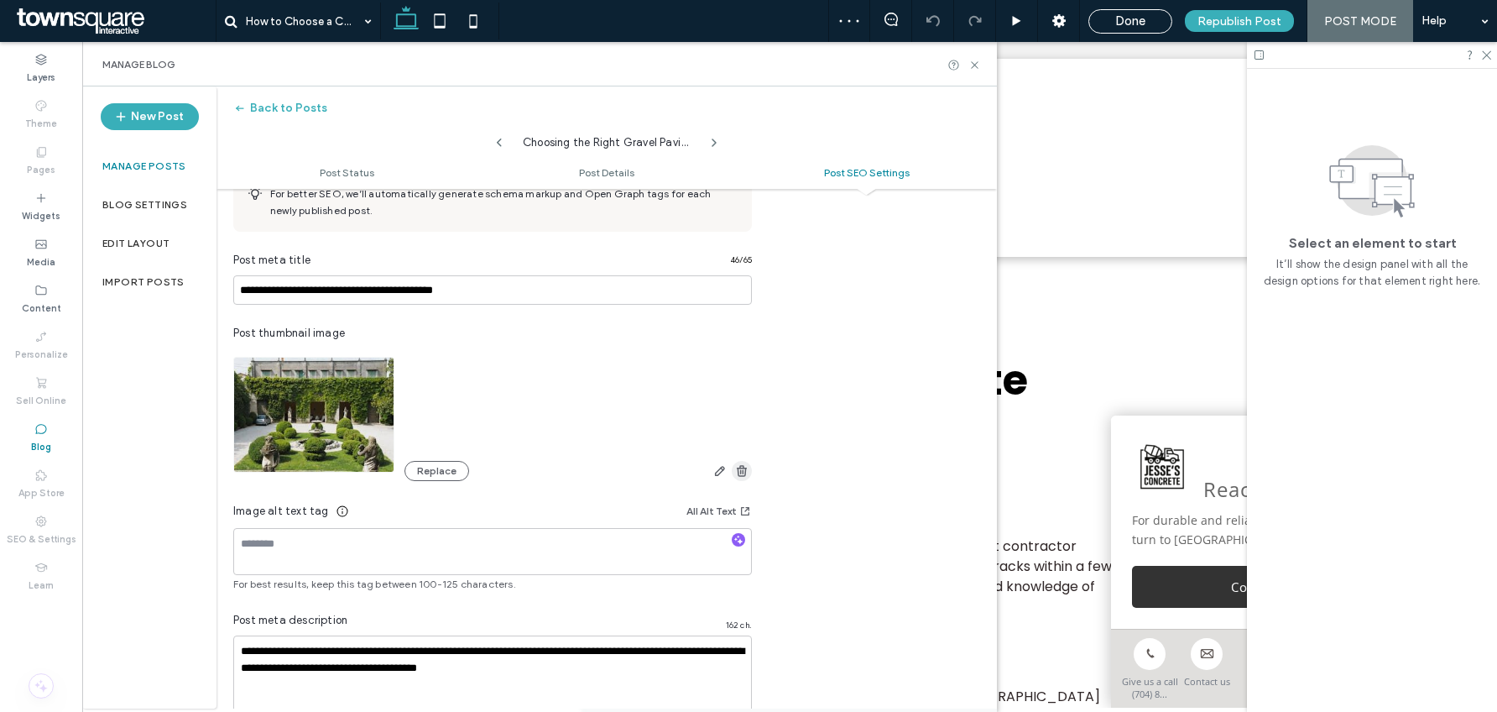
click at [743, 470] on use "button" at bounding box center [742, 470] width 10 height 11
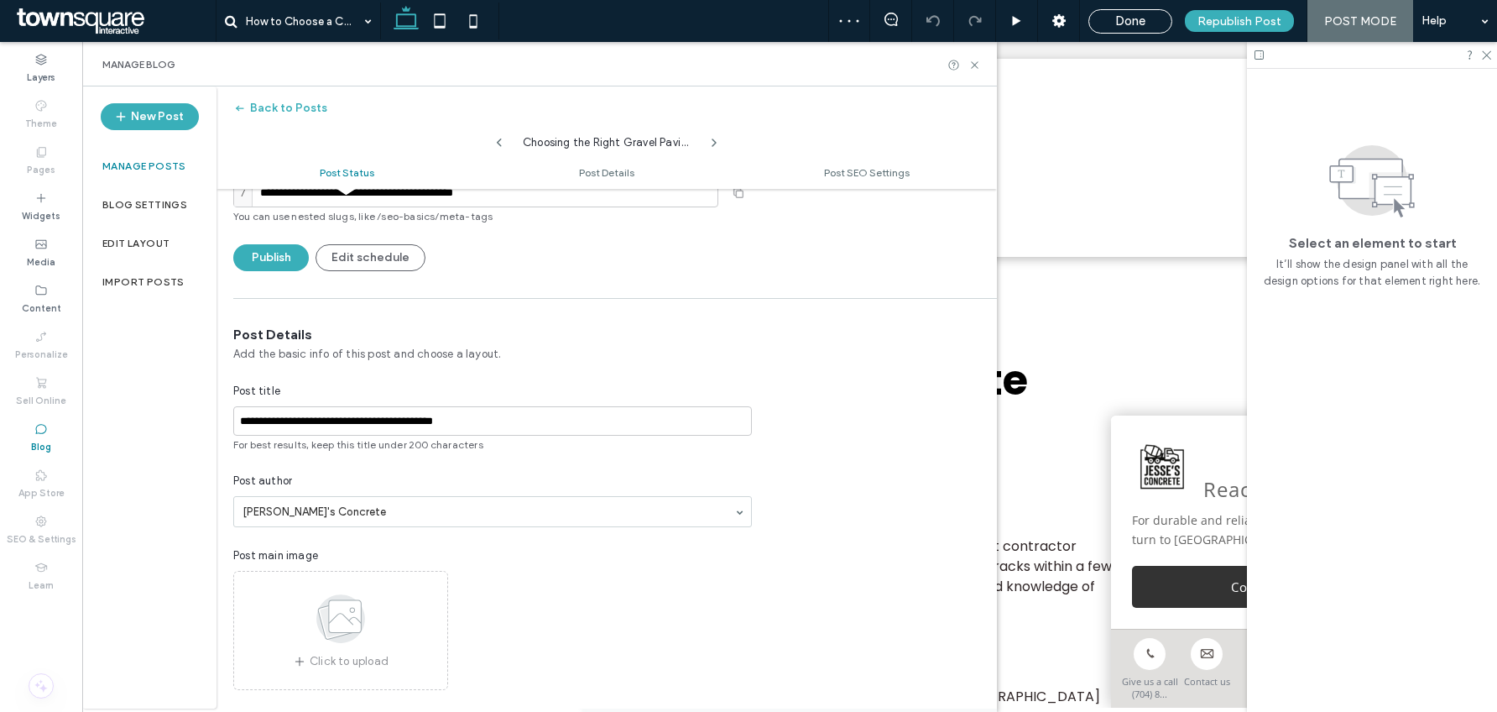
scroll to position [0, 0]
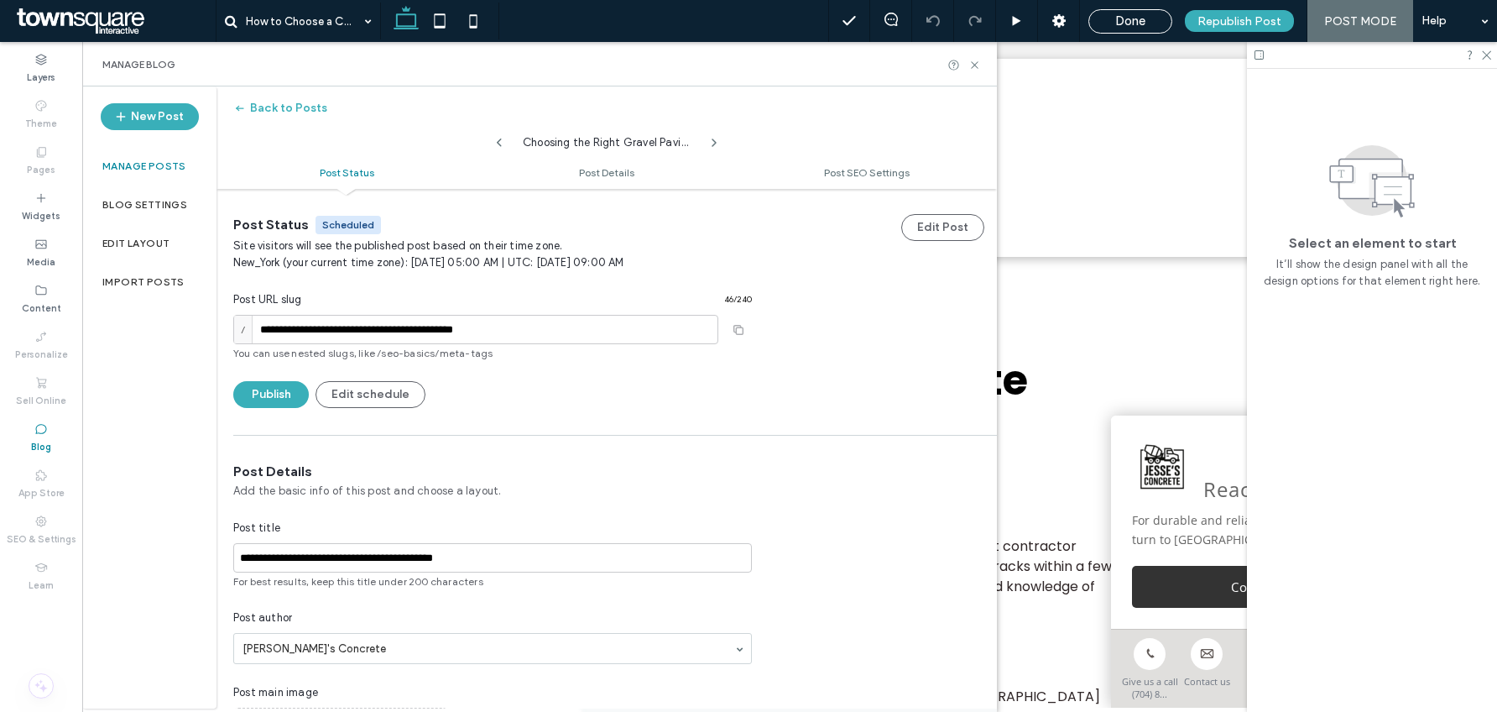
click at [510, 138] on div "Choosing the Right Gravel Paving in Kannapolis" at bounding box center [606, 138] width 201 height 25
click at [501, 139] on use at bounding box center [499, 142] width 5 height 8
type input "**********"
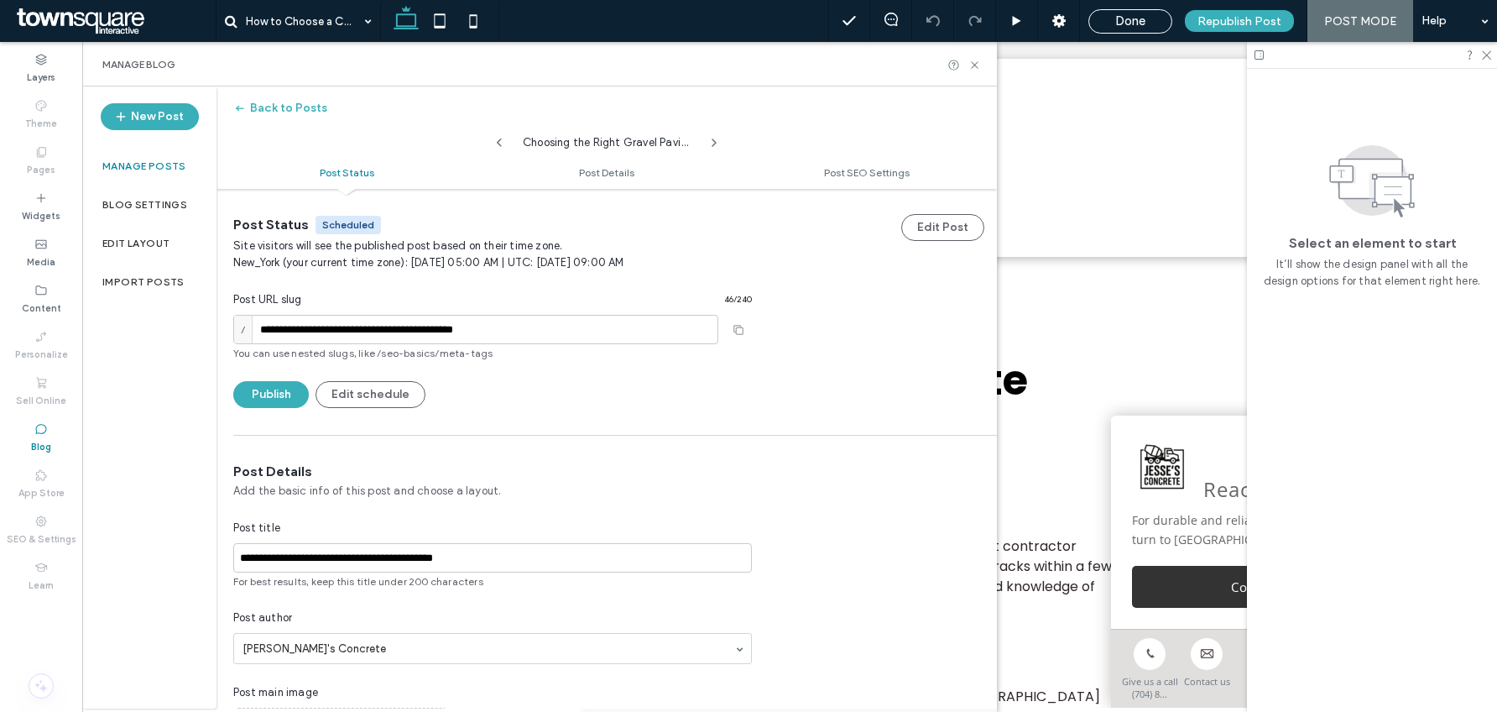
type textarea "**********"
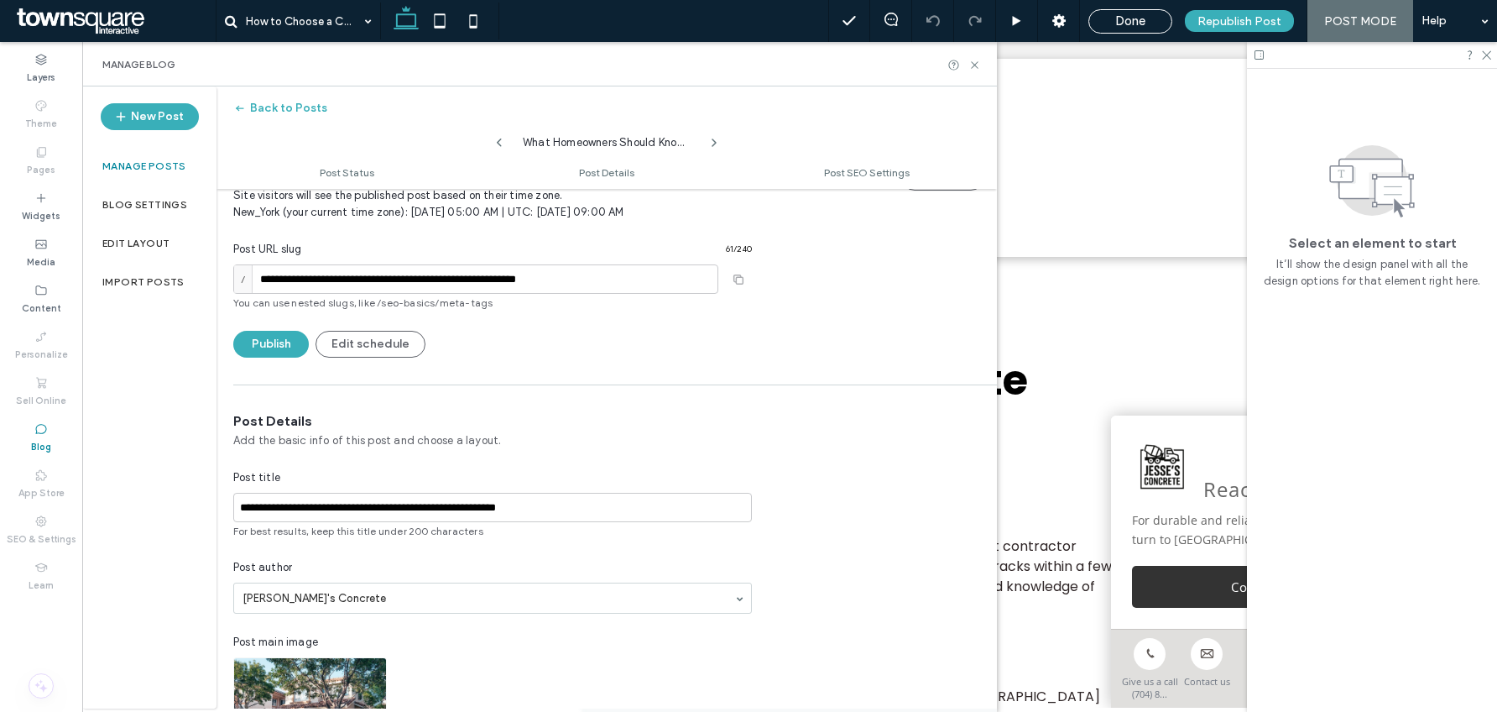
scroll to position [271, 0]
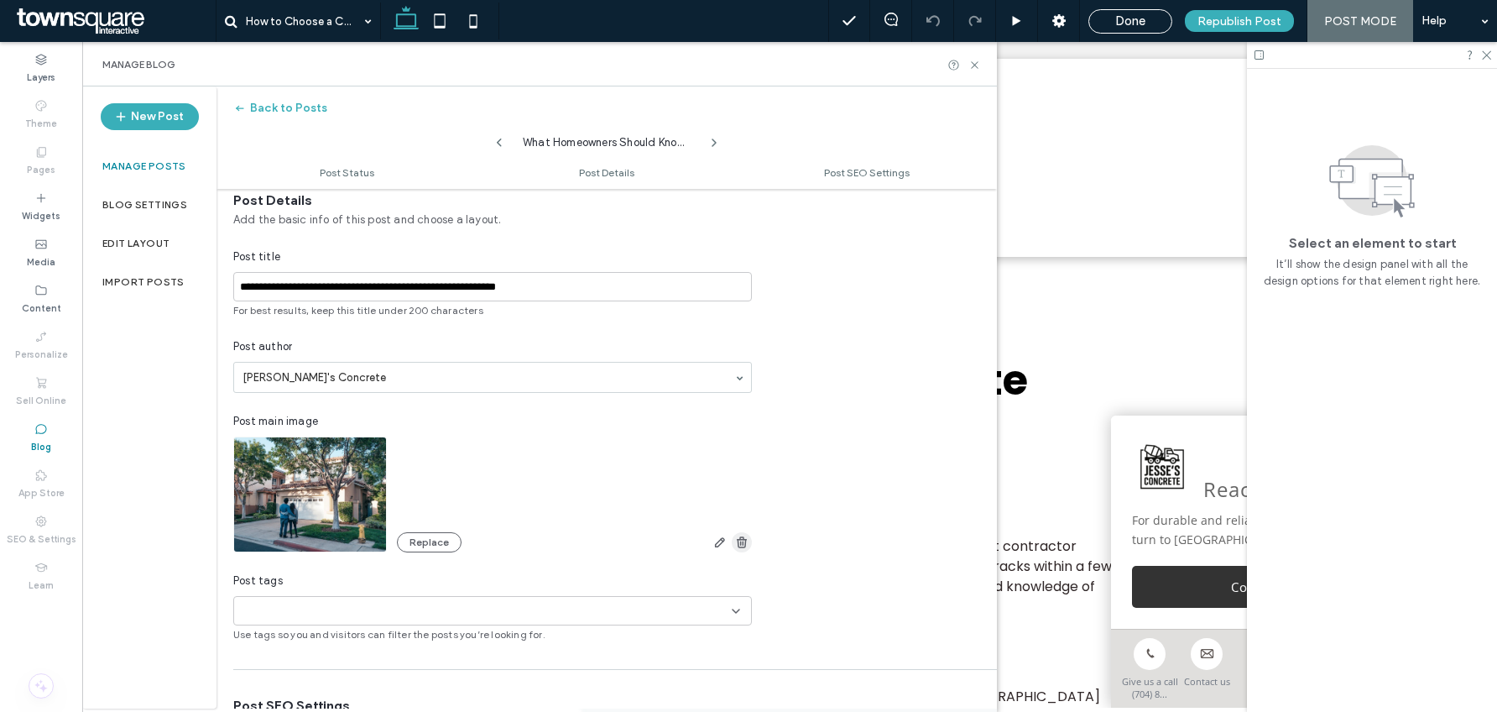
click at [739, 537] on use "button" at bounding box center [742, 541] width 10 height 11
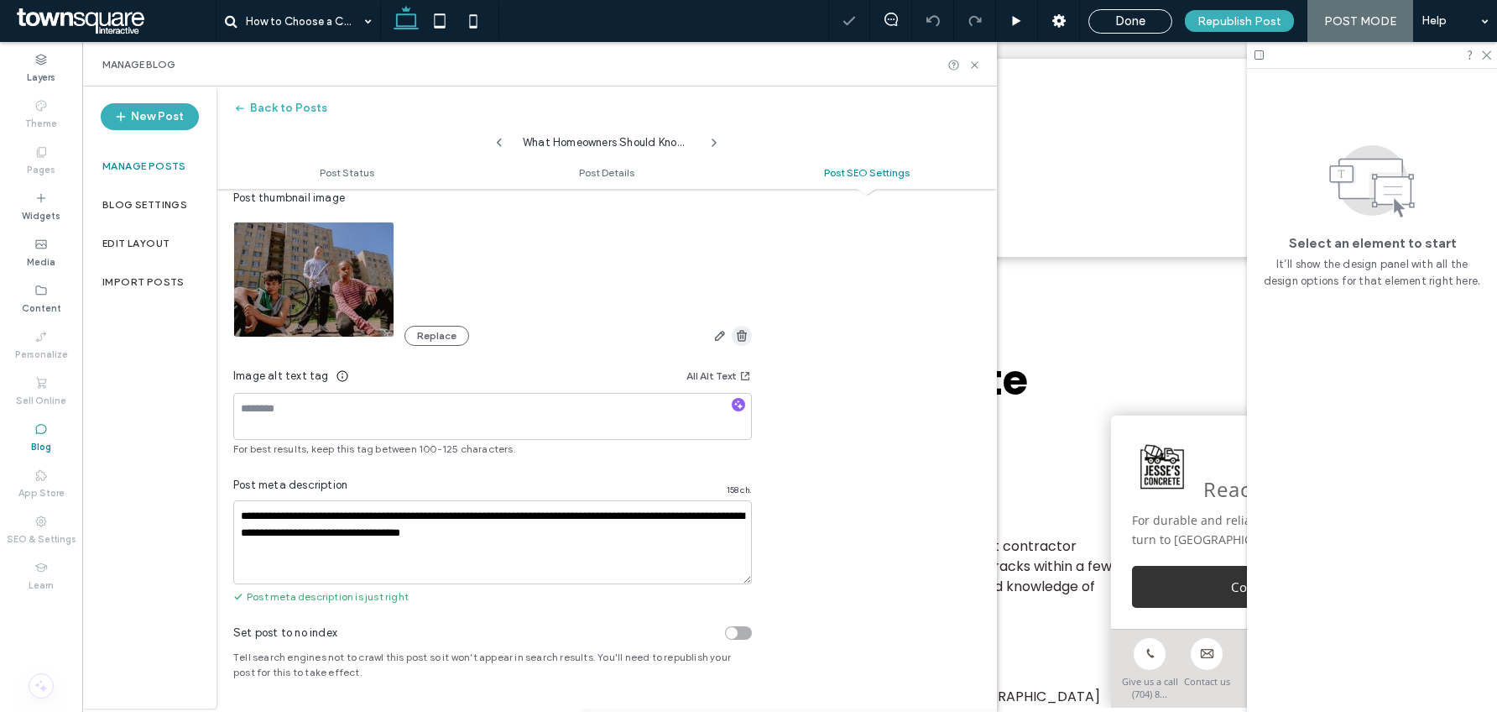
click at [742, 329] on icon "button" at bounding box center [741, 335] width 13 height 13
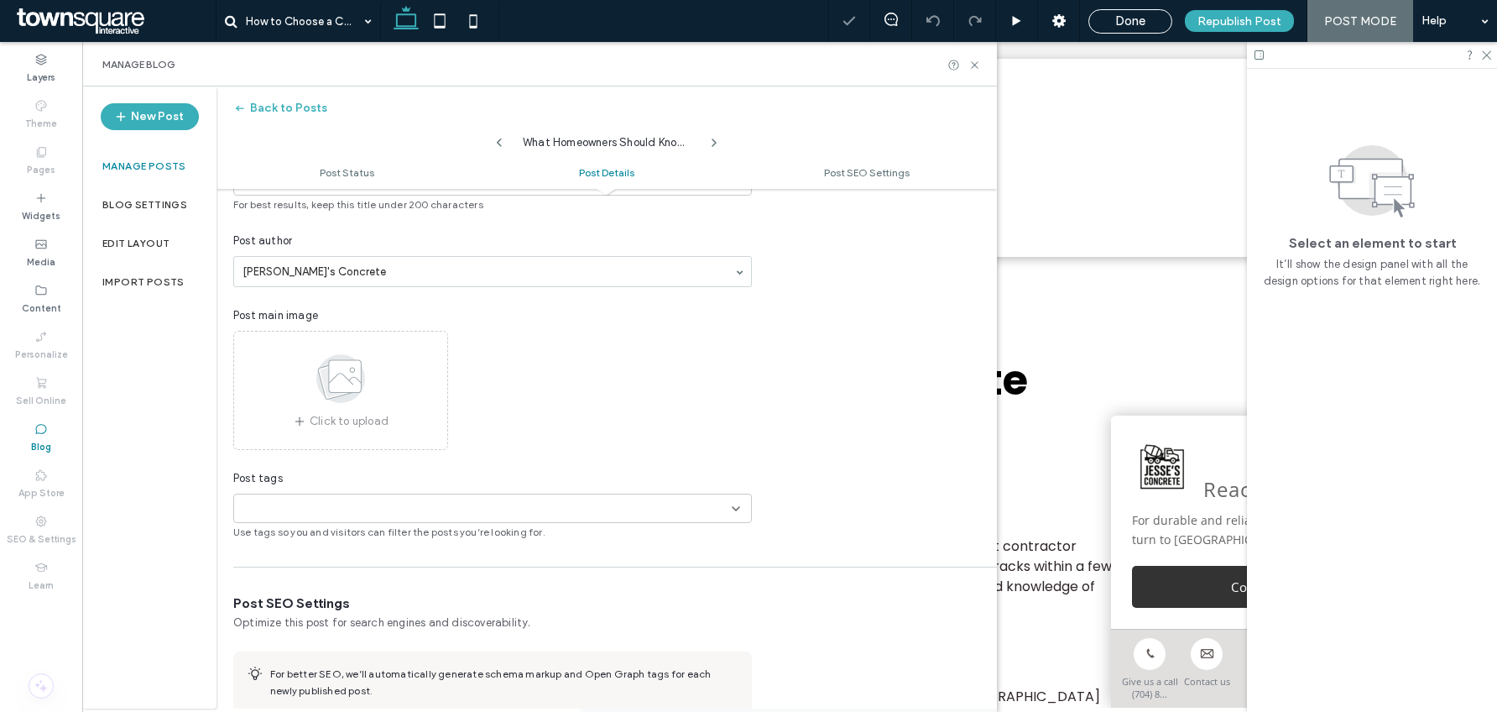
scroll to position [0, 0]
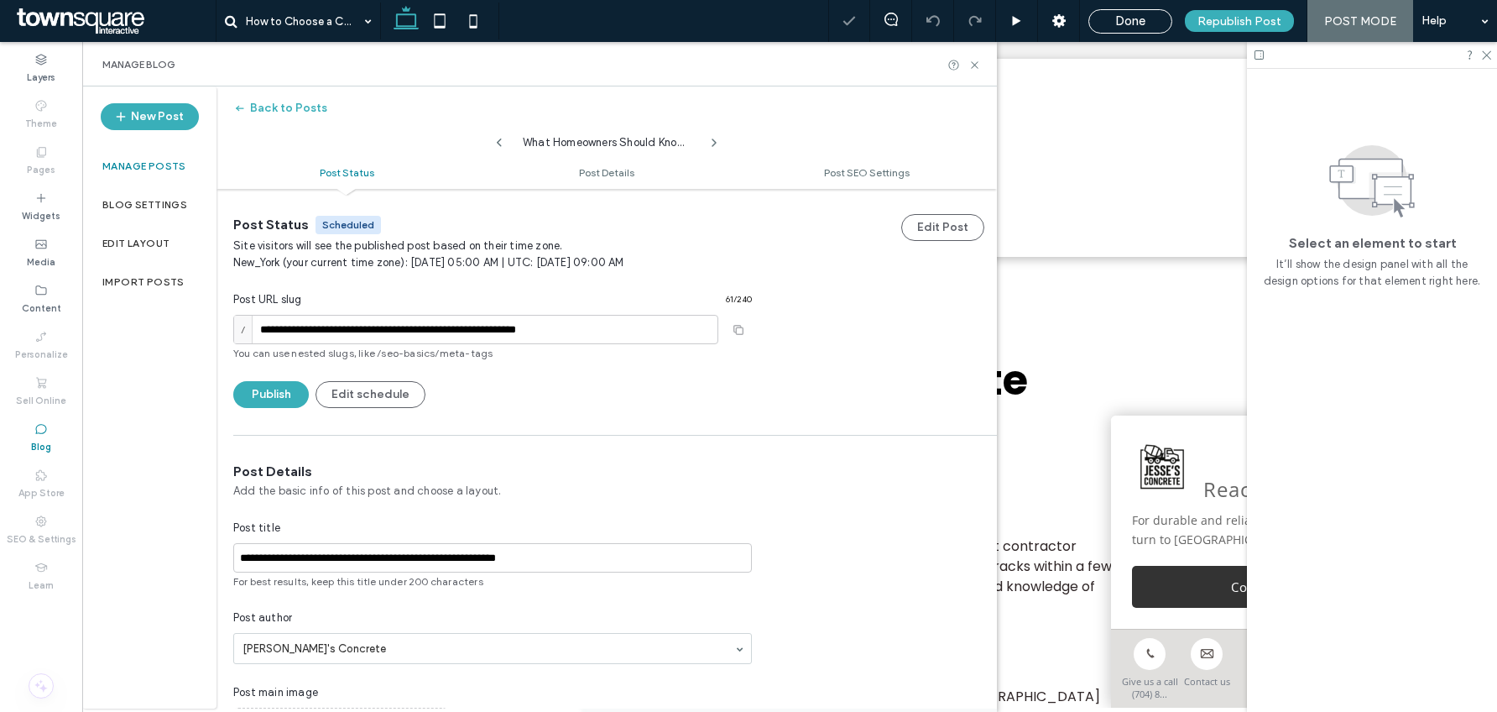
click at [500, 143] on icon at bounding box center [499, 142] width 13 height 13
type input "**********"
type textarea "**********"
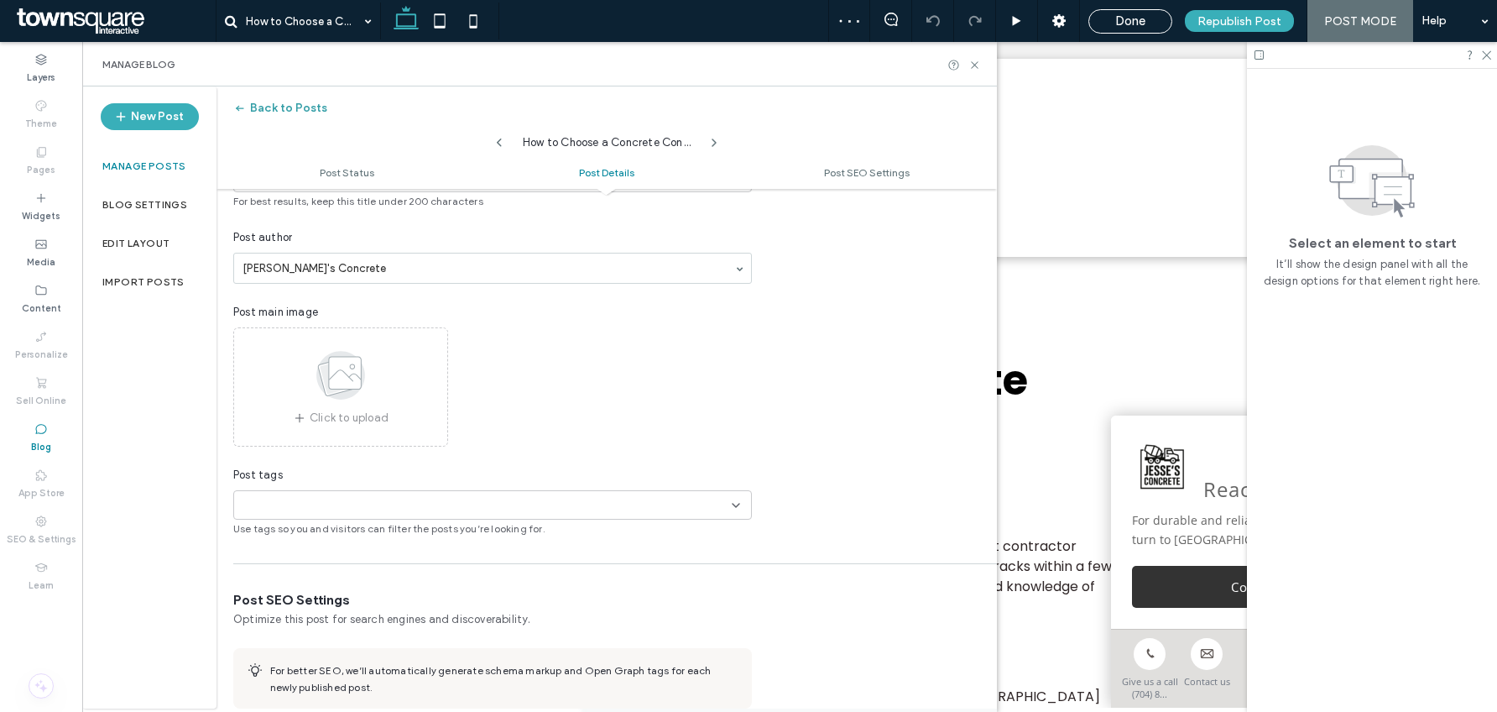
scroll to position [405, 0]
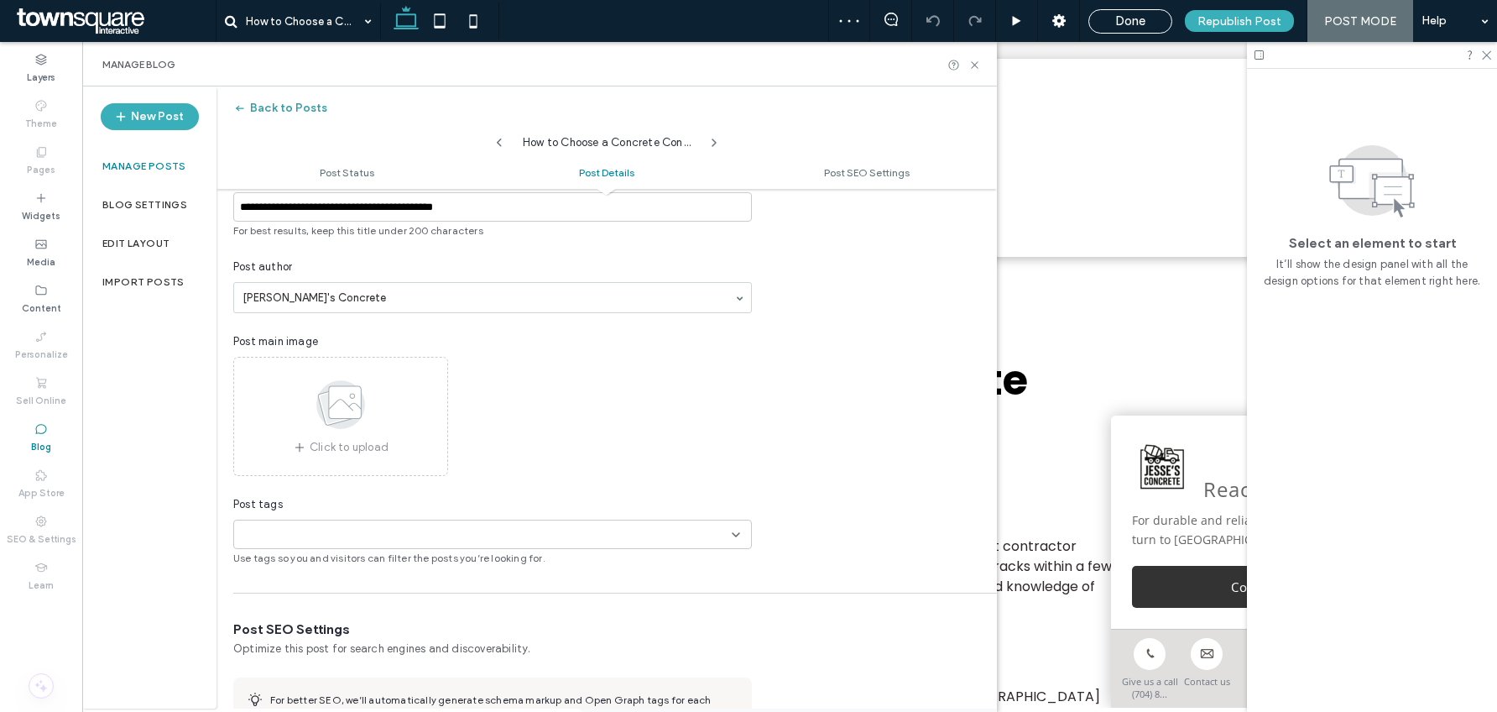
click at [278, 99] on button "Back to Posts" at bounding box center [280, 108] width 94 height 27
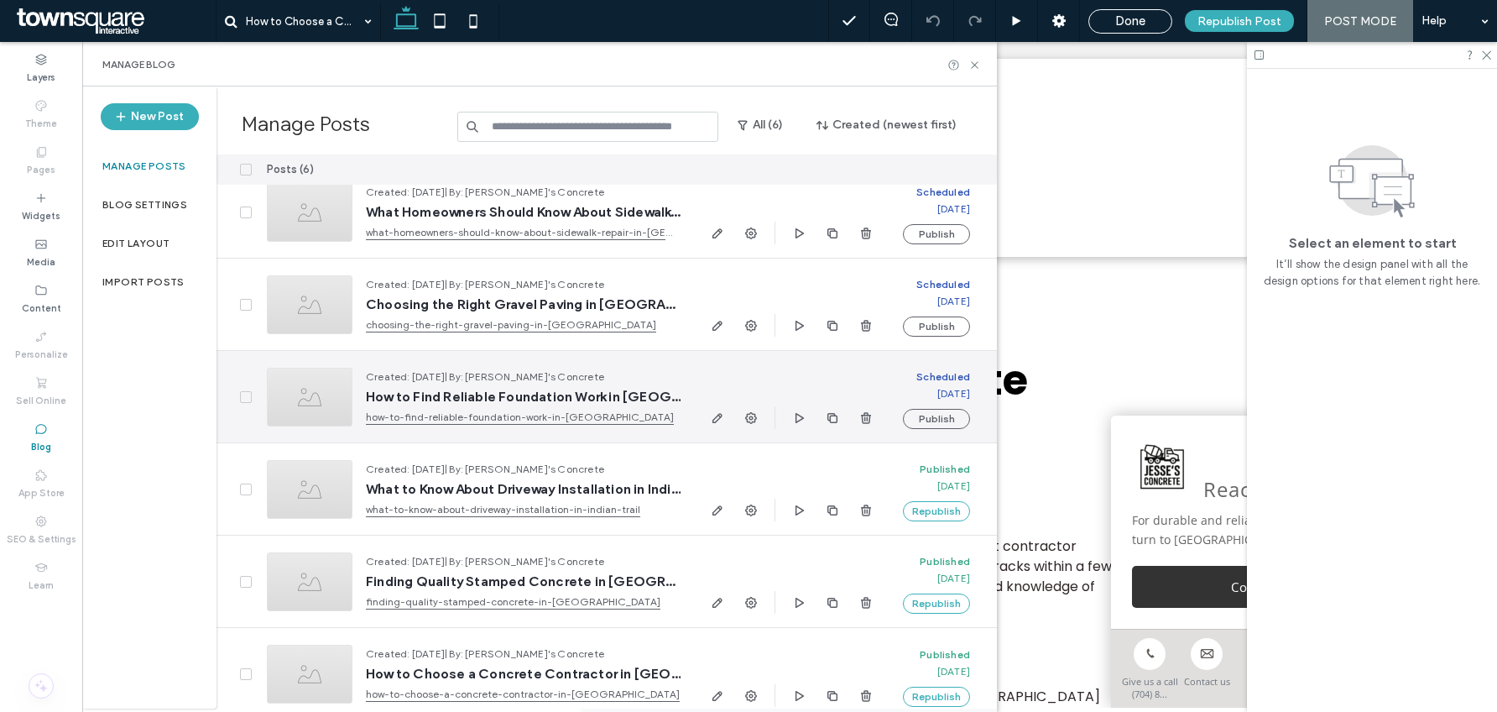
scroll to position [0, 0]
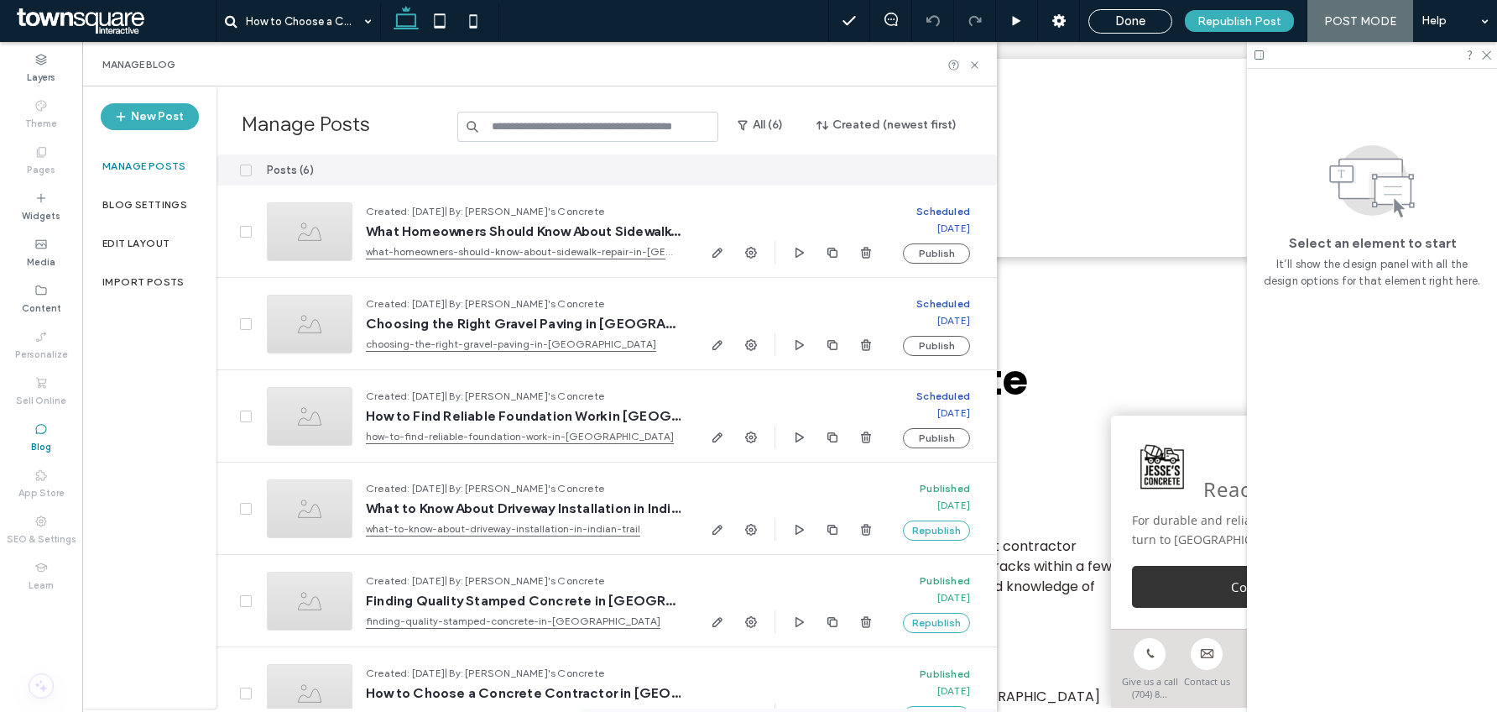
click at [981, 70] on div "Manage Blog" at bounding box center [539, 64] width 915 height 44
click at [974, 68] on icon at bounding box center [975, 65] width 13 height 13
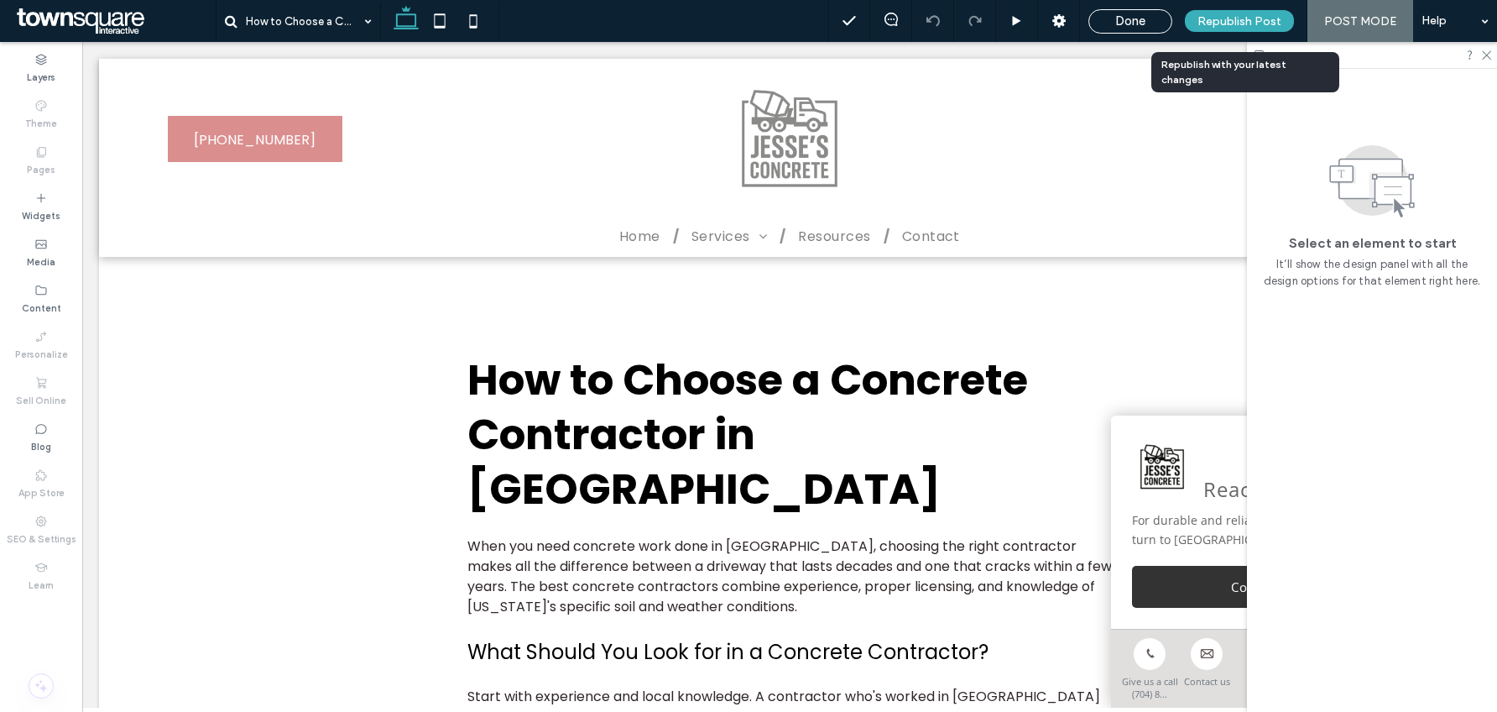
click at [1271, 11] on div "Republish Post" at bounding box center [1239, 21] width 109 height 22
click at [1145, 24] on span "Done" at bounding box center [1130, 20] width 30 height 15
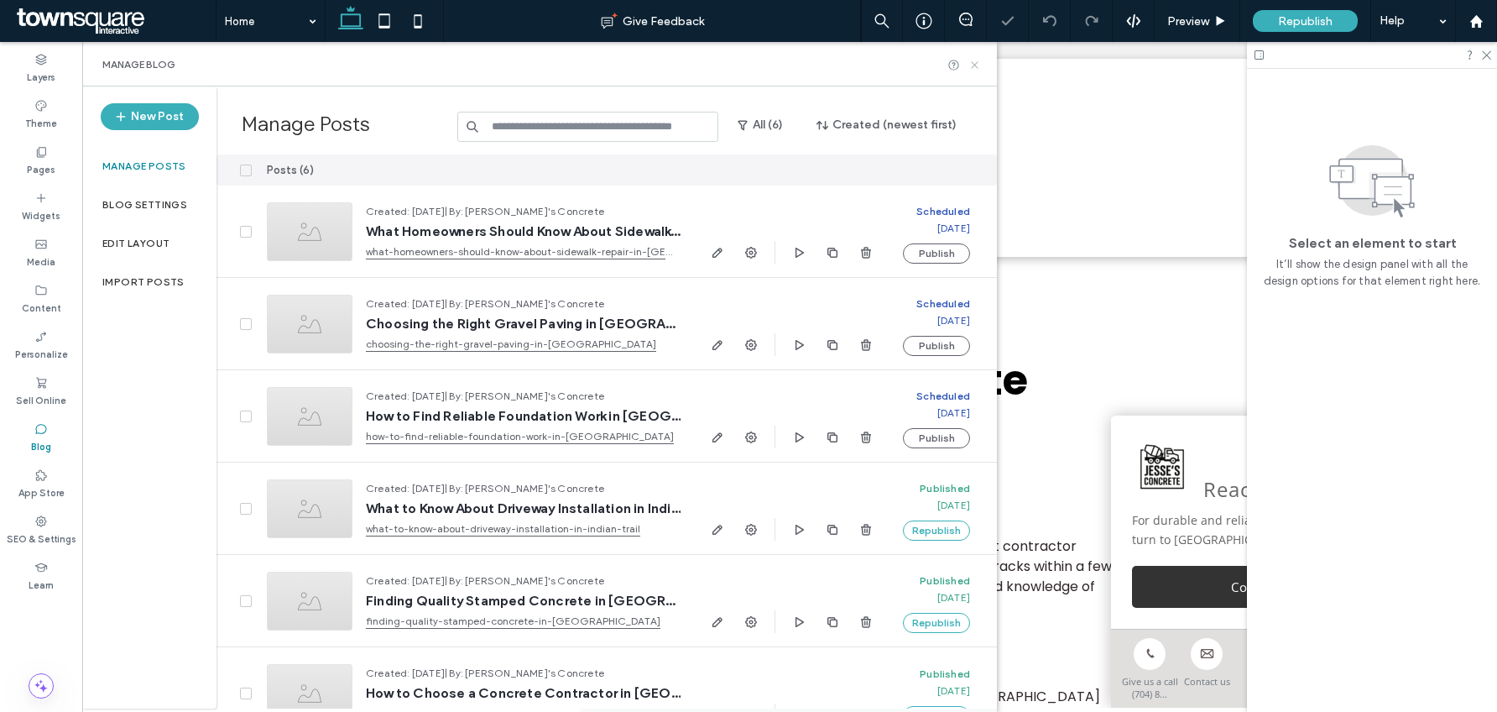
click at [977, 68] on icon at bounding box center [975, 65] width 13 height 13
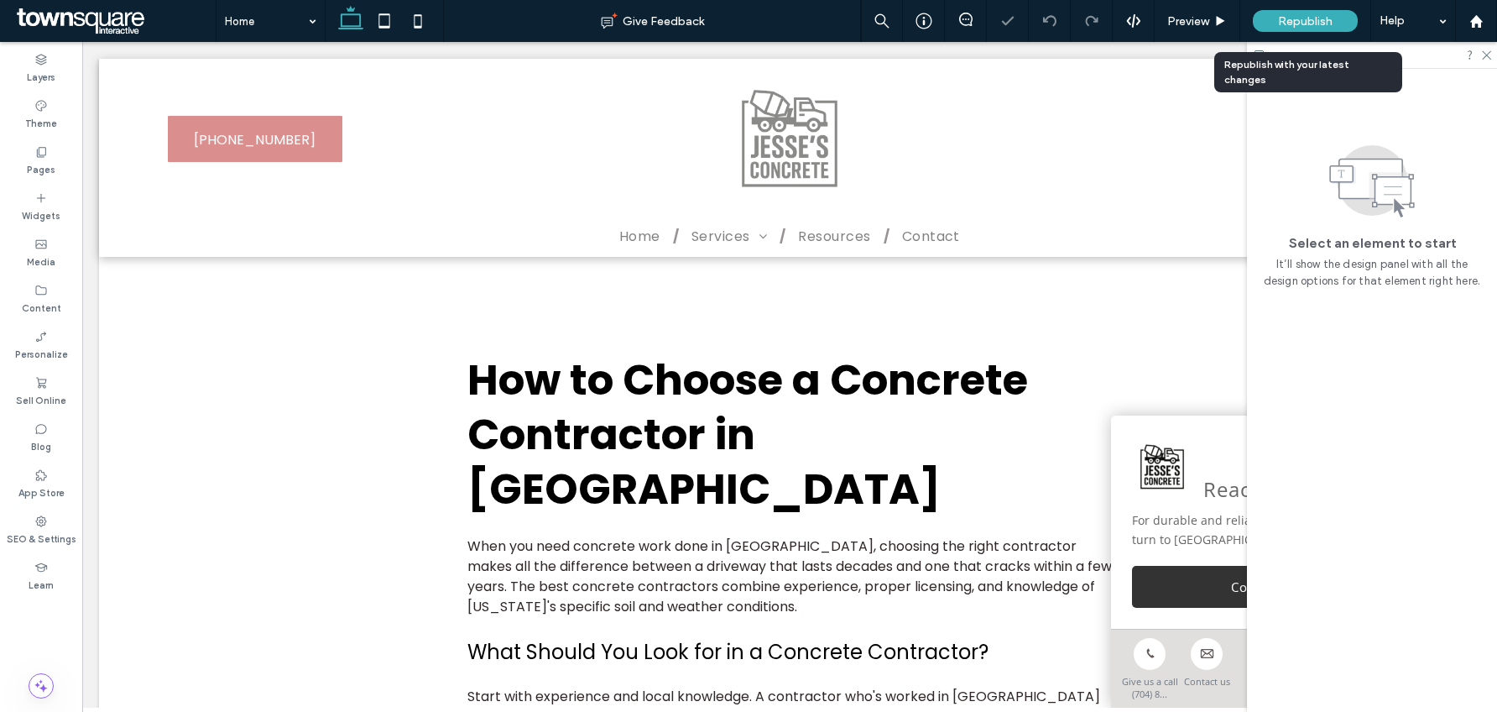
click at [1286, 32] on div "Republish" at bounding box center [1305, 21] width 105 height 42
click at [1309, 18] on span "Republish" at bounding box center [1305, 21] width 55 height 14
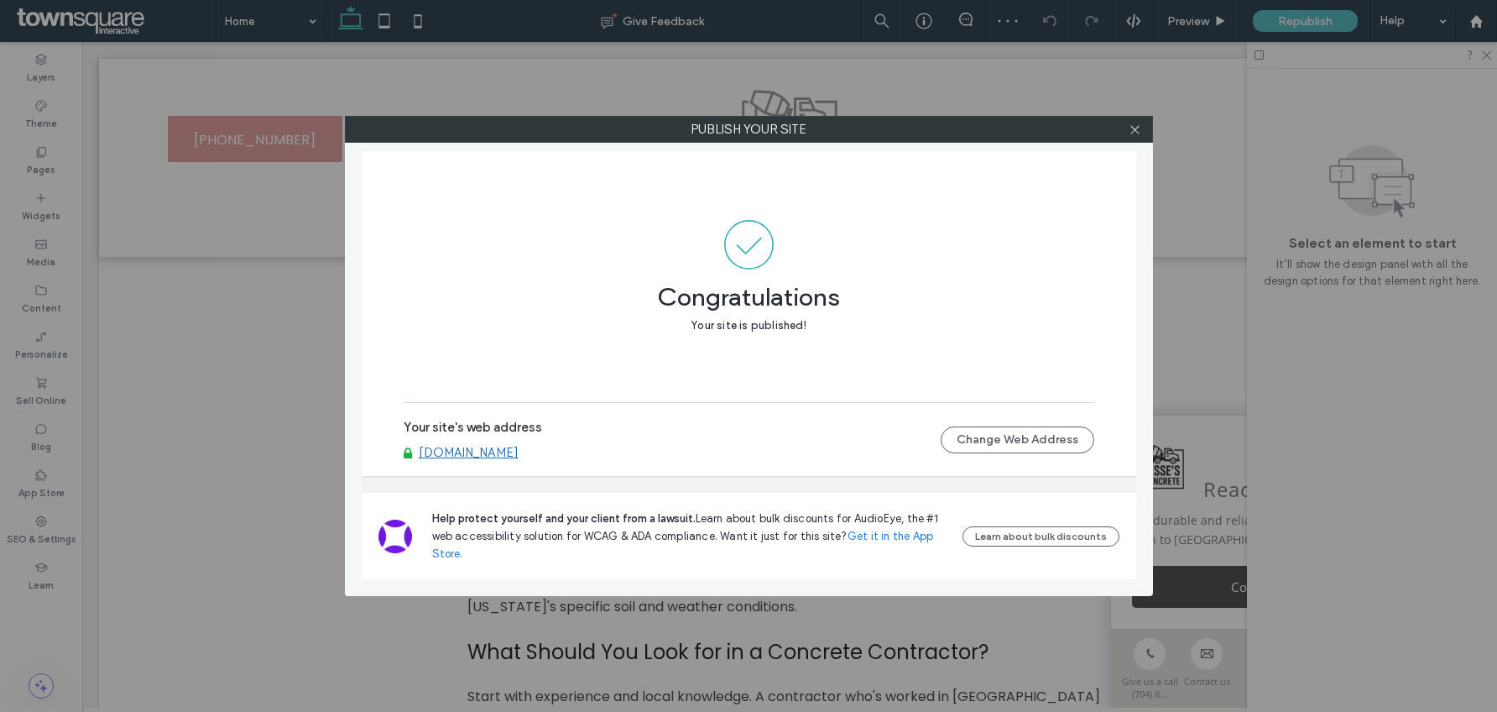
click at [514, 447] on link "[DOMAIN_NAME]" at bounding box center [469, 452] width 100 height 15
click at [1138, 133] on icon at bounding box center [1135, 129] width 13 height 13
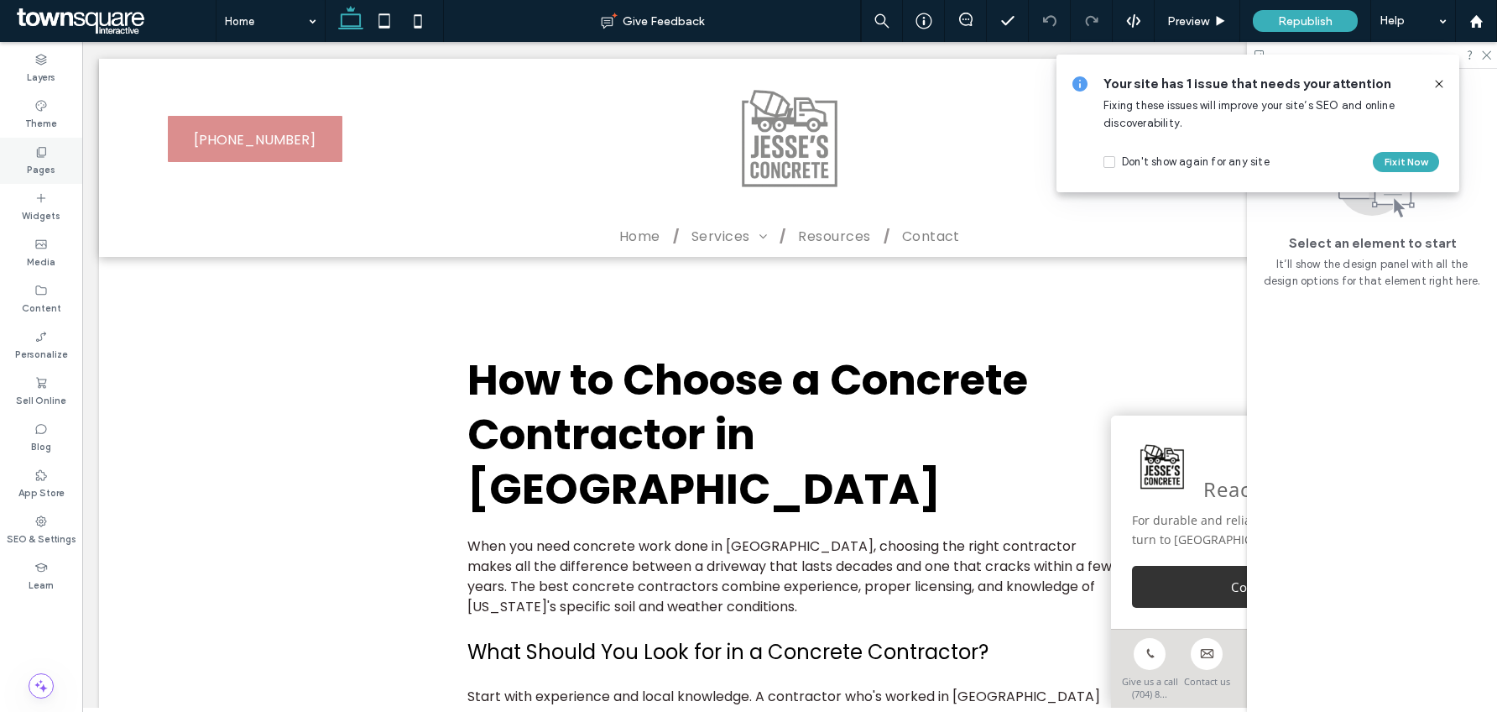
click at [44, 170] on label "Pages" at bounding box center [41, 168] width 29 height 18
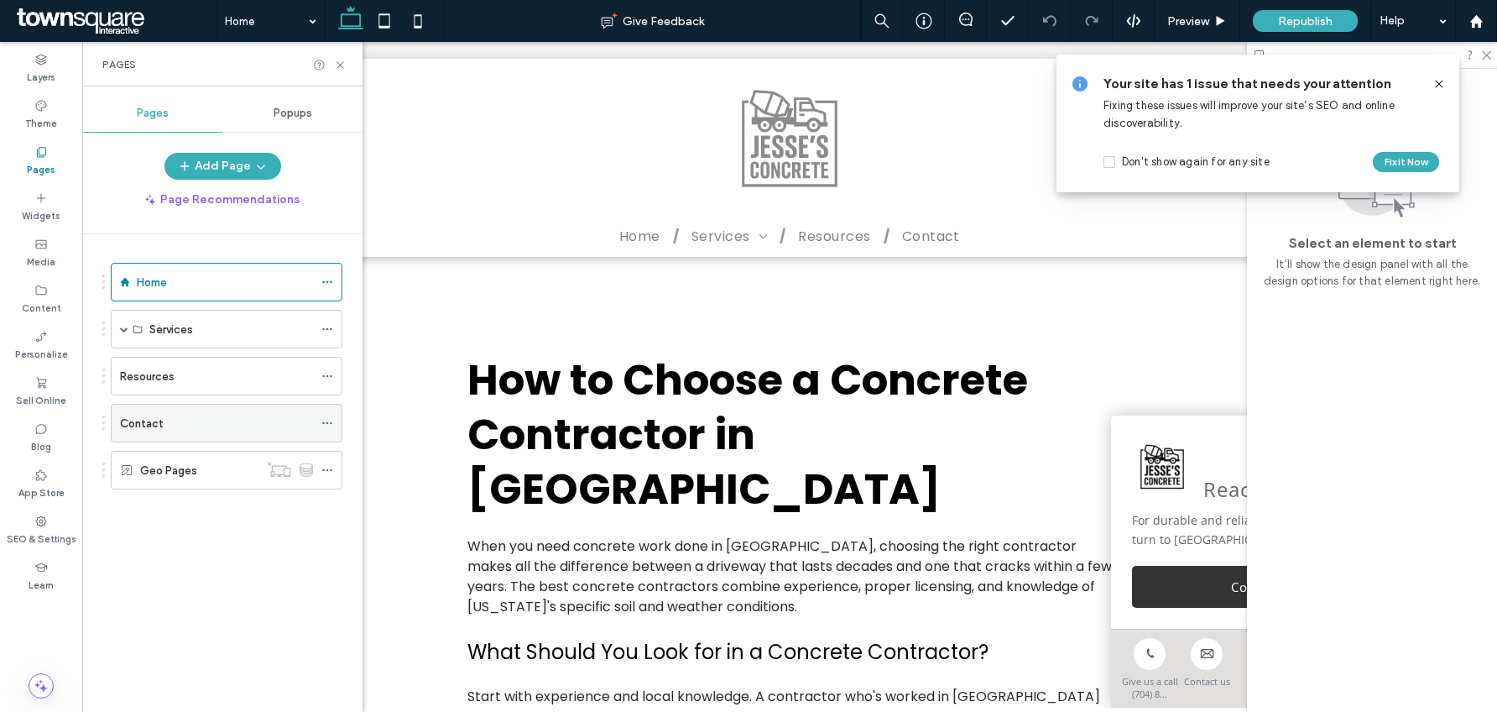
click at [198, 426] on div "Contact" at bounding box center [216, 424] width 193 height 18
click at [198, 377] on div "Resources" at bounding box center [216, 377] width 193 height 18
click at [322, 374] on icon at bounding box center [327, 376] width 12 height 12
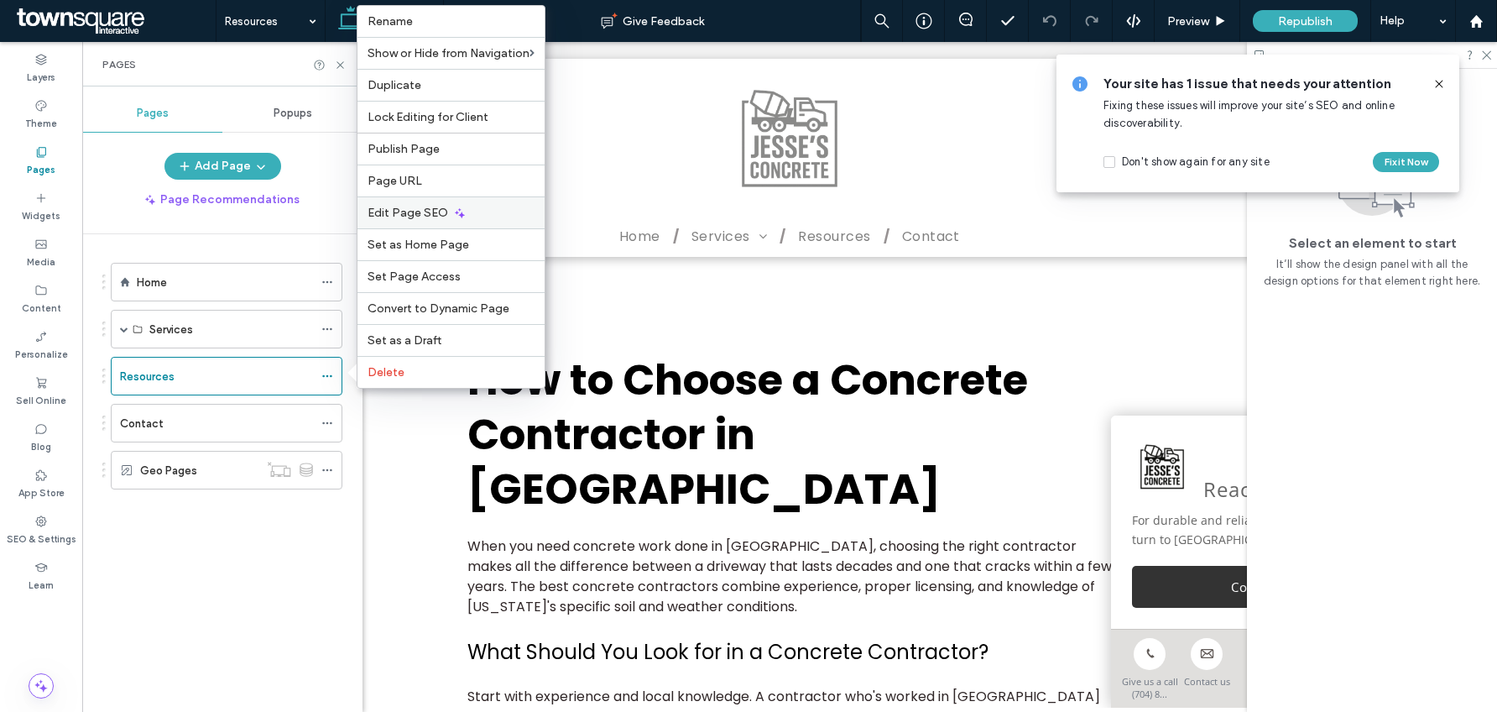
click at [461, 218] on icon at bounding box center [459, 212] width 13 height 13
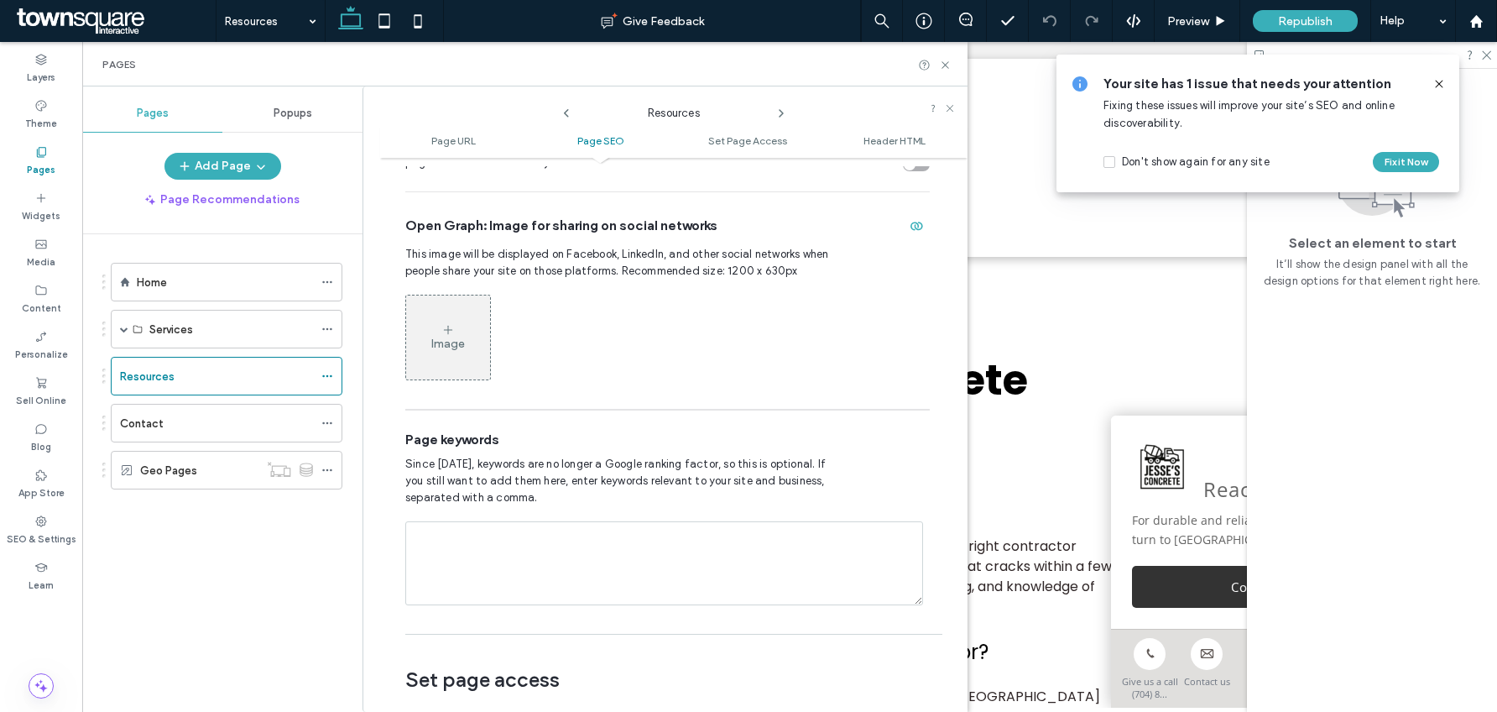
scroll to position [877, 0]
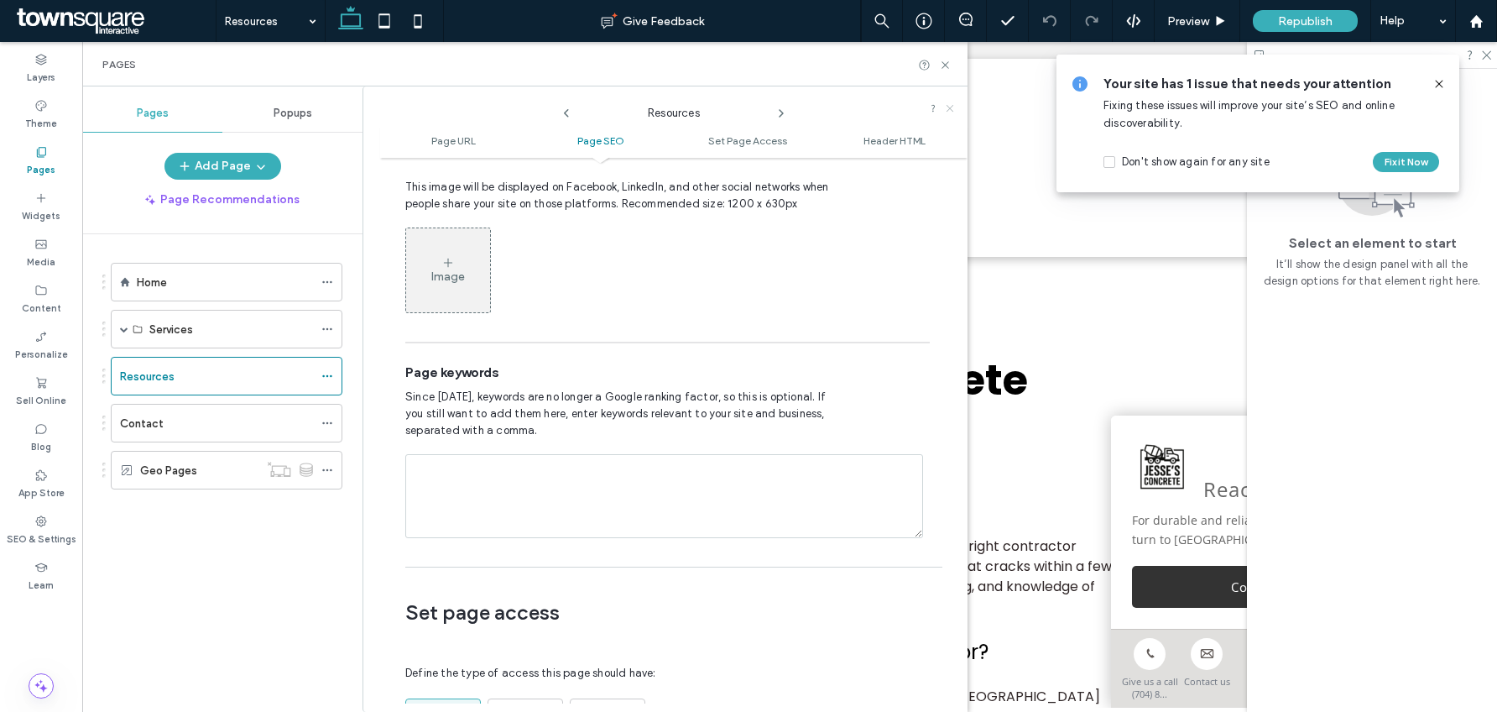
click at [952, 104] on icon at bounding box center [950, 108] width 10 height 10
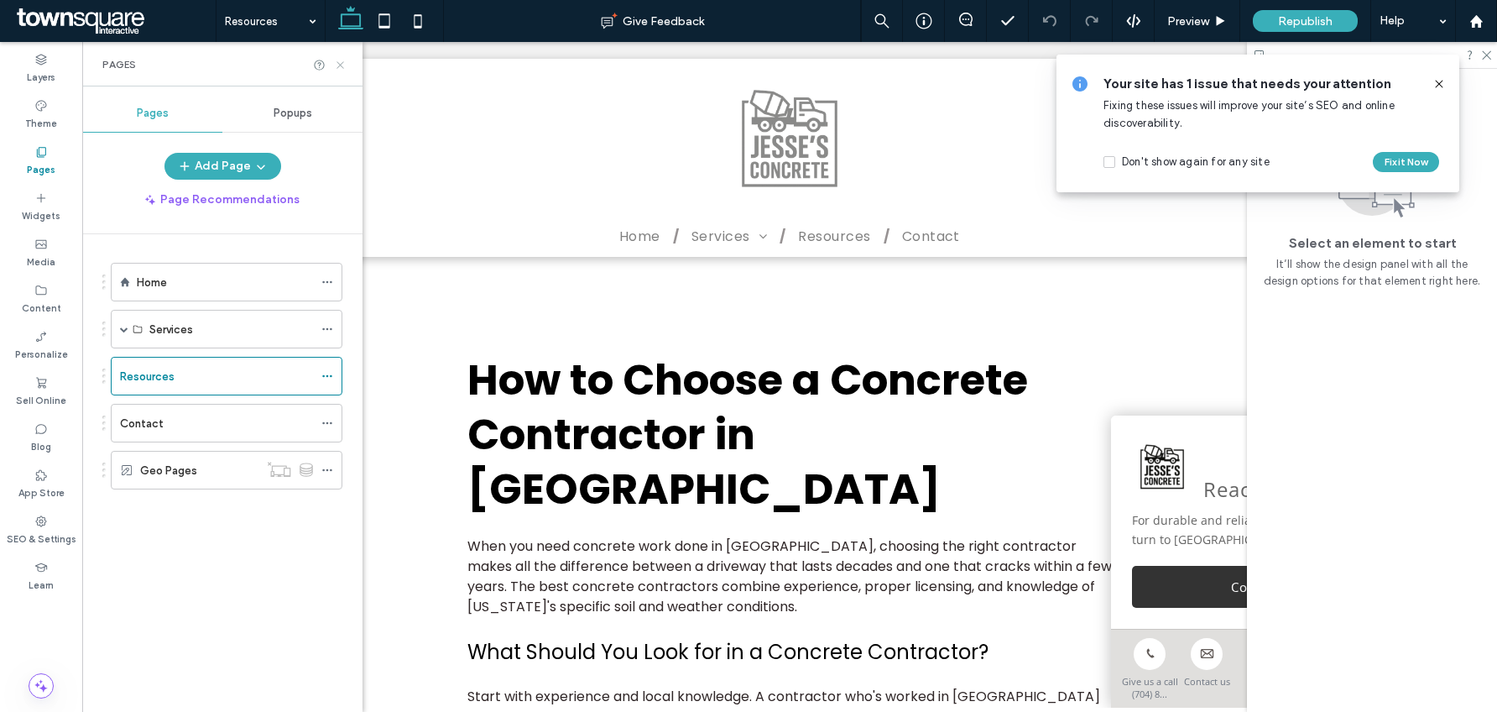
click at [341, 68] on icon at bounding box center [340, 65] width 13 height 13
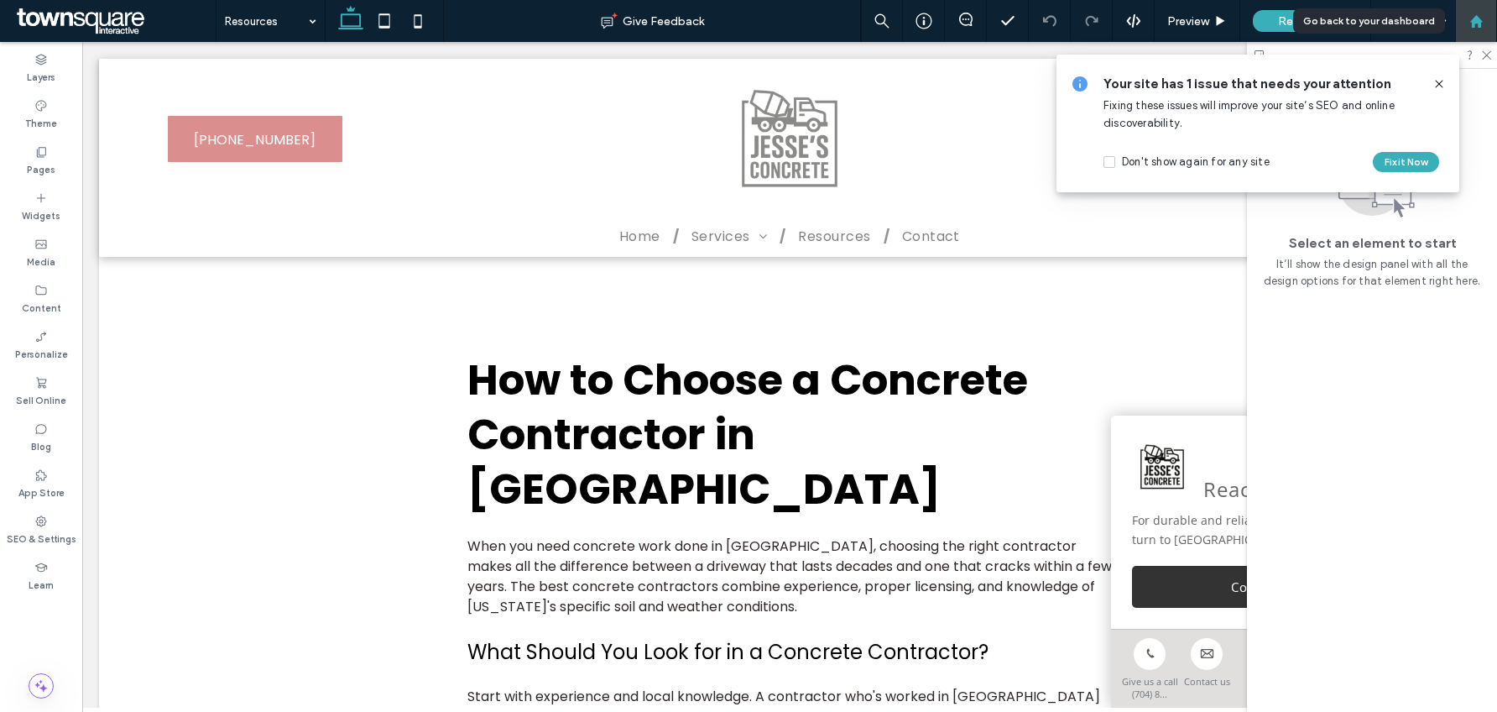
click at [1485, 28] on div at bounding box center [1476, 21] width 40 height 14
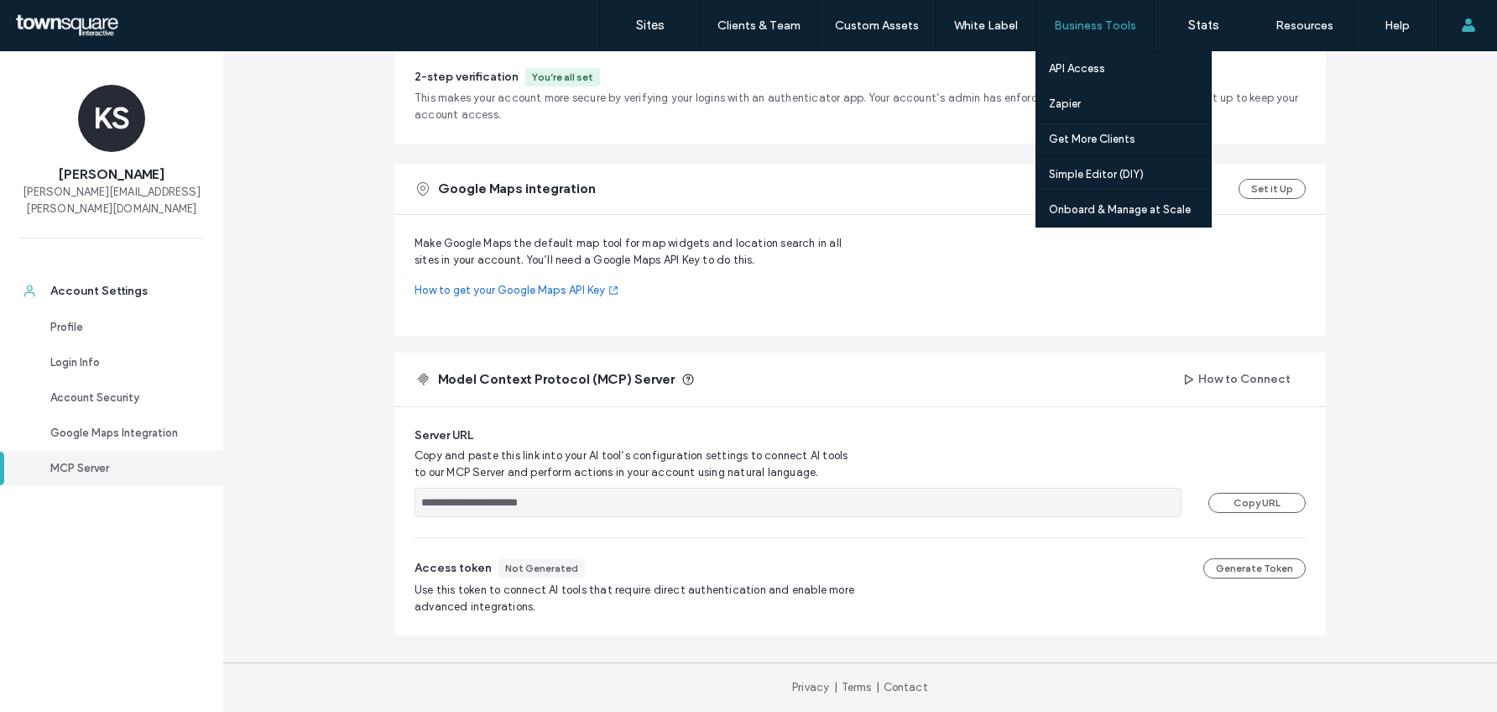
scroll to position [556, 0]
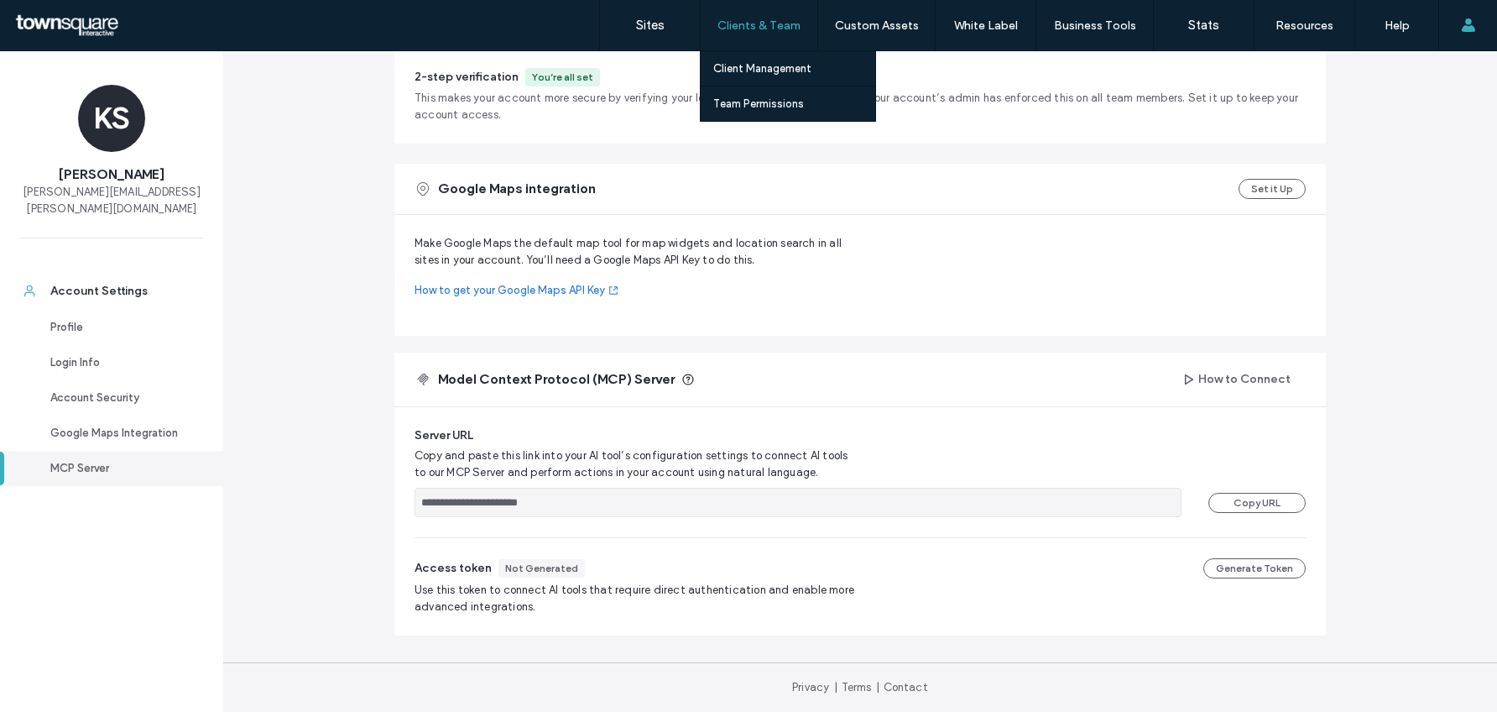
click at [776, 28] on label "Clients & Team" at bounding box center [759, 25] width 83 height 14
click at [760, 26] on label "Clients & Team" at bounding box center [759, 25] width 83 height 14
click at [753, 60] on link "Client Management" at bounding box center [794, 68] width 162 height 34
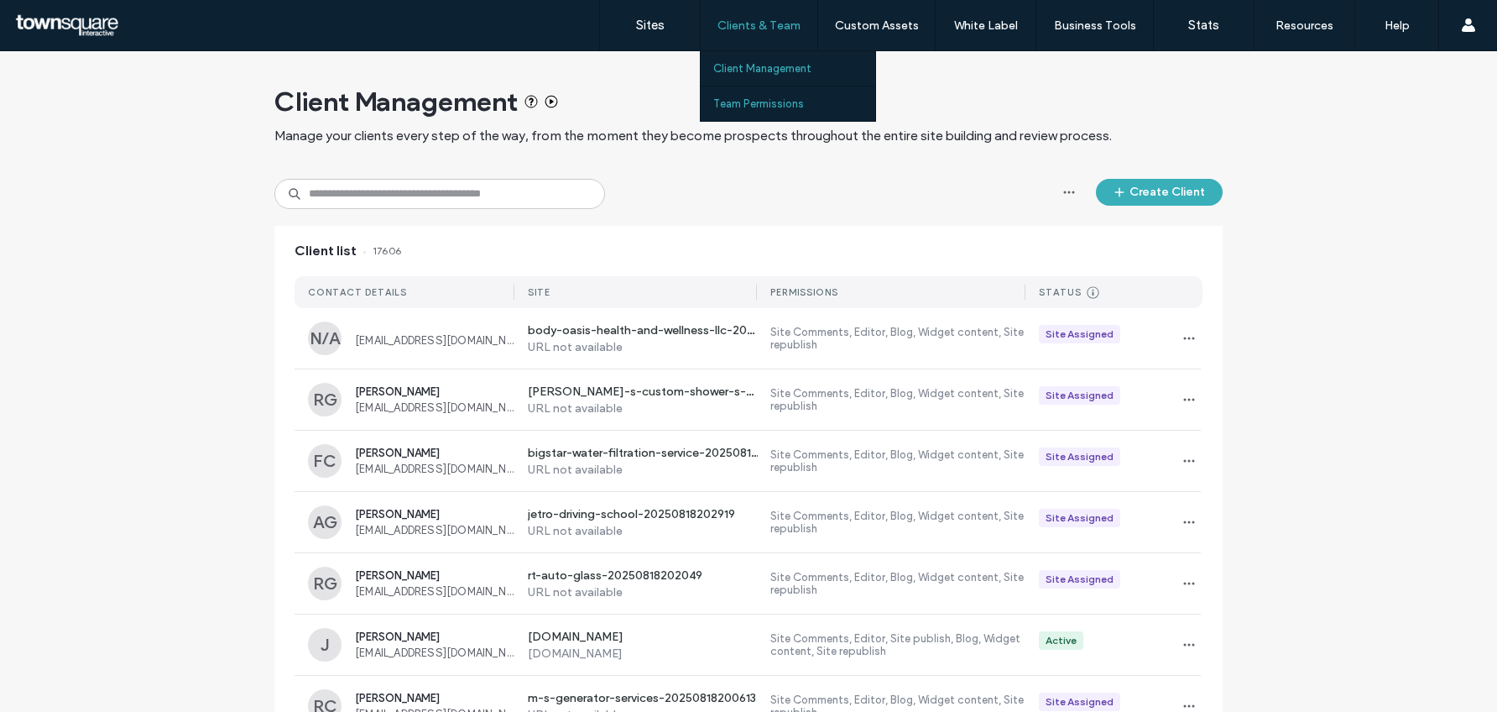
click at [734, 102] on label "Team Permissions" at bounding box center [758, 103] width 91 height 13
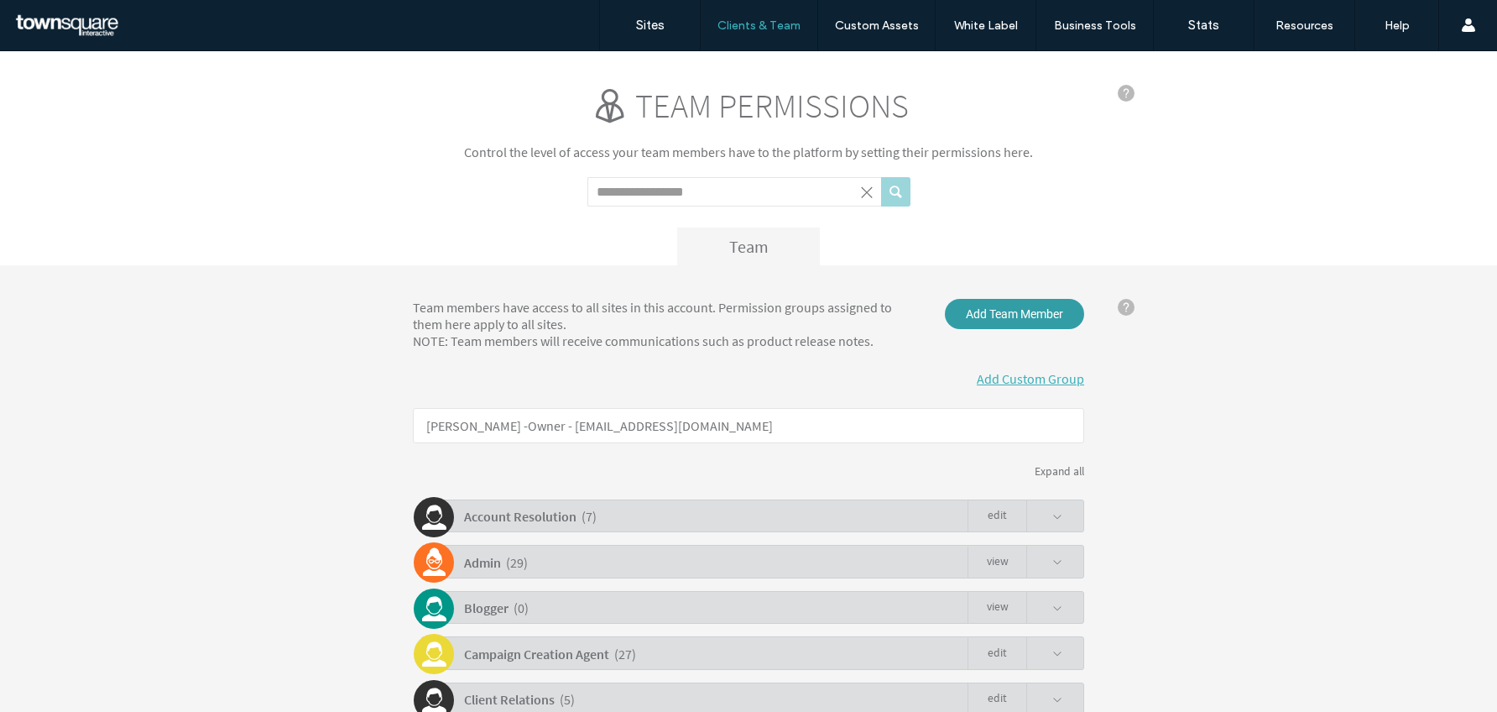
click at [1020, 311] on span "Add Team Member" at bounding box center [1014, 314] width 139 height 30
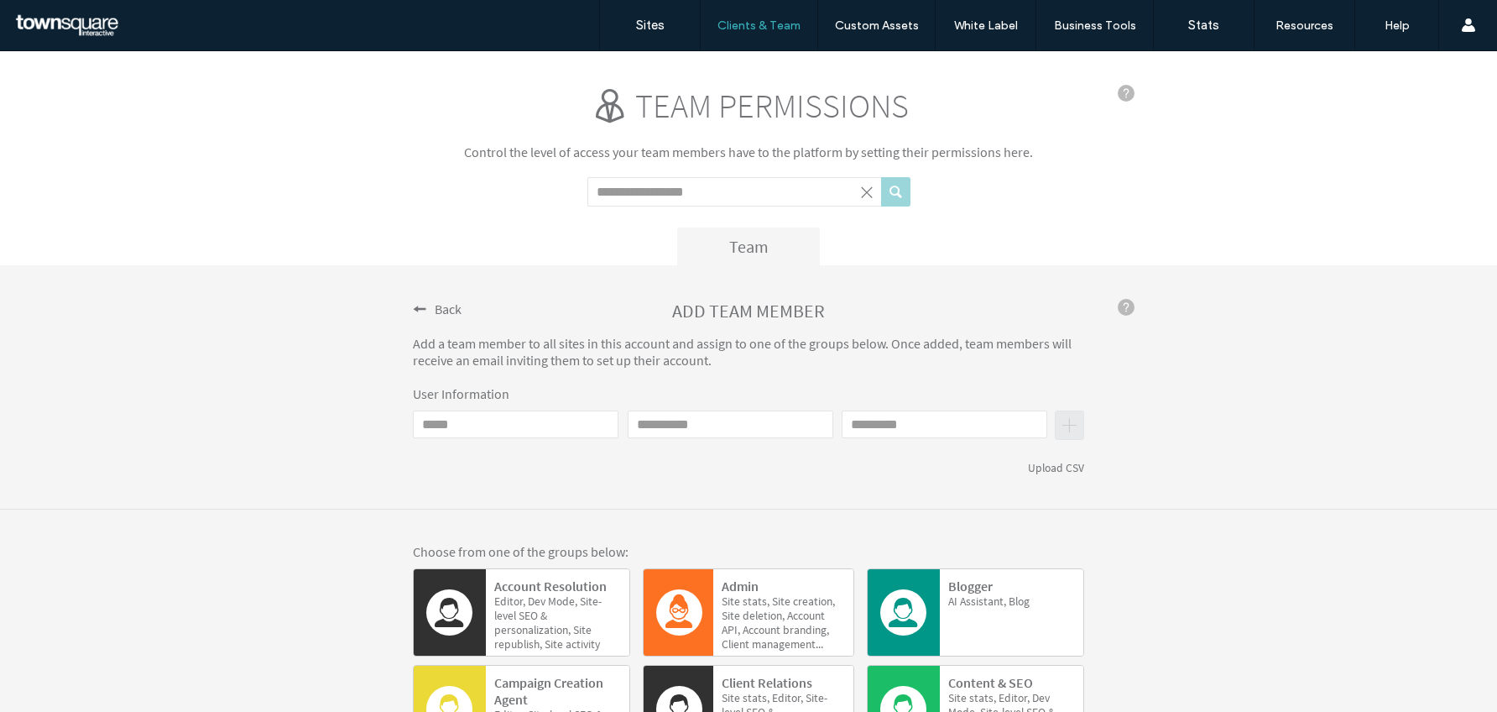
click input "Email"
paste input "**********"
type input "**********"
click input "First name"
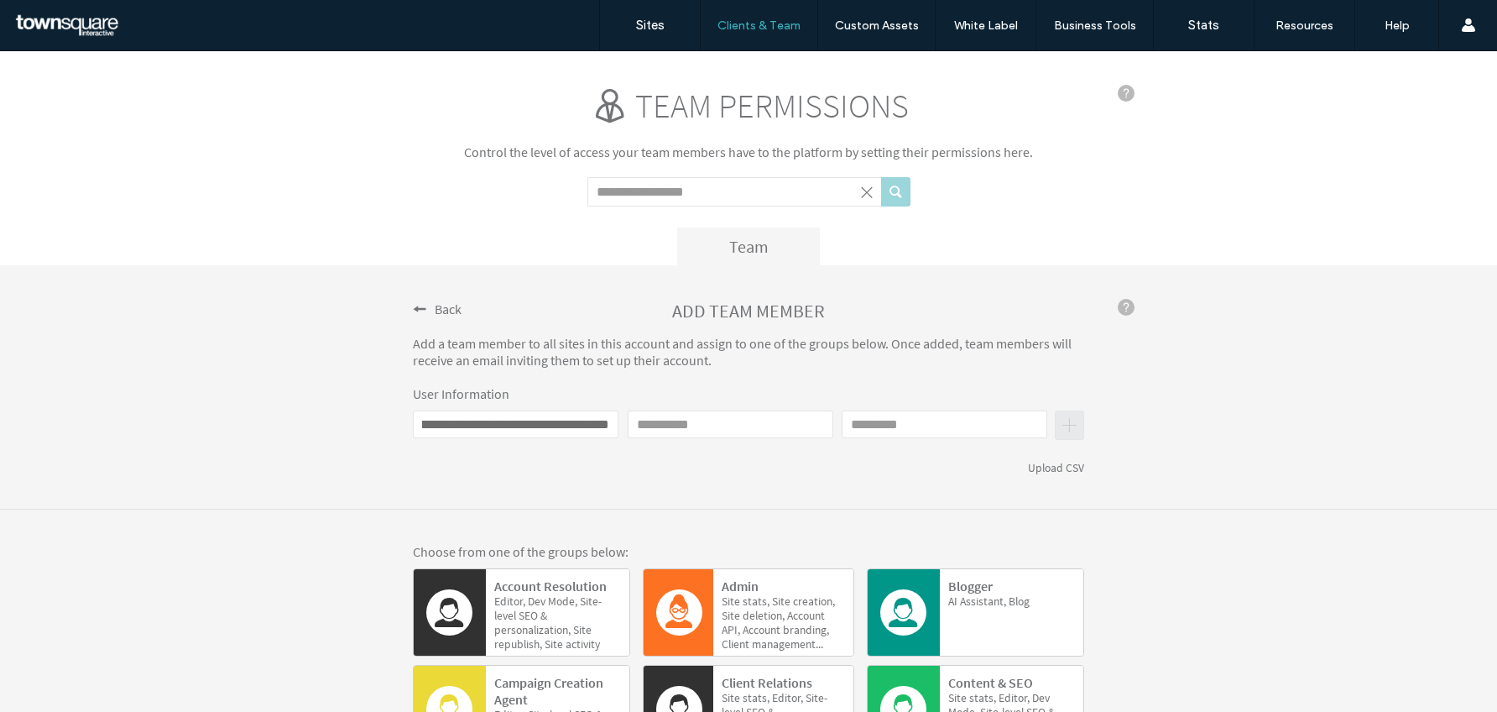
scroll to position [0, 0]
type input "******"
type input "*********"
click button "submit"
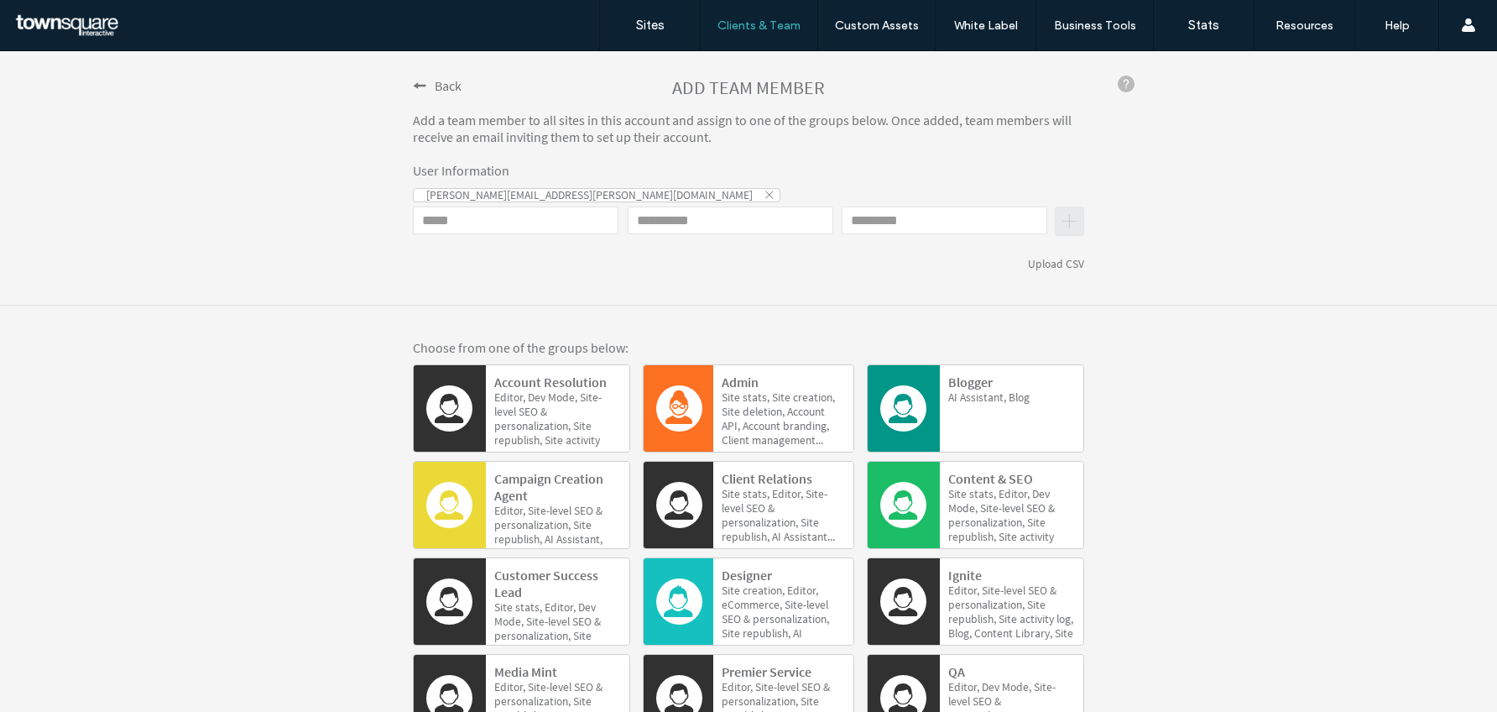
scroll to position [264, 0]
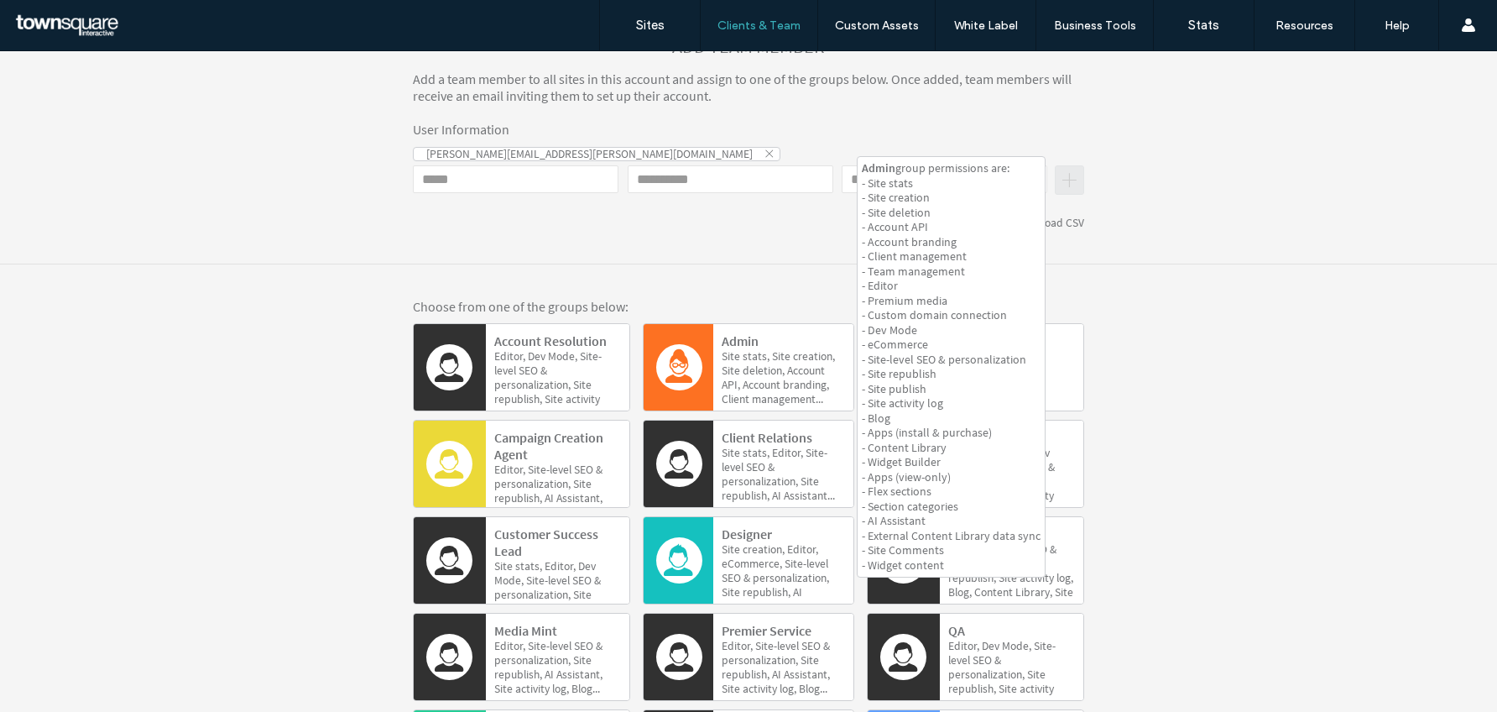
click at [740, 378] on span "deletion," at bounding box center [731, 385] width 18 height 14
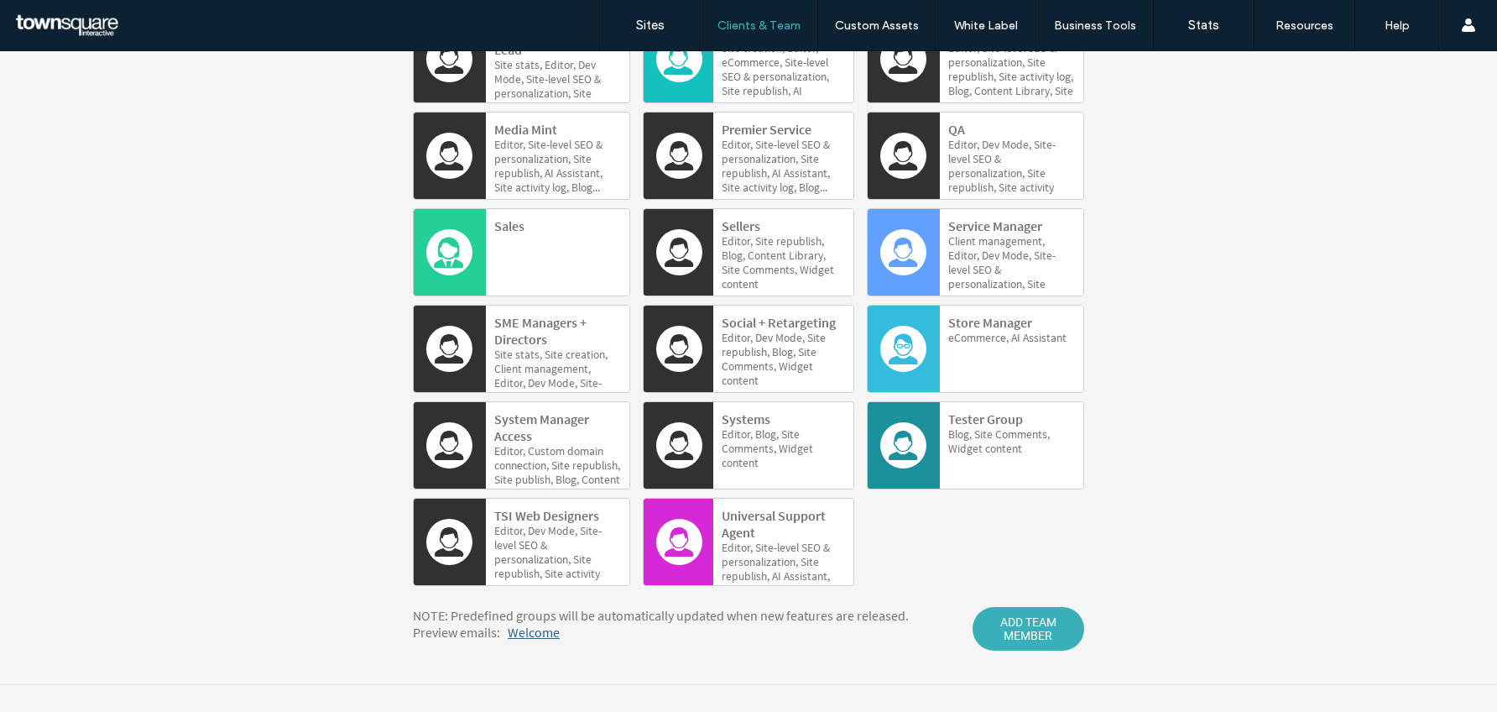
scroll to position [772, 0]
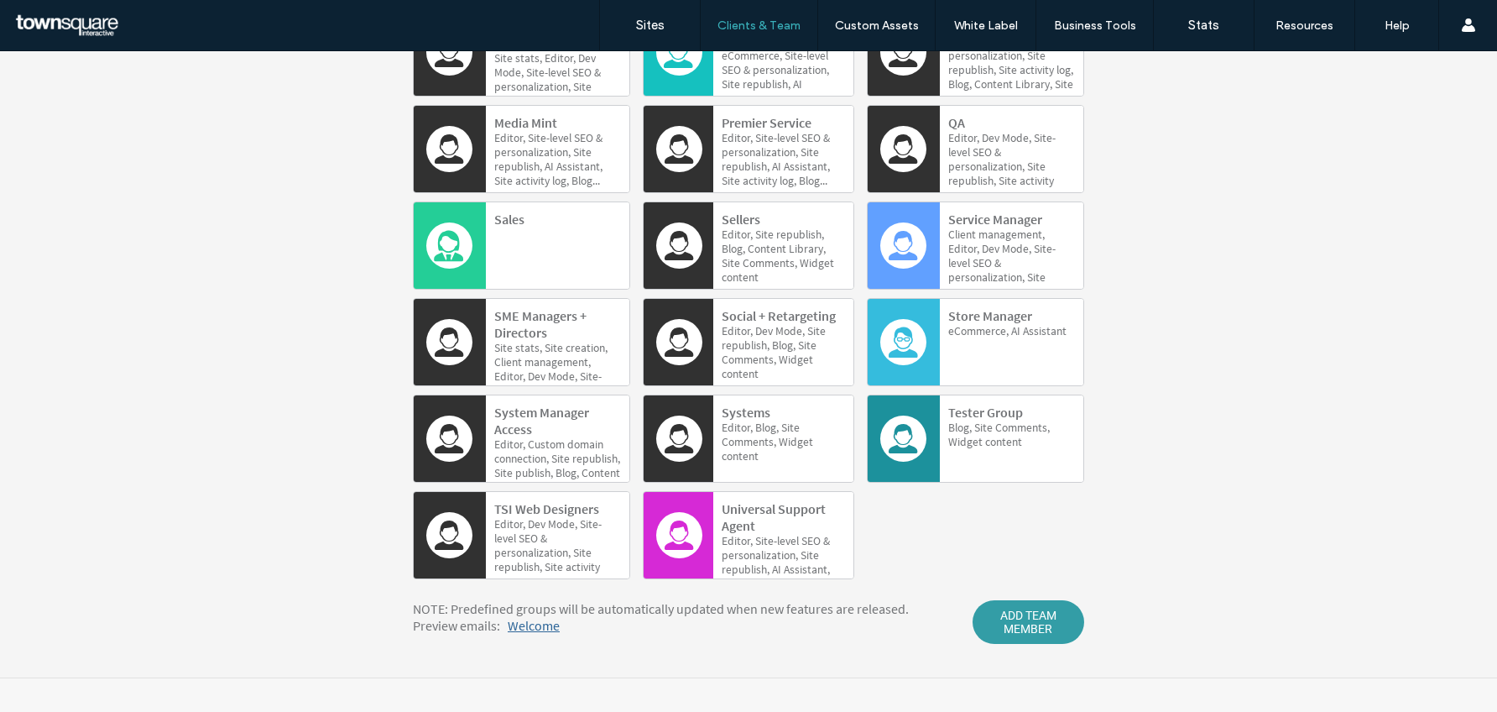
click at [1028, 629] on span "ADD TEAM MEMBER" at bounding box center [1029, 622] width 112 height 44
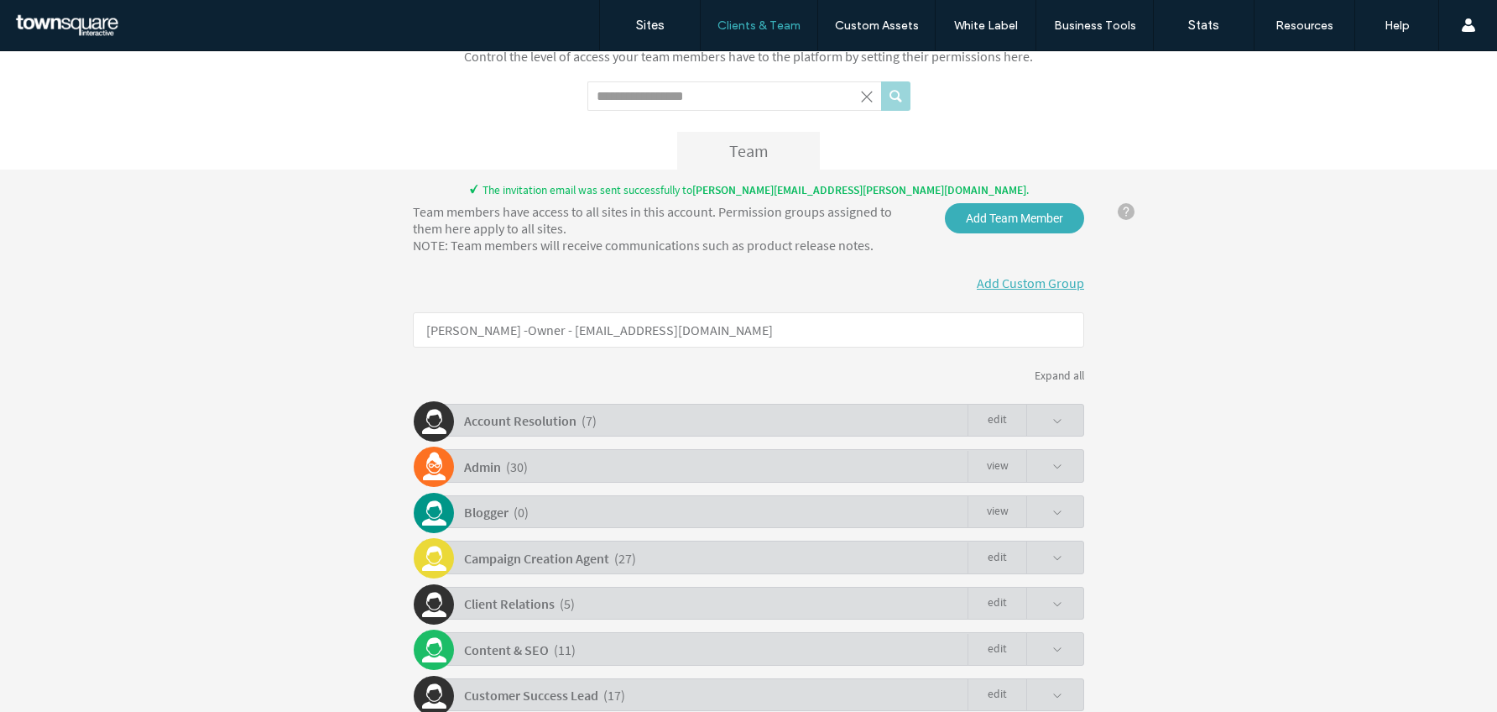
scroll to position [73, 0]
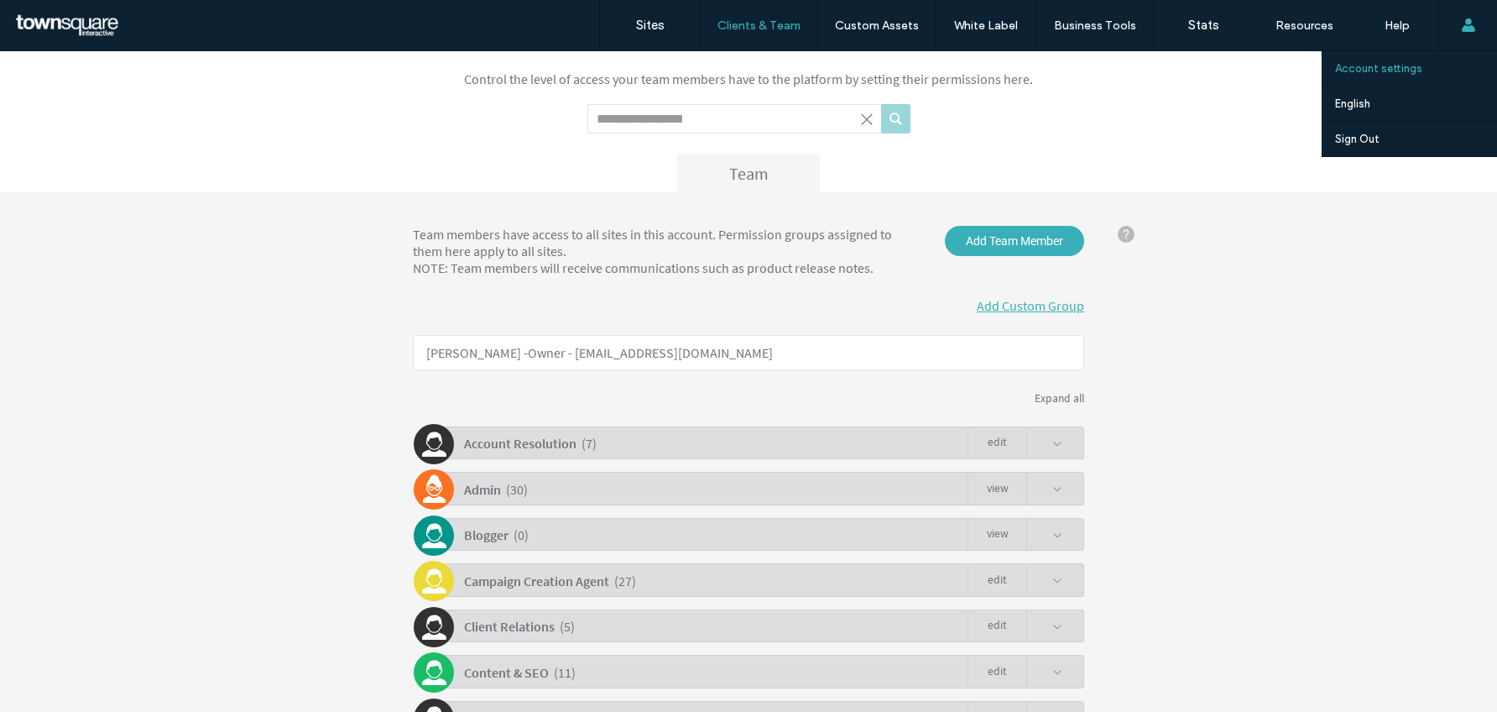
click at [1408, 73] on label "Account settings" at bounding box center [1378, 68] width 87 height 13
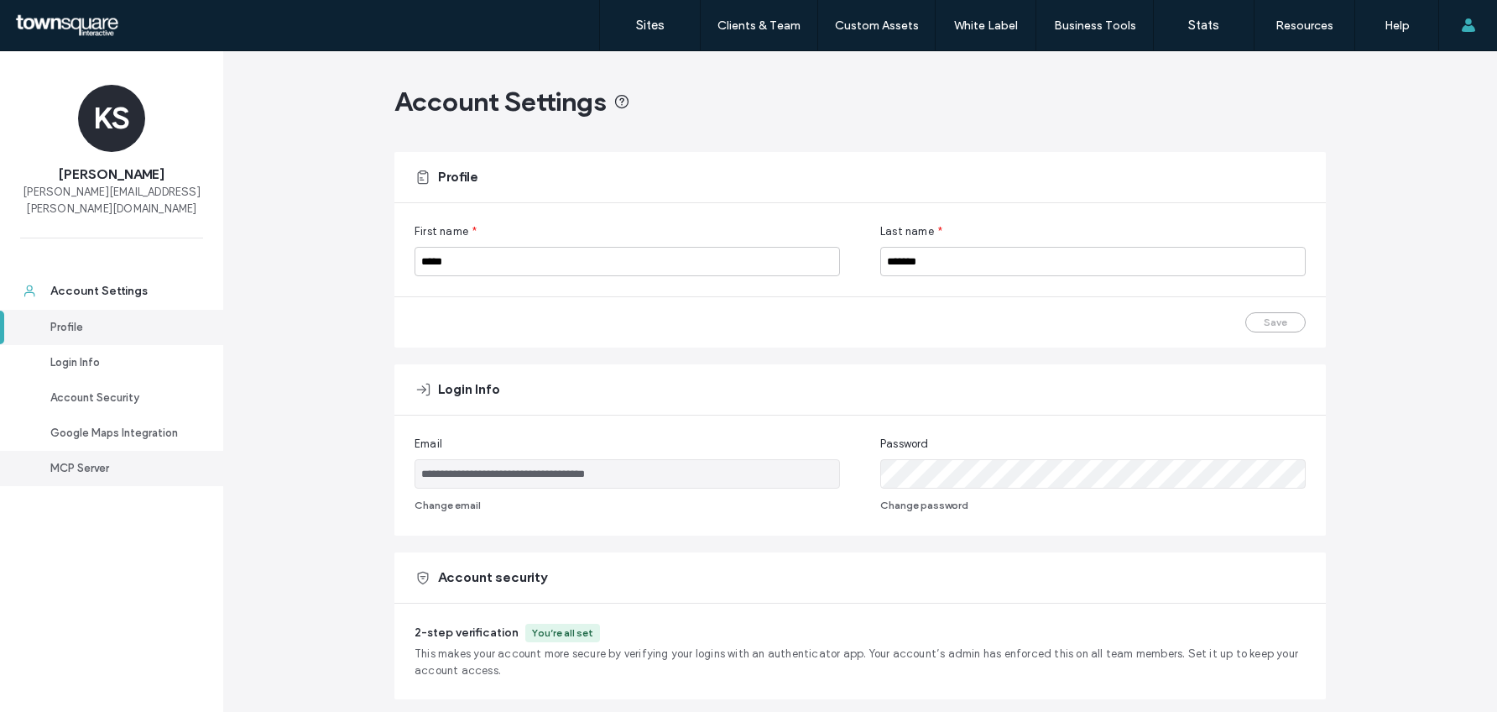
click at [58, 469] on div "MCP Server" at bounding box center [119, 468] width 138 height 17
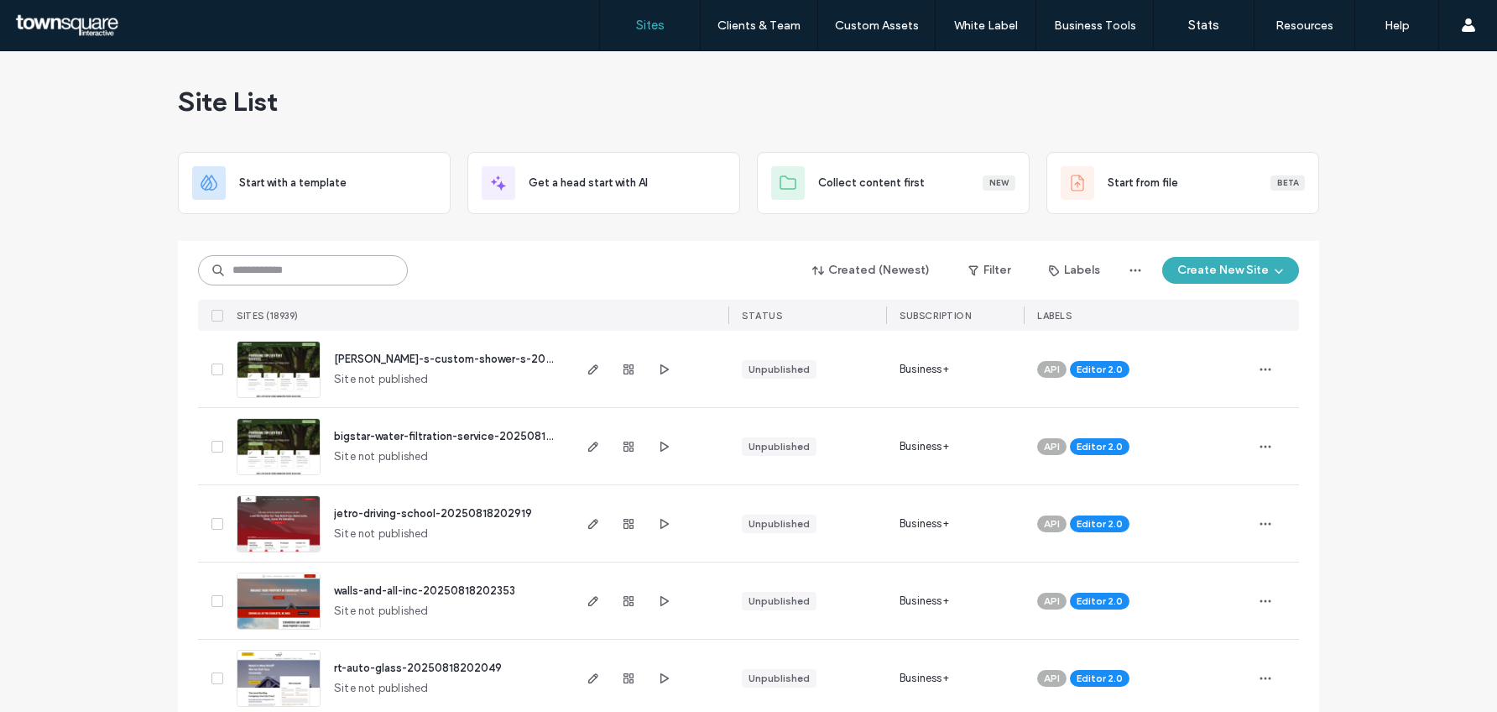
click at [310, 282] on input at bounding box center [303, 270] width 210 height 30
paste input "********"
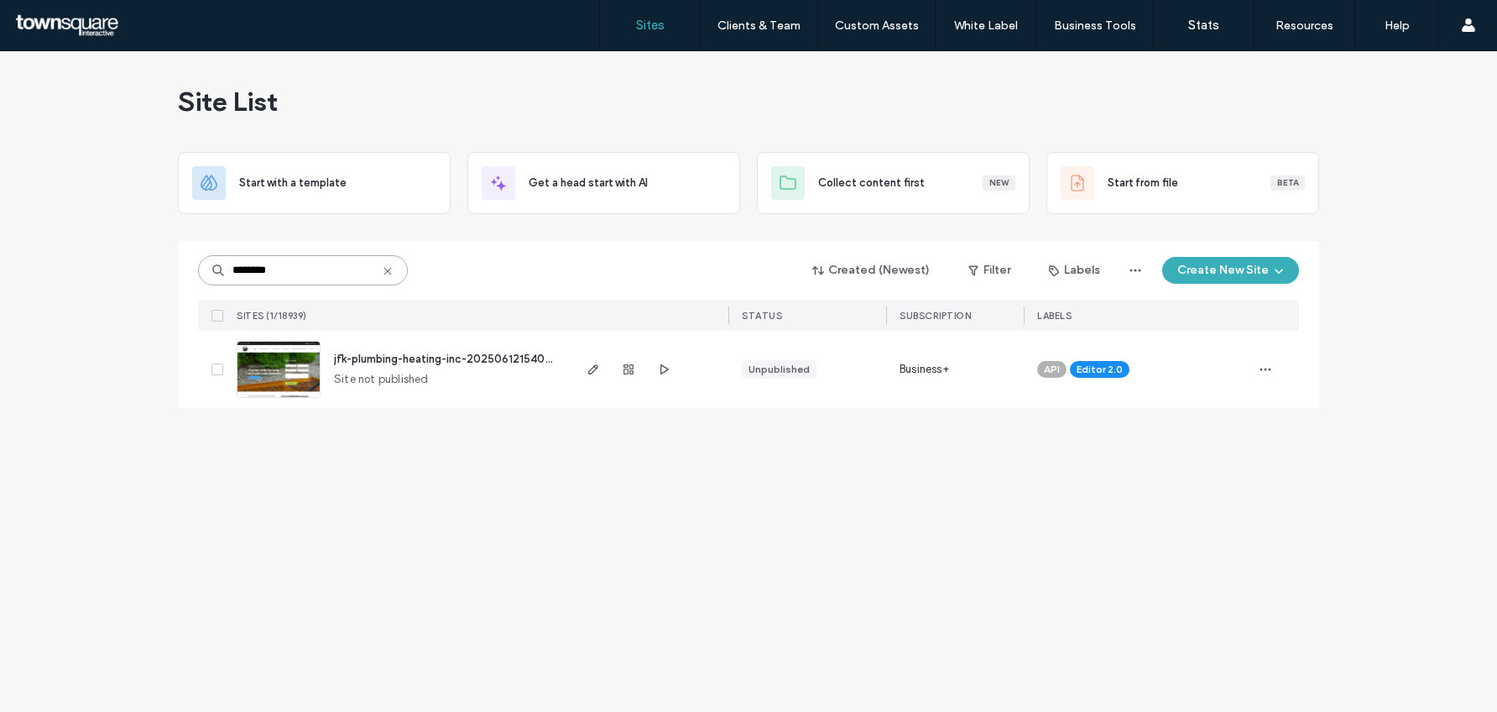
click at [317, 260] on input "********" at bounding box center [303, 270] width 210 height 30
paste input "****"
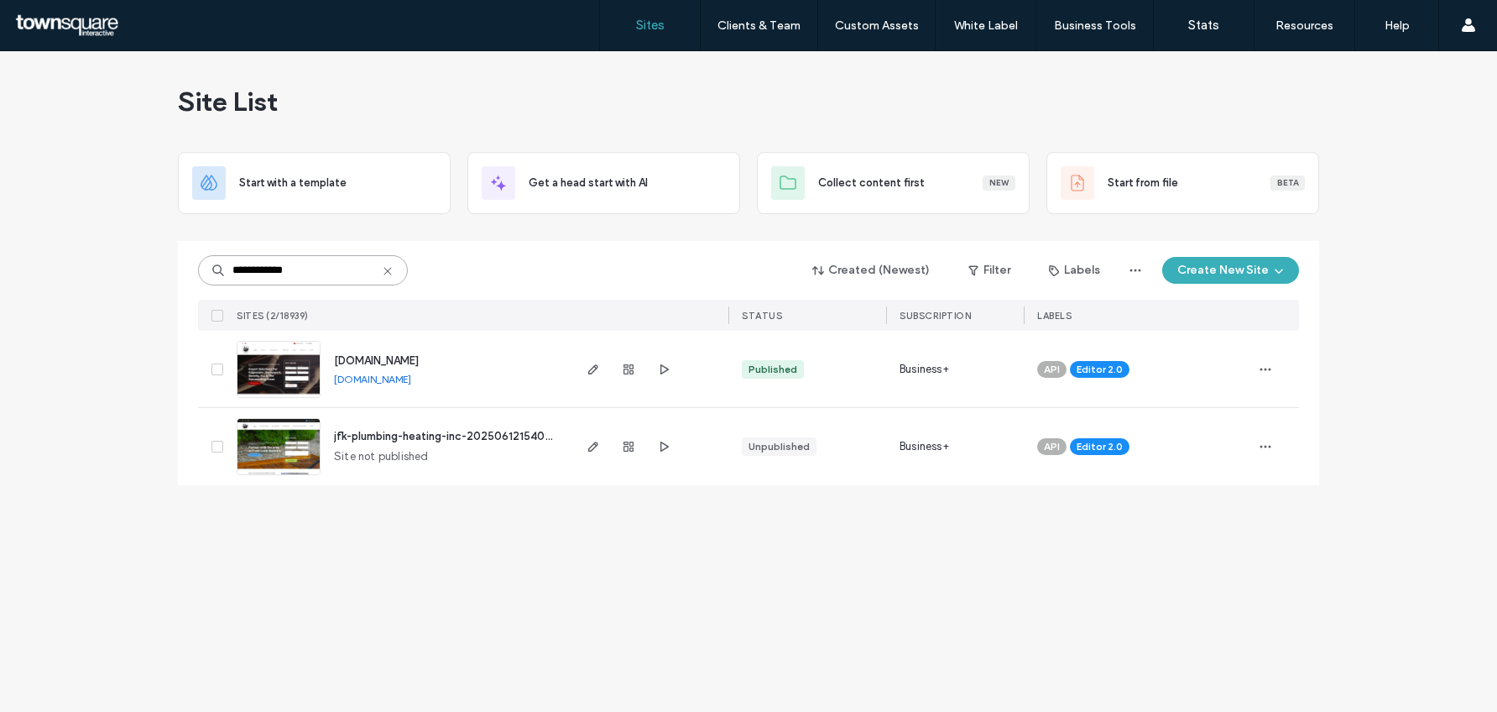
type input "**********"
click at [396, 350] on div "[DOMAIN_NAME] [DOMAIN_NAME]" at bounding box center [445, 369] width 249 height 76
click at [396, 357] on span "[DOMAIN_NAME]" at bounding box center [376, 360] width 85 height 13
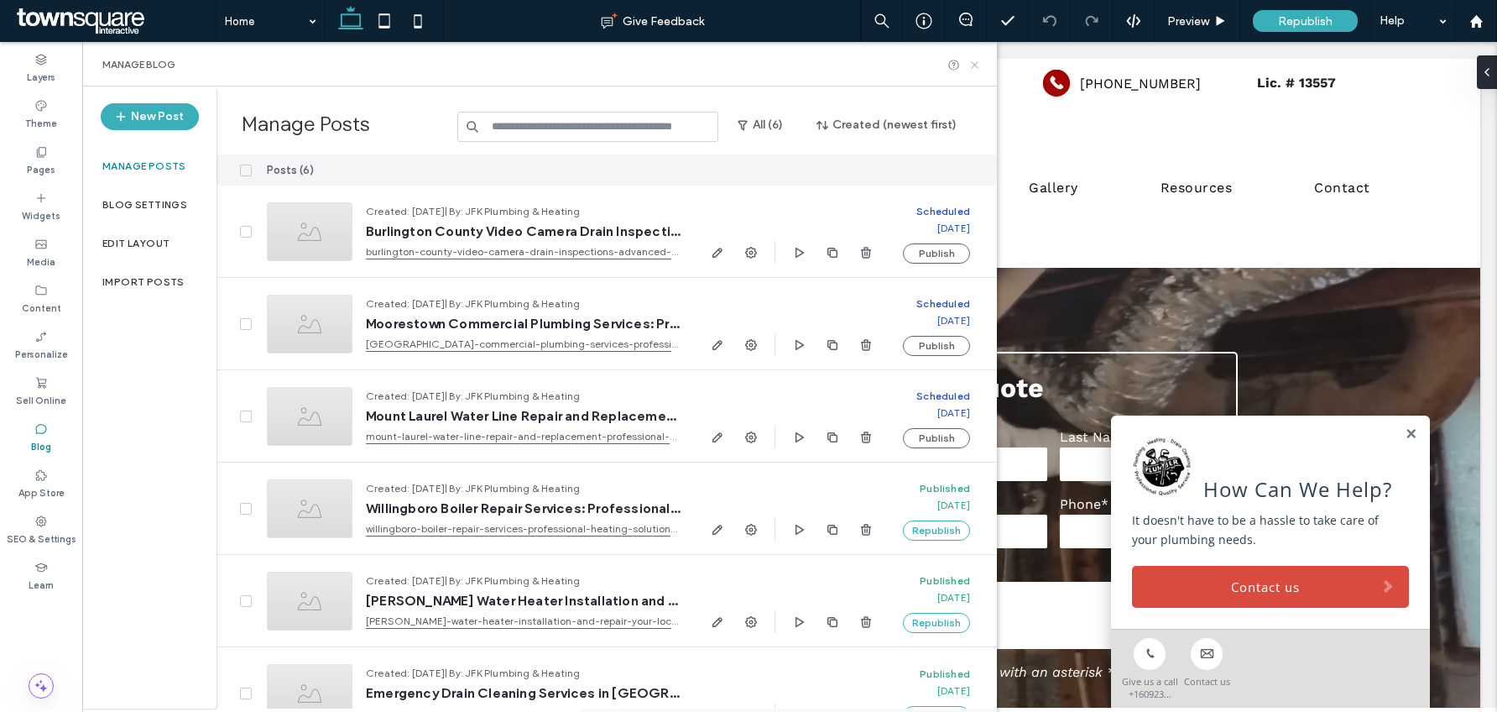
click at [974, 60] on icon at bounding box center [975, 65] width 13 height 13
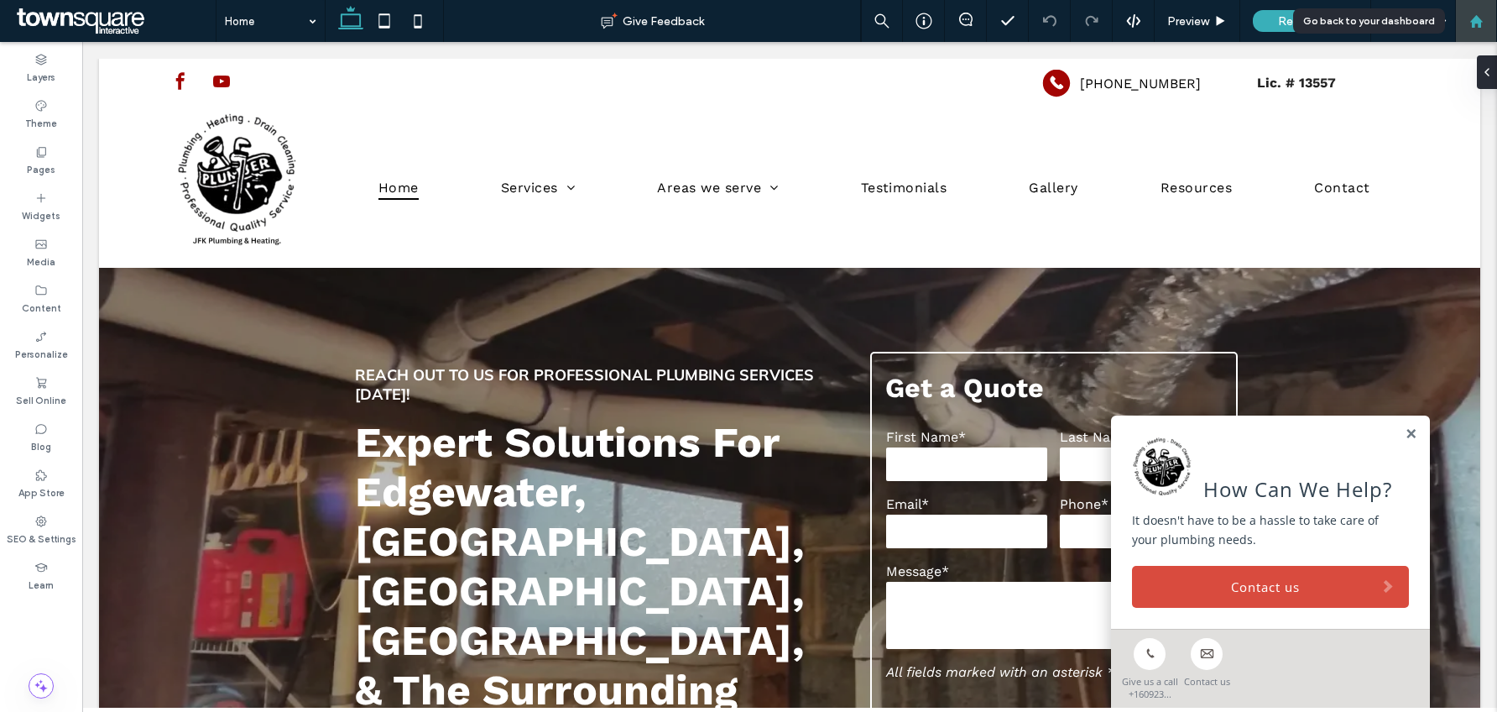
click at [1465, 31] on div at bounding box center [1476, 21] width 42 height 42
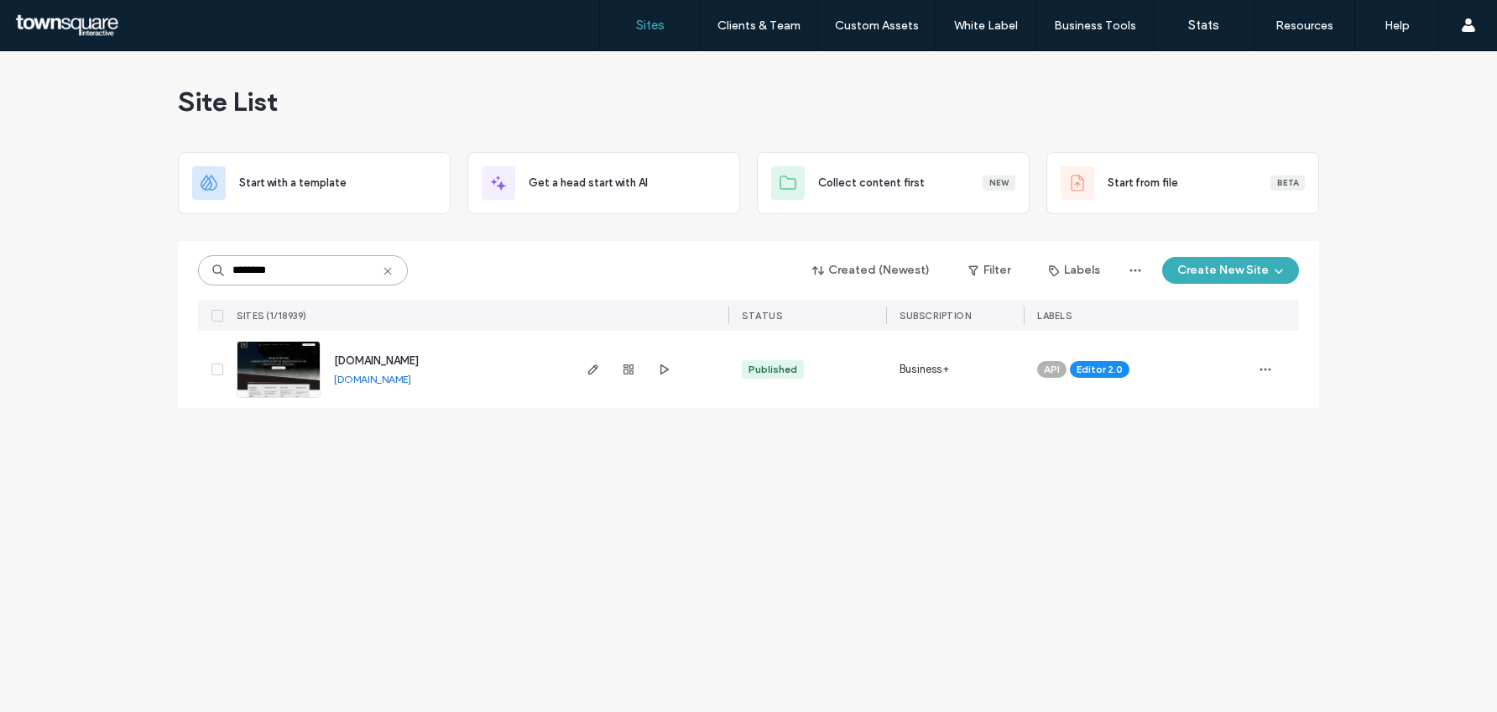
click at [354, 276] on input "********" at bounding box center [303, 270] width 210 height 30
click at [353, 274] on input "********" at bounding box center [303, 270] width 210 height 30
paste input
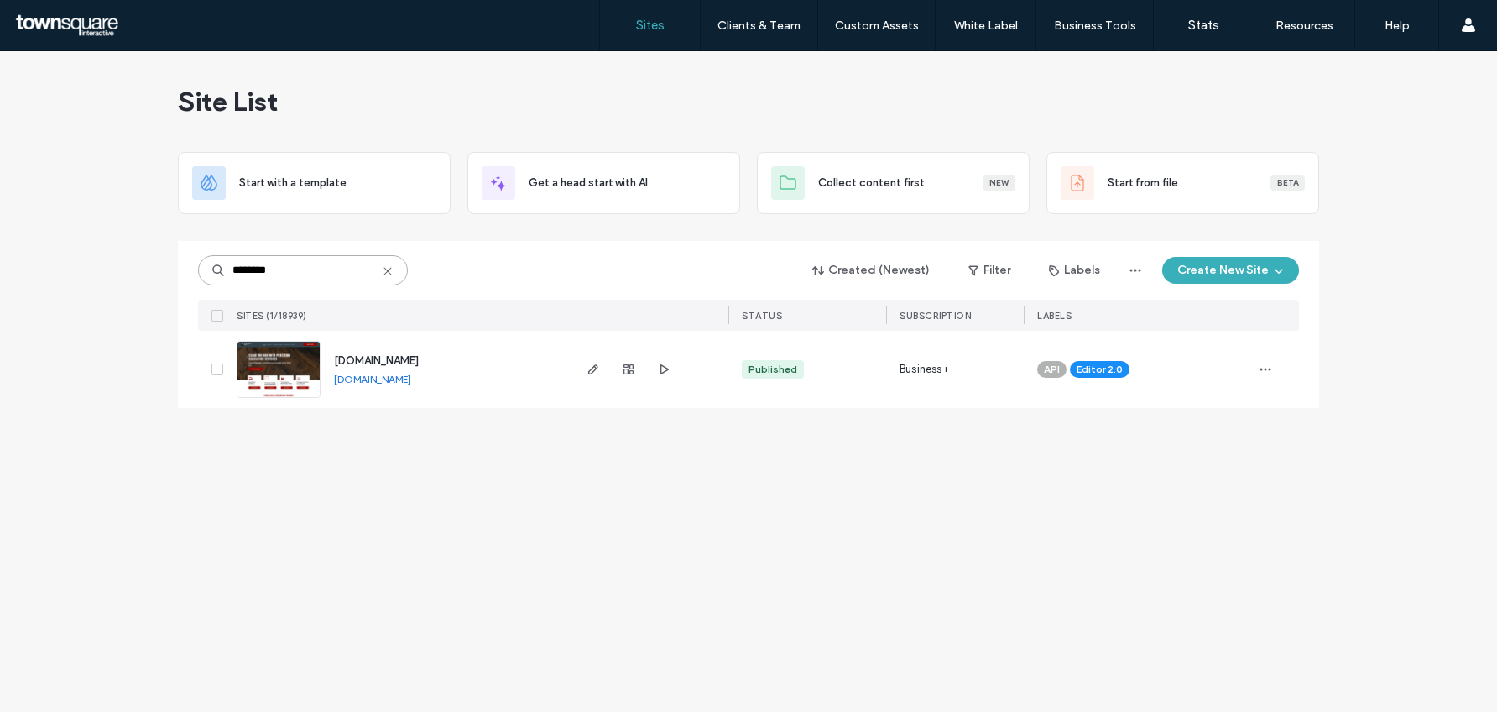
click at [327, 281] on input "********" at bounding box center [303, 270] width 210 height 30
paste input
type input "********"
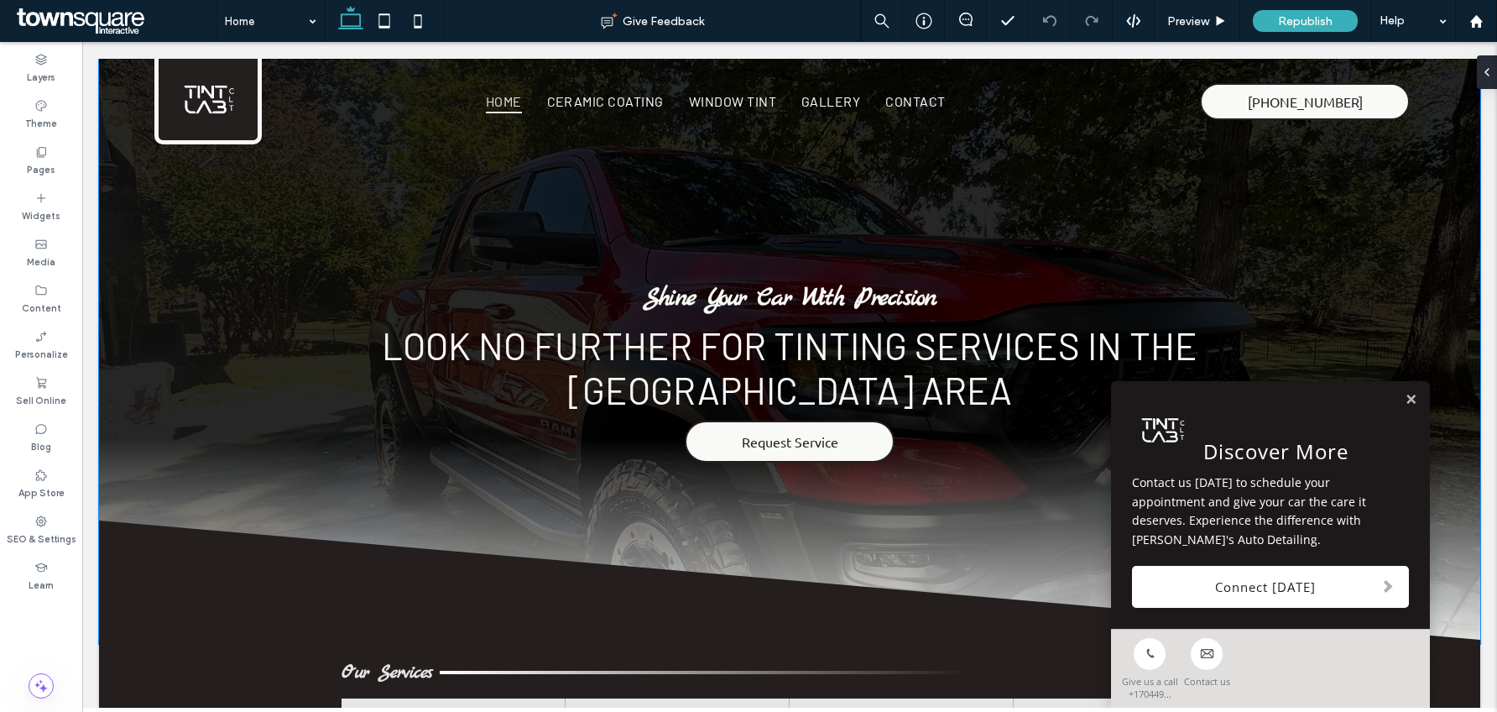
scroll to position [3, 0]
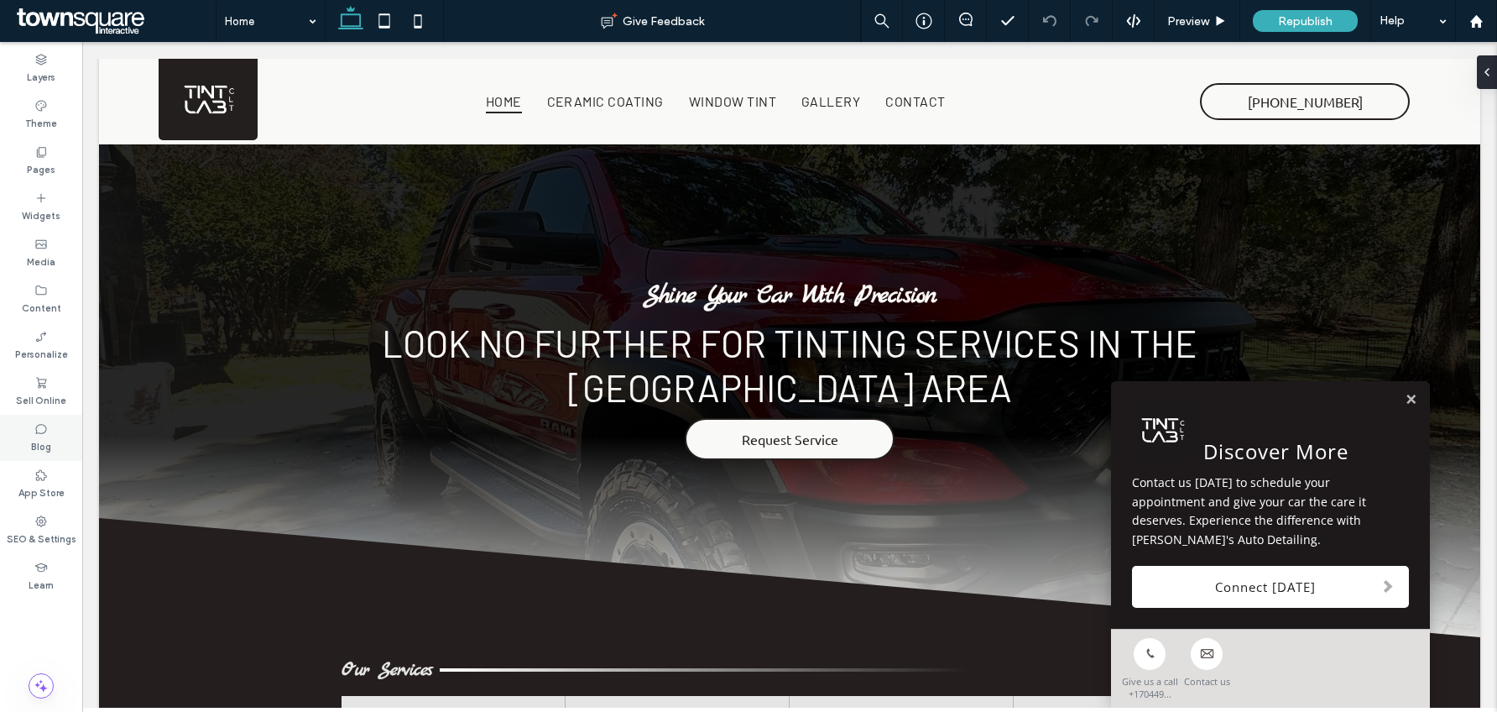
click at [44, 445] on label "Blog" at bounding box center [41, 445] width 20 height 18
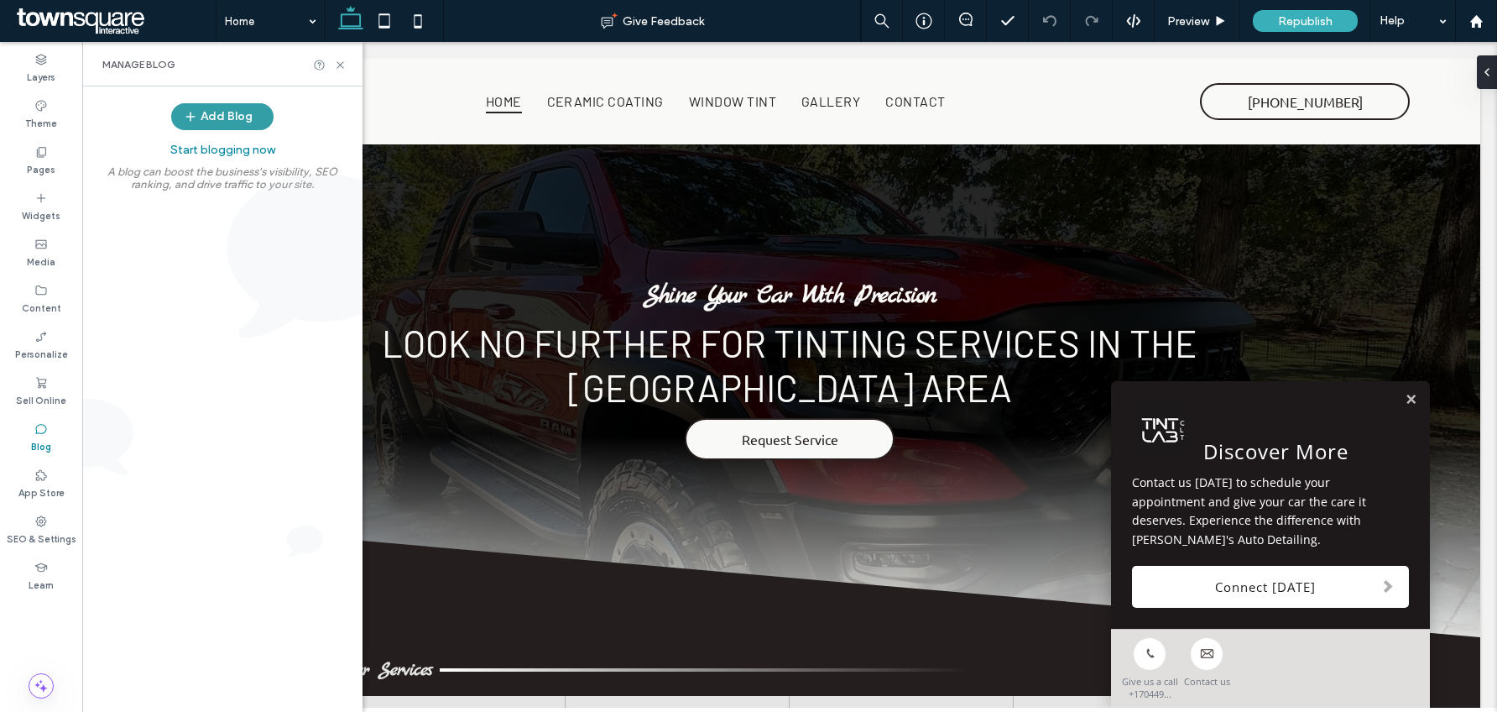
click at [206, 109] on button "Add Blog" at bounding box center [222, 116] width 102 height 27
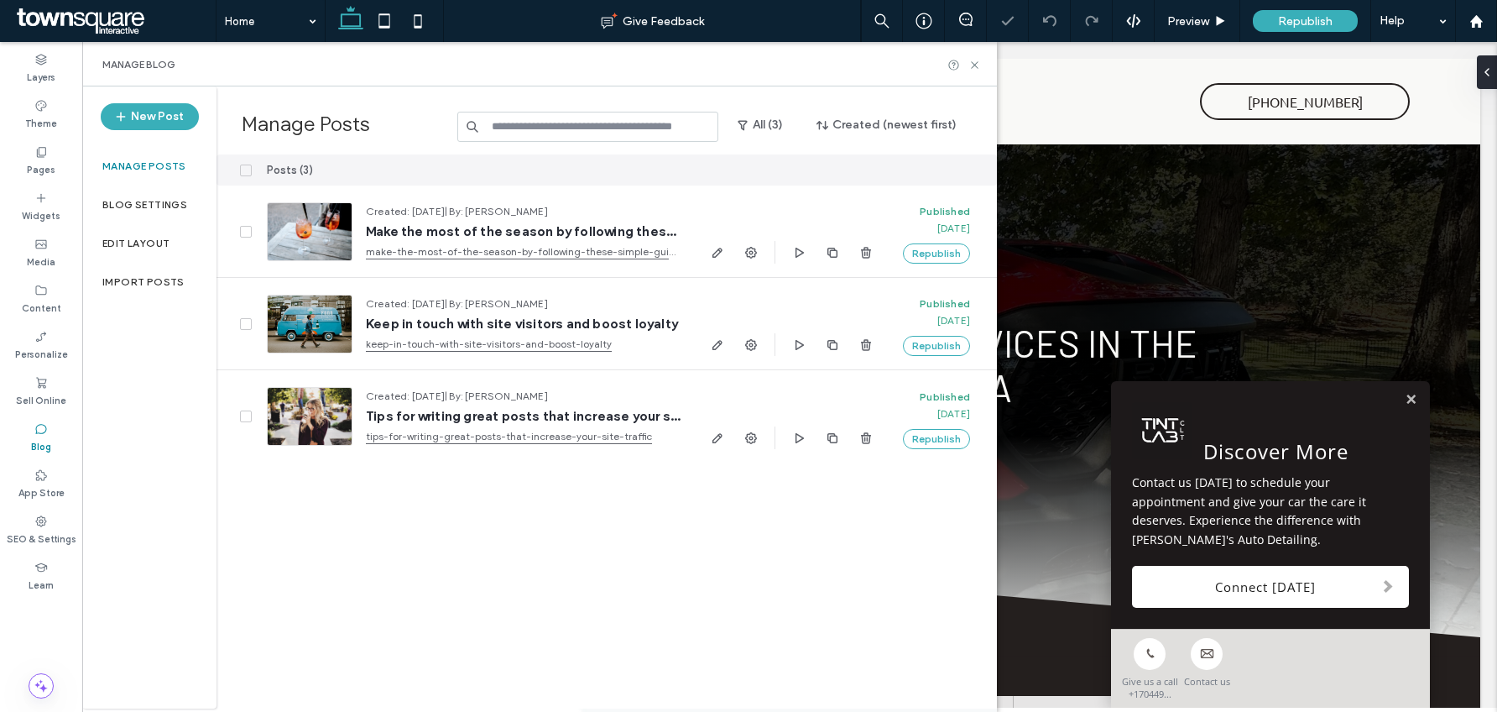
click at [241, 175] on div at bounding box center [235, 169] width 37 height 31
click at [245, 173] on span at bounding box center [246, 171] width 12 height 12
click at [859, 175] on button "Delete" at bounding box center [873, 170] width 60 height 20
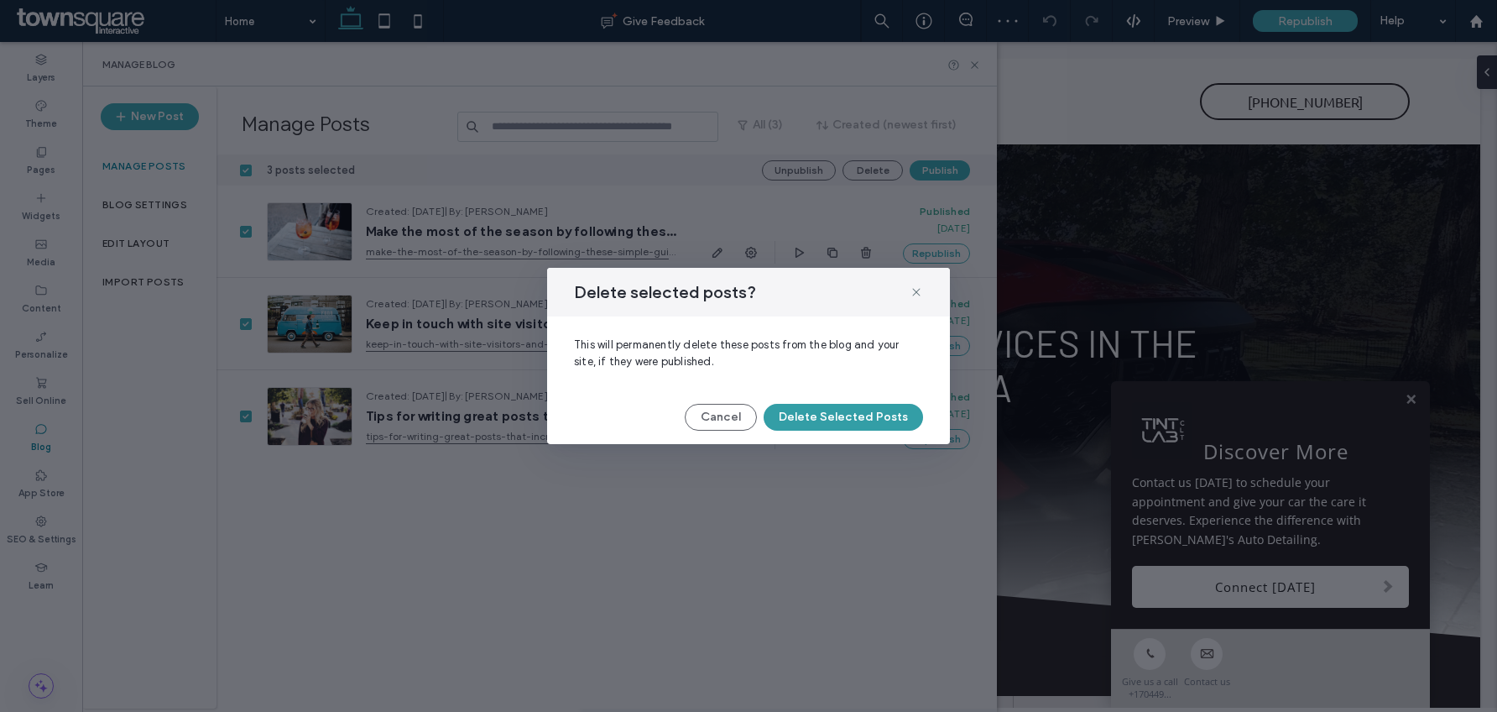
click at [889, 414] on button "Delete Selected Posts" at bounding box center [843, 417] width 159 height 27
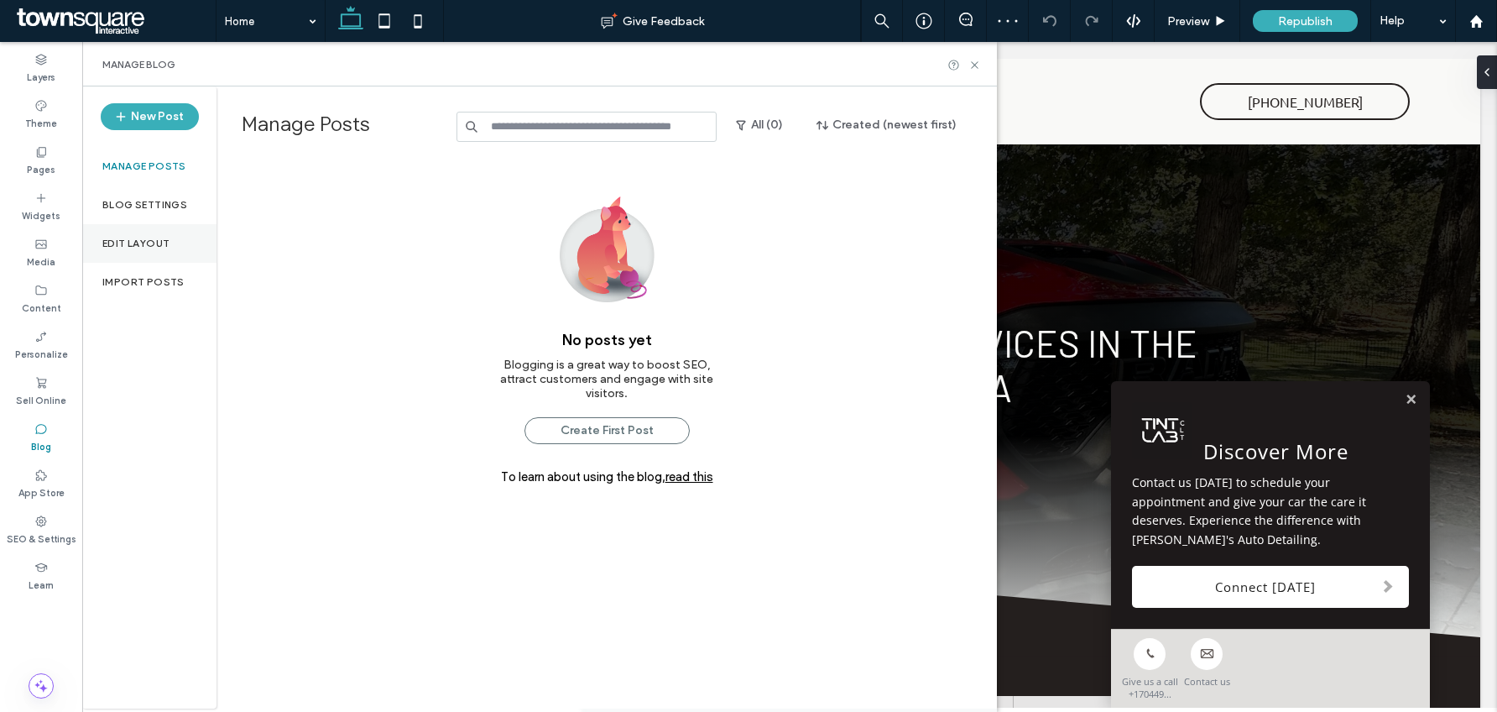
click at [136, 240] on label "Edit Layout" at bounding box center [135, 244] width 67 height 12
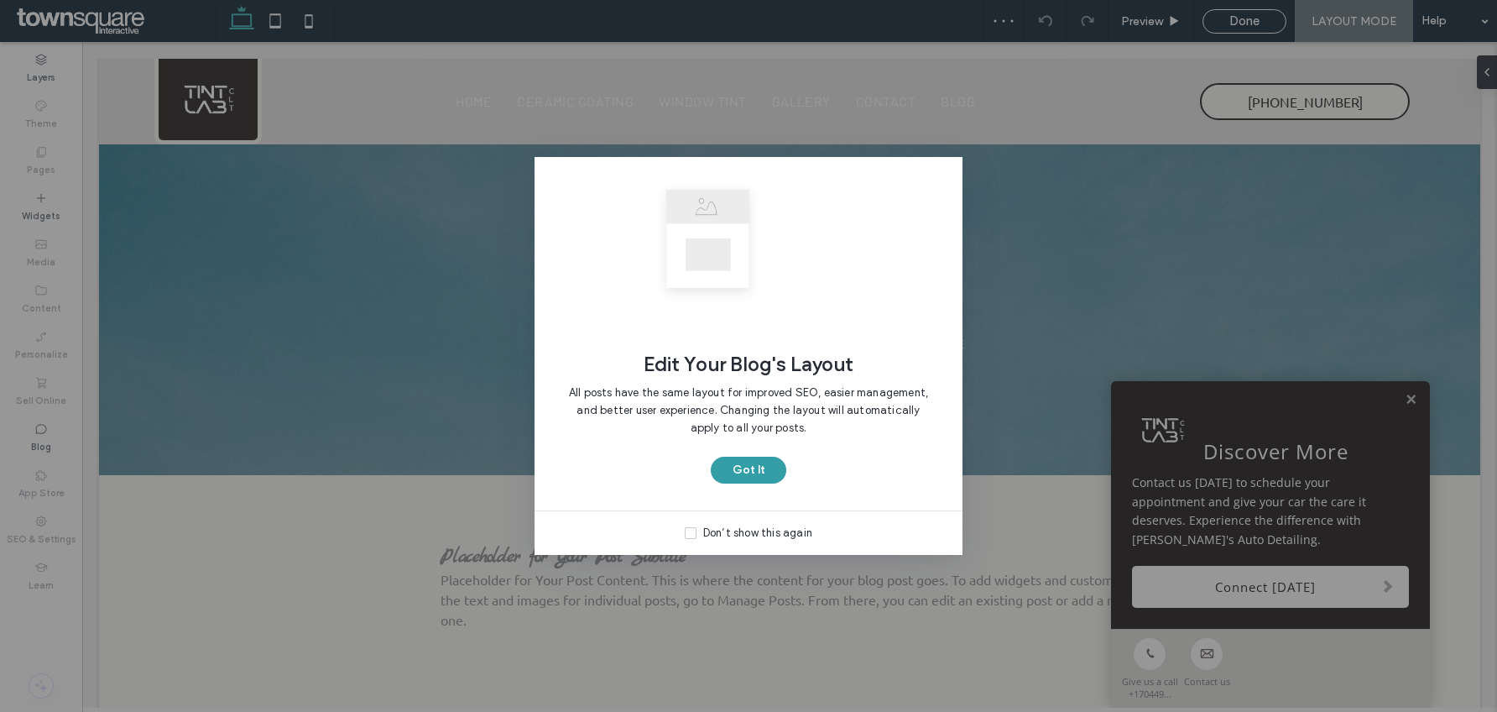
click at [776, 474] on button "Got It" at bounding box center [749, 470] width 76 height 27
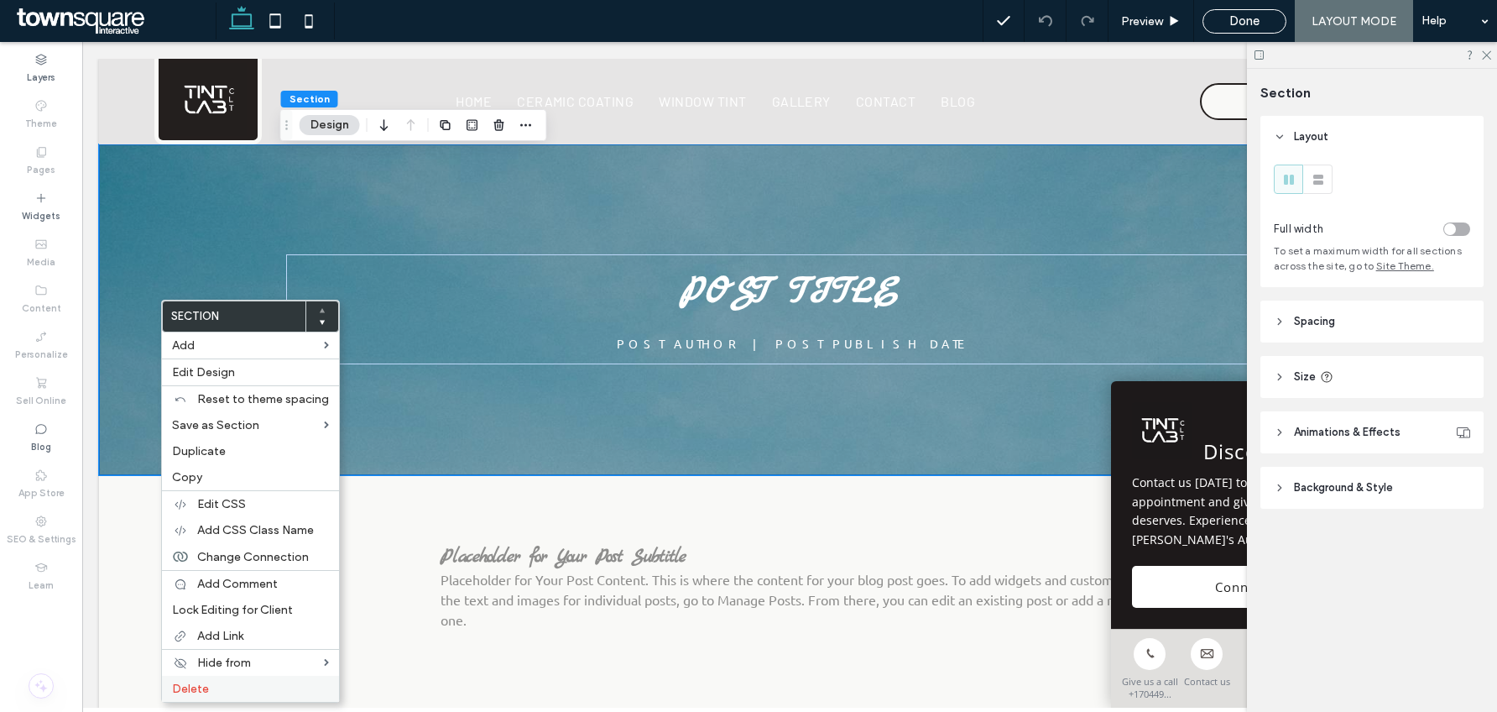
click at [216, 692] on label "Delete" at bounding box center [250, 689] width 157 height 14
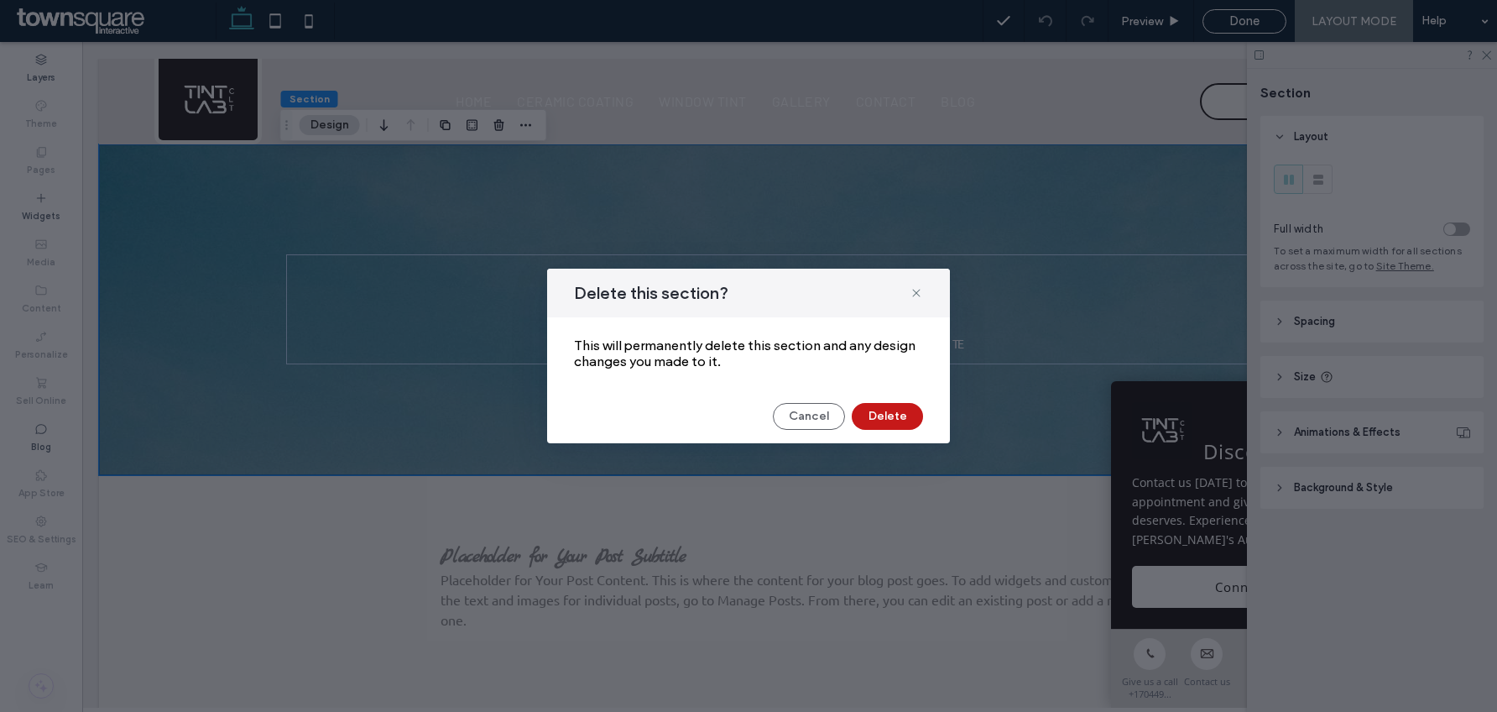
click at [899, 407] on button "Delete" at bounding box center [887, 416] width 71 height 27
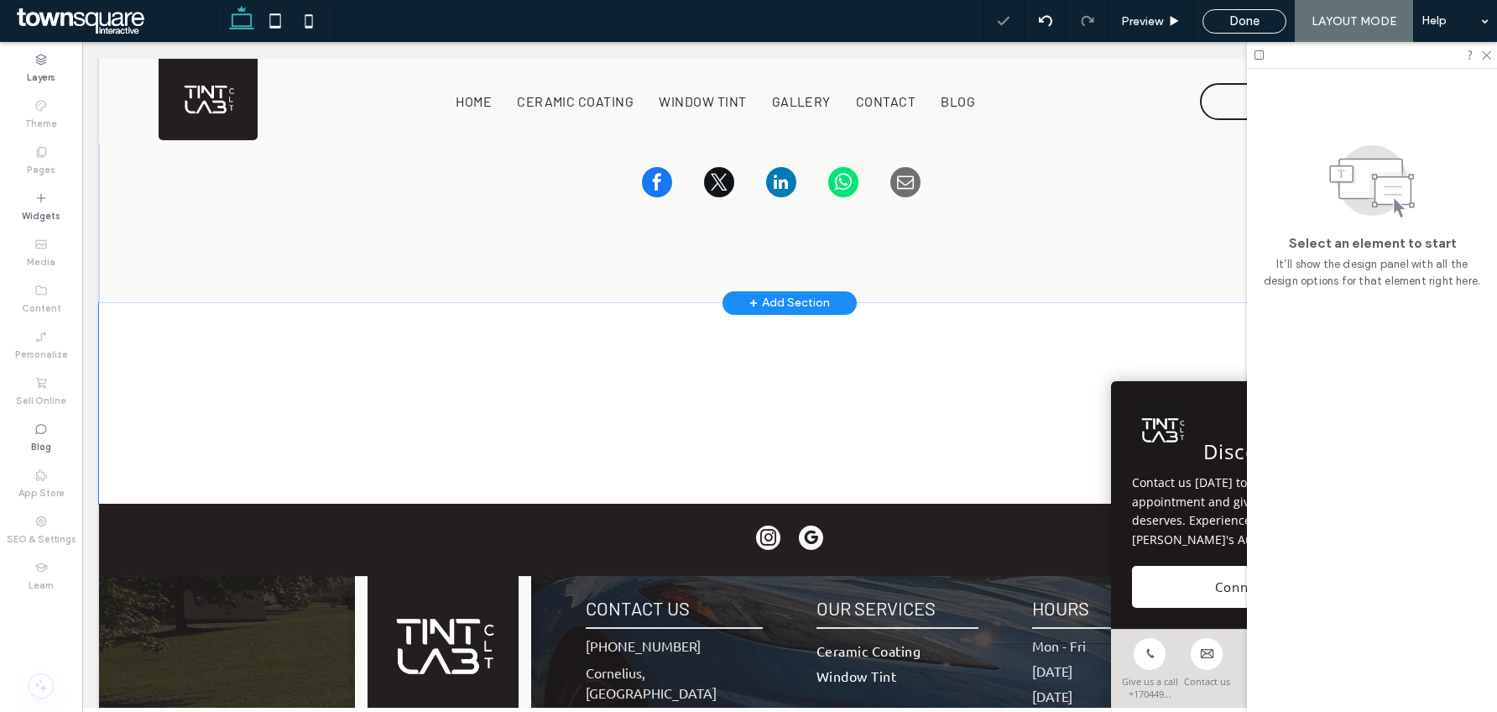
scroll to position [266, 0]
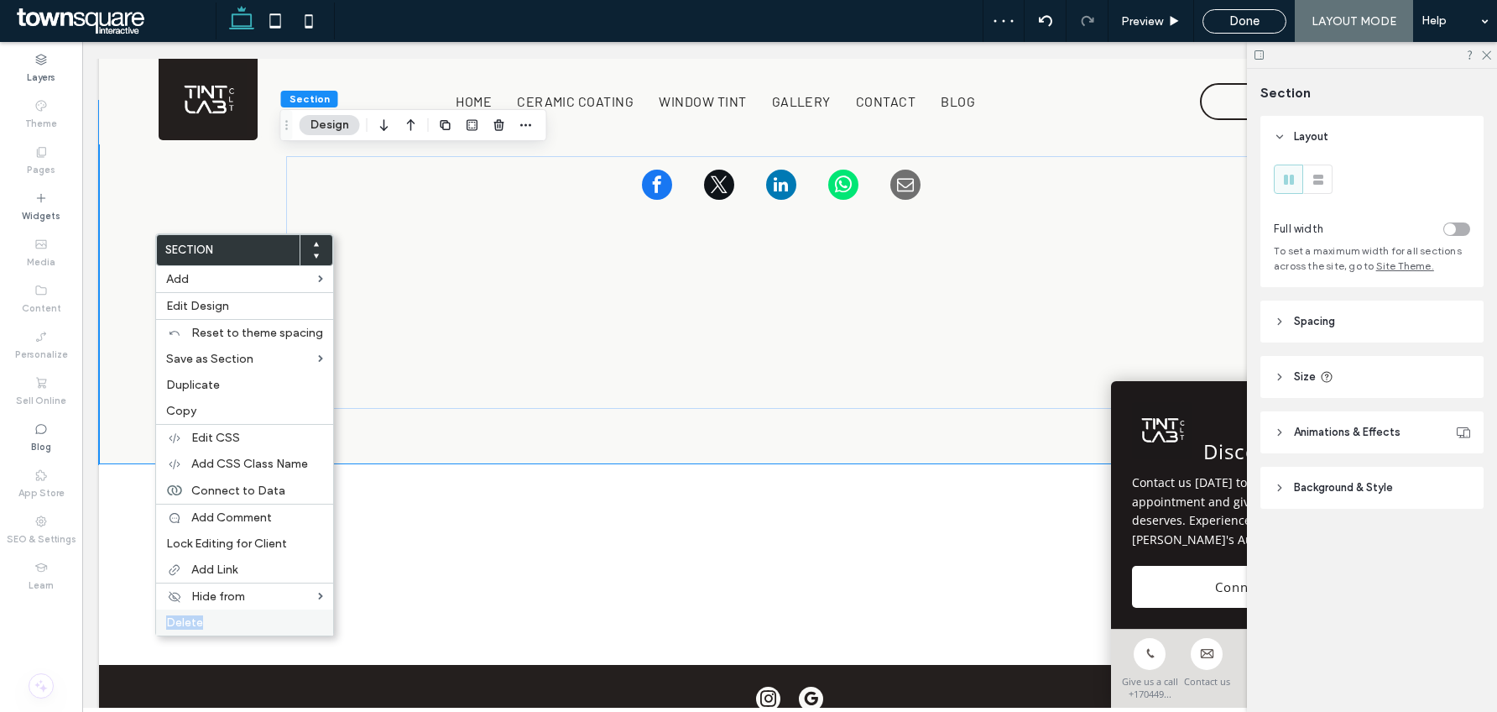
drag, startPoint x: 212, startPoint y: 609, endPoint x: 216, endPoint y: 631, distance: 22.2
click at [216, 631] on div "Delete" at bounding box center [244, 622] width 177 height 26
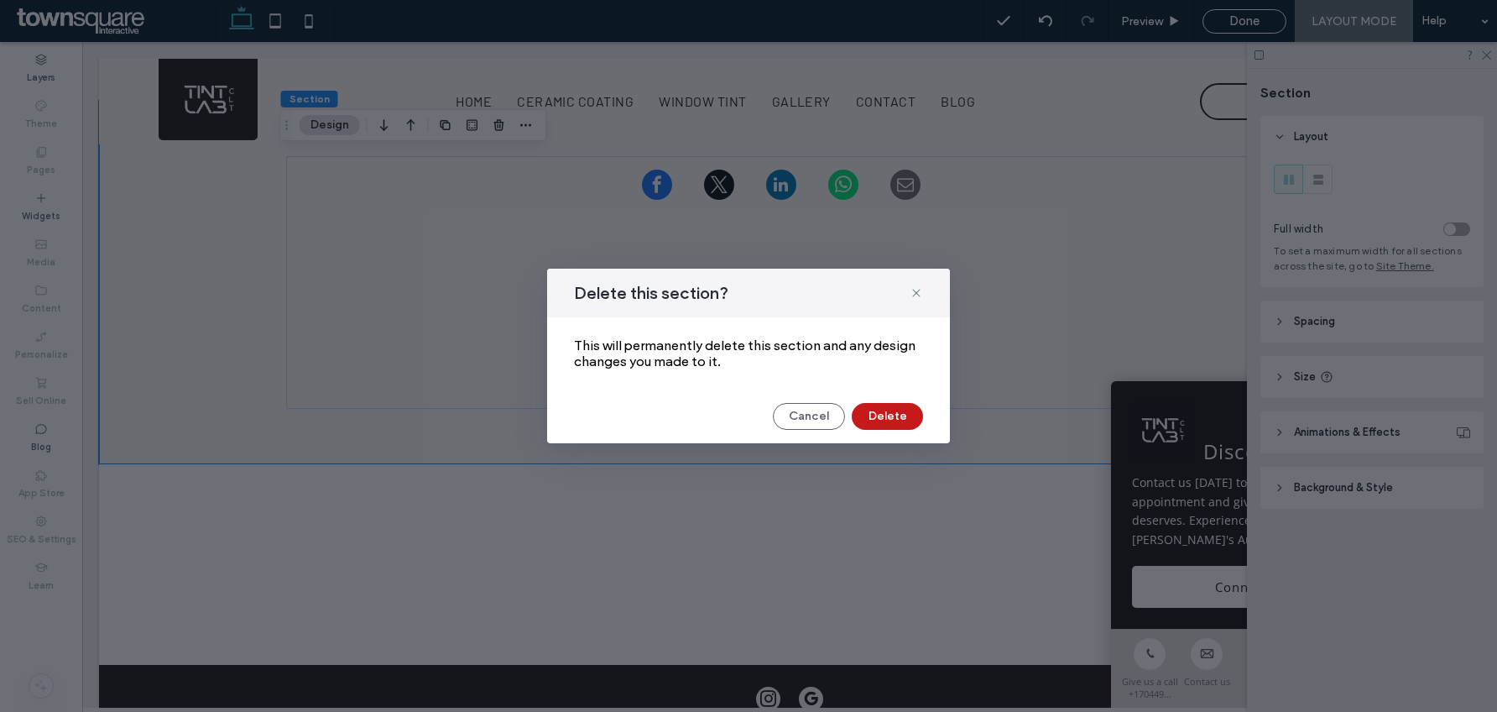
drag, startPoint x: 893, startPoint y: 415, endPoint x: 811, endPoint y: 373, distance: 92.3
click at [893, 415] on button "Delete" at bounding box center [887, 416] width 71 height 27
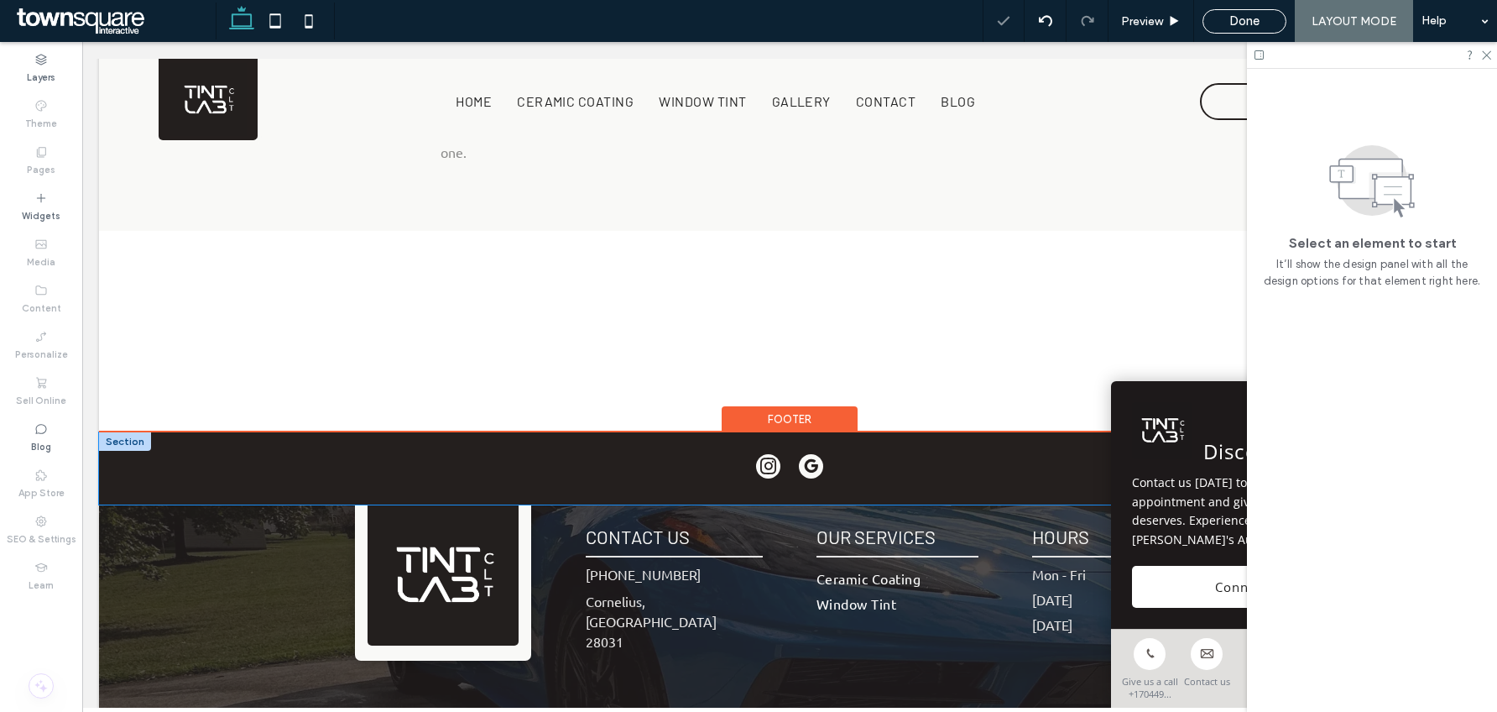
scroll to position [0, 0]
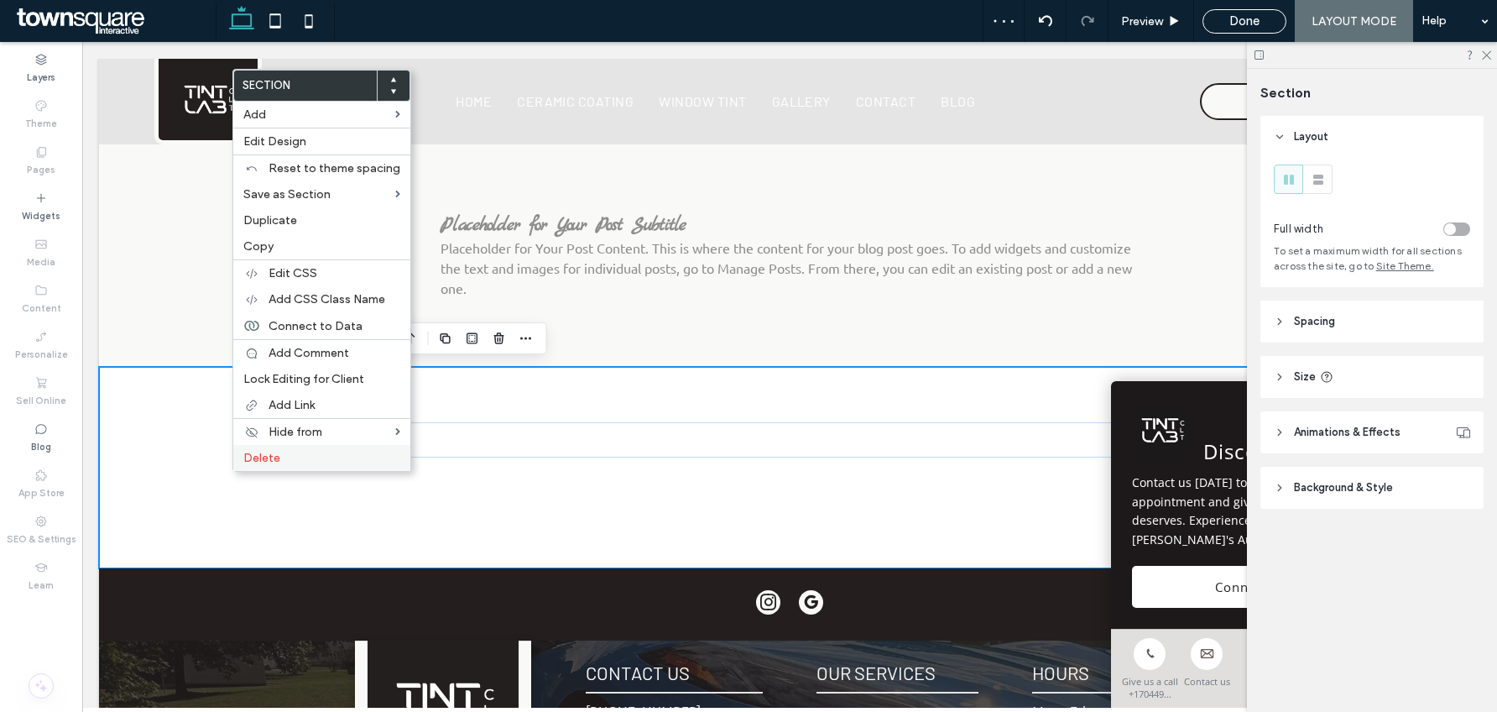
click at [285, 460] on label "Delete" at bounding box center [321, 458] width 157 height 14
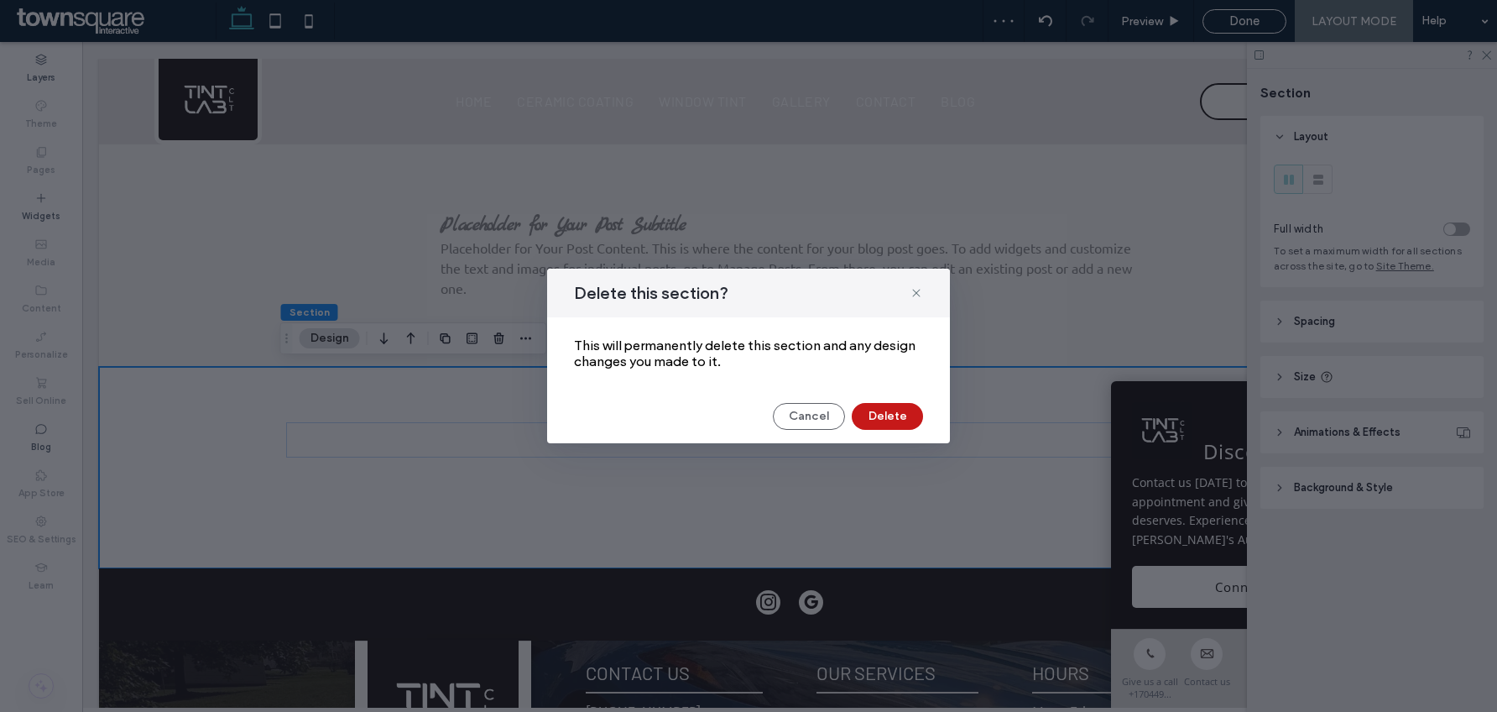
click at [894, 416] on button "Delete" at bounding box center [887, 416] width 71 height 27
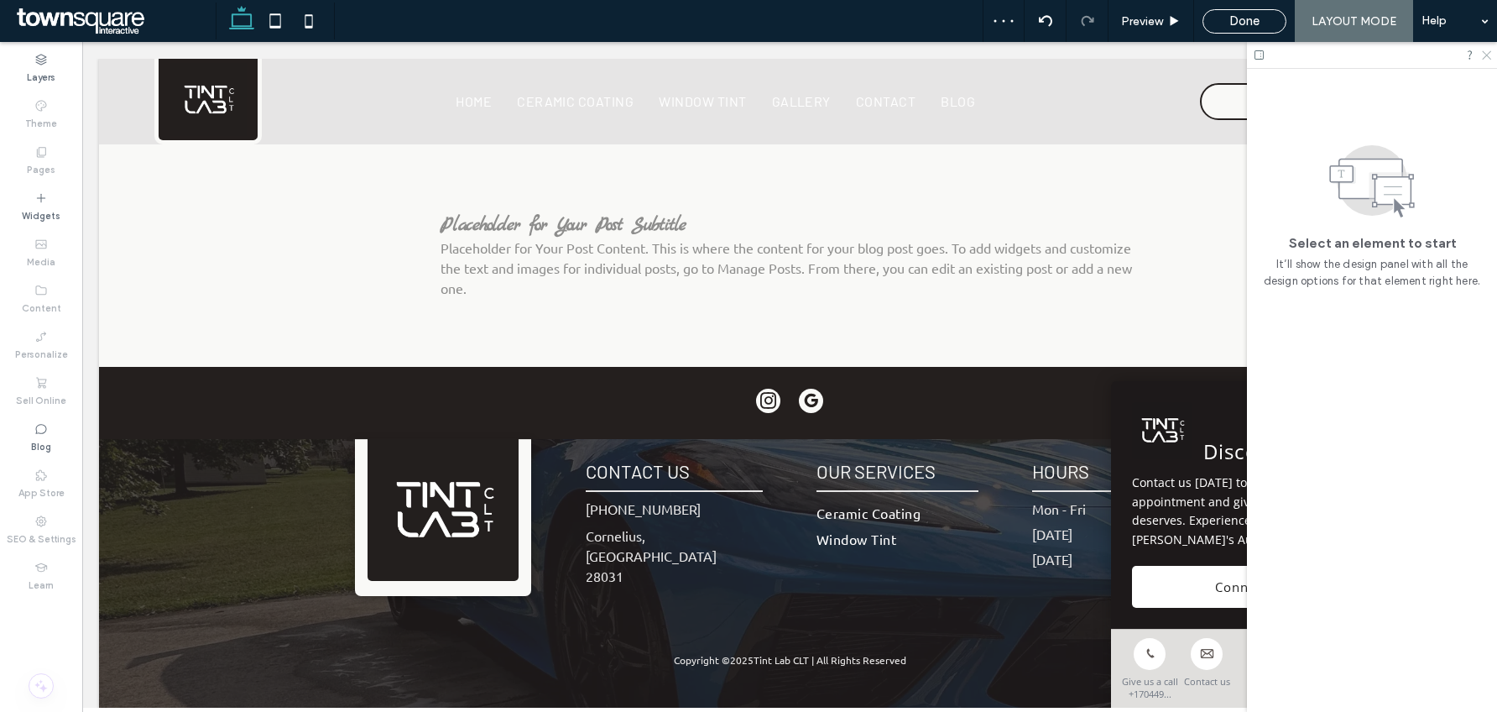
click at [1486, 54] on use at bounding box center [1486, 55] width 9 height 9
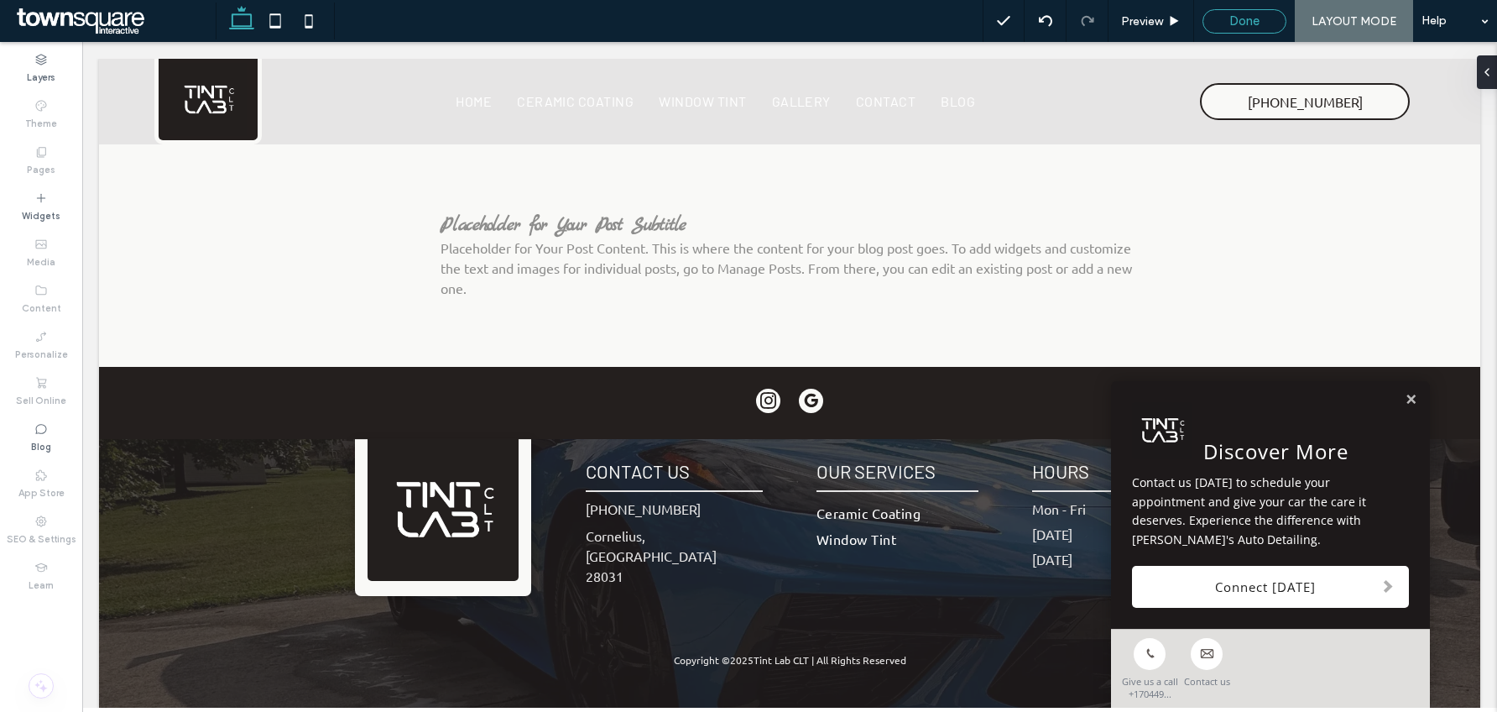
click at [1235, 9] on div "Done" at bounding box center [1245, 21] width 84 height 24
click at [1250, 23] on span "Done" at bounding box center [1245, 20] width 30 height 15
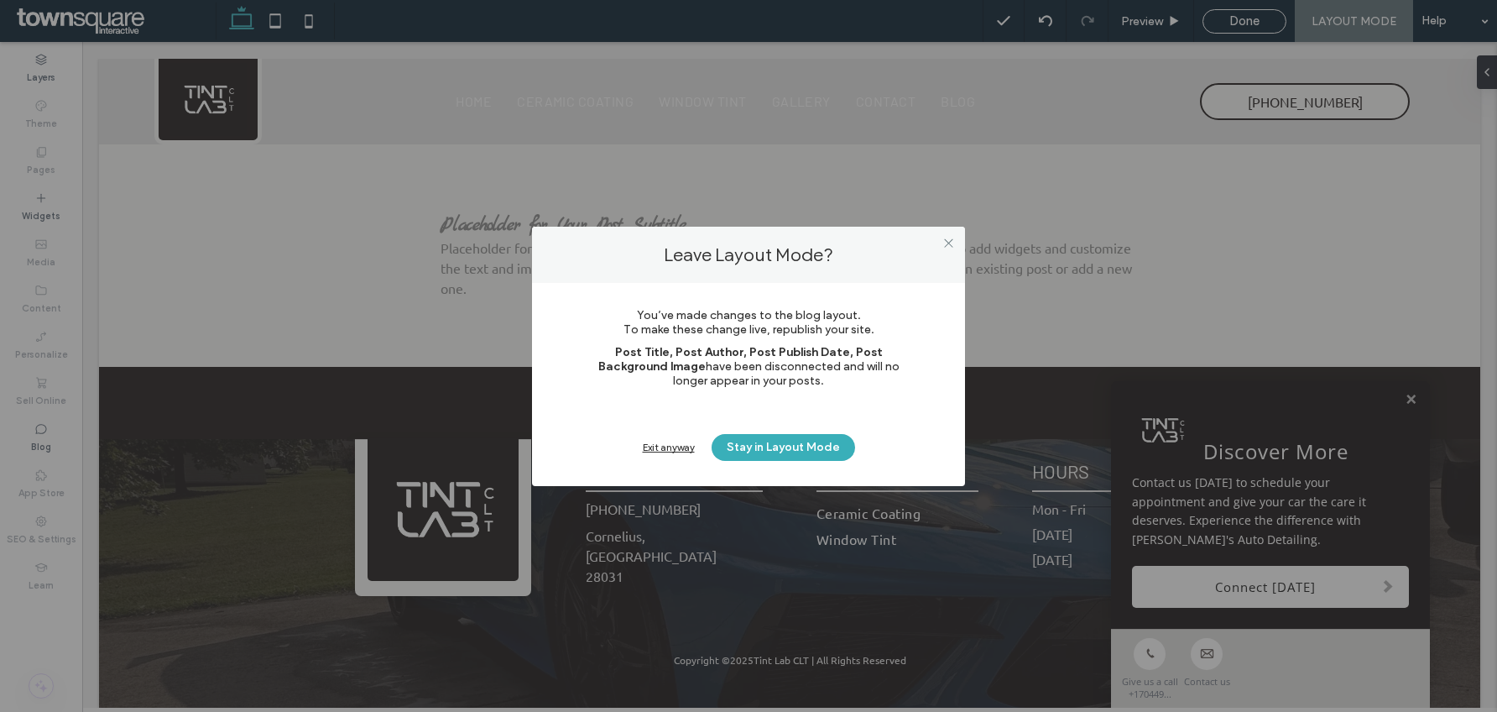
click at [658, 451] on div "Exit anyway" at bounding box center [669, 447] width 52 height 13
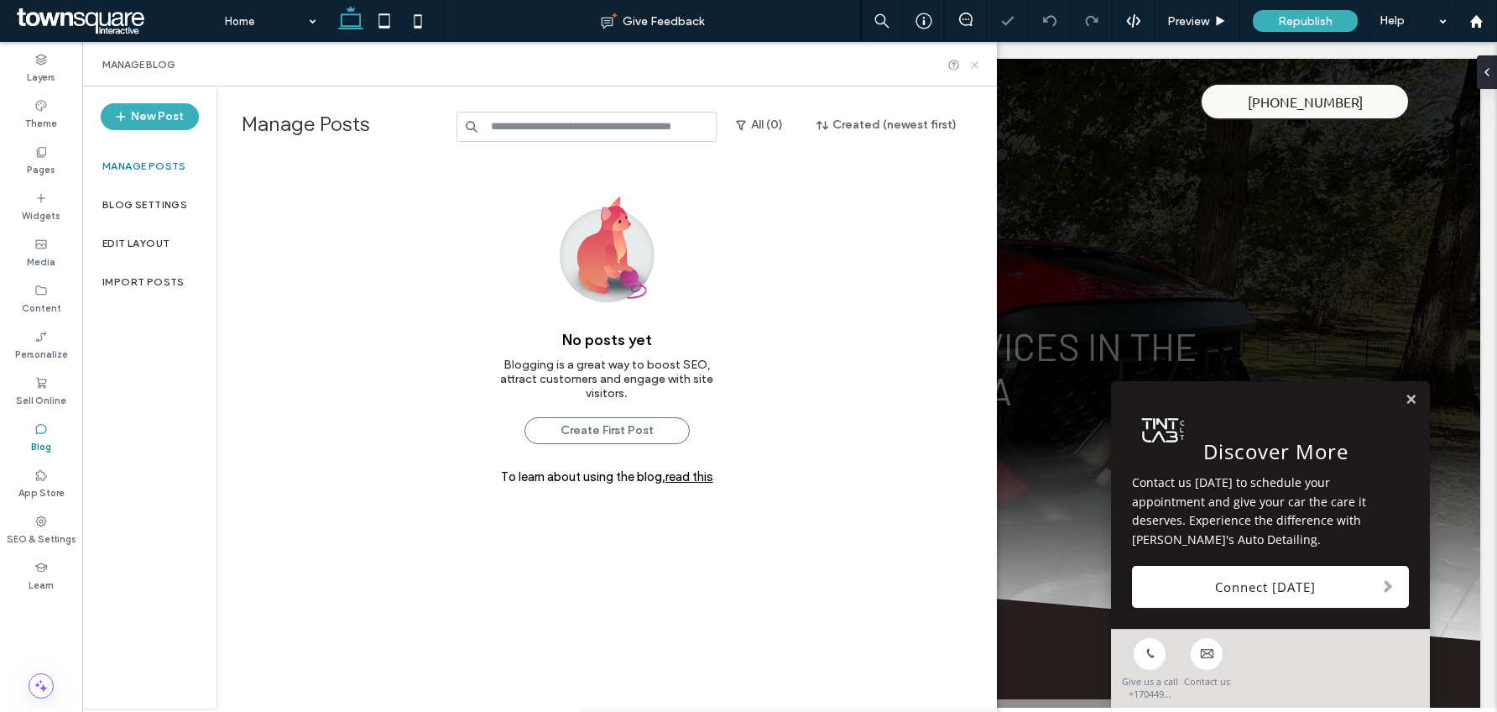
click at [976, 61] on icon at bounding box center [975, 65] width 13 height 13
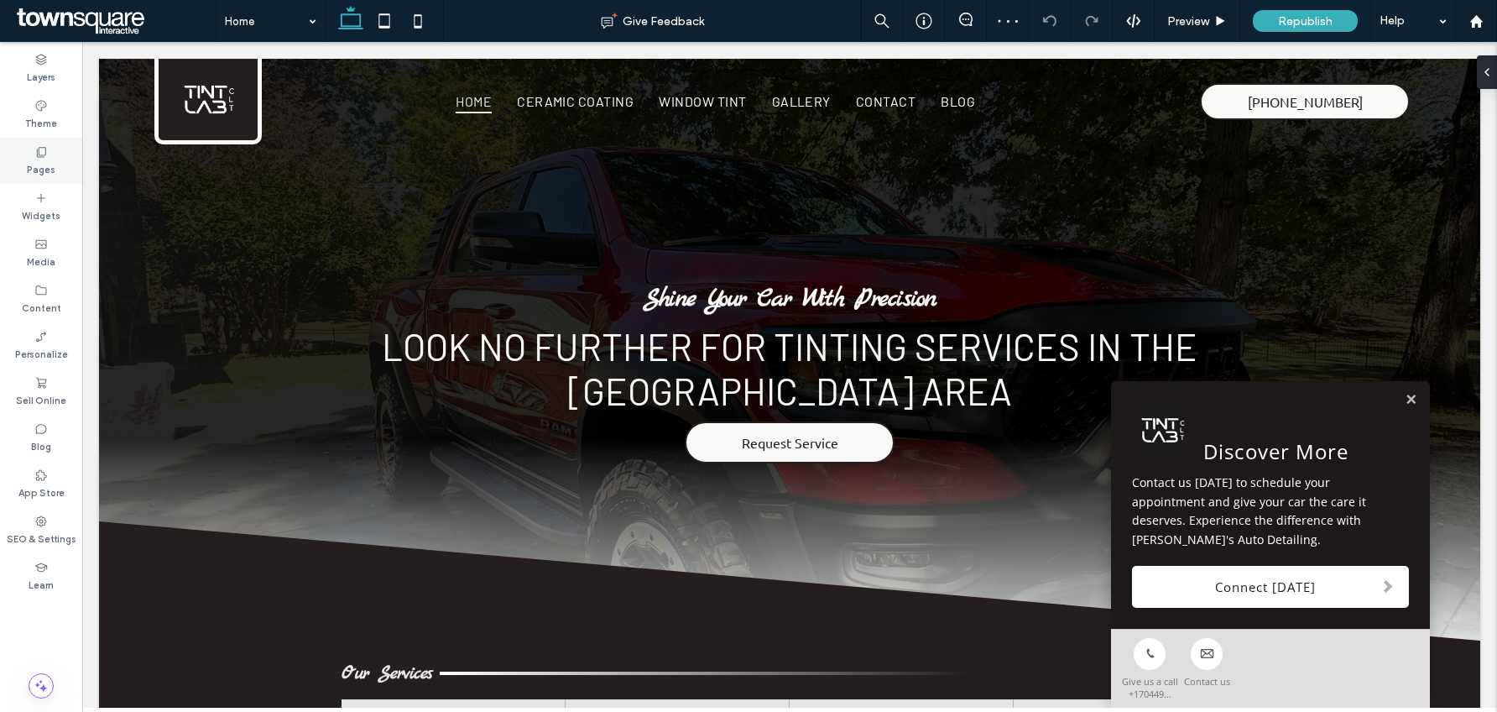
click at [33, 151] on div "Pages" at bounding box center [41, 161] width 82 height 46
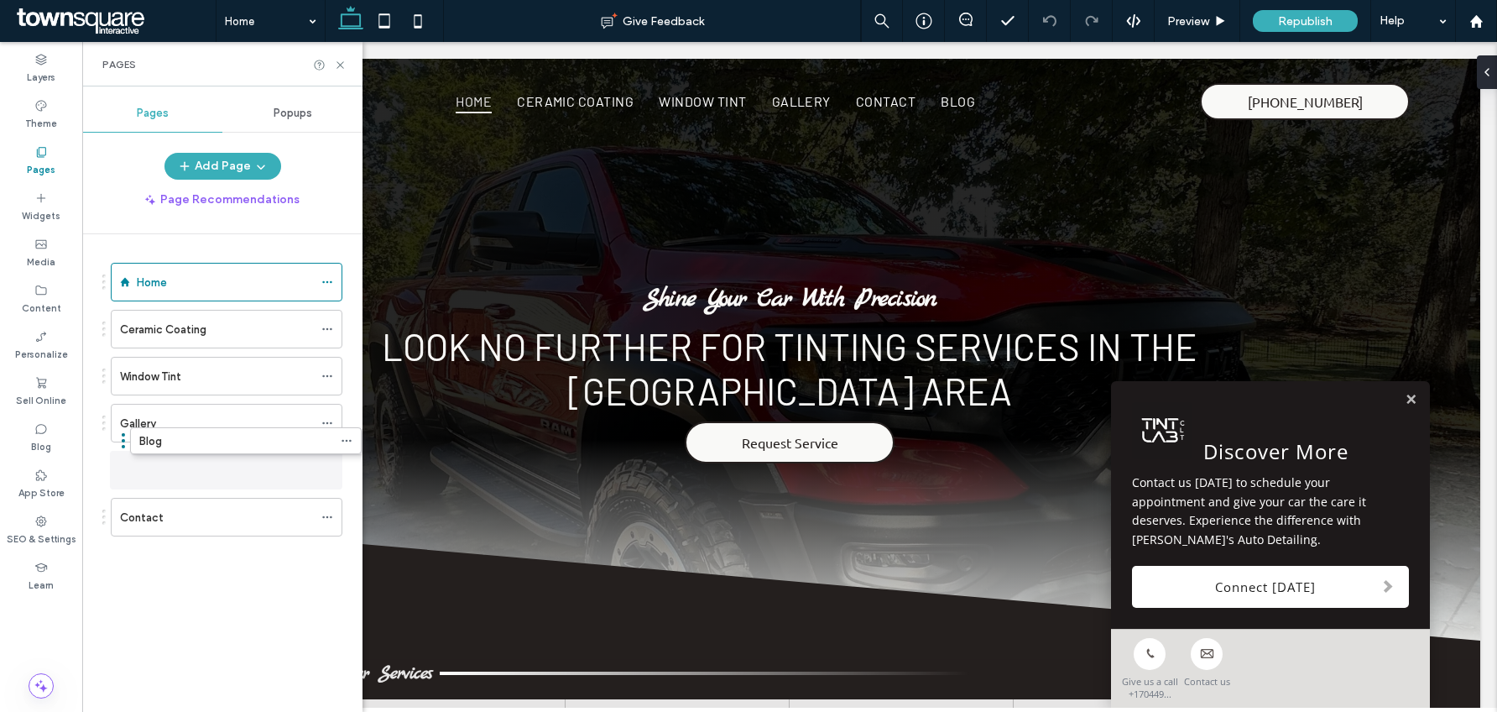
drag, startPoint x: 154, startPoint y: 512, endPoint x: 165, endPoint y: 443, distance: 69.7
click at [328, 462] on span at bounding box center [327, 469] width 12 height 25
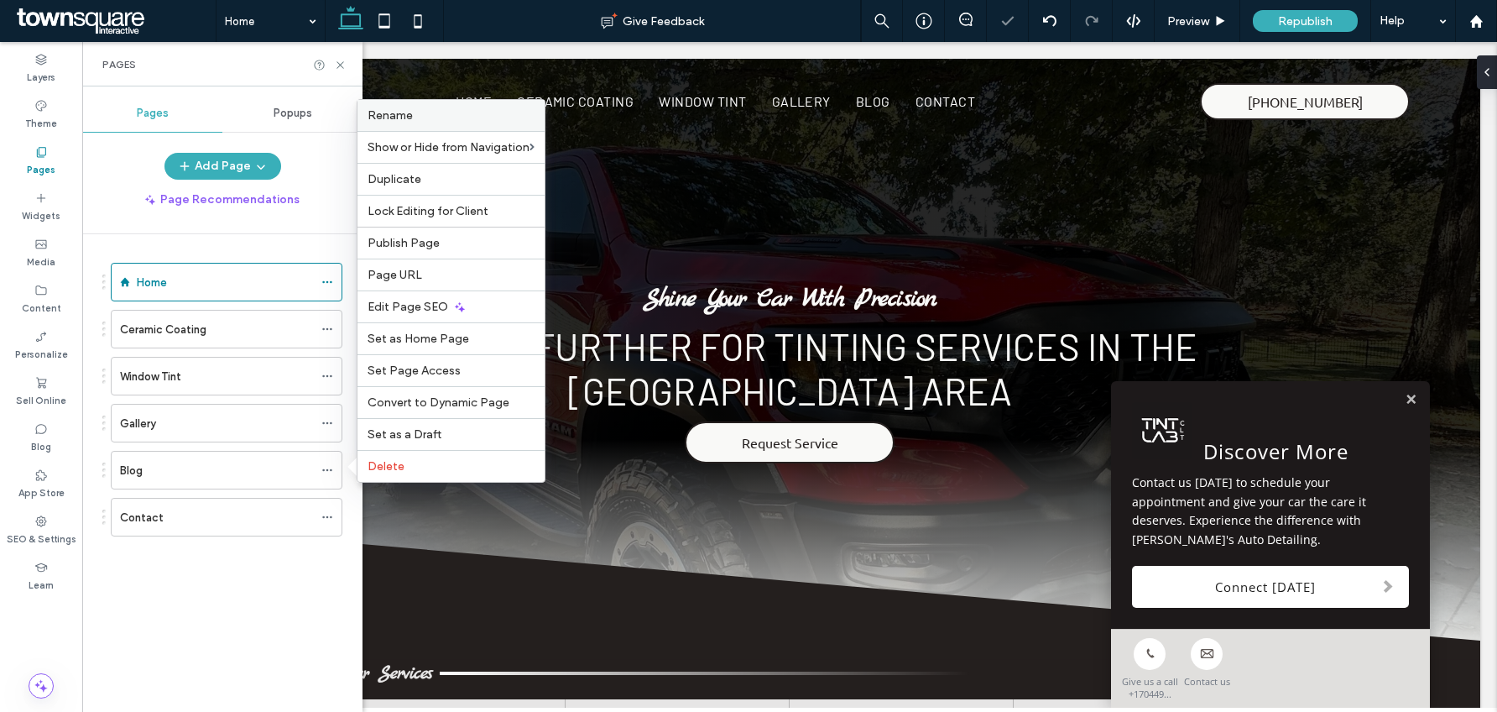
click at [419, 117] on label "Rename" at bounding box center [451, 115] width 167 height 14
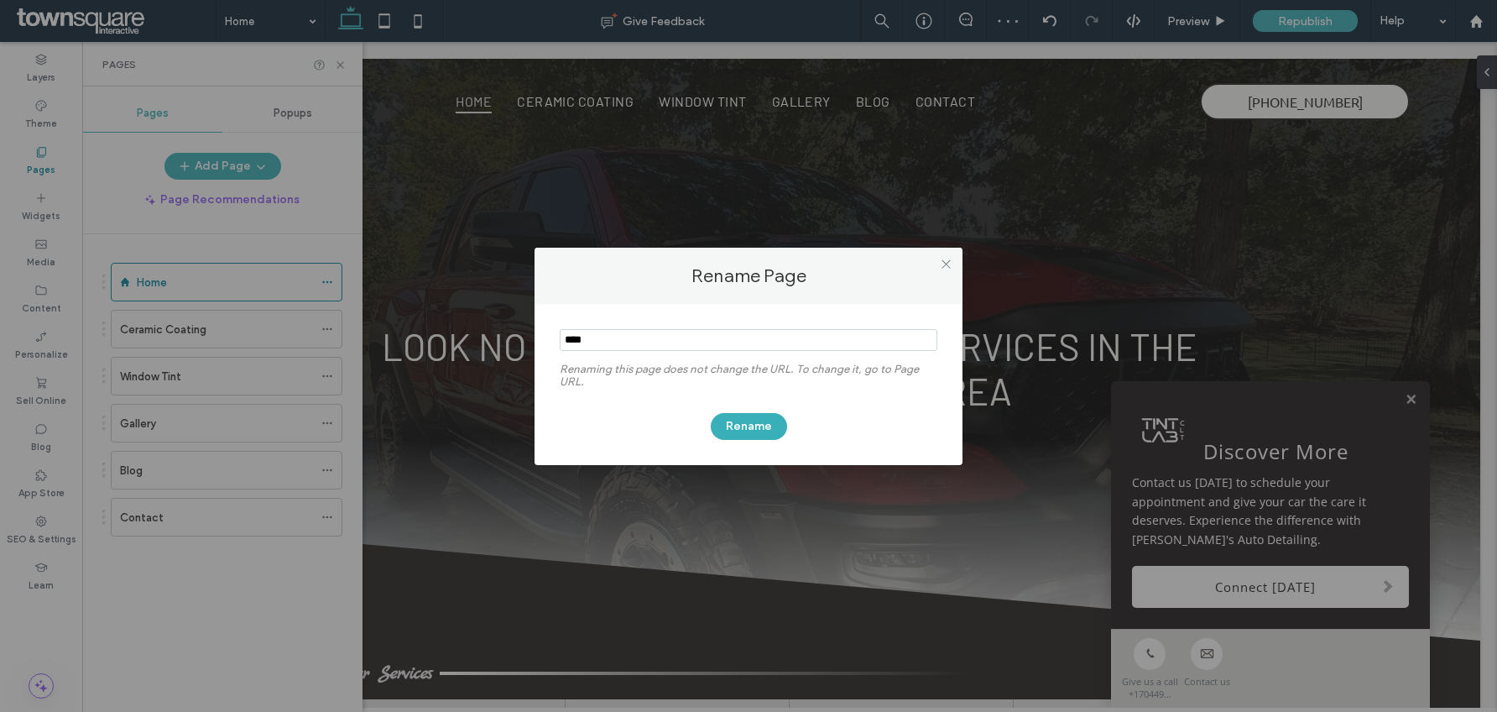
drag, startPoint x: 637, startPoint y: 330, endPoint x: 636, endPoint y: 342, distance: 11.8
click at [636, 330] on input "notEmpty" at bounding box center [749, 340] width 378 height 22
click at [636, 342] on input "notEmpty" at bounding box center [749, 340] width 378 height 22
type input "*********"
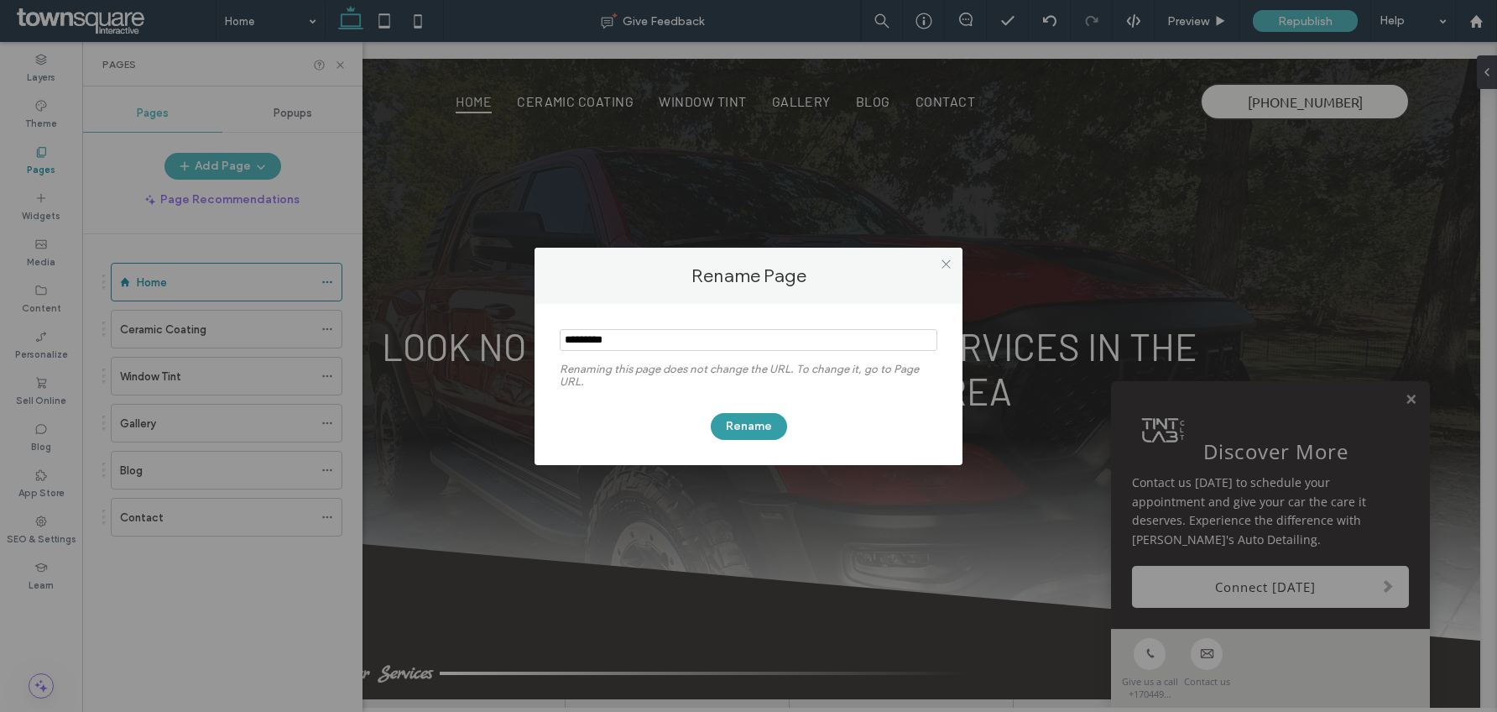
click at [759, 423] on button "Rename" at bounding box center [749, 426] width 76 height 27
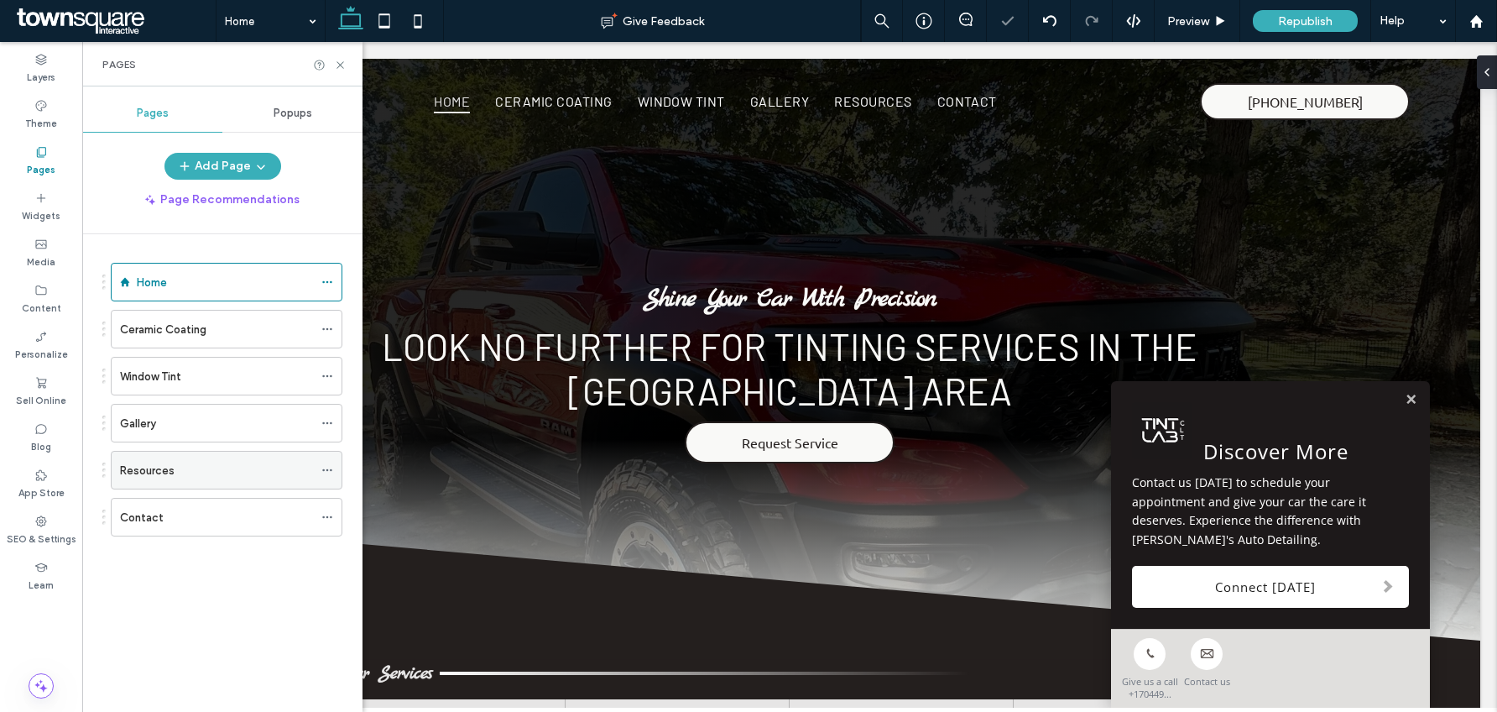
click at [325, 472] on icon at bounding box center [327, 470] width 12 height 12
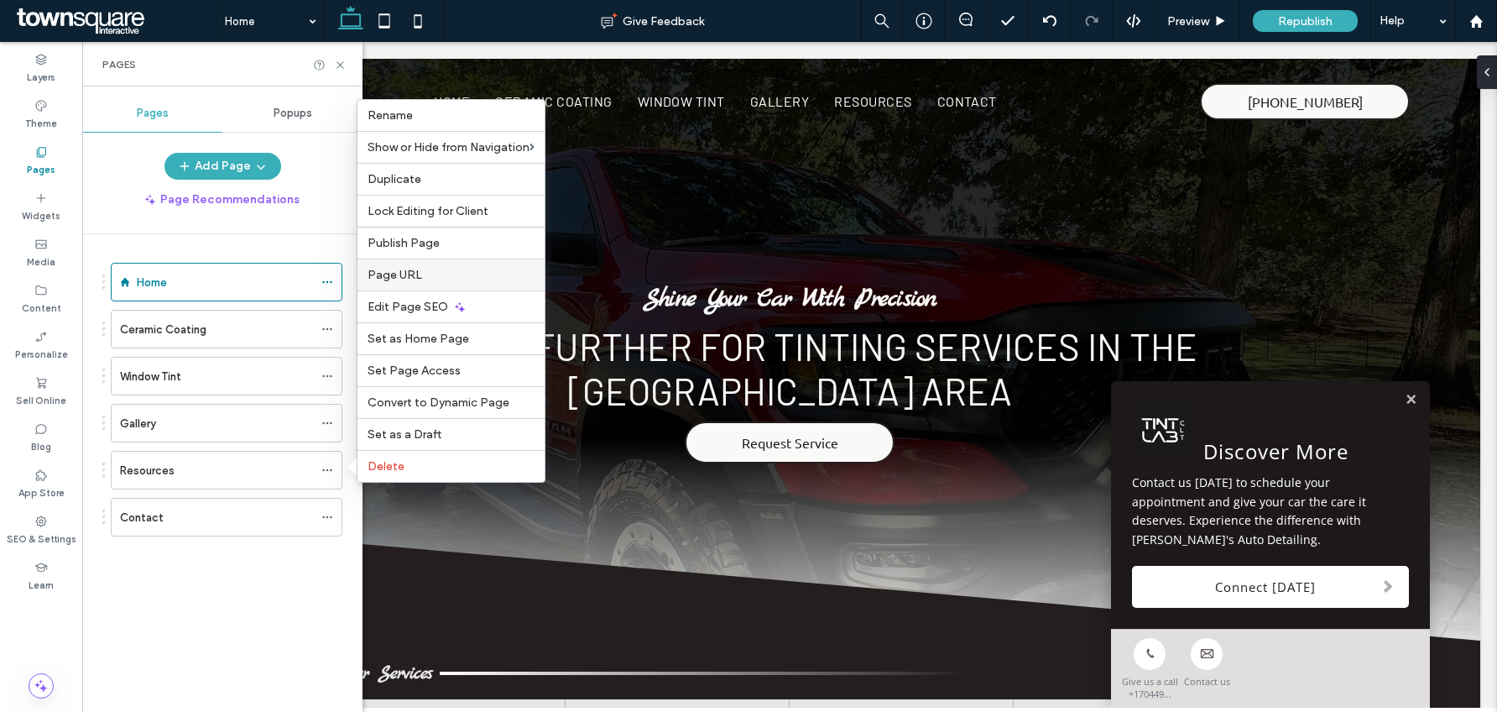
click at [426, 268] on label "Page URL" at bounding box center [451, 275] width 167 height 14
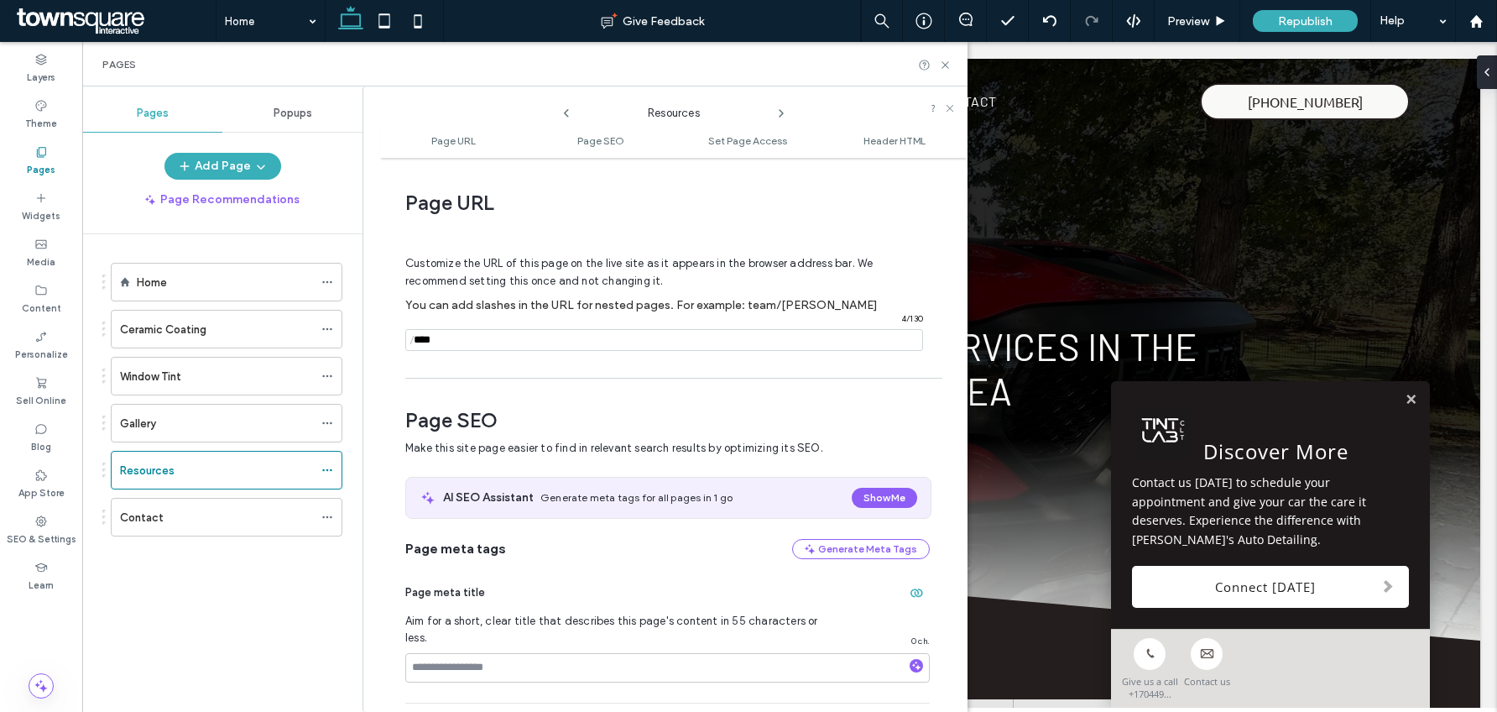
click at [468, 361] on div "Customize the URL of this page on the live site as it appears in the browser ad…" at bounding box center [667, 295] width 525 height 147
click at [479, 341] on input "notEmpty" at bounding box center [664, 340] width 518 height 22
type input "**********"
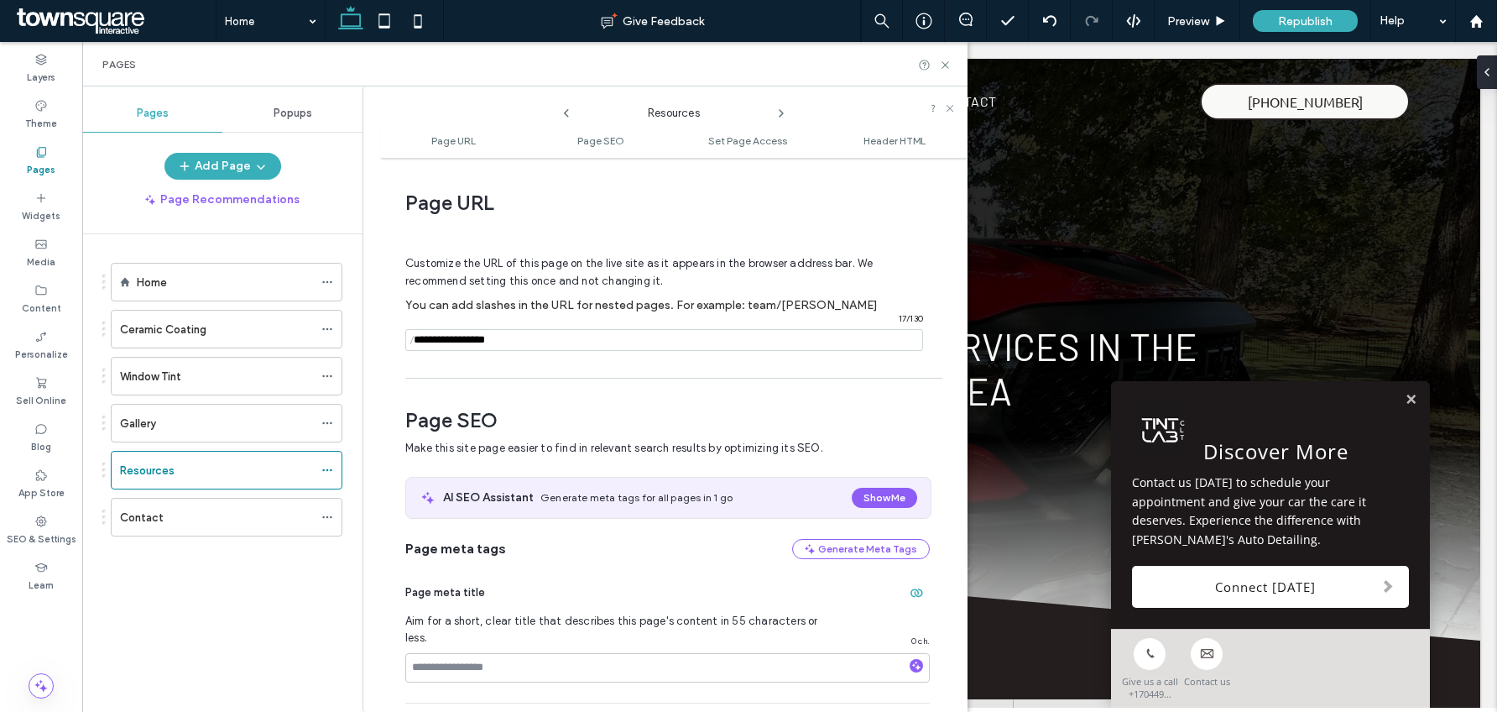
click at [953, 66] on div "Pages" at bounding box center [524, 64] width 885 height 44
click at [949, 65] on icon at bounding box center [945, 65] width 13 height 13
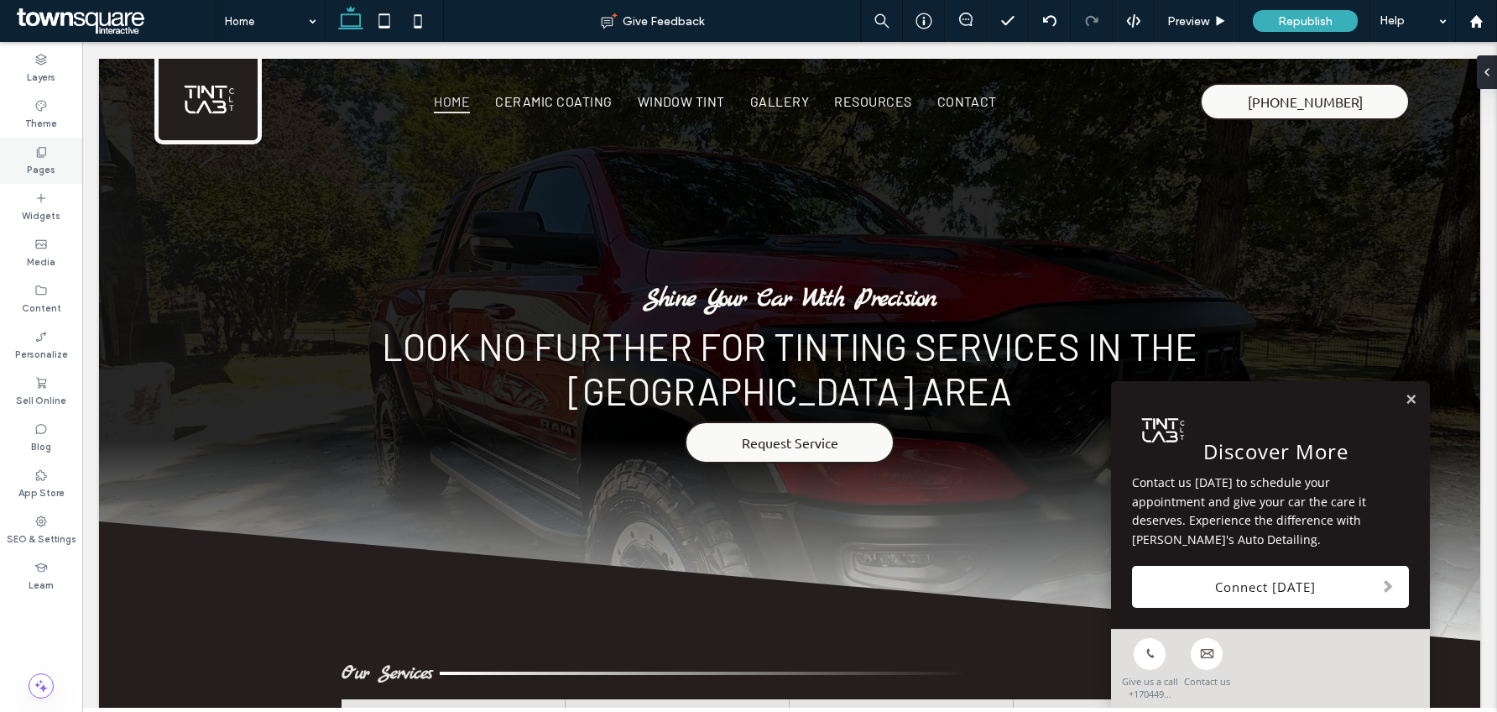
click at [31, 159] on label "Pages" at bounding box center [41, 168] width 29 height 18
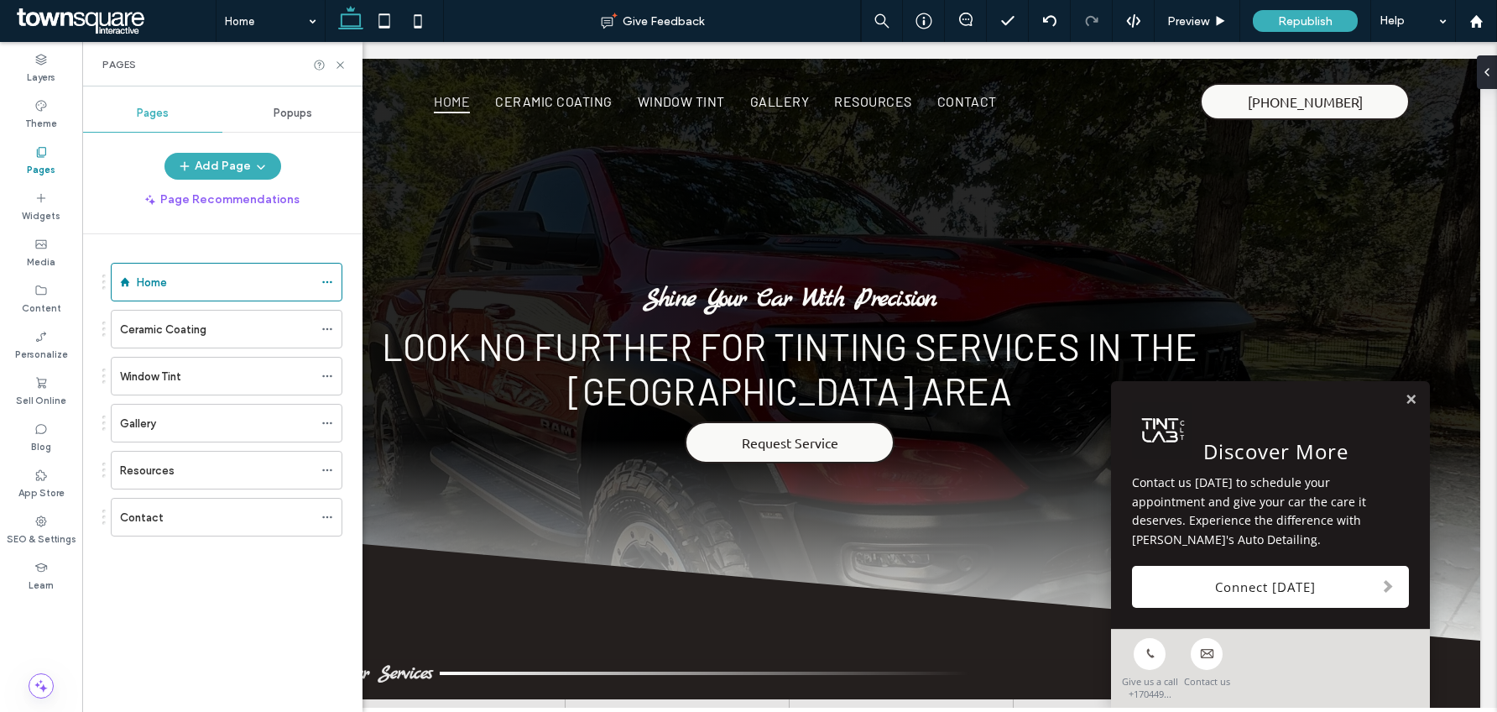
click at [343, 460] on div "Home Ceramic Coating Window Tint Gallery Resources Contact" at bounding box center [232, 468] width 260 height 469
click at [335, 467] on div at bounding box center [331, 469] width 20 height 25
click at [329, 473] on icon at bounding box center [327, 470] width 12 height 12
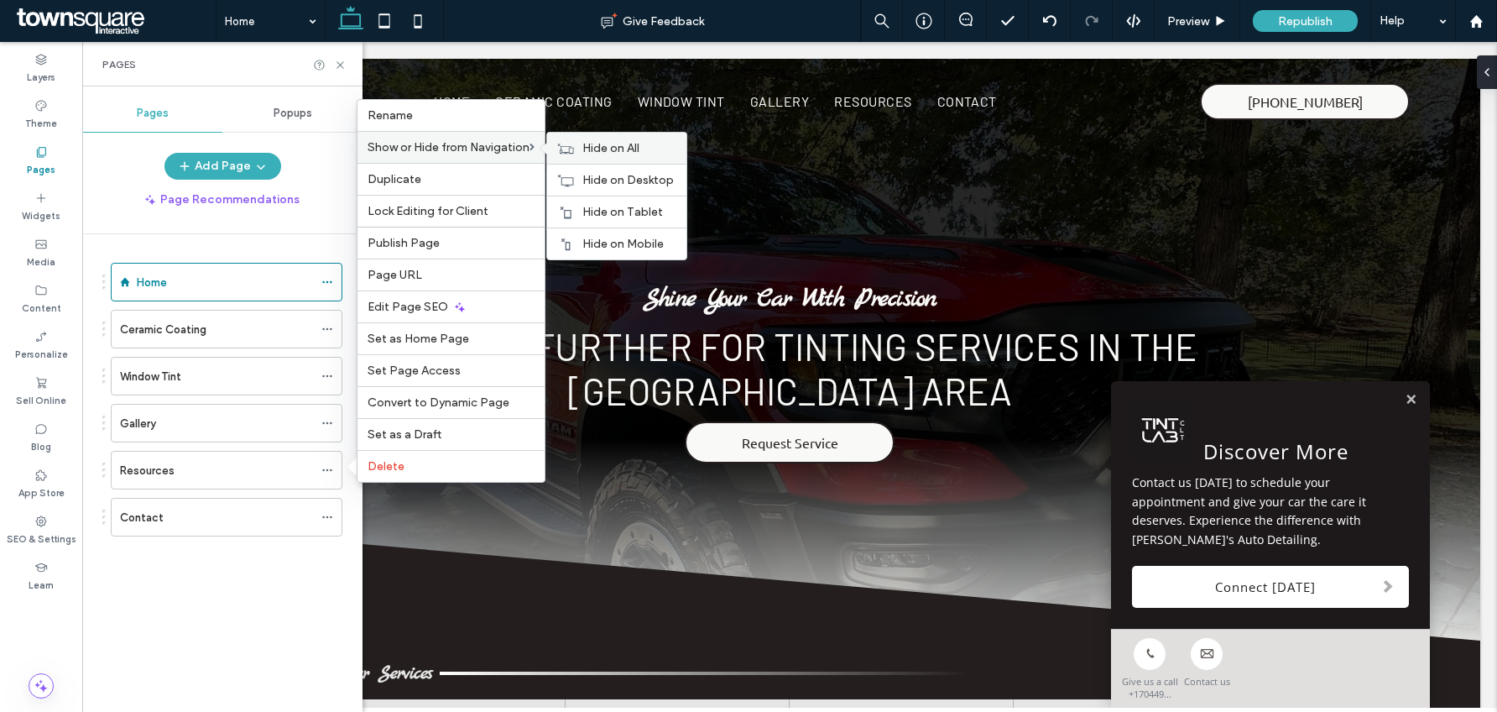
click at [582, 149] on div "Hide on All" at bounding box center [616, 148] width 139 height 31
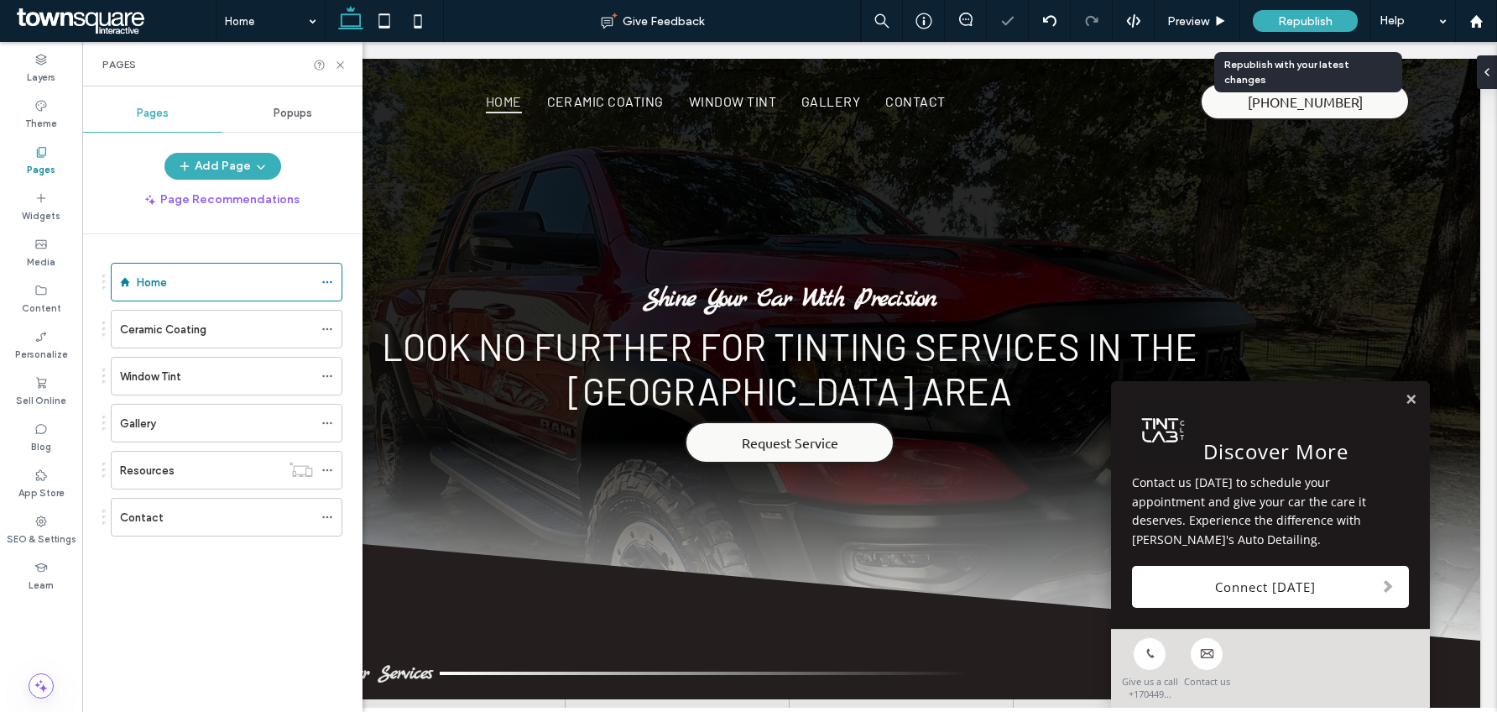
click at [1330, 21] on span "Republish" at bounding box center [1305, 21] width 55 height 14
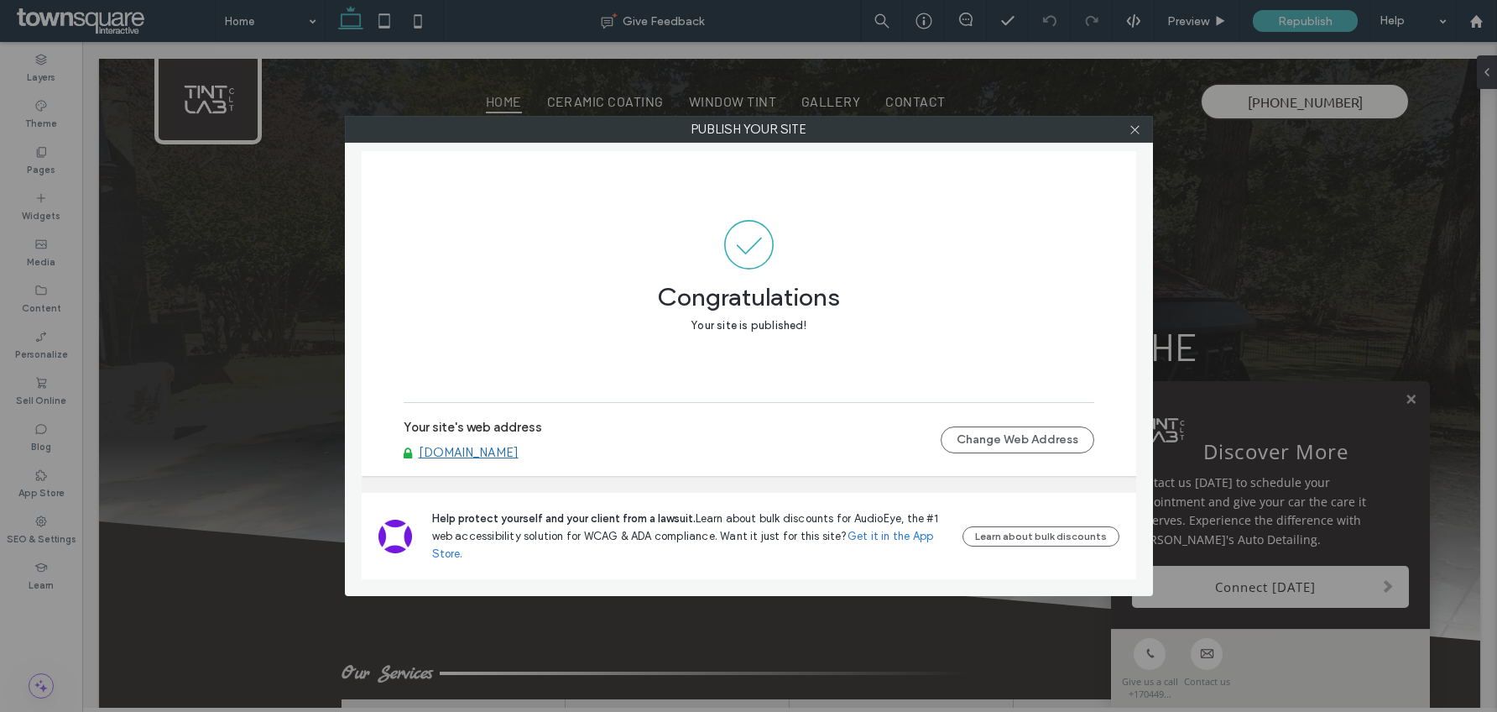
click at [1143, 128] on div at bounding box center [1135, 129] width 25 height 25
click at [1134, 130] on use at bounding box center [1135, 129] width 8 height 8
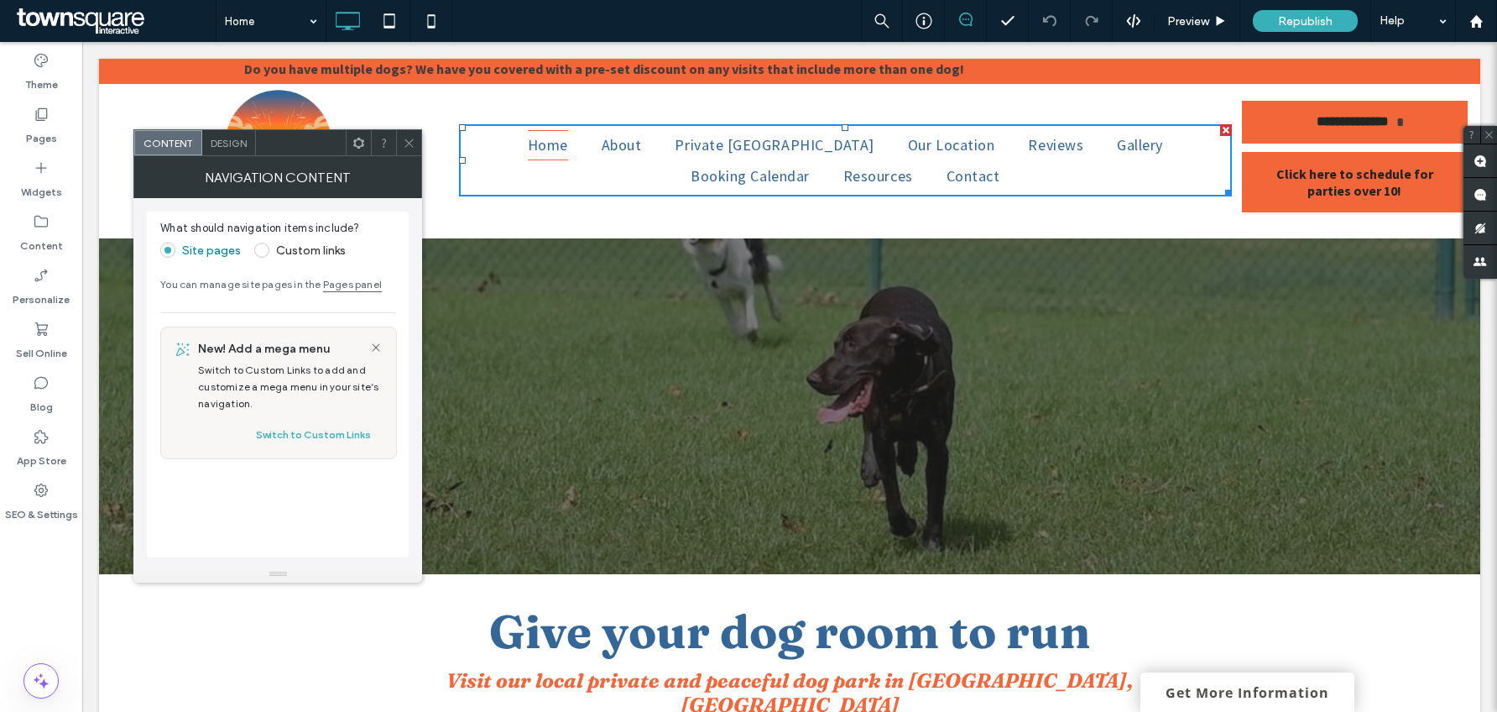
click at [403, 143] on icon at bounding box center [409, 143] width 13 height 13
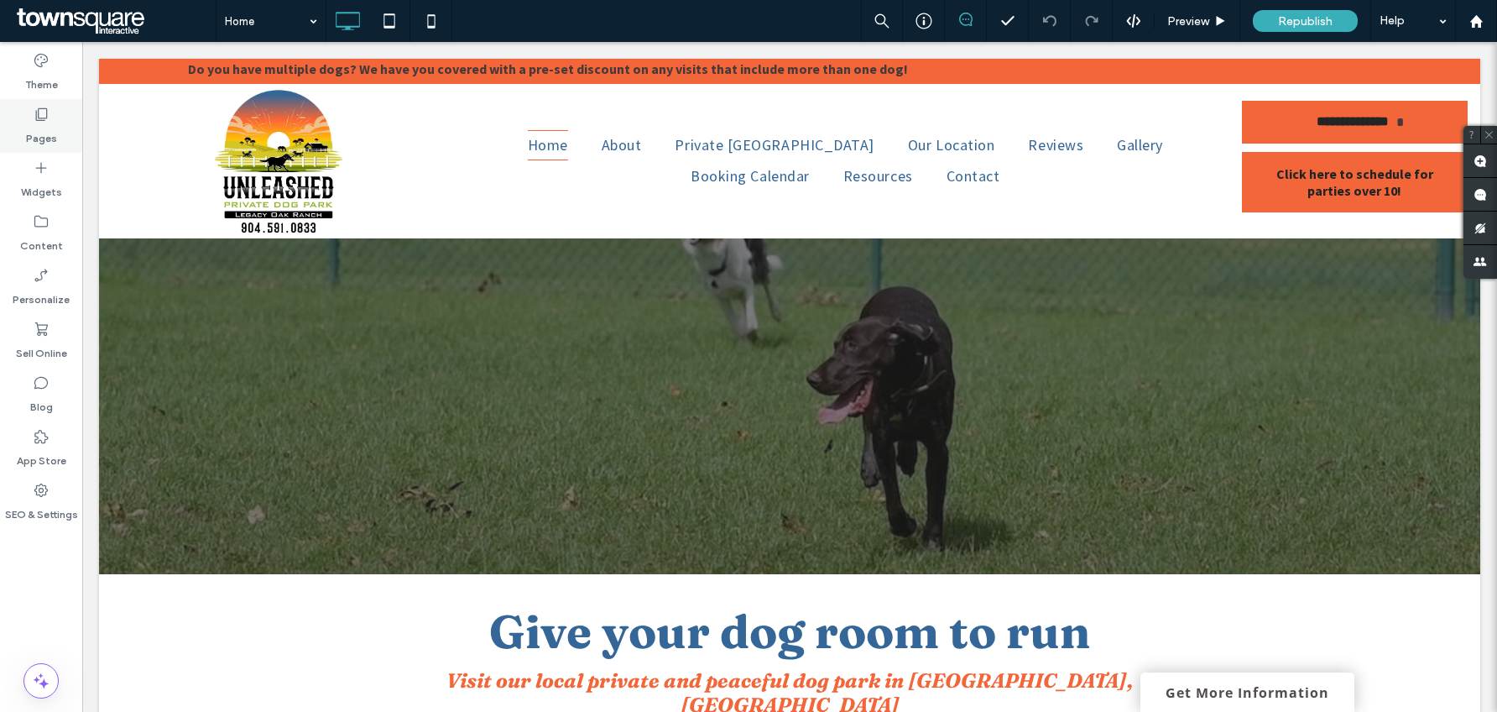
click at [49, 115] on div "Pages" at bounding box center [41, 126] width 82 height 54
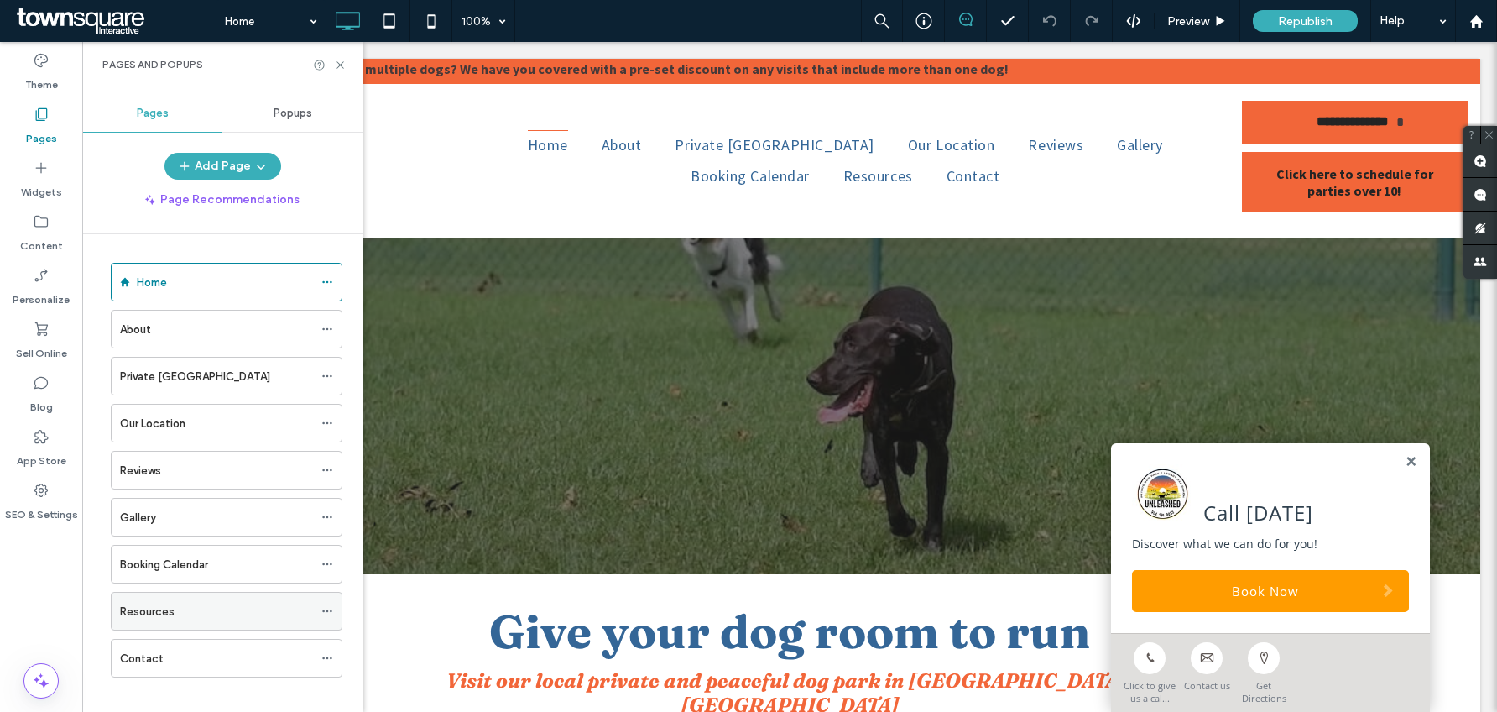
click at [159, 610] on label "Resources" at bounding box center [147, 611] width 55 height 29
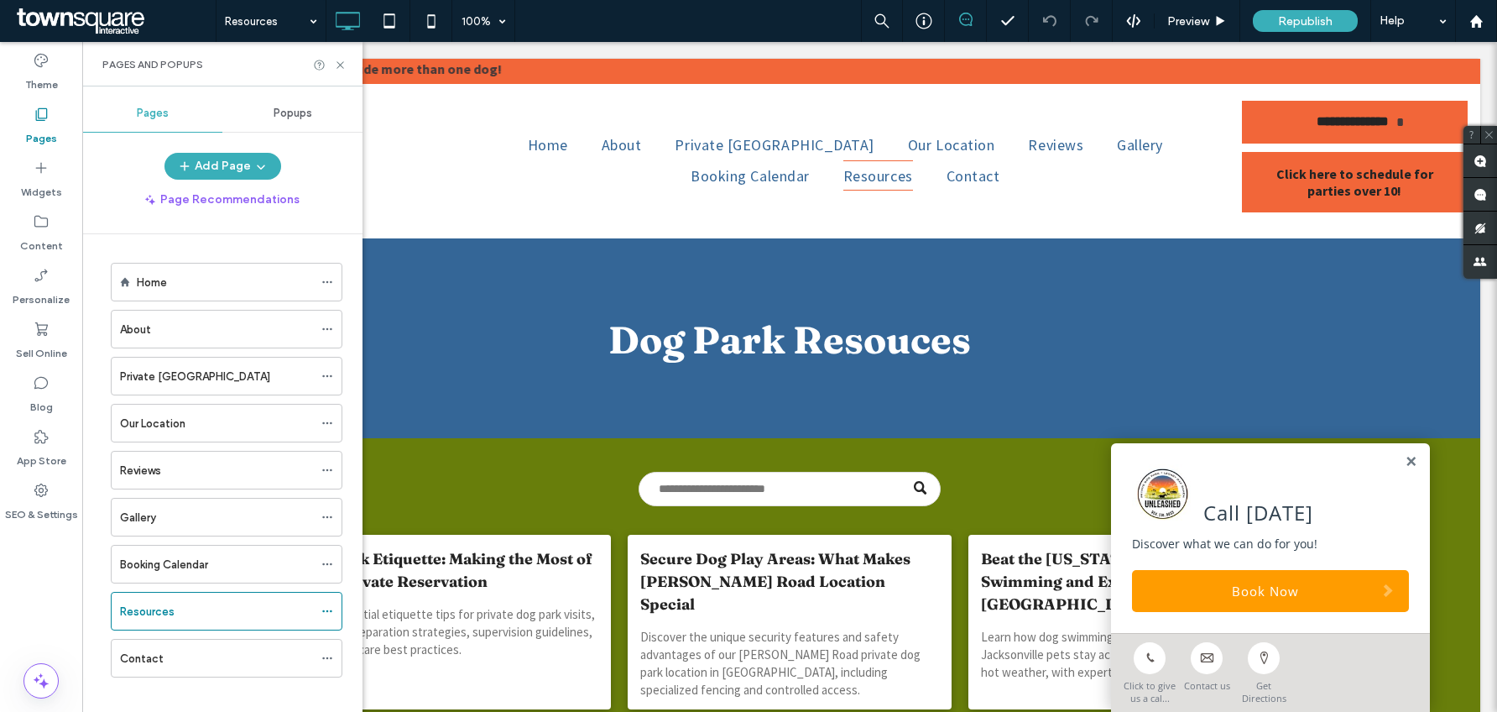
click at [343, 56] on div "Pages and Popups" at bounding box center [222, 64] width 280 height 44
drag, startPoint x: 343, startPoint y: 62, endPoint x: 261, endPoint y: 20, distance: 92.3
click at [343, 62] on icon at bounding box center [340, 65] width 13 height 13
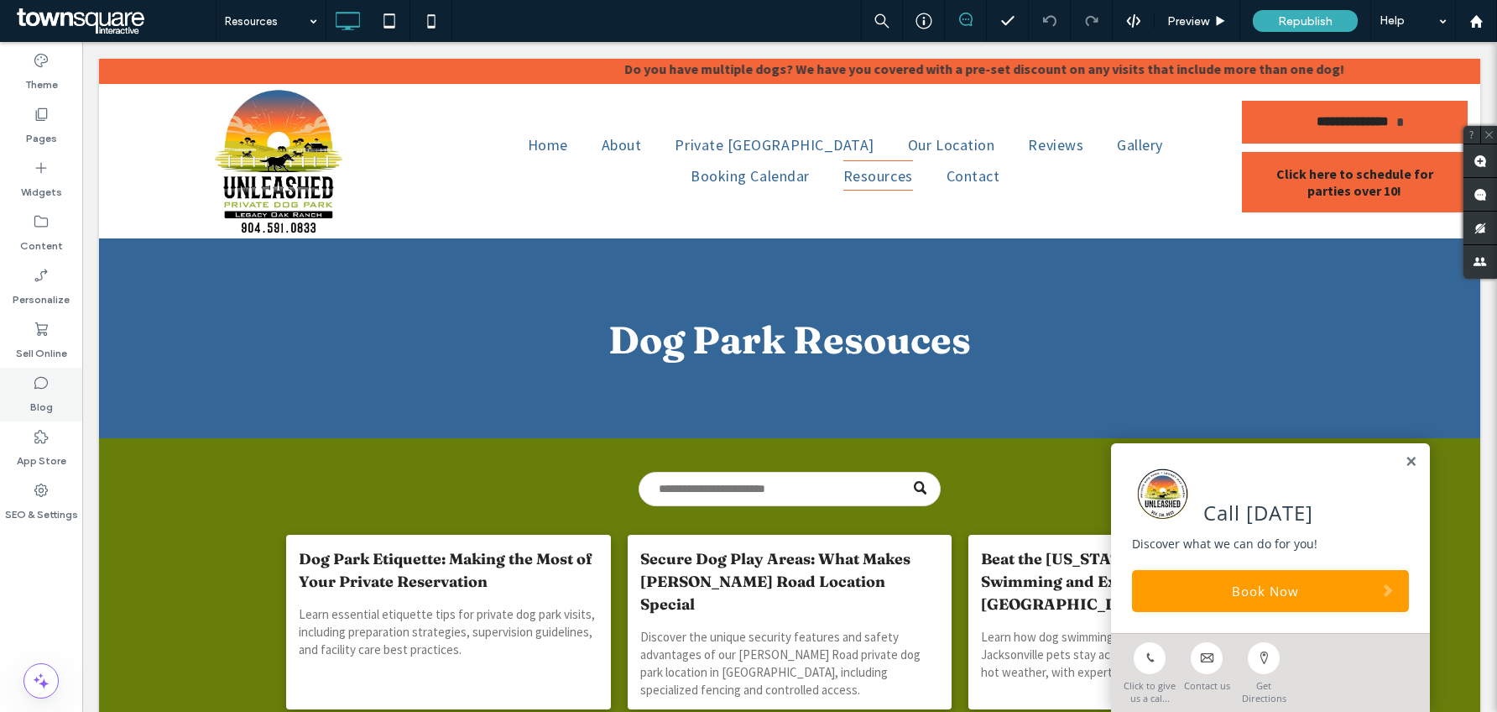
click at [52, 383] on div "Blog" at bounding box center [41, 395] width 82 height 54
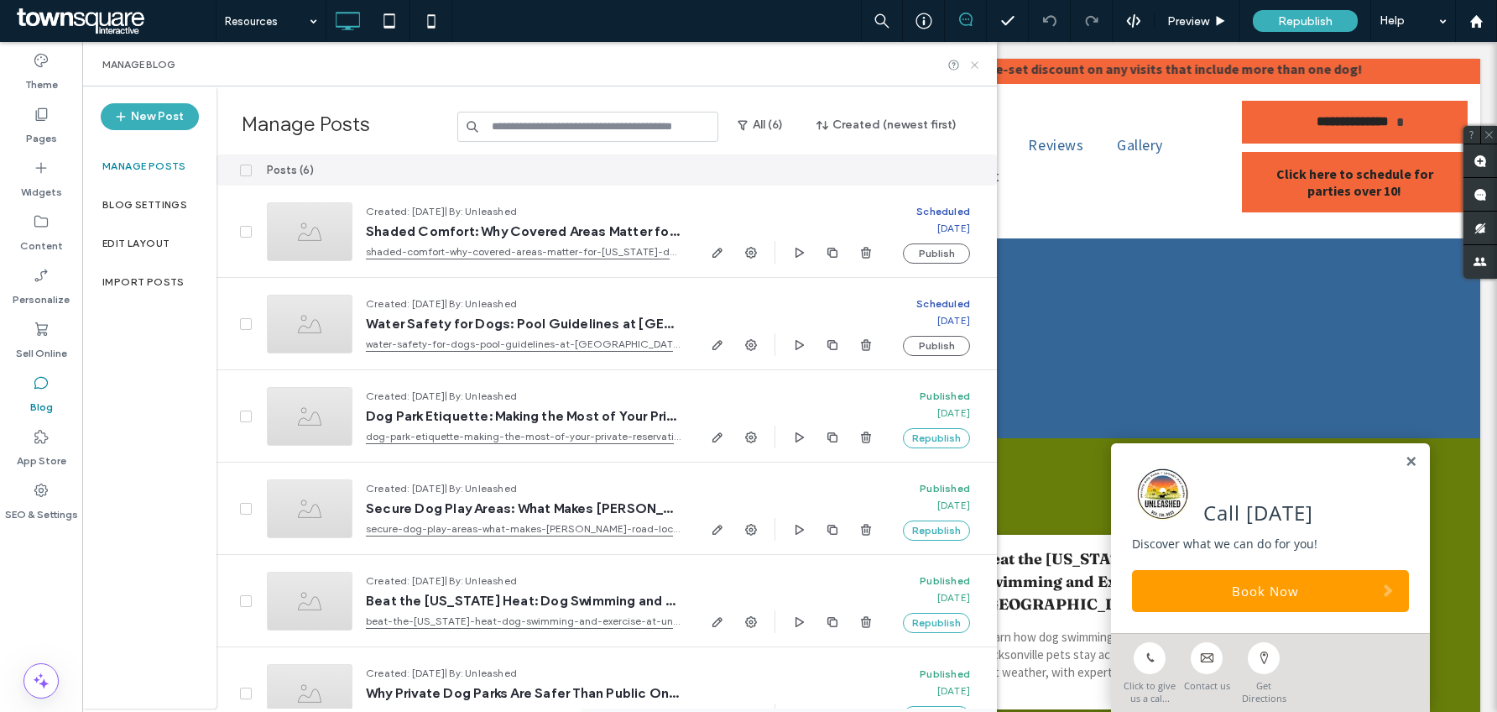
click at [972, 68] on icon at bounding box center [975, 65] width 13 height 13
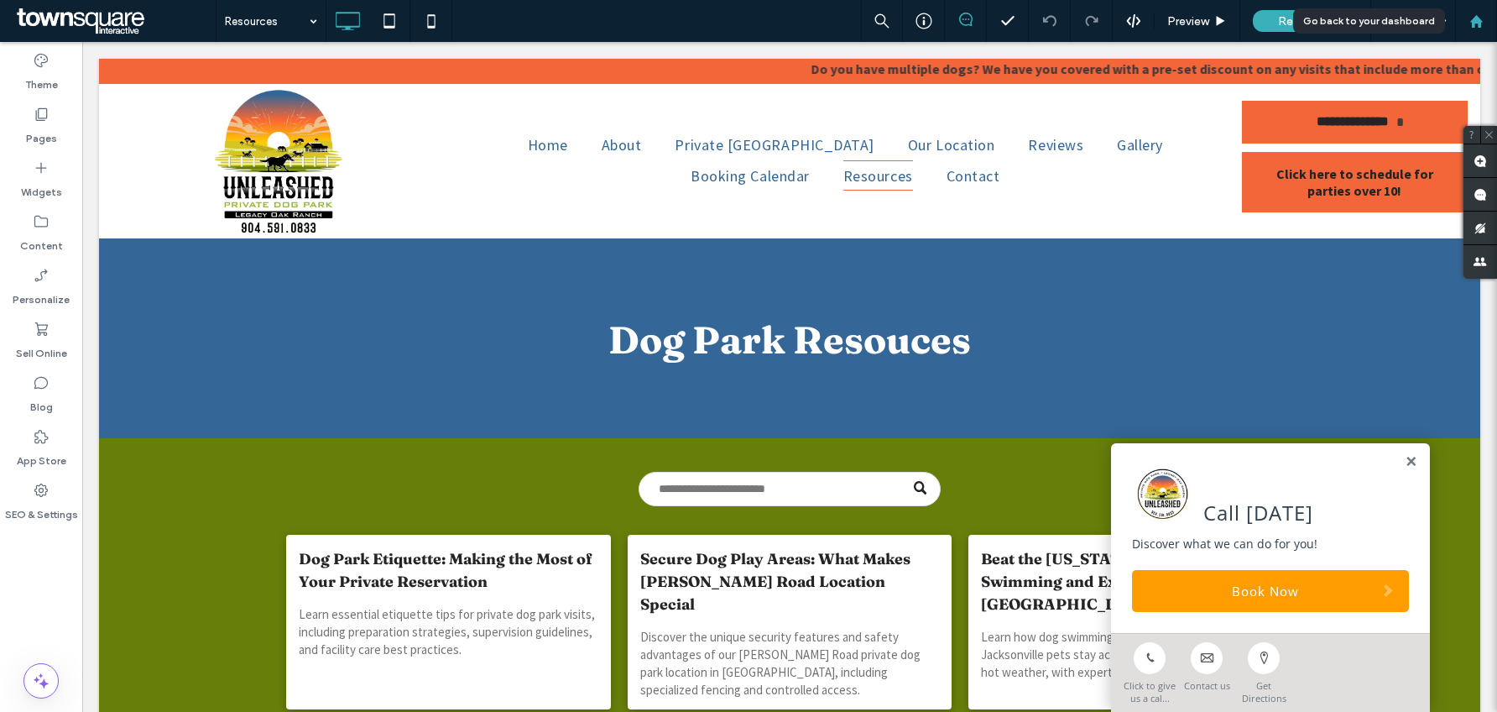
click at [1491, 21] on div at bounding box center [1476, 21] width 40 height 14
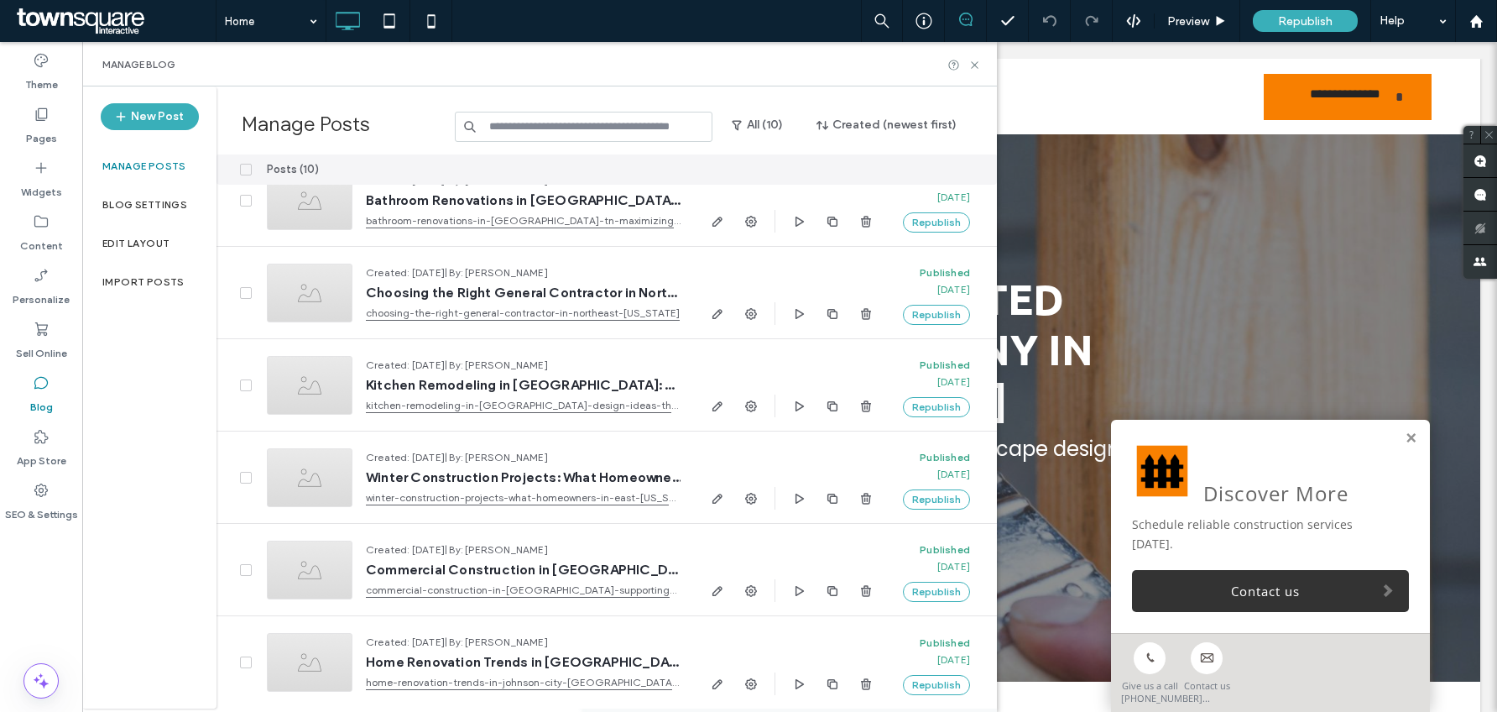
scroll to position [410, 0]
click at [1473, 14] on icon at bounding box center [1477, 21] width 14 height 14
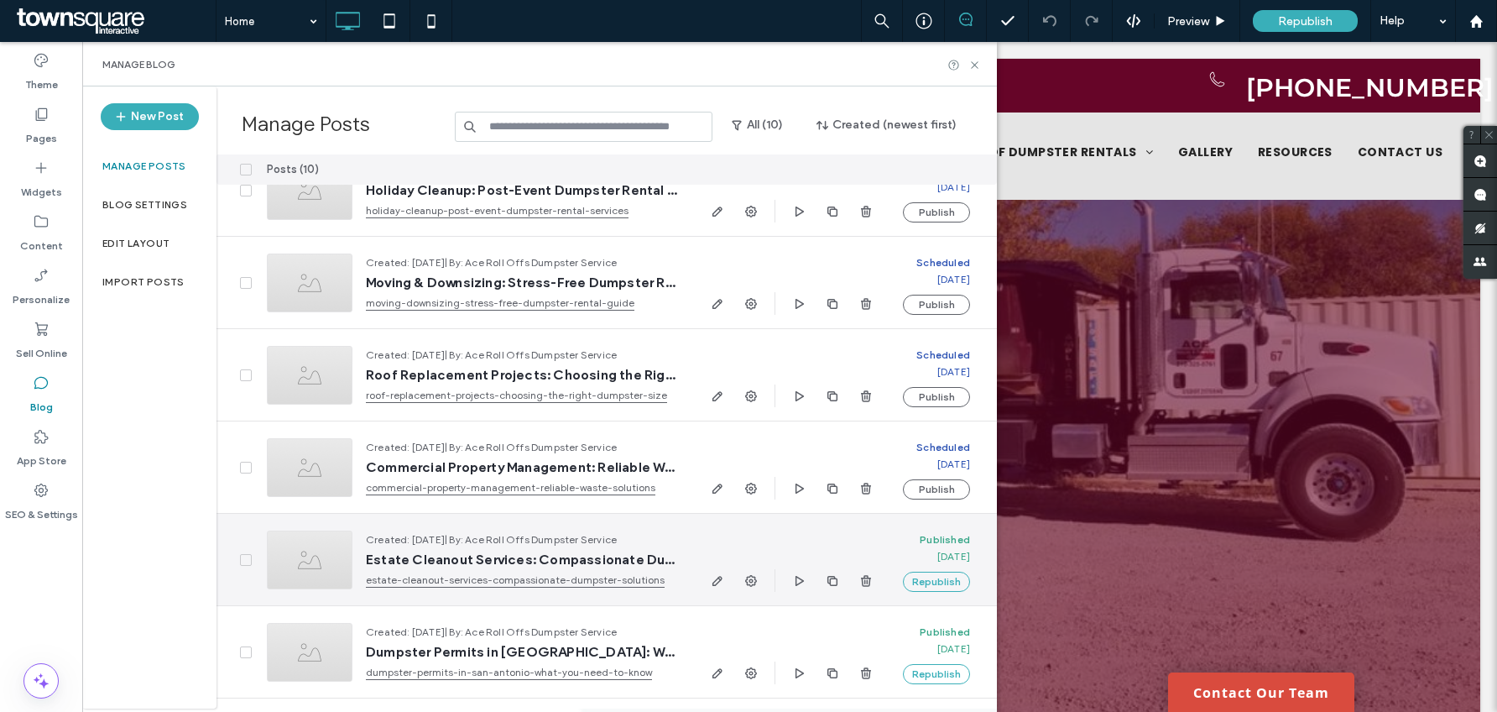
scroll to position [410, 0]
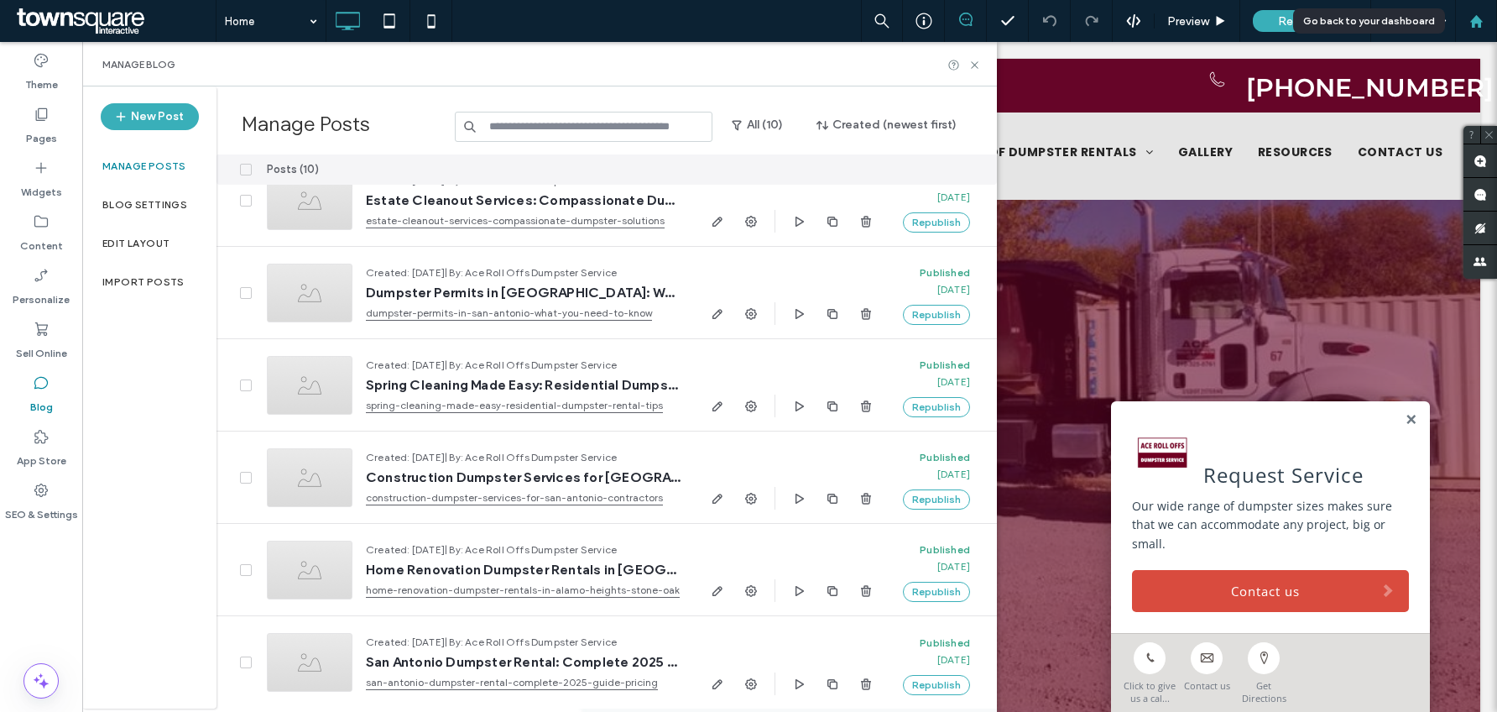
click at [1467, 25] on div at bounding box center [1476, 21] width 40 height 14
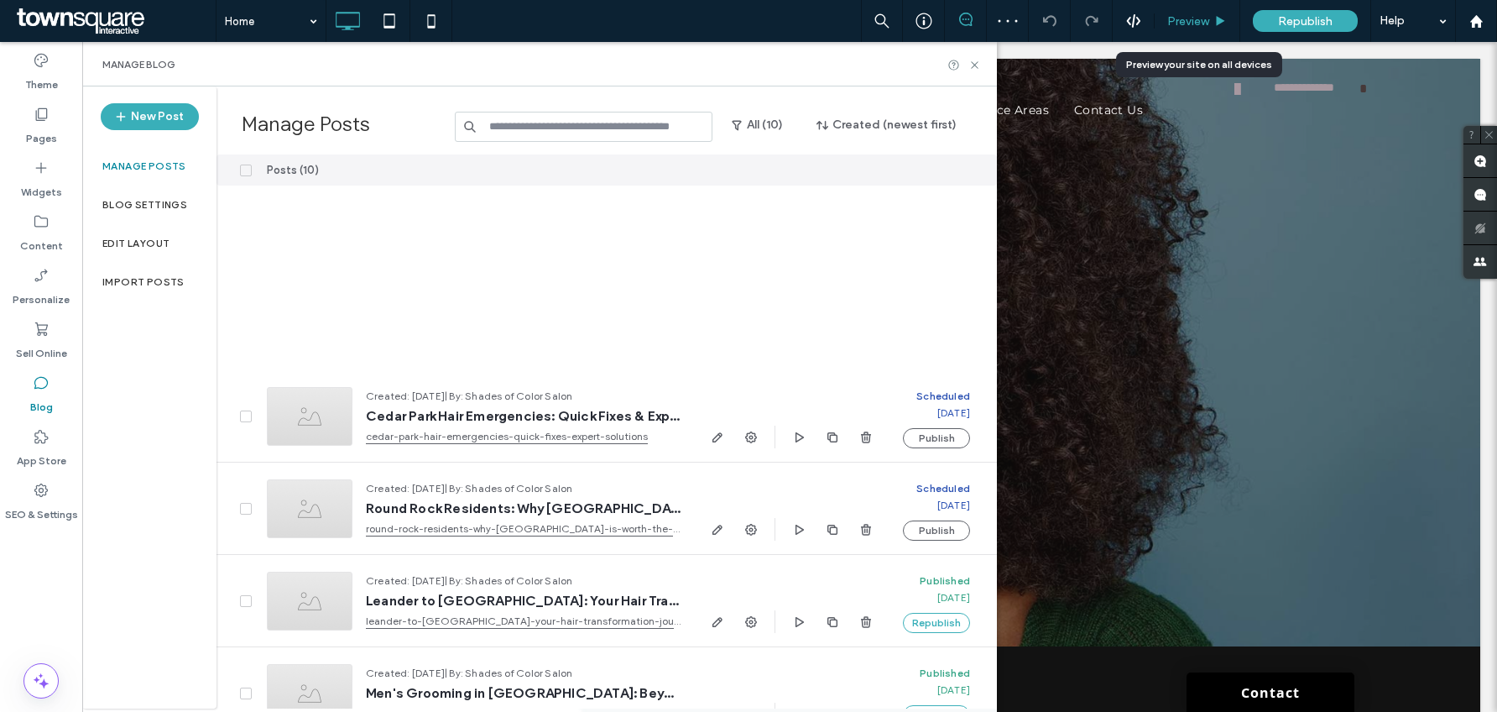
scroll to position [410, 0]
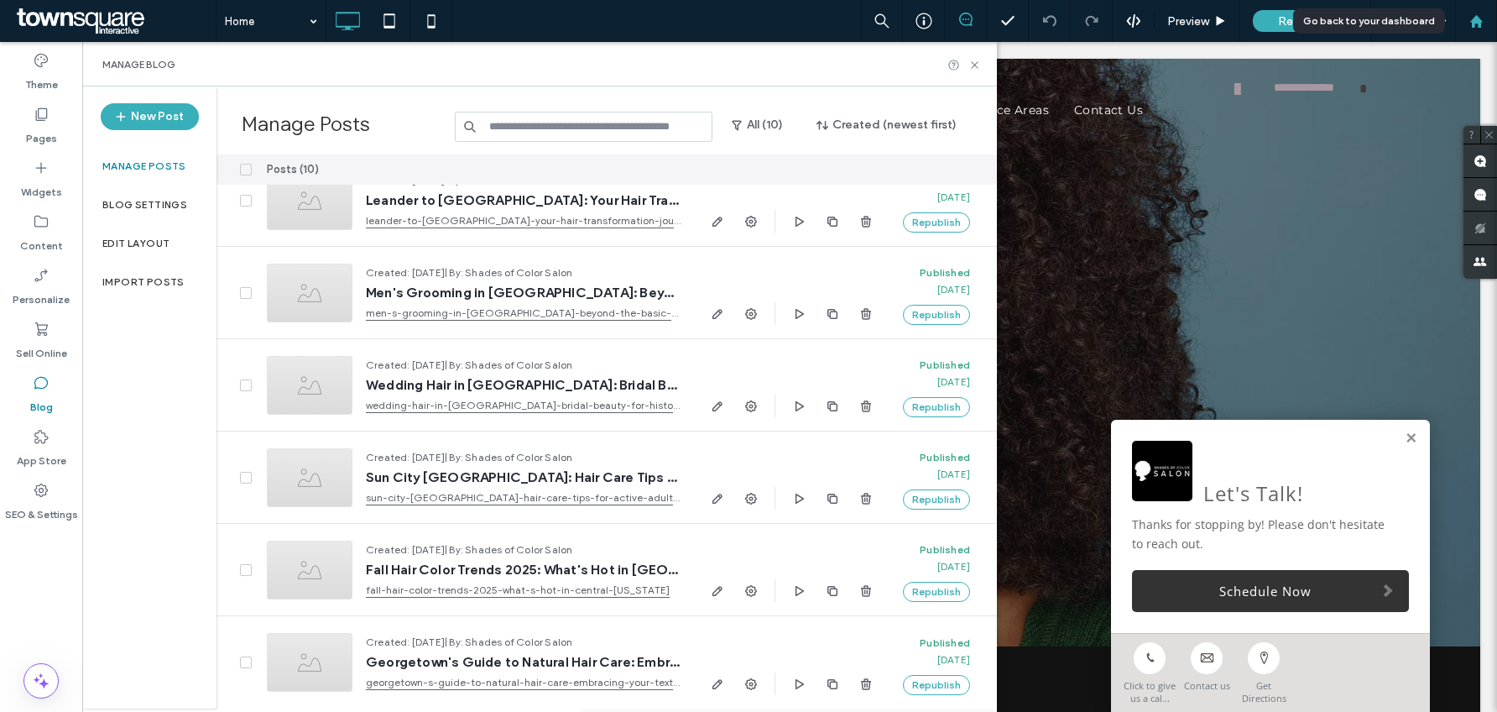
click at [1473, 25] on use at bounding box center [1476, 20] width 13 height 13
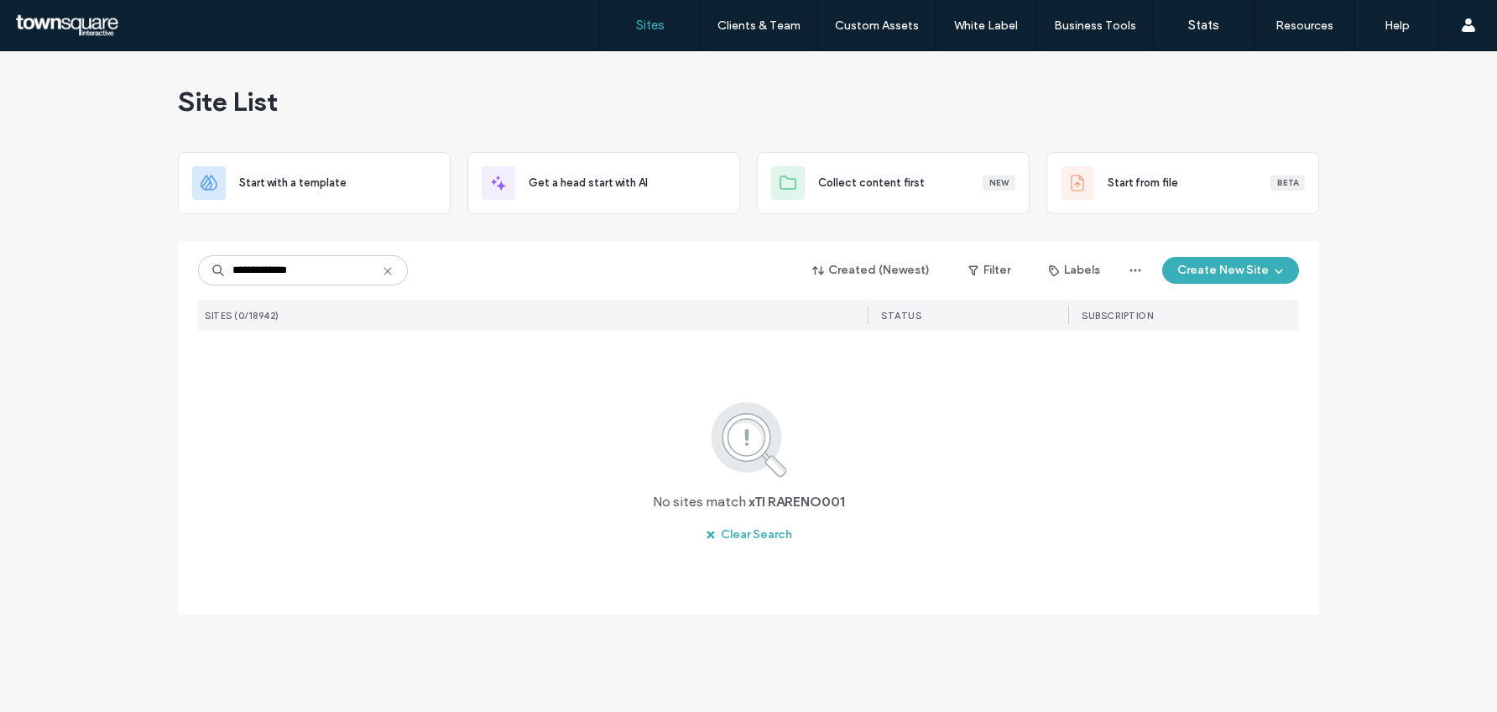
click at [239, 268] on input "**********" at bounding box center [303, 270] width 210 height 30
type input "**********"
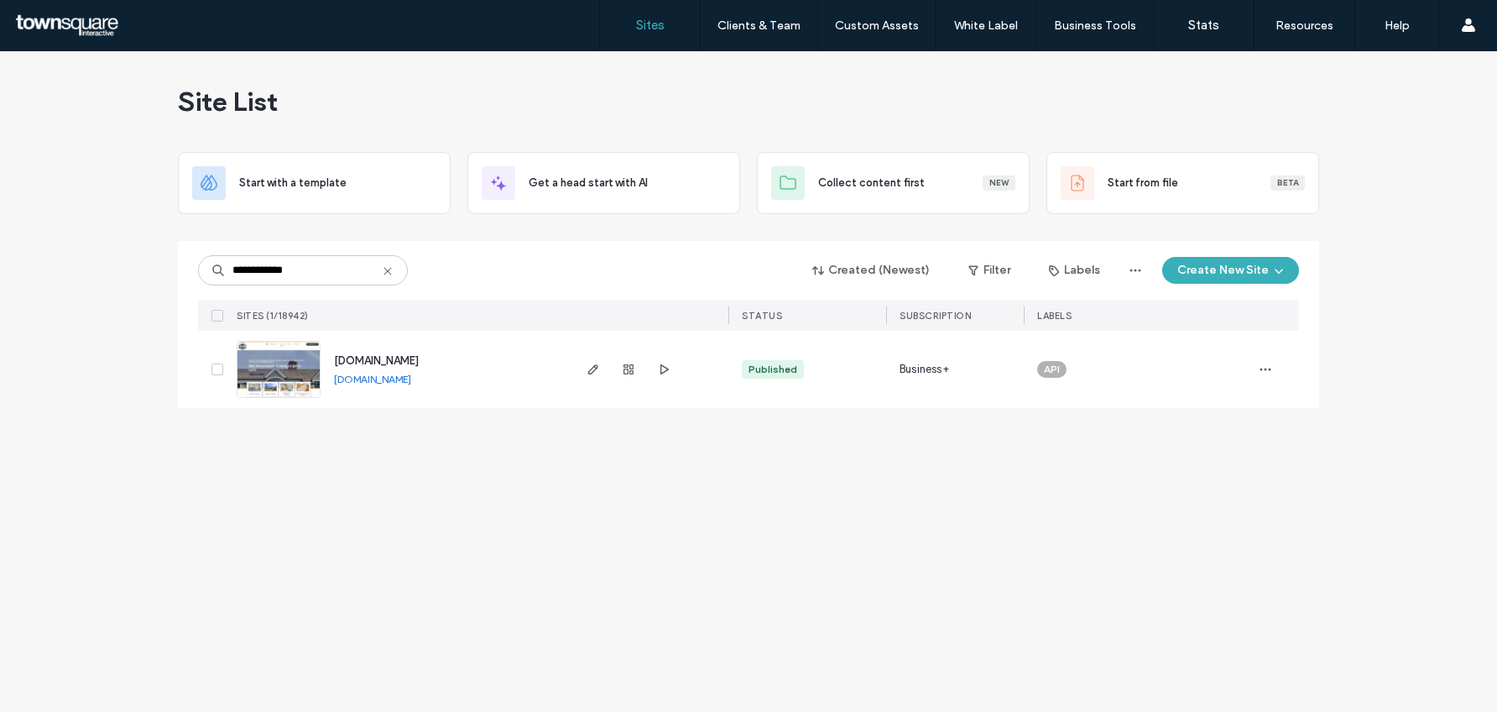
click at [388, 359] on span "[DOMAIN_NAME]" at bounding box center [376, 360] width 85 height 13
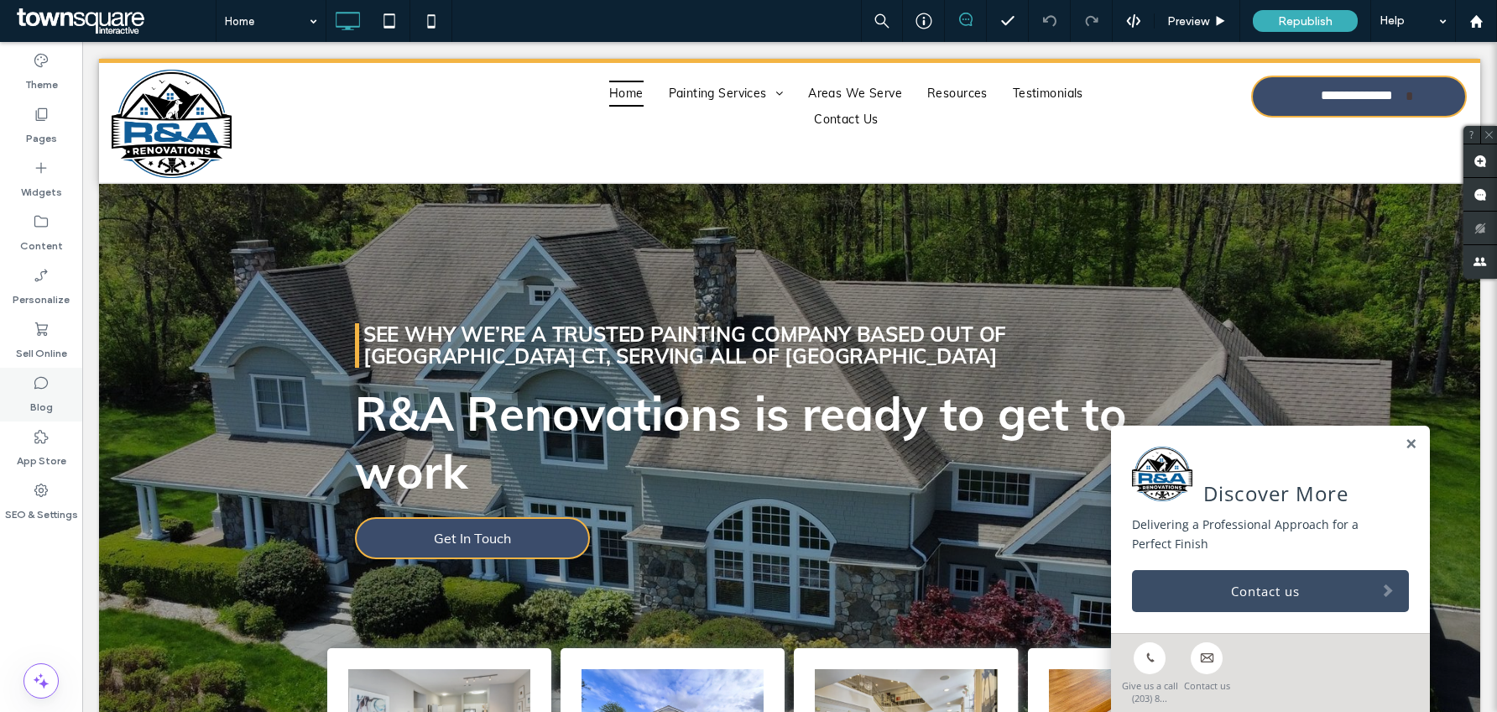
click at [34, 392] on label "Blog" at bounding box center [41, 403] width 23 height 24
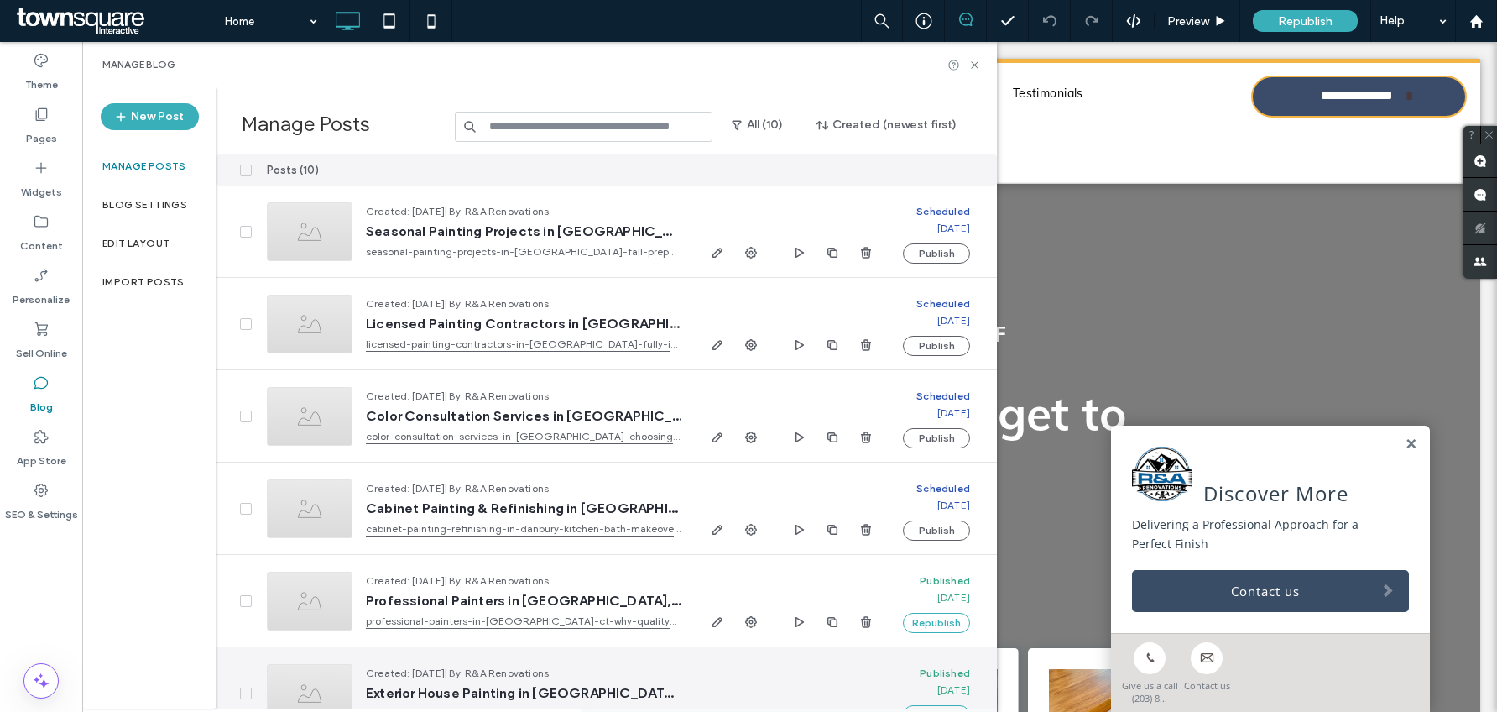
scroll to position [410, 0]
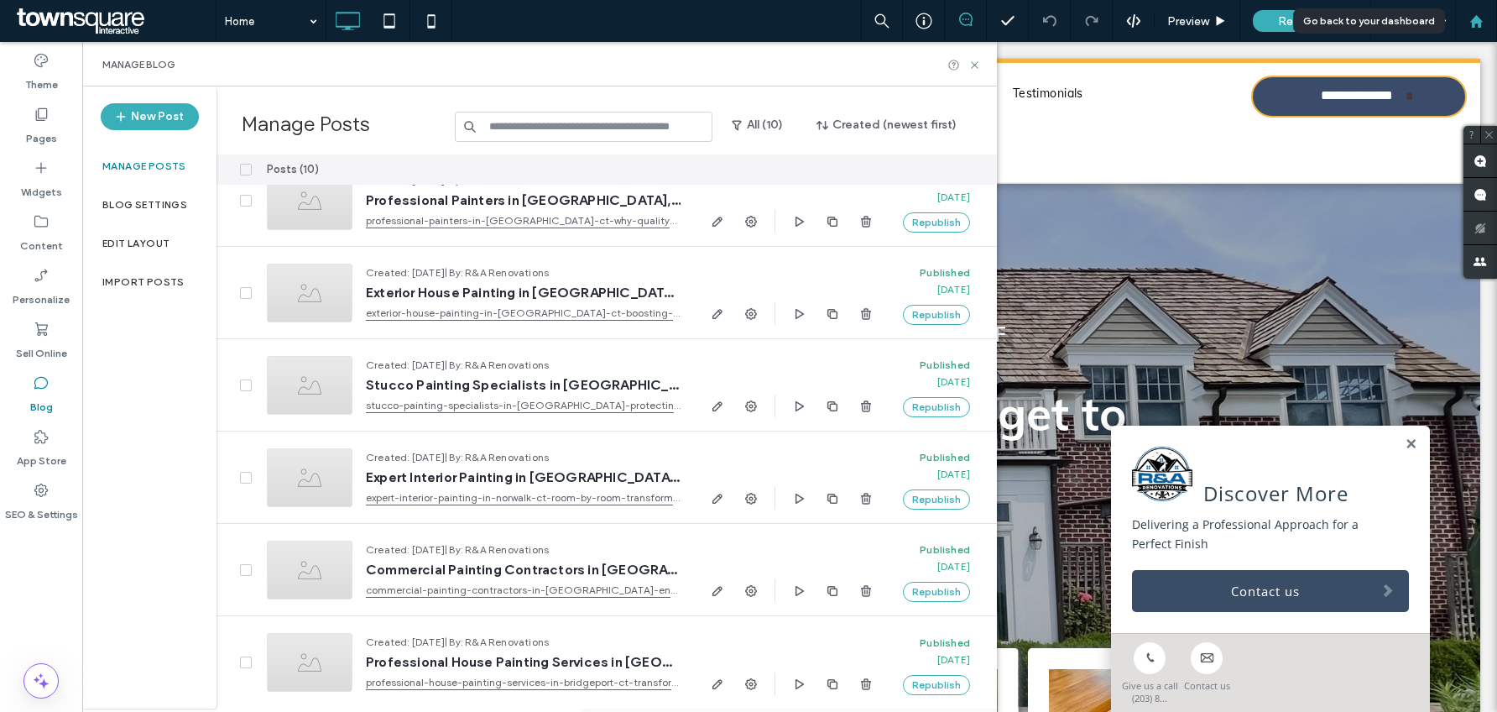
click at [1475, 19] on use at bounding box center [1476, 20] width 13 height 13
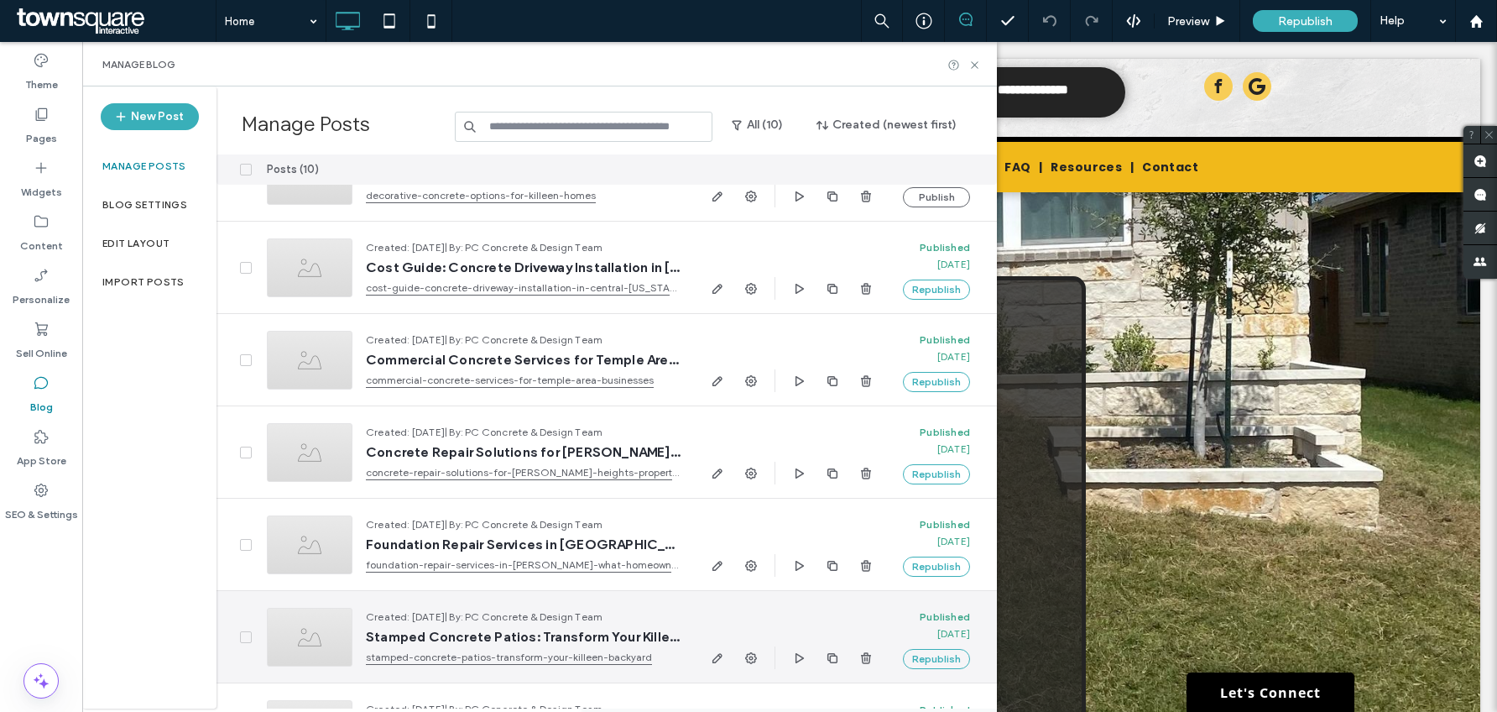
scroll to position [410, 0]
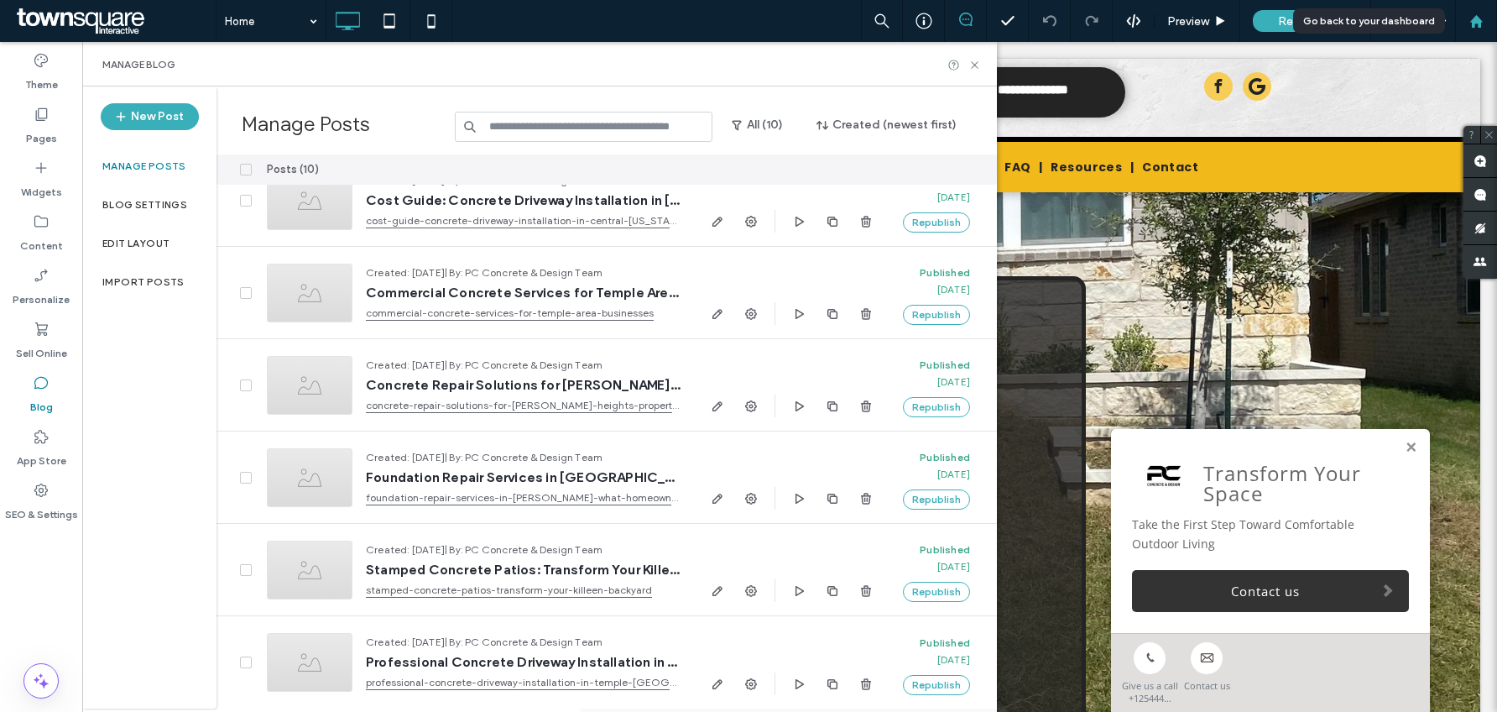
click at [1467, 19] on div at bounding box center [1476, 21] width 40 height 14
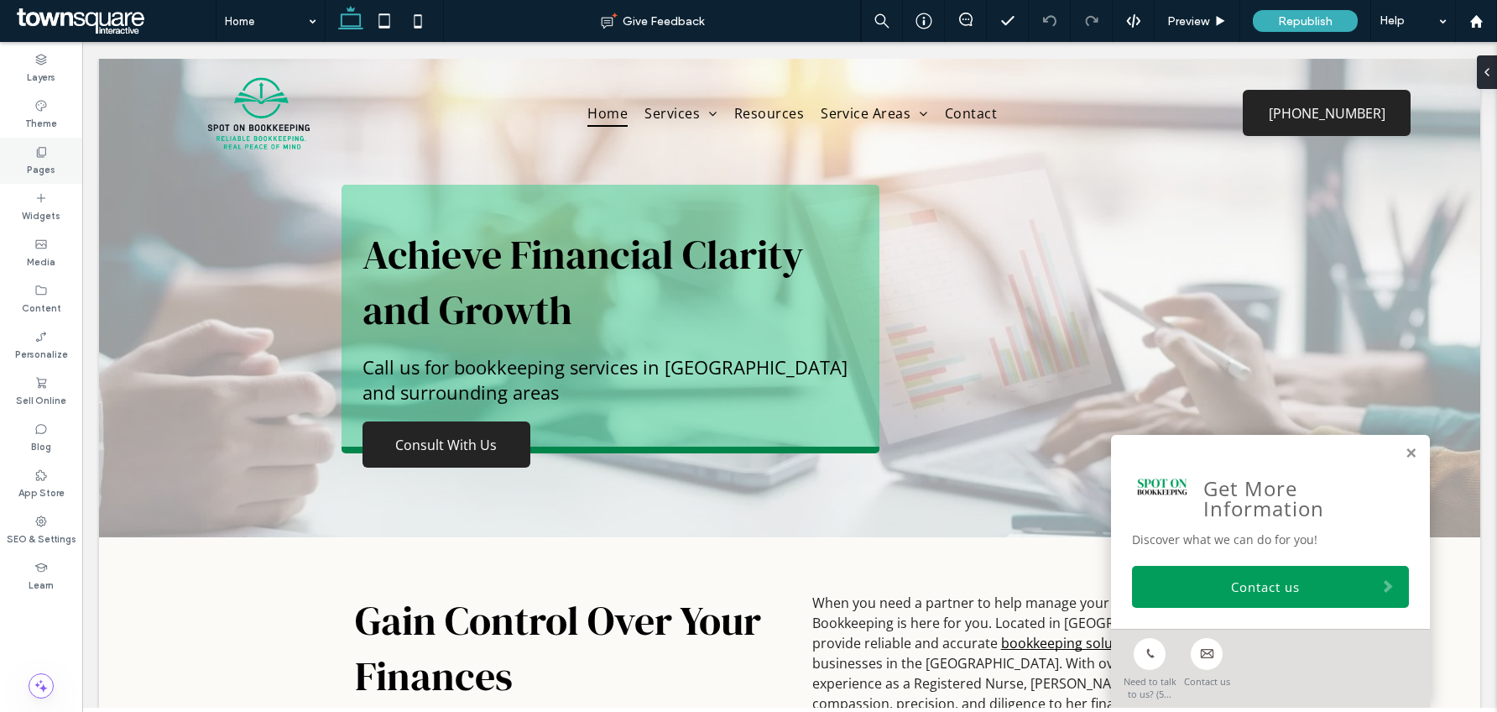
click at [44, 148] on icon at bounding box center [40, 151] width 13 height 13
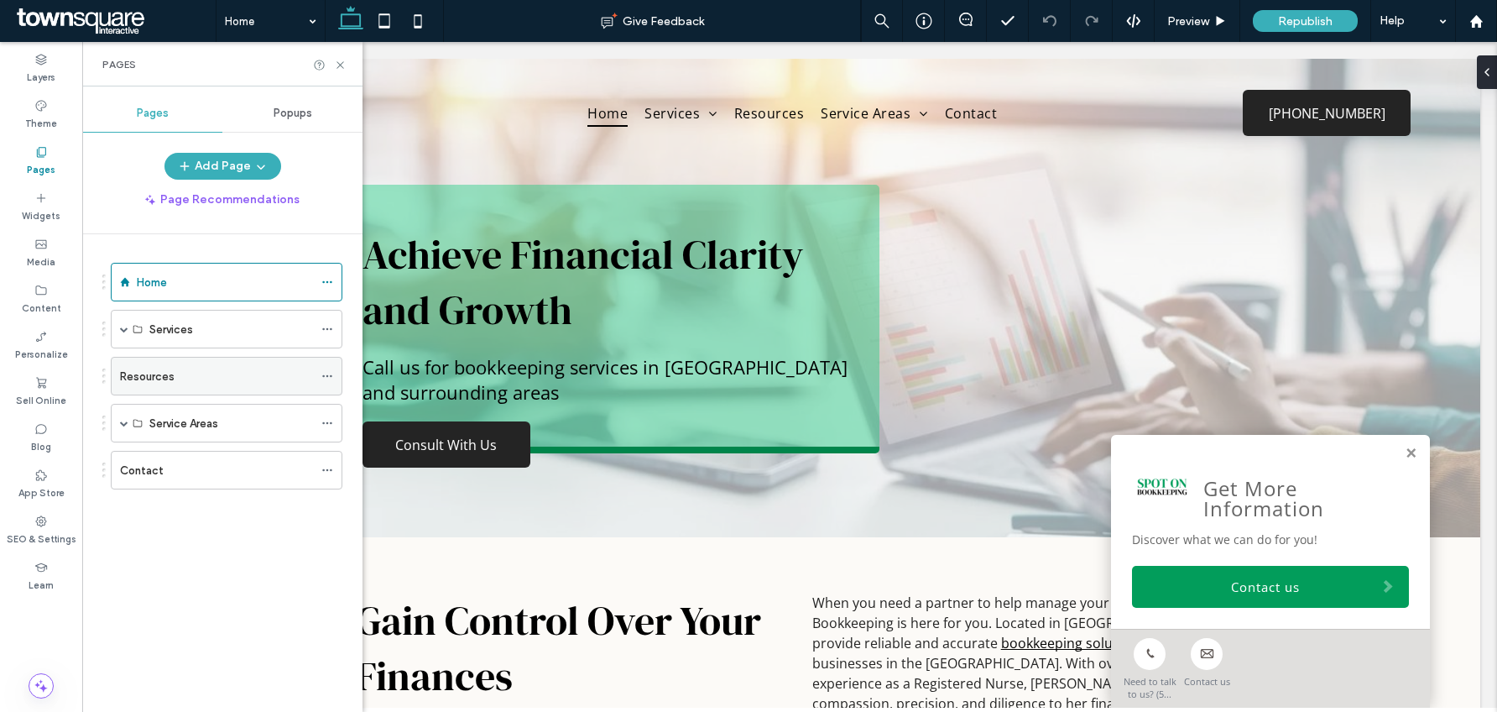
click at [205, 375] on div "Resources" at bounding box center [216, 377] width 193 height 18
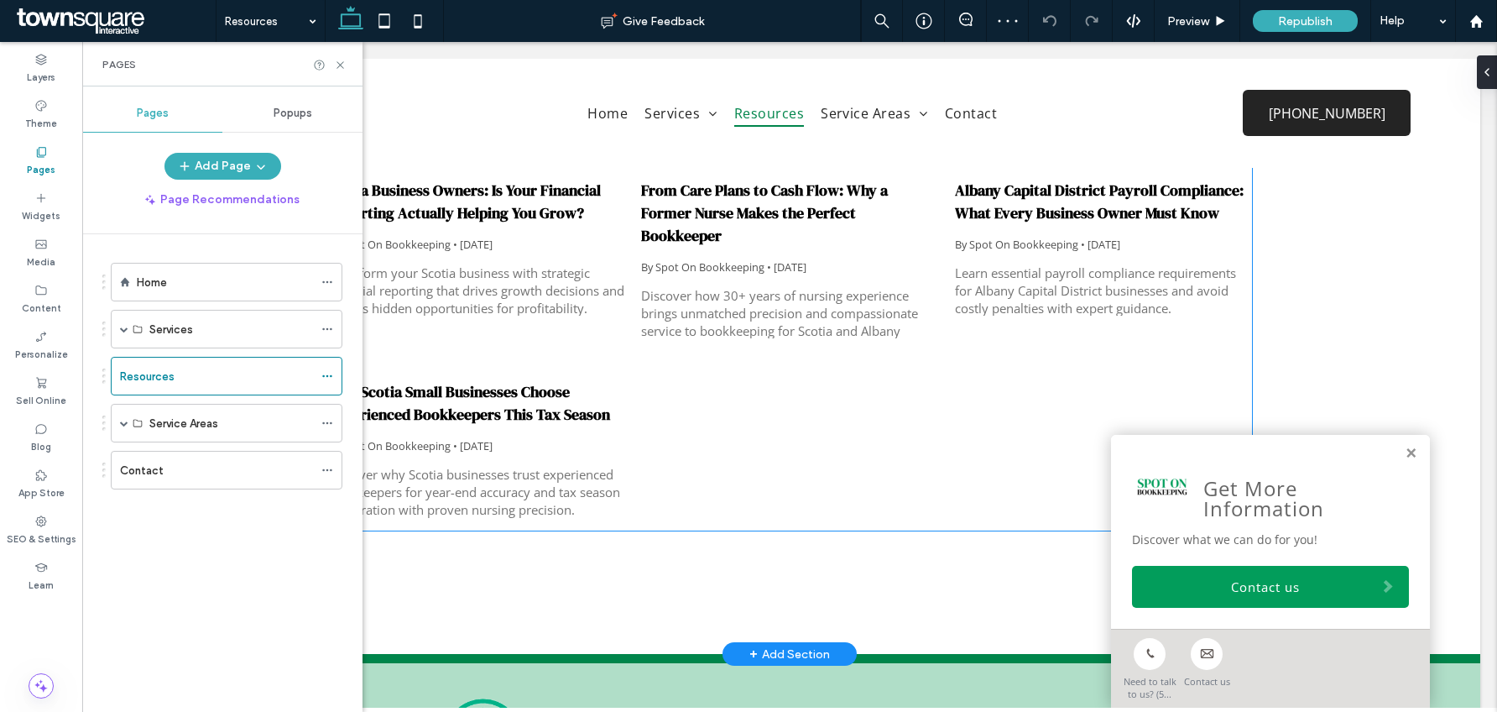
scroll to position [314, 0]
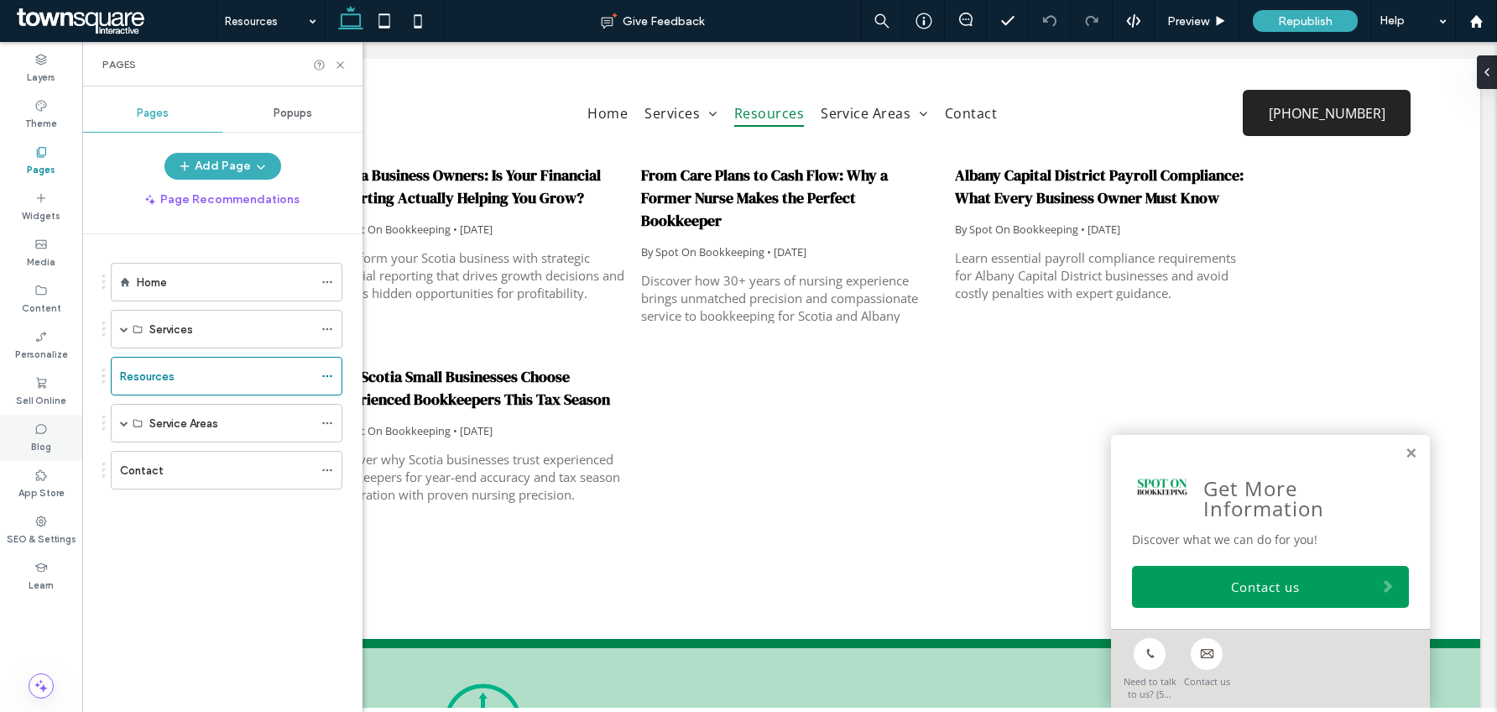
click at [50, 442] on label "Blog" at bounding box center [41, 445] width 20 height 18
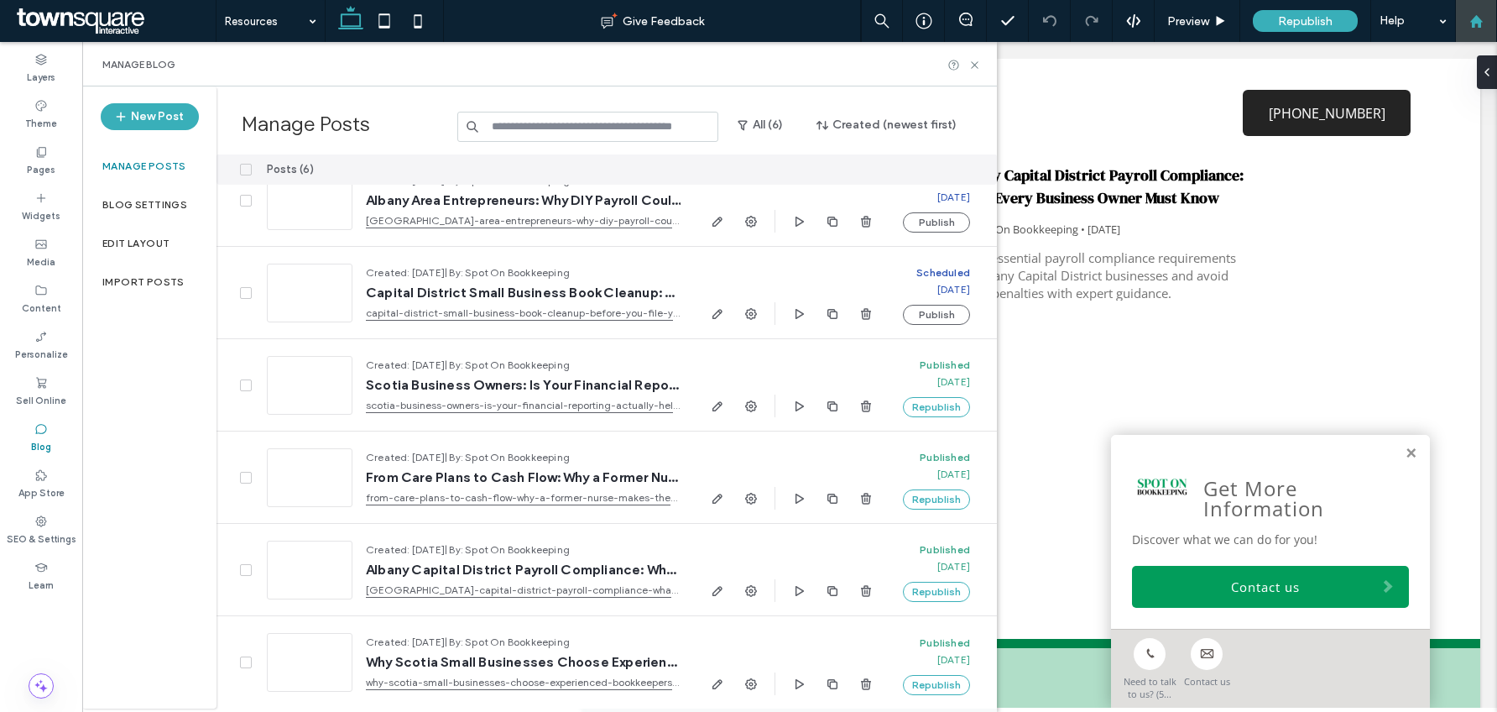
scroll to position [31, 0]
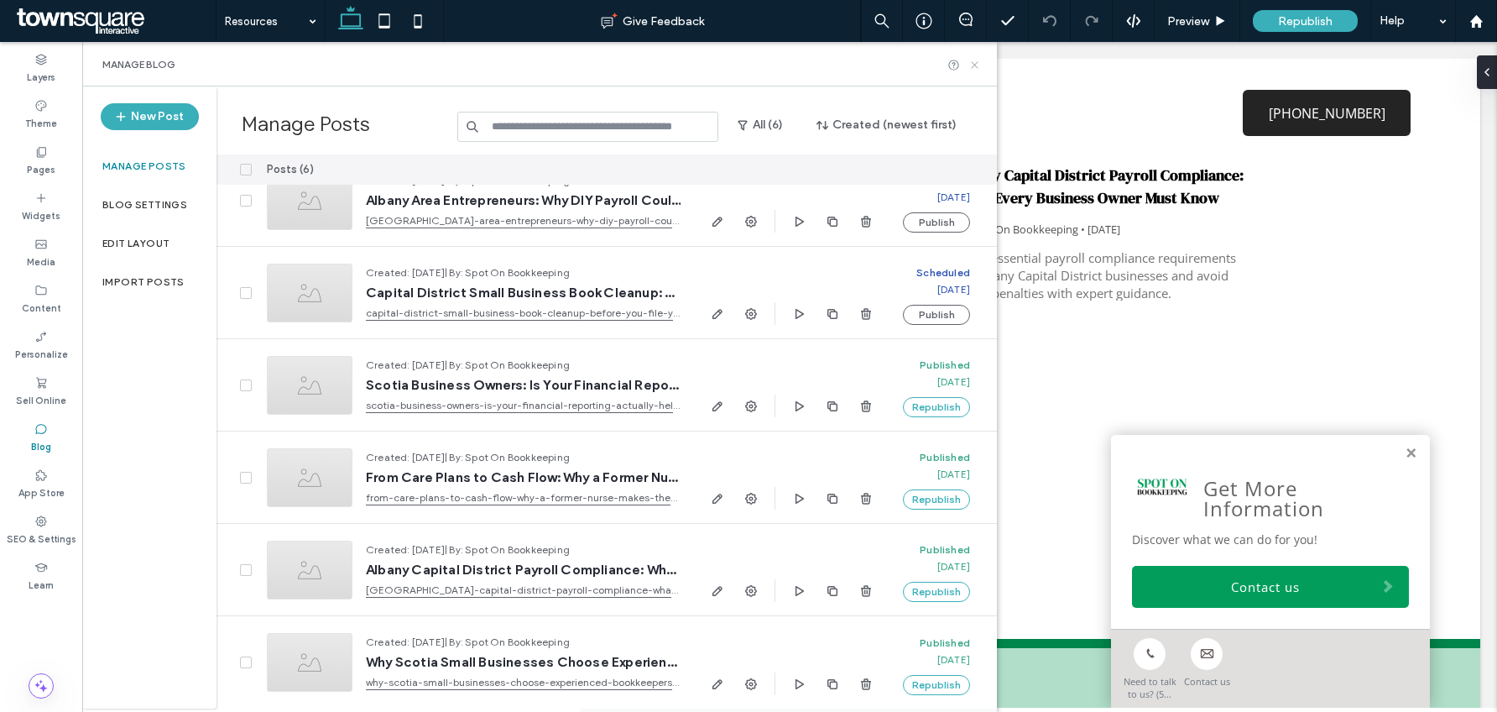
click at [973, 64] on icon at bounding box center [975, 65] width 13 height 13
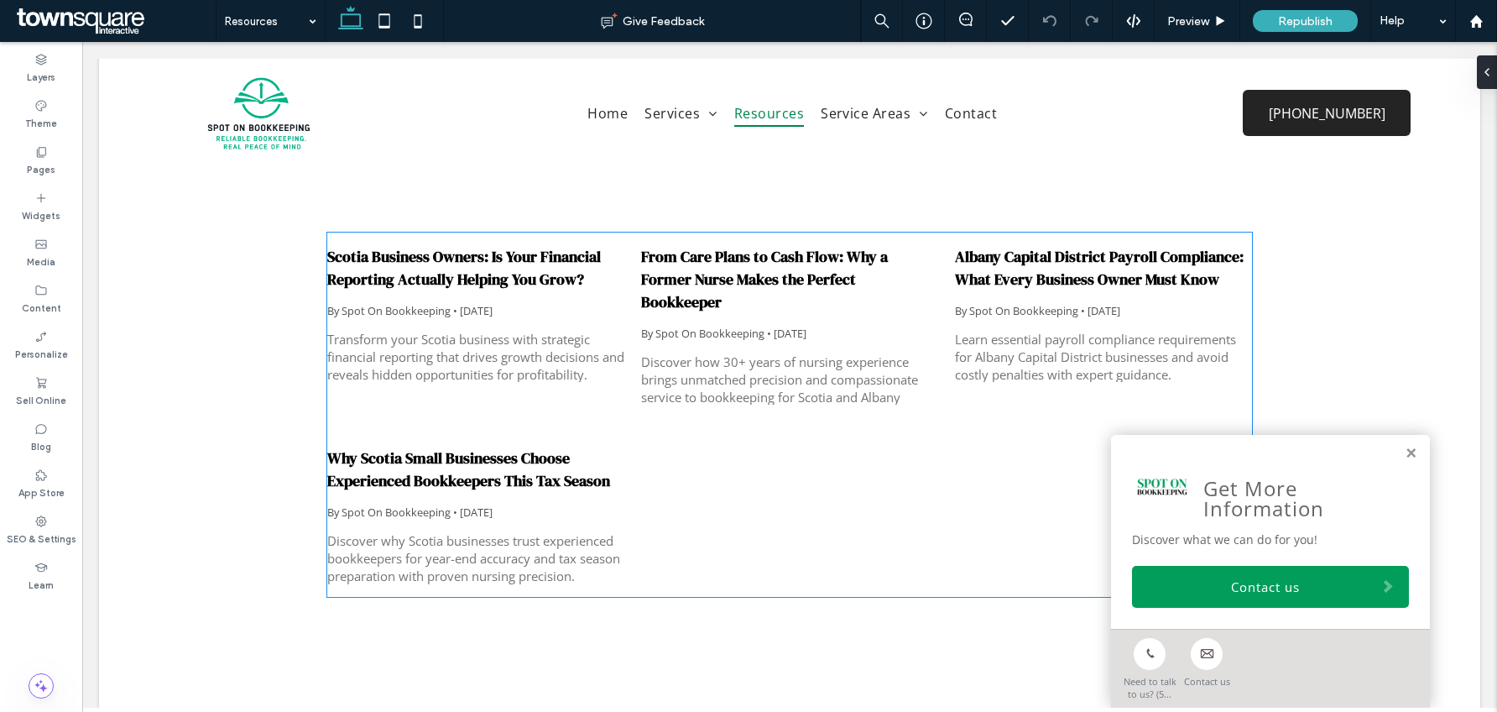
scroll to position [0, 0]
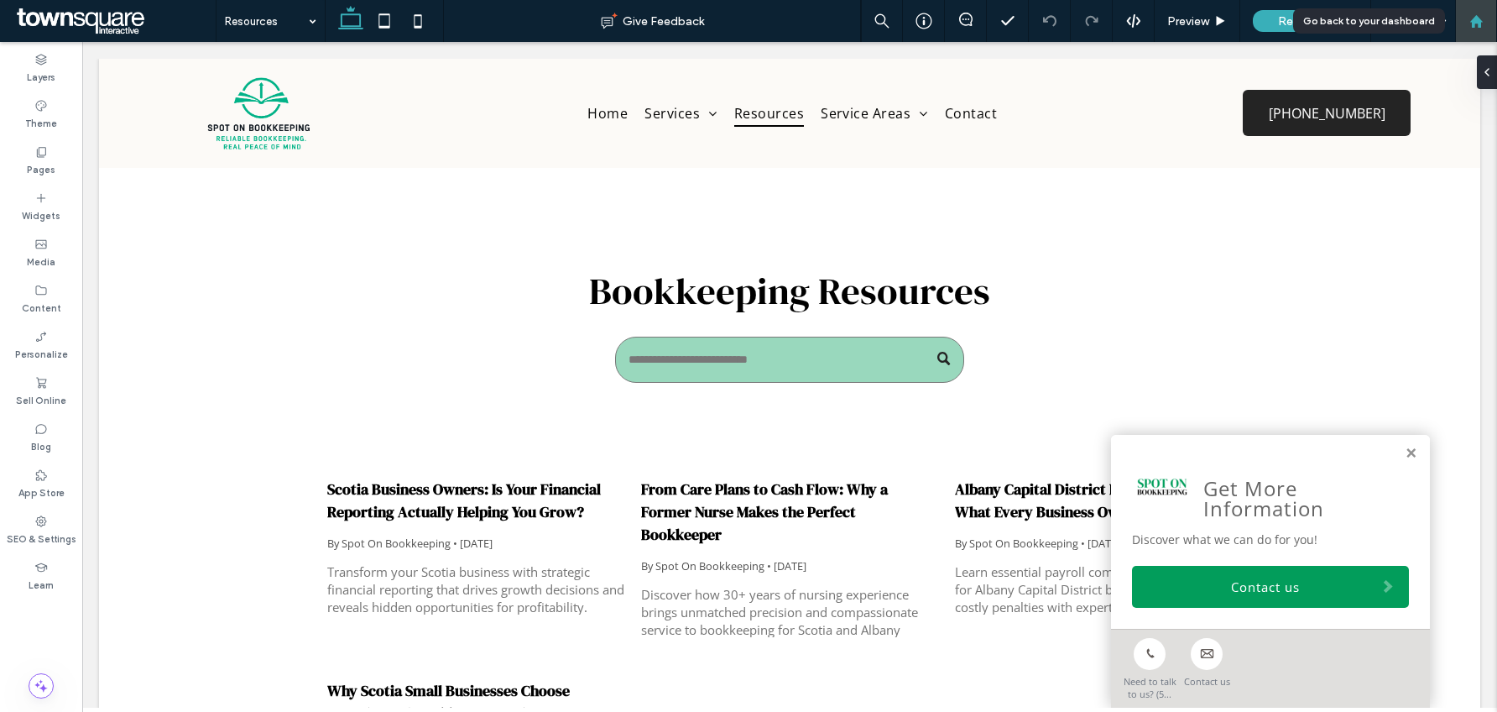
click at [1472, 19] on use at bounding box center [1476, 20] width 13 height 13
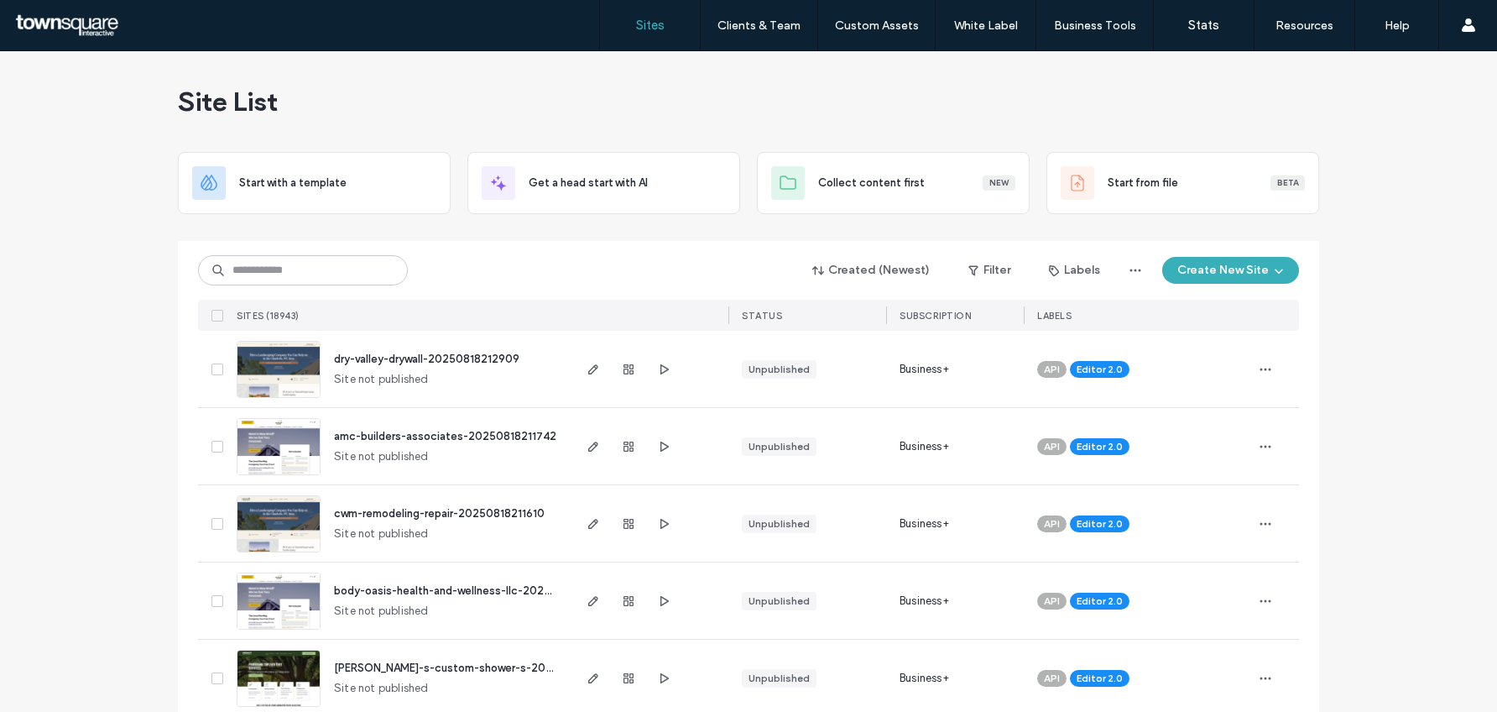
click at [360, 251] on div "Created (Newest) Filter Labels Create New Site SITES (18943) STATUS SUBSCRIPTIO…" at bounding box center [748, 286] width 1101 height 90
click at [363, 263] on input at bounding box center [303, 270] width 210 height 30
type input "*"
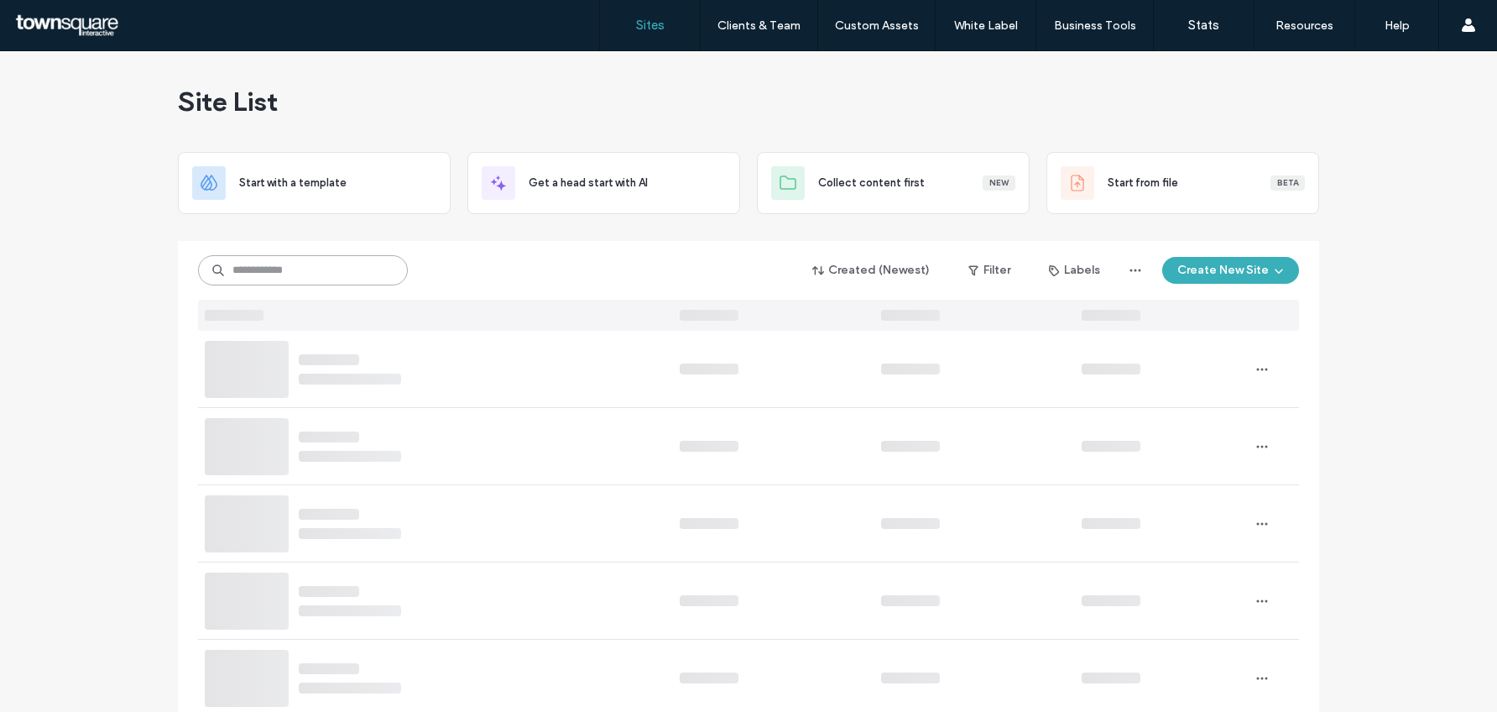
paste input "**********"
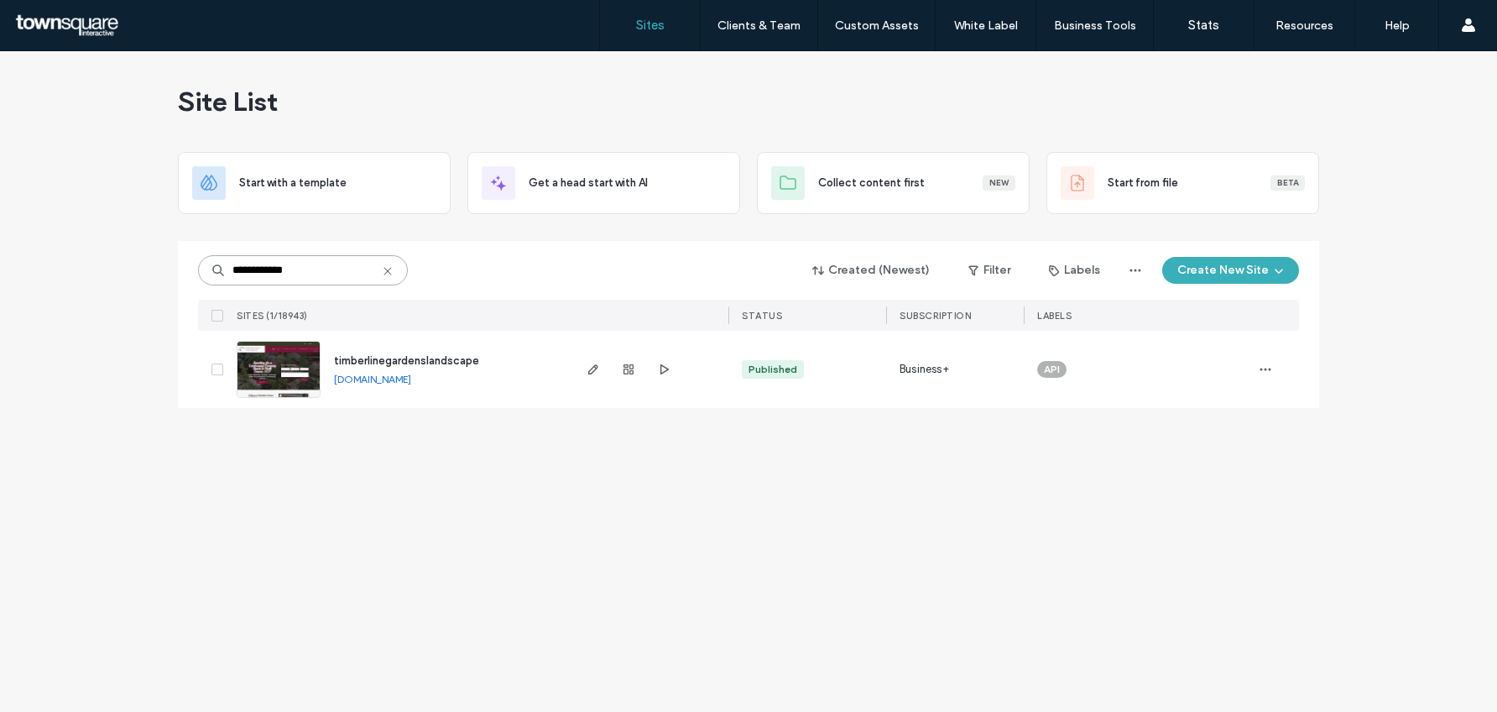
type input "**********"
click at [430, 362] on span "timberlinegardenslandscape" at bounding box center [406, 360] width 145 height 13
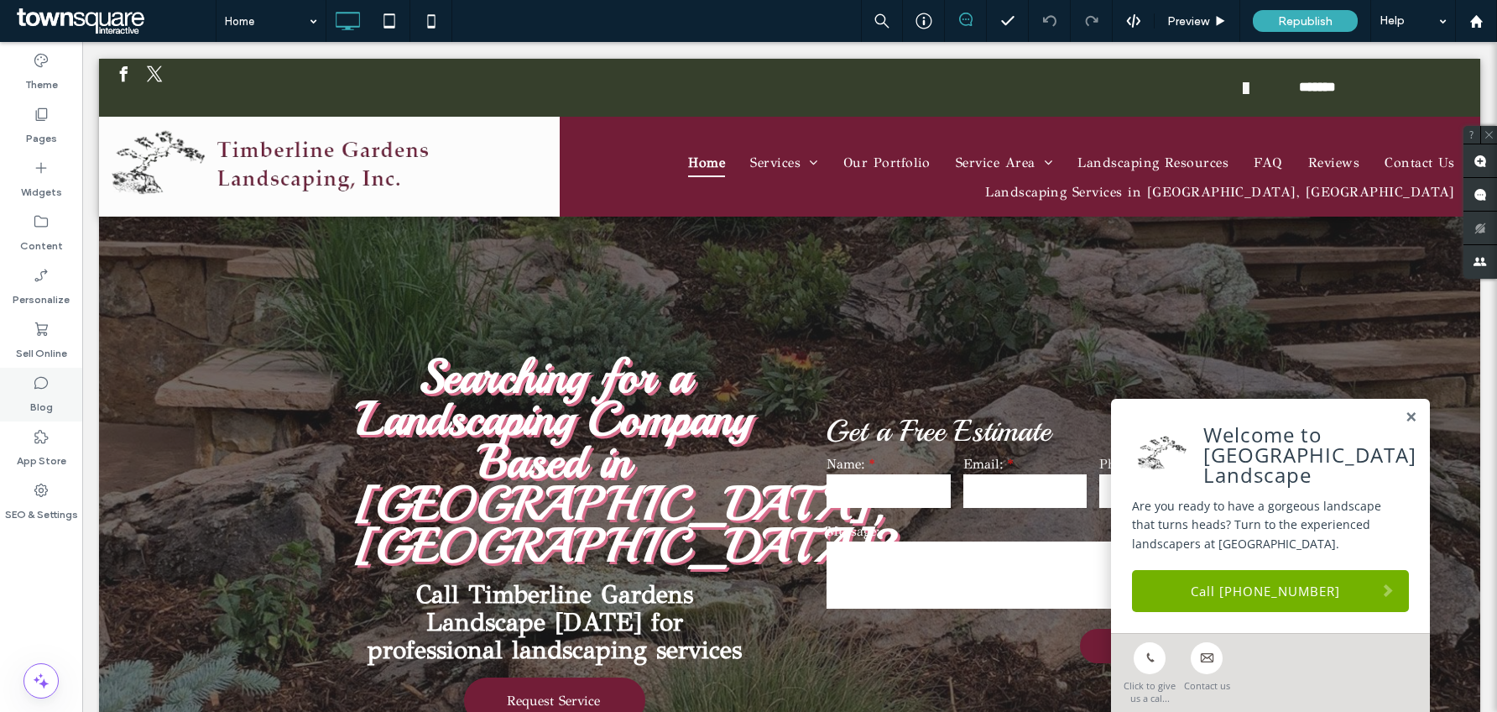
click at [50, 399] on label "Blog" at bounding box center [41, 403] width 23 height 24
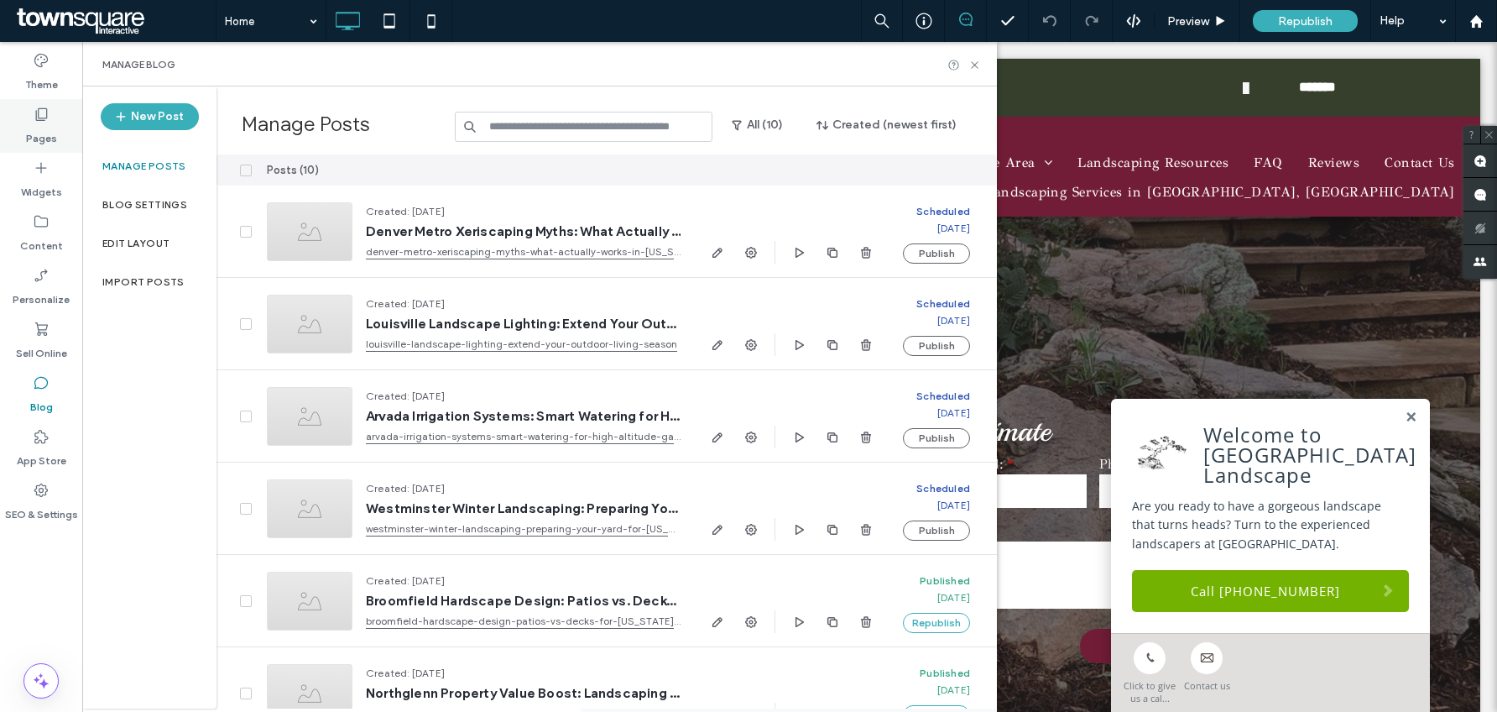
click at [32, 126] on label "Pages" at bounding box center [41, 135] width 31 height 24
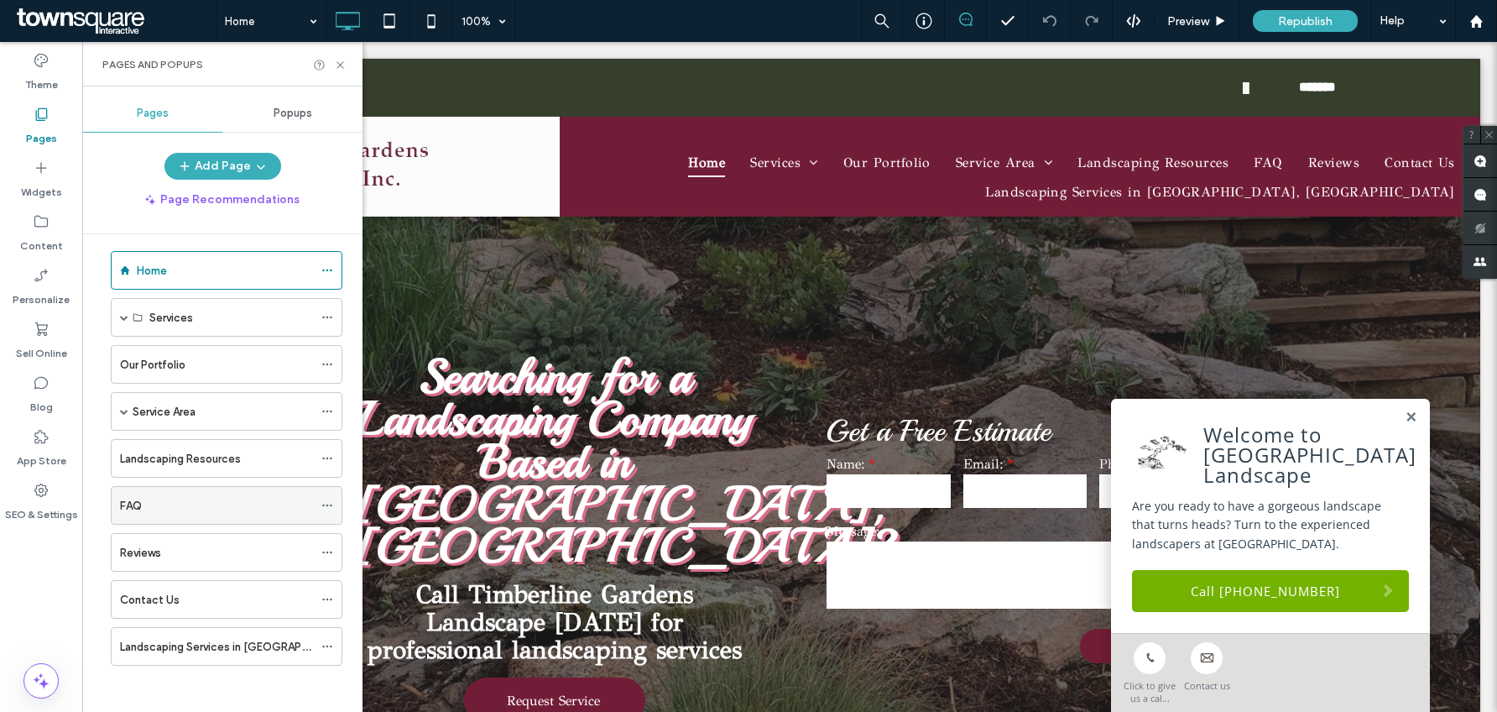
scroll to position [16, 0]
click at [227, 409] on div "Service Area" at bounding box center [223, 408] width 180 height 18
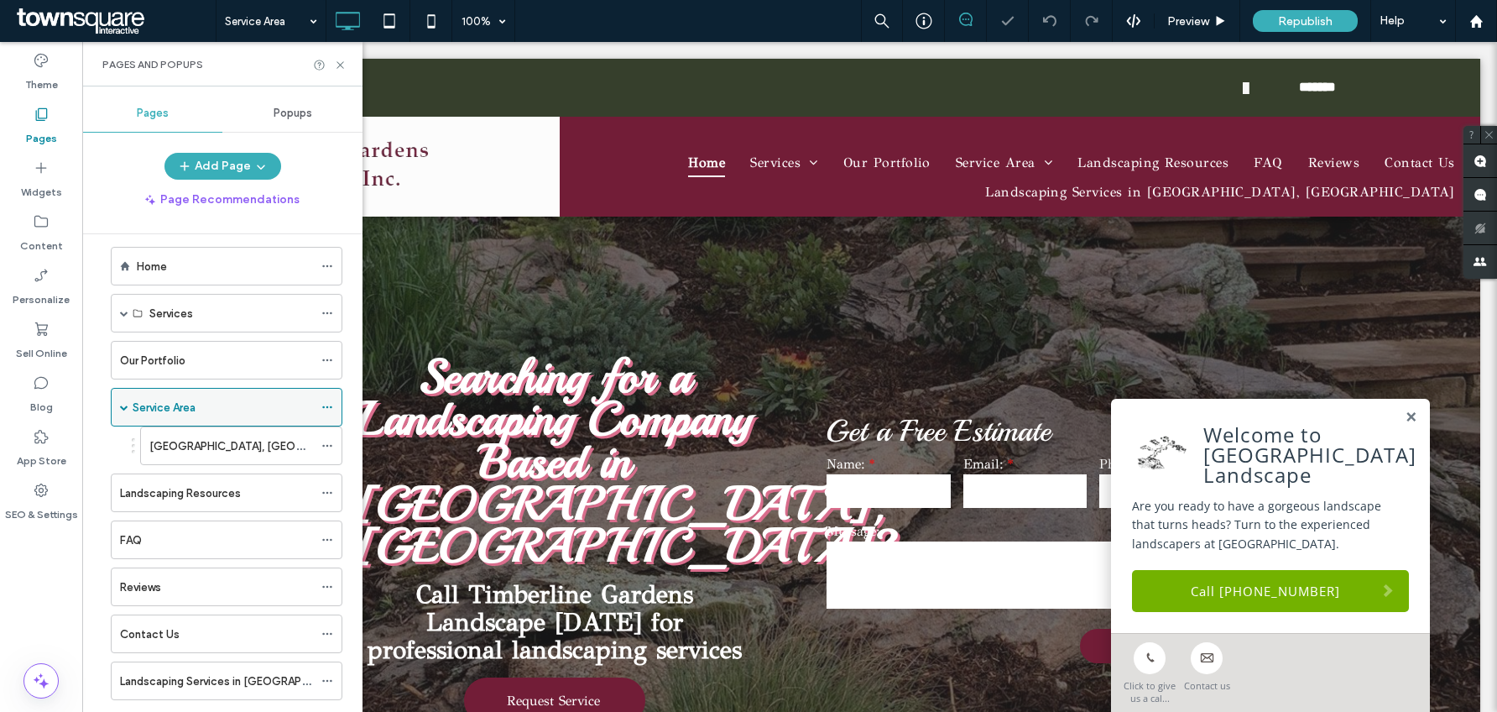
click at [227, 409] on div "Service Area" at bounding box center [223, 408] width 180 height 18
click at [305, 421] on div "Service Area" at bounding box center [223, 407] width 180 height 37
click at [253, 504] on div "Service Area 100% Preview Republish Help Site Comments Team & Clients Automate …" at bounding box center [748, 356] width 1497 height 712
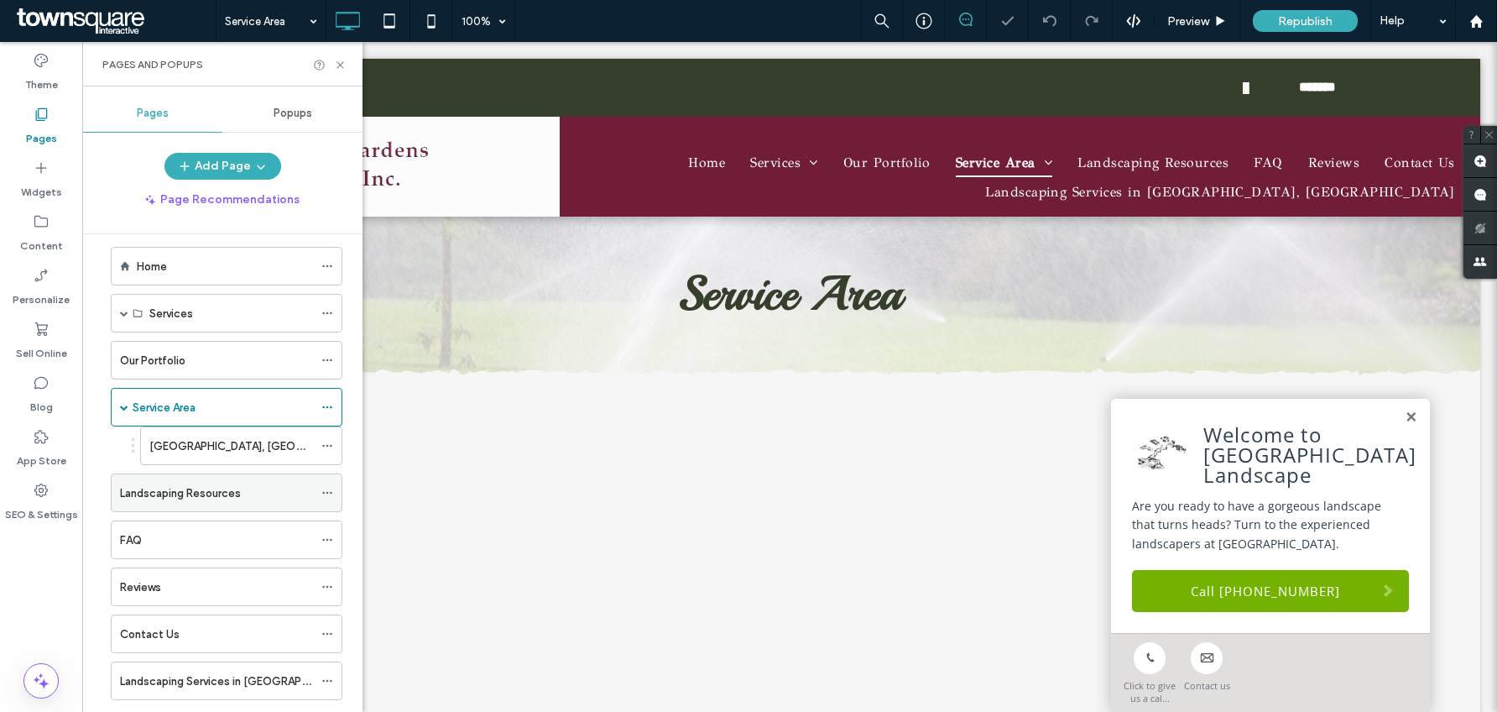
click at [257, 490] on div "Landscaping Resources" at bounding box center [216, 493] width 193 height 18
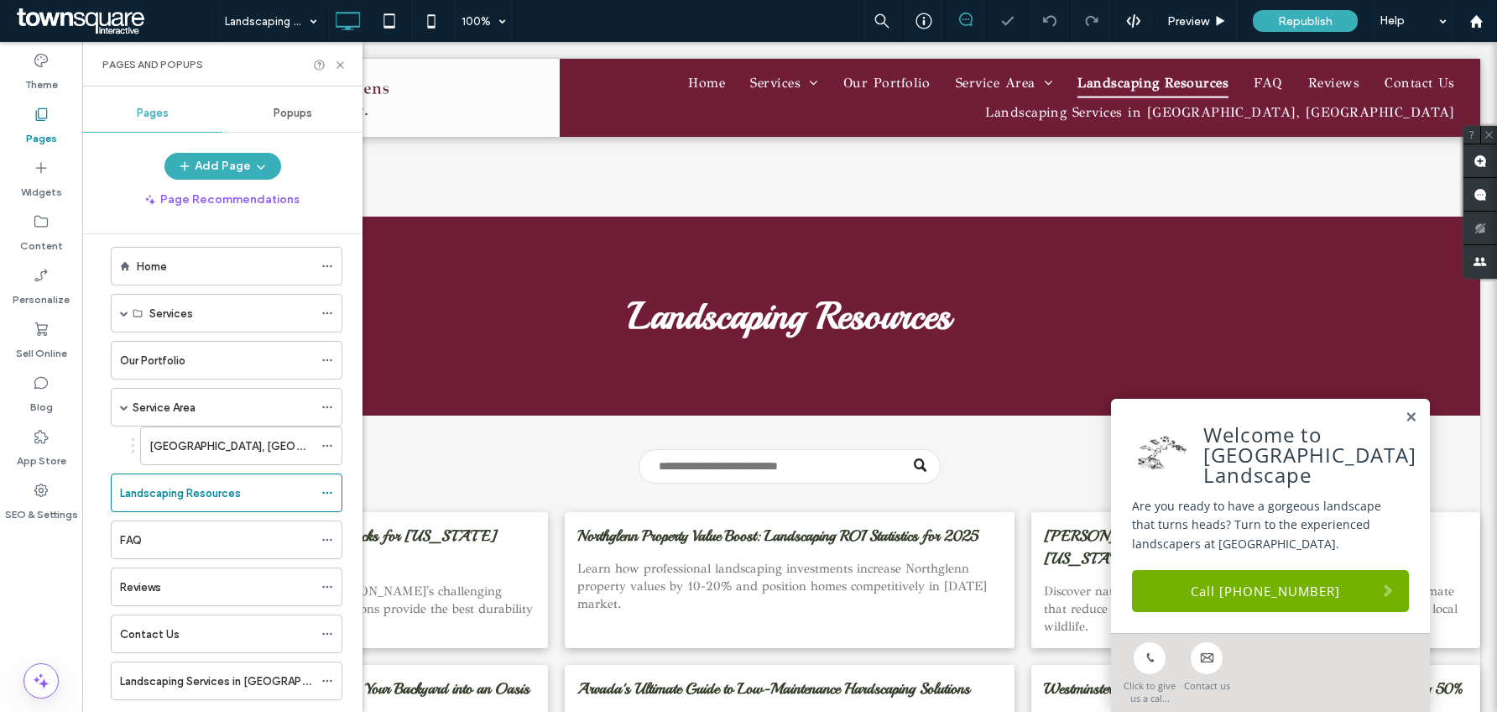
scroll to position [700, 0]
